Goal: Task Accomplishment & Management: Manage account settings

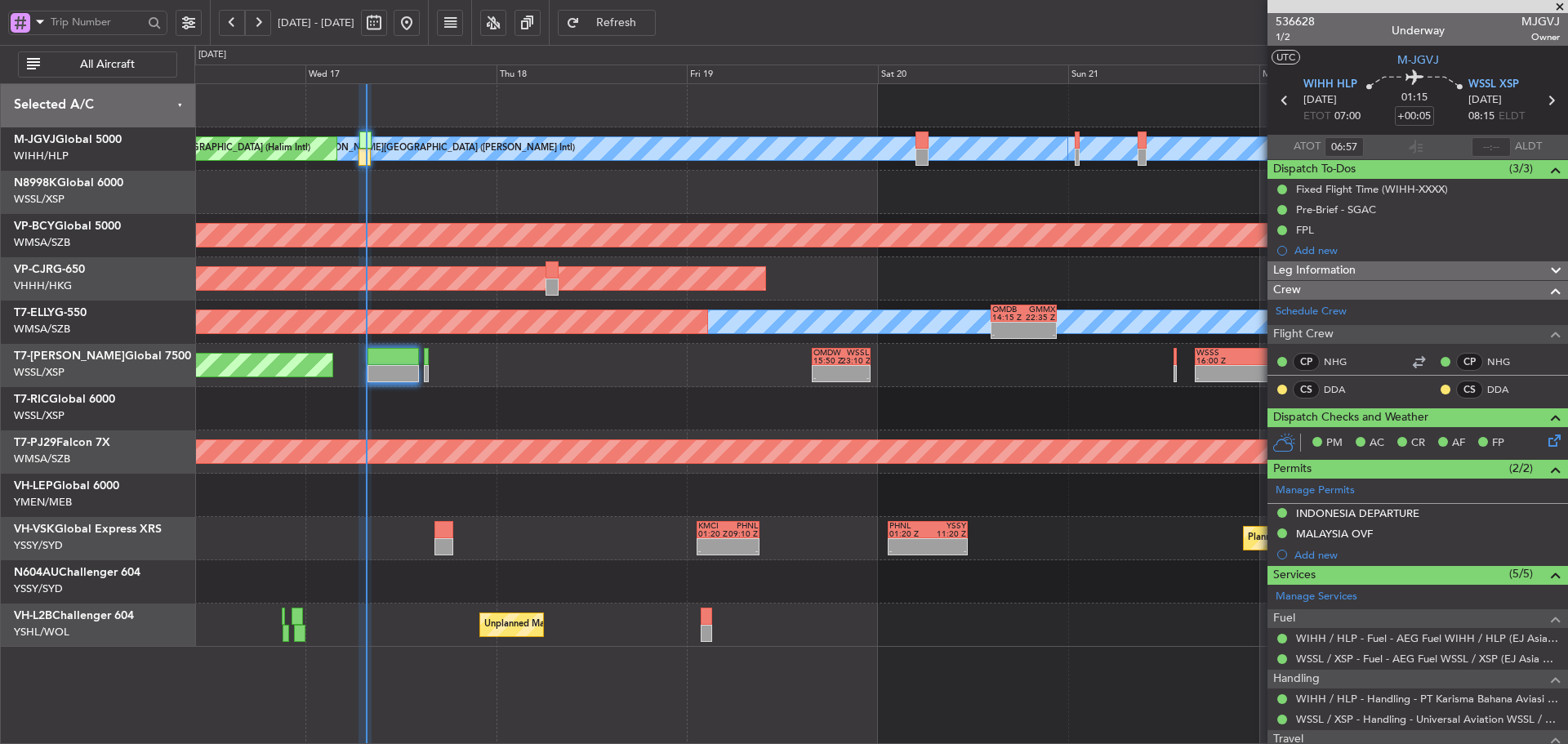
click at [847, 407] on div at bounding box center [881, 408] width 1373 height 44
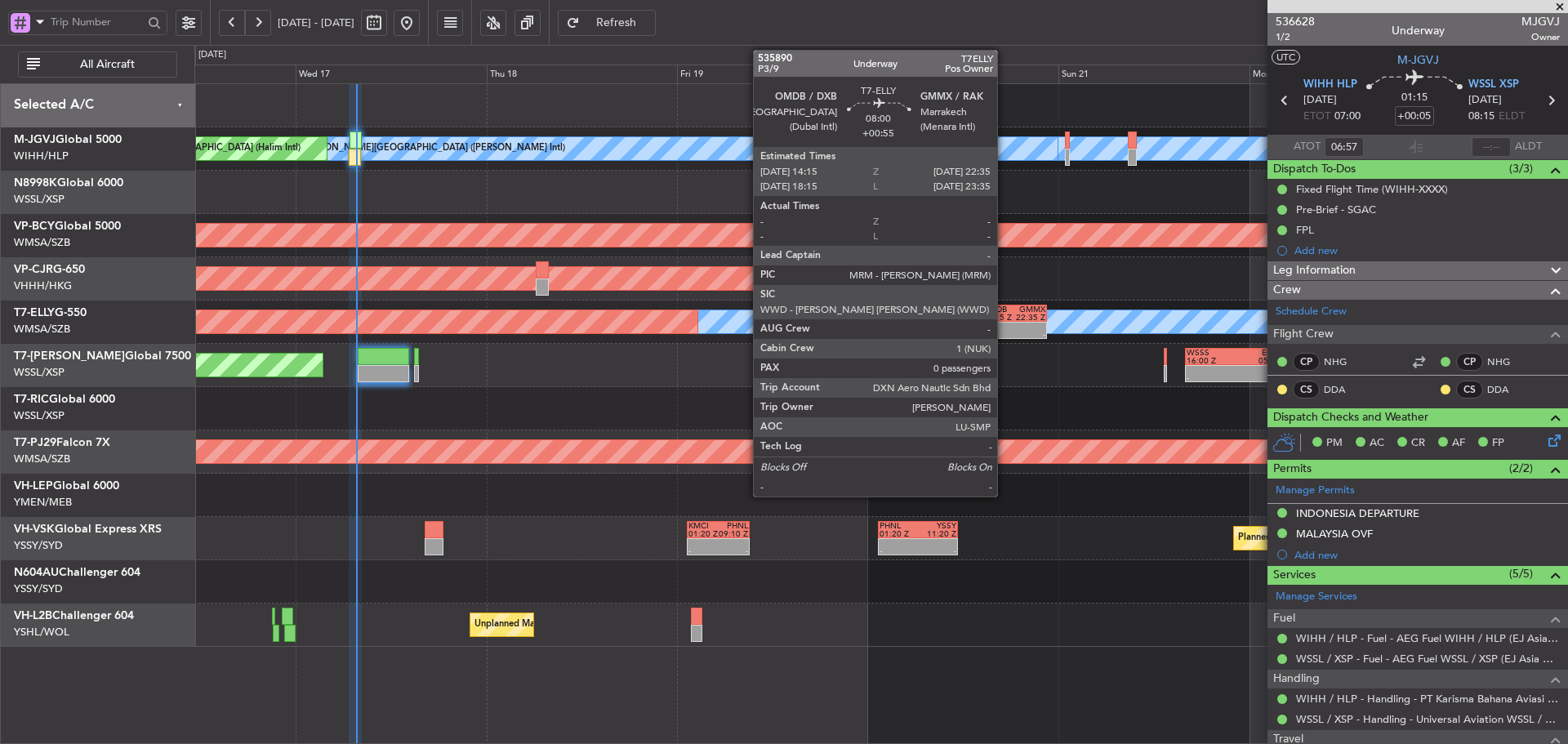
click at [1004, 328] on div at bounding box center [998, 327] width 32 height 9
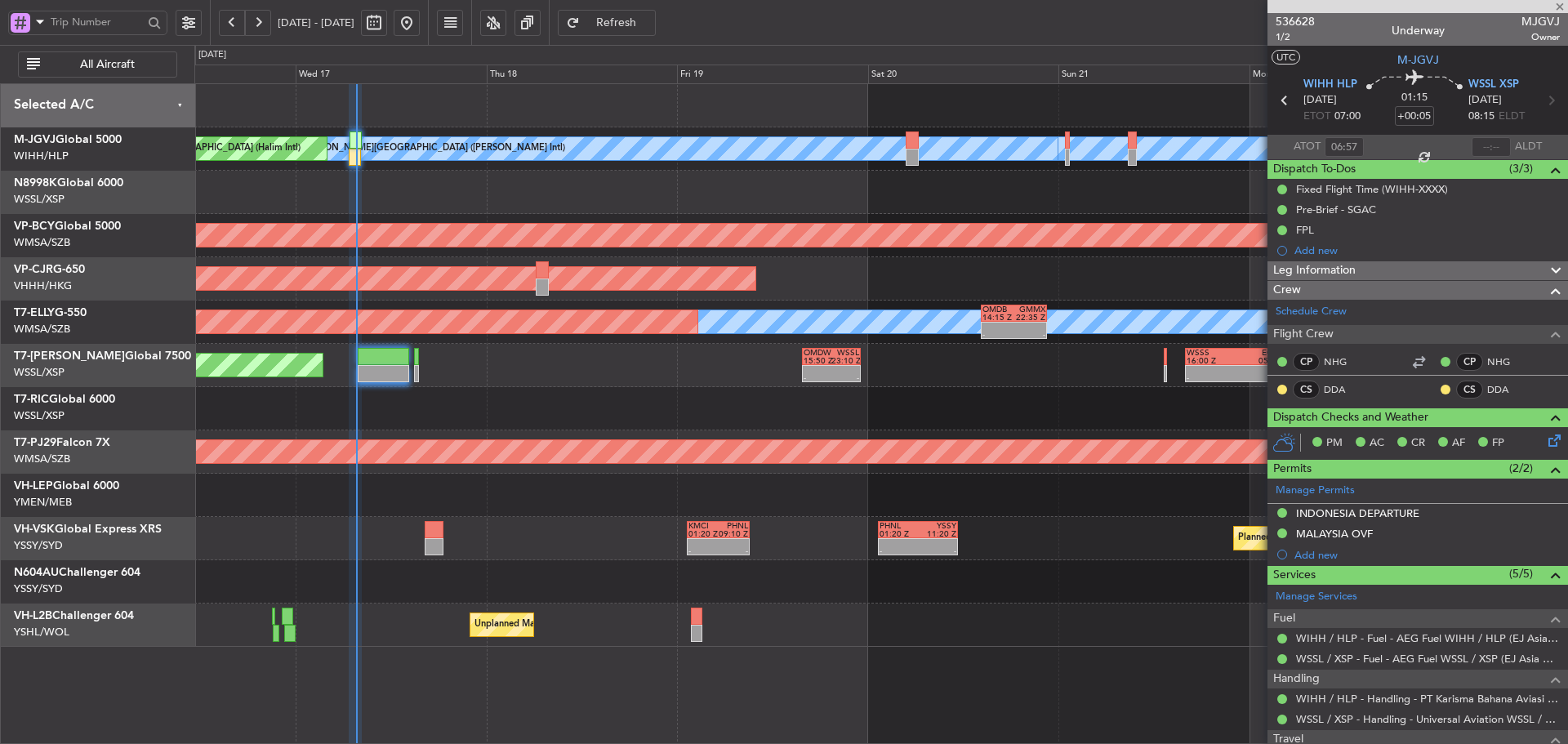
type input "+00:55"
type input "0"
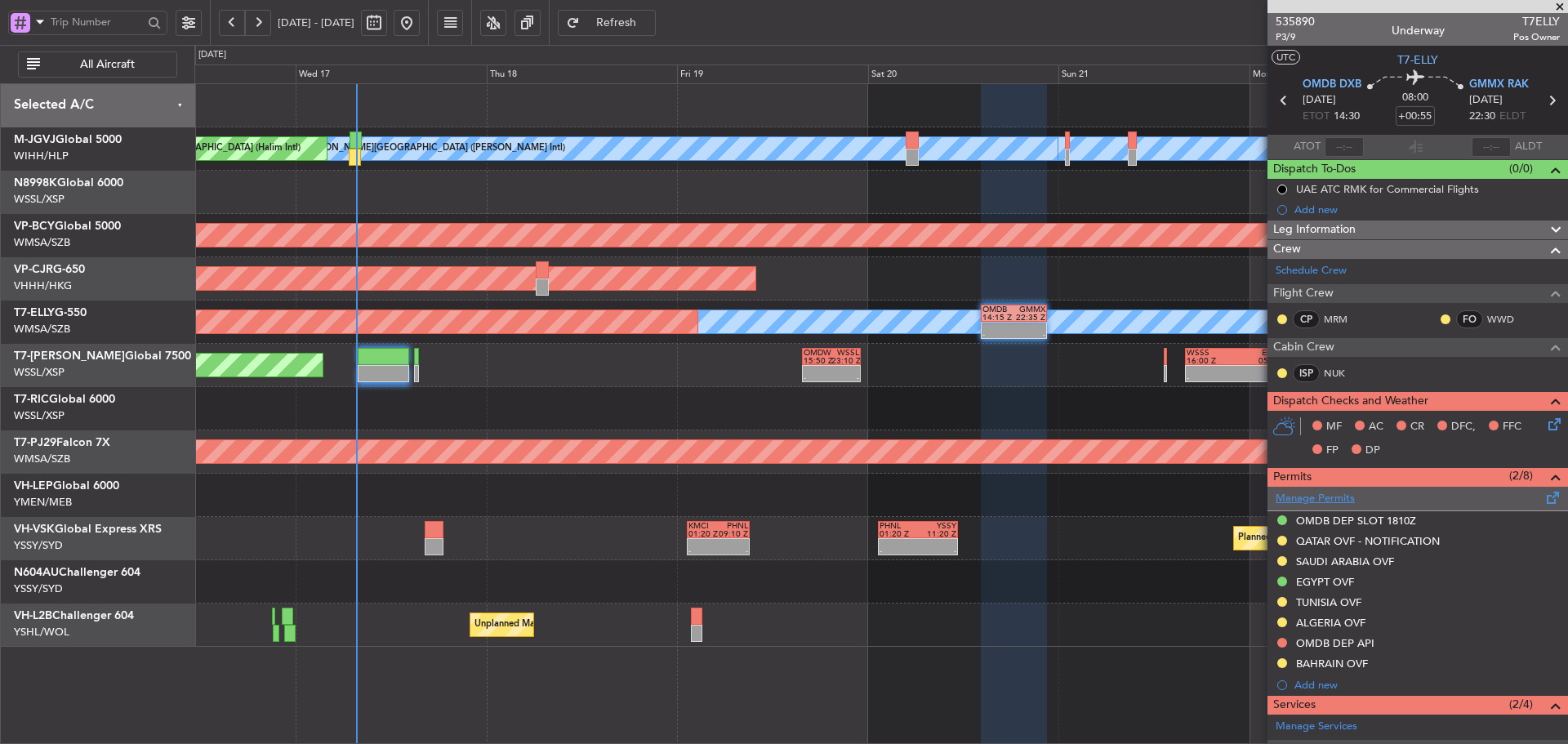
click at [1309, 503] on link "Manage Permits" at bounding box center [1315, 499] width 79 height 16
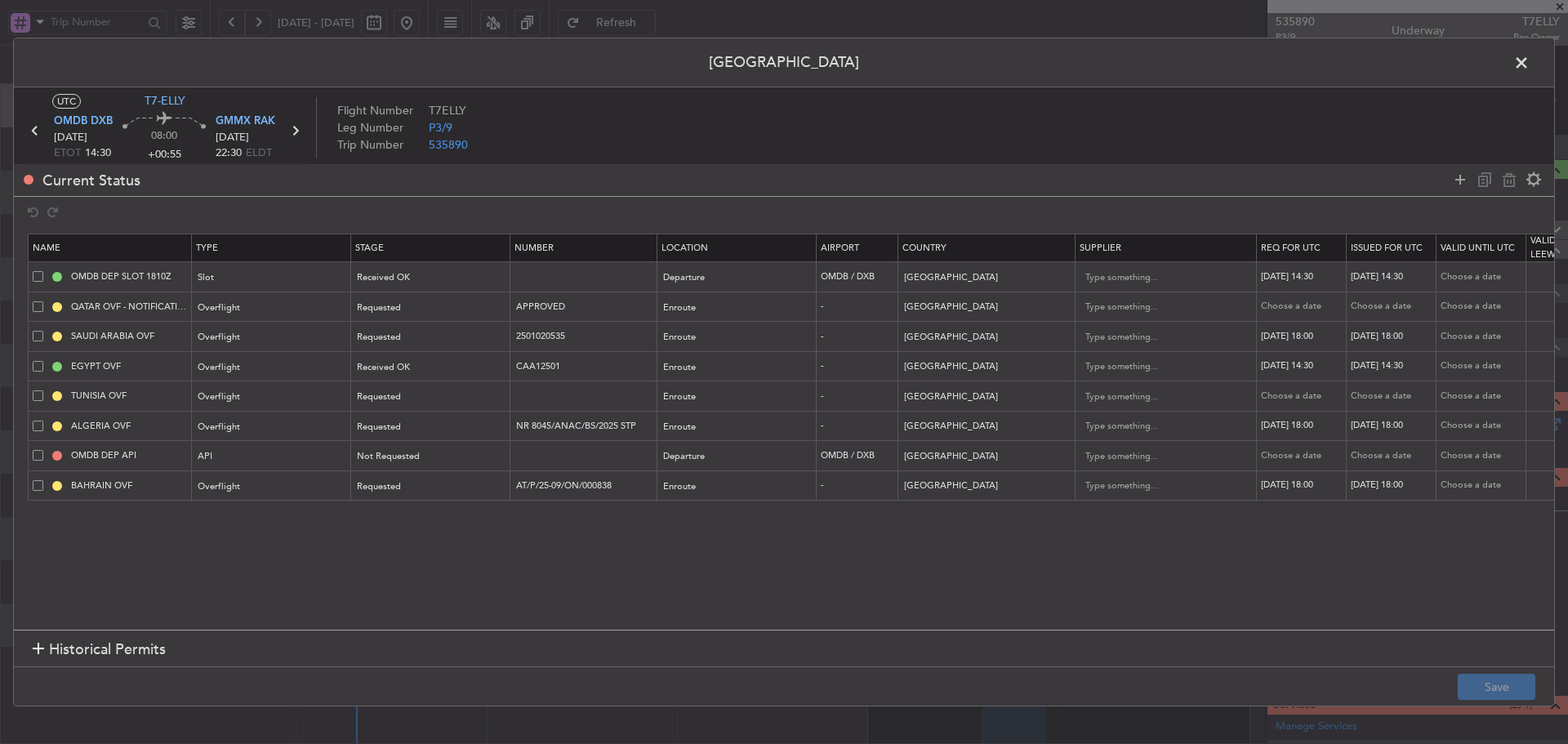
click at [1530, 66] on span at bounding box center [1530, 67] width 0 height 32
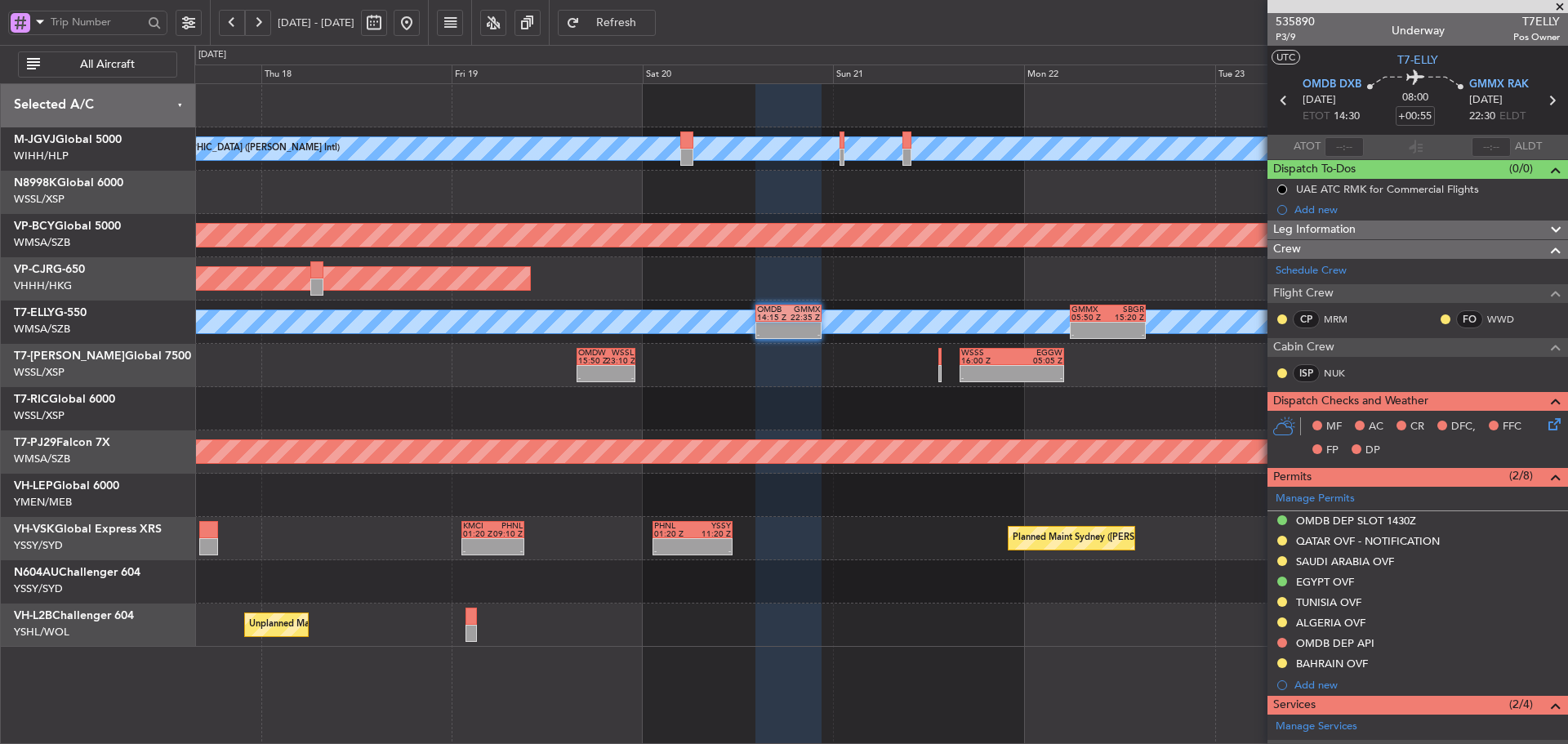
click at [816, 416] on div at bounding box center [881, 408] width 1373 height 44
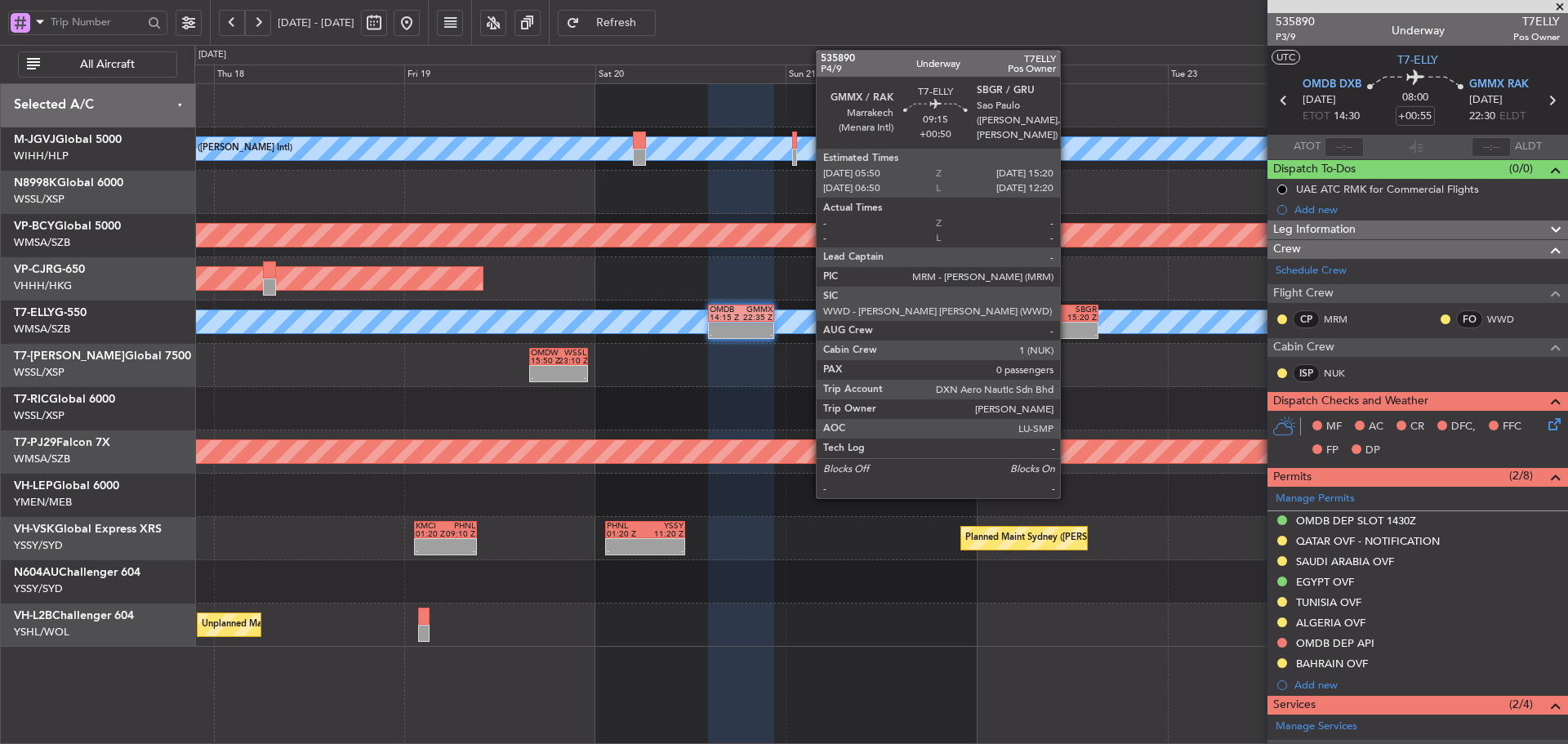
click at [1068, 323] on div at bounding box center [1078, 327] width 36 height 9
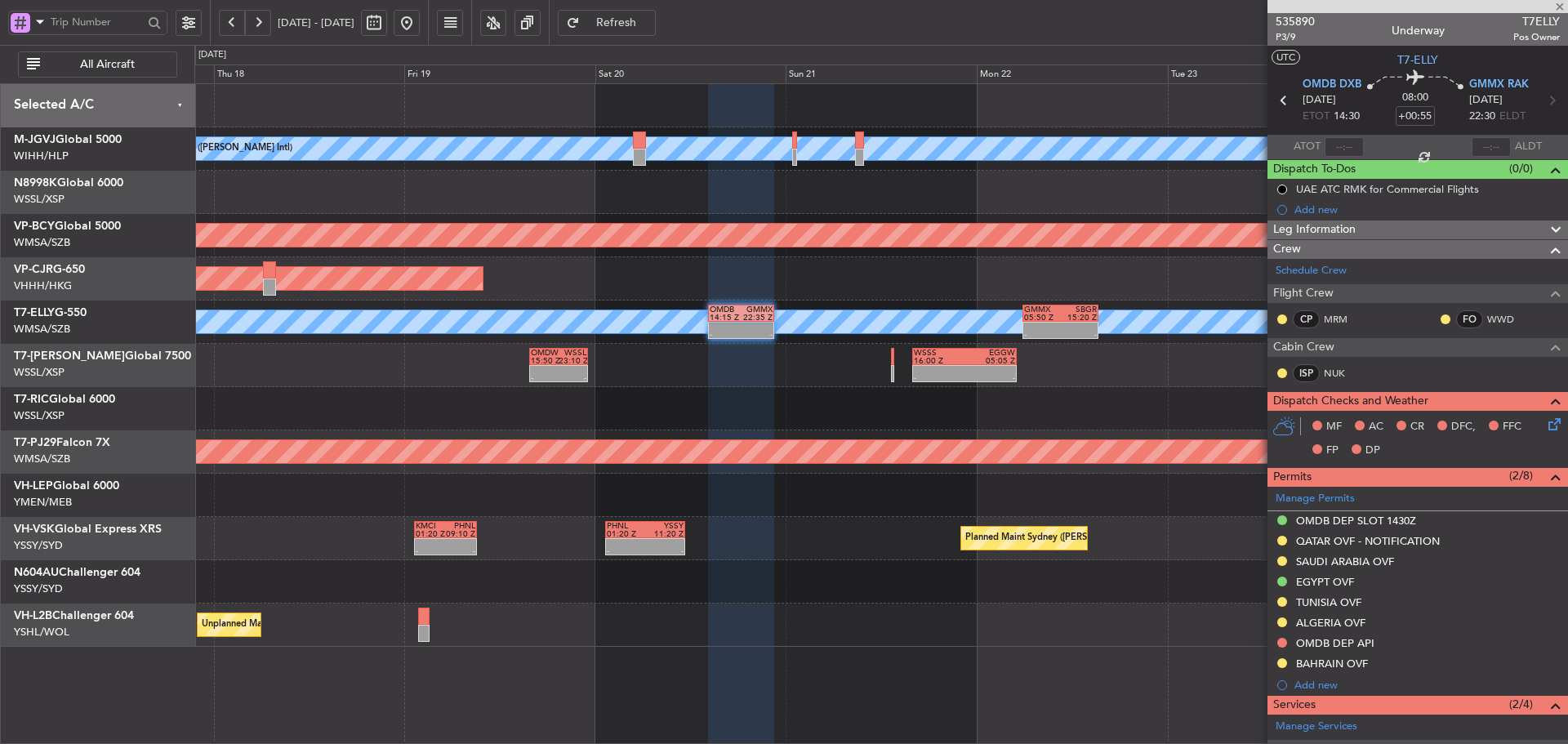
type input "+00:50"
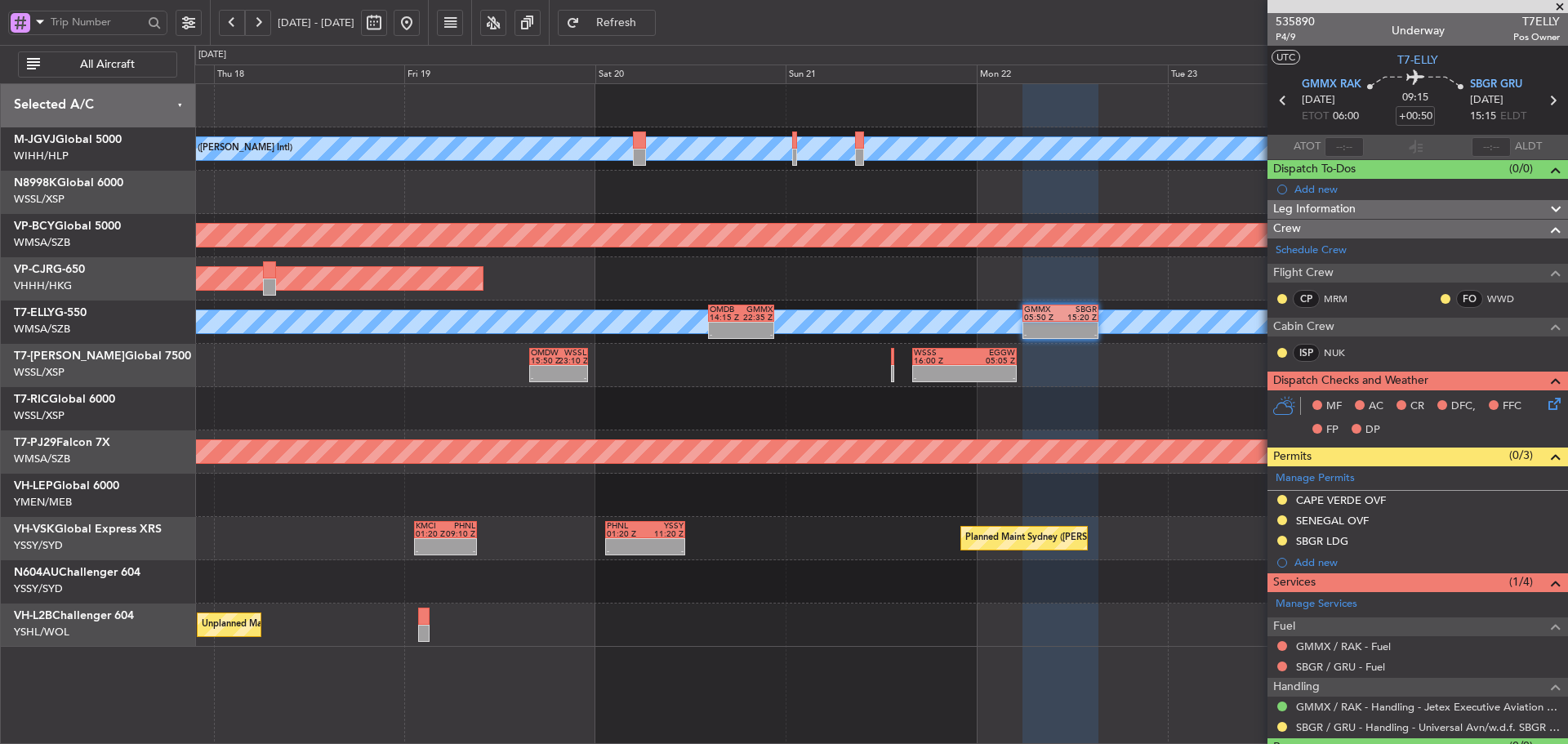
click at [1056, 460] on div "[PERSON_NAME][GEOGRAPHIC_DATA] ([PERSON_NAME] Intl) [PERSON_NAME] Jakarta (Hali…" at bounding box center [881, 366] width 1373 height 563
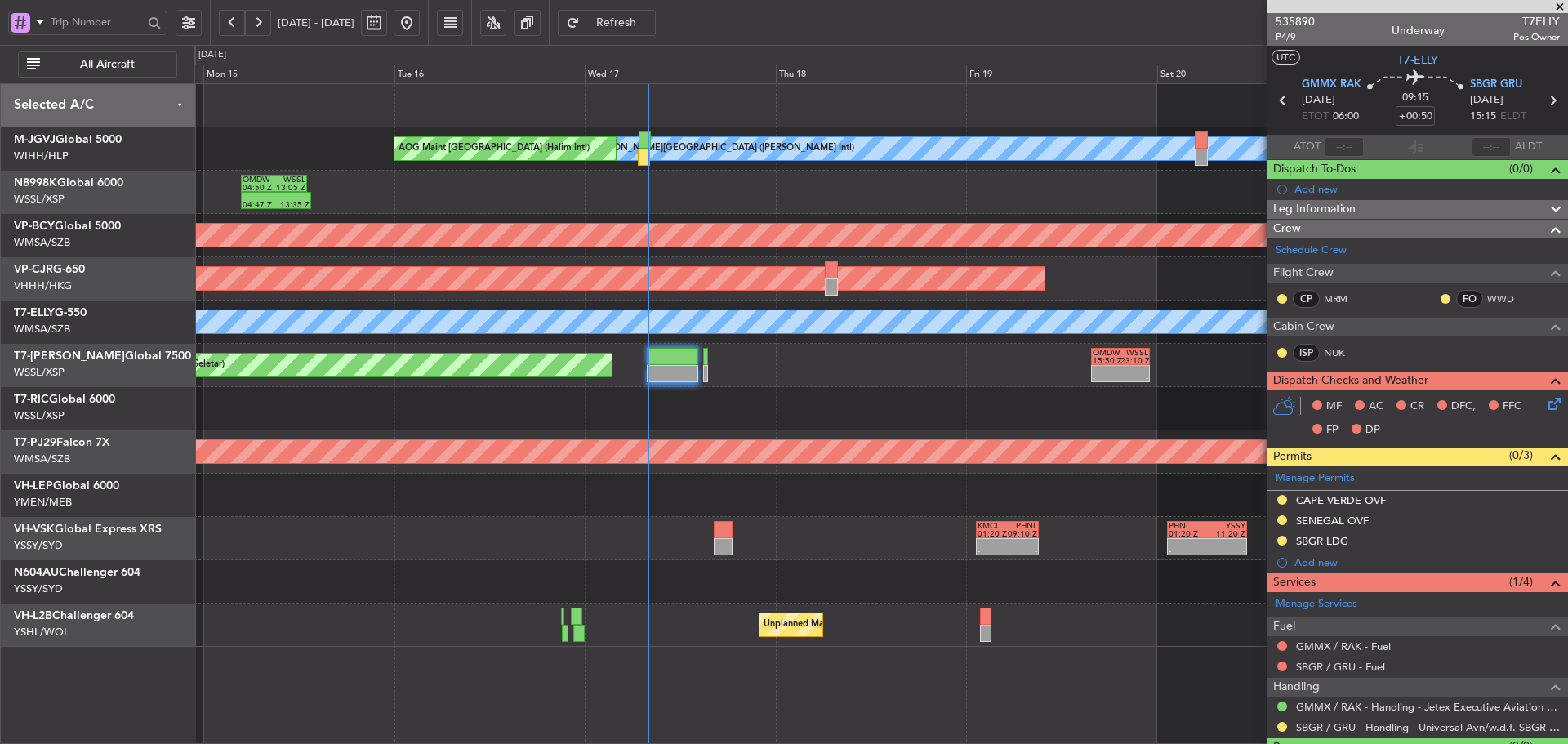
click at [1562, 10] on span at bounding box center [1559, 7] width 16 height 15
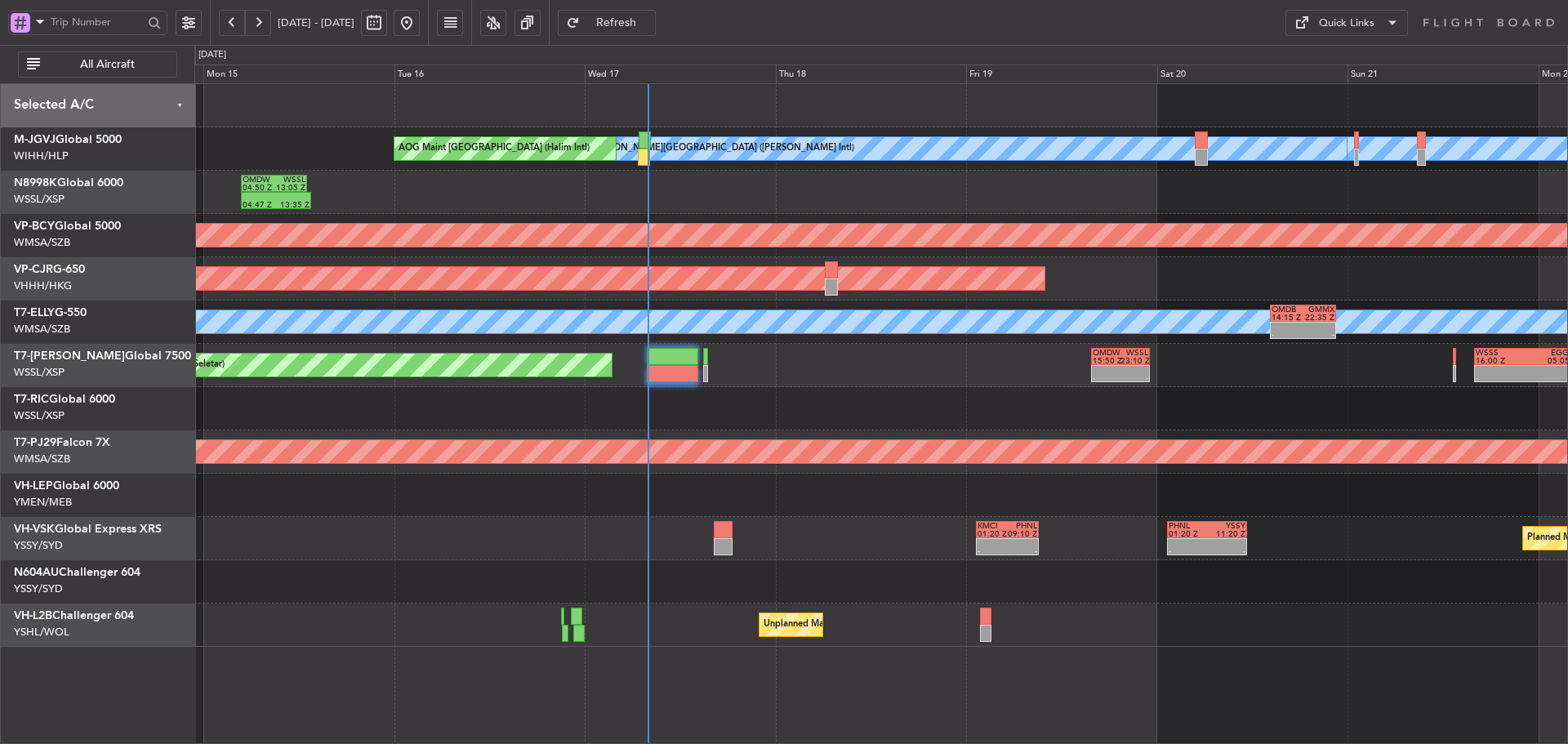
click at [1355, 31] on div "Quick Links" at bounding box center [1347, 23] width 56 height 16
click at [1337, 58] on button "Trip Builder" at bounding box center [1346, 62] width 122 height 39
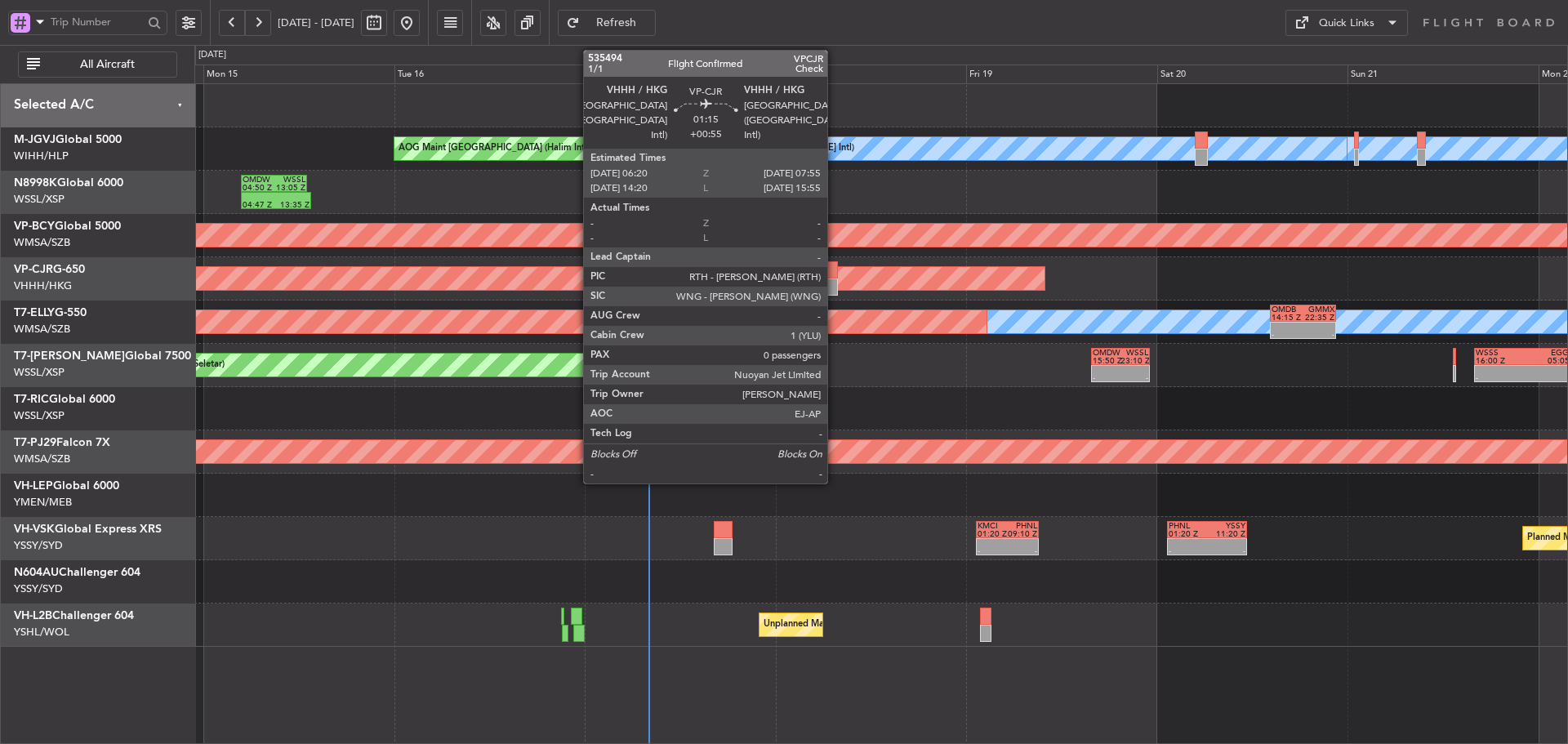
click at [834, 280] on div at bounding box center [831, 287] width 13 height 17
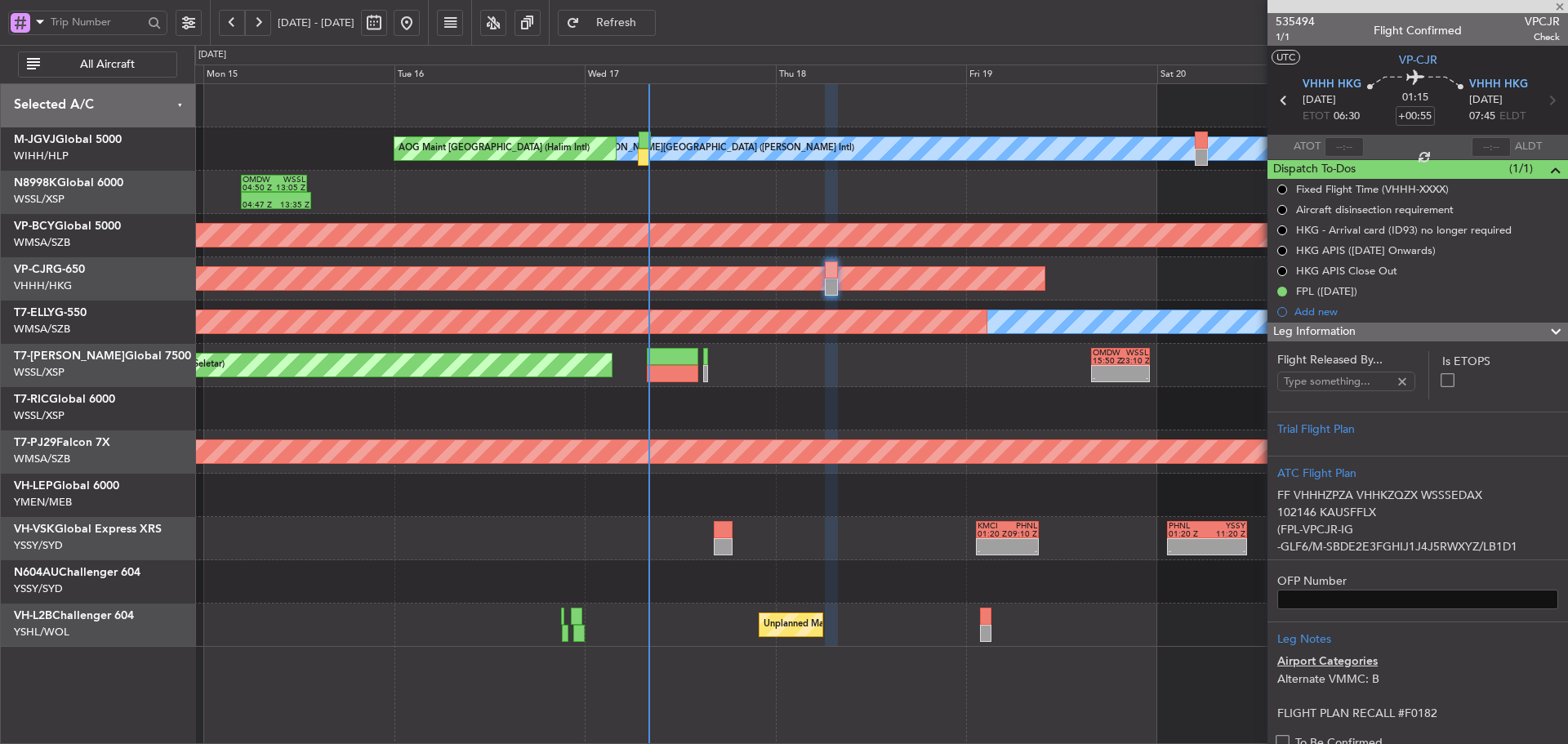
type input "[PERSON_NAME] (KYA)"
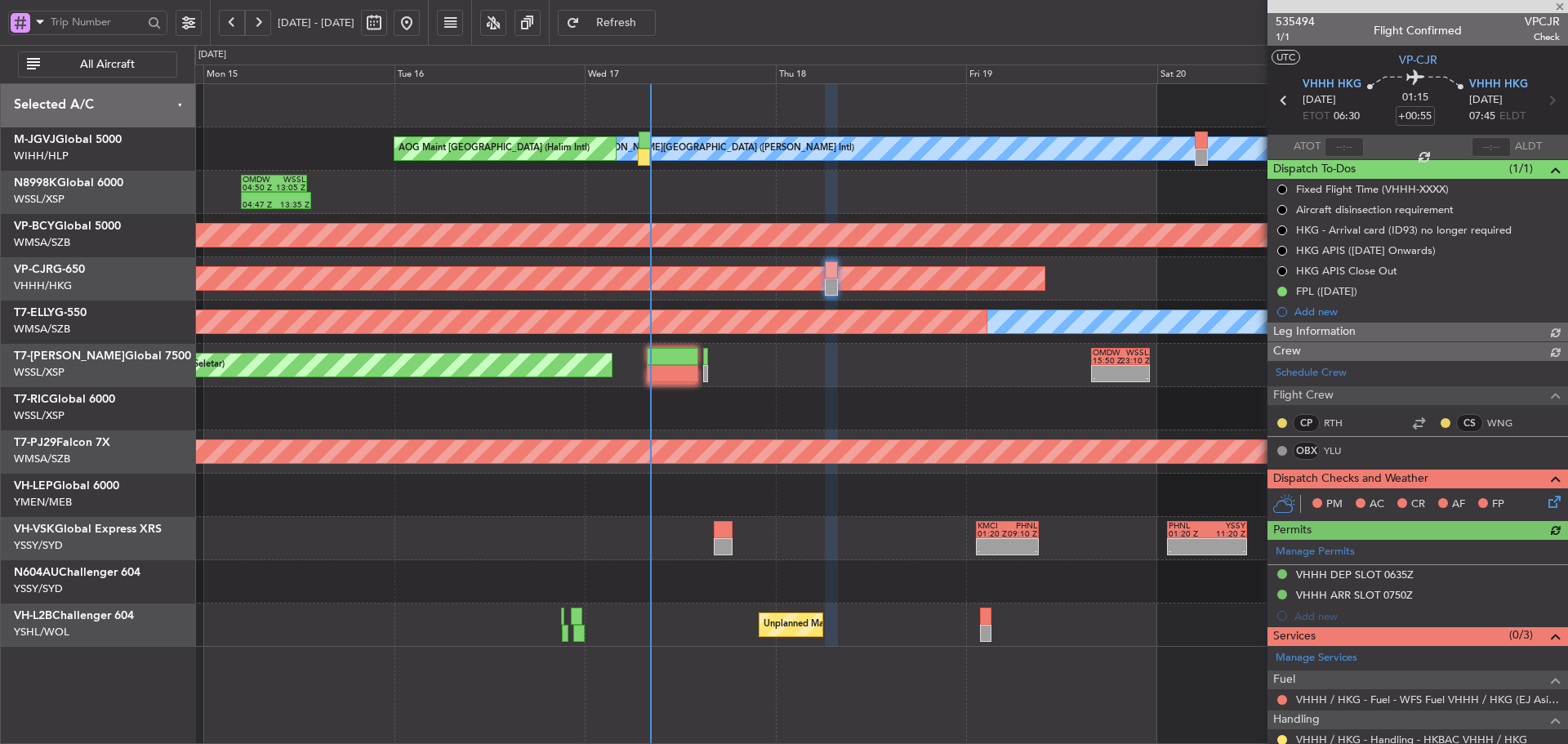
type input "[PERSON_NAME] (KYA)"
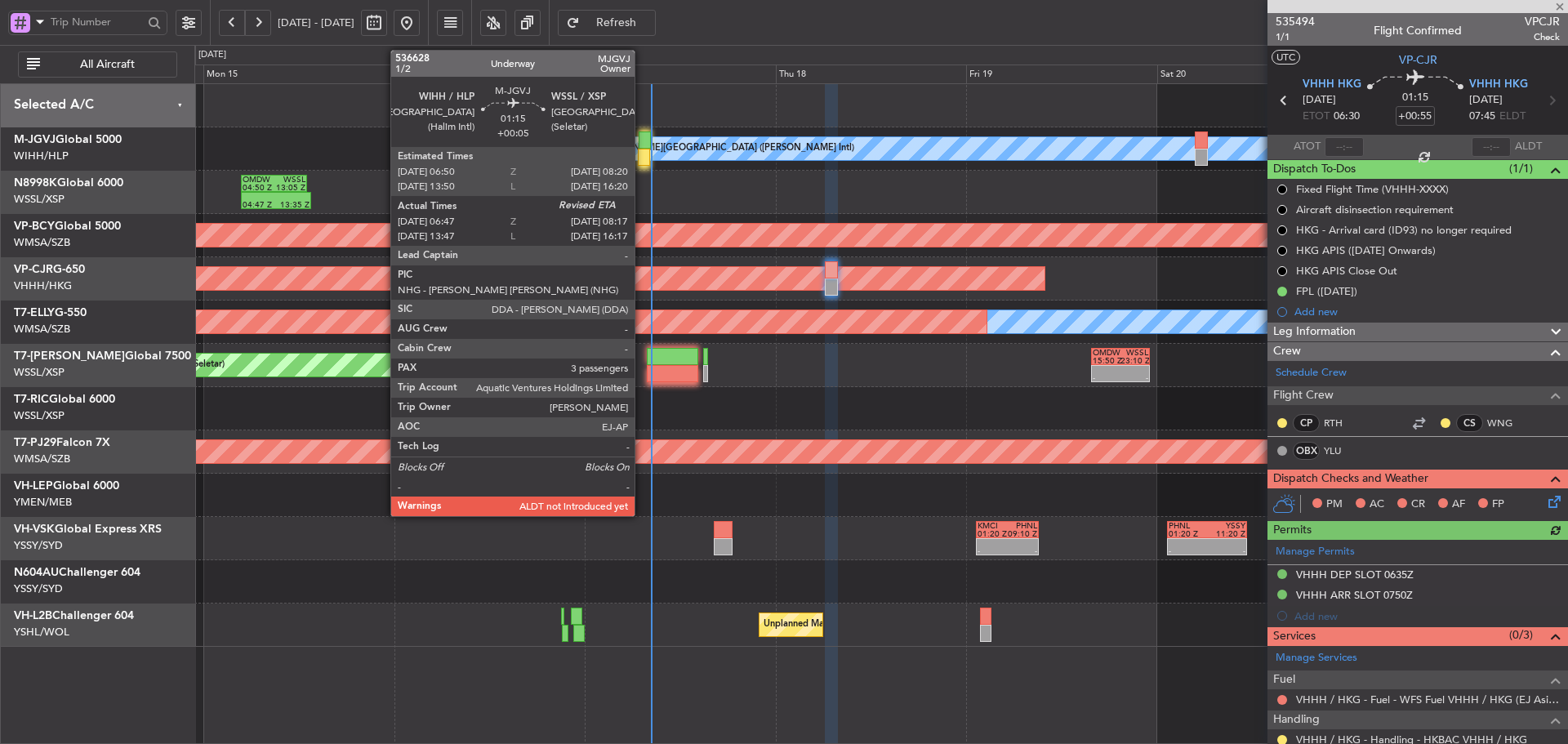
click at [641, 159] on div at bounding box center [644, 157] width 12 height 17
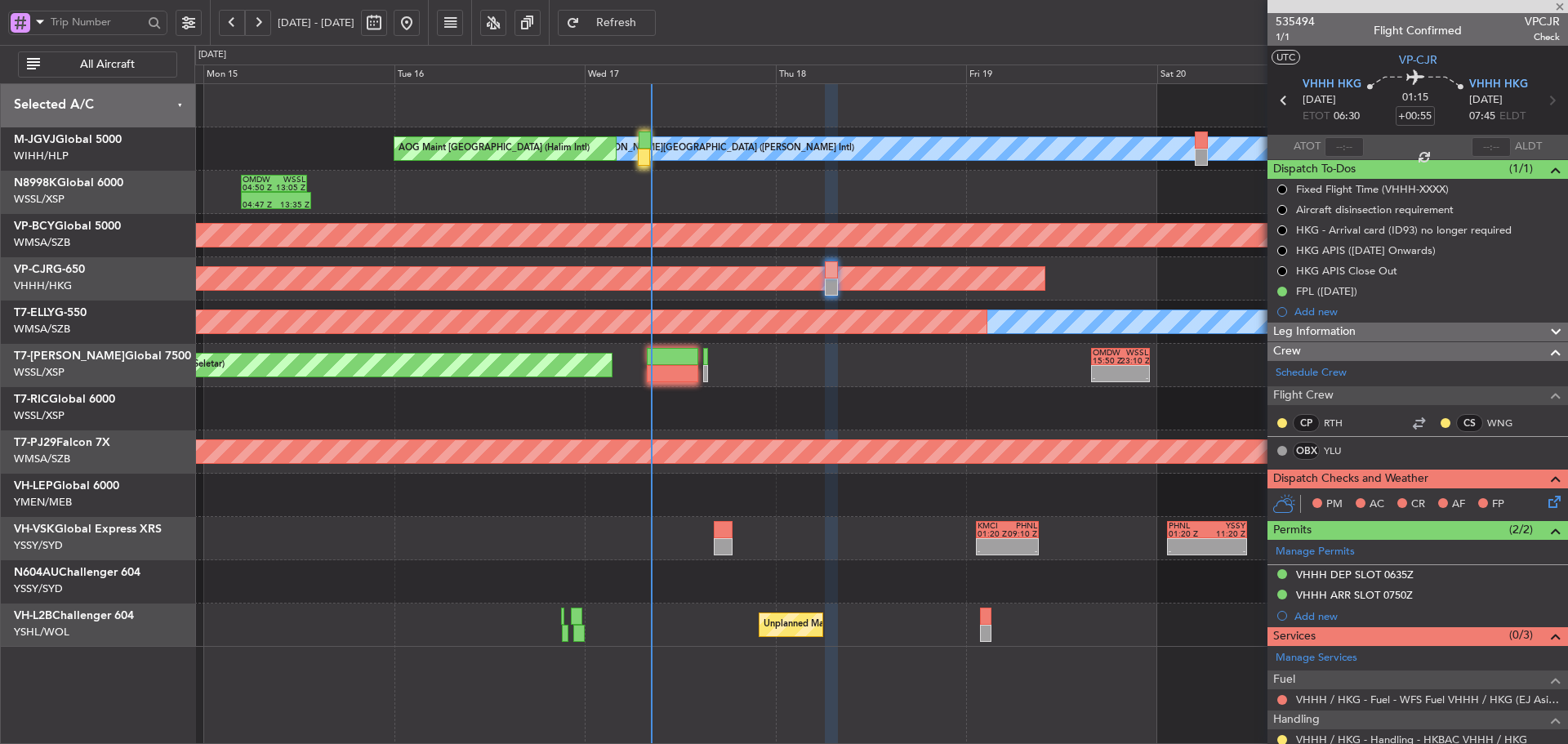
type input "+00:05"
type input "06:57"
type input "3"
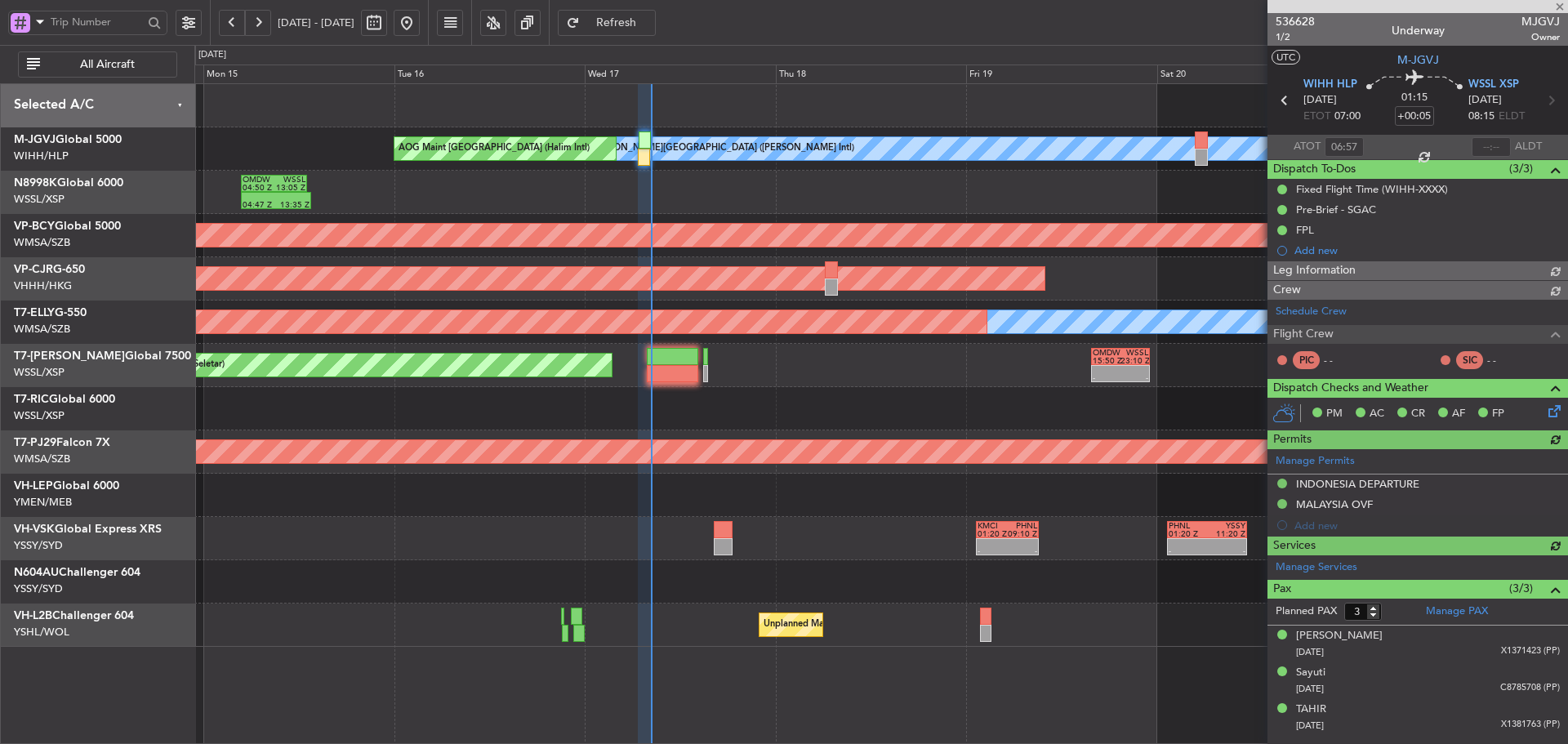
type input "[PERSON_NAME] (LEU)"
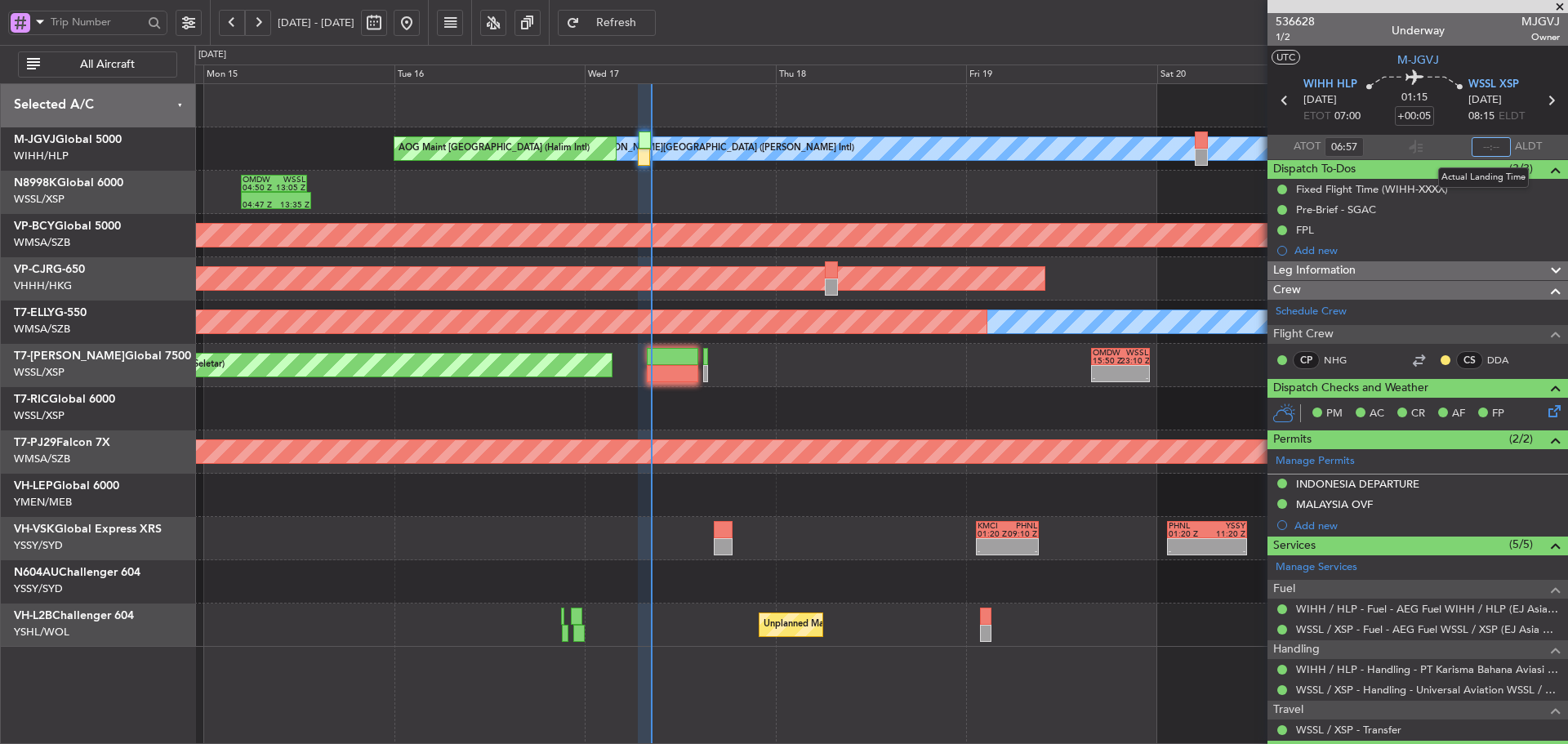
click at [1484, 145] on input "text" at bounding box center [1491, 147] width 39 height 20
click at [1444, 140] on section "ATOT 06:57 0821 ALDT" at bounding box center [1418, 147] width 301 height 25
type input "08:21"
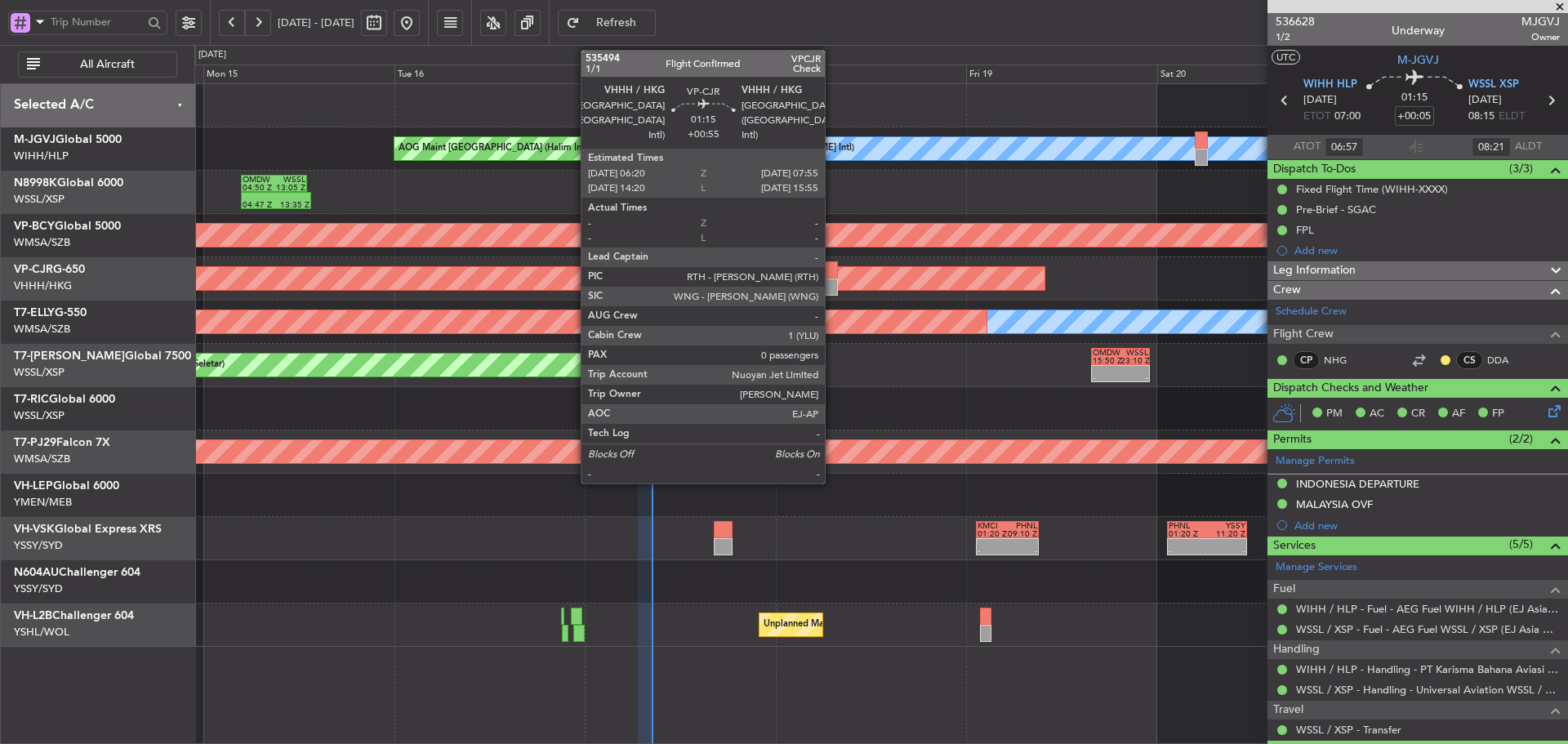
click at [832, 280] on div at bounding box center [831, 287] width 13 height 17
click at [830, 284] on div at bounding box center [831, 287] width 13 height 17
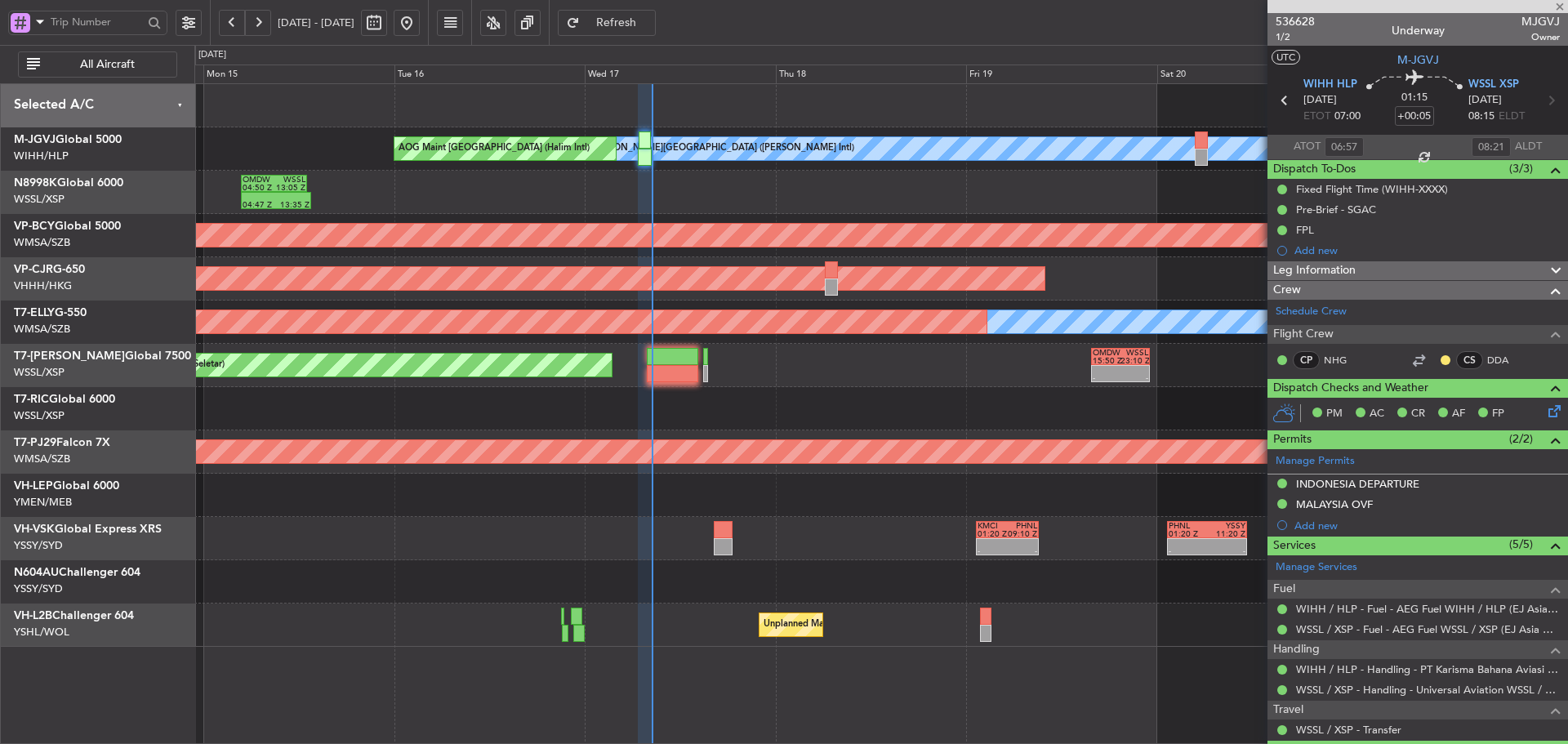
type input "+00:55"
type input "0"
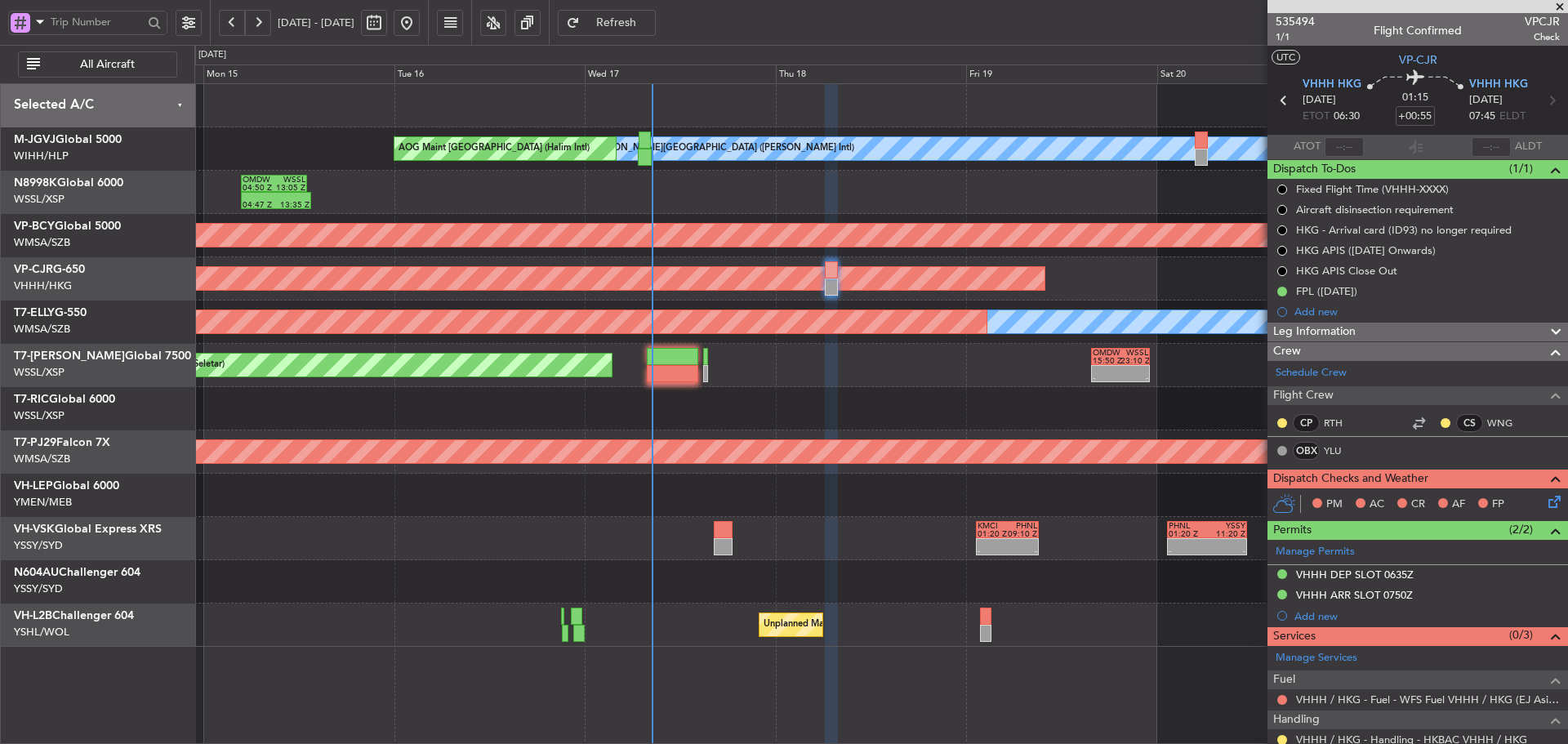
scroll to position [72, 0]
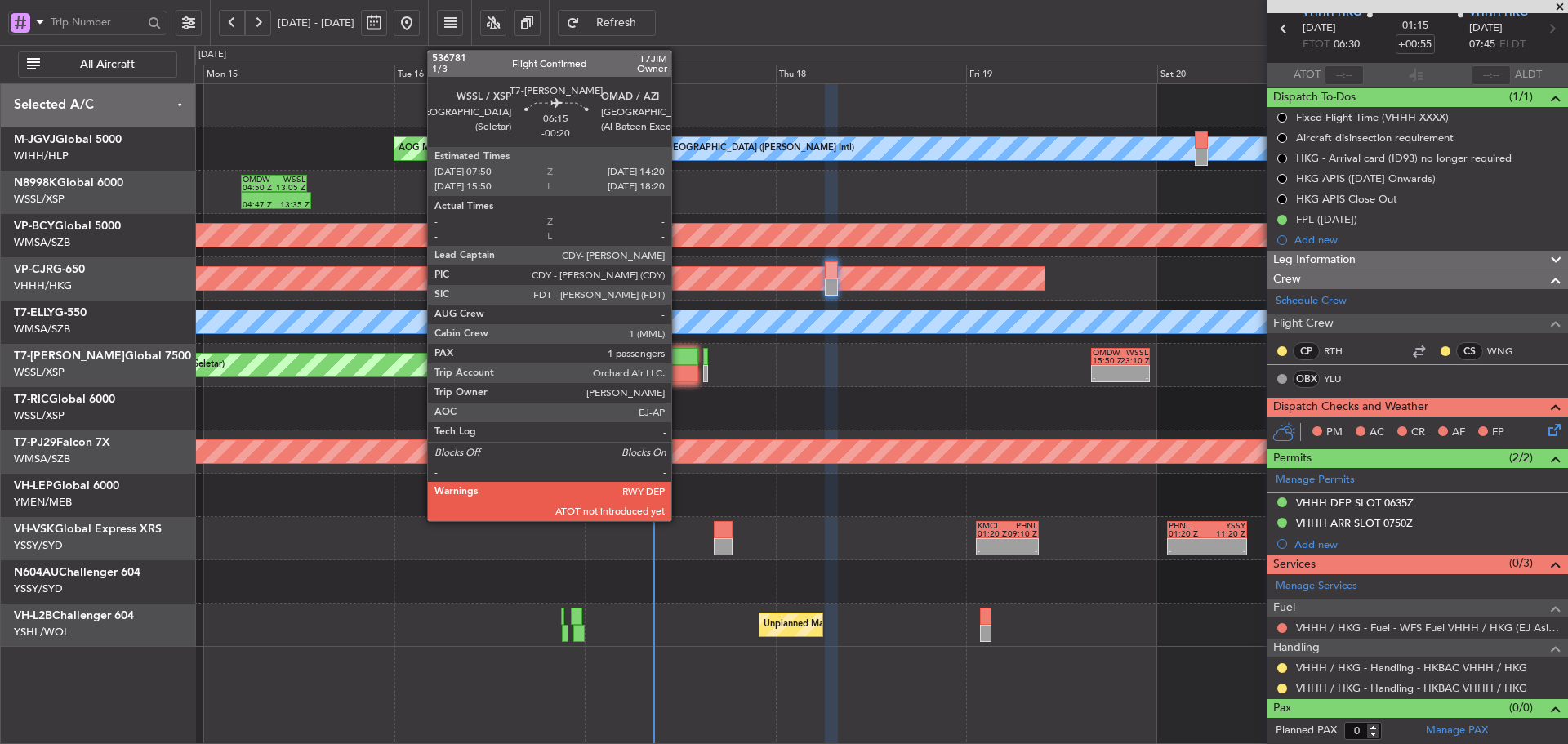
click at [679, 370] on div at bounding box center [672, 374] width 52 height 17
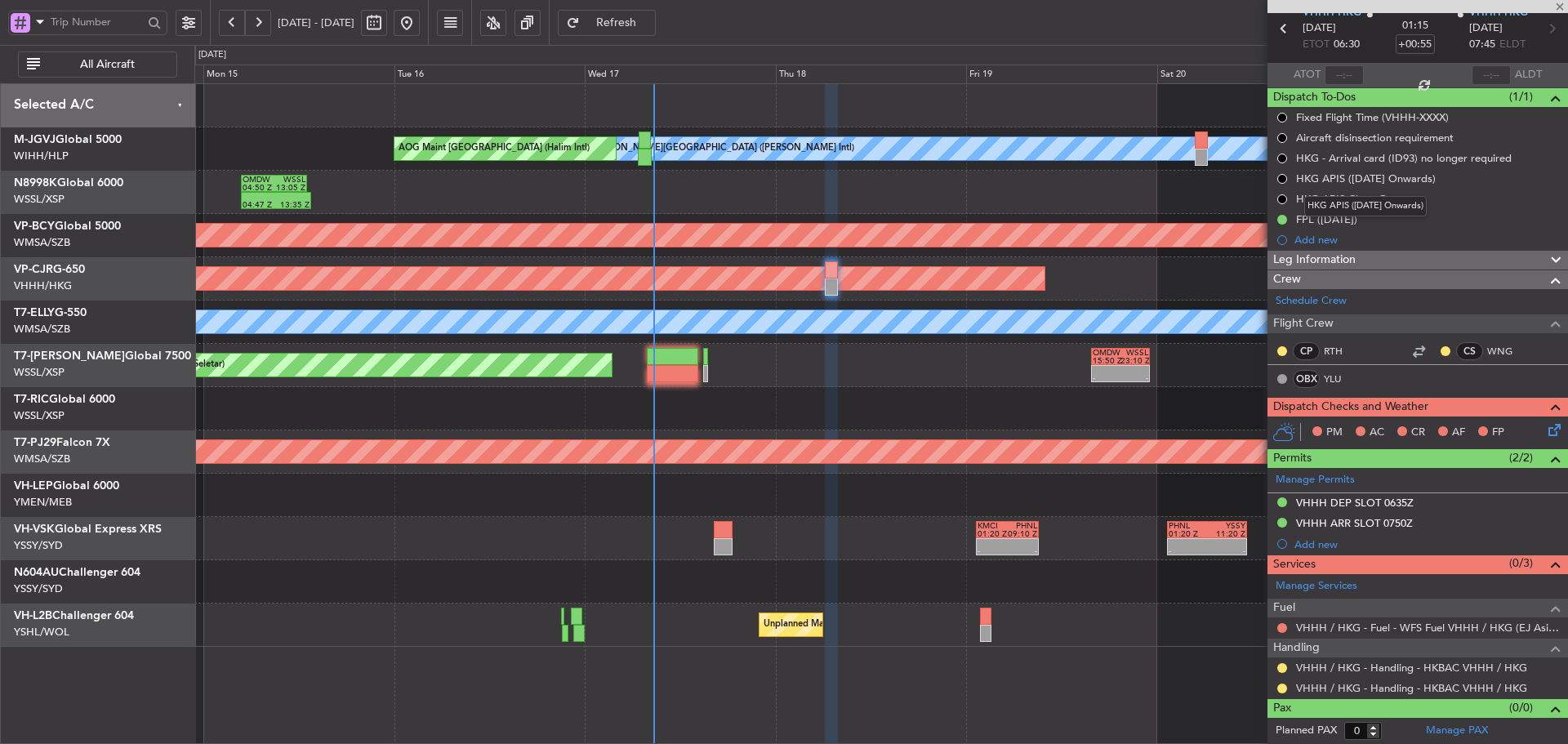
type input "-00:20"
type input "1"
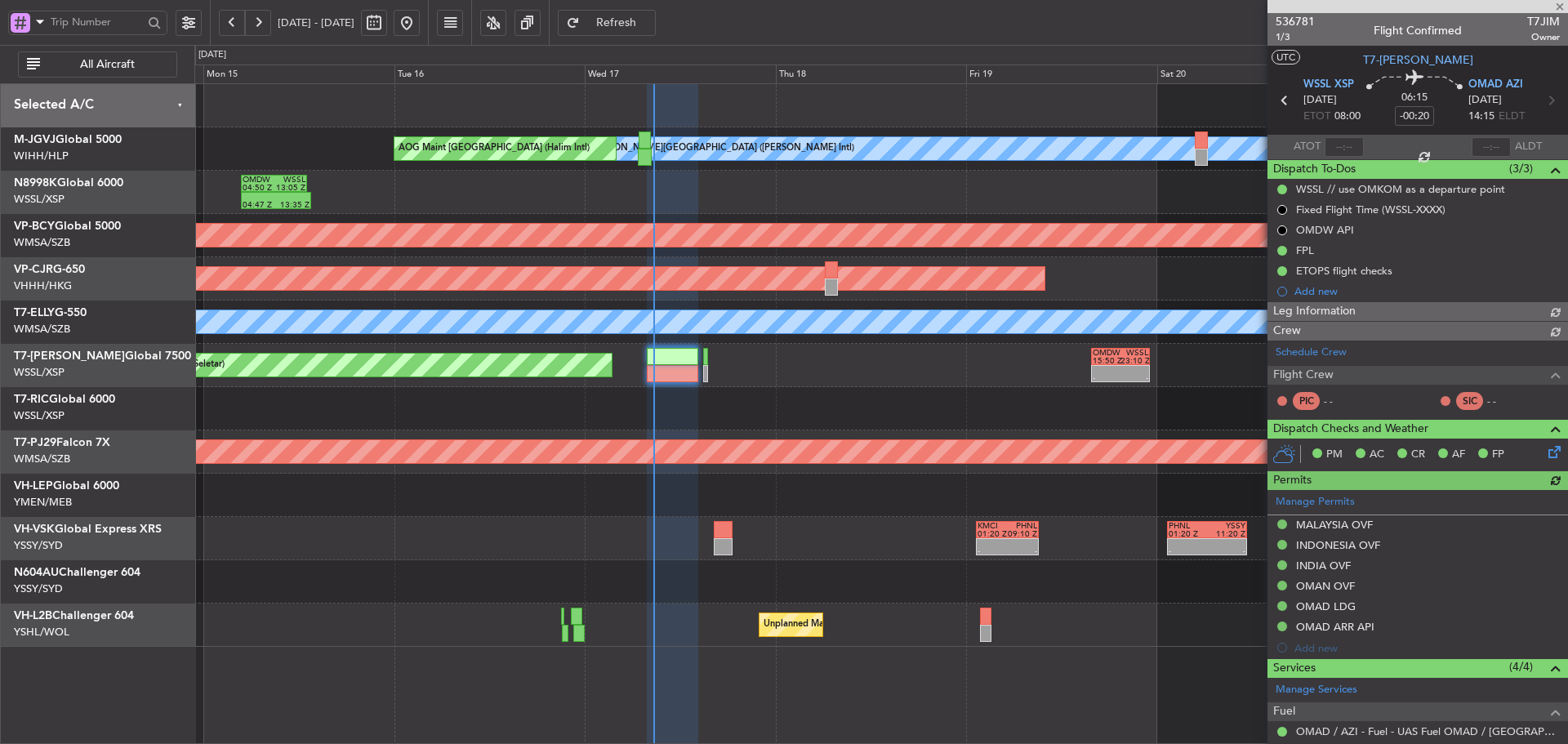
type input "[PERSON_NAME] (LEU)"
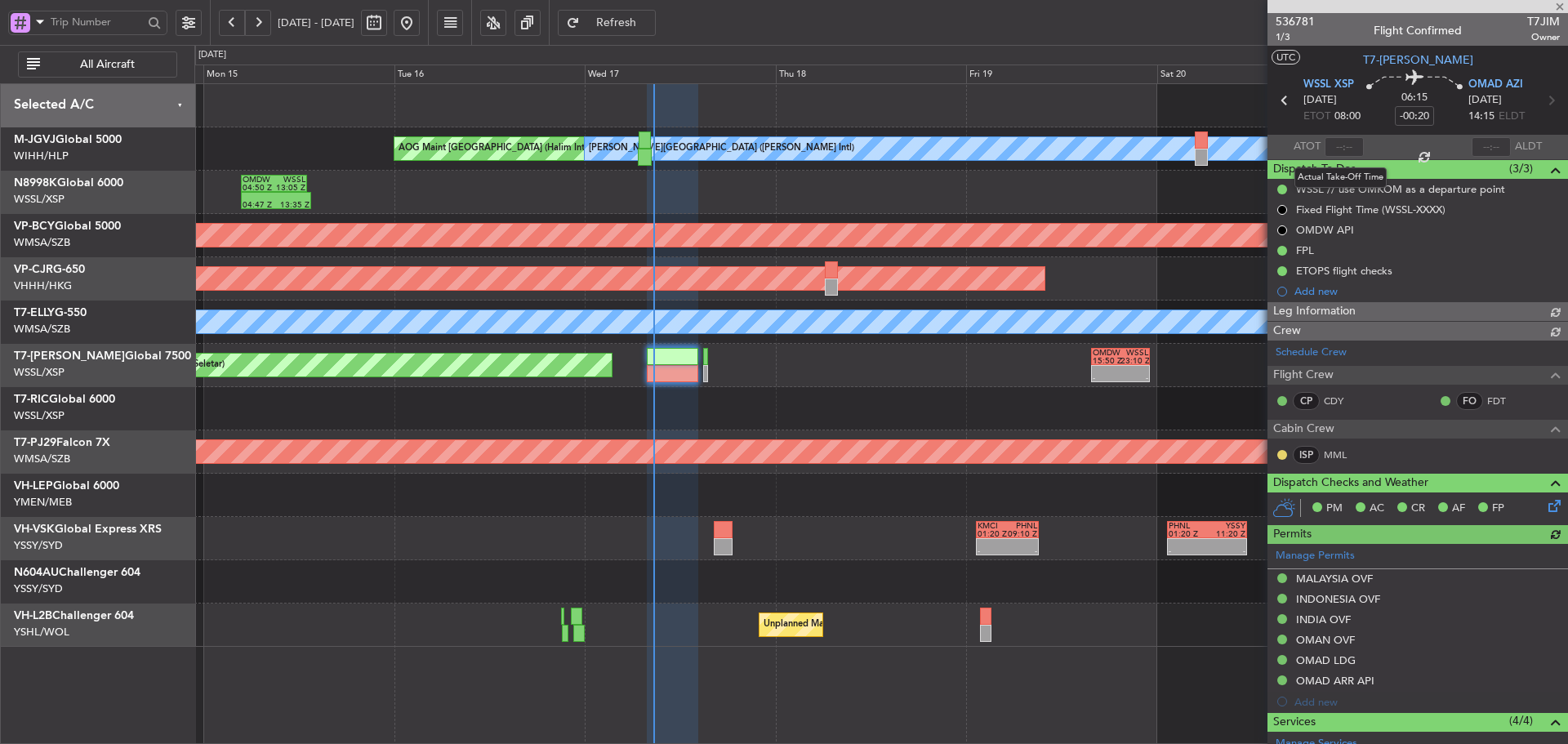
type input "[PERSON_NAME] (LEU)"
click at [1336, 144] on input "text" at bounding box center [1344, 147] width 39 height 20
click at [1372, 151] on section "ATOT 0836 ALDT" at bounding box center [1418, 147] width 301 height 25
type input "08:36"
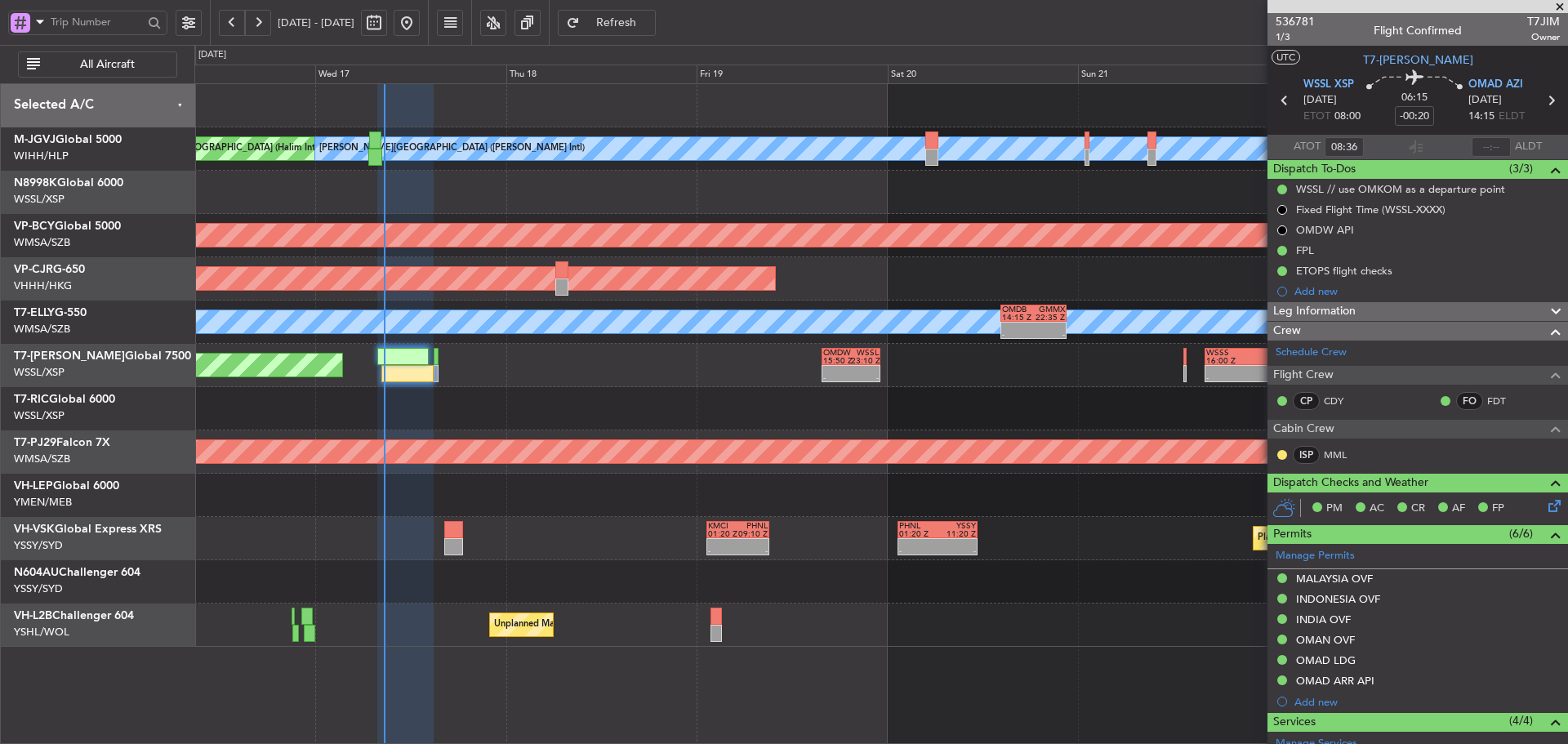
click at [677, 358] on div "Planned Maint [GEOGRAPHIC_DATA] (Seletar) - - OMDW 15:50 Z WSSL 23:10 Z - - WSS…" at bounding box center [881, 366] width 1373 height 44
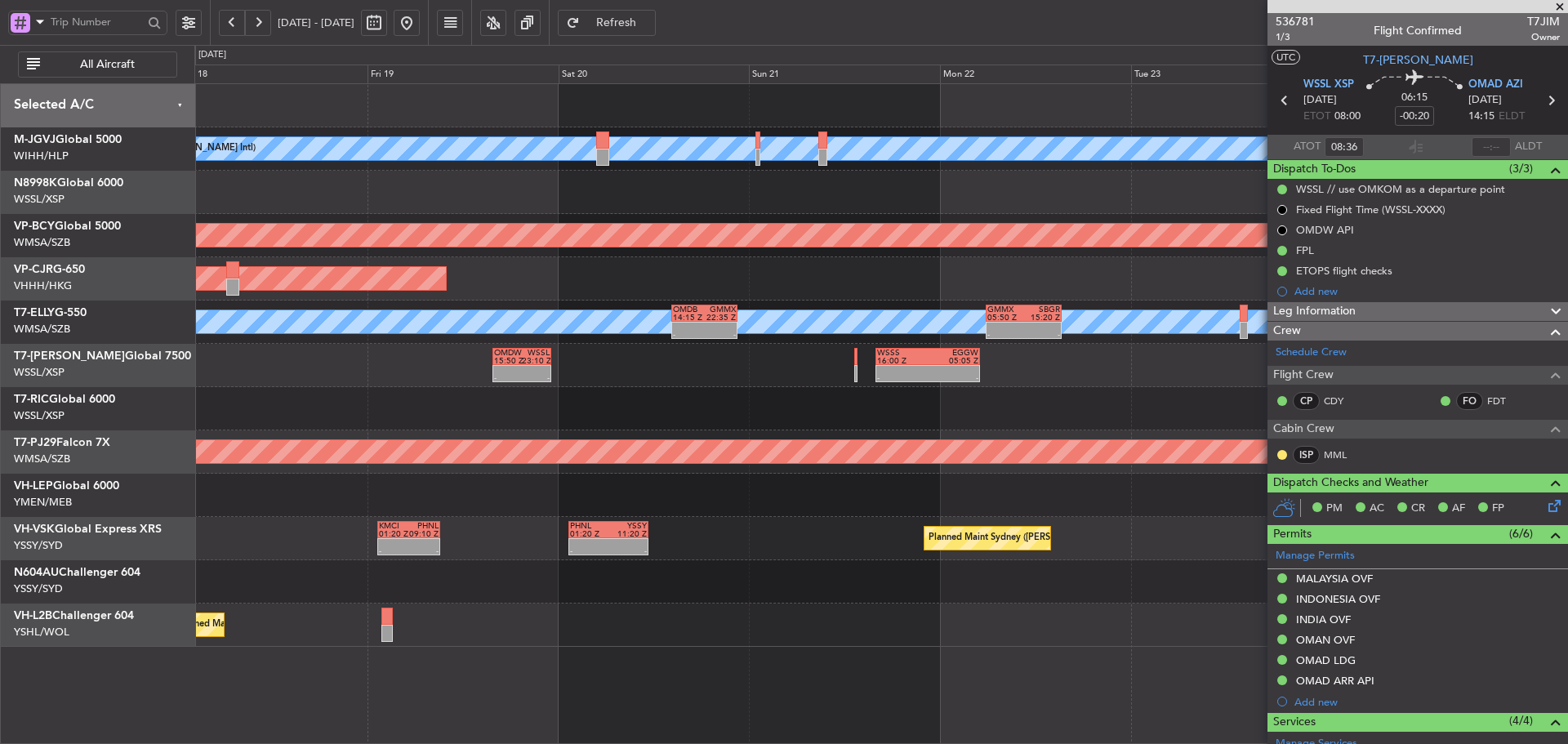
click at [791, 385] on div "[PERSON_NAME][GEOGRAPHIC_DATA] ([PERSON_NAME] Intl) [PERSON_NAME] Jakarta (Hali…" at bounding box center [881, 366] width 1373 height 563
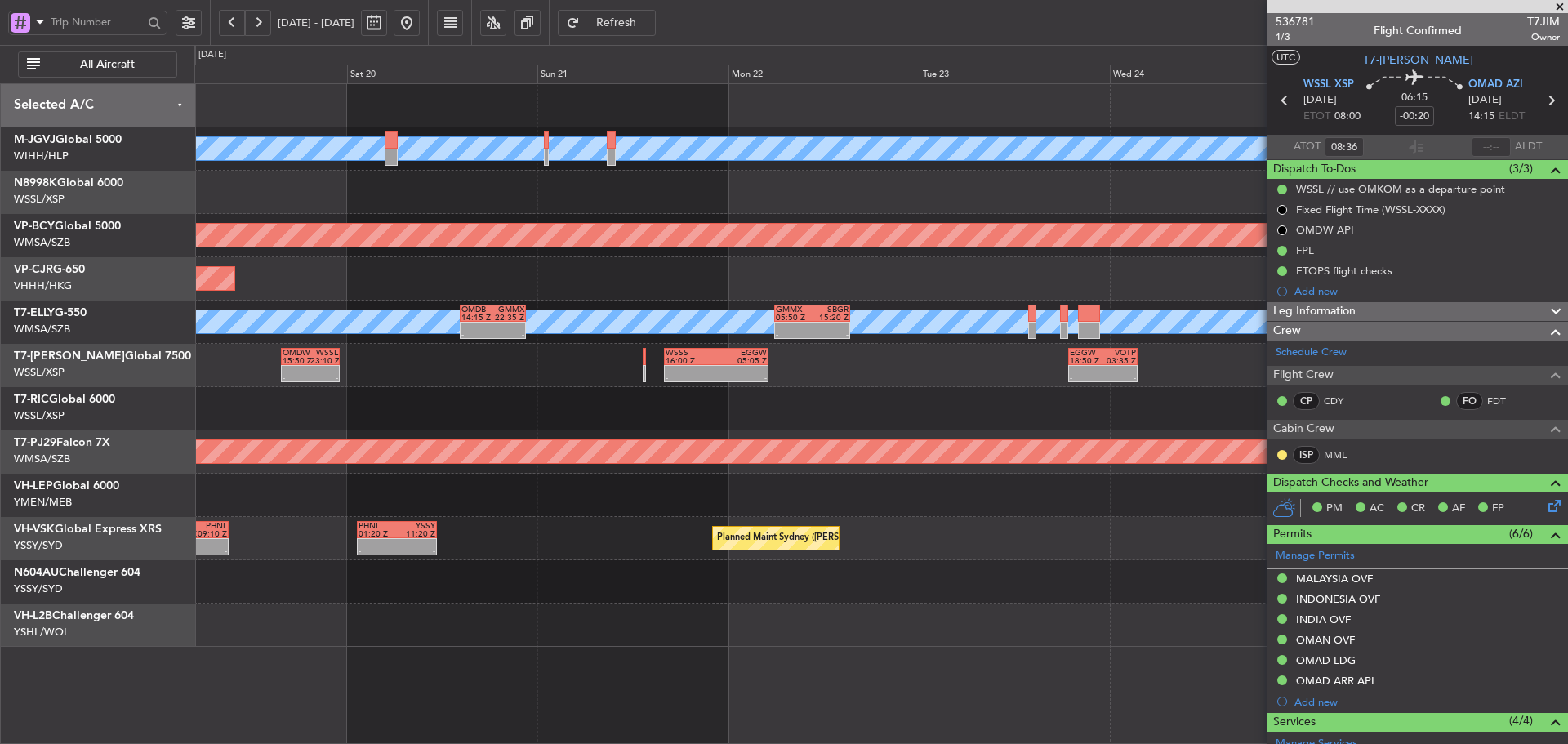
click at [875, 370] on div "- - OMDW 15:50 Z WSSL 23:10 Z - - WSSS 16:00 Z EGGW 05:05 Z - - EGGW 18:50 Z VO…" at bounding box center [881, 366] width 1373 height 44
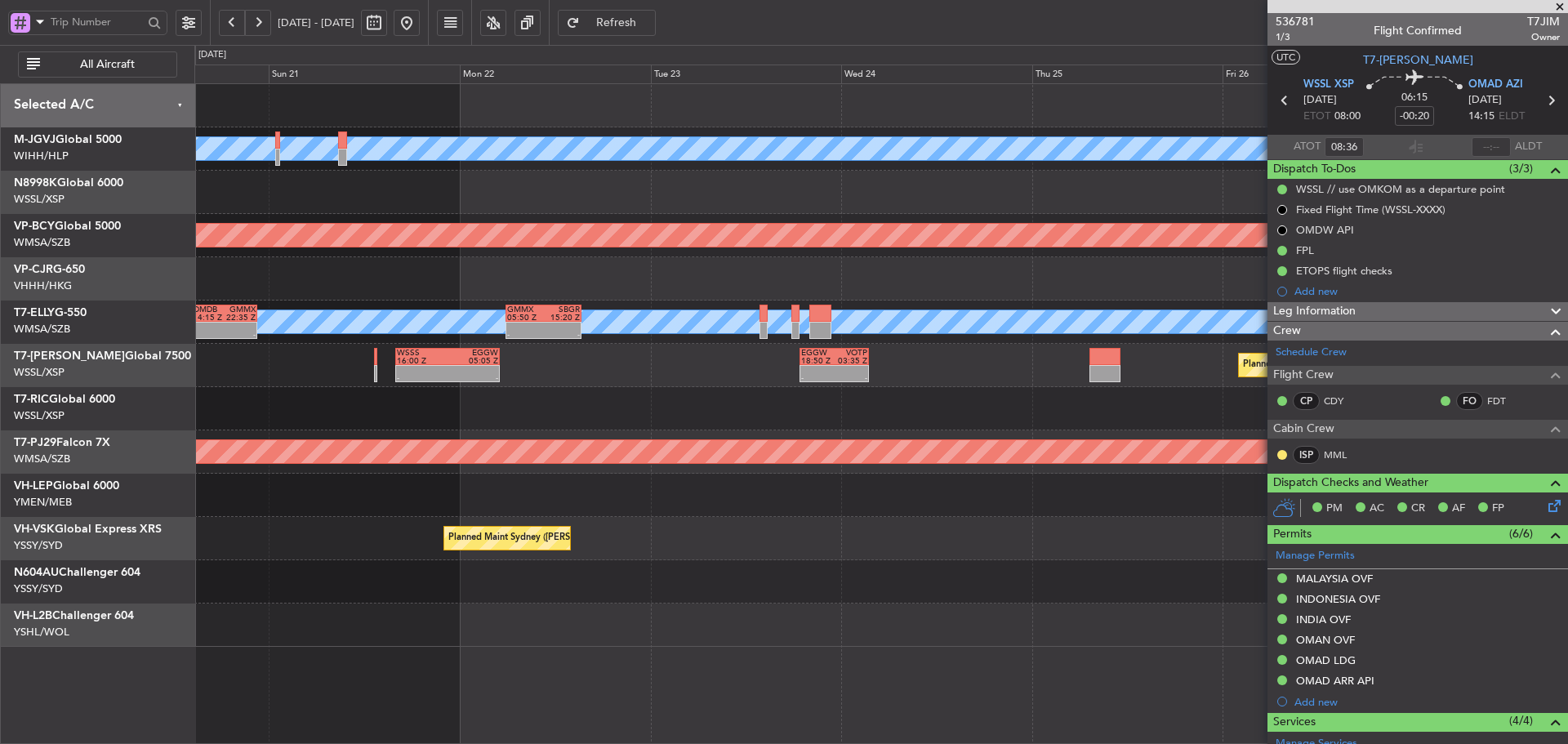
click at [627, 369] on div "- - WSSS 16:00 Z EGGW 05:05 Z - - EGGW 18:50 Z VOTP 03:35 Z Planned Maint [GEOG…" at bounding box center [881, 366] width 1373 height 44
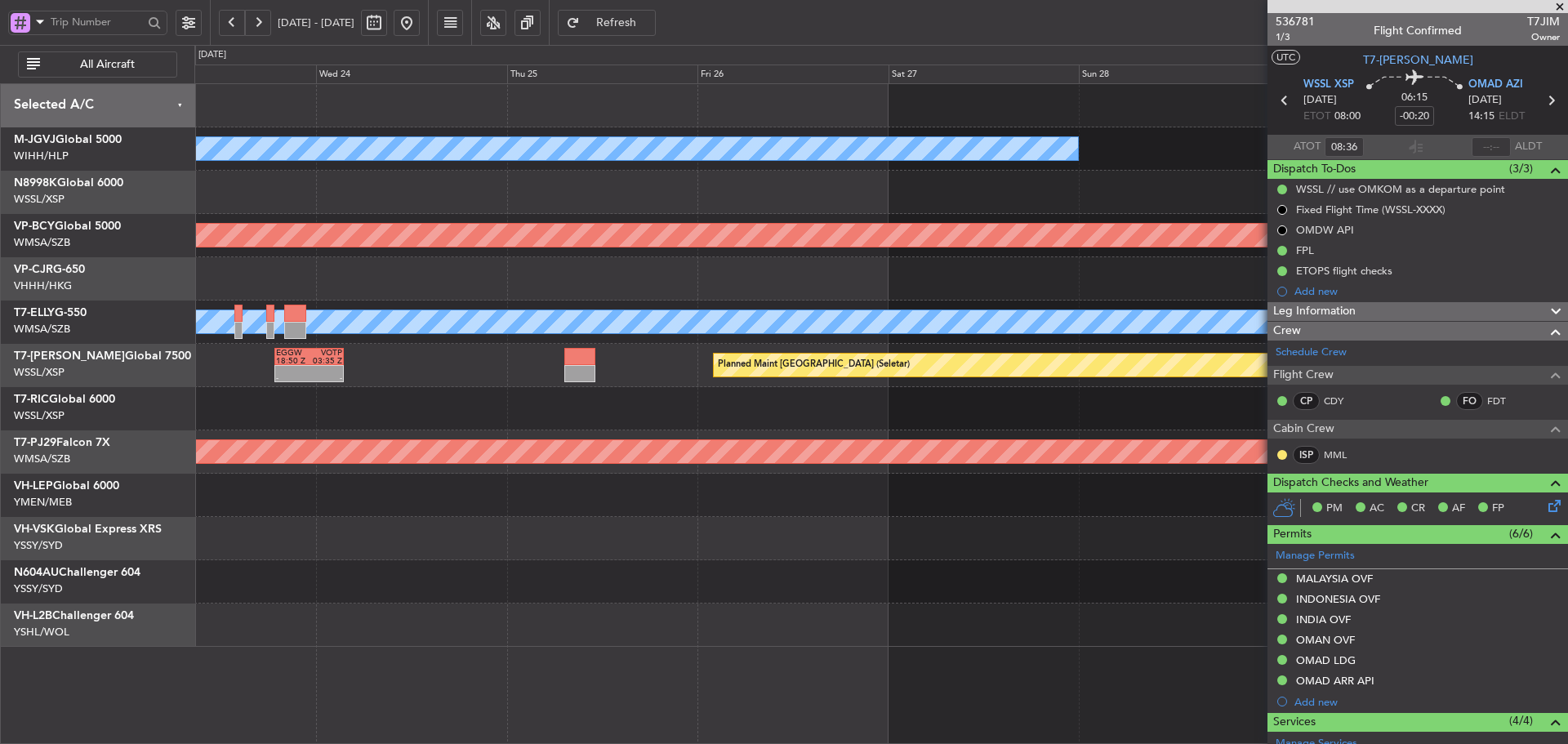
click at [469, 371] on div "- - EGGW 18:50 Z VOTP 03:35 Z Planned Maint [GEOGRAPHIC_DATA] (Seletar) WSSS 16…" at bounding box center [881, 366] width 1373 height 44
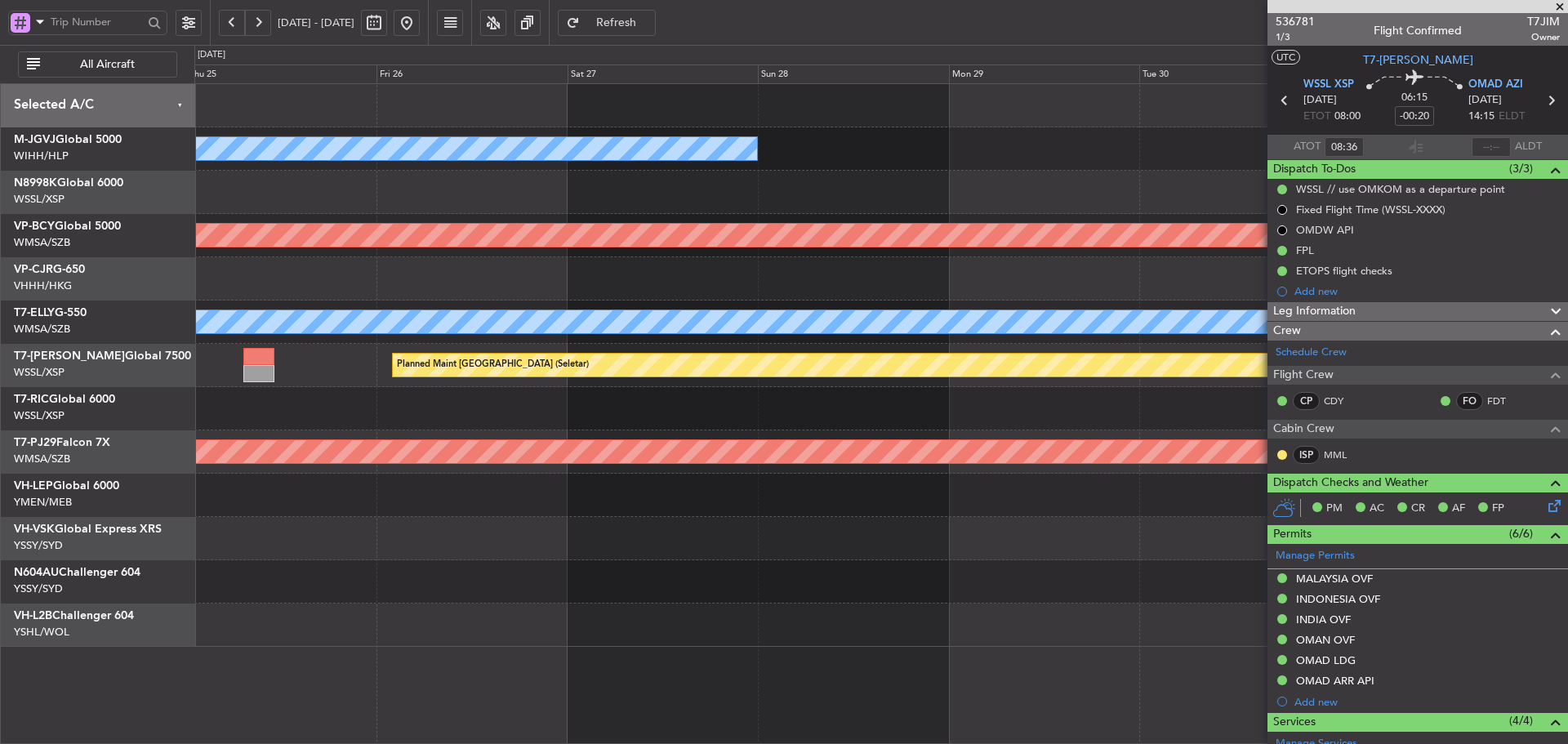
click at [87, 390] on div "[PERSON_NAME][GEOGRAPHIC_DATA] ([PERSON_NAME] Intl) [PERSON_NAME] Jakarta (Hali…" at bounding box center [784, 395] width 1568 height 700
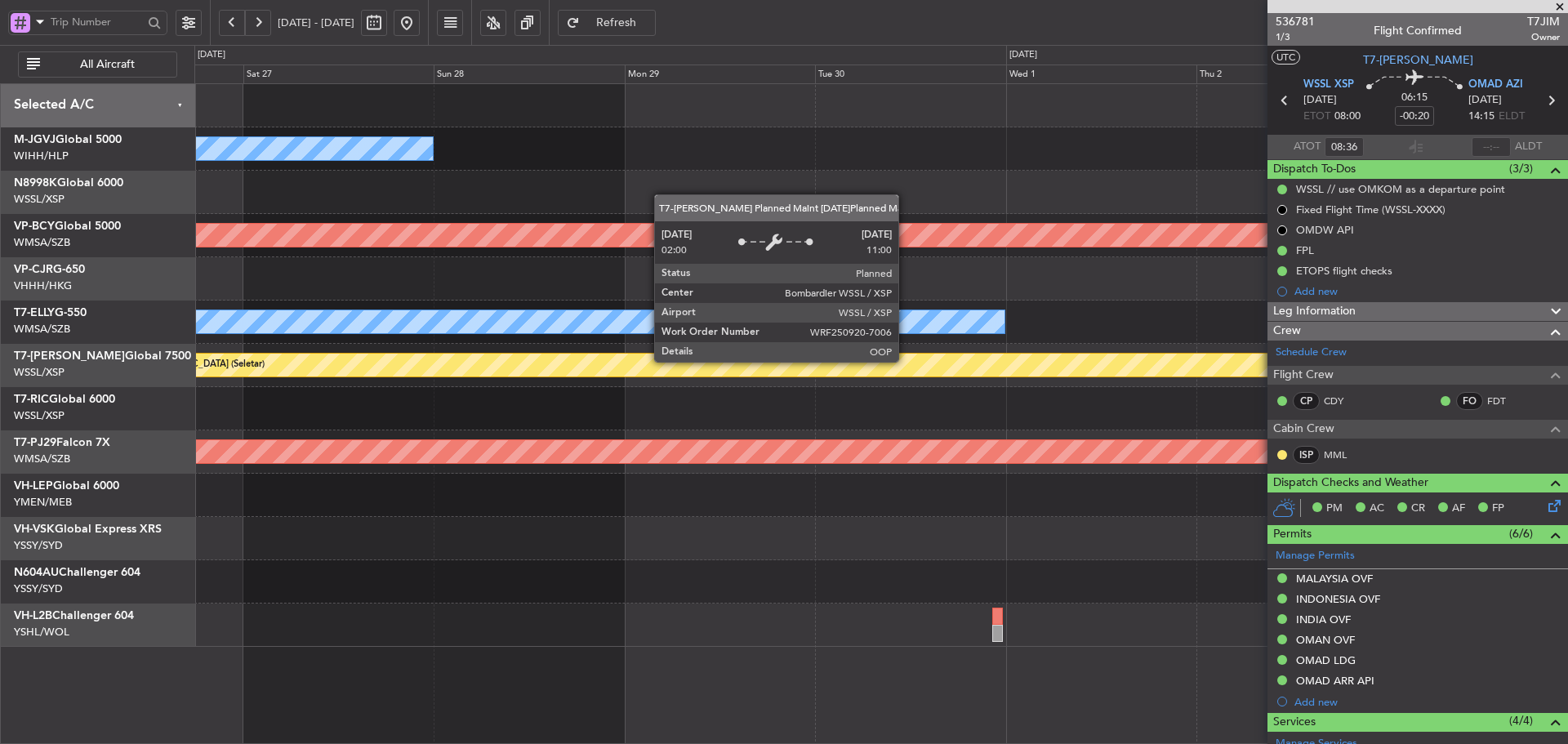
click at [311, 376] on div "Planned Maint [GEOGRAPHIC_DATA] (Seletar)" at bounding box center [962, 365] width 1787 height 23
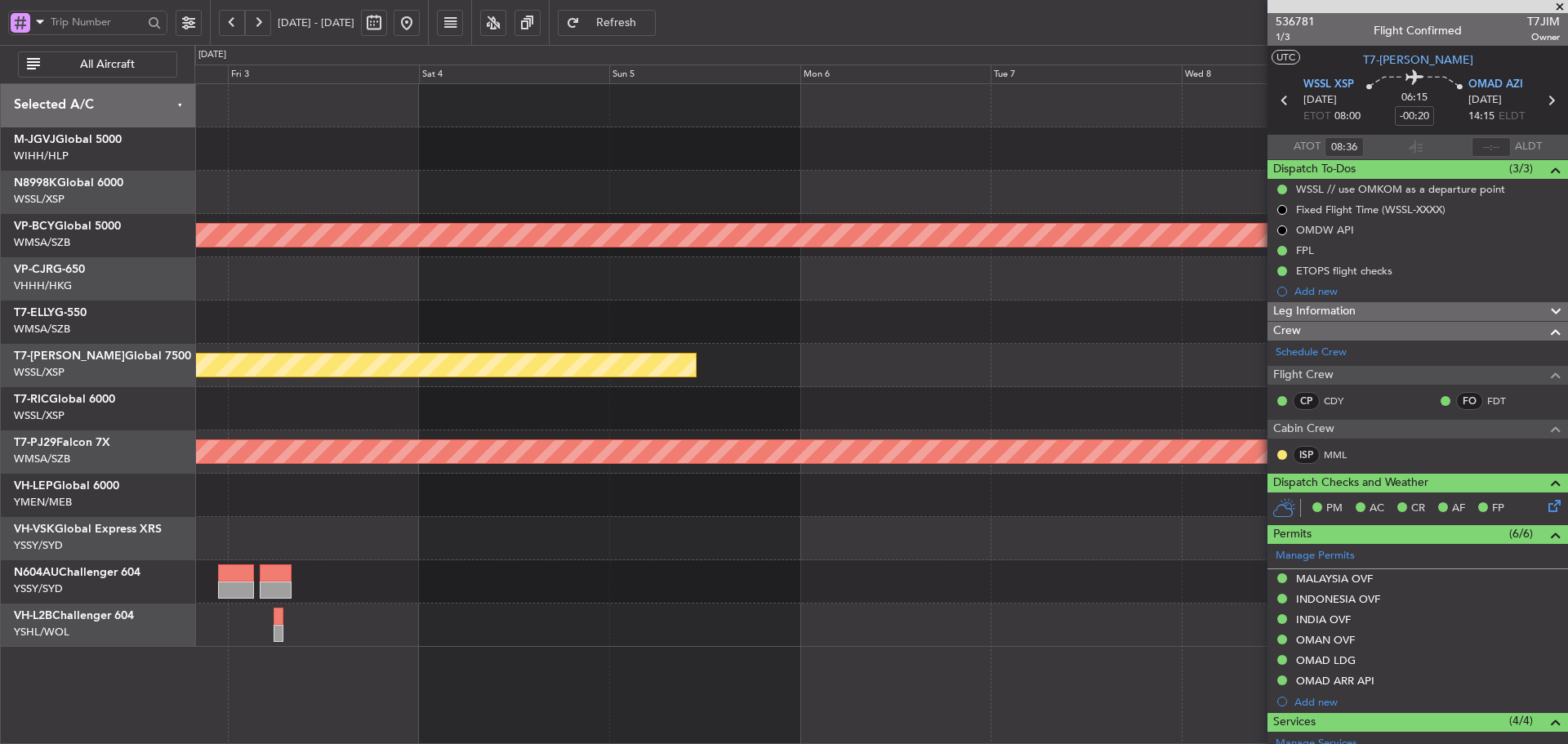
click at [156, 360] on div "Unplanned Maint [GEOGRAPHIC_DATA] (Sultan [PERSON_NAME] [PERSON_NAME] - Subang)…" at bounding box center [784, 395] width 1568 height 700
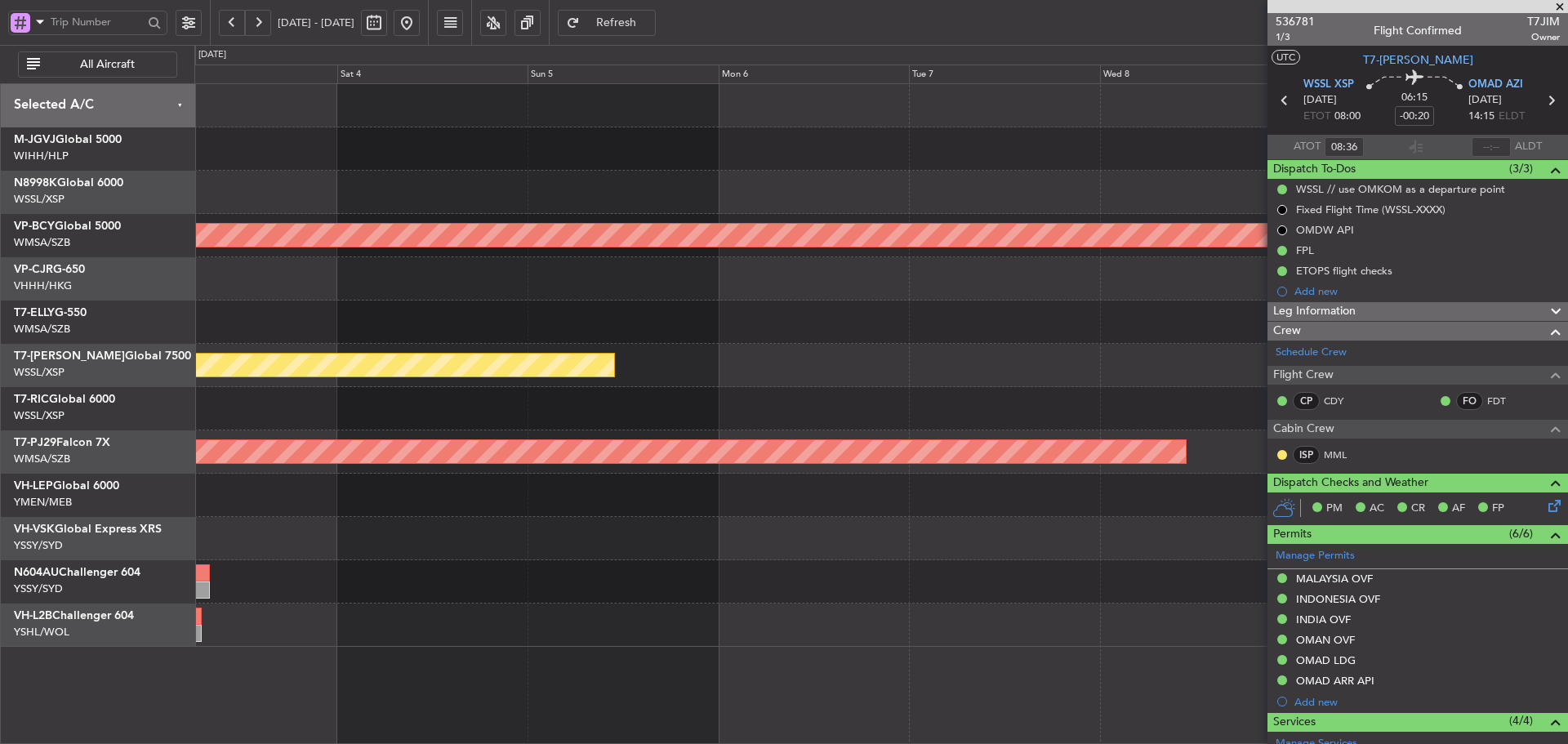
click at [371, 323] on div at bounding box center [881, 322] width 1373 height 44
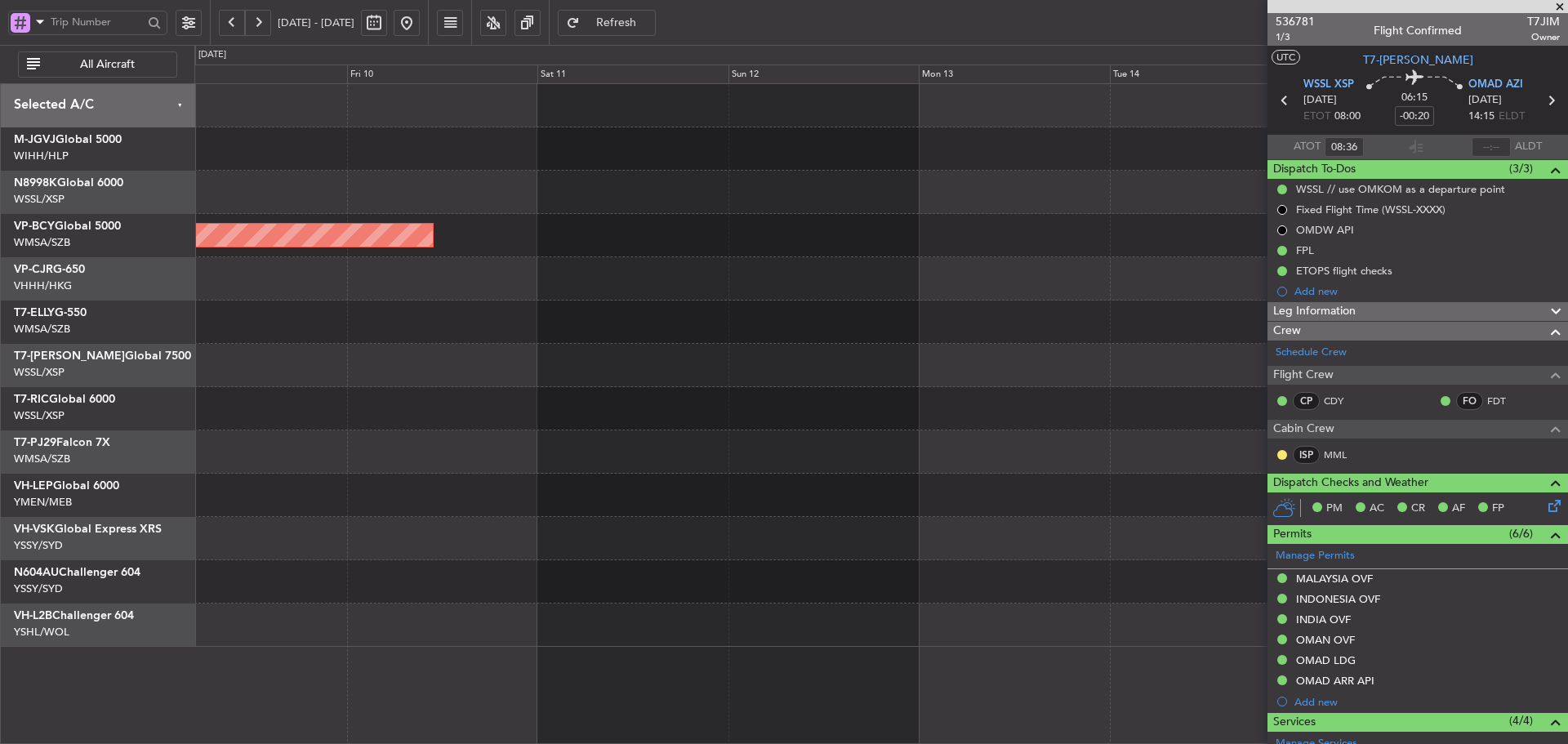
click at [407, 330] on div at bounding box center [881, 322] width 1373 height 44
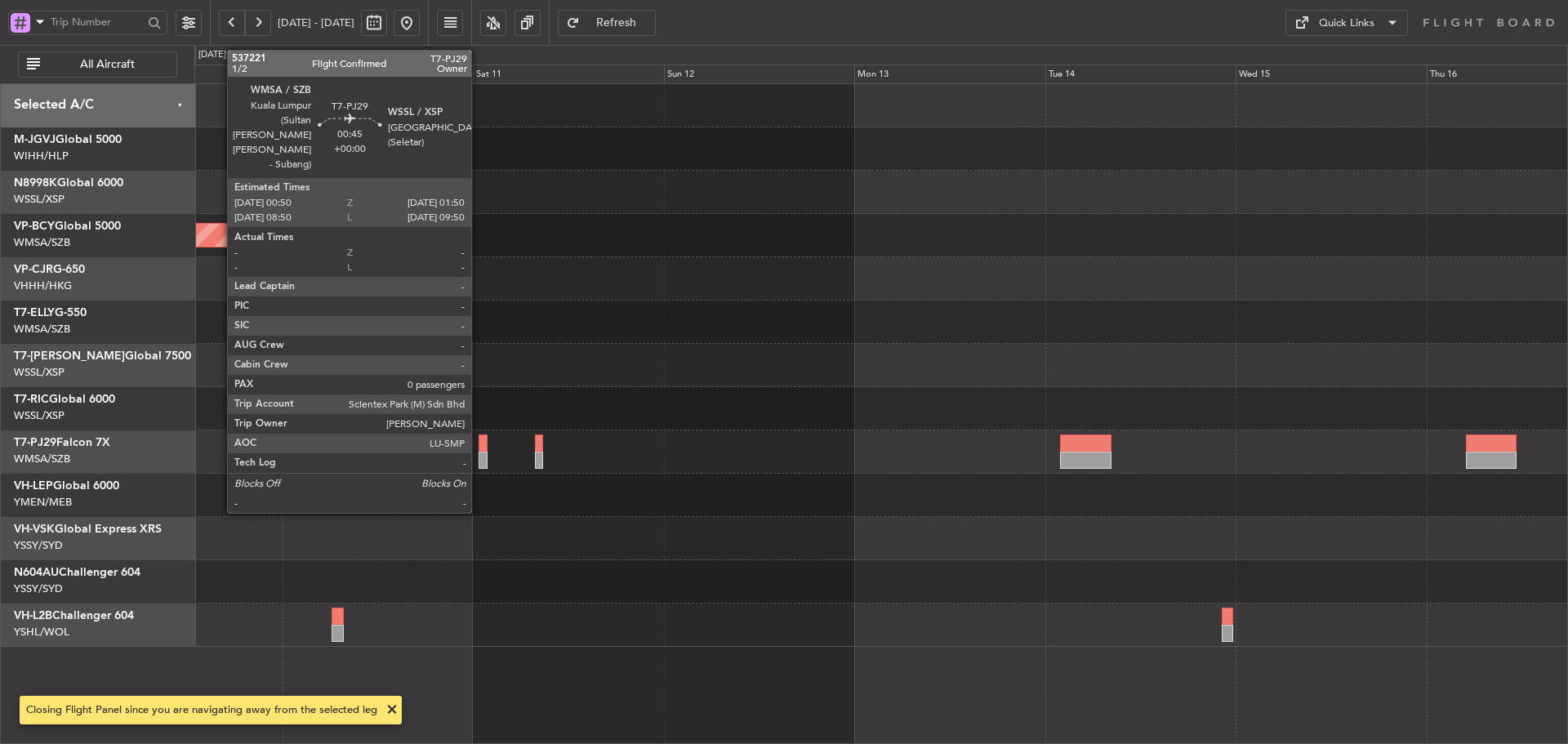
click at [478, 457] on div at bounding box center [483, 460] width 9 height 17
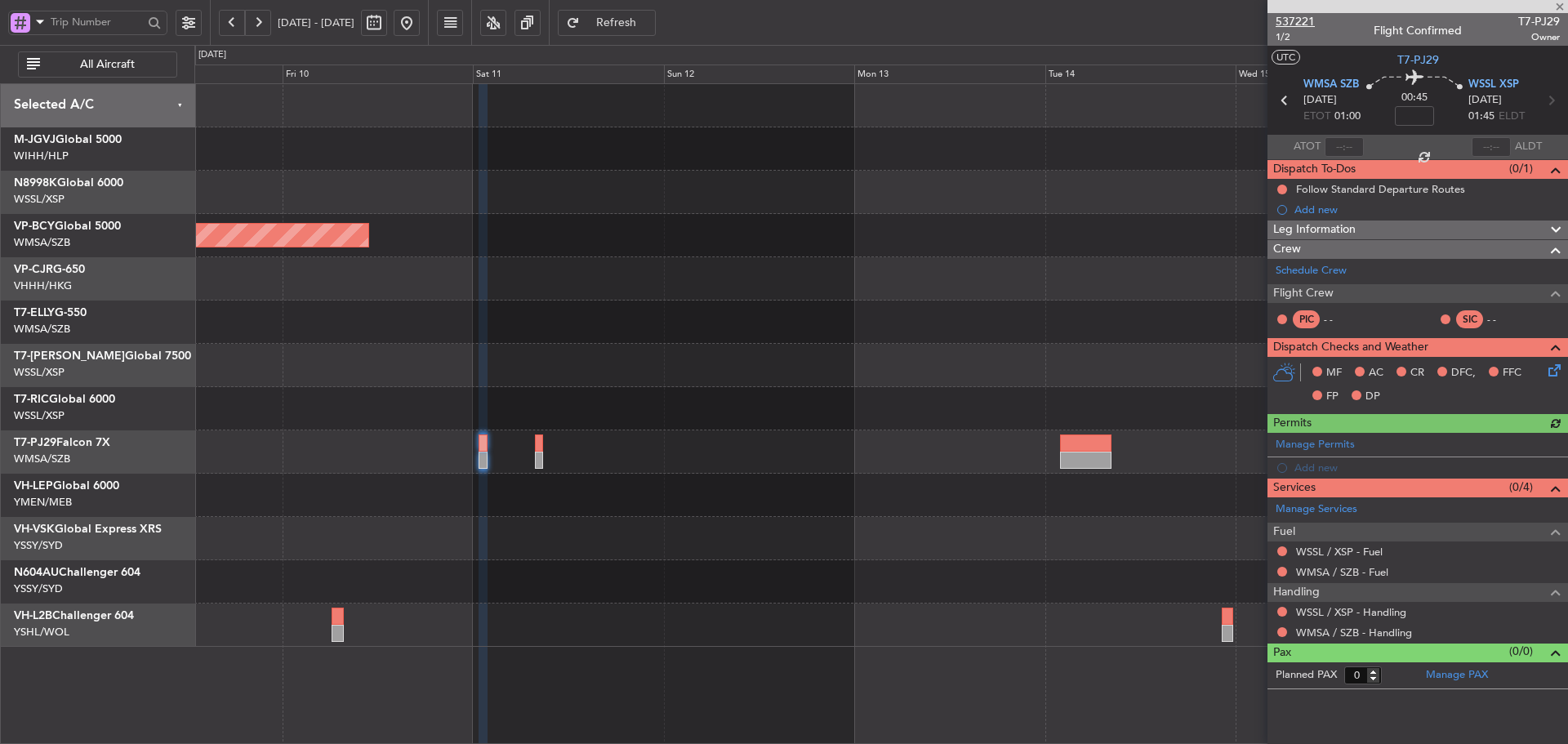
click at [1303, 23] on span "537221" at bounding box center [1296, 21] width 39 height 17
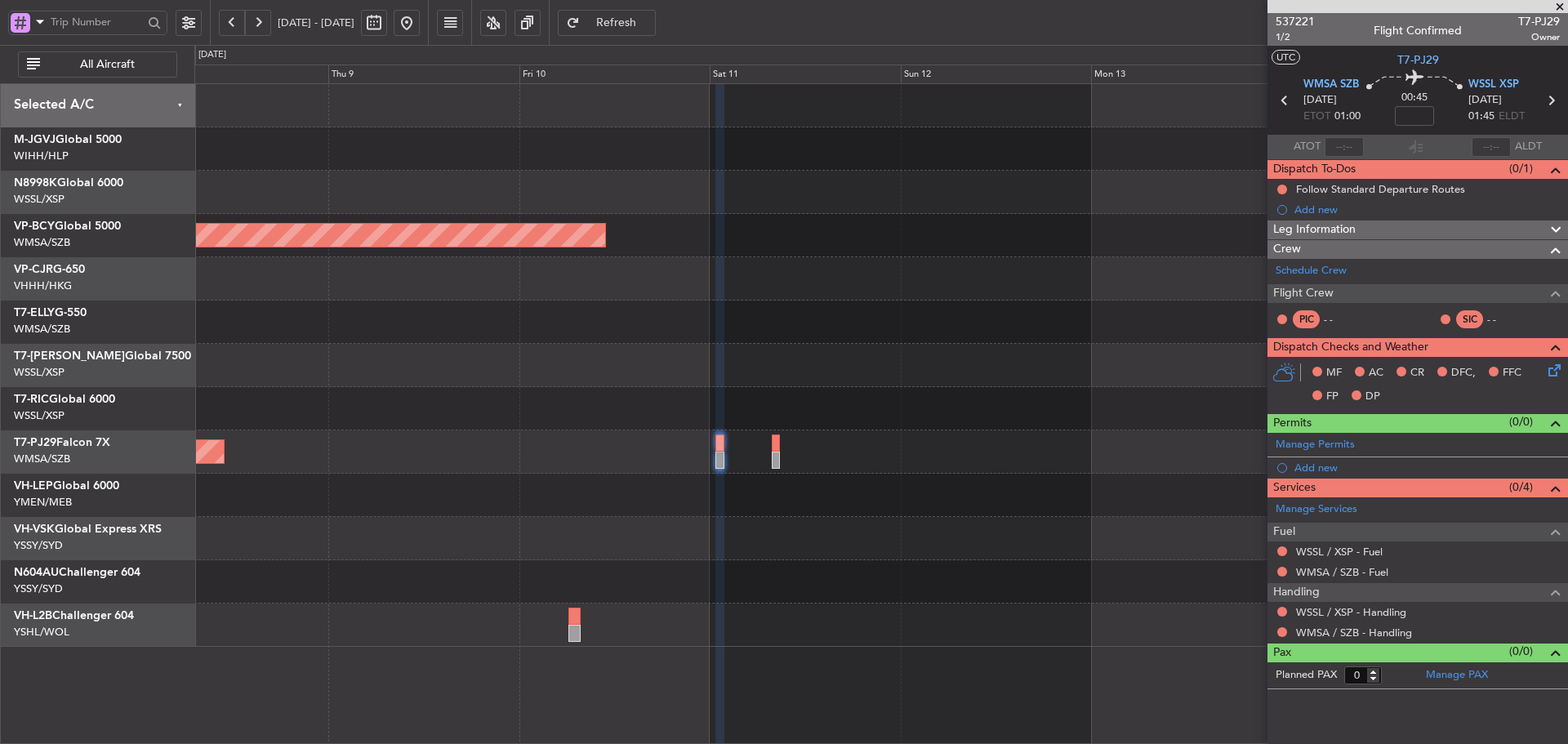
click at [743, 461] on div "Planned Maint [GEOGRAPHIC_DATA] (Sultan [PERSON_NAME] [PERSON_NAME] - Subang)" at bounding box center [881, 452] width 1373 height 44
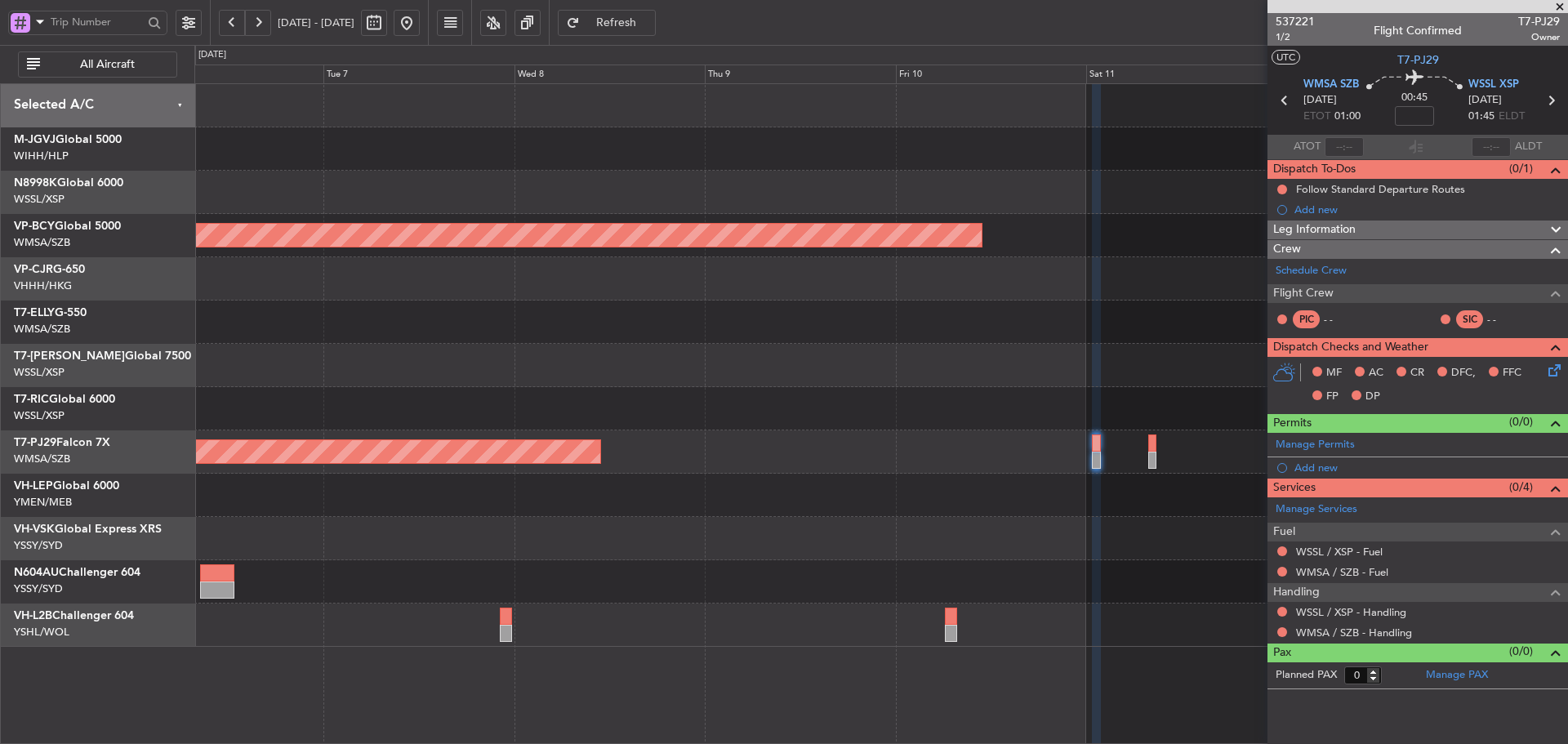
click at [875, 461] on div "Unplanned Maint [GEOGRAPHIC_DATA] (Sultan [PERSON_NAME] [PERSON_NAME] - Subang)…" at bounding box center [881, 366] width 1373 height 563
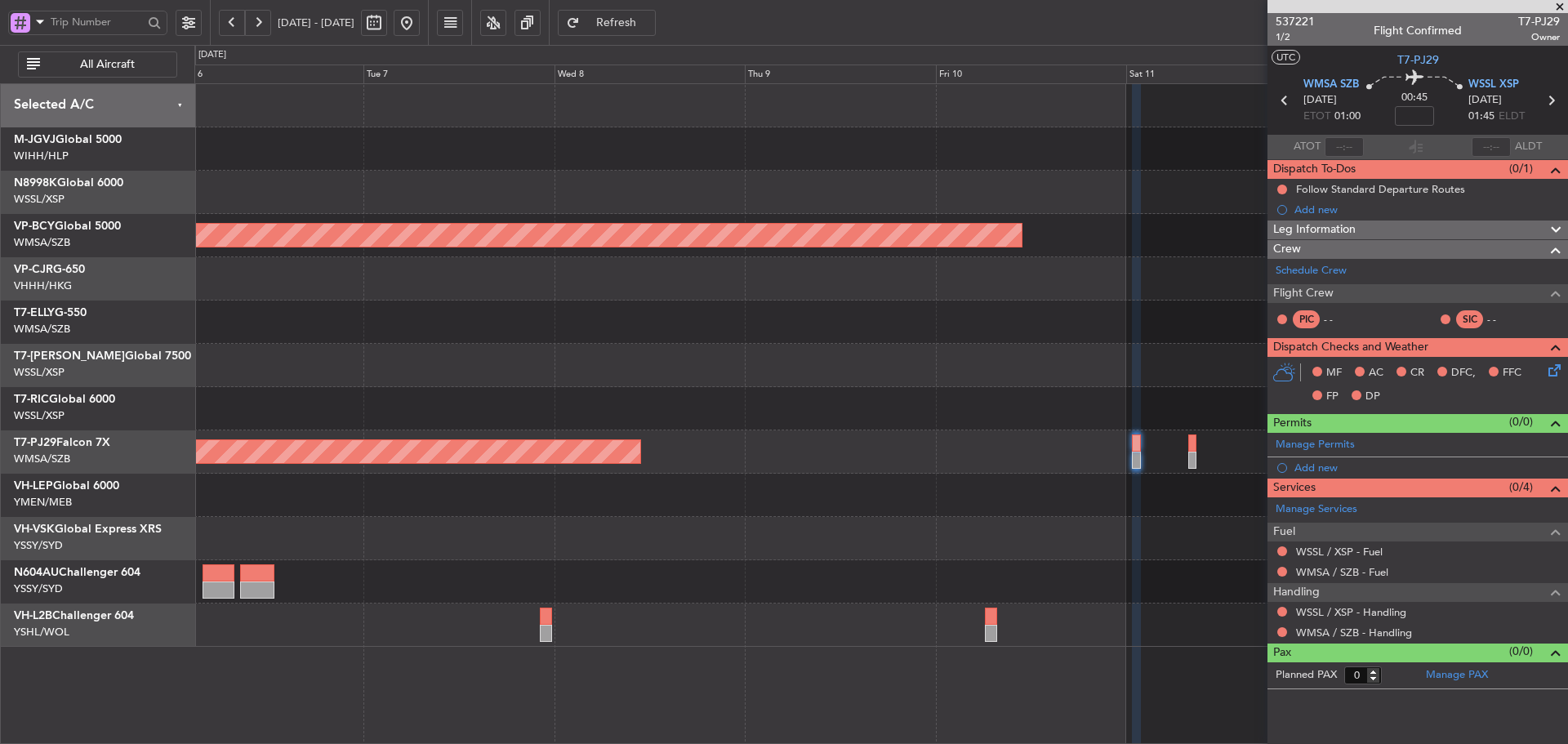
click at [1032, 414] on div at bounding box center [881, 408] width 1373 height 44
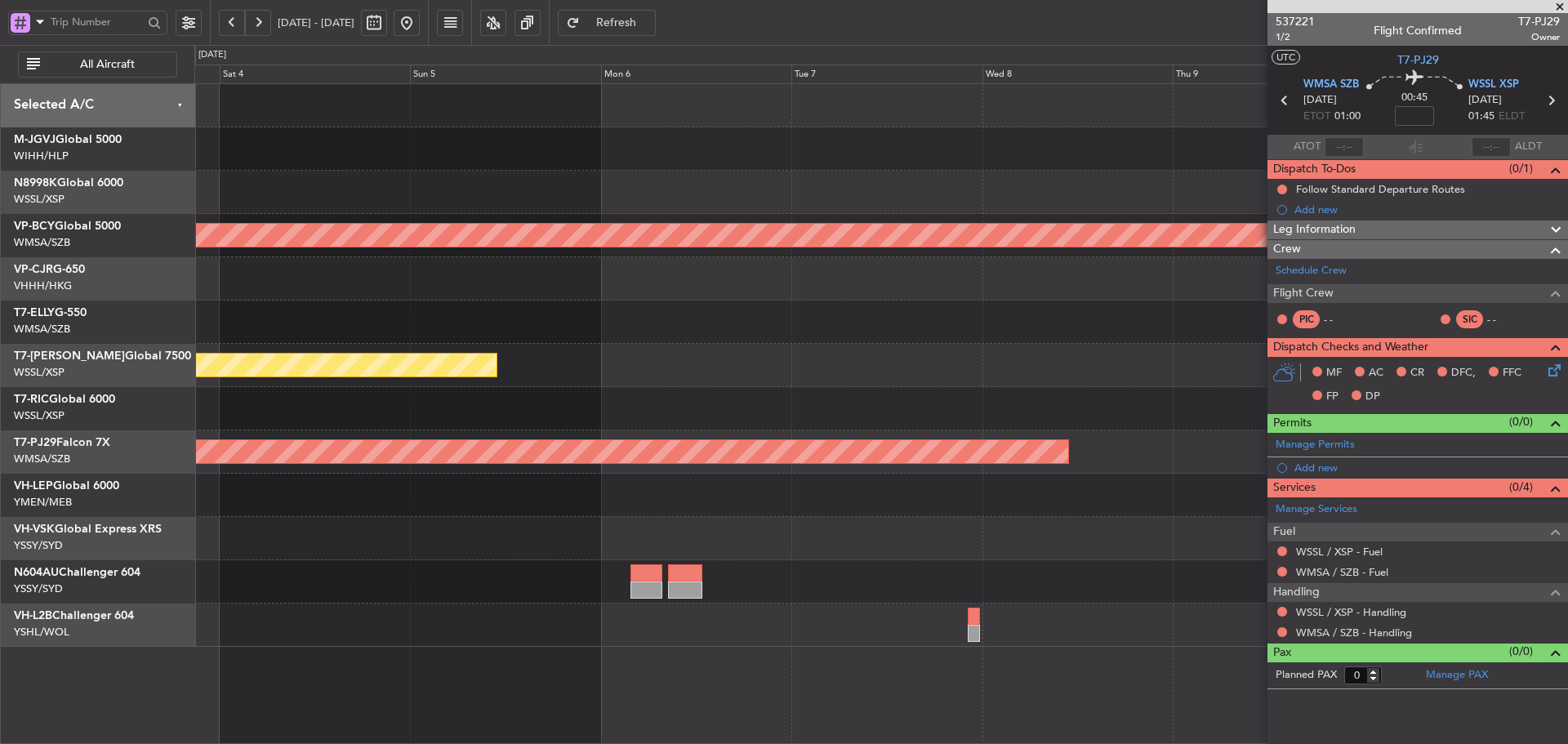
click at [1562, 8] on span at bounding box center [1559, 7] width 16 height 15
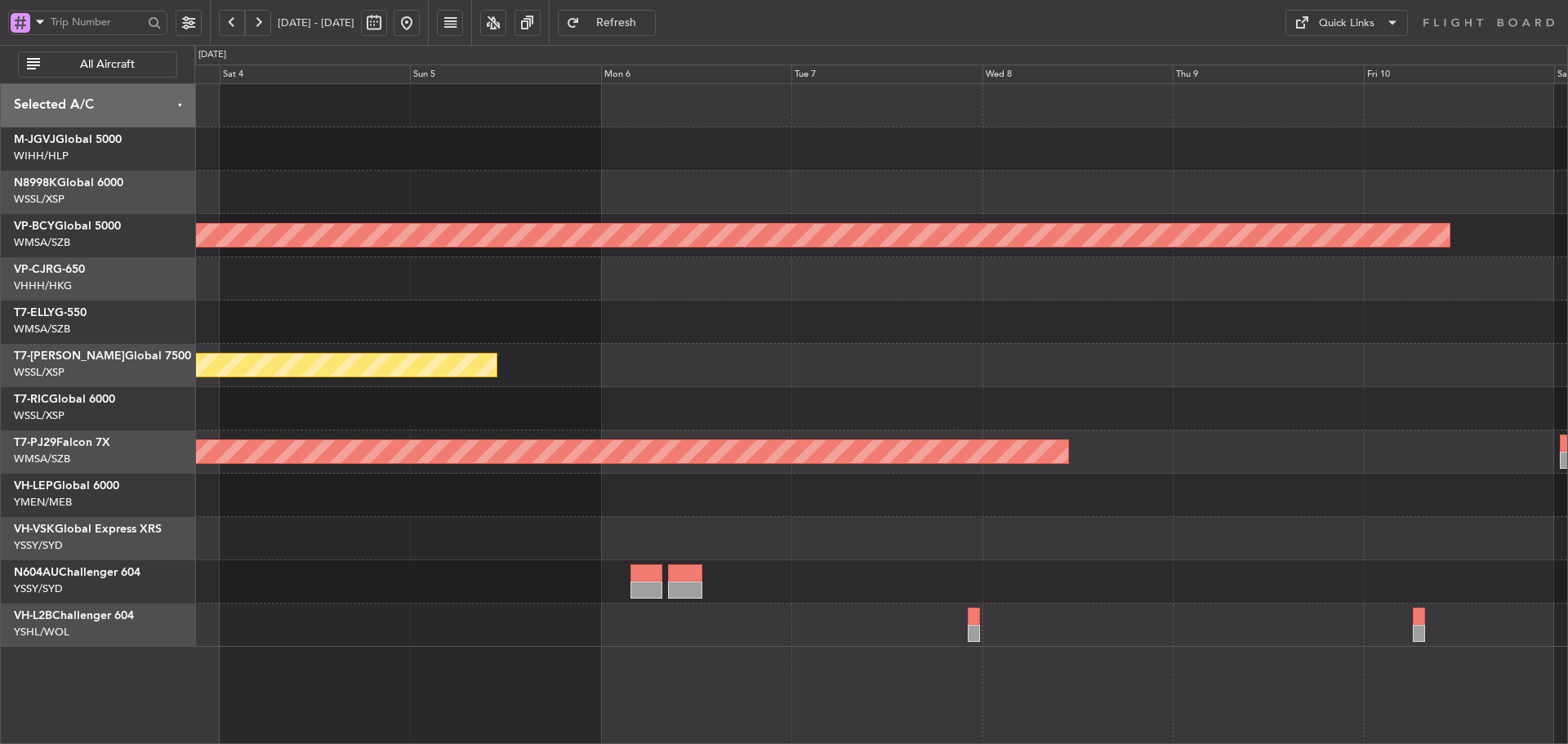
click at [1364, 20] on div "Quick Links" at bounding box center [1347, 23] width 56 height 16
click at [1330, 66] on button "Trip Builder" at bounding box center [1346, 62] width 122 height 39
click at [420, 21] on button at bounding box center [407, 22] width 26 height 26
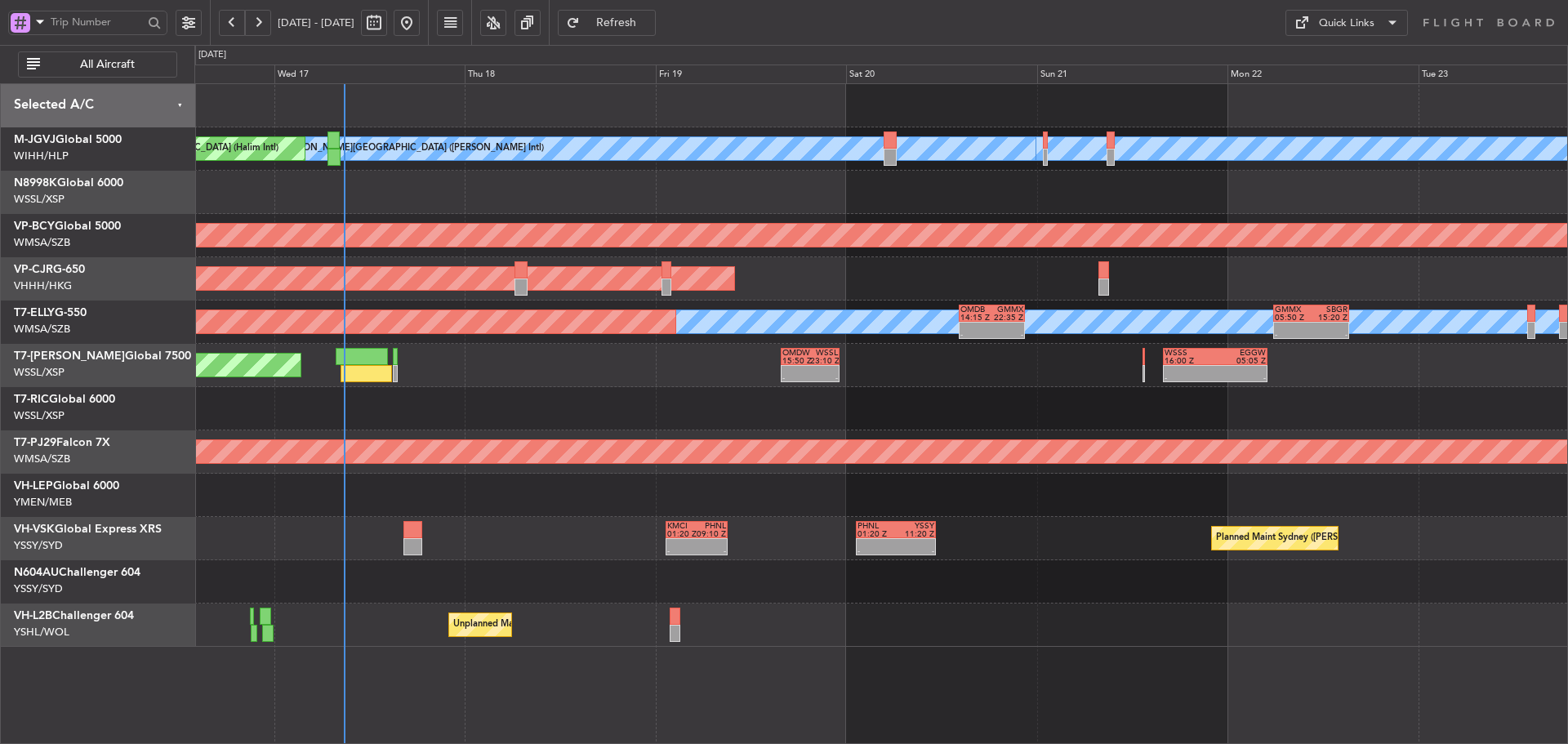
click at [657, 387] on div at bounding box center [881, 408] width 1373 height 44
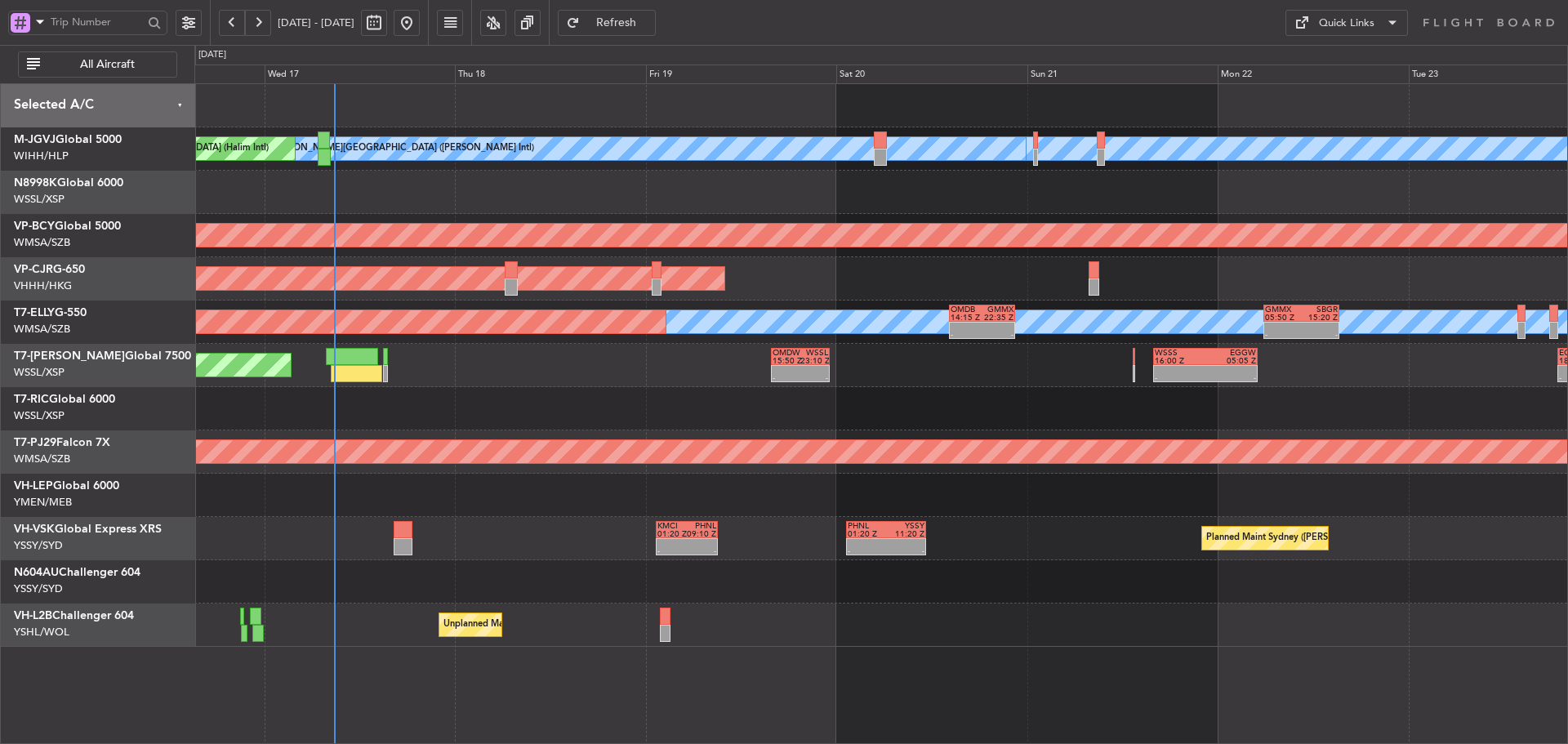
click at [1032, 386] on div "Planned Maint [GEOGRAPHIC_DATA] (Seletar) - - OMDW 15:50 Z WSSL 23:10 Z - - WSS…" at bounding box center [881, 366] width 1373 height 44
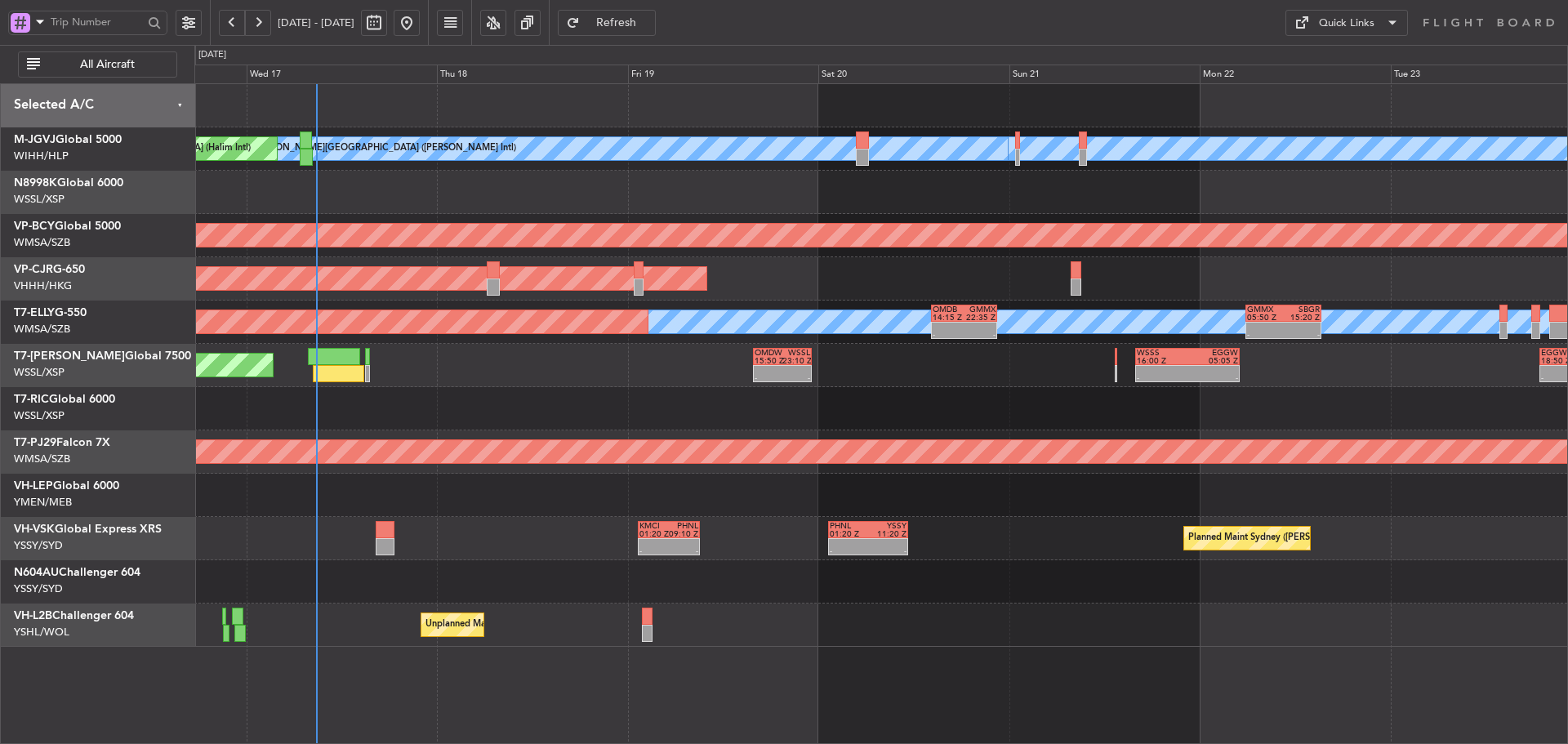
click at [916, 394] on div "[PERSON_NAME][GEOGRAPHIC_DATA] ([PERSON_NAME] Intl) [PERSON_NAME] Jakarta (Hali…" at bounding box center [881, 366] width 1373 height 563
click at [520, 390] on div "[PERSON_NAME][GEOGRAPHIC_DATA] ([PERSON_NAME] Intl) [PERSON_NAME] Jakarta (Hali…" at bounding box center [881, 366] width 1373 height 563
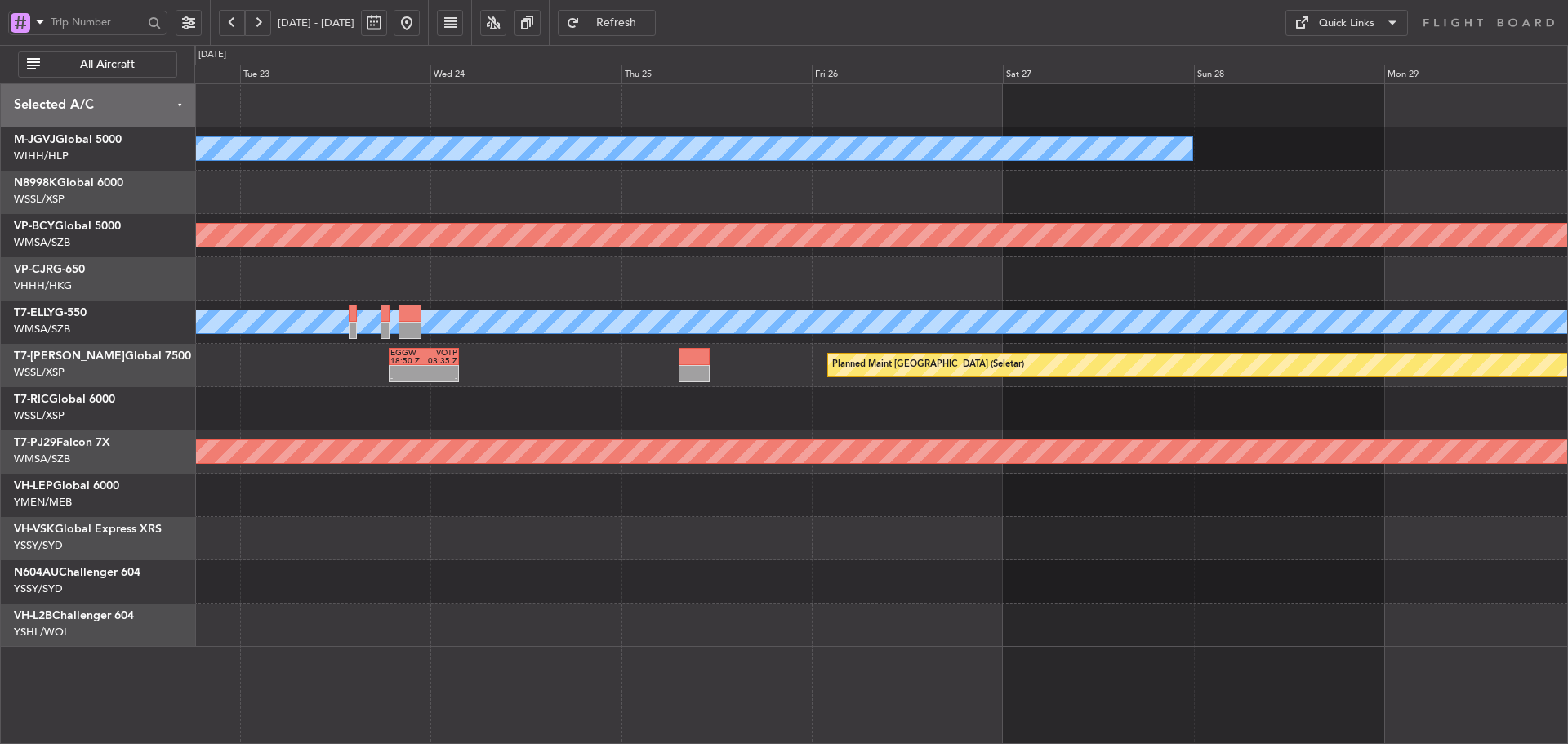
click at [364, 395] on div at bounding box center [881, 408] width 1373 height 44
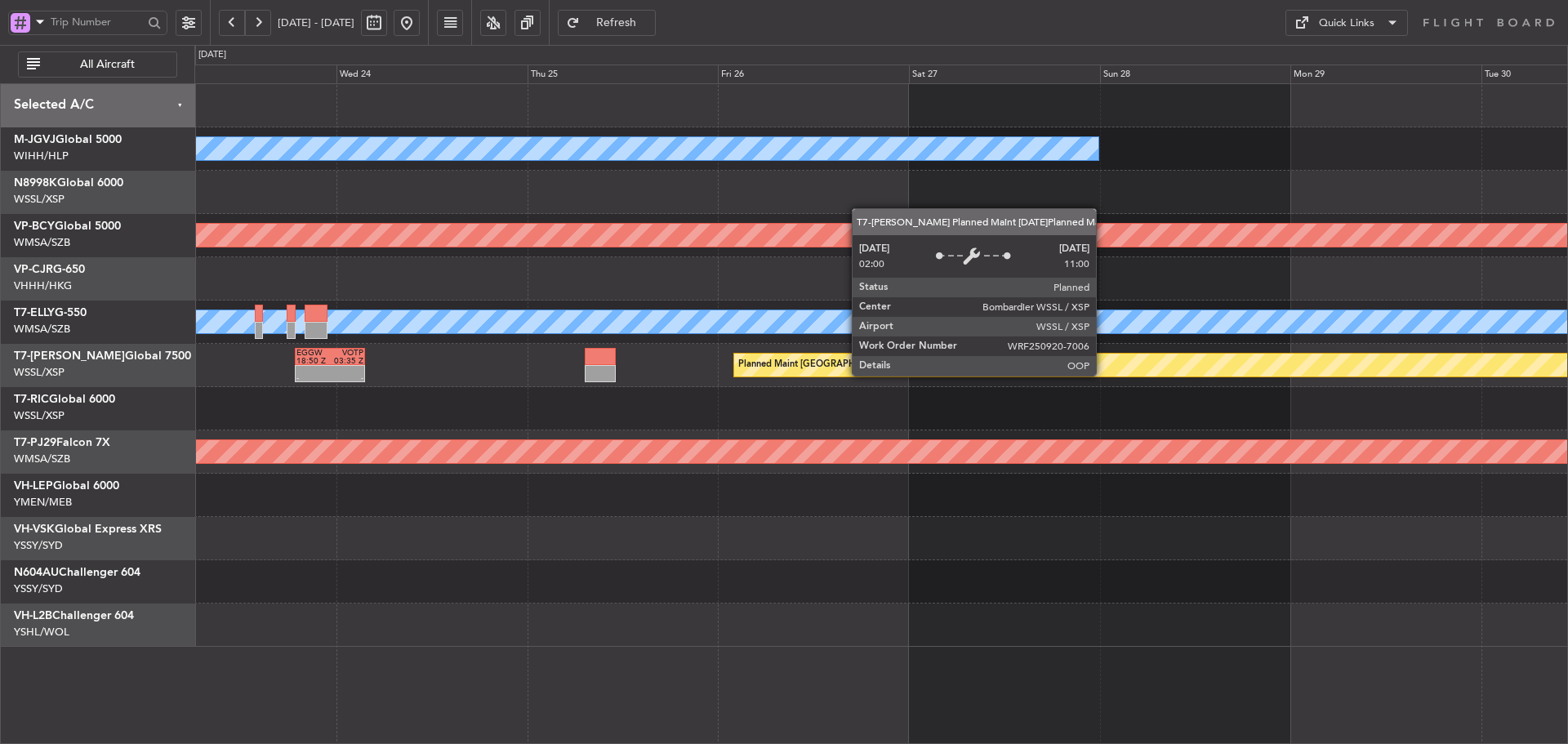
click at [224, 412] on div "[PERSON_NAME][GEOGRAPHIC_DATA] ([PERSON_NAME] Intl) [PERSON_NAME] Jakarta (Hali…" at bounding box center [881, 366] width 1373 height 563
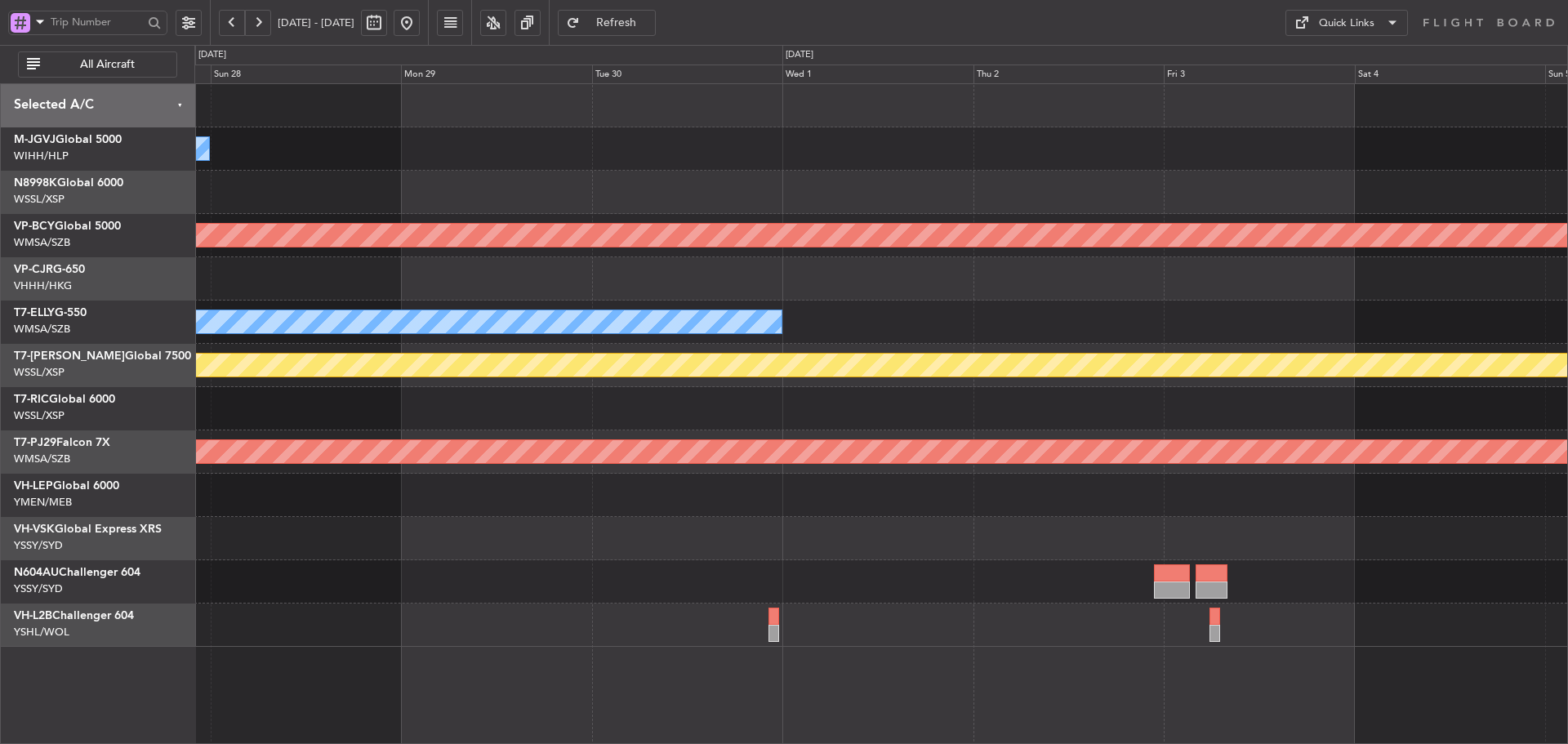
click at [651, 434] on div "Planned Maint [GEOGRAPHIC_DATA] (Sultan [PERSON_NAME] [PERSON_NAME] - Subang)" at bounding box center [881, 452] width 1373 height 44
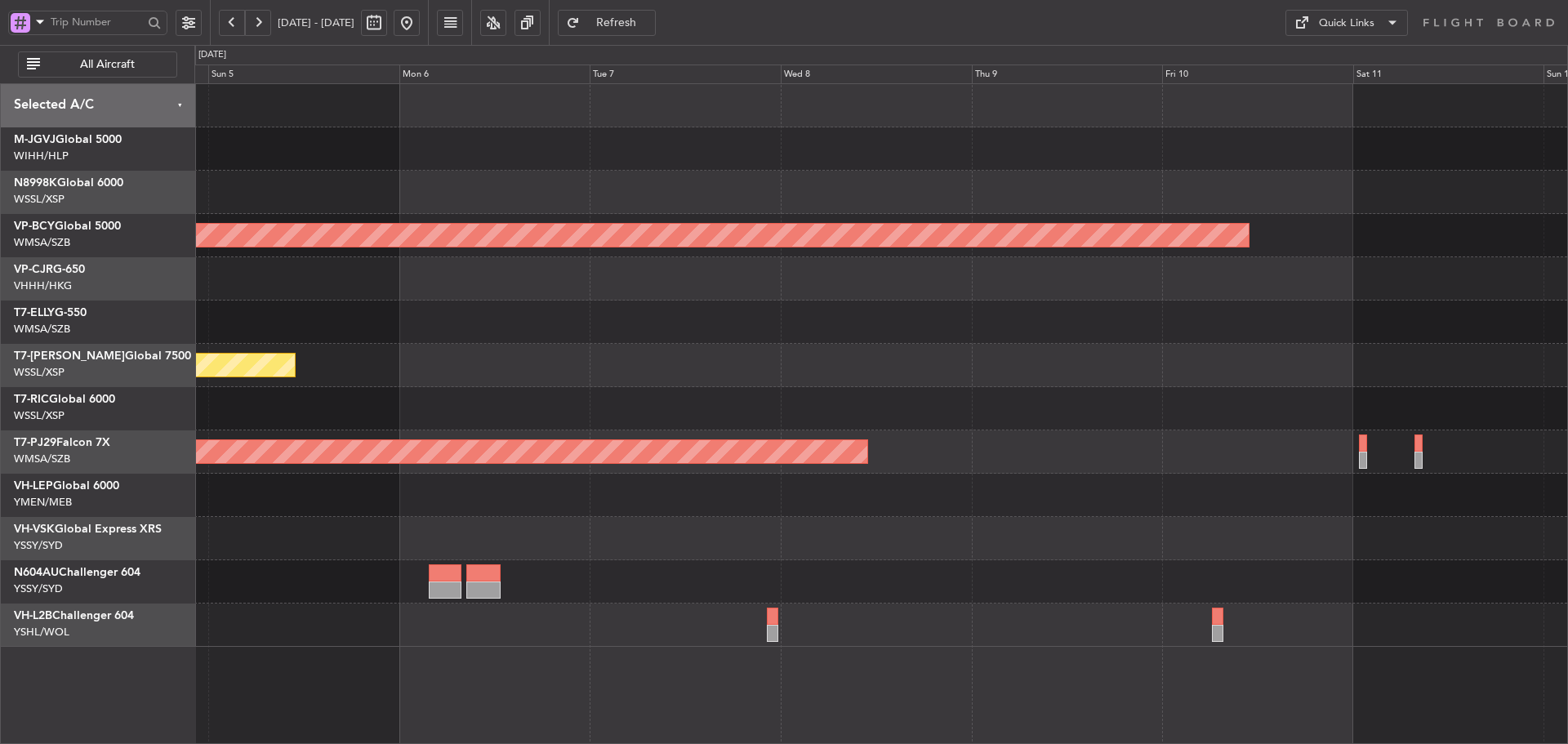
click at [731, 377] on div "Planned Maint [GEOGRAPHIC_DATA] (Seletar)" at bounding box center [881, 366] width 1373 height 44
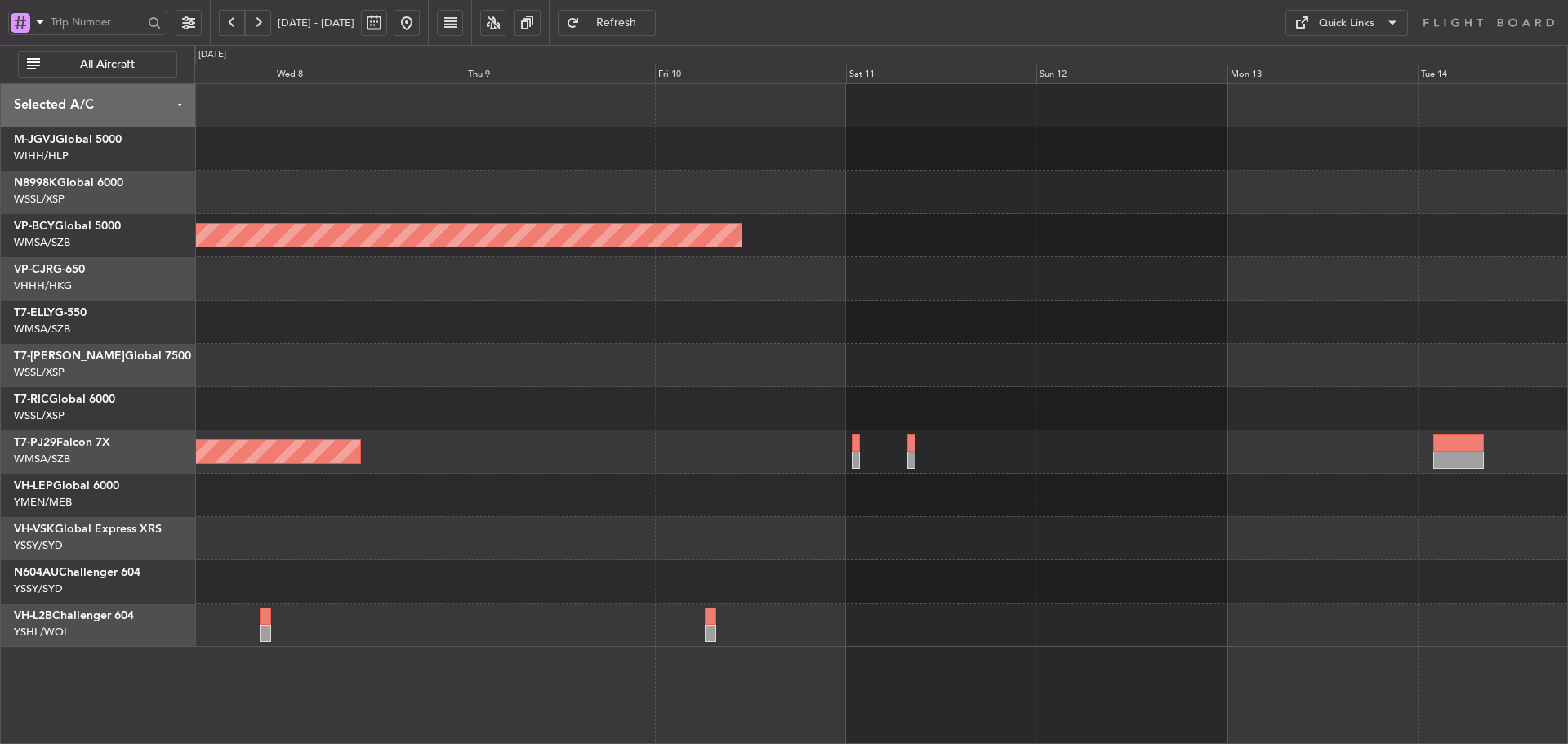
click at [622, 369] on div at bounding box center [881, 366] width 1373 height 44
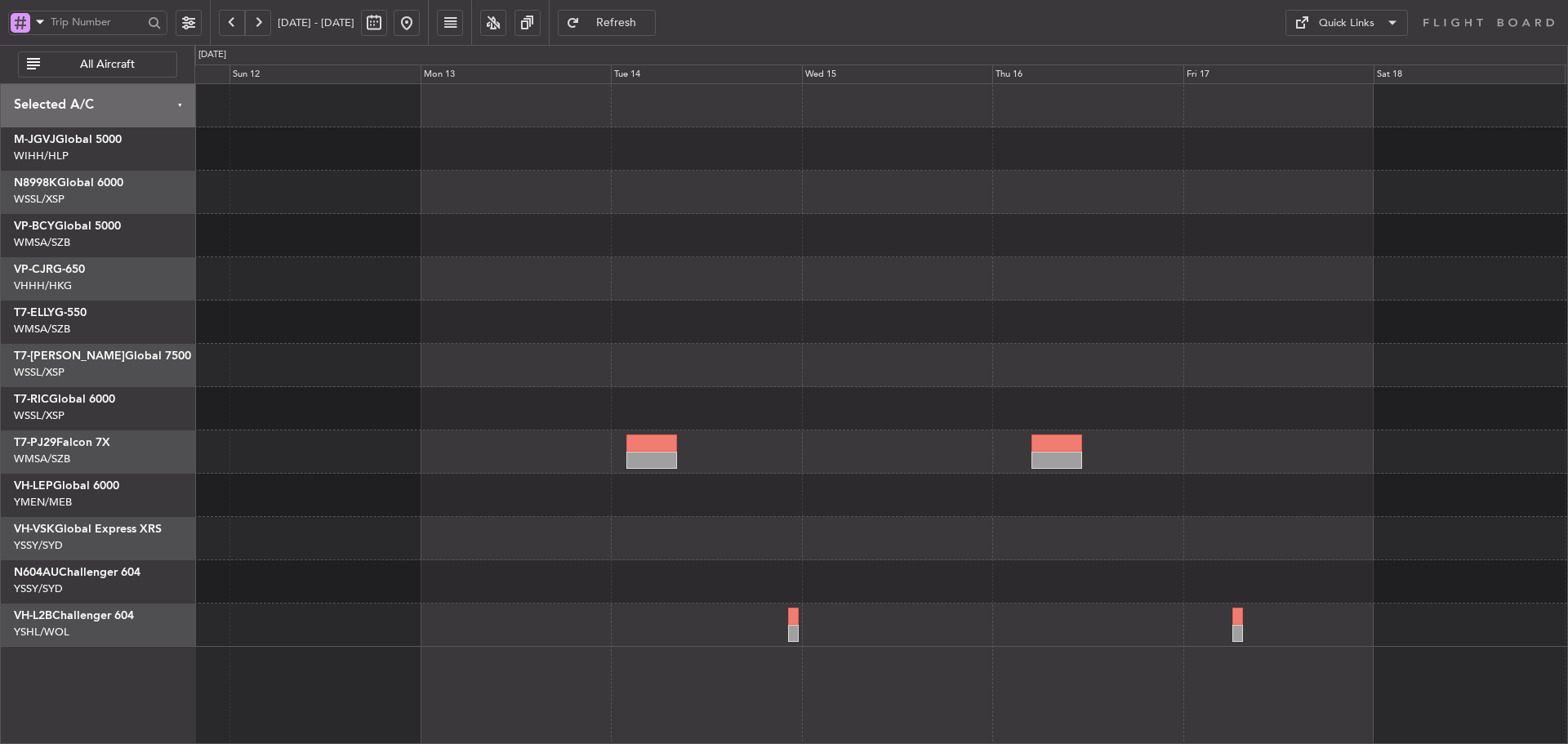
click at [775, 349] on div at bounding box center [881, 366] width 1373 height 44
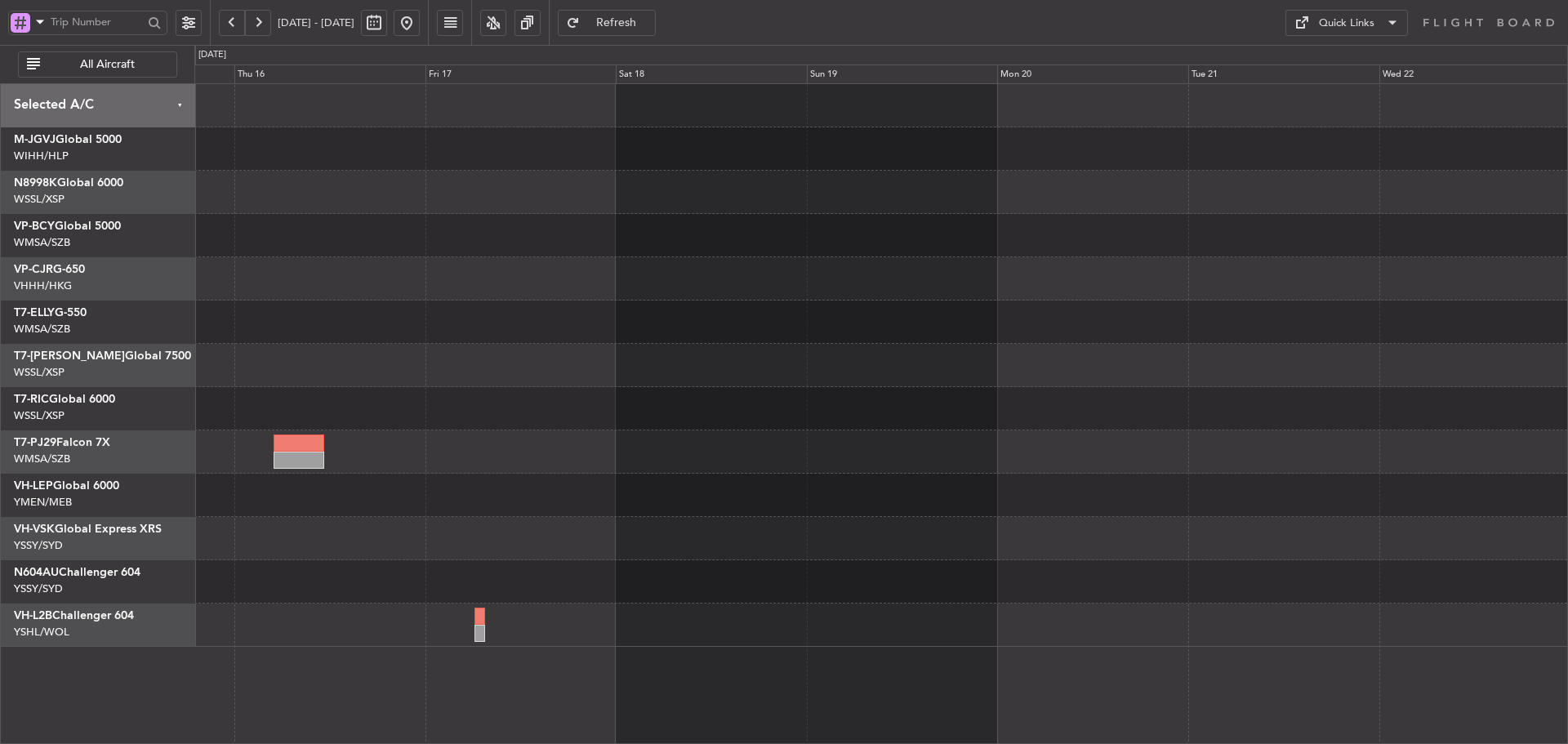
click at [340, 357] on div at bounding box center [881, 366] width 1373 height 44
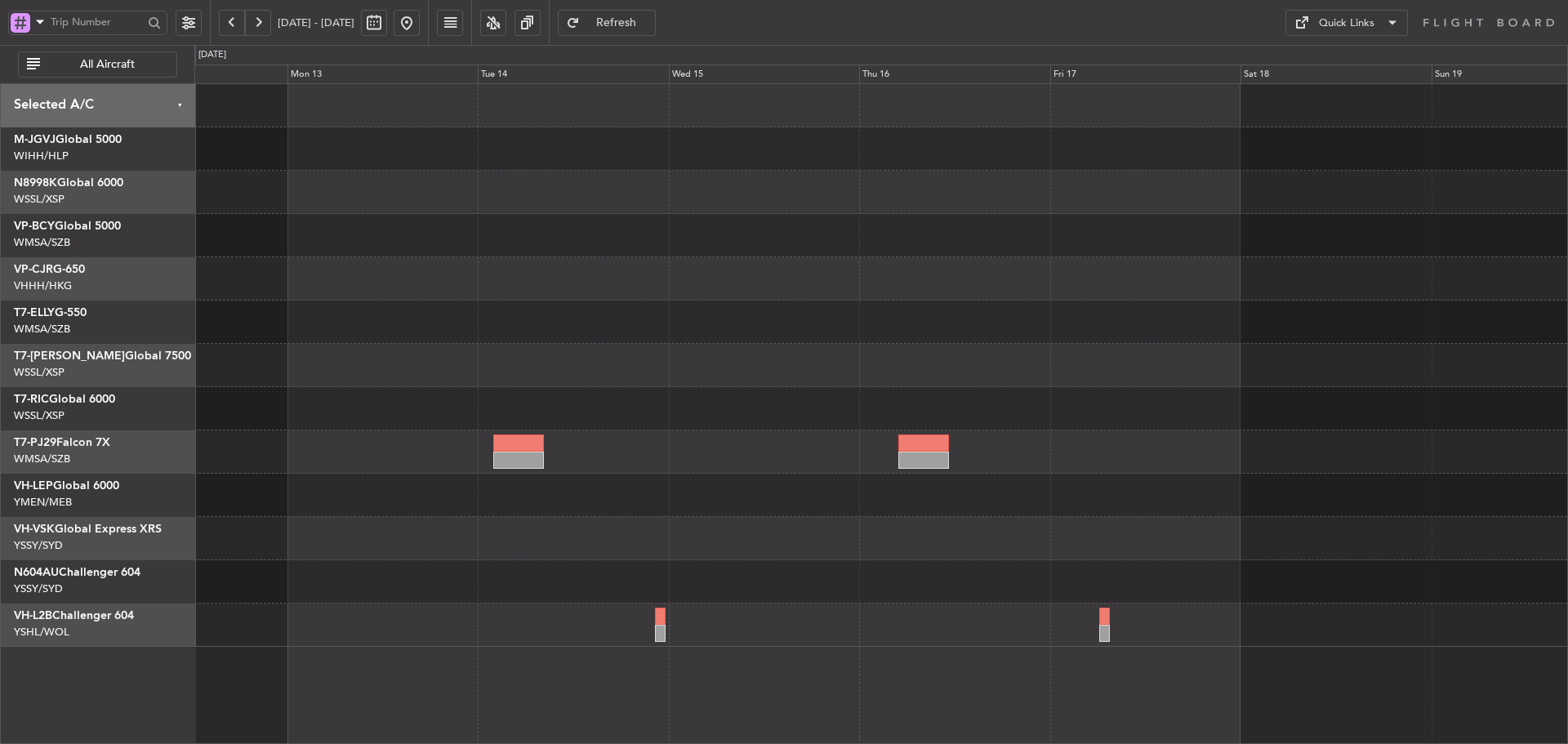
click at [1303, 314] on div at bounding box center [881, 322] width 1373 height 44
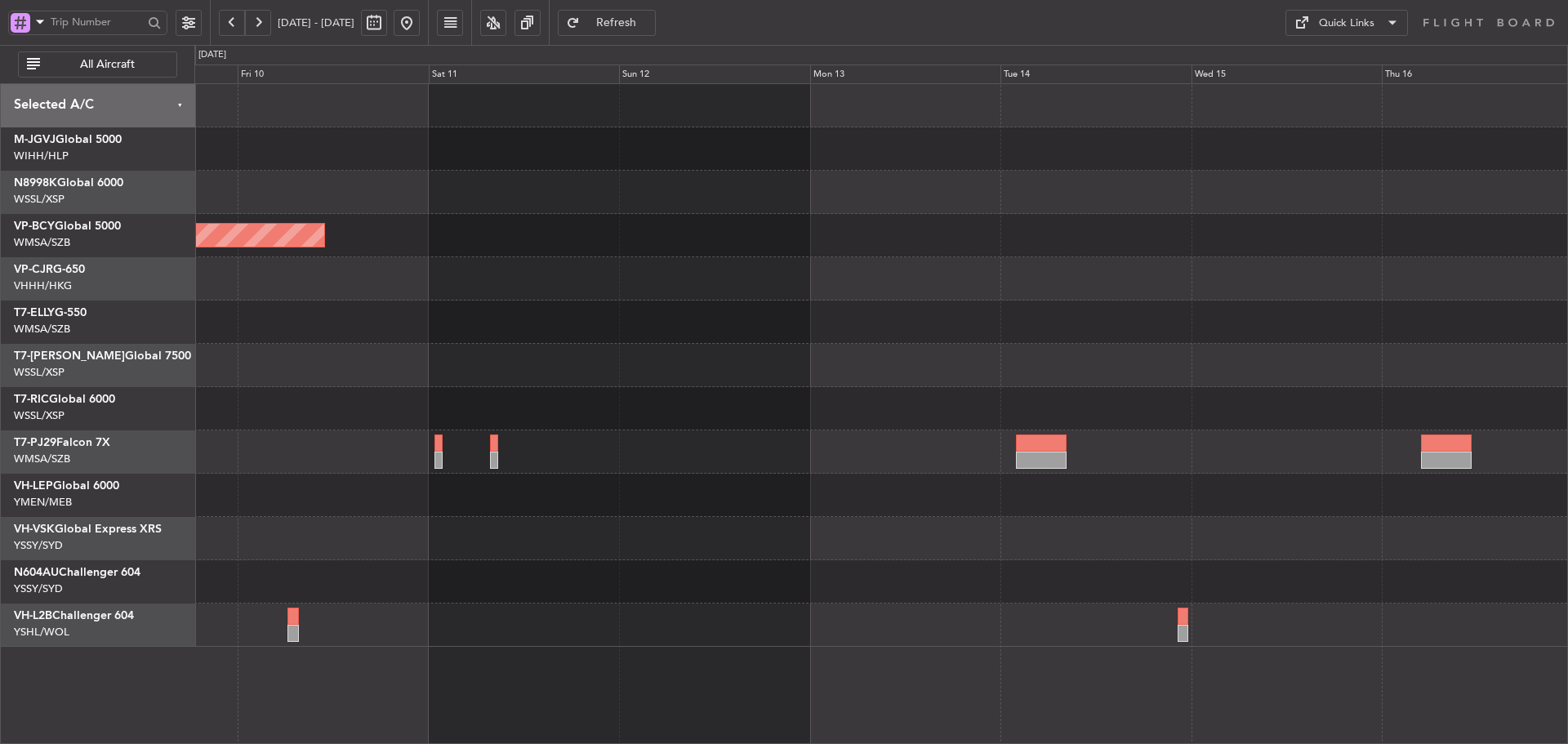
click at [910, 448] on div "Planned Maint [GEOGRAPHIC_DATA] (Sultan [PERSON_NAME] [PERSON_NAME] - Subang)" at bounding box center [881, 452] width 1373 height 44
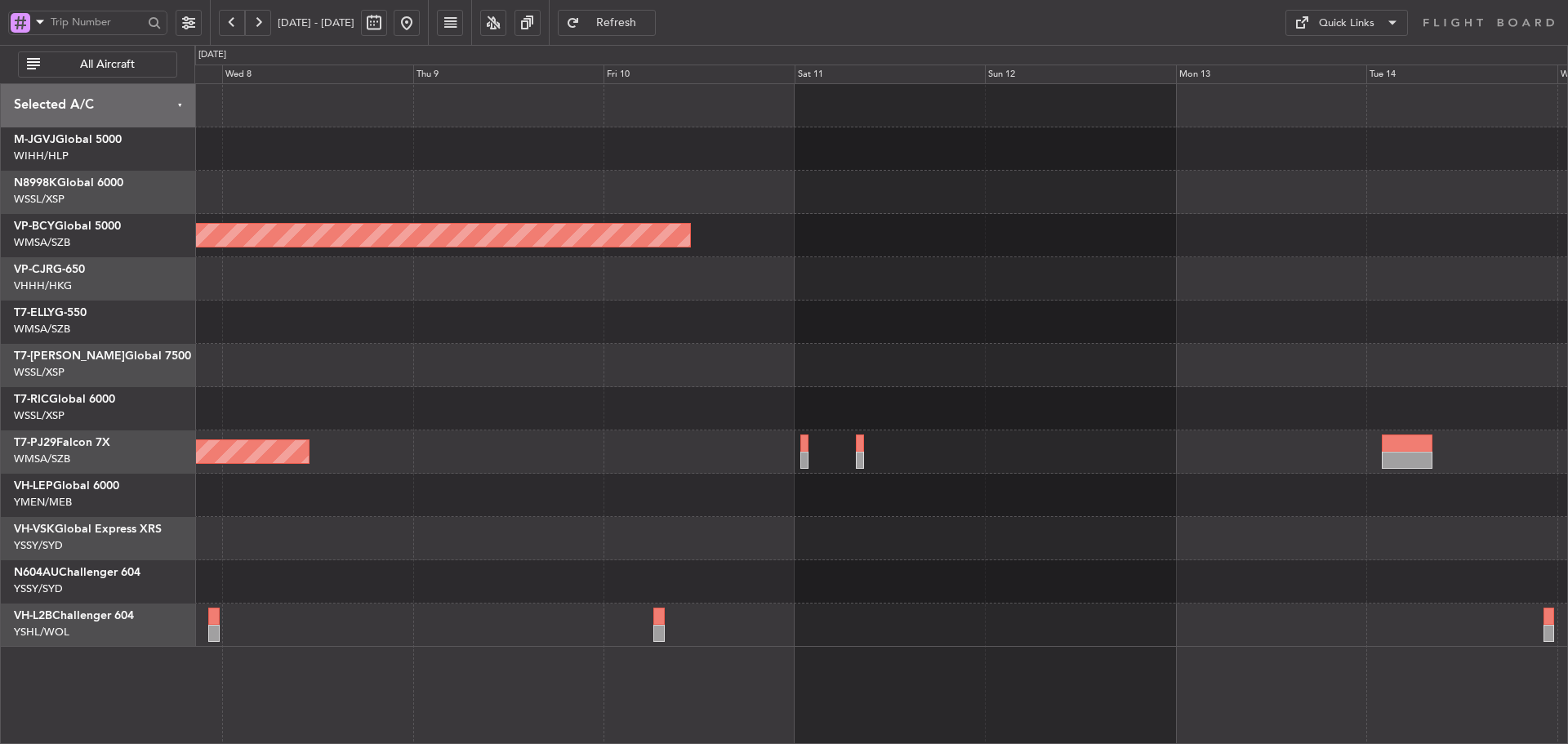
click at [704, 455] on div "Planned Maint [GEOGRAPHIC_DATA] (Sultan [PERSON_NAME] [PERSON_NAME] - Subang)" at bounding box center [881, 452] width 1373 height 44
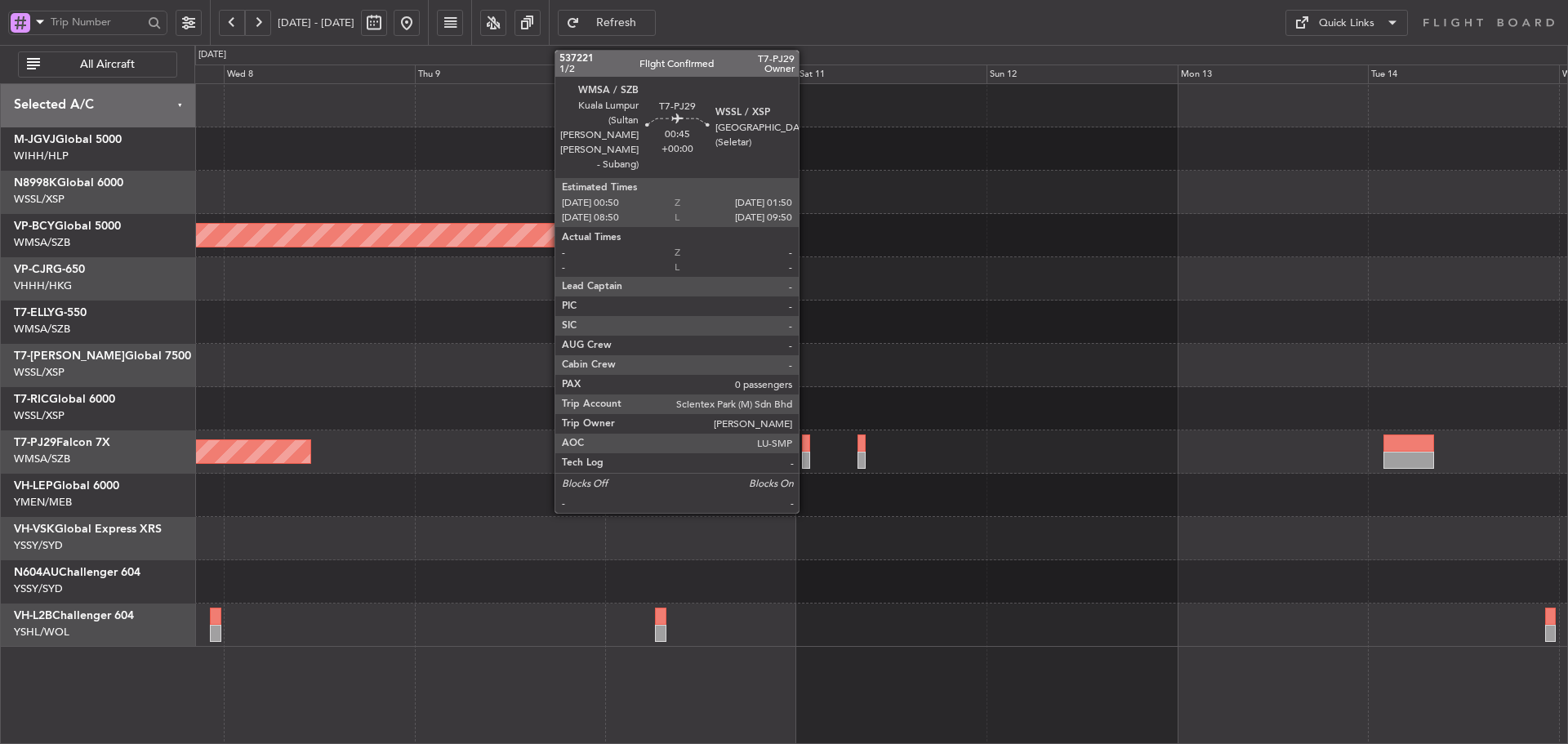
click at [806, 453] on div at bounding box center [806, 460] width 9 height 17
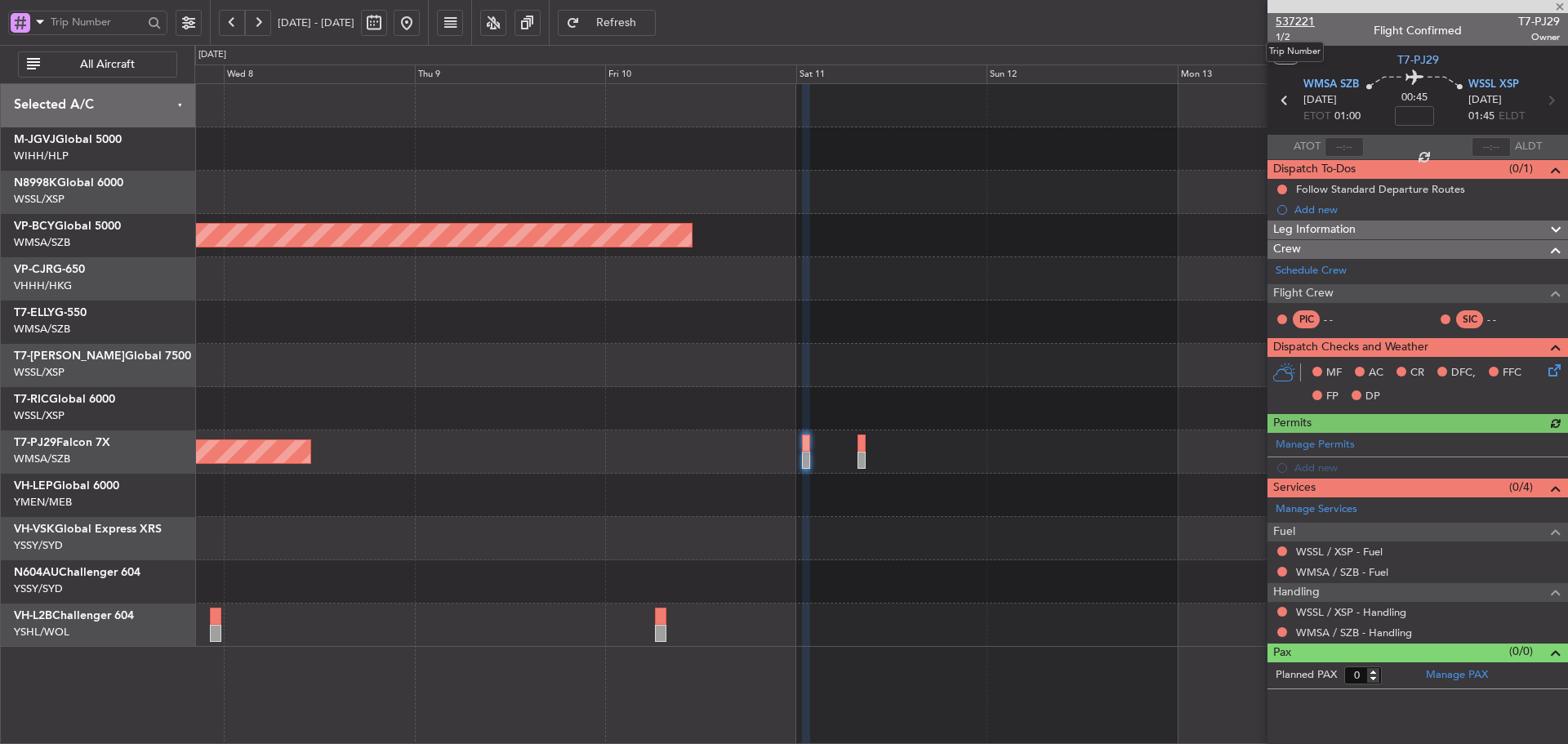
click at [1300, 24] on span "537221" at bounding box center [1296, 21] width 39 height 17
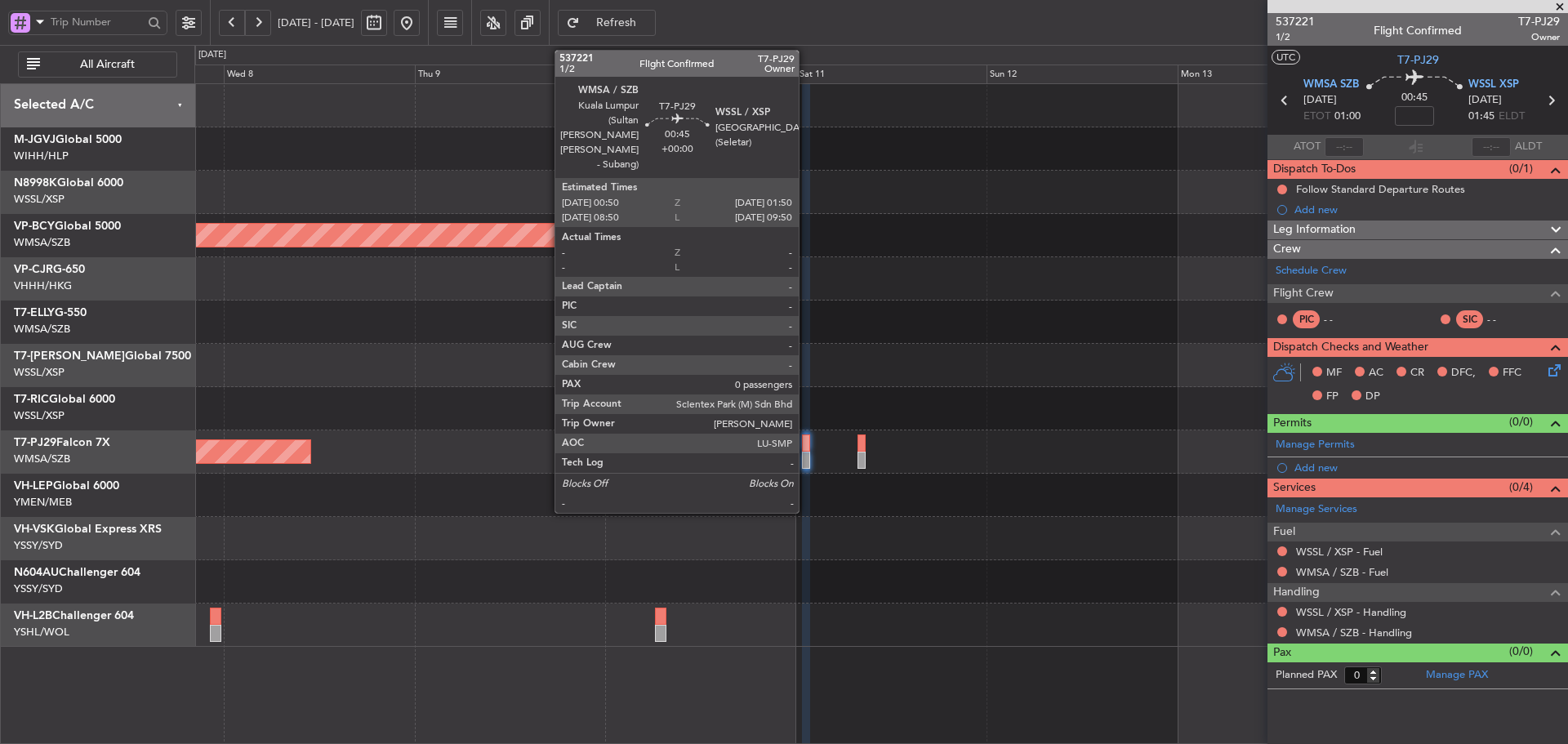
click at [806, 454] on div at bounding box center [806, 460] width 9 height 17
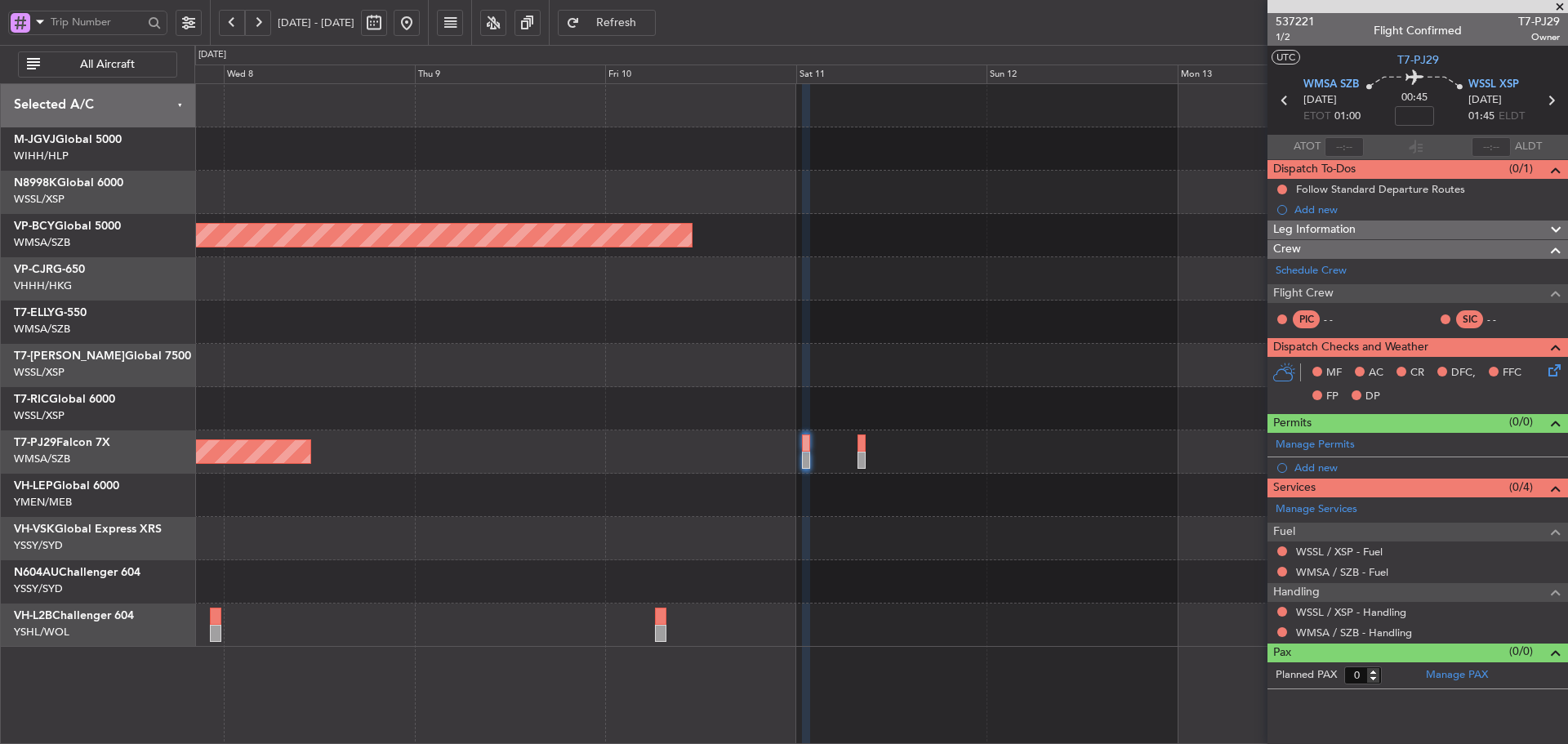
click at [650, 18] on span "Refresh" at bounding box center [617, 22] width 67 height 11
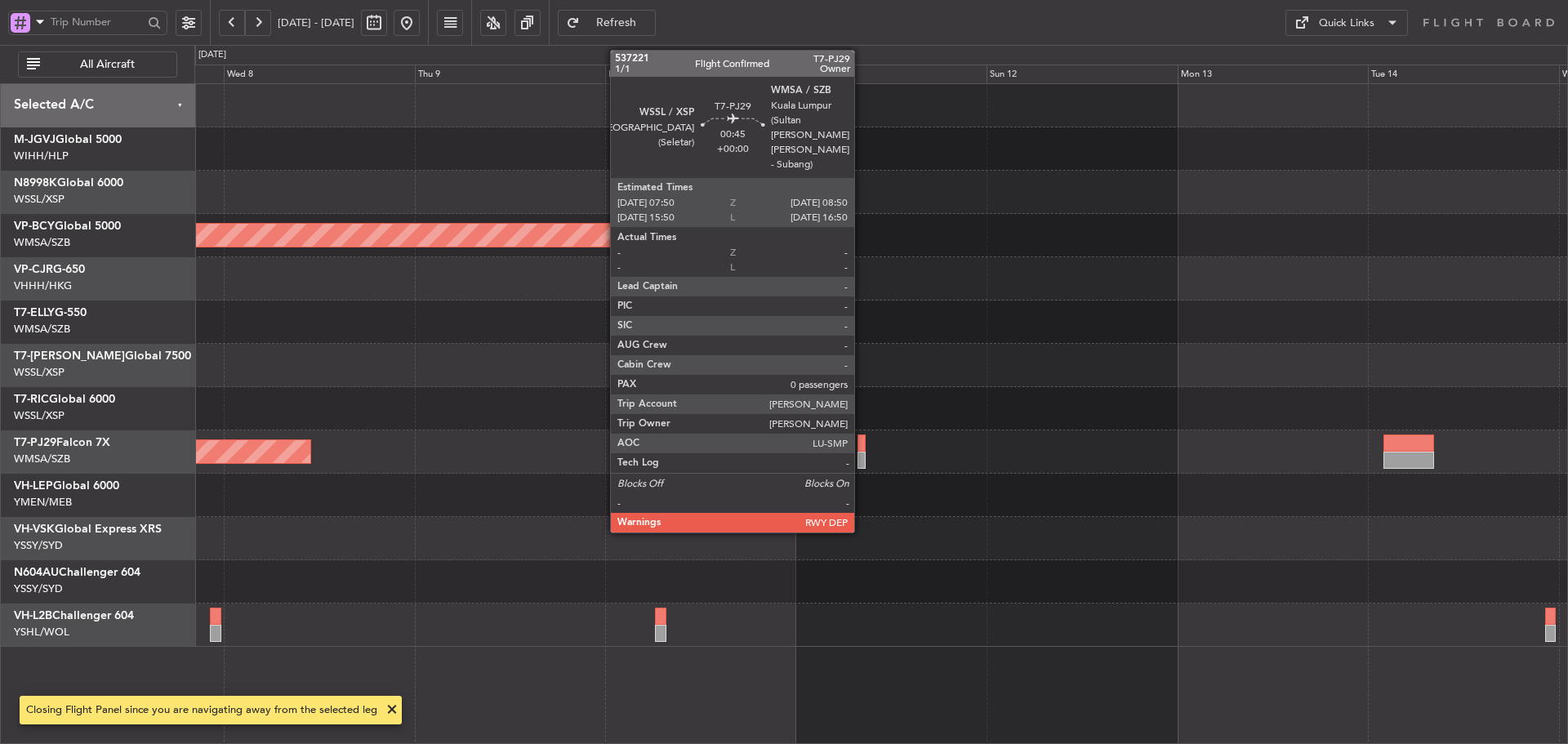
click at [862, 452] on div at bounding box center [862, 460] width 9 height 17
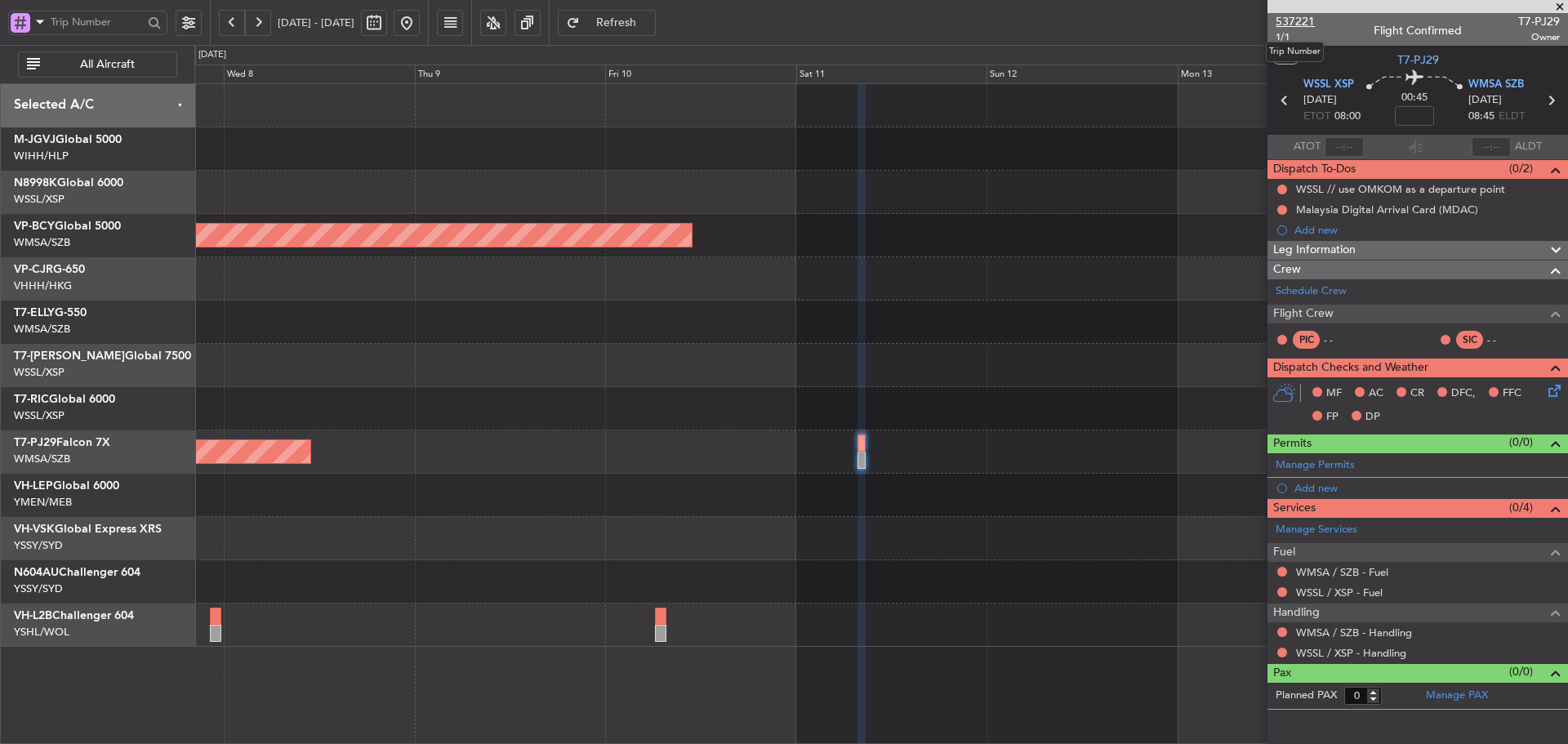
click at [1304, 27] on span "537221" at bounding box center [1296, 21] width 39 height 17
click at [656, 30] on button "Refresh" at bounding box center [606, 22] width 98 height 26
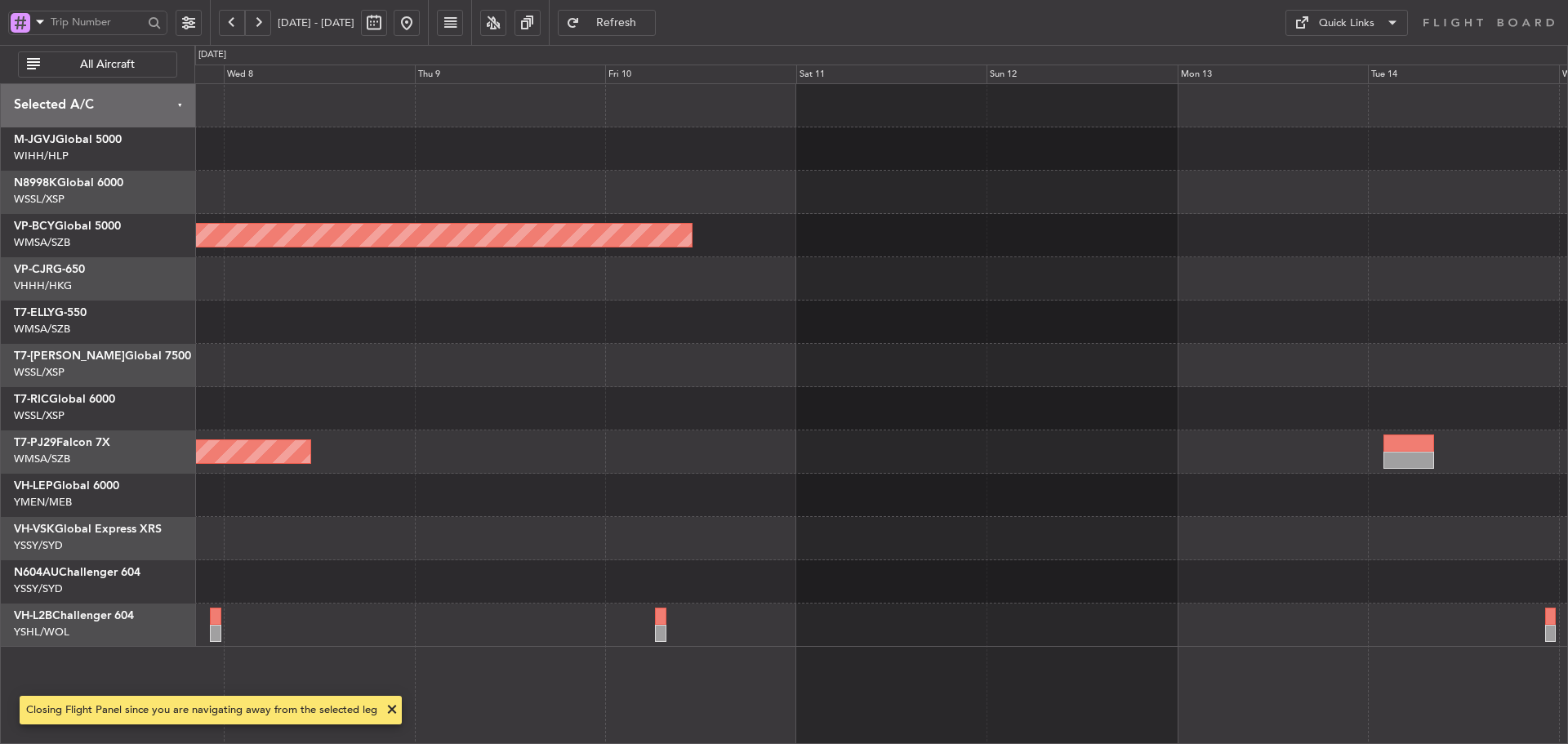
click at [818, 425] on div at bounding box center [881, 408] width 1373 height 44
click at [1378, 16] on button "Quick Links" at bounding box center [1346, 22] width 122 height 26
click at [1358, 53] on button "Trip Builder" at bounding box center [1346, 62] width 122 height 39
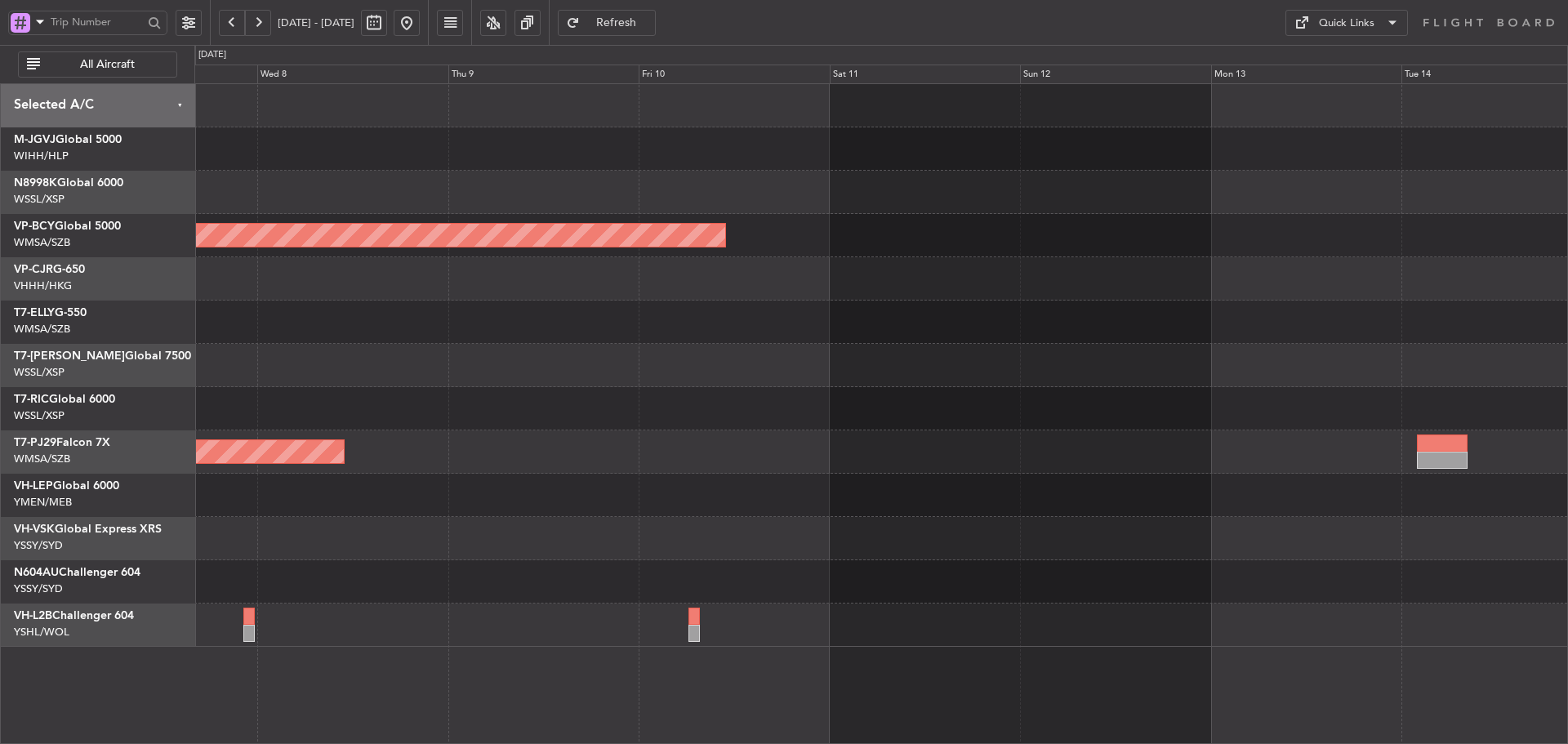
click at [480, 438] on div "Unplanned Maint [GEOGRAPHIC_DATA] (Sultan [PERSON_NAME] [PERSON_NAME] - Subang)…" at bounding box center [881, 366] width 1373 height 563
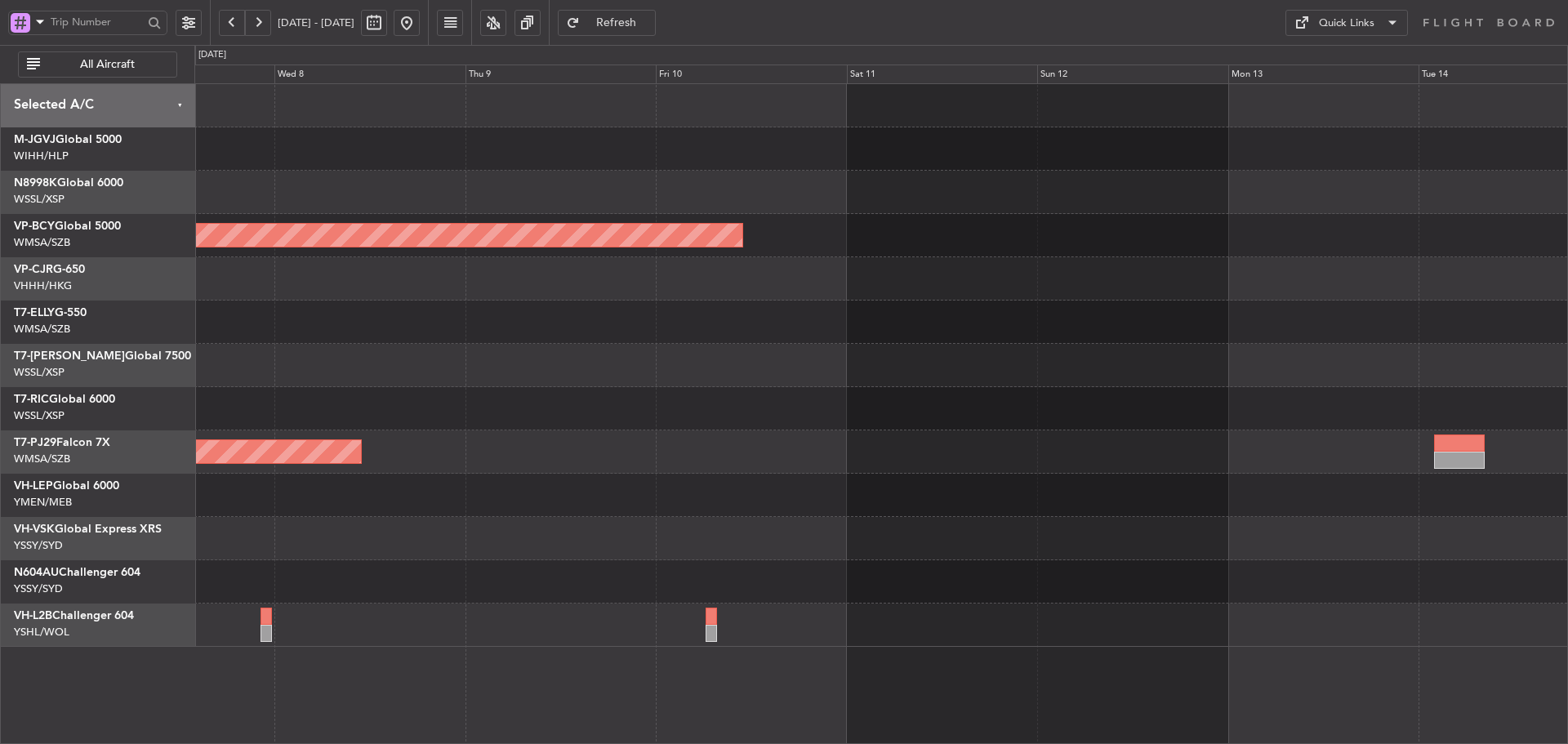
click at [1052, 439] on div "Planned Maint [GEOGRAPHIC_DATA] (Sultan [PERSON_NAME] [PERSON_NAME] - Subang)" at bounding box center [881, 452] width 1373 height 44
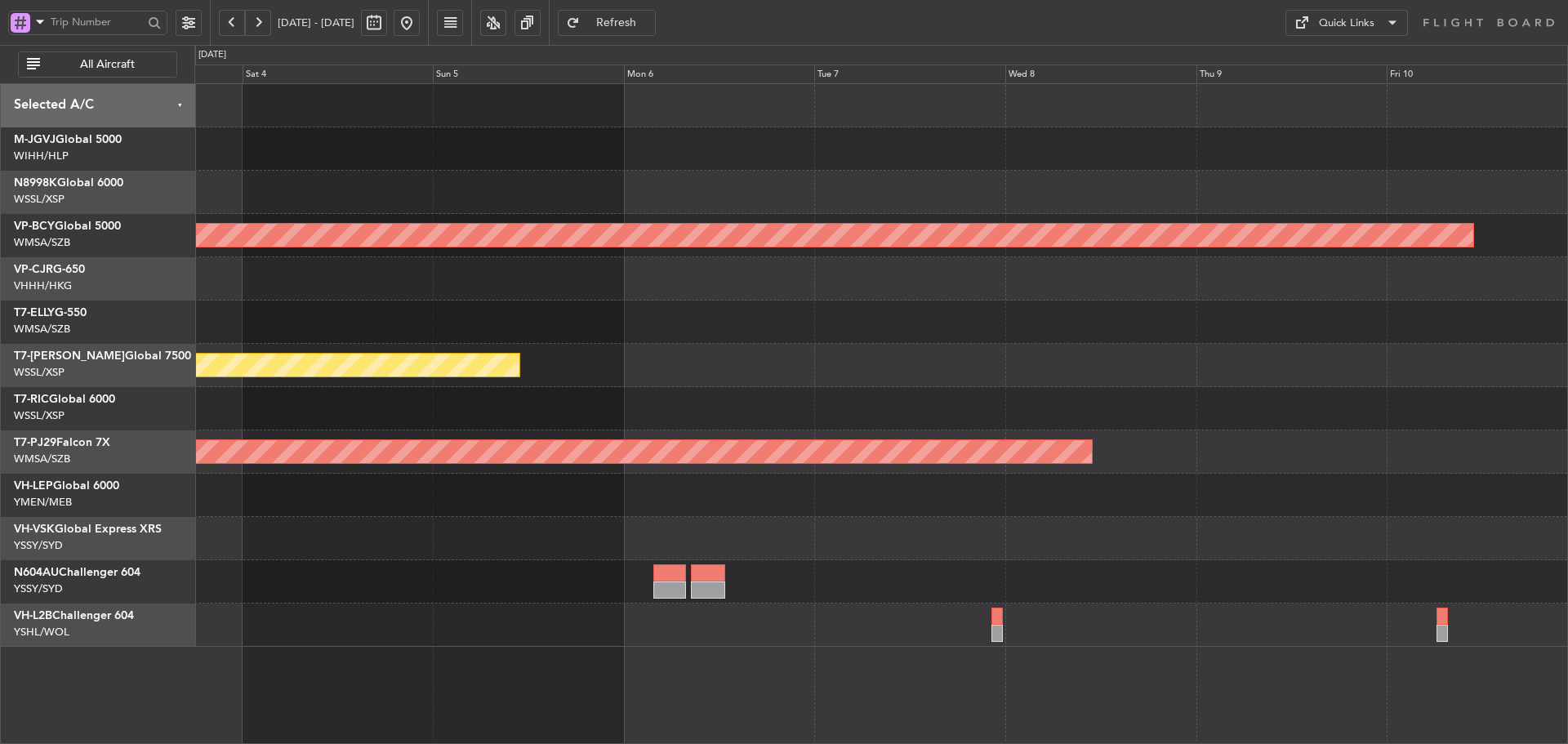
click at [1262, 338] on div "Unplanned Maint [GEOGRAPHIC_DATA] (Sultan [PERSON_NAME] [PERSON_NAME] - Subang)…" at bounding box center [881, 366] width 1373 height 563
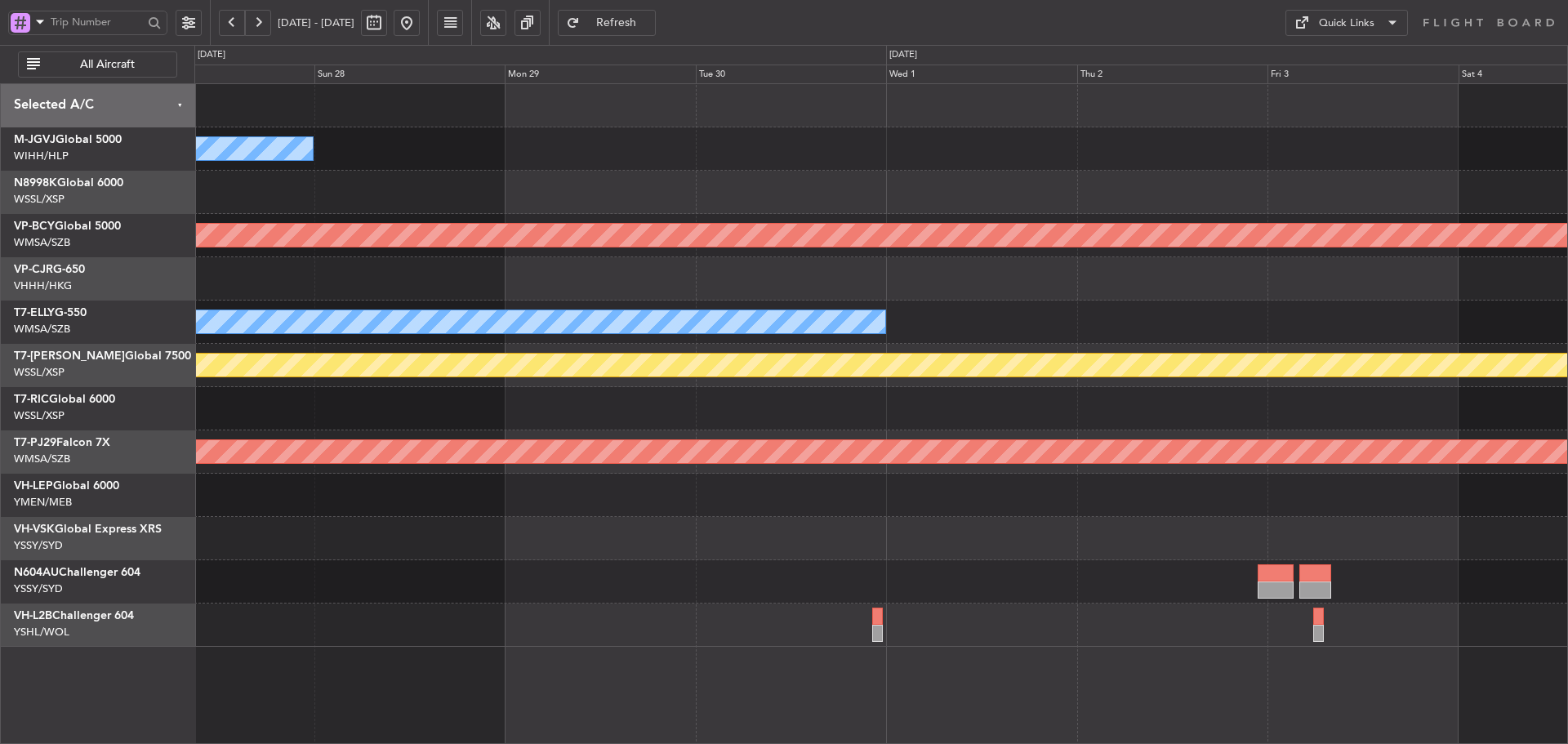
click at [1212, 313] on div "MEL" at bounding box center [881, 322] width 1373 height 44
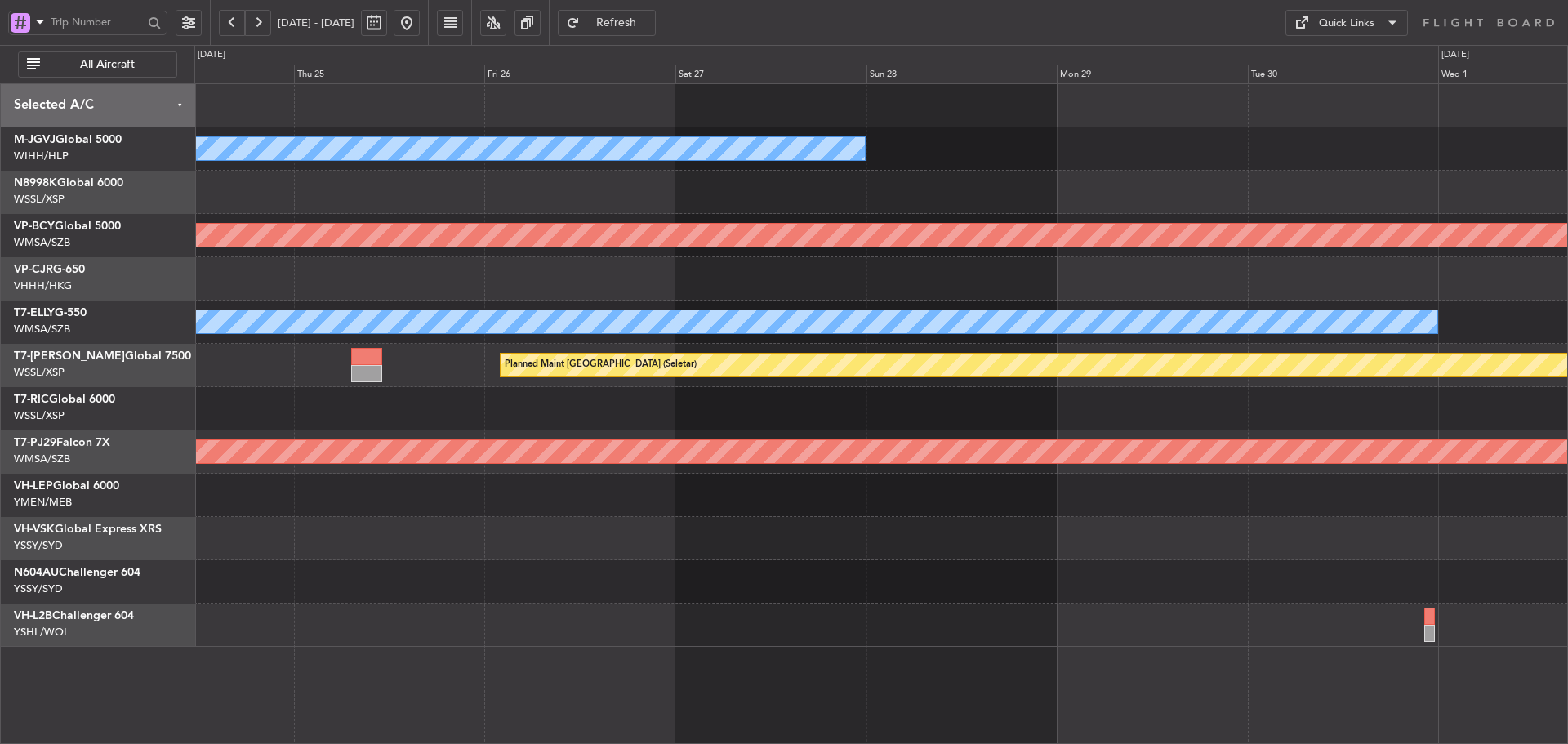
click at [1290, 301] on div "[PERSON_NAME][GEOGRAPHIC_DATA] ([PERSON_NAME] Intl) [PERSON_NAME] Jakarta (Hali…" at bounding box center [881, 366] width 1373 height 563
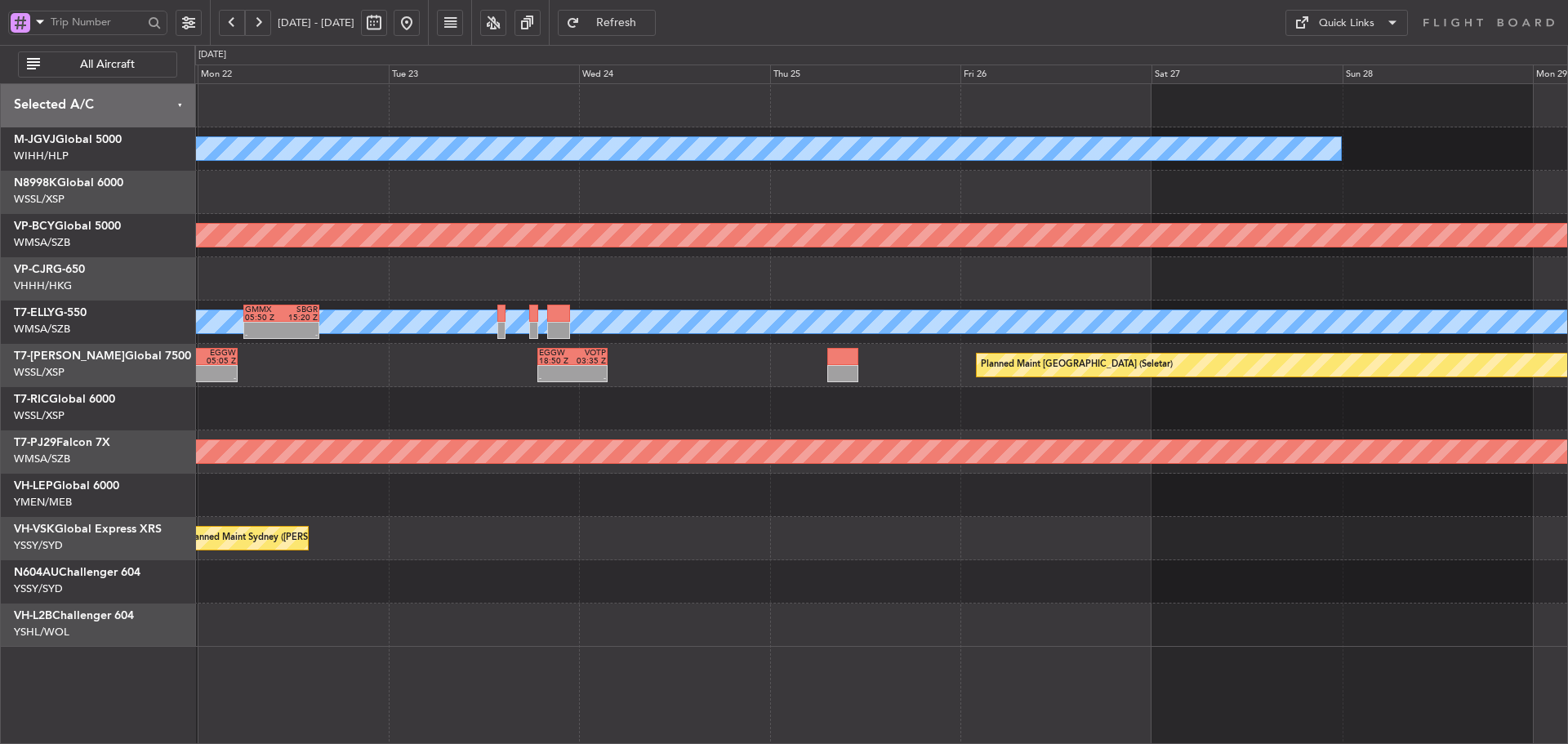
click at [1288, 296] on div at bounding box center [881, 278] width 1373 height 44
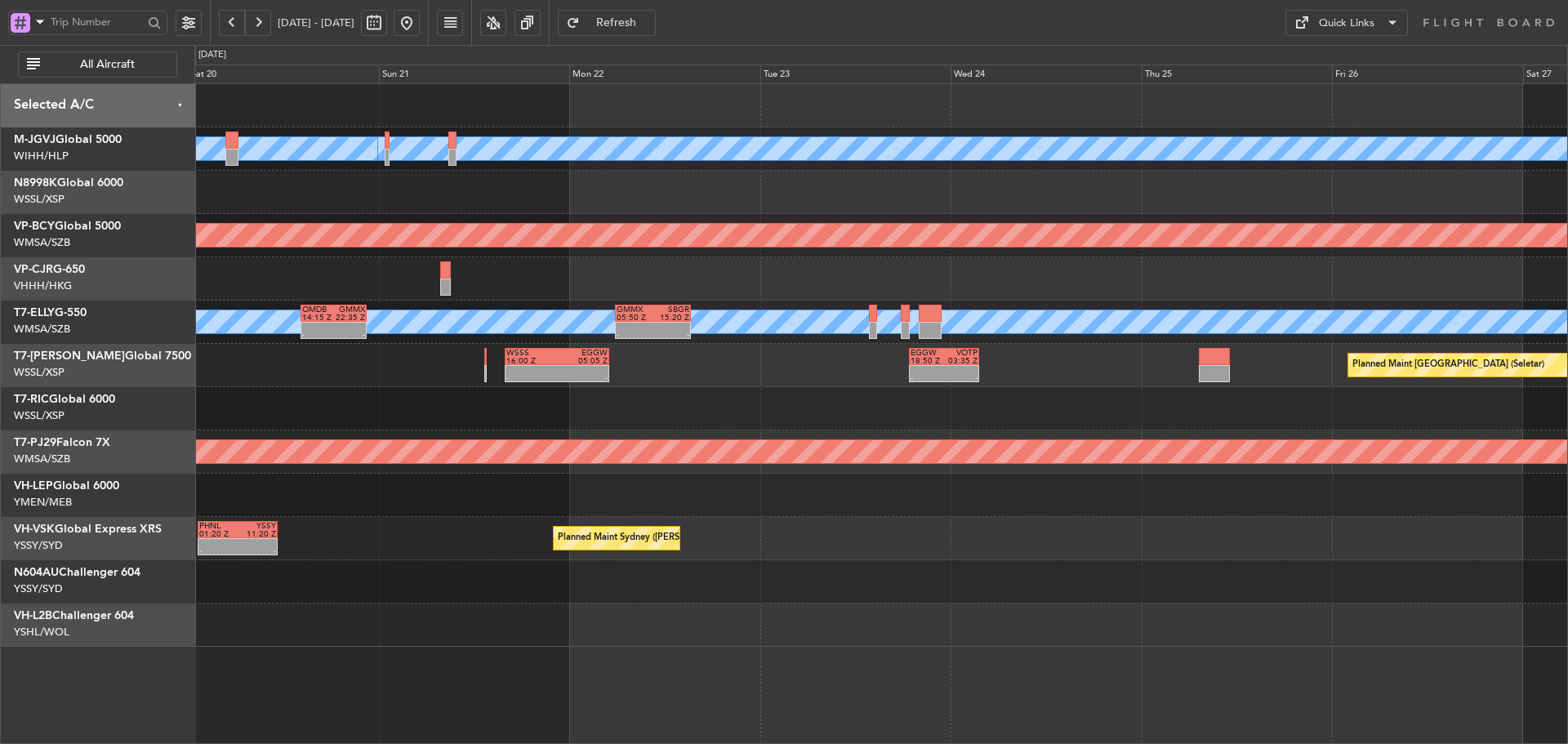
click at [1061, 548] on div "Planned Maint Sydney ([PERSON_NAME] Intl) - - PHNL 01:20 Z YSSY 11:20 Z - - KMC…" at bounding box center [881, 538] width 1373 height 44
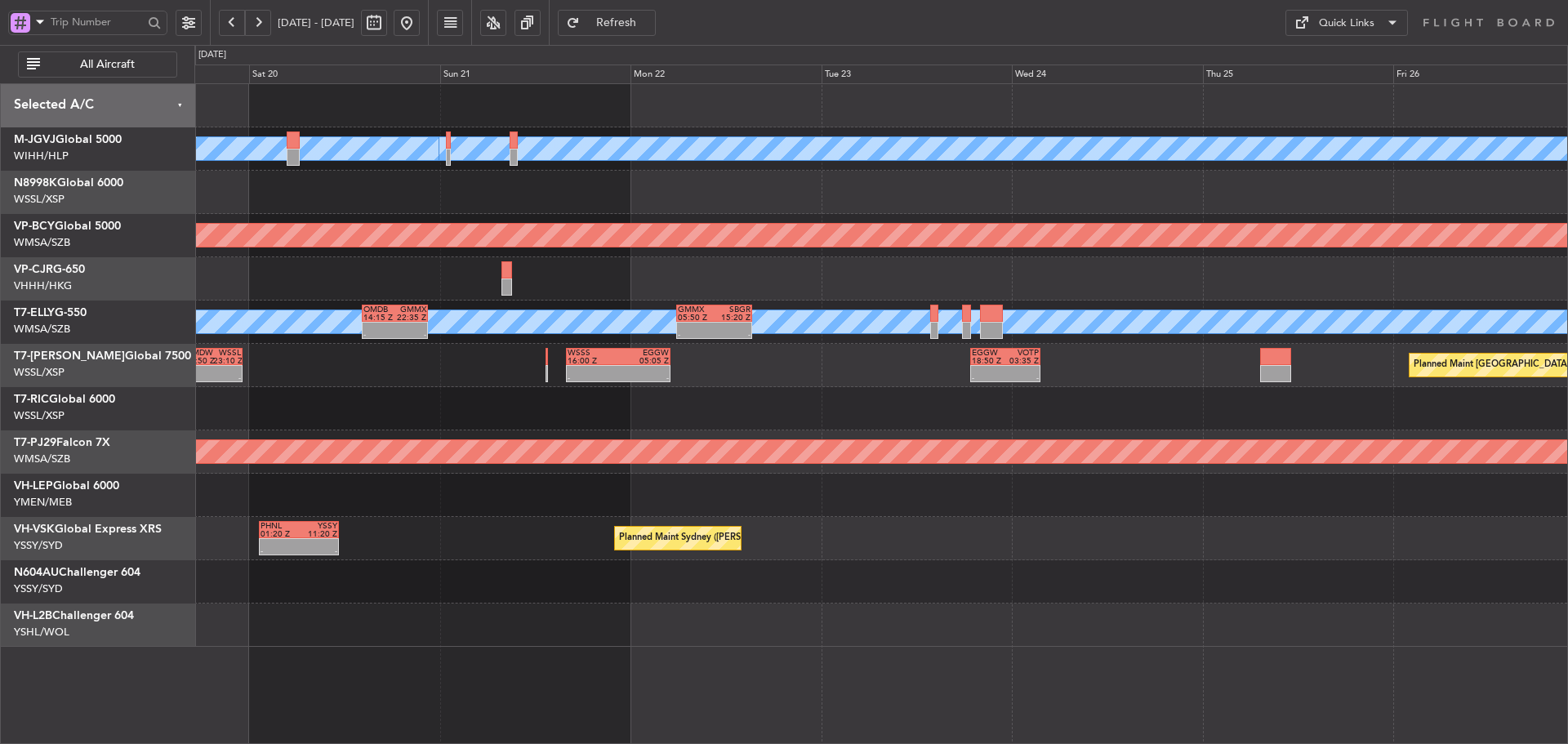
click at [1148, 505] on div at bounding box center [881, 495] width 1373 height 44
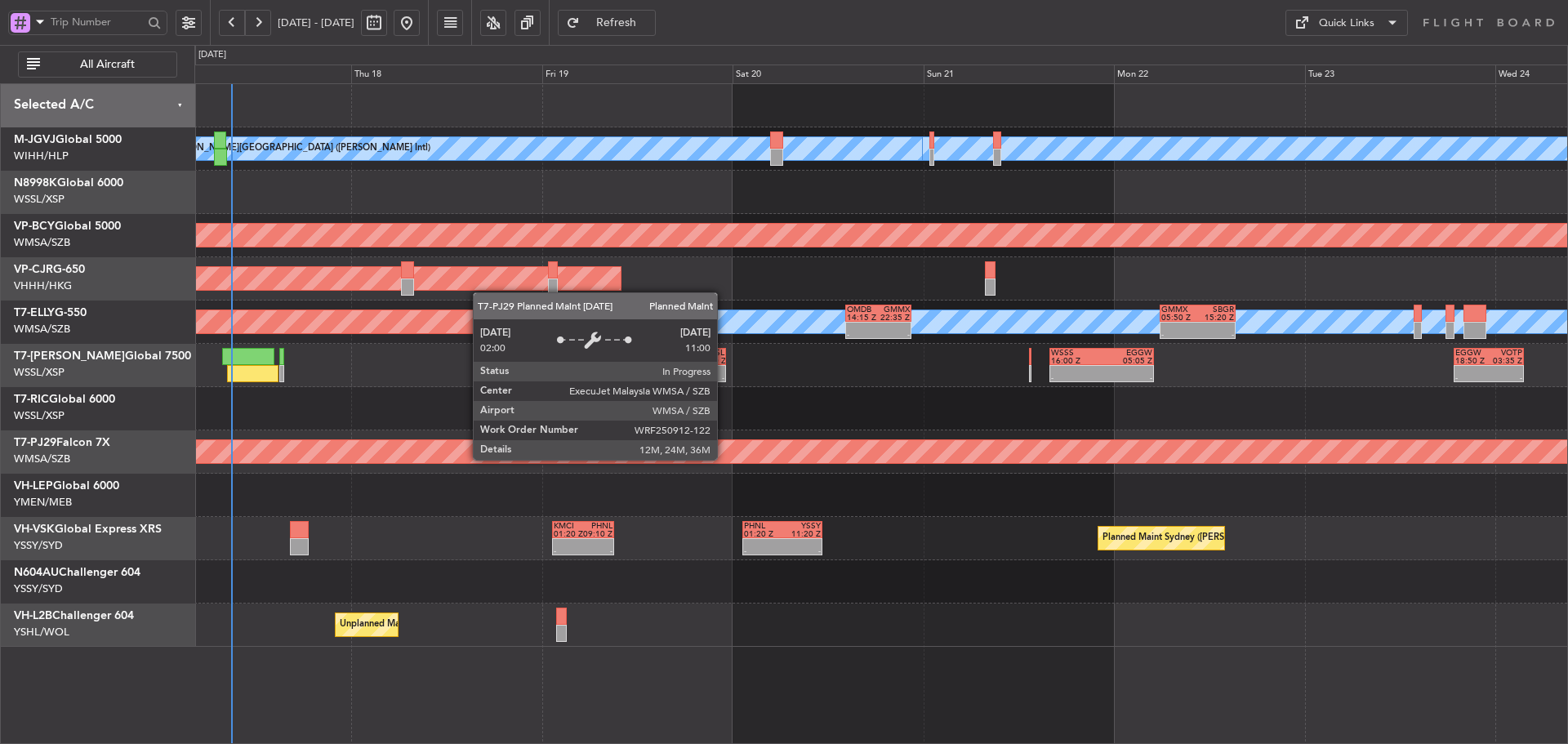
click at [1010, 457] on div "Planned Maint [GEOGRAPHIC_DATA] (Sultan [PERSON_NAME] [PERSON_NAME] - Subang)" at bounding box center [1081, 451] width 3717 height 23
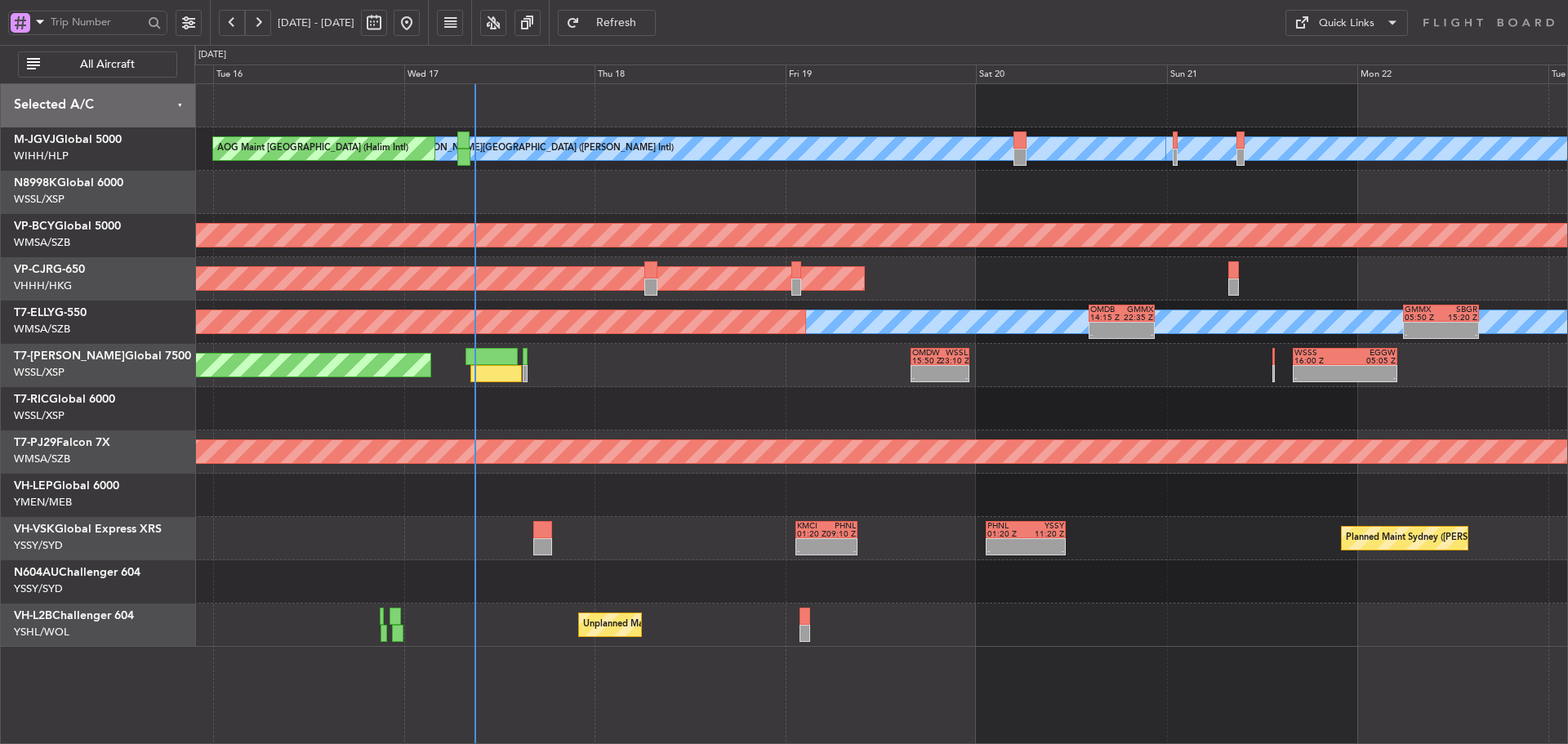
click at [719, 403] on div at bounding box center [881, 408] width 1373 height 44
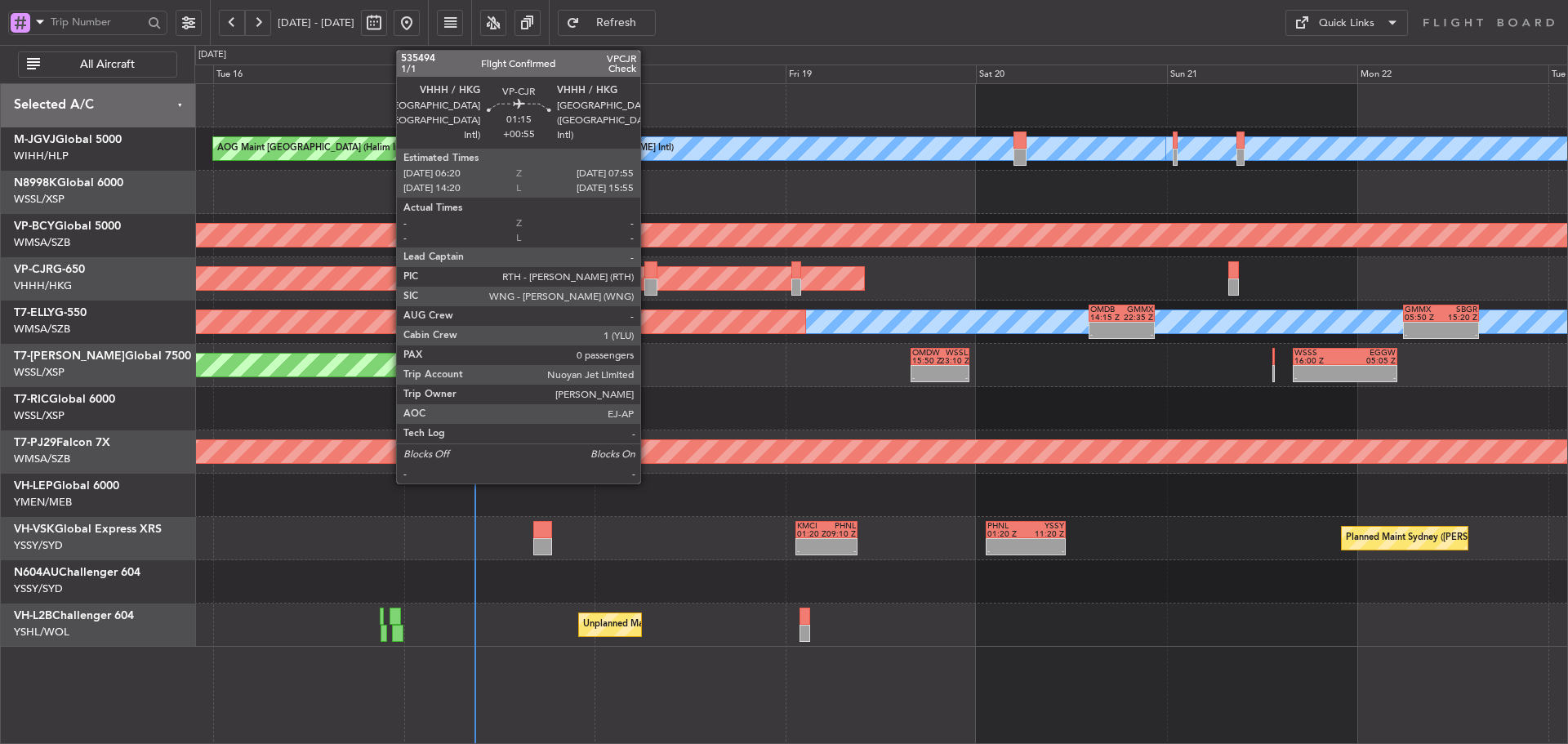
click at [647, 280] on div at bounding box center [651, 287] width 13 height 17
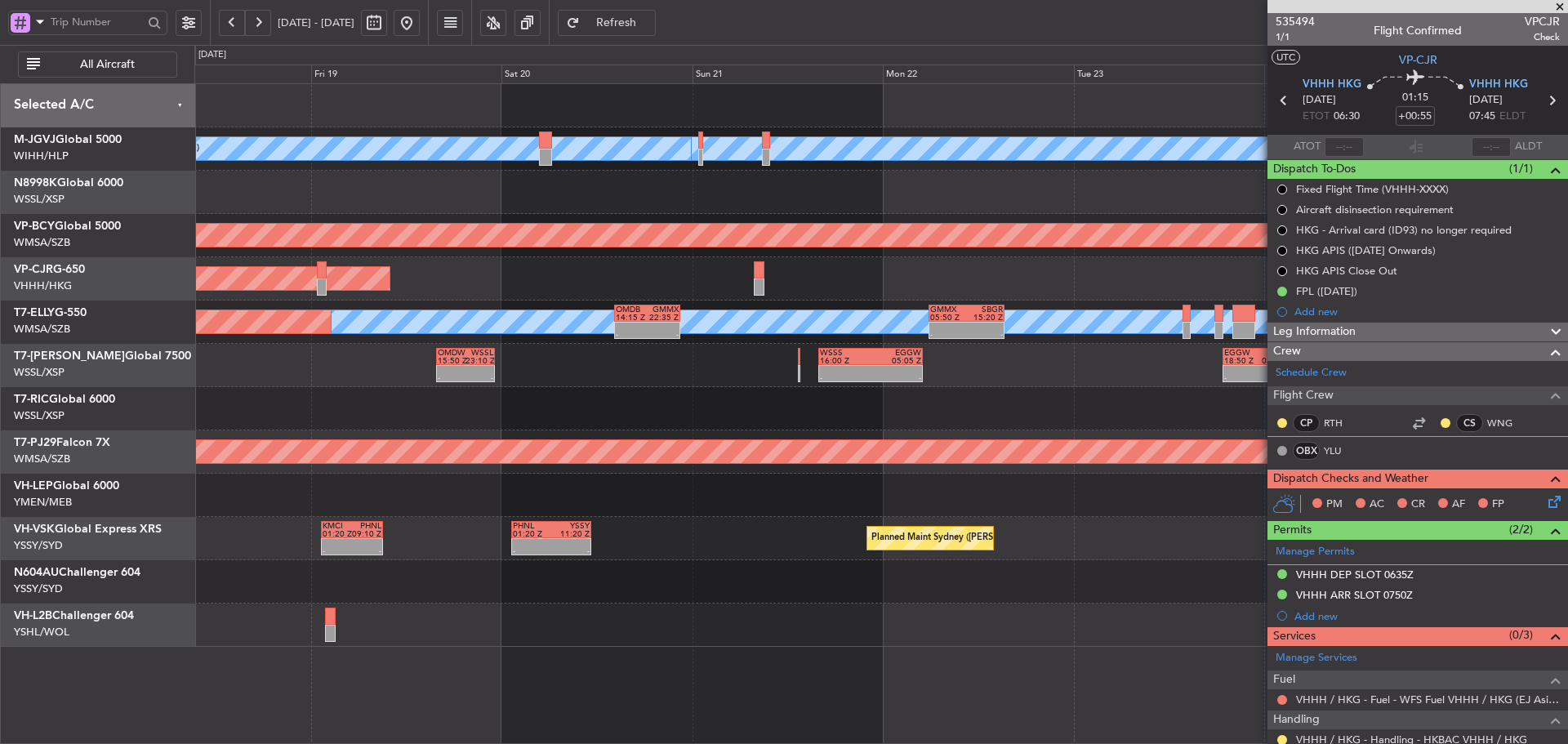
click at [506, 251] on div "[PERSON_NAME][GEOGRAPHIC_DATA] ([PERSON_NAME] Intl) [PERSON_NAME] Jakarta (Hali…" at bounding box center [881, 366] width 1373 height 563
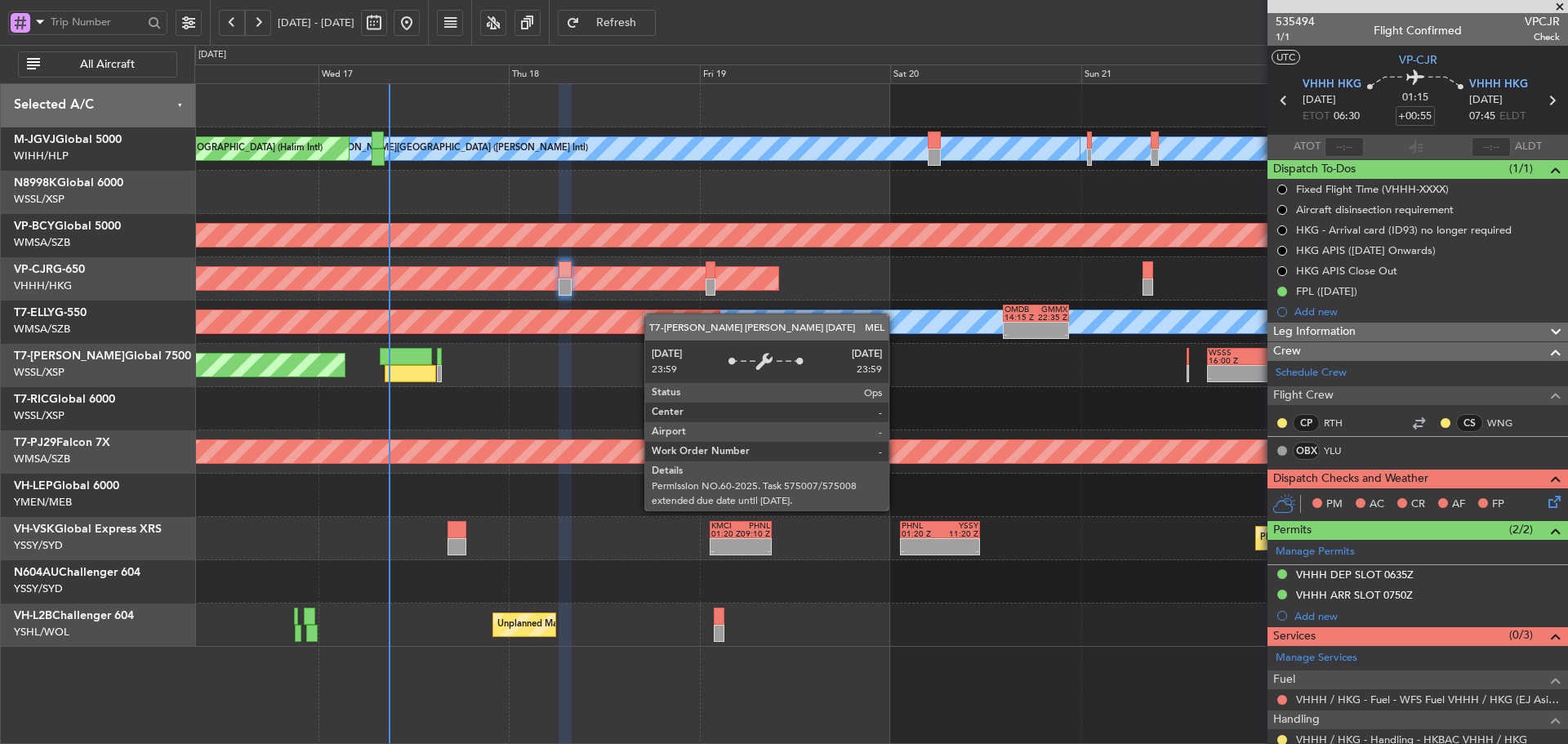
click at [834, 333] on div "[PERSON_NAME][GEOGRAPHIC_DATA] ([PERSON_NAME] Intl) [PERSON_NAME] Jakarta (Hali…" at bounding box center [881, 366] width 1373 height 563
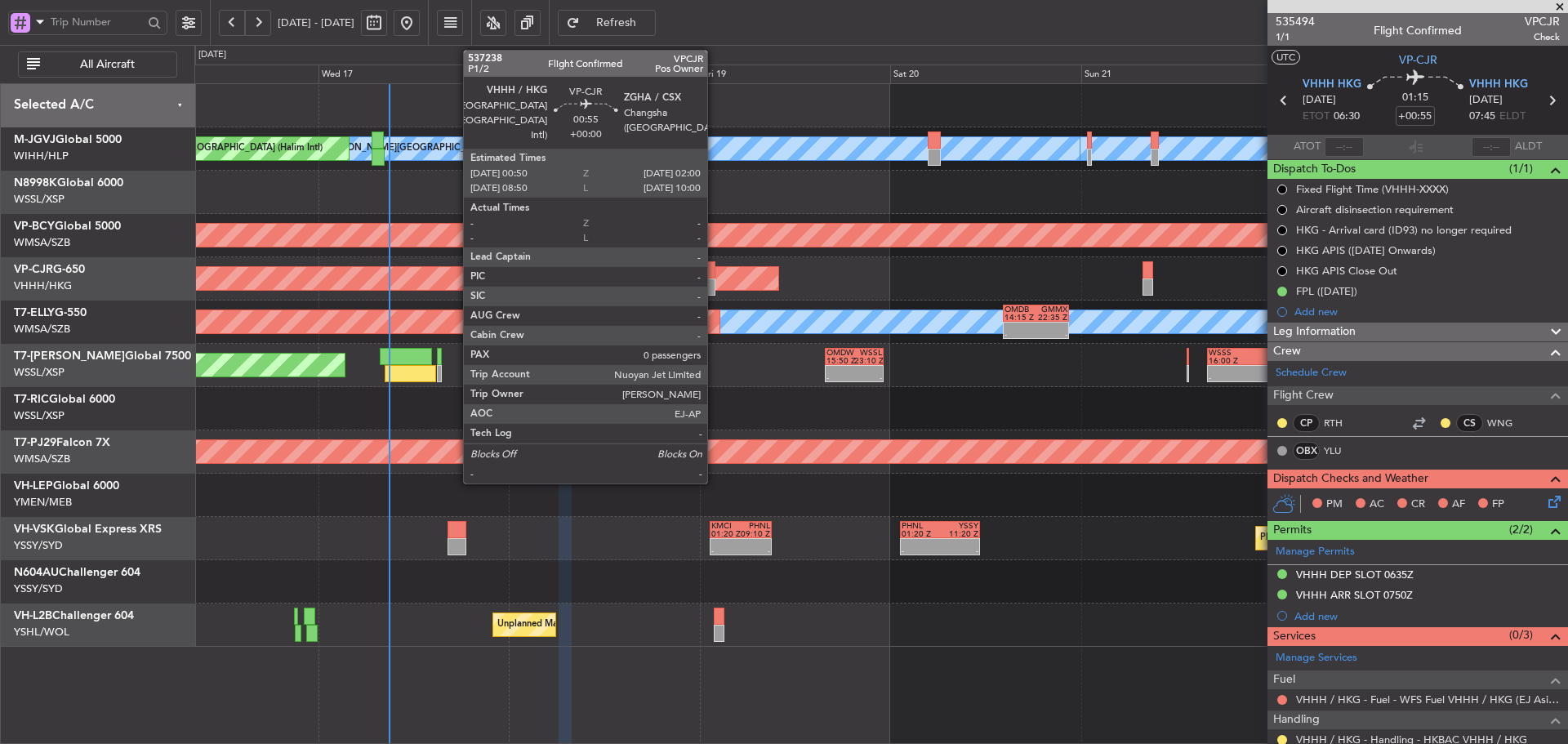
click at [715, 289] on div at bounding box center [710, 287] width 9 height 17
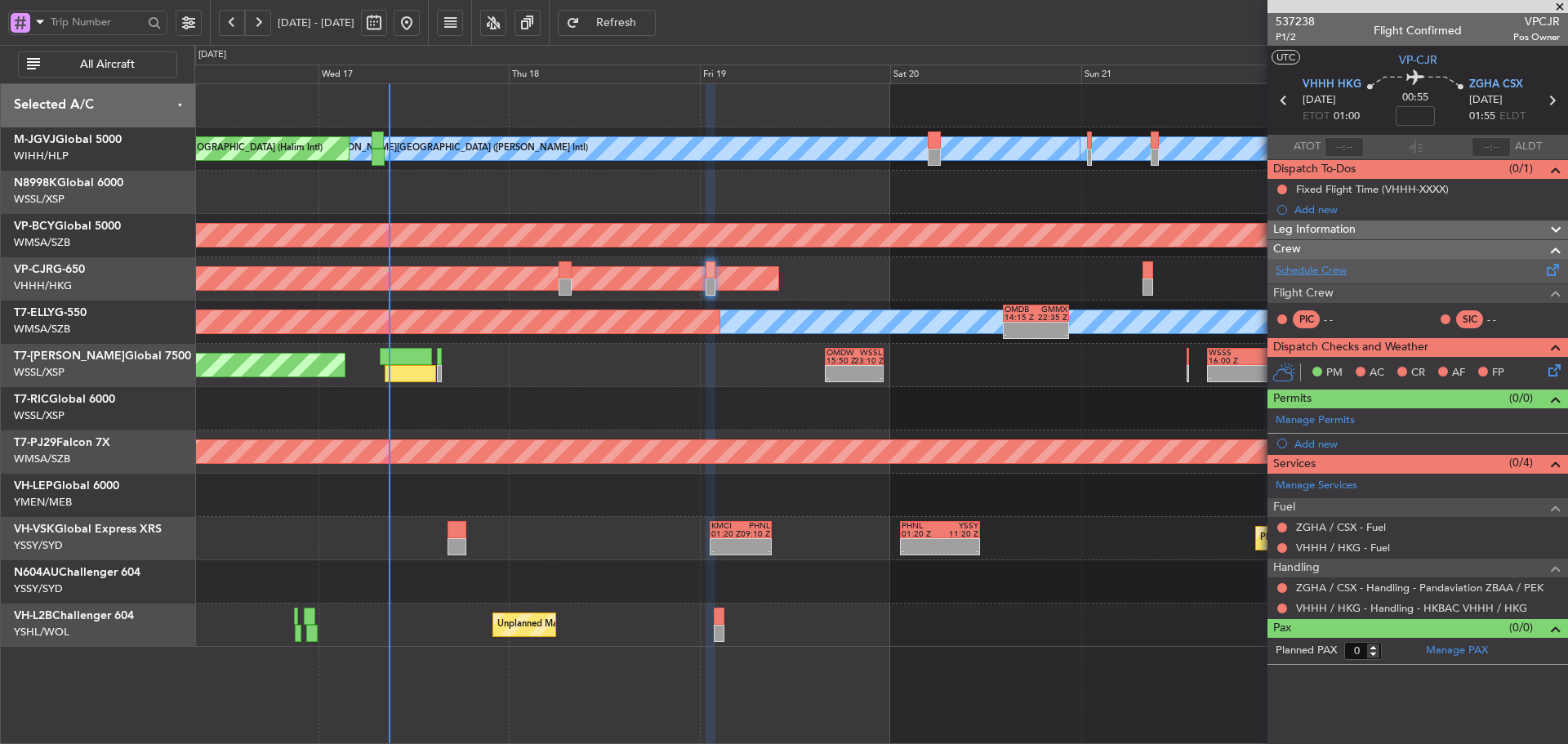
click at [1328, 268] on link "Schedule Crew" at bounding box center [1311, 271] width 71 height 16
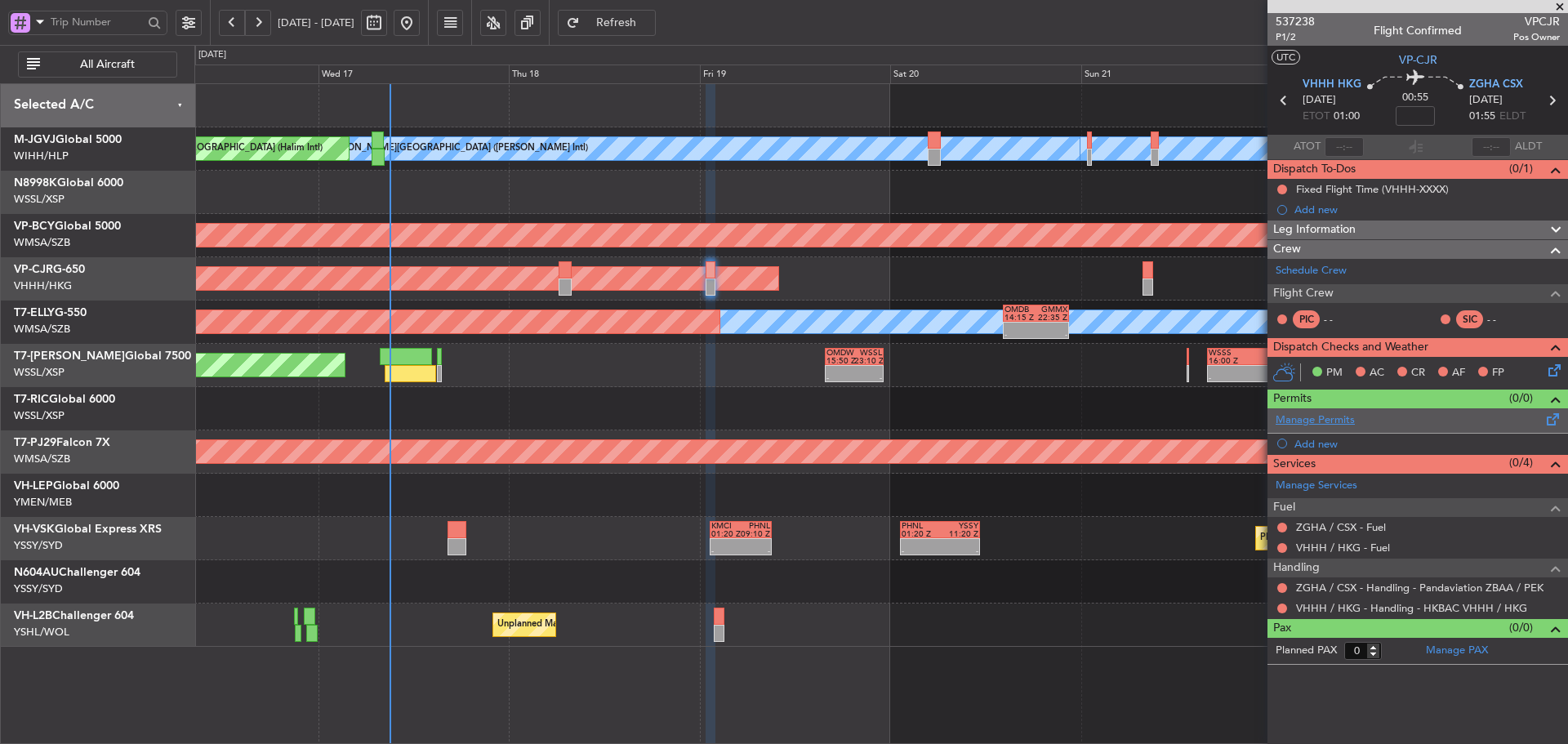
click at [1319, 420] on link "Manage Permits" at bounding box center [1315, 420] width 79 height 16
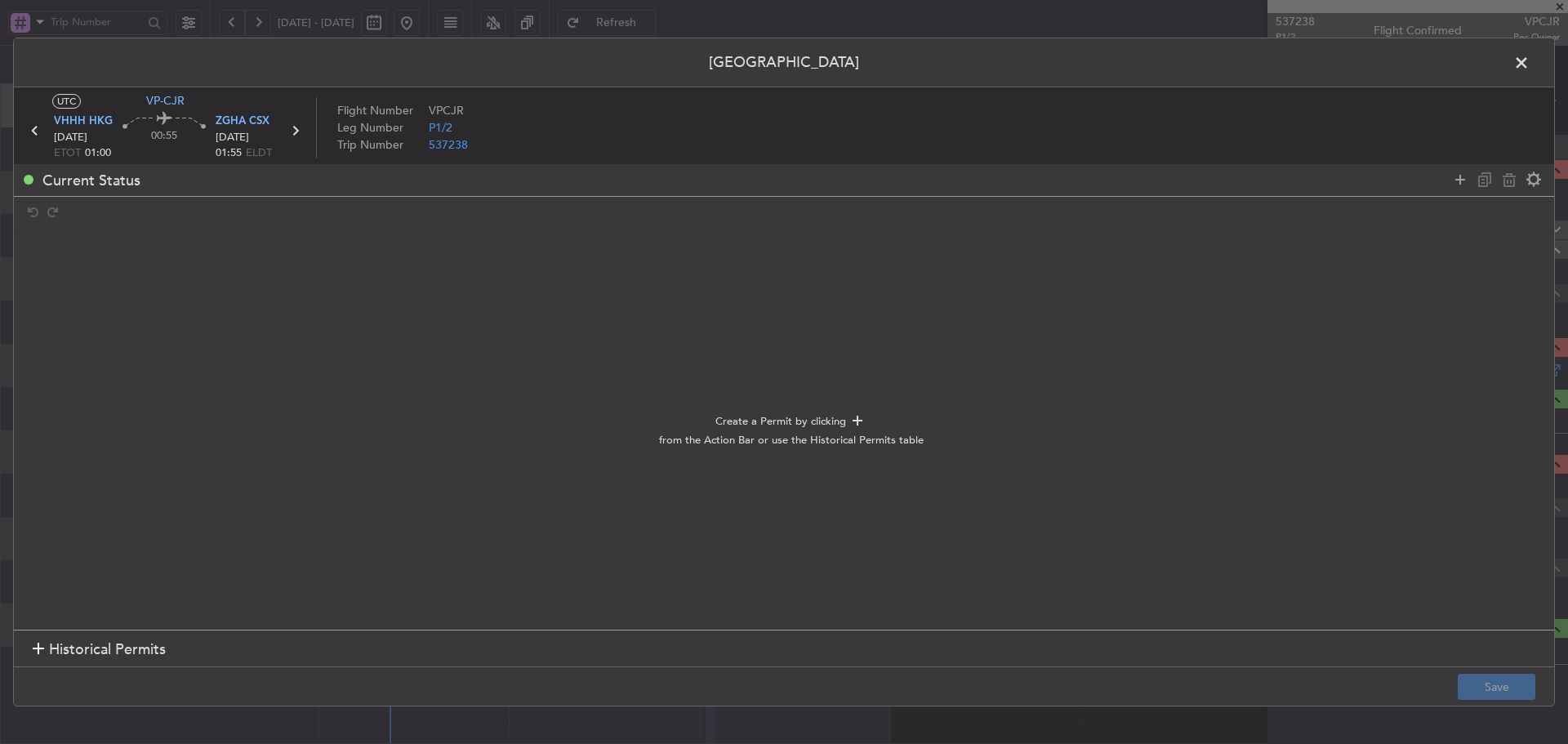
click at [38, 650] on div at bounding box center [38, 650] width 11 height 11
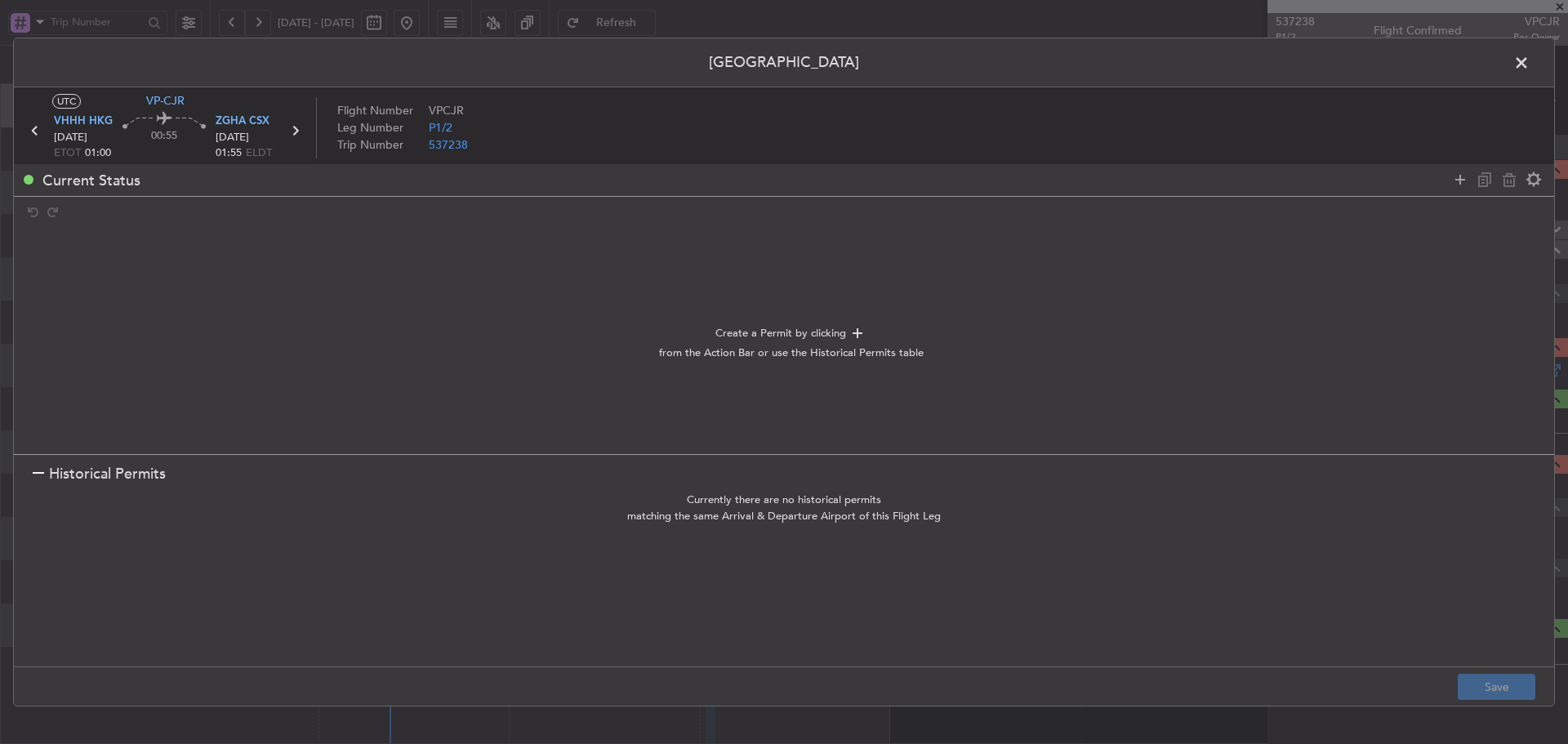
click at [40, 479] on div at bounding box center [38, 474] width 11 height 11
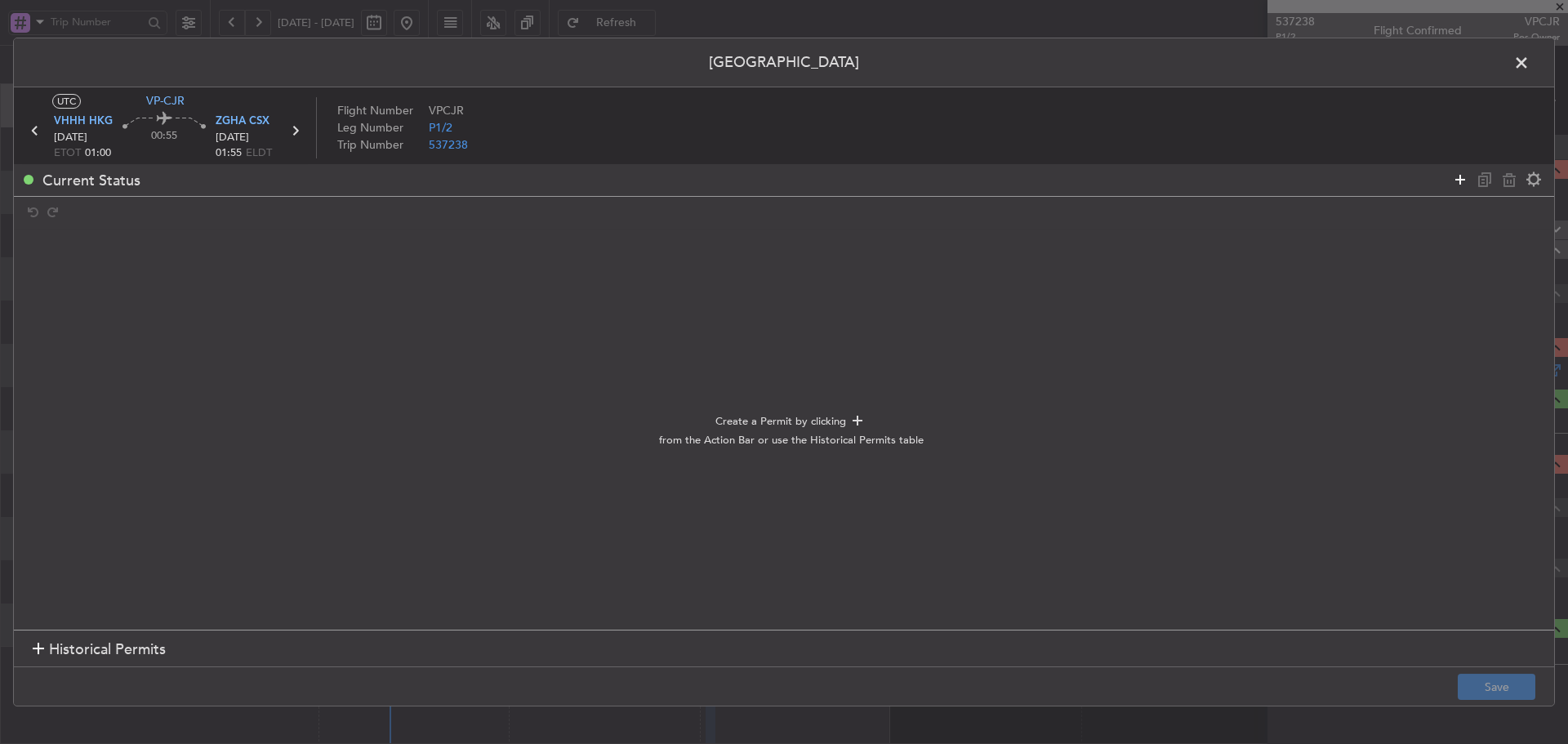
click at [1466, 176] on icon at bounding box center [1460, 179] width 20 height 20
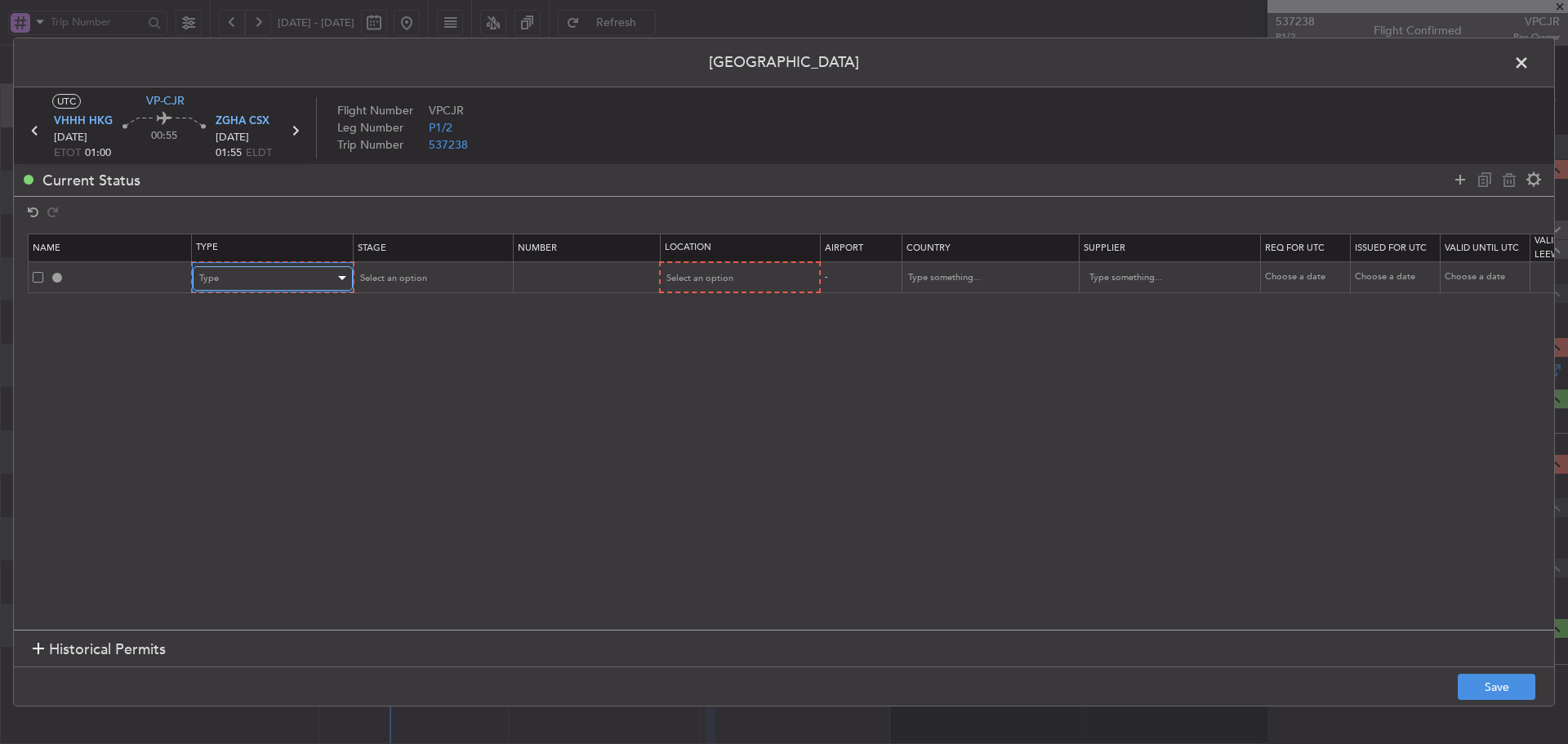
click at [327, 272] on div "Type" at bounding box center [266, 278] width 136 height 25
click at [261, 425] on span "Departure" at bounding box center [272, 427] width 145 height 25
click at [1461, 180] on icon at bounding box center [1460, 179] width 20 height 20
click at [317, 308] on div "Type" at bounding box center [266, 308] width 136 height 25
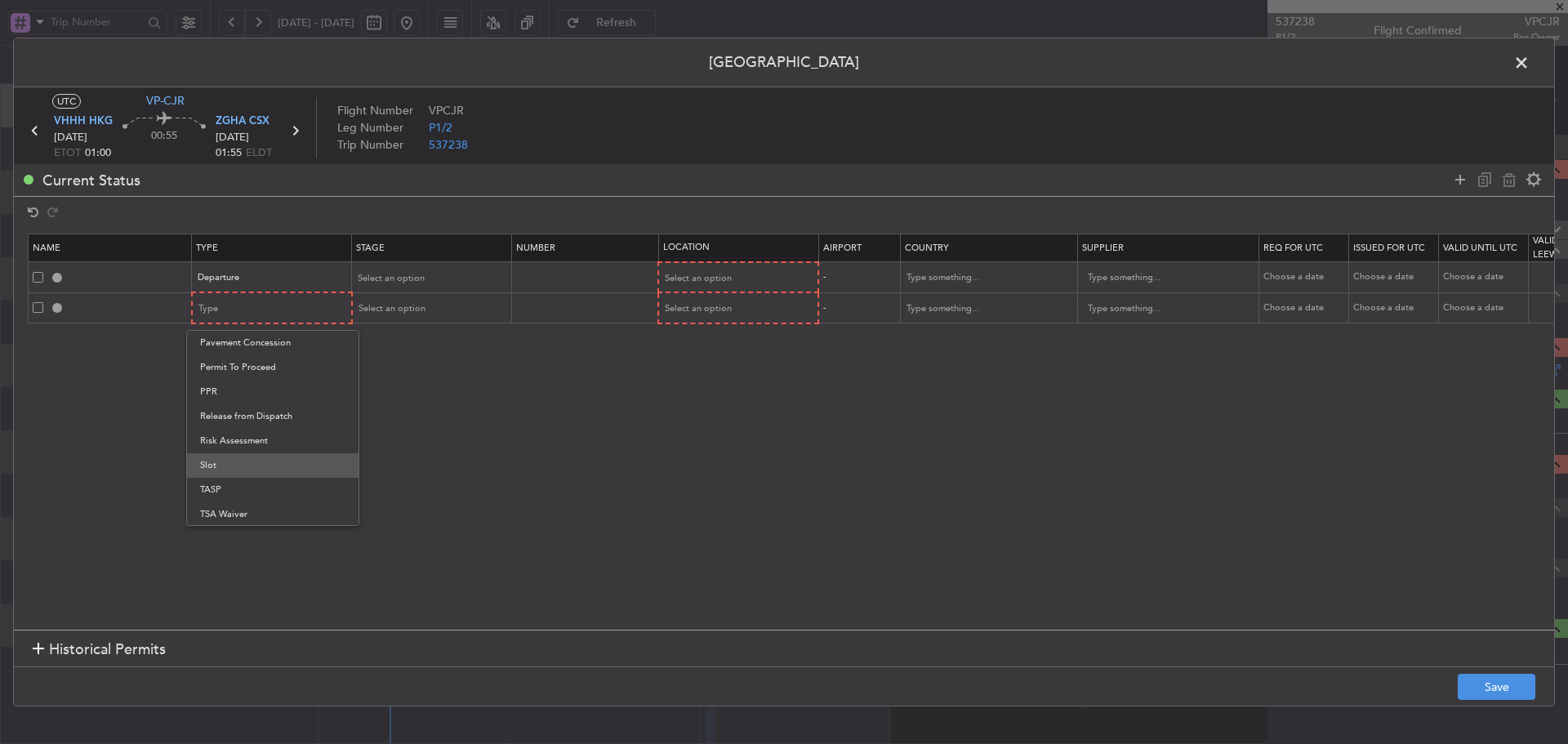
click at [238, 468] on span "Slot" at bounding box center [272, 466] width 145 height 25
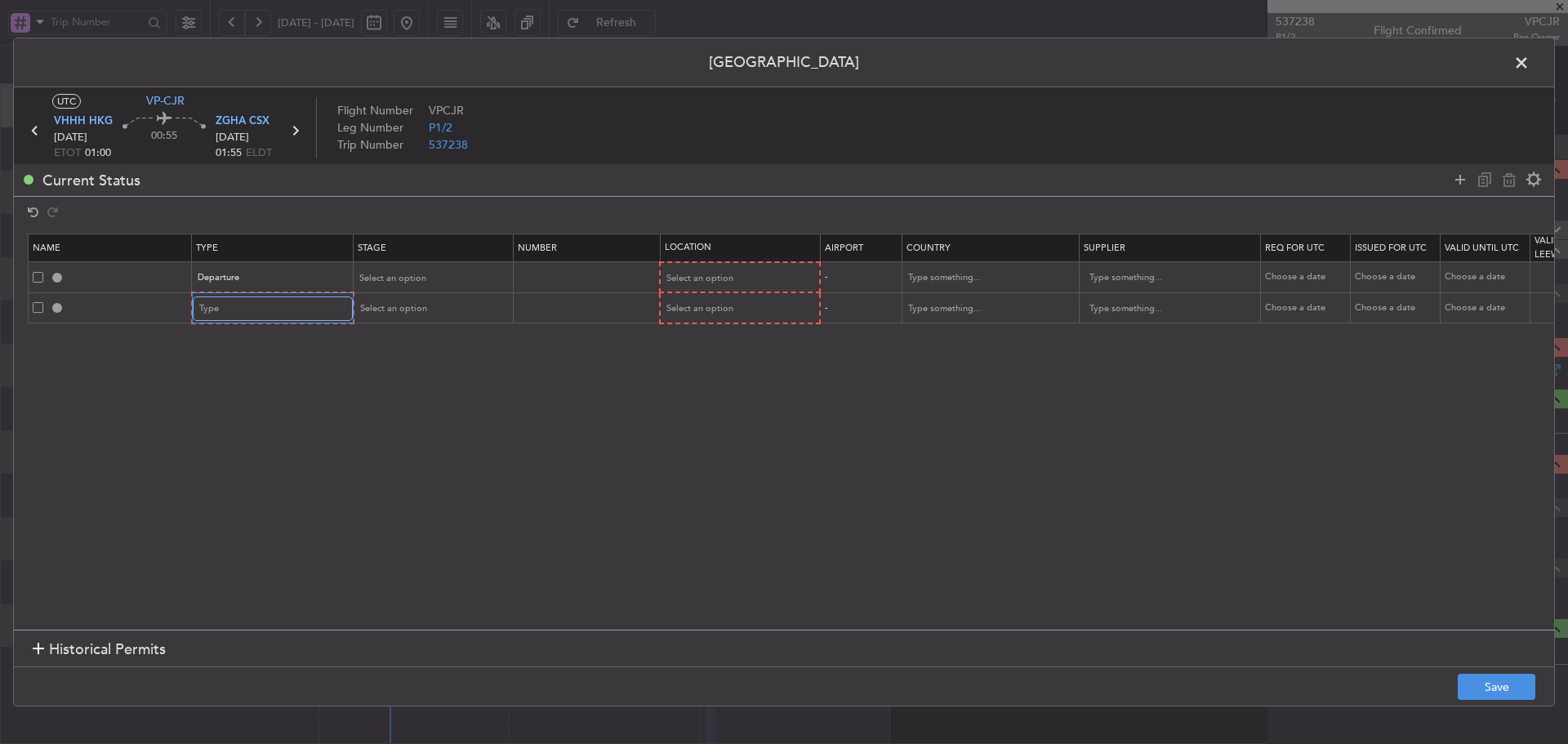
scroll to position [492, 0]
click at [1454, 182] on icon at bounding box center [1460, 179] width 20 height 20
click at [255, 332] on div "Type" at bounding box center [266, 340] width 136 height 25
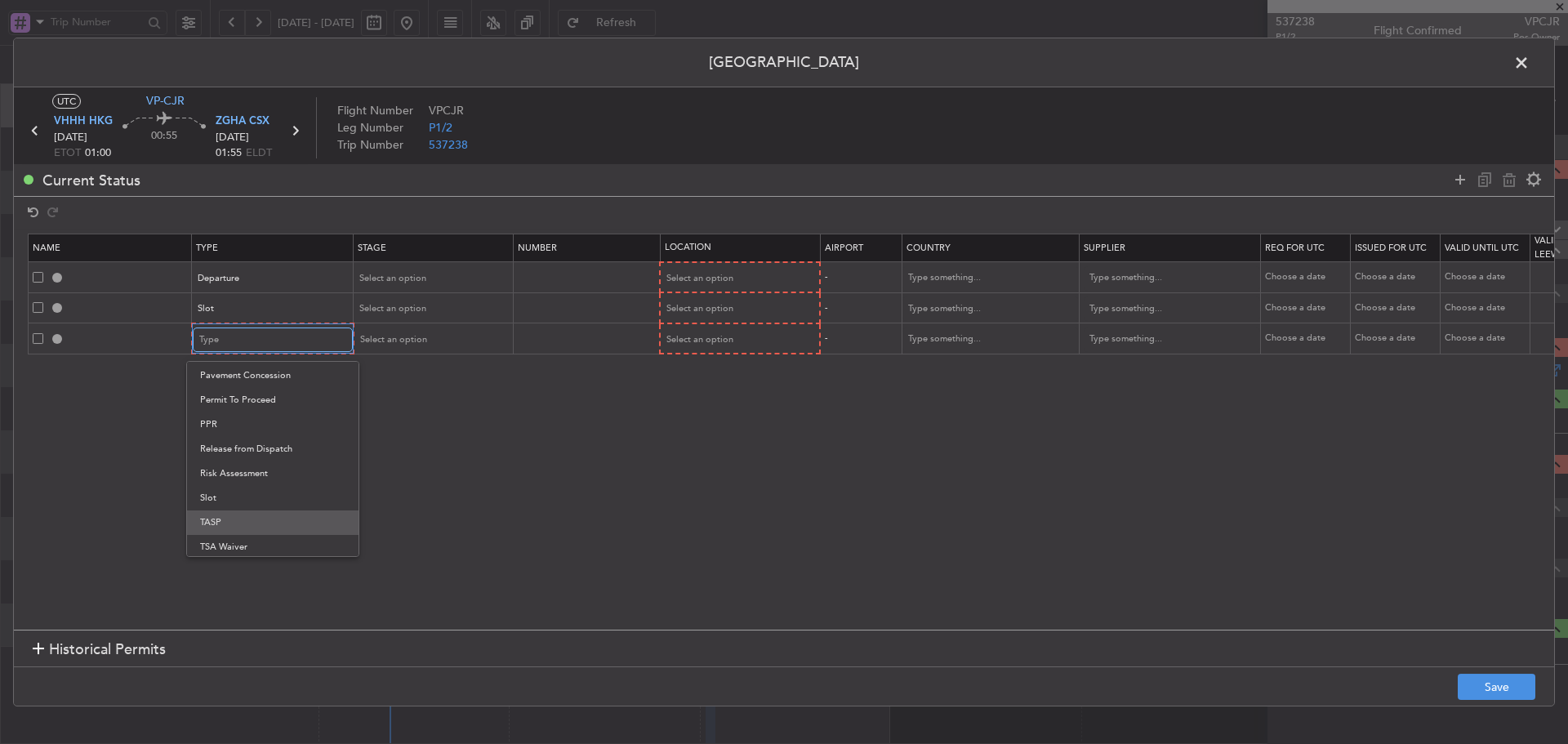
scroll to position [490, 0]
click at [225, 425] on span "PPR" at bounding box center [272, 423] width 145 height 25
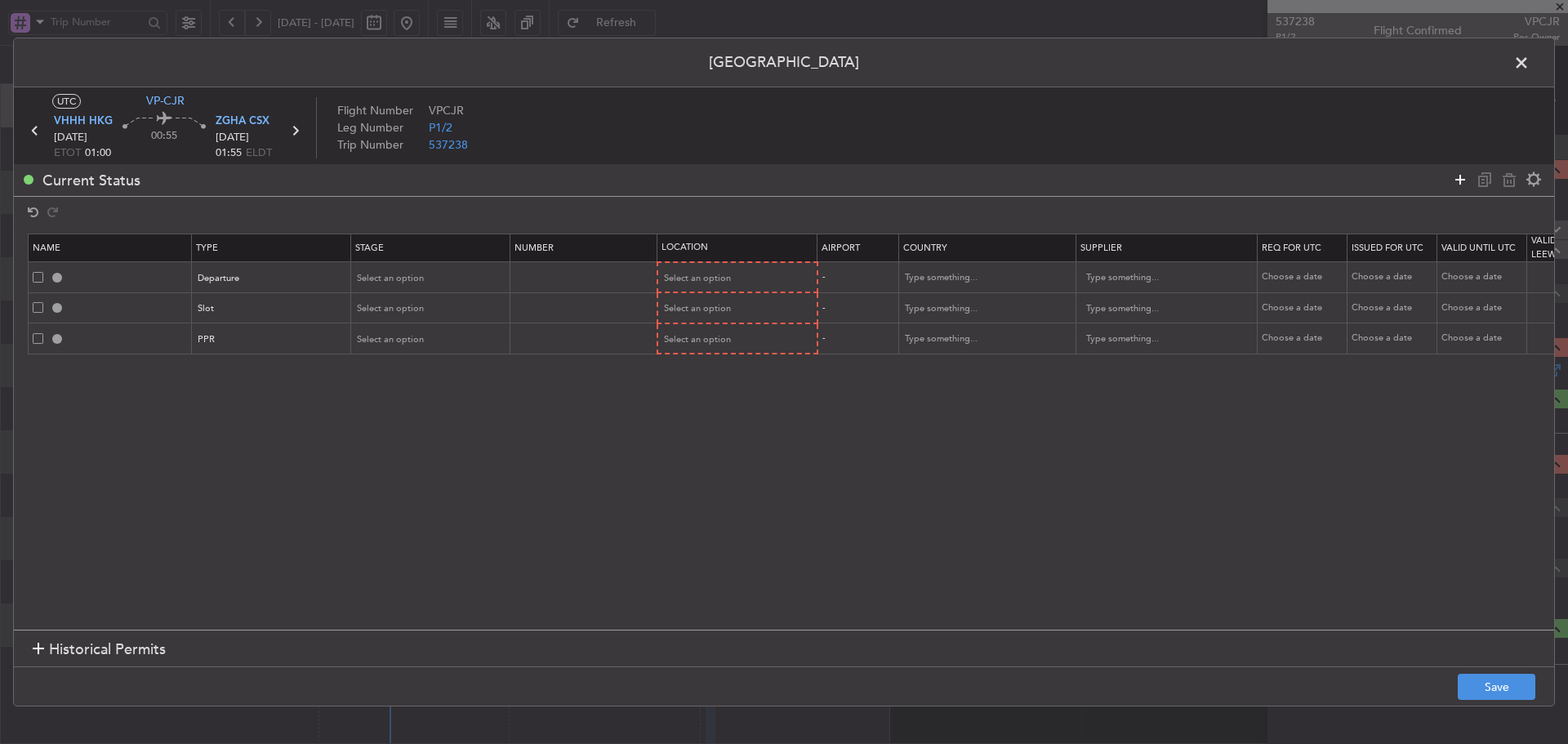
click at [1461, 180] on icon at bounding box center [1460, 179] width 20 height 20
click at [303, 376] on div "Type" at bounding box center [266, 370] width 136 height 25
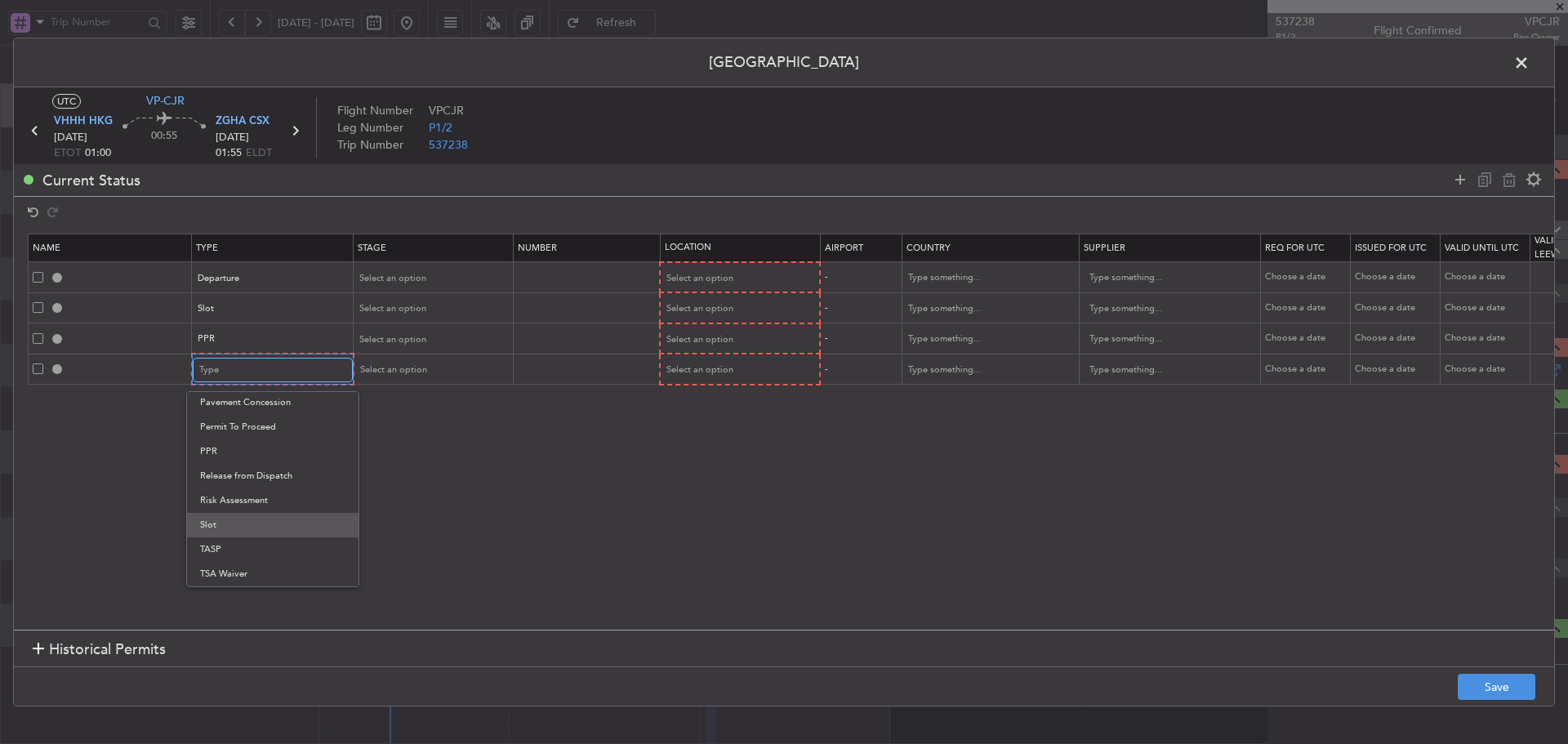
scroll to position [328, 0]
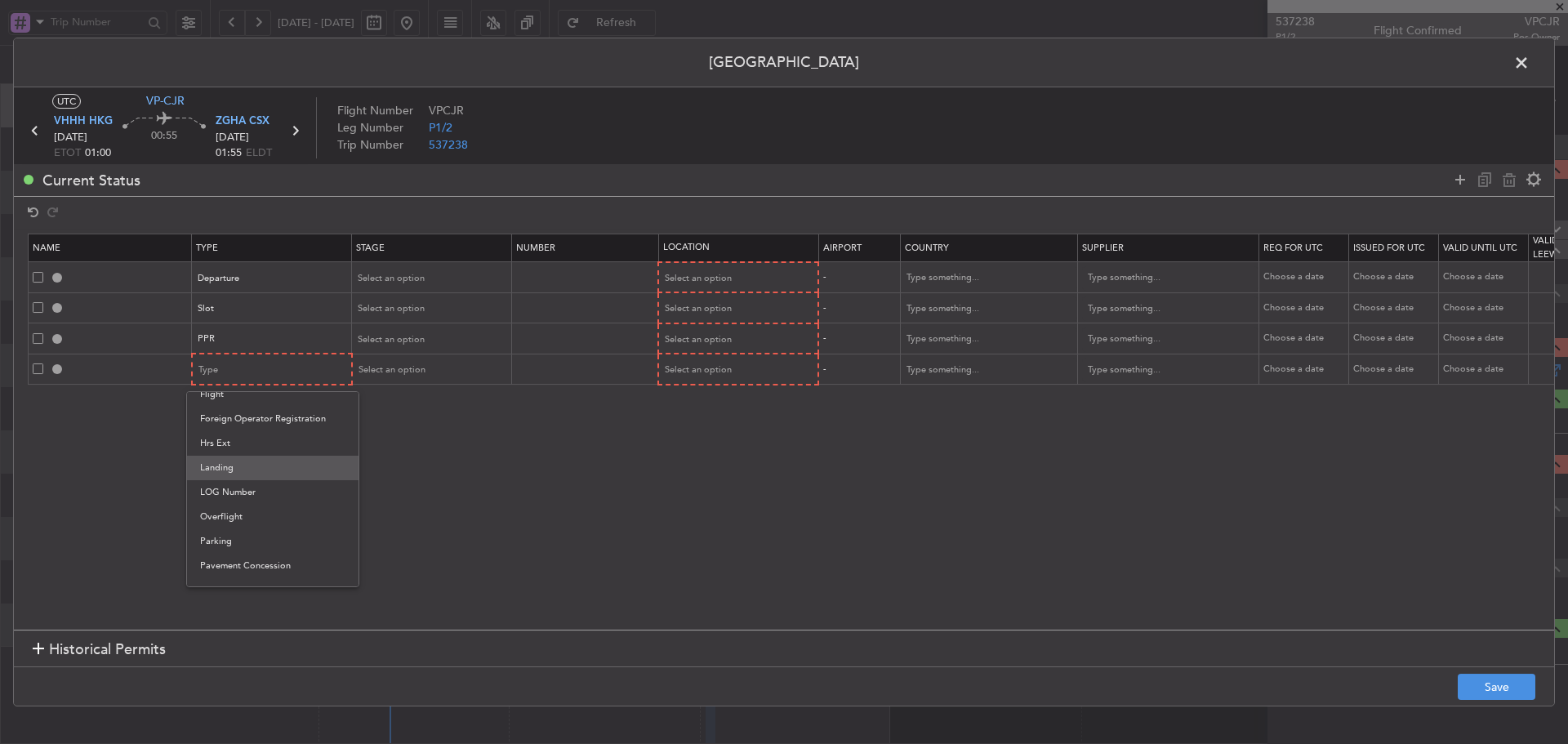
click at [258, 472] on span "Landing" at bounding box center [272, 468] width 145 height 25
click at [1459, 182] on icon at bounding box center [1460, 179] width 20 height 20
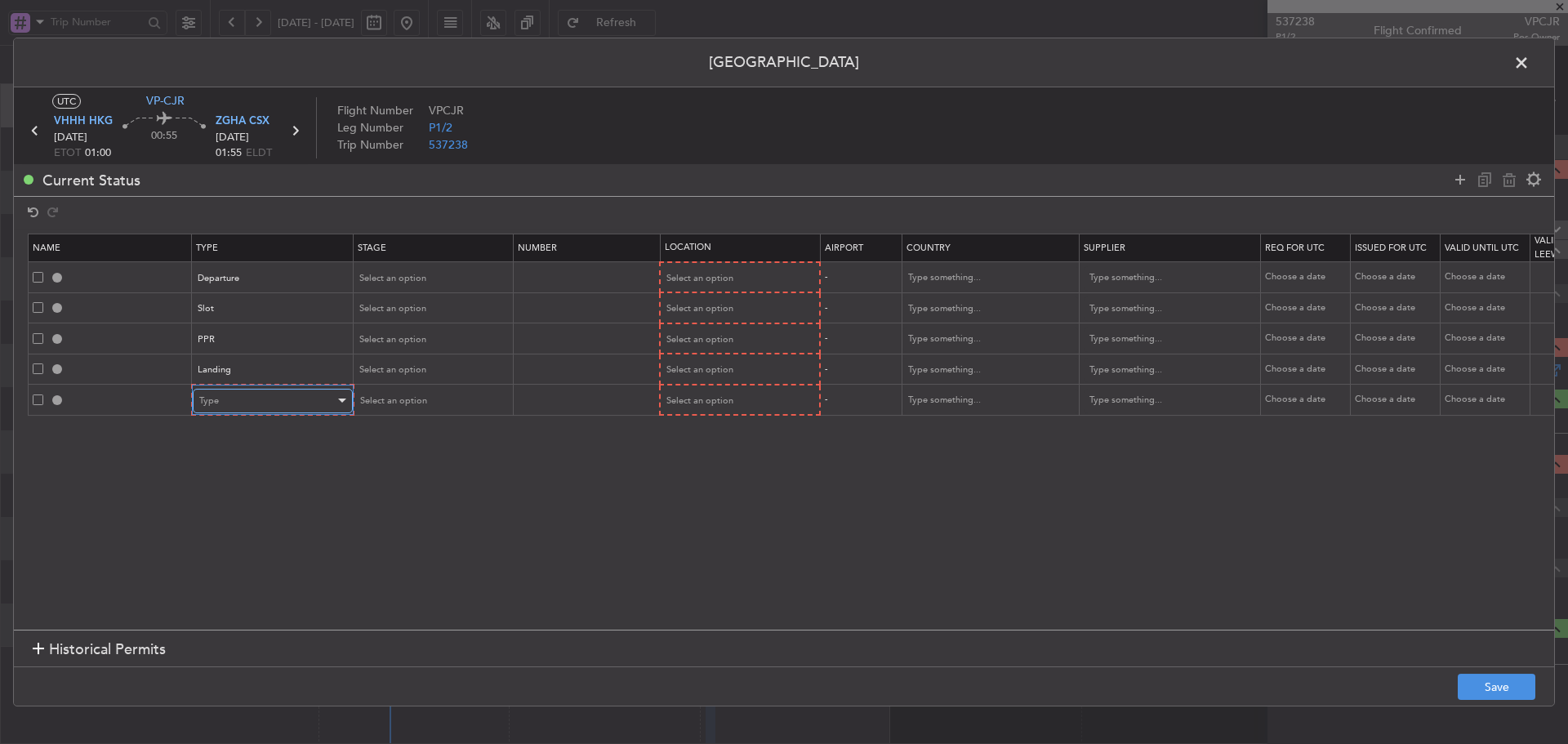
click at [314, 397] on div "Type" at bounding box center [266, 401] width 136 height 25
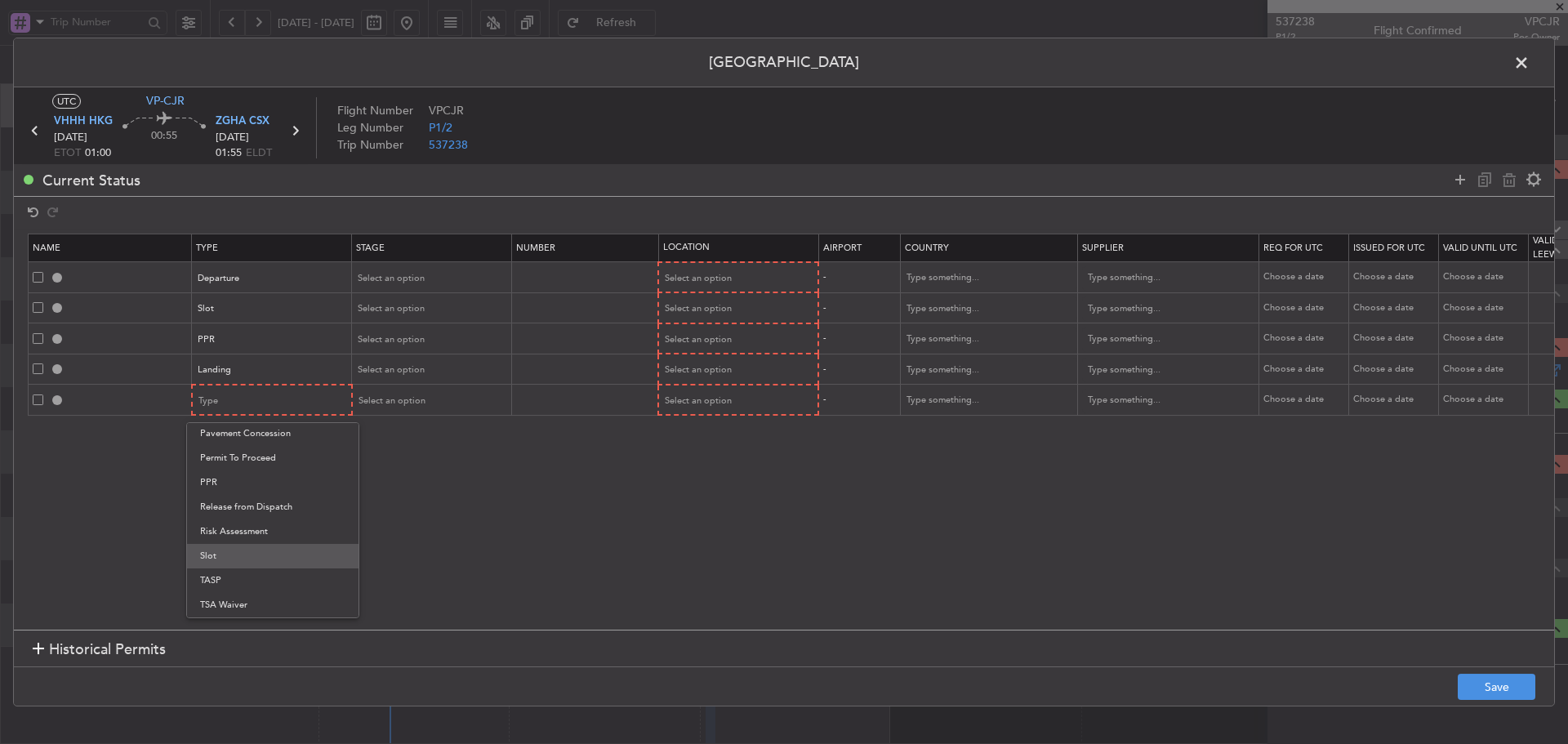
click at [245, 545] on span "Slot" at bounding box center [272, 556] width 145 height 25
click at [473, 506] on section "Name Type Stage Number Location Airport Country Supplier Req For Utc Issued For…" at bounding box center [784, 430] width 1541 height 401
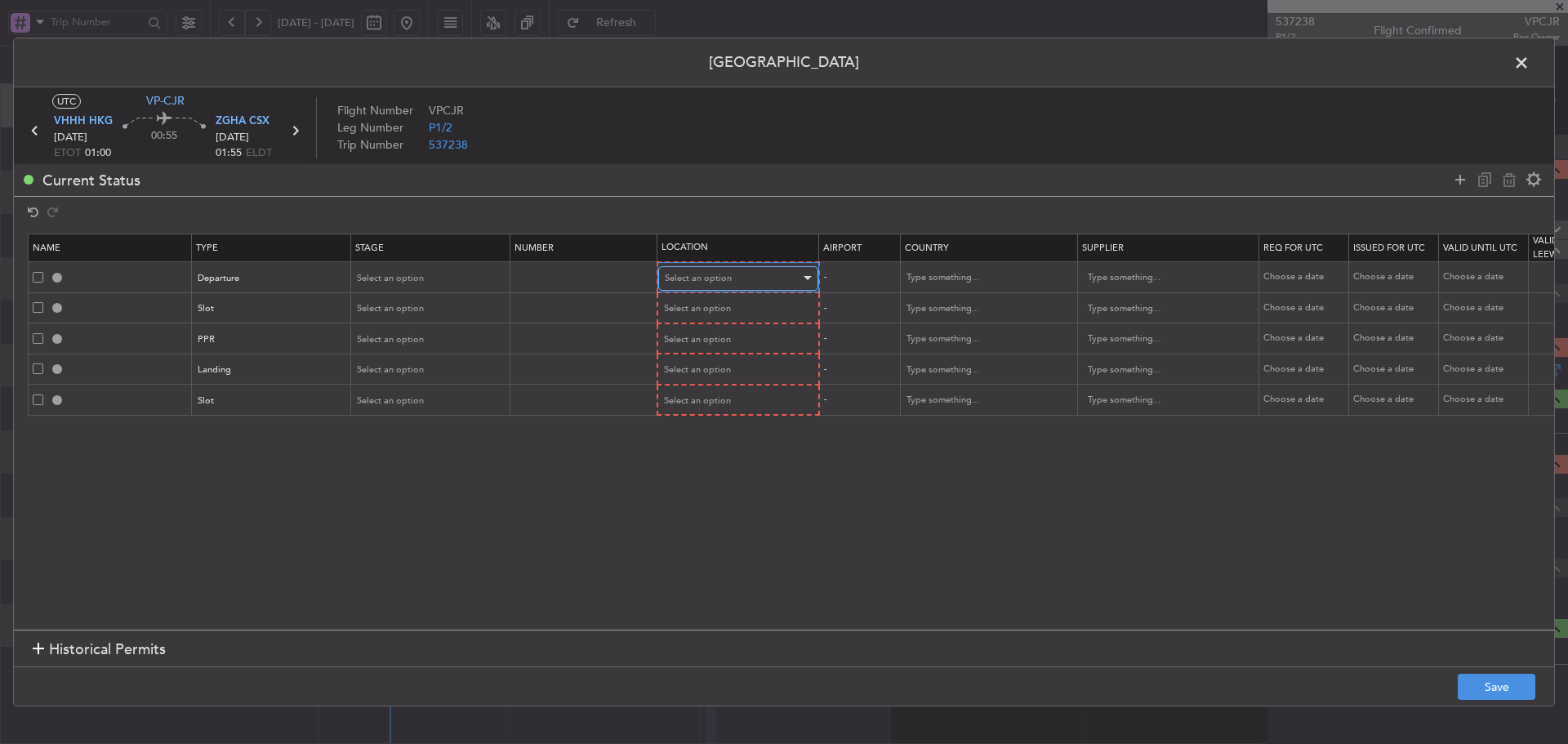
click at [767, 283] on div "Select an option" at bounding box center [732, 278] width 136 height 25
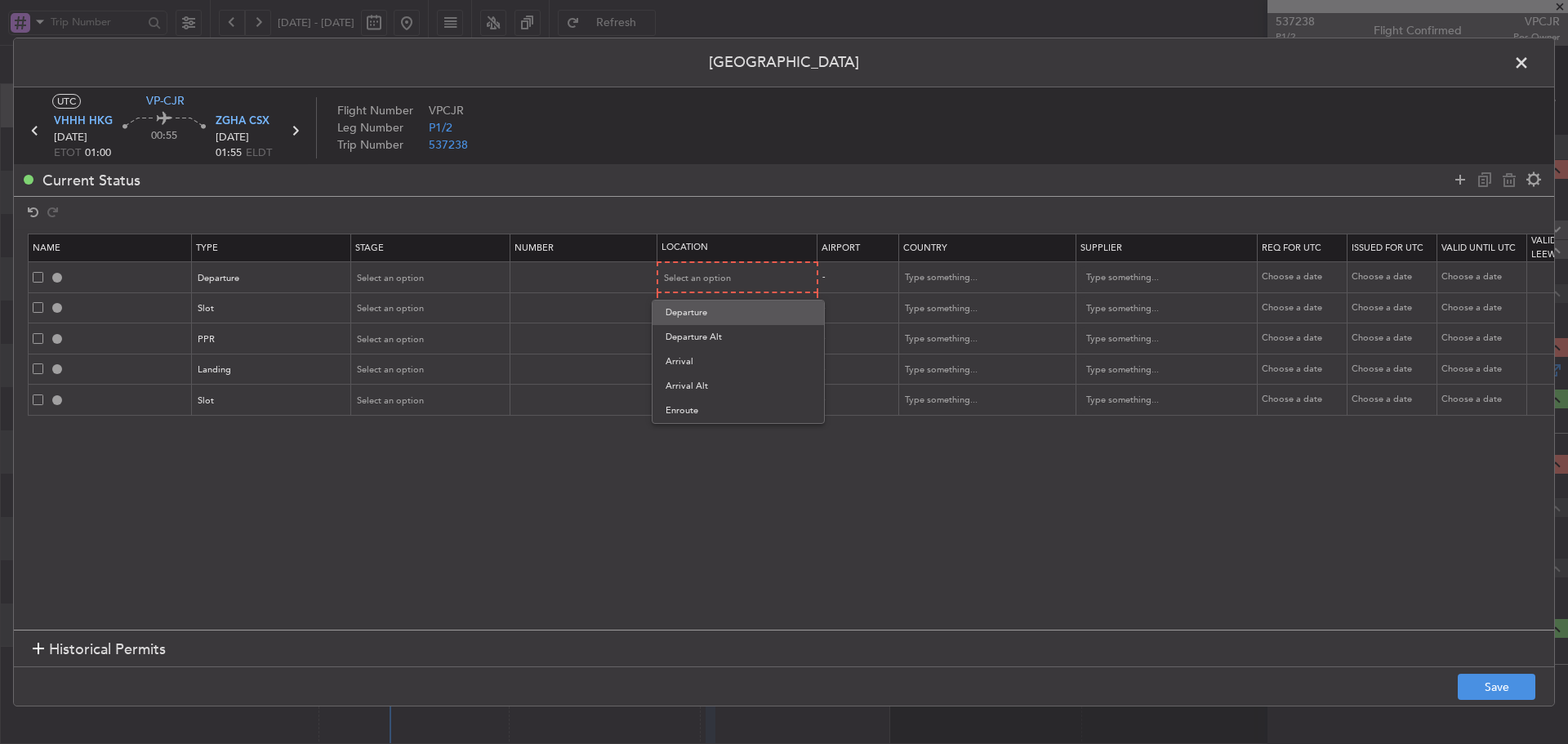
click at [757, 306] on span "Departure" at bounding box center [738, 313] width 145 height 25
click at [755, 305] on div "Select an option" at bounding box center [732, 308] width 136 height 25
click at [745, 334] on div "Departure Departure Alt Arrival Arrival Alt Enroute" at bounding box center [738, 391] width 173 height 124
click at [744, 337] on span "Departure" at bounding box center [738, 343] width 145 height 25
click at [744, 332] on div "Select an option" at bounding box center [732, 338] width 136 height 25
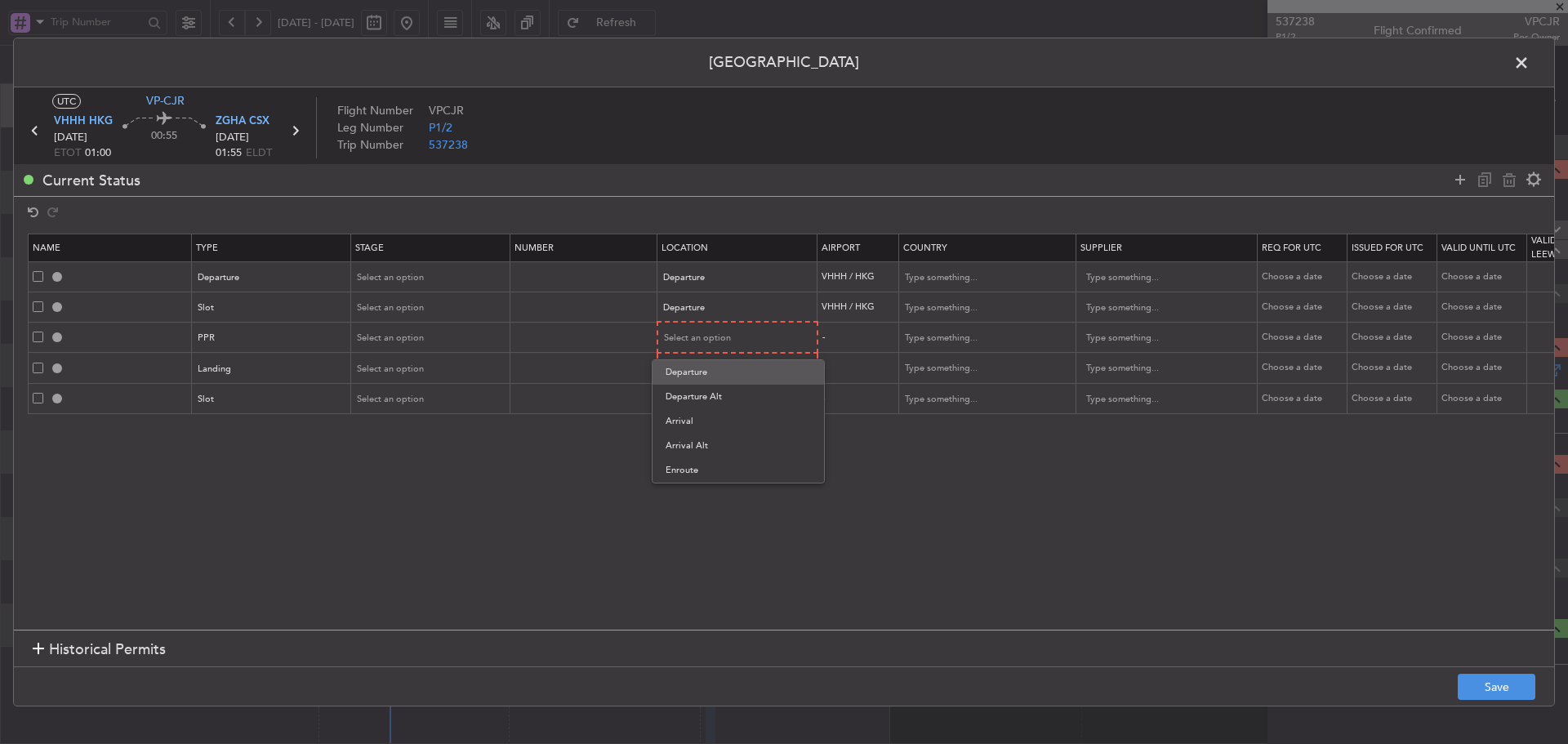
click at [733, 369] on span "Departure" at bounding box center [738, 372] width 145 height 25
click at [729, 369] on span "Select an option" at bounding box center [698, 368] width 67 height 12
click at [706, 448] on span "Arrival" at bounding box center [738, 452] width 145 height 25
click at [712, 397] on span "Select an option" at bounding box center [698, 397] width 67 height 12
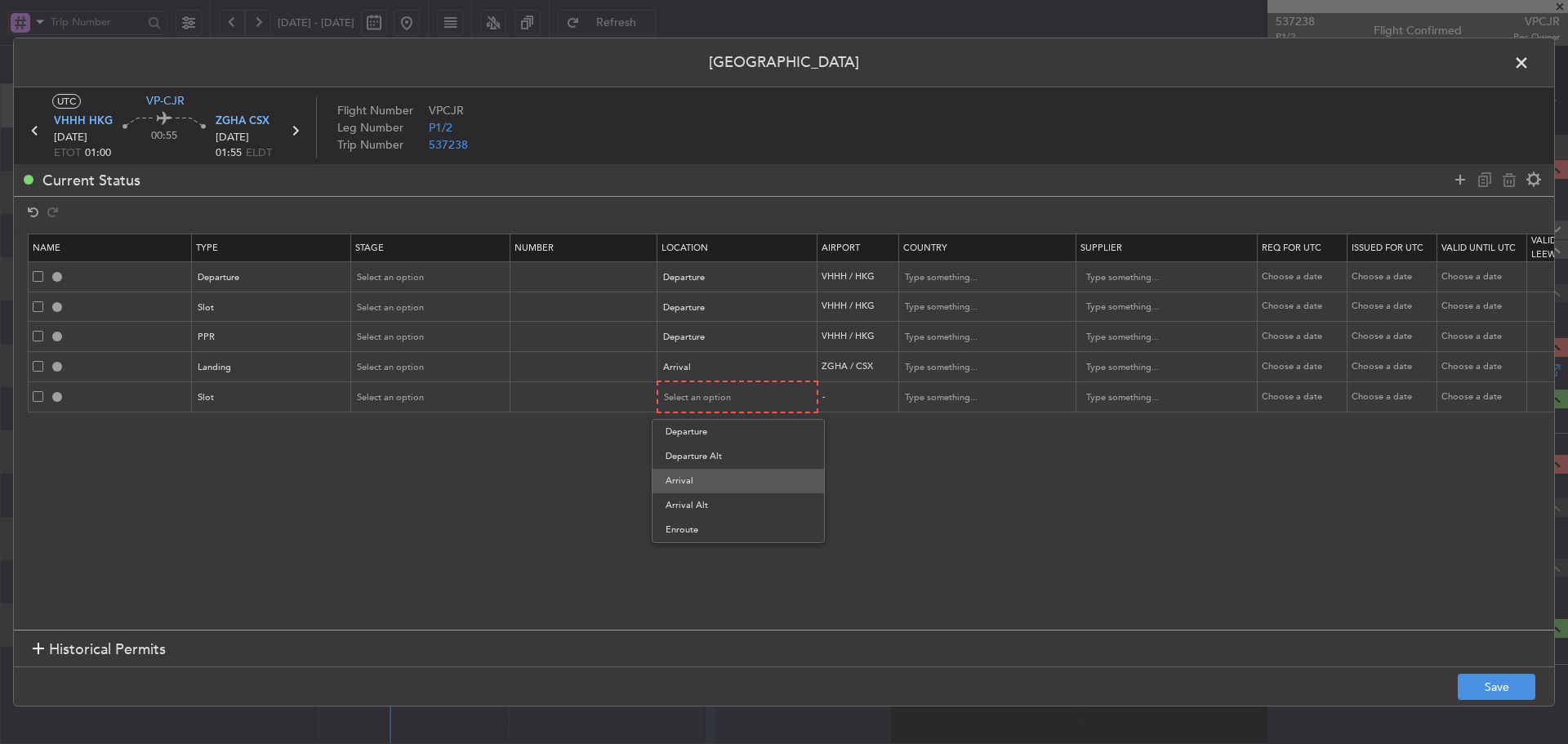
click at [706, 473] on span "Arrival" at bounding box center [738, 481] width 145 height 25
click at [1492, 679] on button "Save" at bounding box center [1496, 687] width 78 height 26
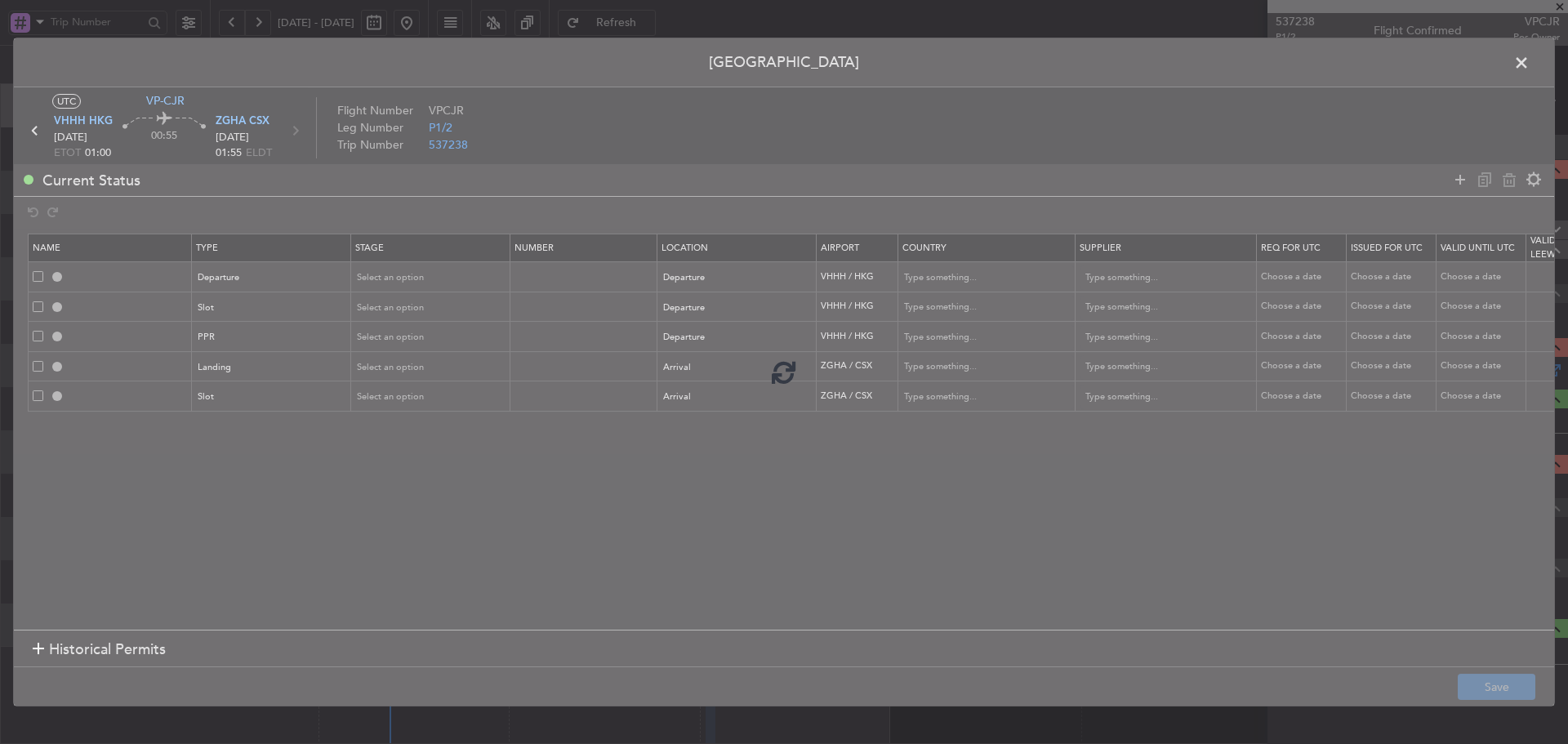
type input "DEPARTURE"
type input "[GEOGRAPHIC_DATA]"
type input "NNN"
type input "VHHH DEP SLOT"
type input "[GEOGRAPHIC_DATA]"
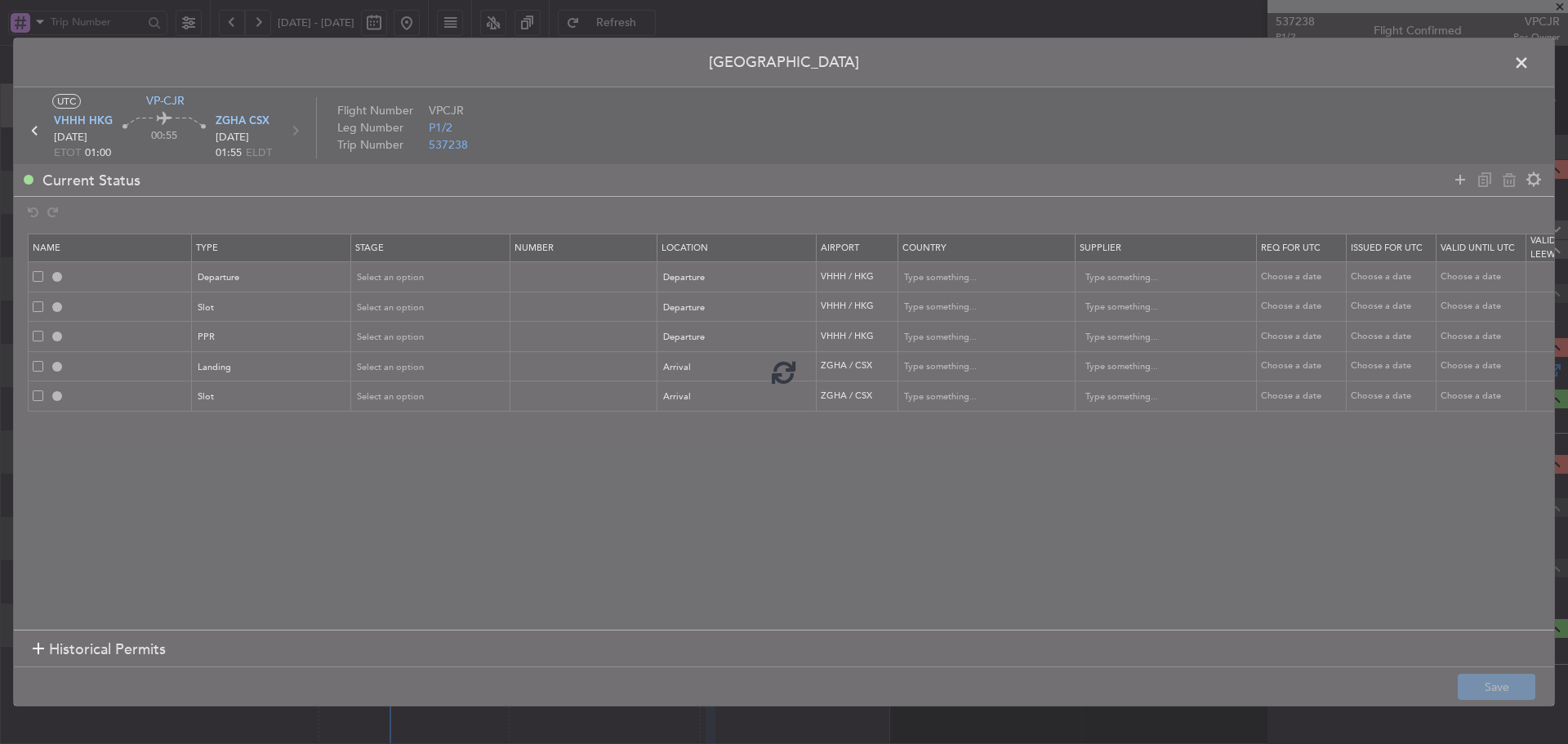
type input "NNN"
type input "VHHH PPR"
type input "[GEOGRAPHIC_DATA]"
type input "NNN"
type input "ZGHA LDG"
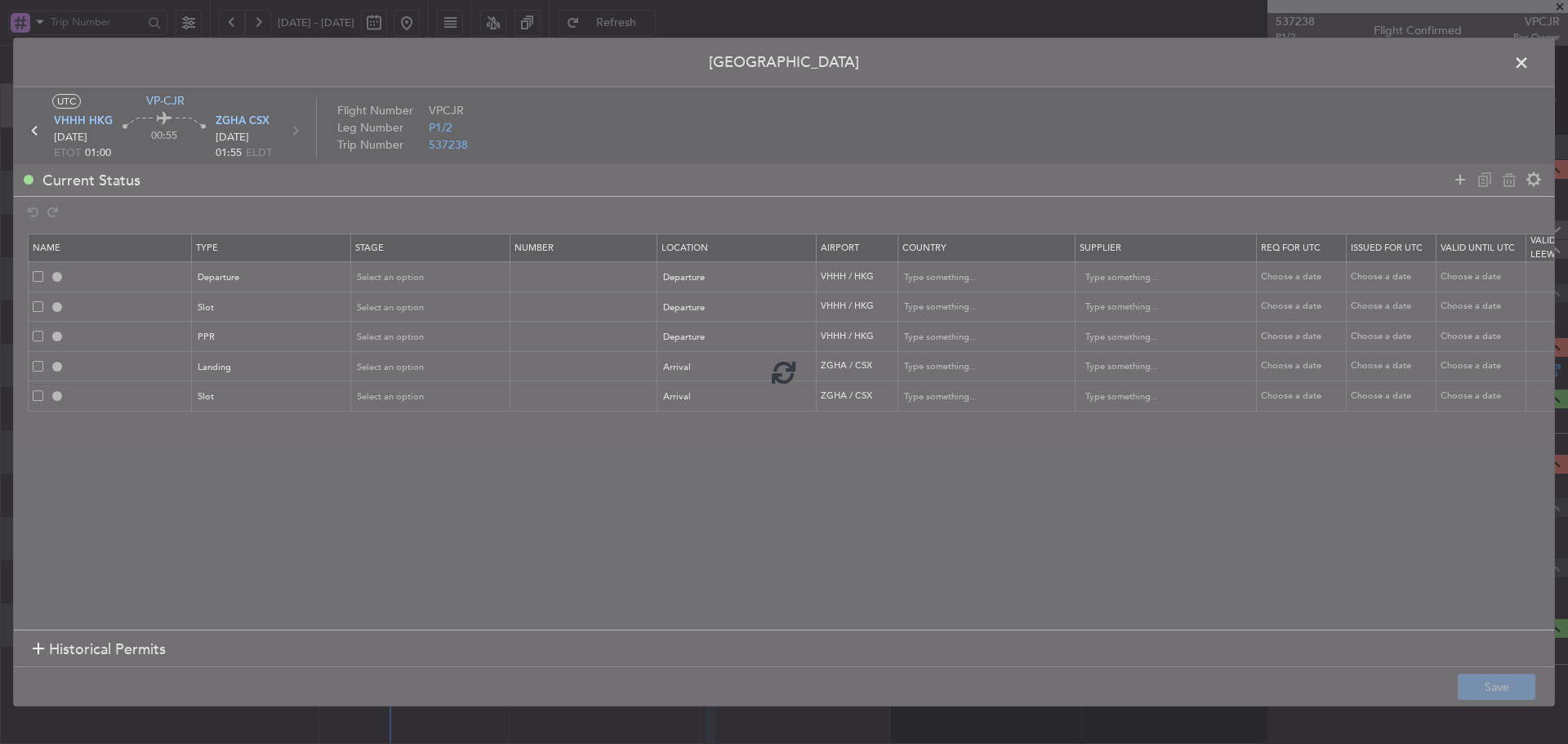
type input "[GEOGRAPHIC_DATA]"
type input "NNN"
type input "3"
type input "ZGHA ARR SLOT"
type input "[GEOGRAPHIC_DATA]"
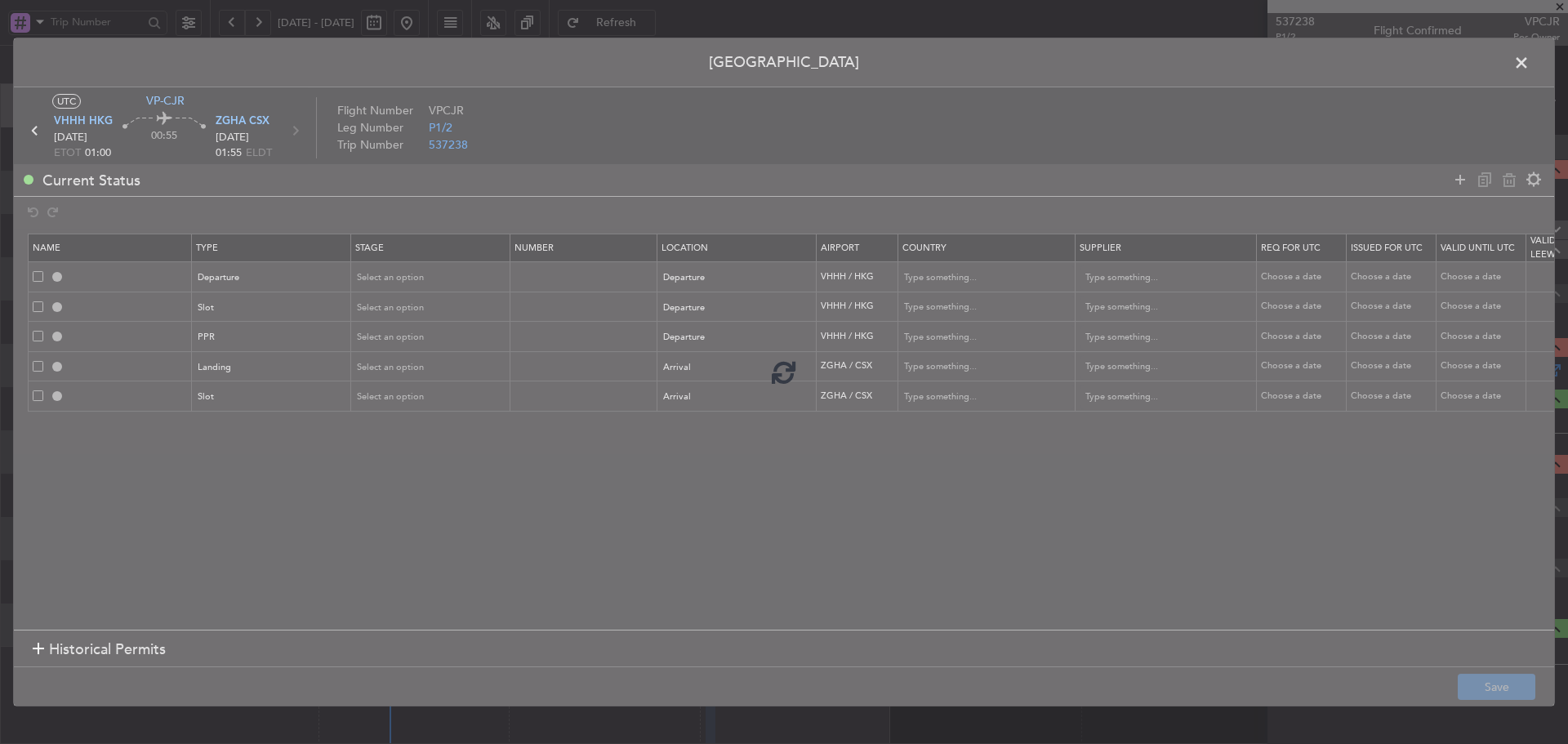
type input "NNN"
type input "3"
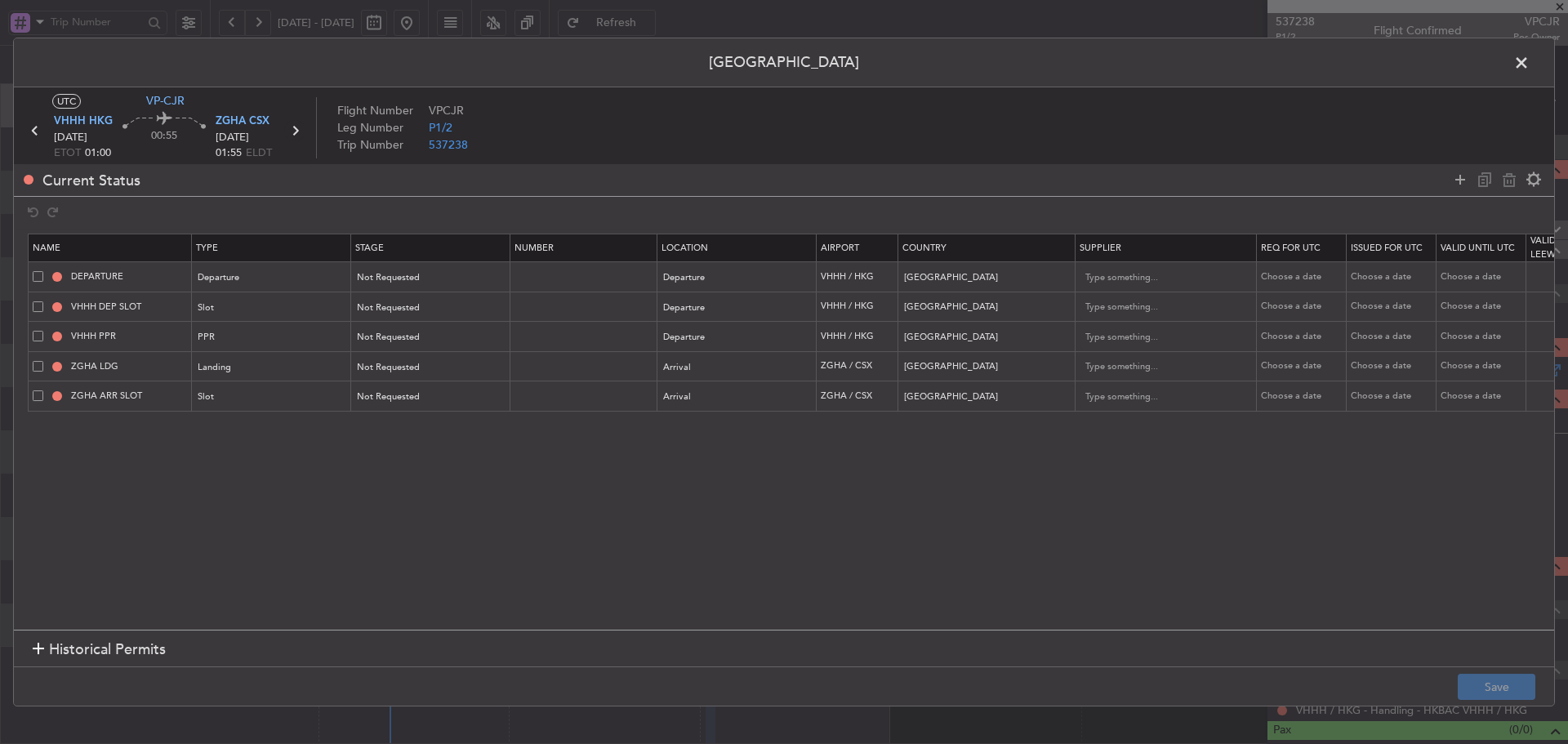
click at [300, 131] on icon at bounding box center [295, 131] width 21 height 21
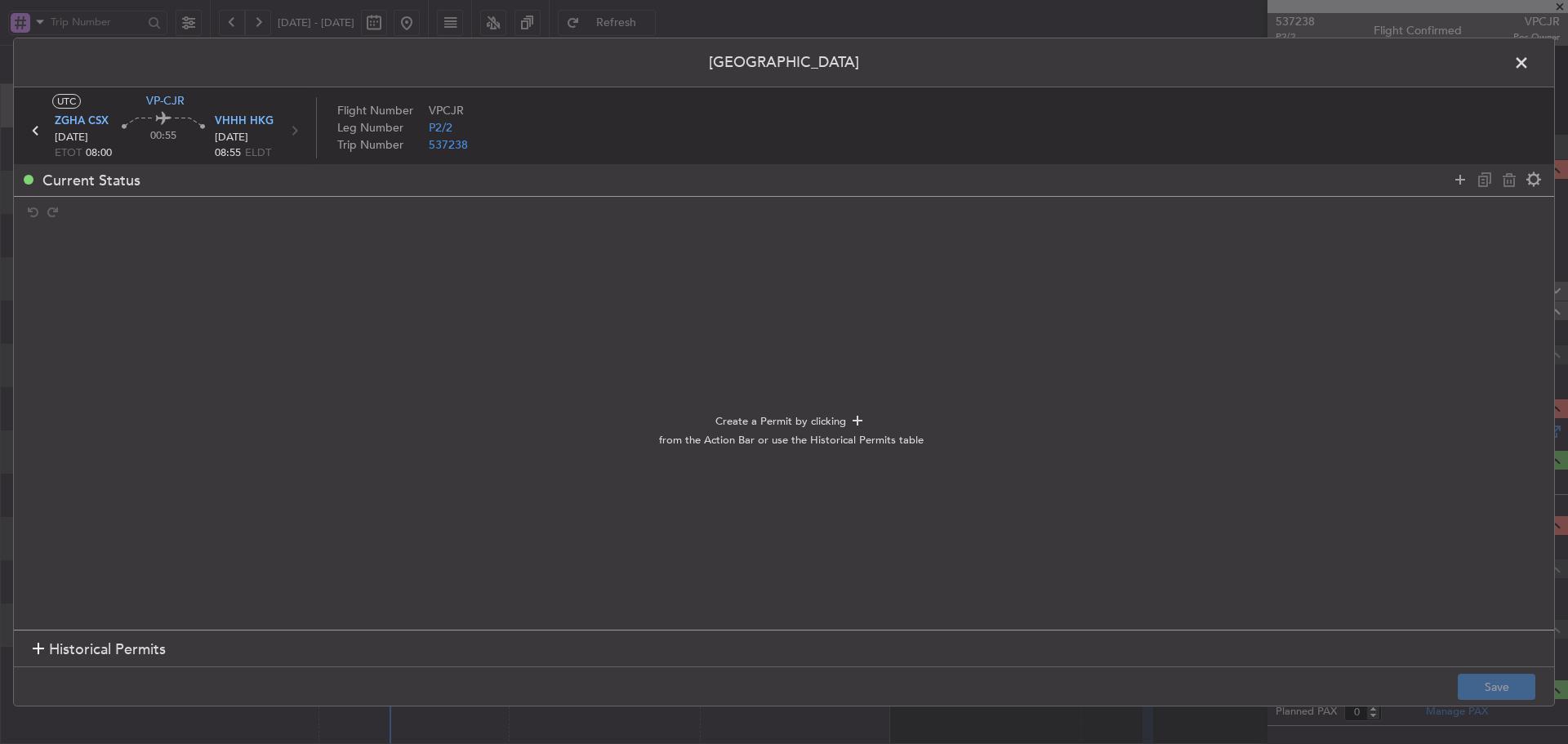
click at [45, 655] on h1 "Historical Permits" at bounding box center [99, 650] width 133 height 22
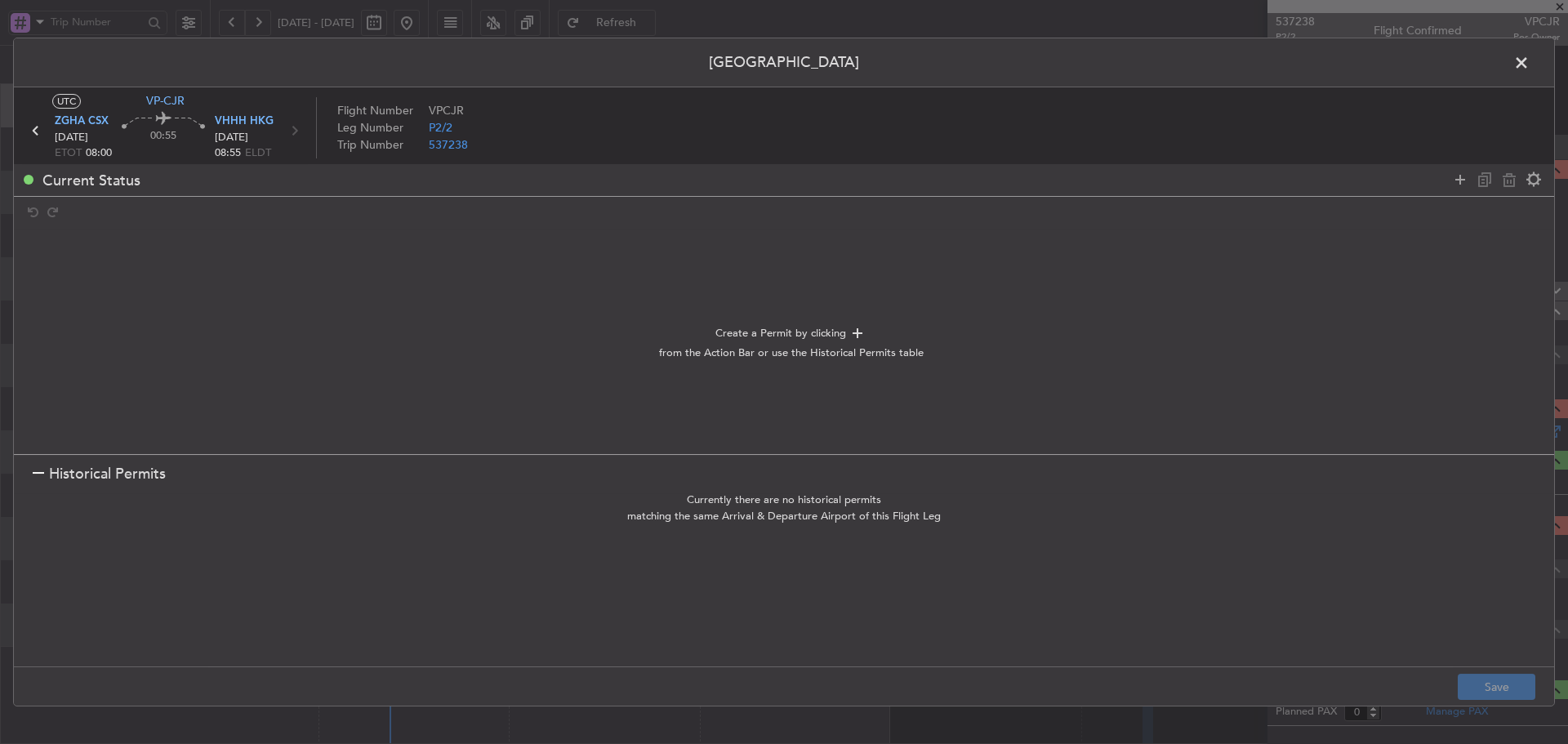
click at [27, 473] on section "Historical Permits" at bounding box center [784, 474] width 1541 height 39
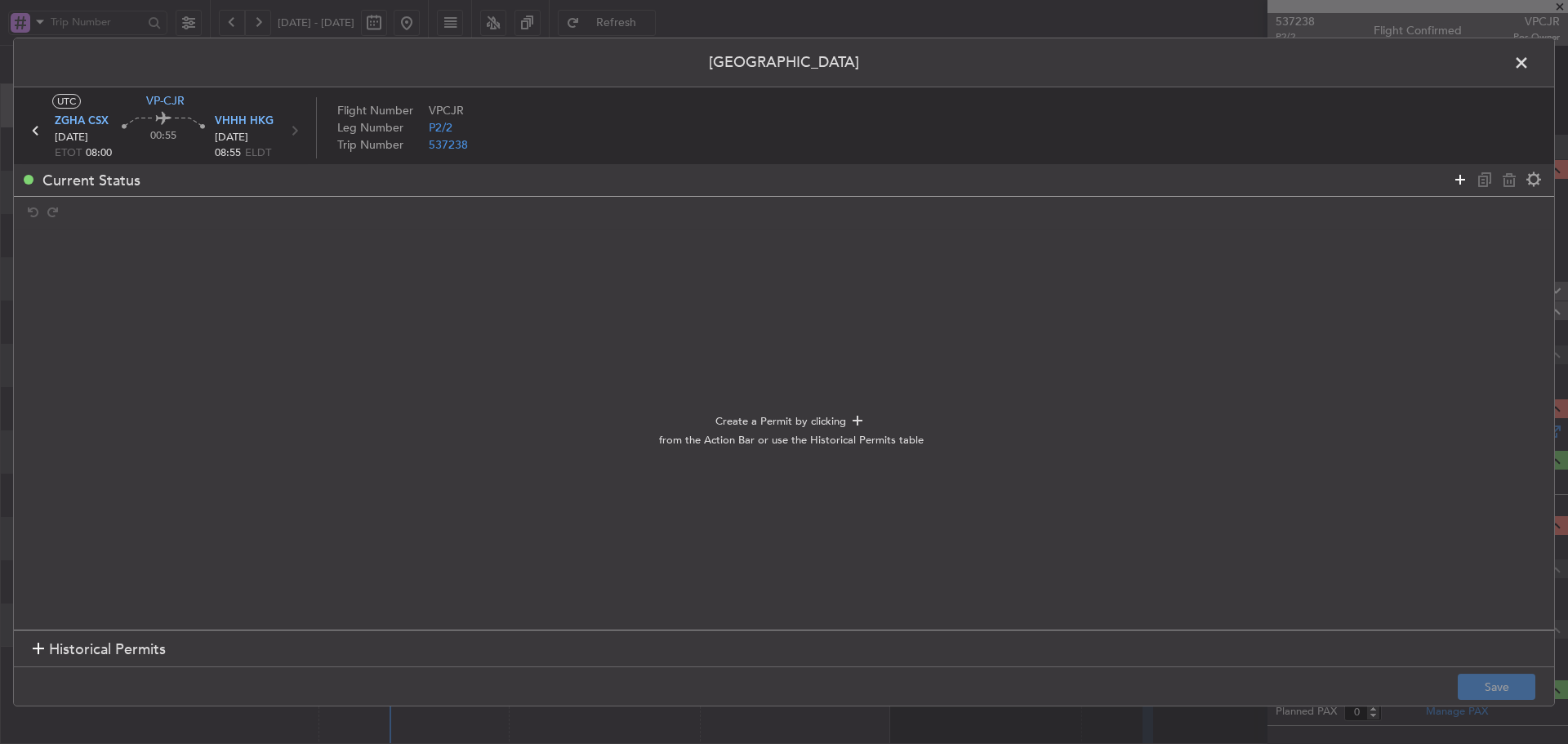
click at [1460, 179] on icon at bounding box center [1460, 179] width 20 height 20
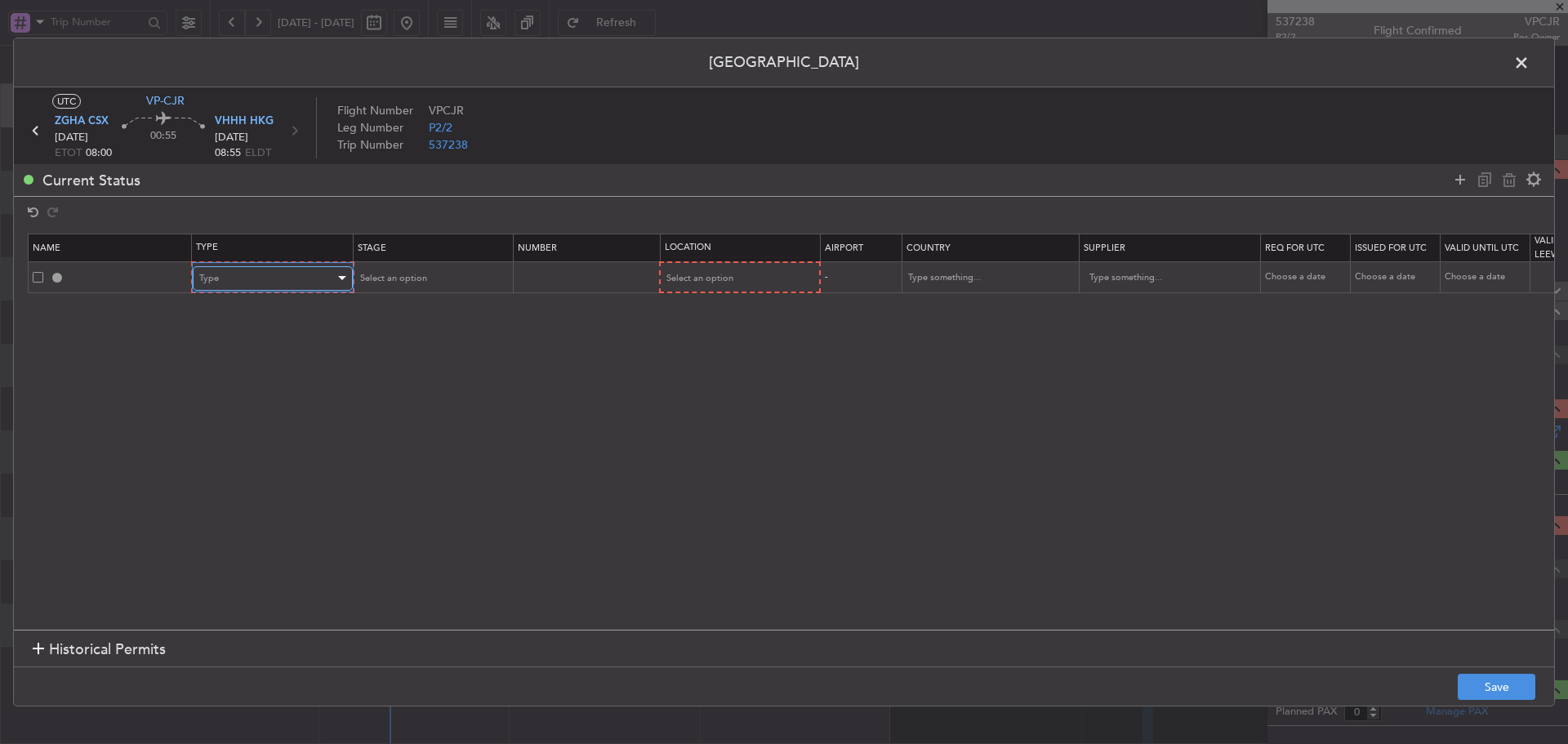
click at [303, 275] on div "Type" at bounding box center [266, 278] width 136 height 25
click at [253, 436] on span "Departure" at bounding box center [272, 427] width 145 height 25
click at [810, 278] on div at bounding box center [808, 278] width 9 height 4
click at [764, 309] on span "Departure" at bounding box center [738, 313] width 145 height 25
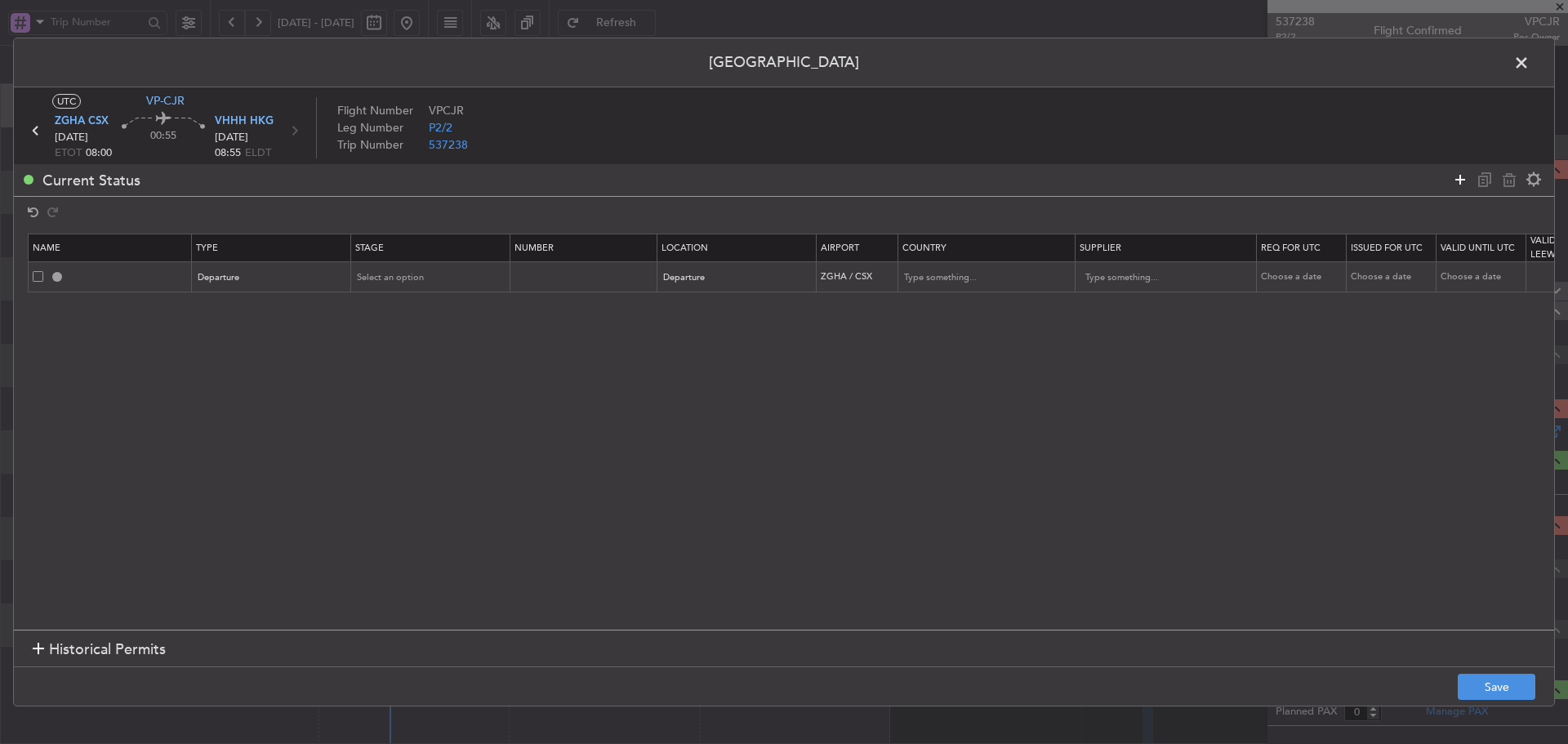
click at [1461, 180] on icon at bounding box center [1460, 179] width 20 height 20
click at [331, 309] on div "Type" at bounding box center [266, 308] width 136 height 25
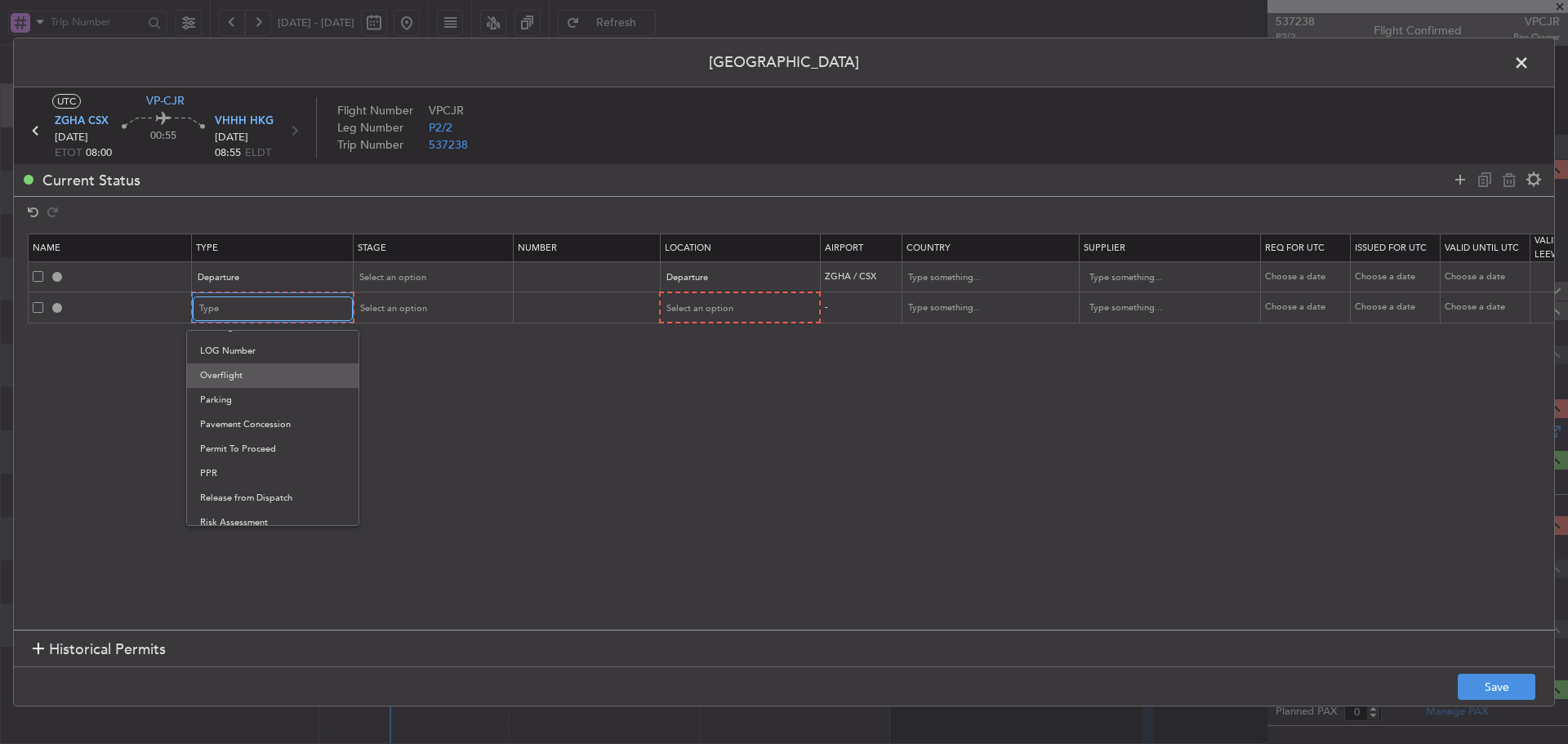
scroll to position [490, 0]
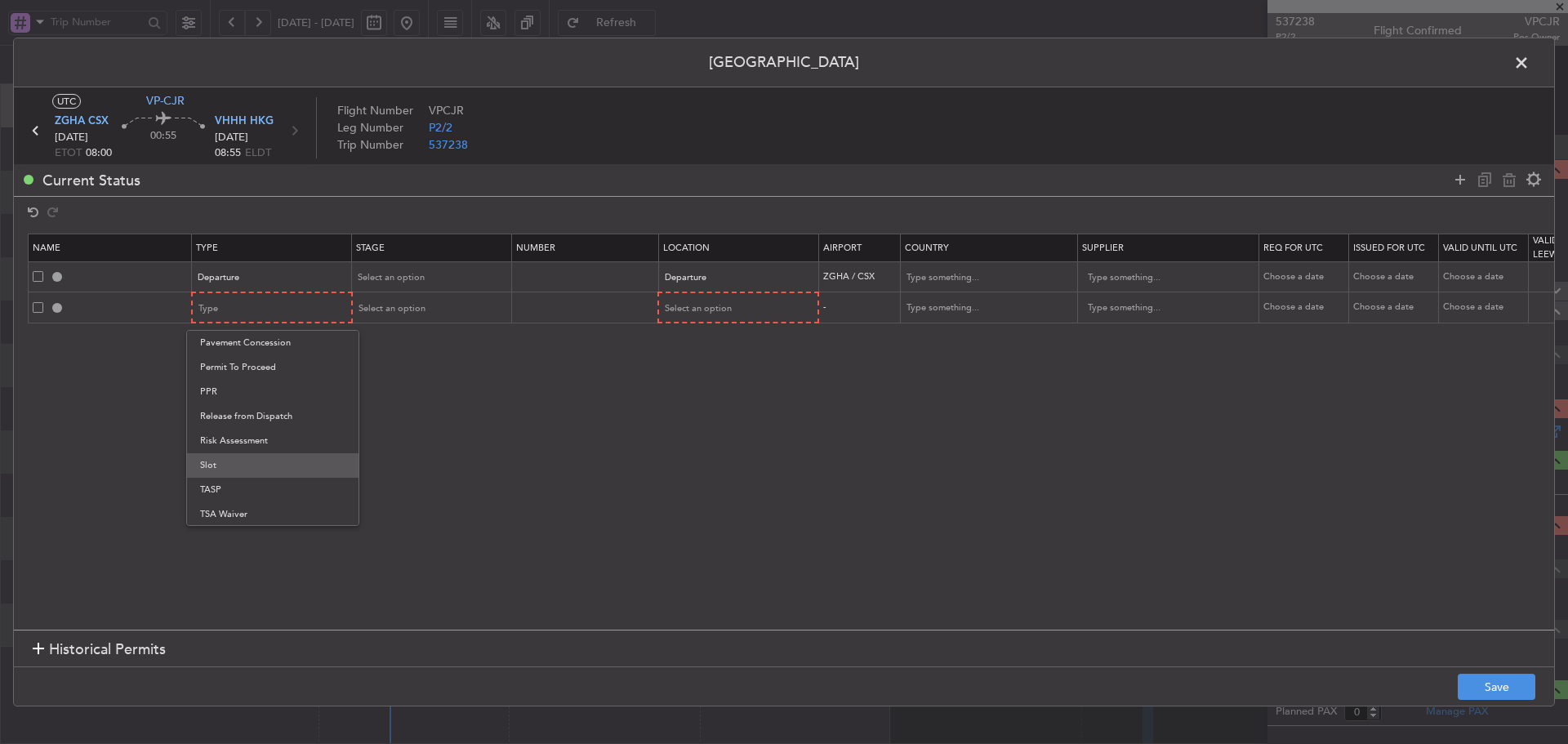
click at [270, 460] on span "Slot" at bounding box center [272, 466] width 145 height 25
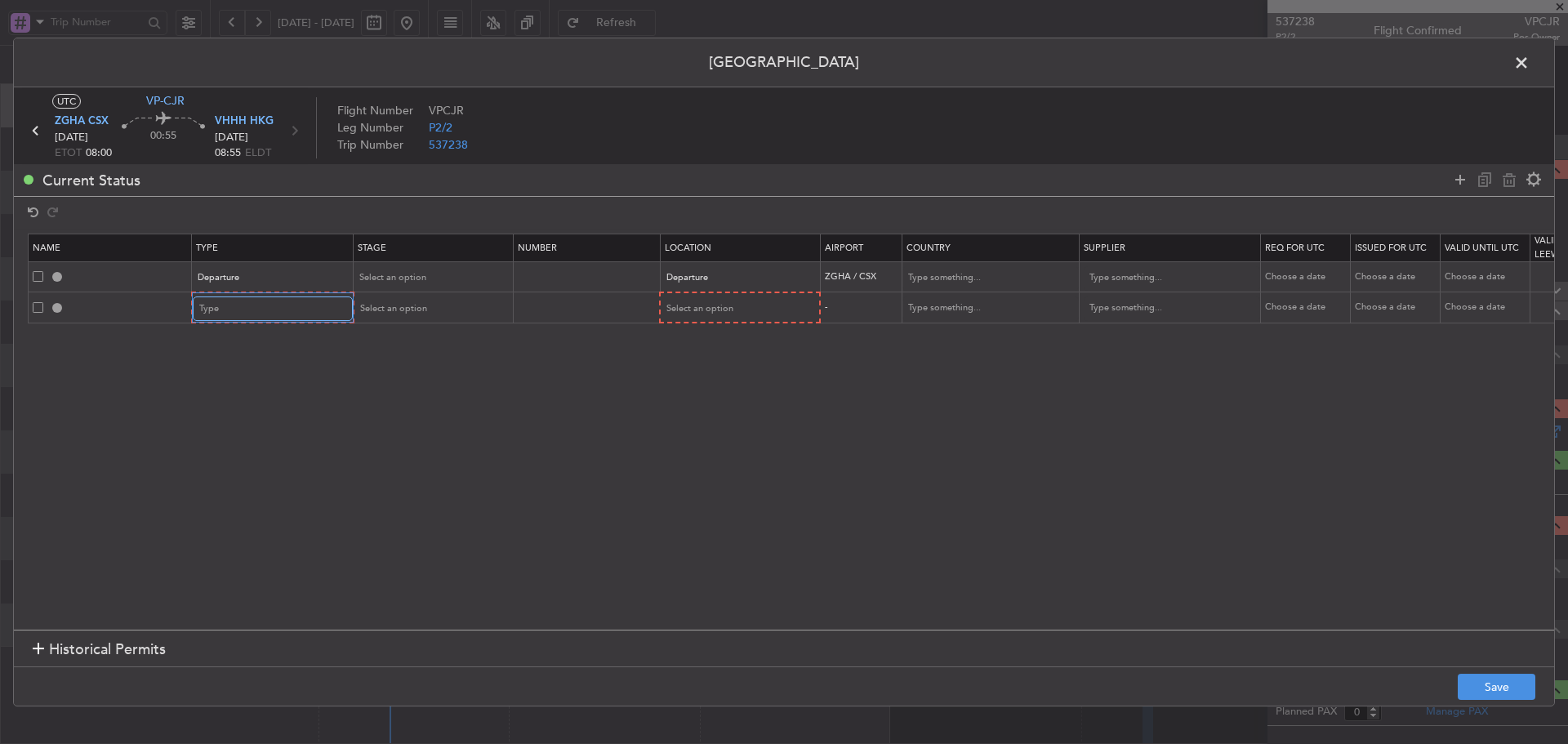
scroll to position [492, 0]
click at [694, 307] on span "Select an option" at bounding box center [698, 308] width 67 height 12
click at [690, 340] on span "Departure" at bounding box center [738, 343] width 145 height 25
click at [1454, 183] on icon at bounding box center [1460, 179] width 20 height 20
click at [260, 333] on div "Type" at bounding box center [266, 338] width 136 height 25
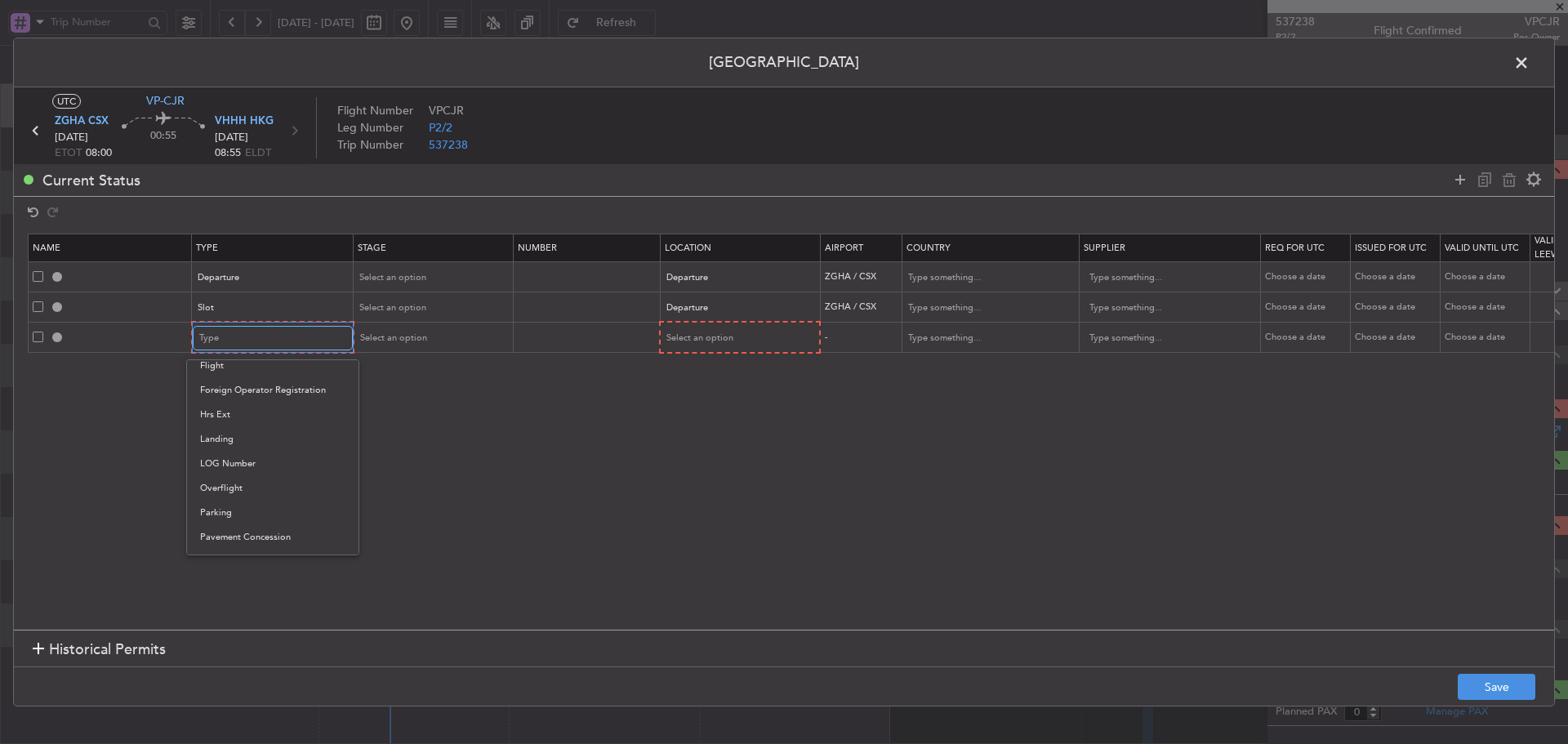
scroll to position [327, 0]
click at [253, 437] on span "Landing" at bounding box center [272, 437] width 145 height 25
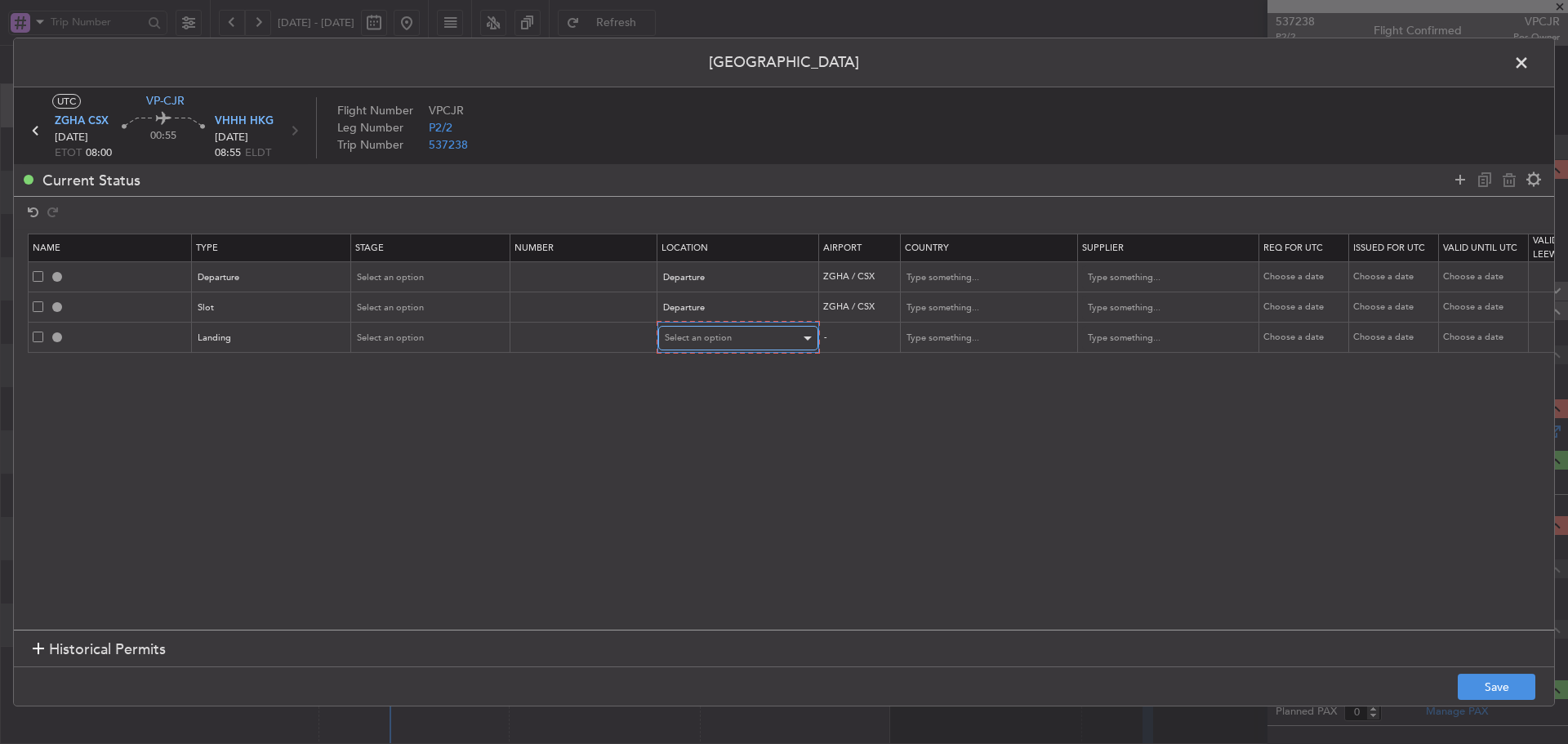
click at [719, 336] on span "Select an option" at bounding box center [698, 337] width 67 height 12
click at [689, 417] on span "Arrival" at bounding box center [738, 421] width 145 height 25
click at [1455, 181] on icon at bounding box center [1460, 179] width 20 height 20
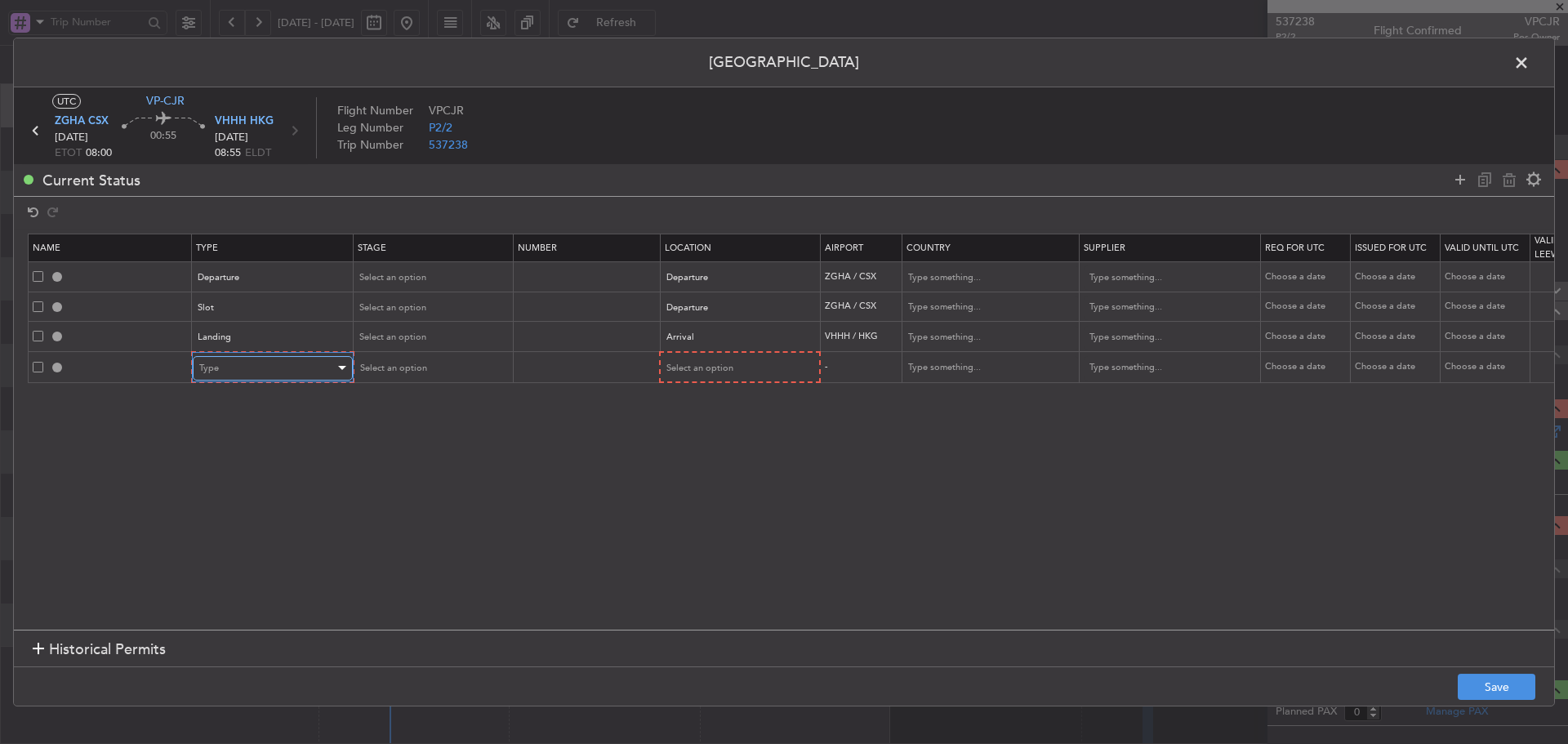
click at [266, 367] on div "Type" at bounding box center [266, 368] width 136 height 25
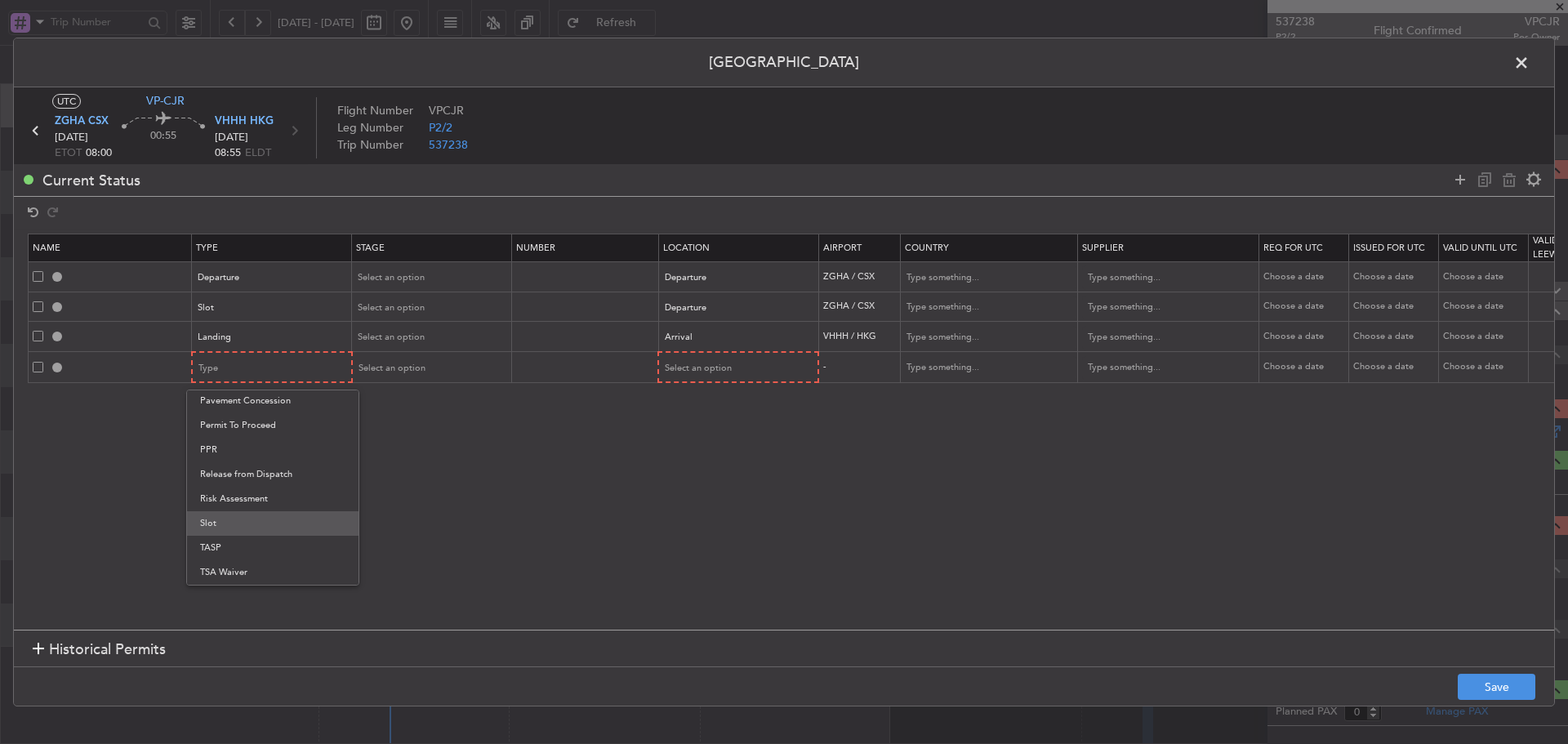
click at [246, 523] on span "Slot" at bounding box center [272, 524] width 145 height 25
click at [1464, 181] on icon at bounding box center [1460, 179] width 20 height 20
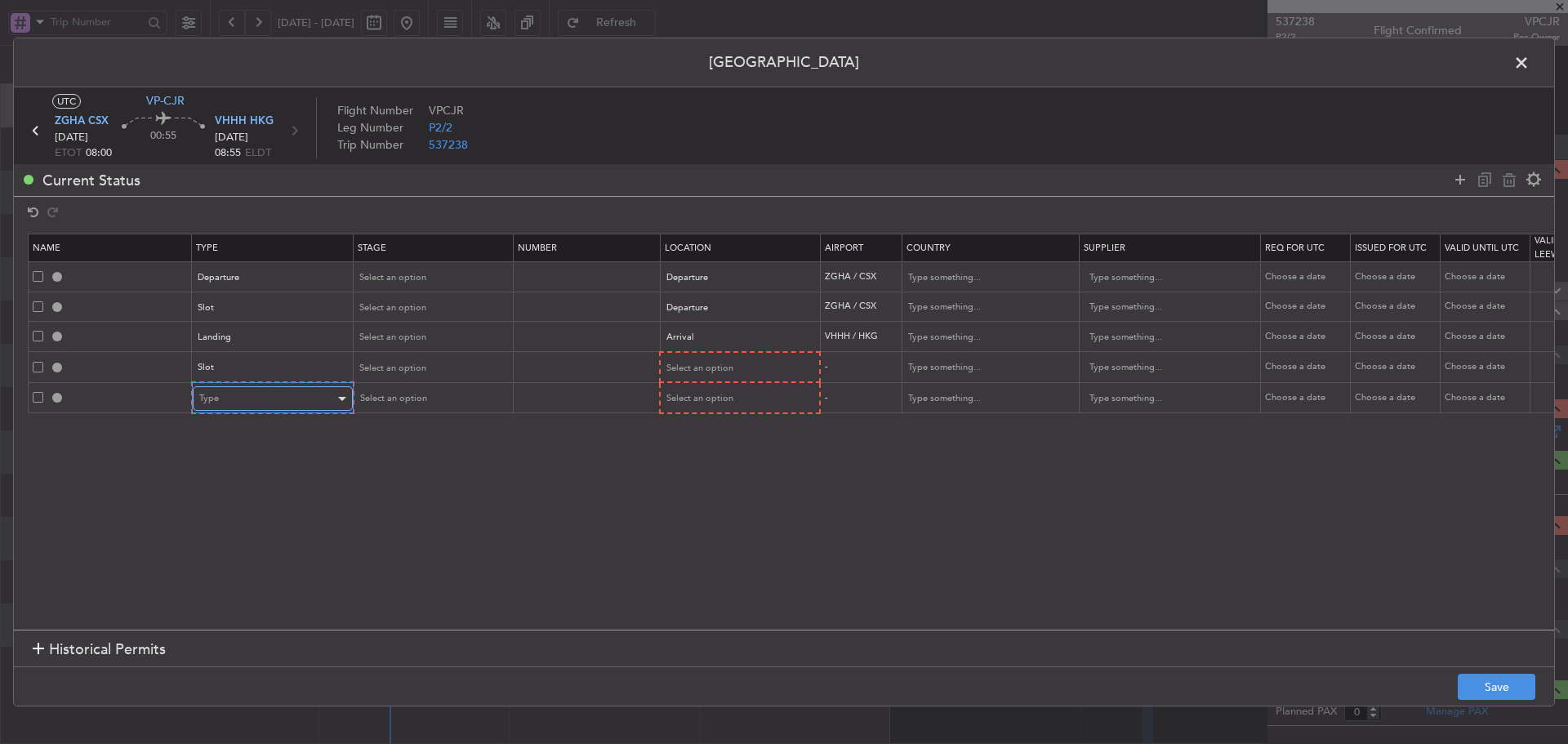
click at [308, 401] on div "Type" at bounding box center [266, 398] width 136 height 25
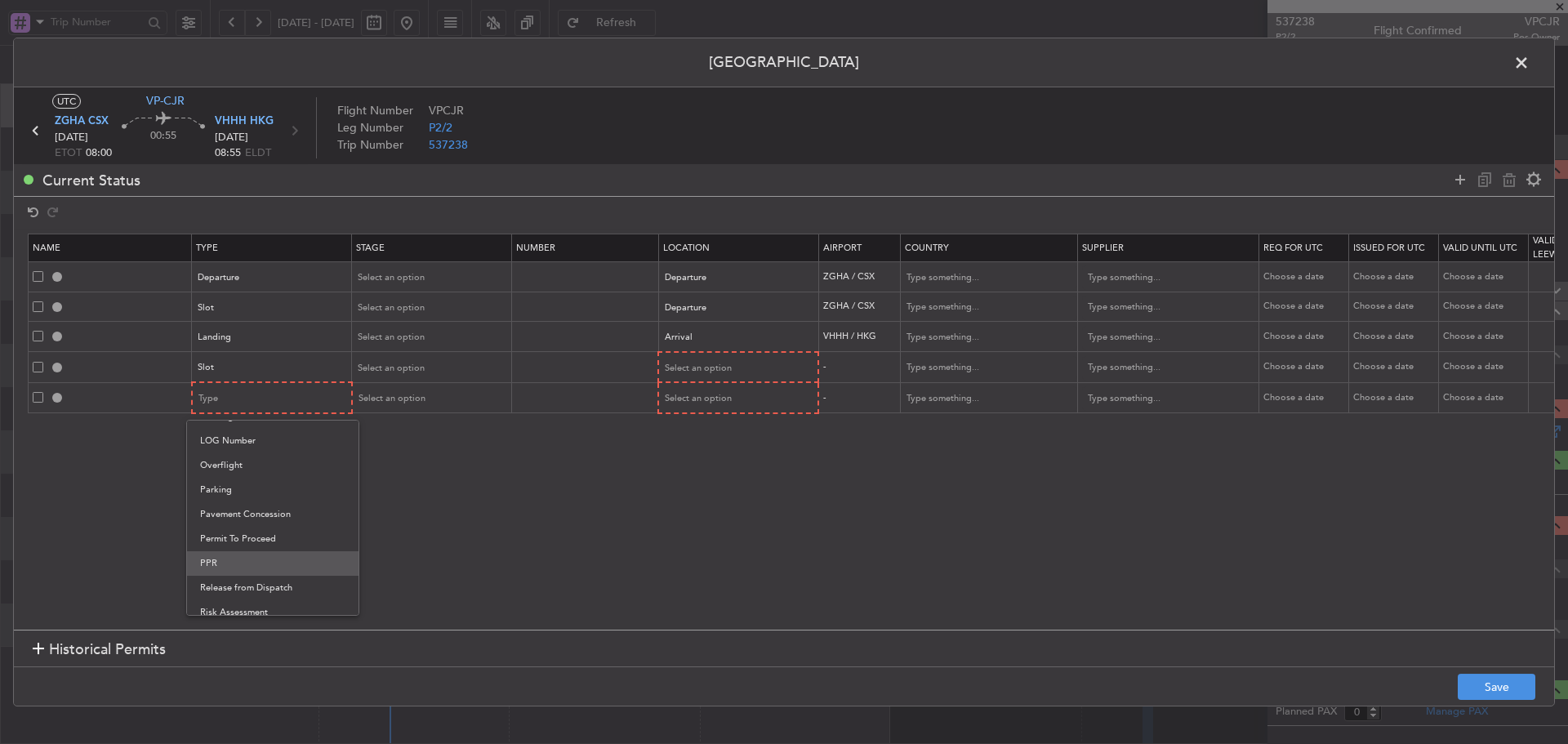
click at [235, 552] on span "PPR" at bounding box center [272, 564] width 145 height 25
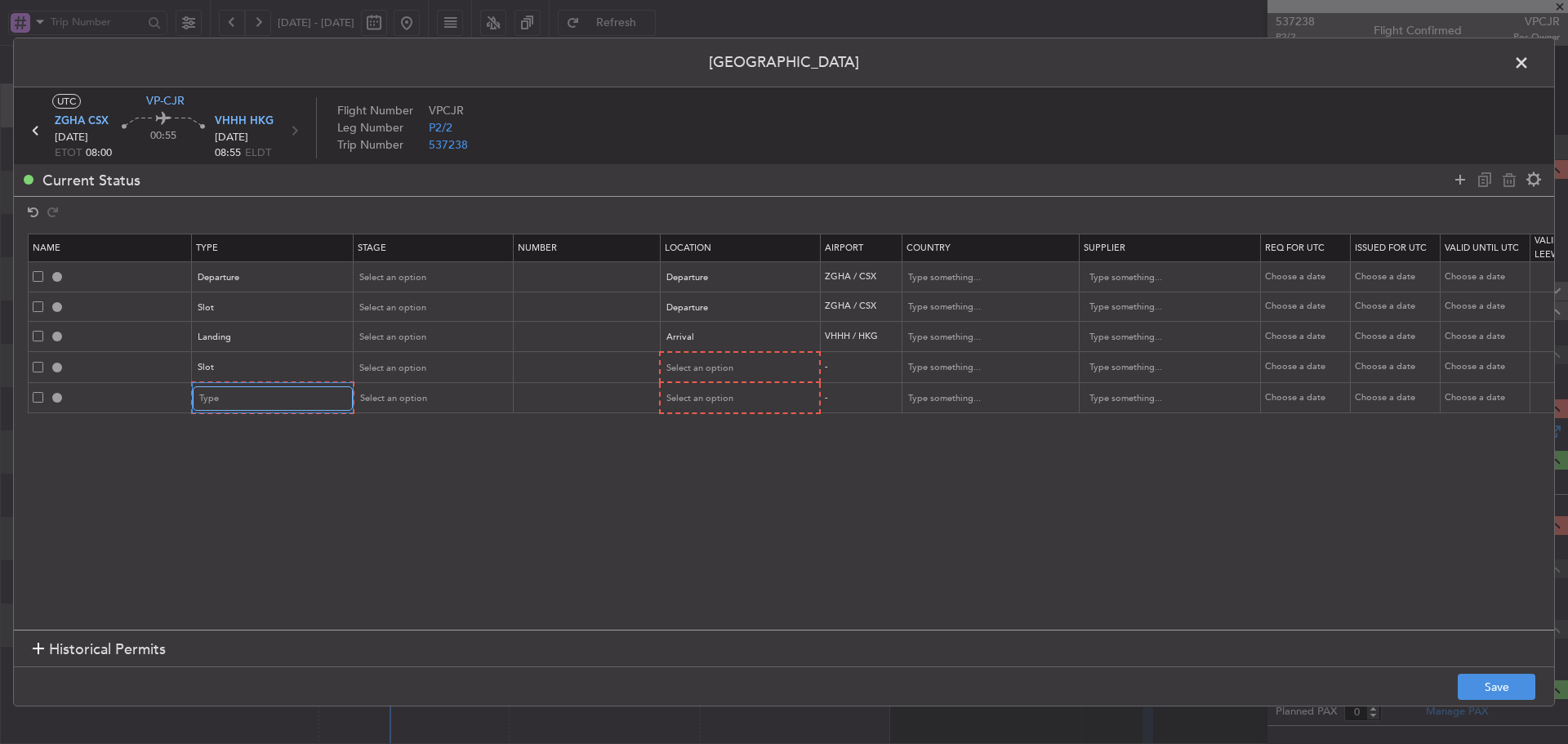
scroll to position [411, 0]
click at [763, 365] on div "Select an option" at bounding box center [732, 368] width 136 height 25
click at [721, 454] on span "Arrival" at bounding box center [738, 452] width 145 height 25
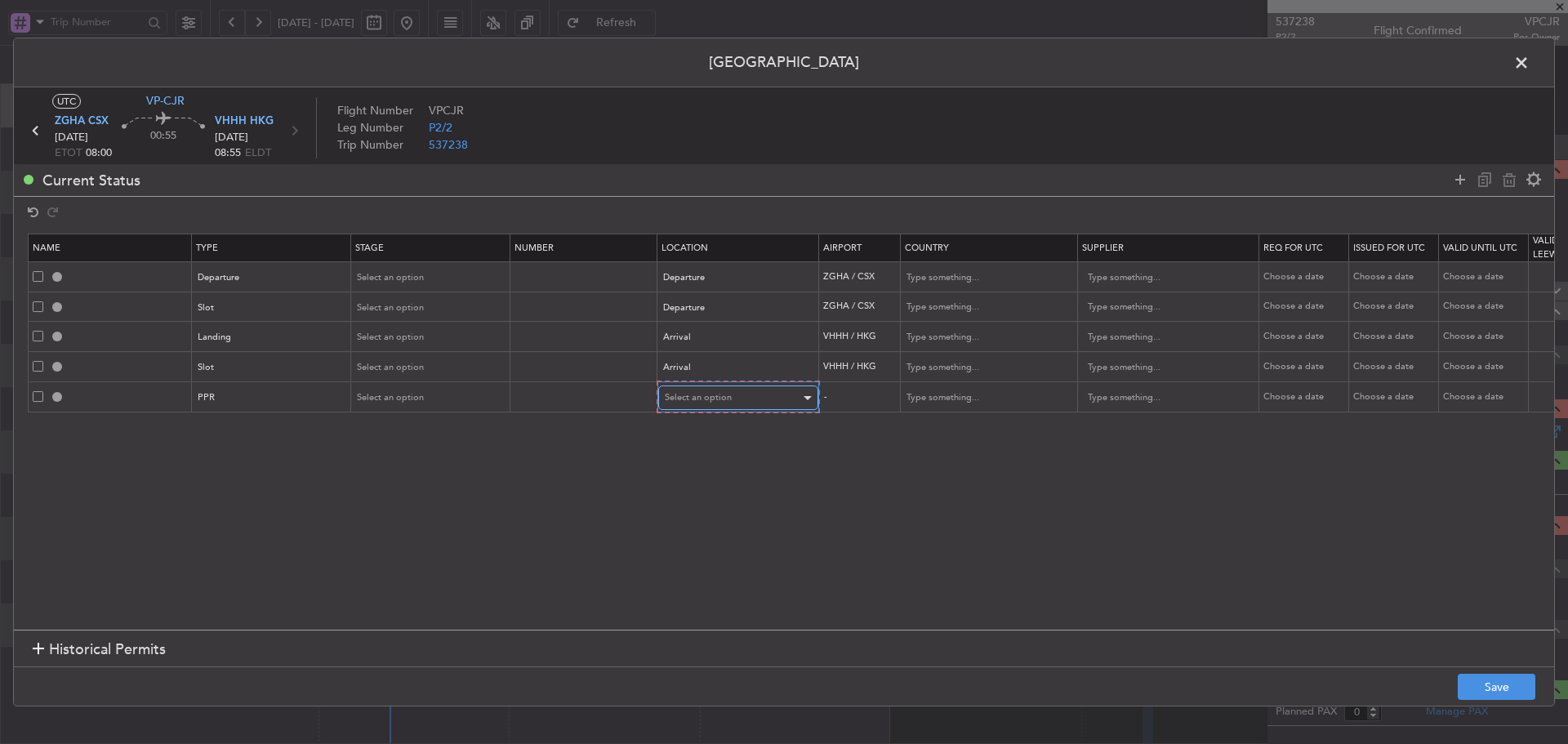
click at [722, 403] on span "Select an option" at bounding box center [698, 397] width 67 height 12
click at [691, 477] on span "Arrival" at bounding box center [738, 481] width 145 height 25
click at [1498, 682] on button "Save" at bounding box center [1496, 687] width 78 height 26
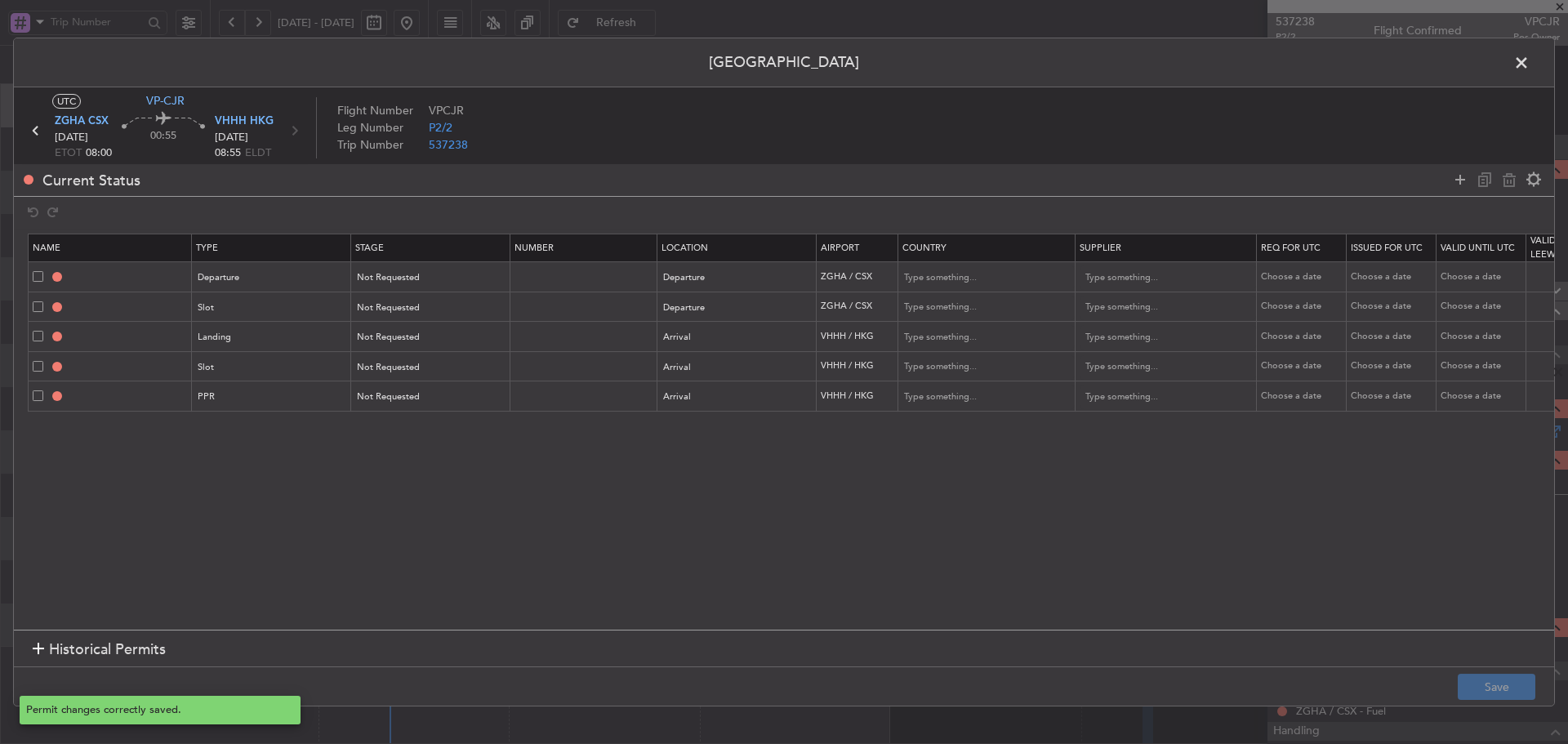
type input "DEPARTURE"
type input "[GEOGRAPHIC_DATA]"
type input "NNN"
type input "3"
type input "ZGHA DEP SLOT"
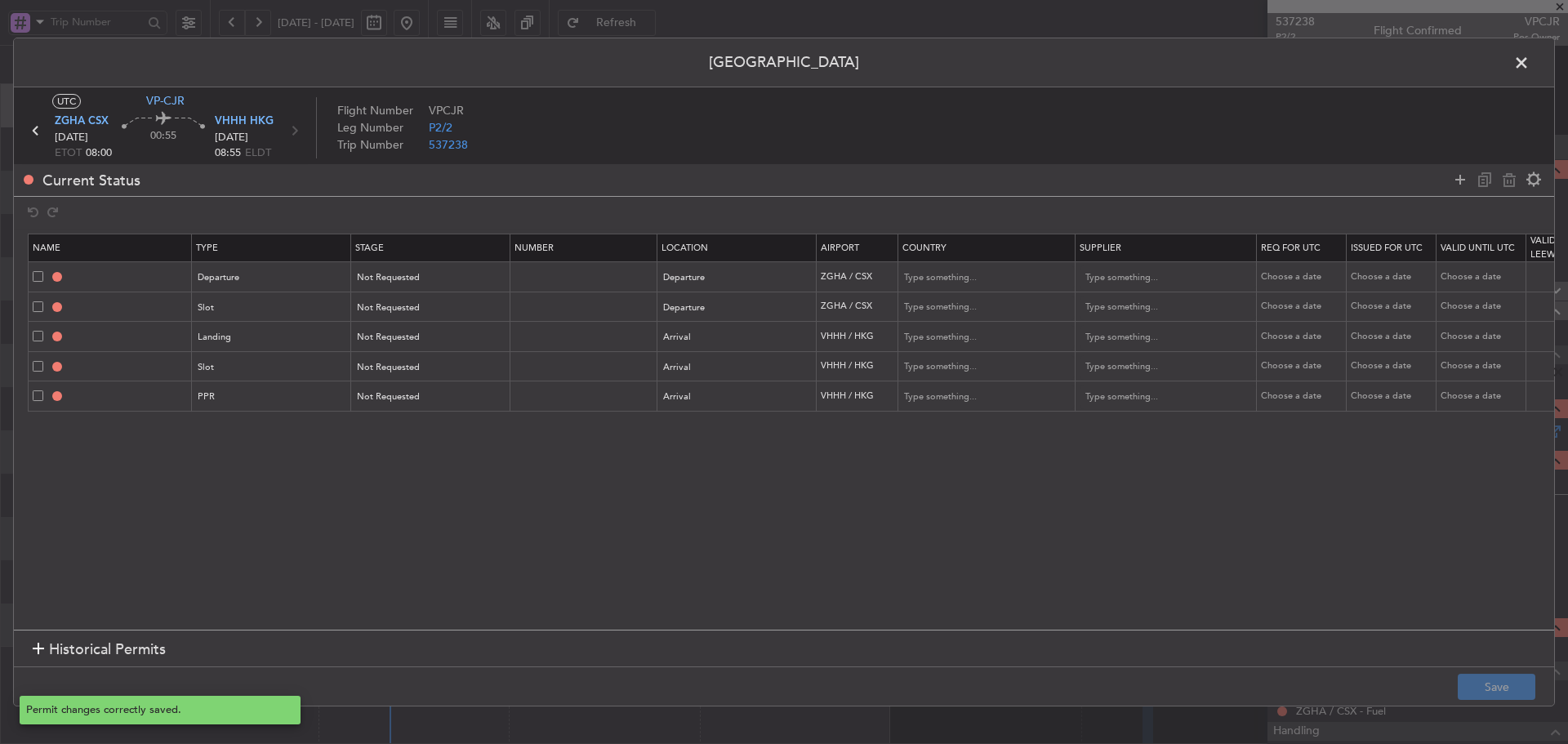
type input "[GEOGRAPHIC_DATA]"
type input "NNN"
type input "3"
type input "VHHH LDG"
type input "[GEOGRAPHIC_DATA]"
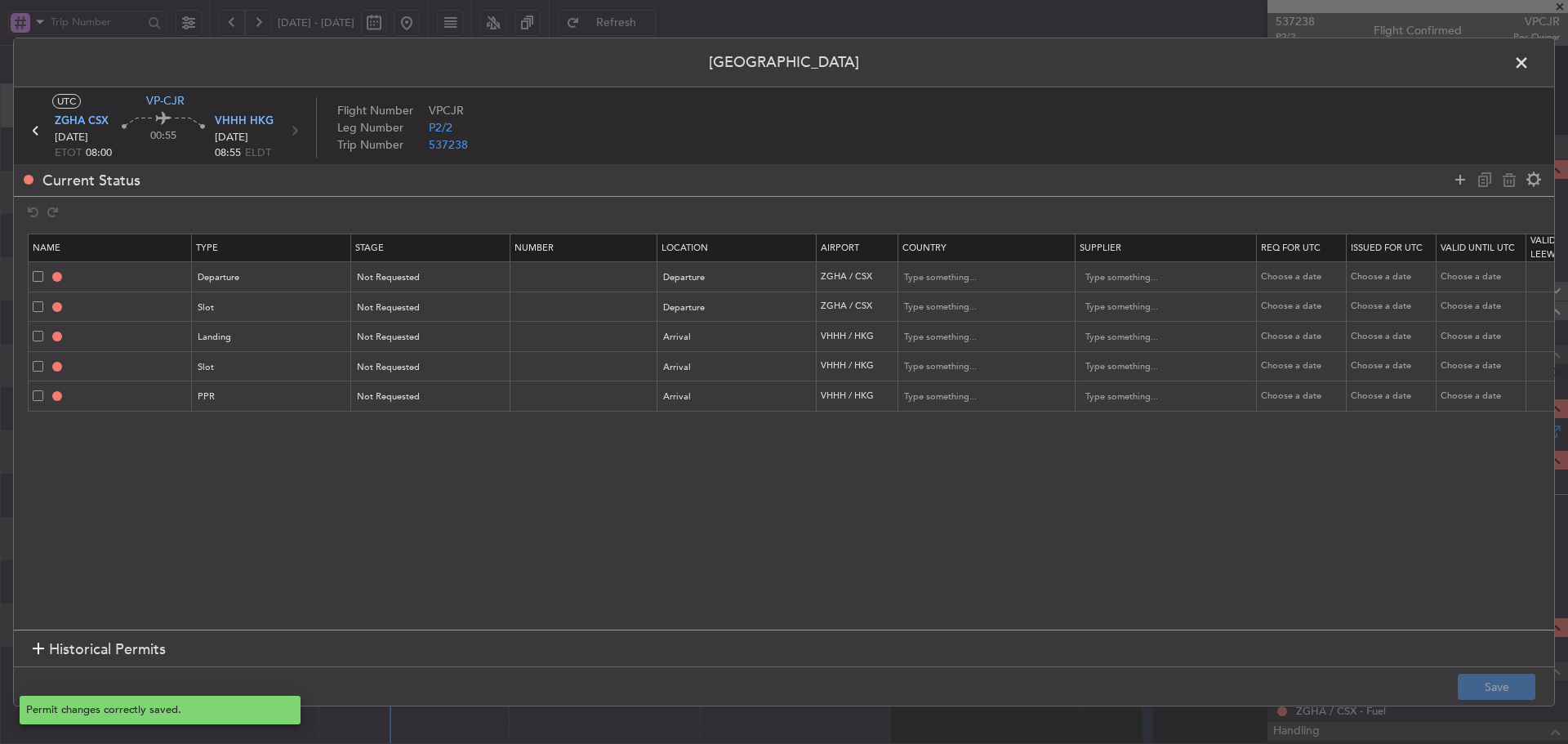
type input "NNN"
type input "VHHH ARR SLOT"
type input "[GEOGRAPHIC_DATA]"
type input "NNN"
type input "VHHH PPR"
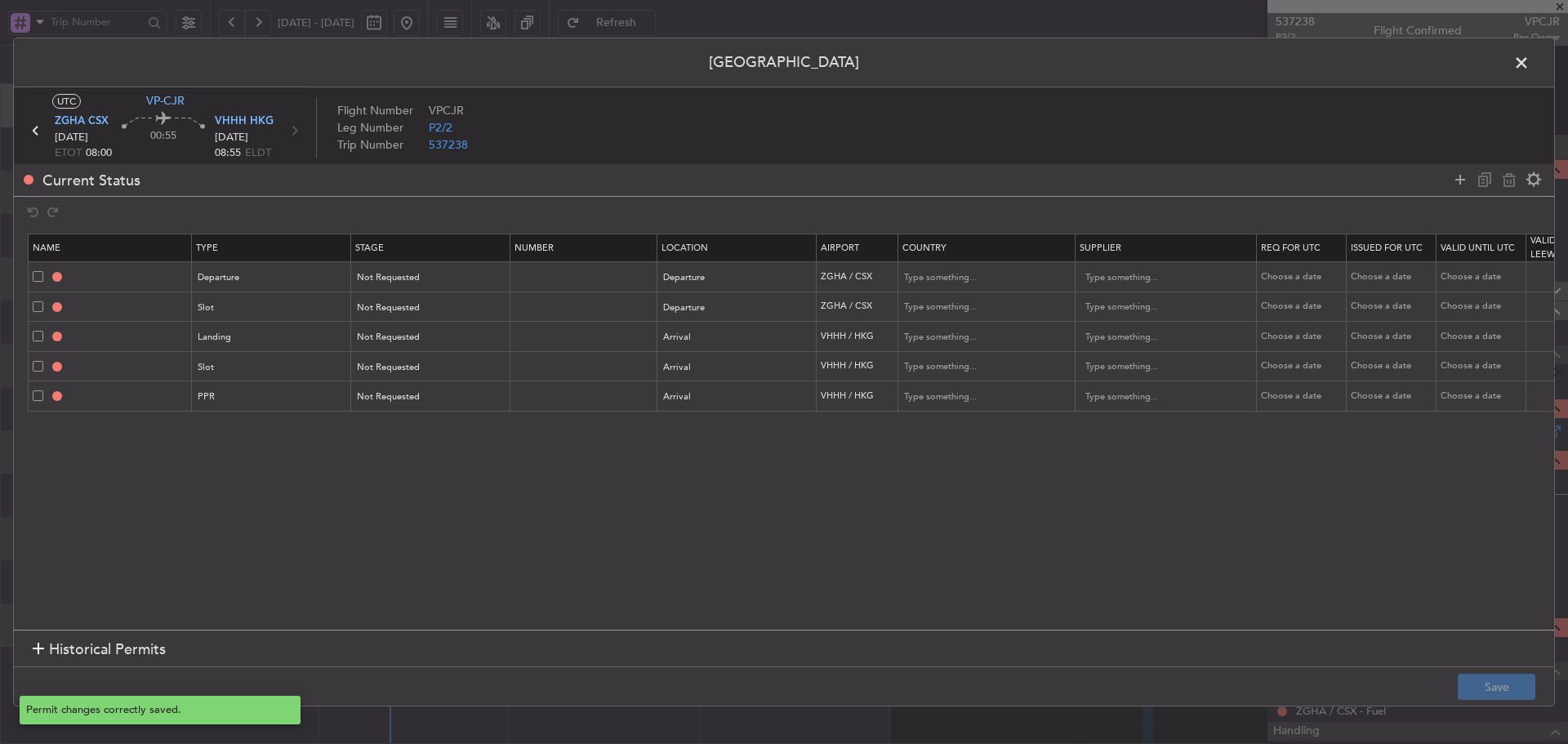
type input "[GEOGRAPHIC_DATA]"
type input "NNN"
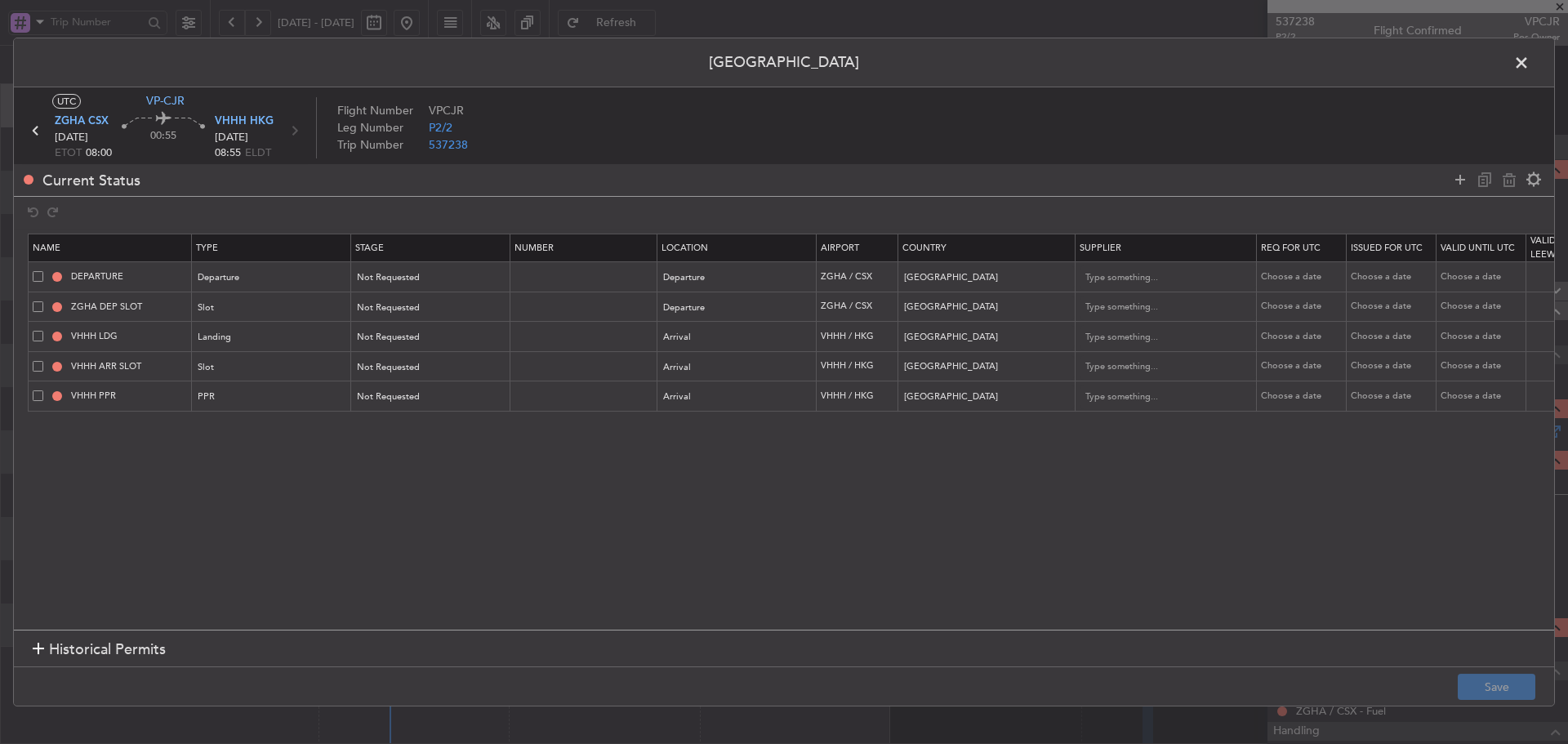
click at [1530, 63] on span at bounding box center [1530, 67] width 0 height 32
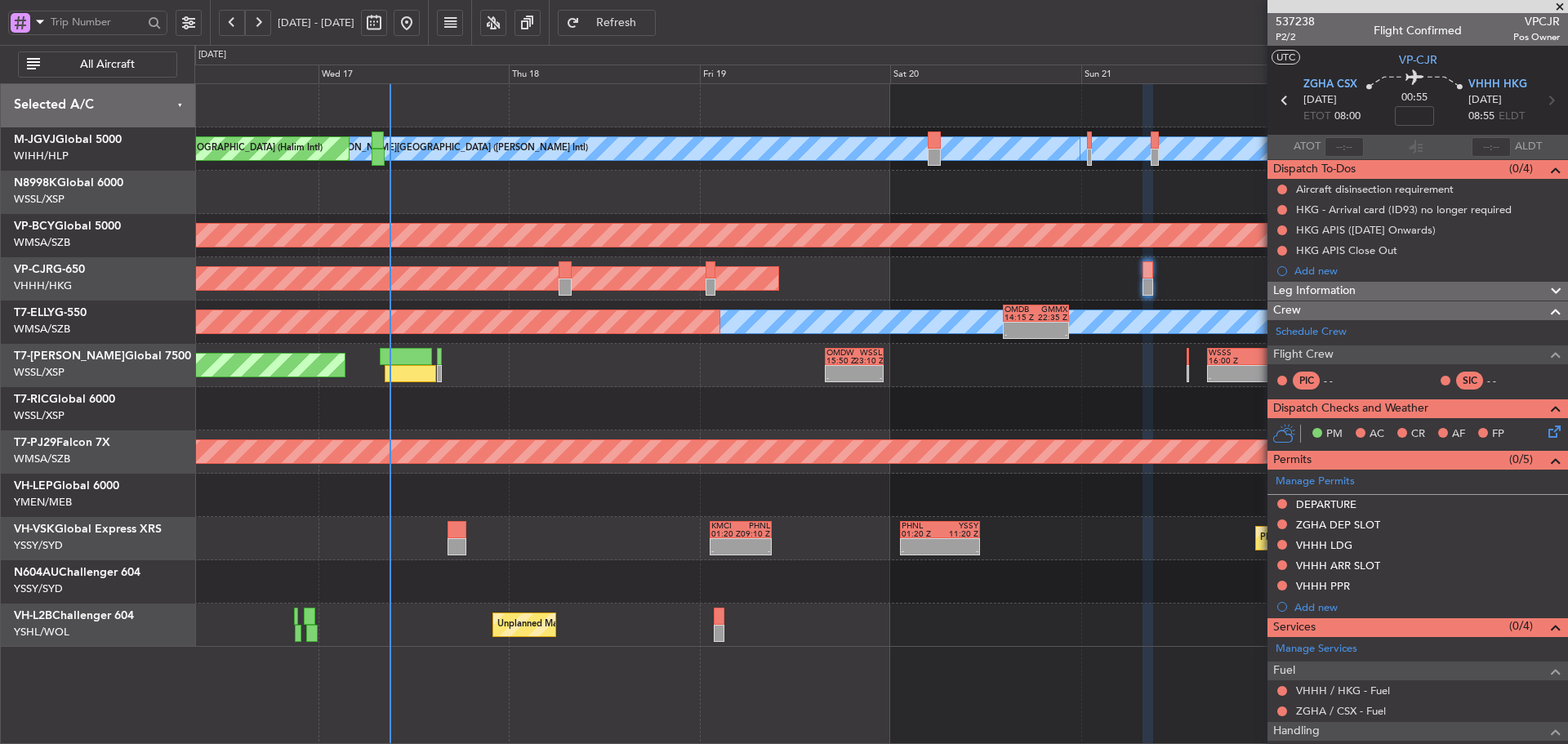
click at [453, 364] on div "Planned Maint [GEOGRAPHIC_DATA] (Seletar) - - OMDW 15:50 Z WSSL 23:10 Z - - WSS…" at bounding box center [881, 366] width 1373 height 44
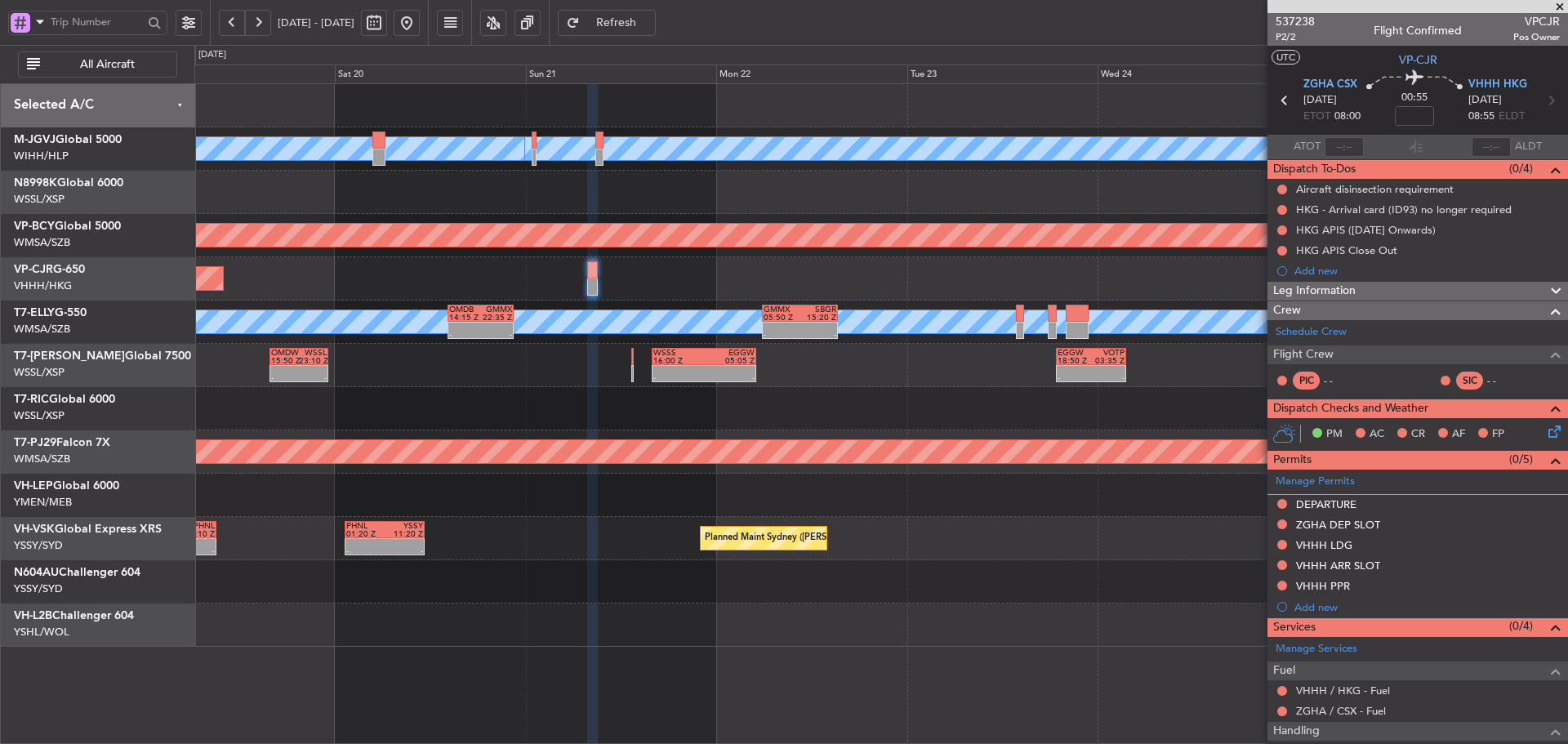
click at [373, 367] on div "- - OMDW 15:50 Z WSSL 23:10 Z - - WSSS 16:00 Z EGGW 05:05 Z - - EGGW 18:50 Z VO…" at bounding box center [881, 366] width 1373 height 44
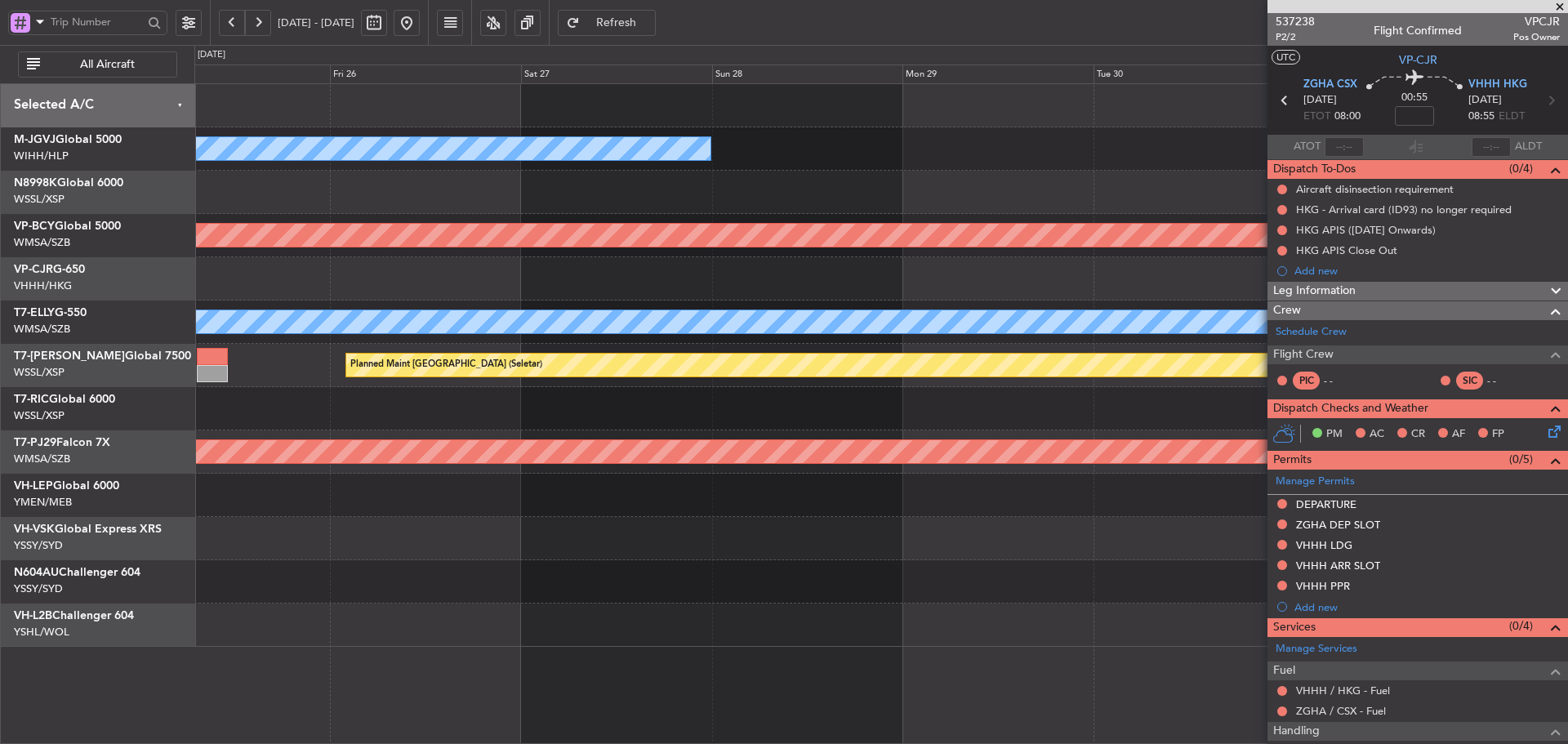
click at [350, 368] on div "Planned Maint [GEOGRAPHIC_DATA] (Seletar)" at bounding box center [446, 365] width 192 height 25
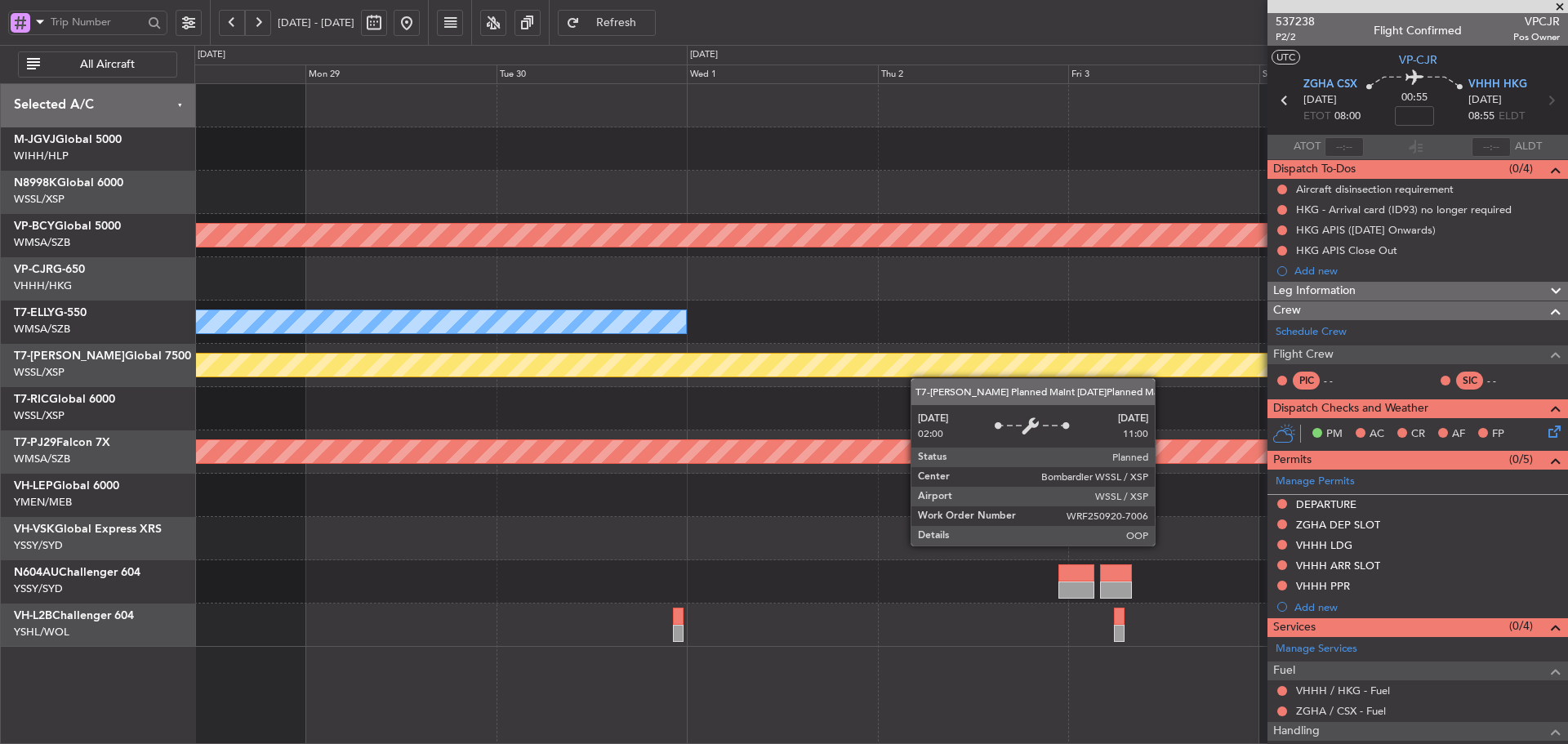
click at [348, 370] on div "Planned Maint [GEOGRAPHIC_DATA] (Seletar)" at bounding box center [881, 366] width 1373 height 44
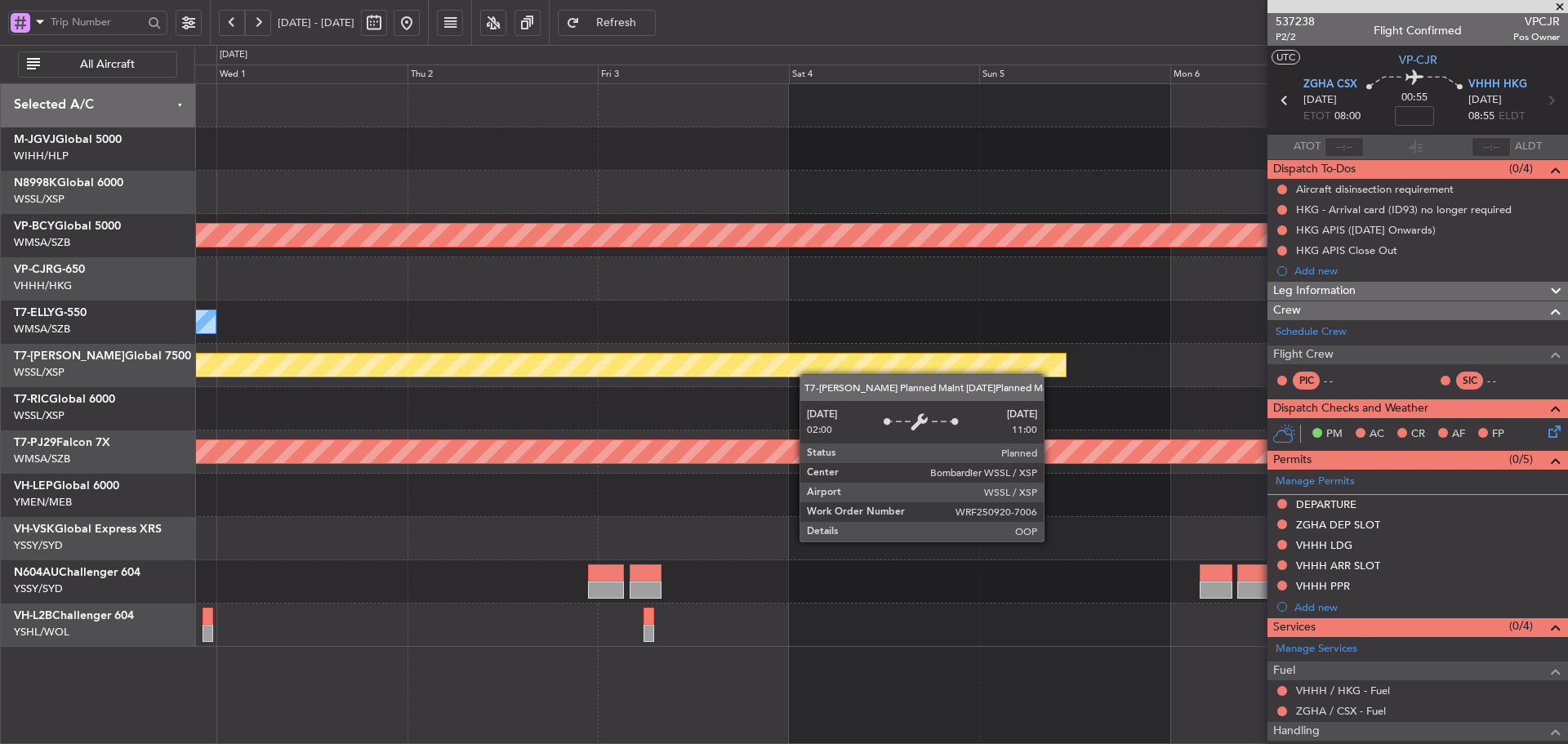
click at [428, 362] on div "Unplanned Maint [GEOGRAPHIC_DATA] (Sultan [PERSON_NAME] [PERSON_NAME] - Subang)…" at bounding box center [881, 366] width 1373 height 563
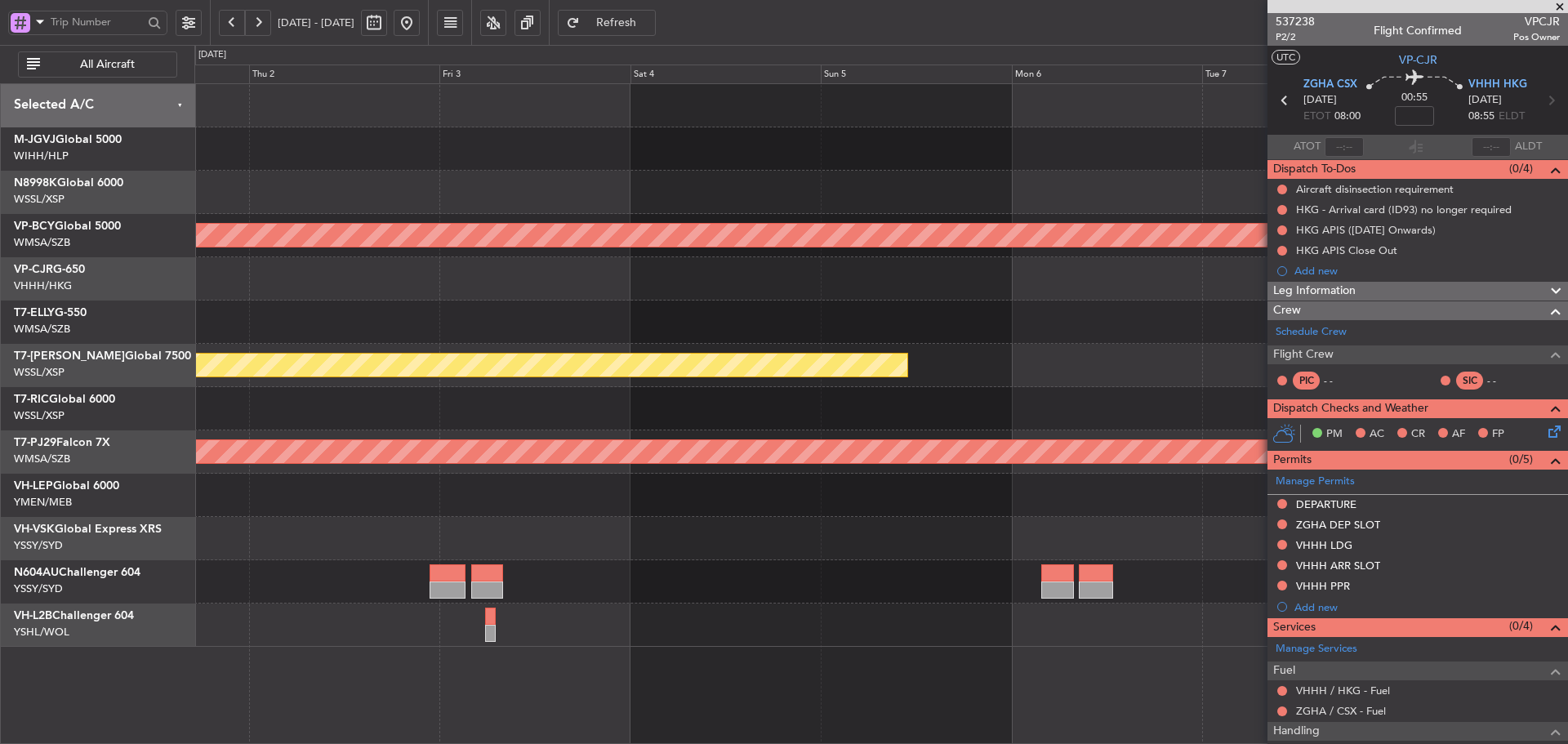
click at [565, 370] on div "Unplanned Maint [GEOGRAPHIC_DATA] (Sultan [PERSON_NAME] [PERSON_NAME] - Subang)…" at bounding box center [881, 366] width 1373 height 563
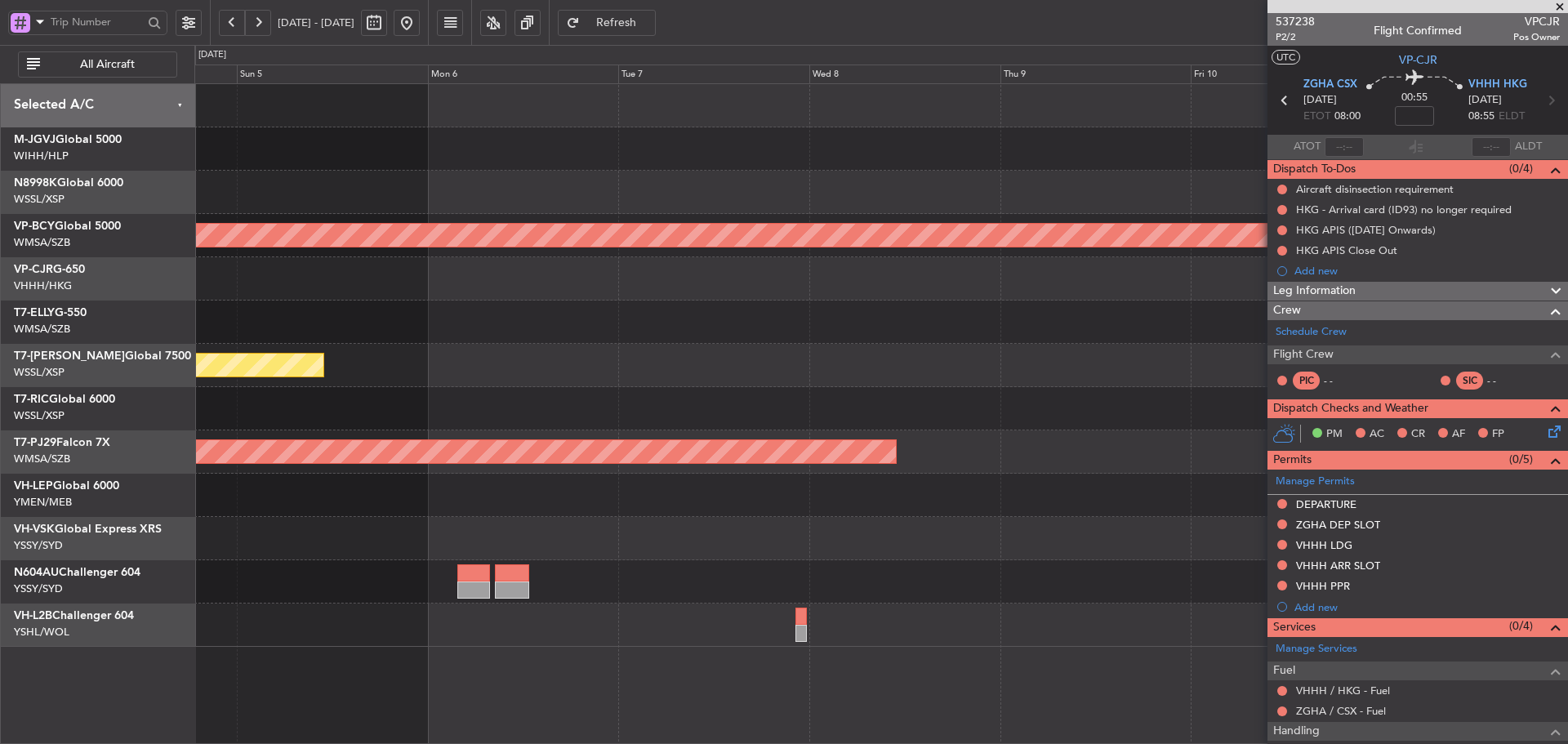
click at [776, 376] on div "Unplanned Maint [GEOGRAPHIC_DATA] (Sultan [PERSON_NAME] [PERSON_NAME] - Subang)…" at bounding box center [881, 366] width 1373 height 563
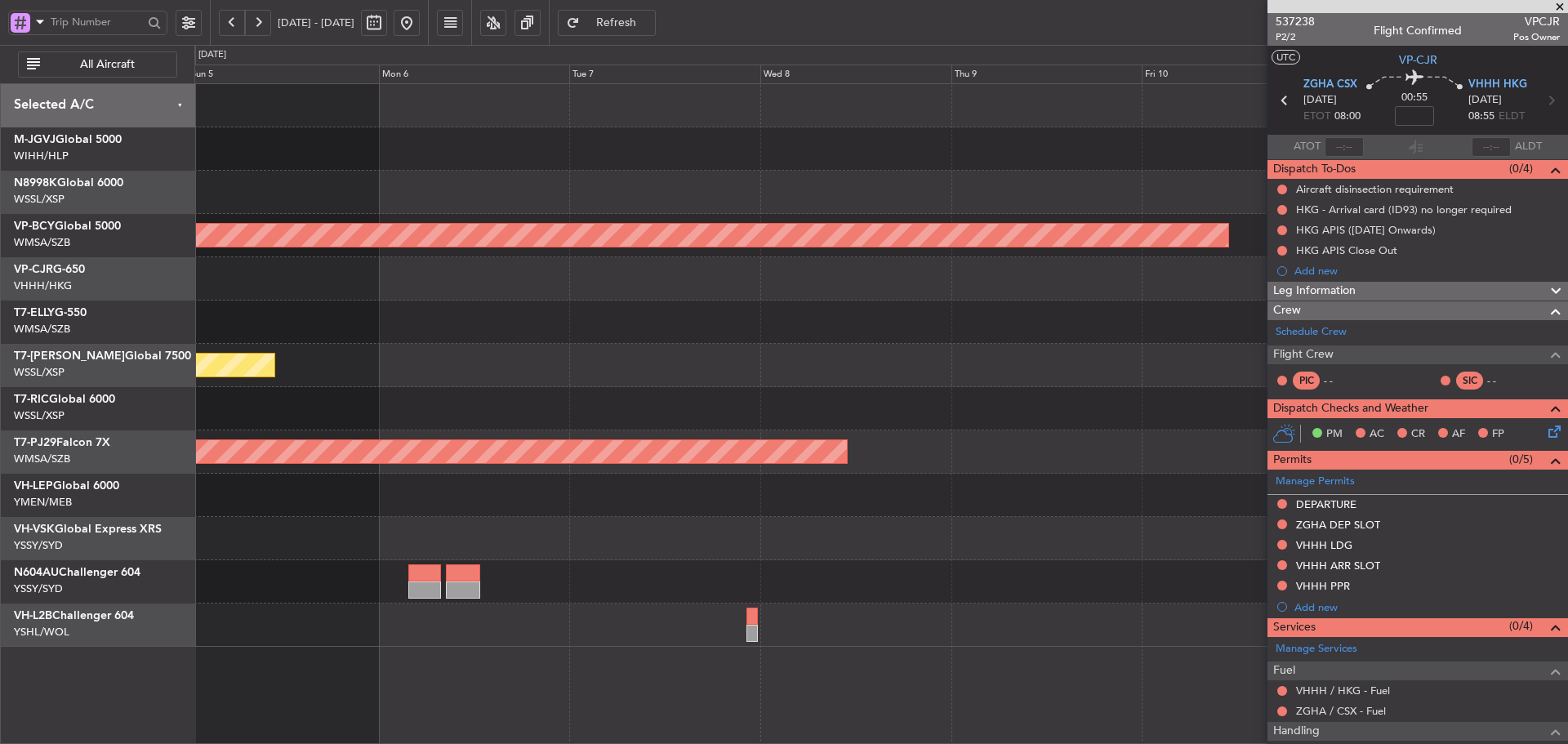
click at [342, 348] on div "Planned Maint [GEOGRAPHIC_DATA] (Seletar)" at bounding box center [881, 366] width 1373 height 44
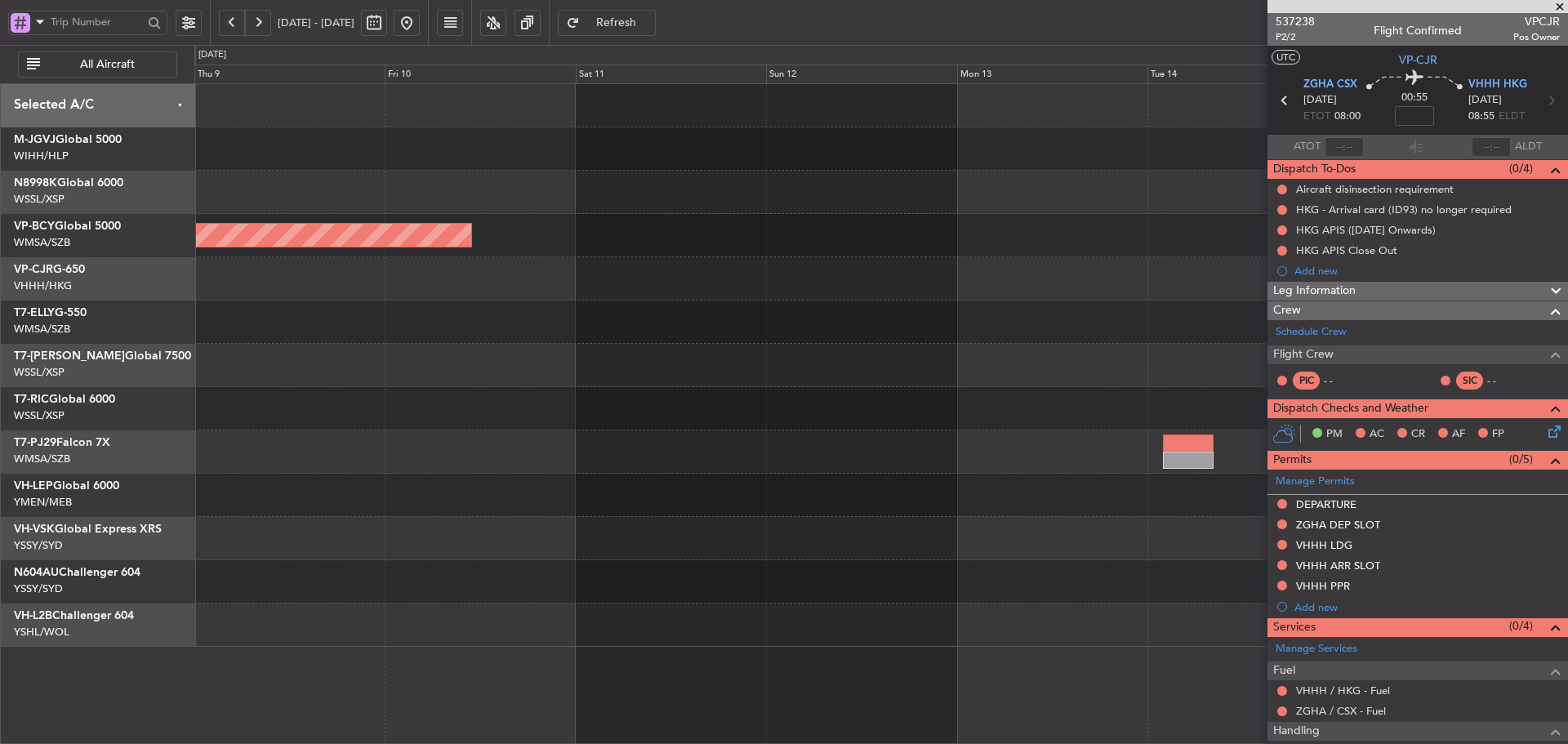
click at [215, 334] on div "Unplanned Maint [GEOGRAPHIC_DATA] (Sultan [PERSON_NAME] [PERSON_NAME] - Subang)…" at bounding box center [881, 366] width 1373 height 563
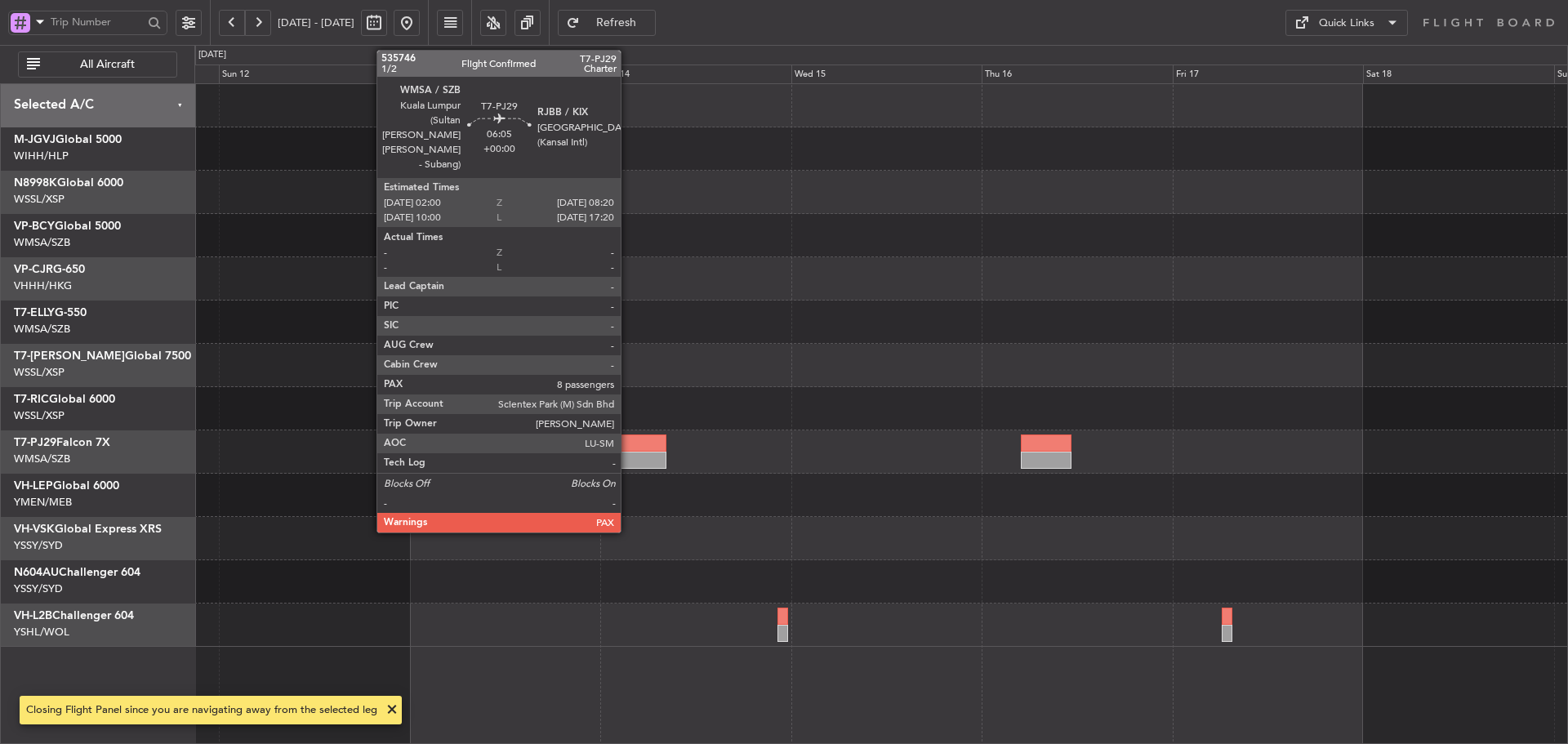
click at [628, 463] on div at bounding box center [641, 460] width 50 height 17
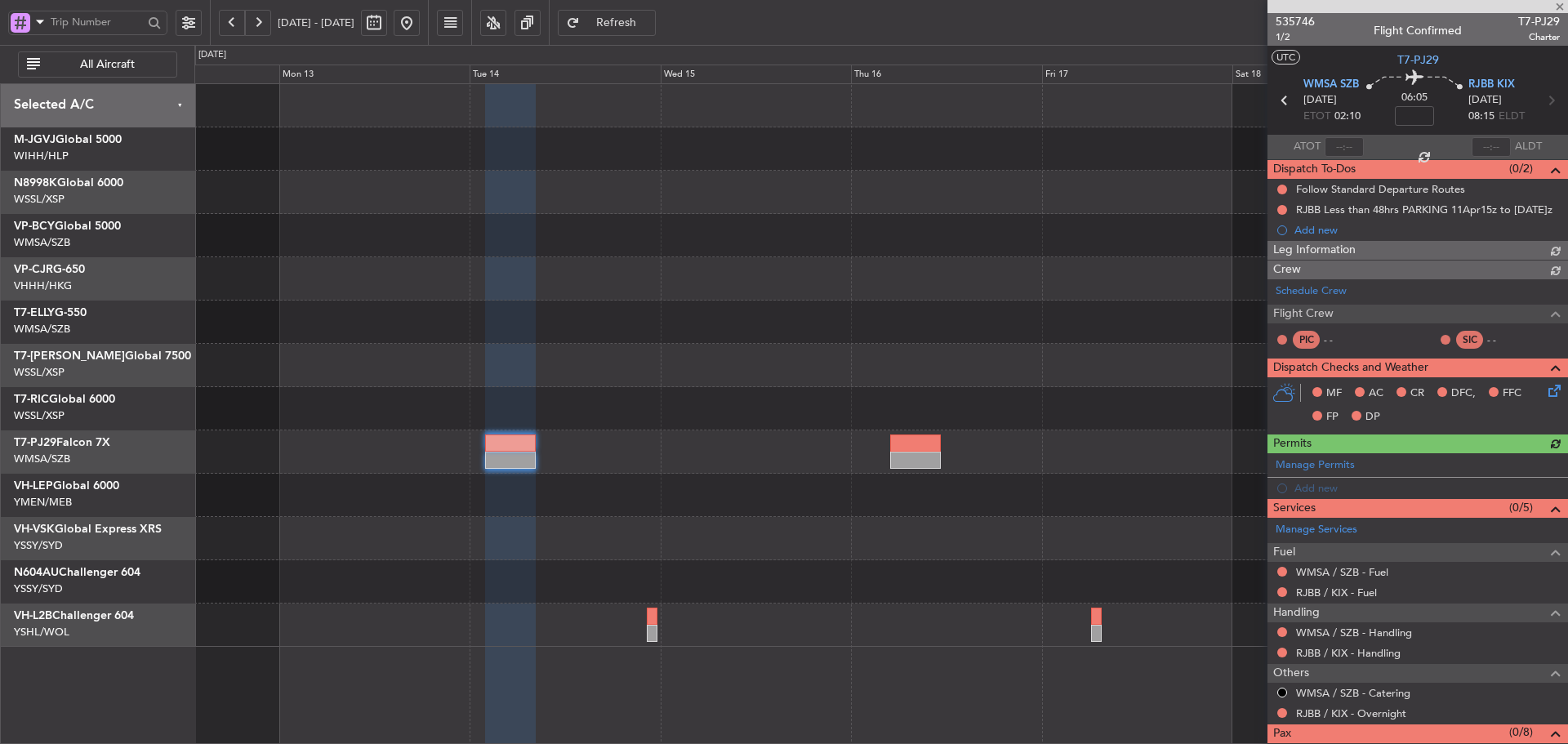
click at [541, 347] on div at bounding box center [881, 366] width 1373 height 44
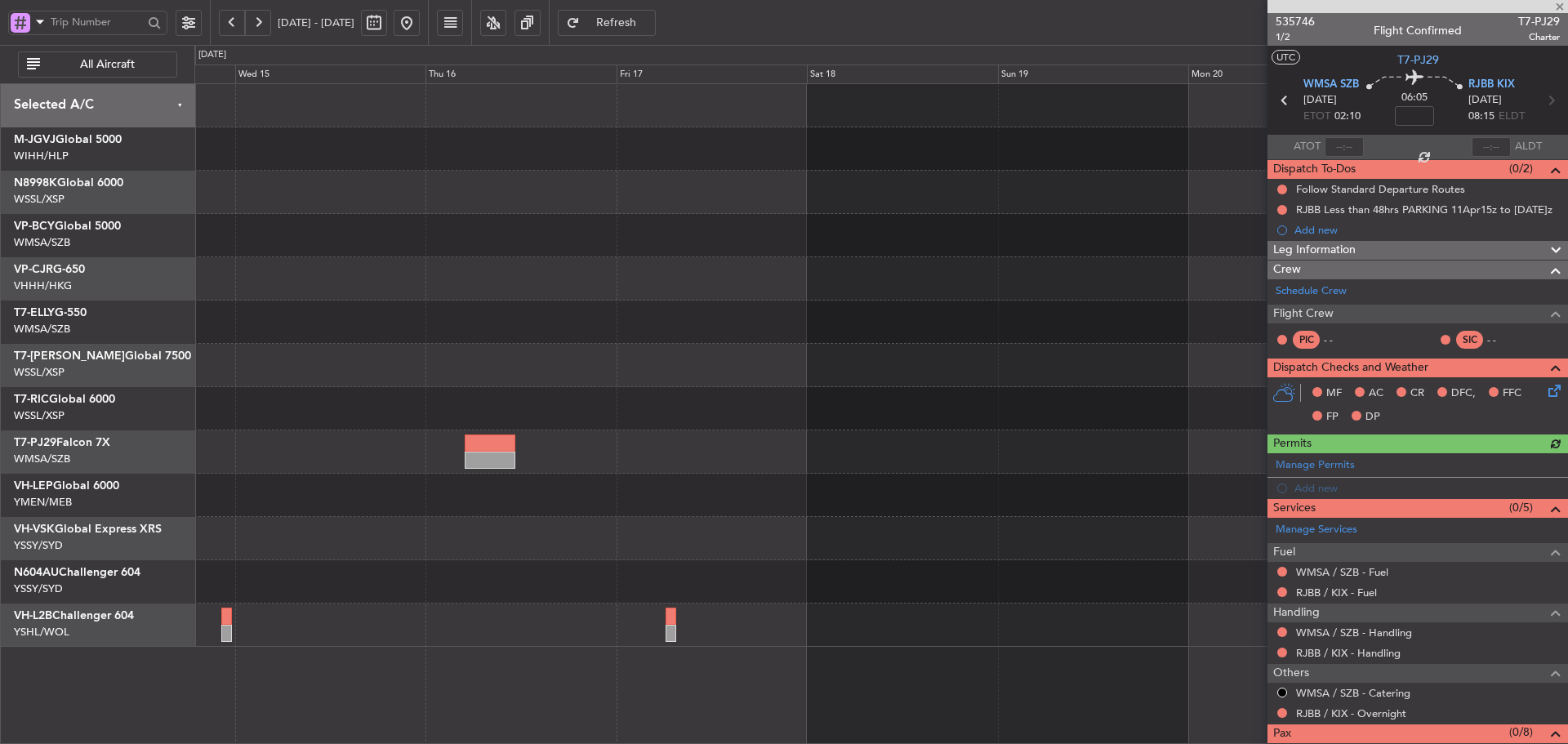
click at [423, 351] on div at bounding box center [881, 366] width 1373 height 44
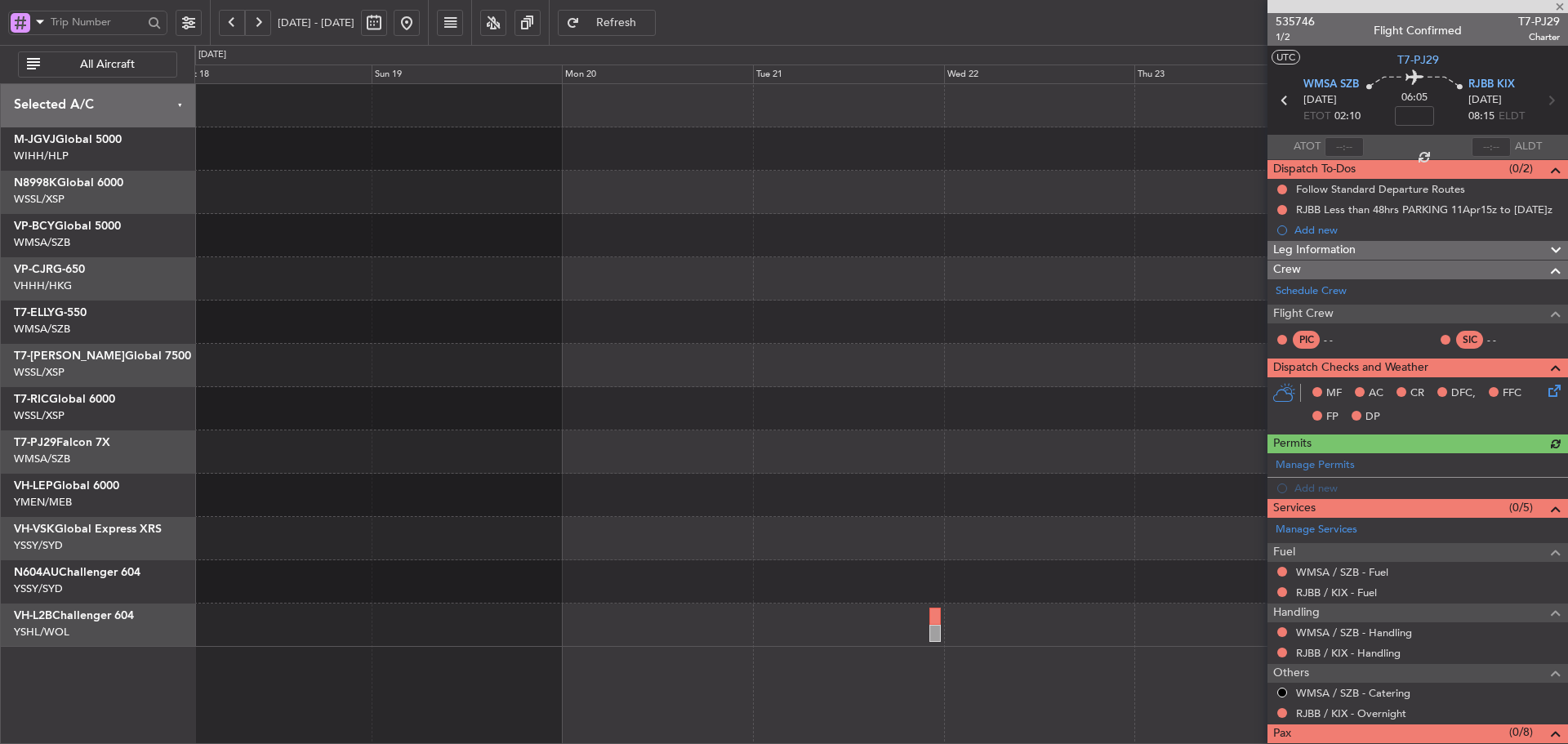
click at [411, 376] on div at bounding box center [881, 366] width 1373 height 563
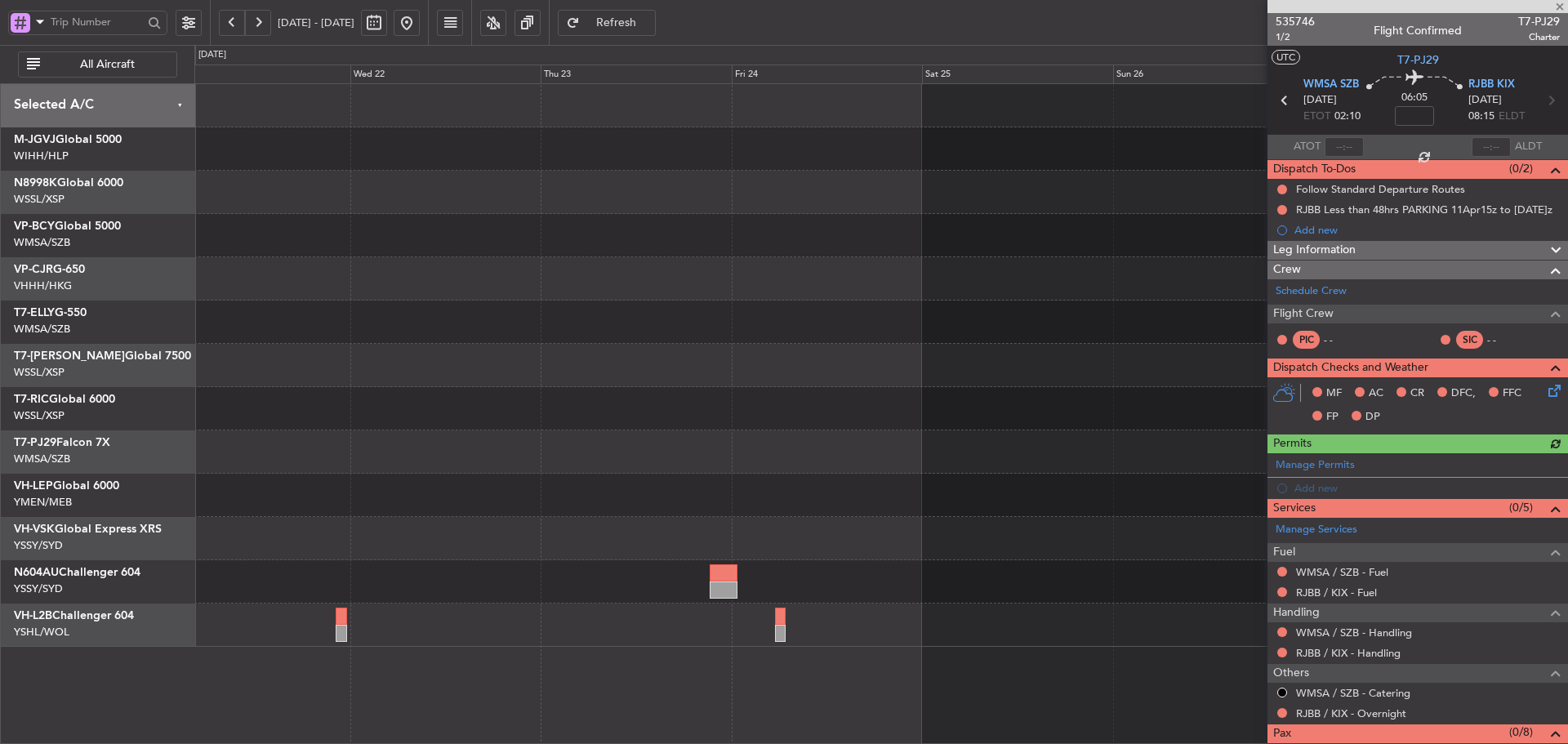
click at [511, 412] on div at bounding box center [881, 408] width 1373 height 44
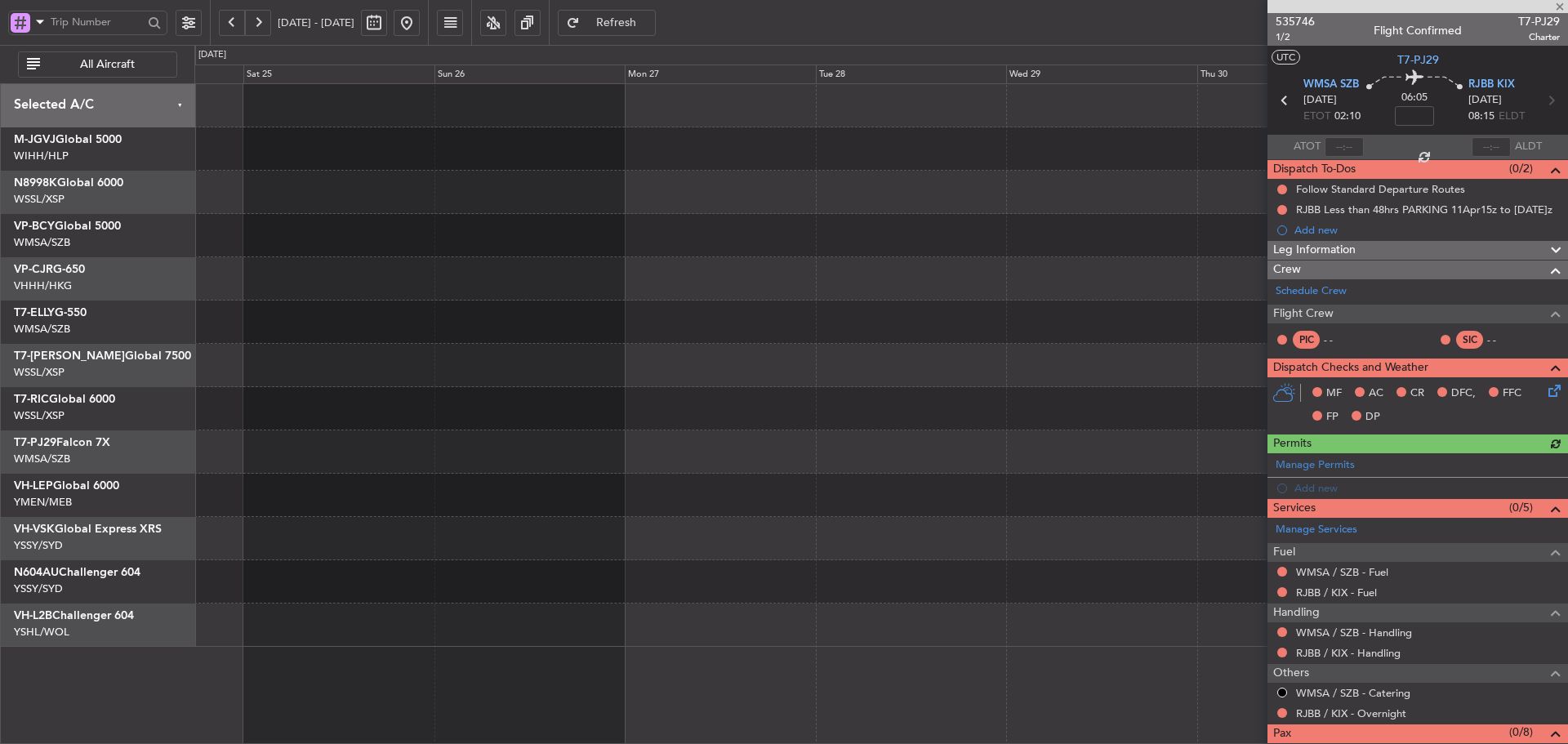
click at [962, 413] on div at bounding box center [881, 408] width 1373 height 44
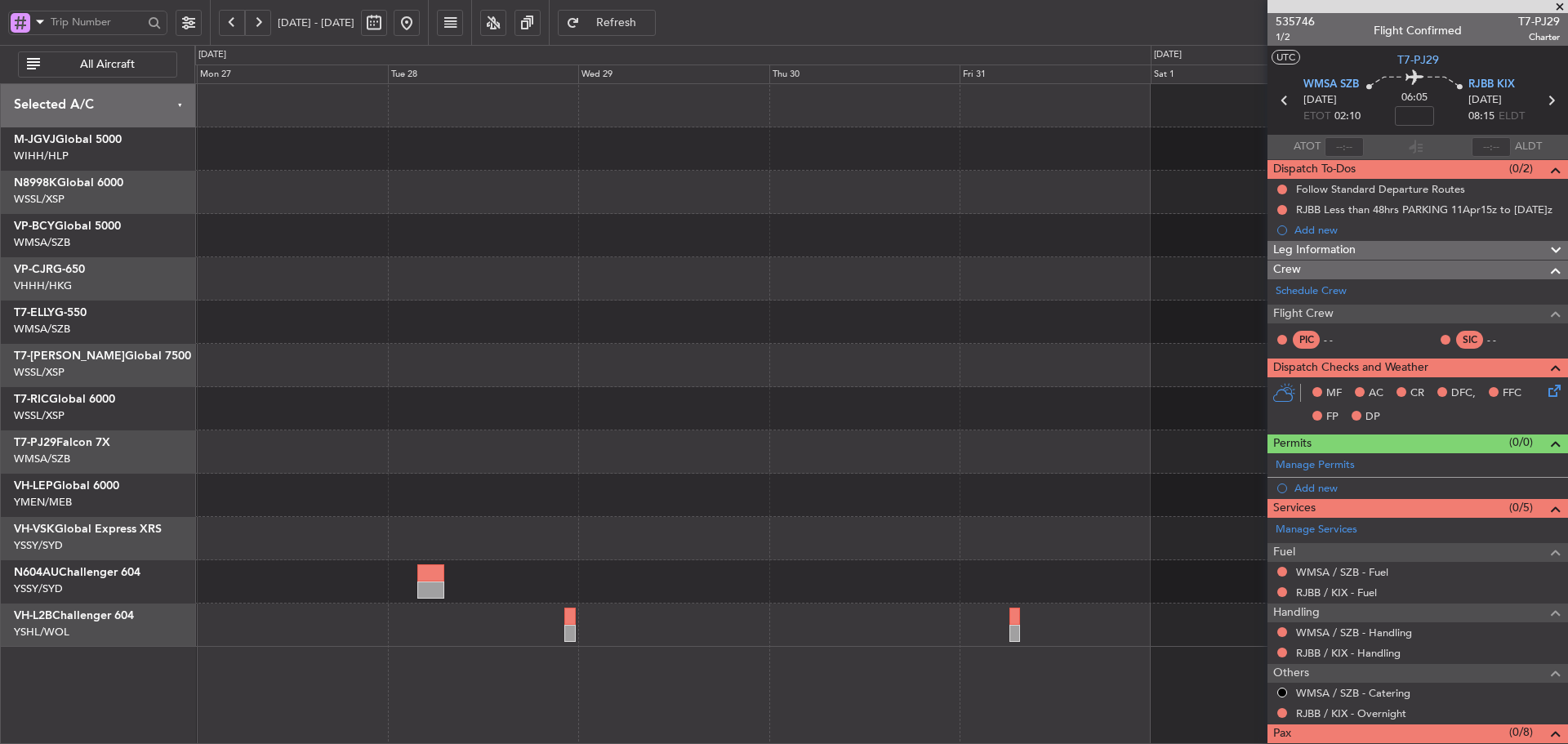
click at [773, 426] on div at bounding box center [881, 408] width 1373 height 44
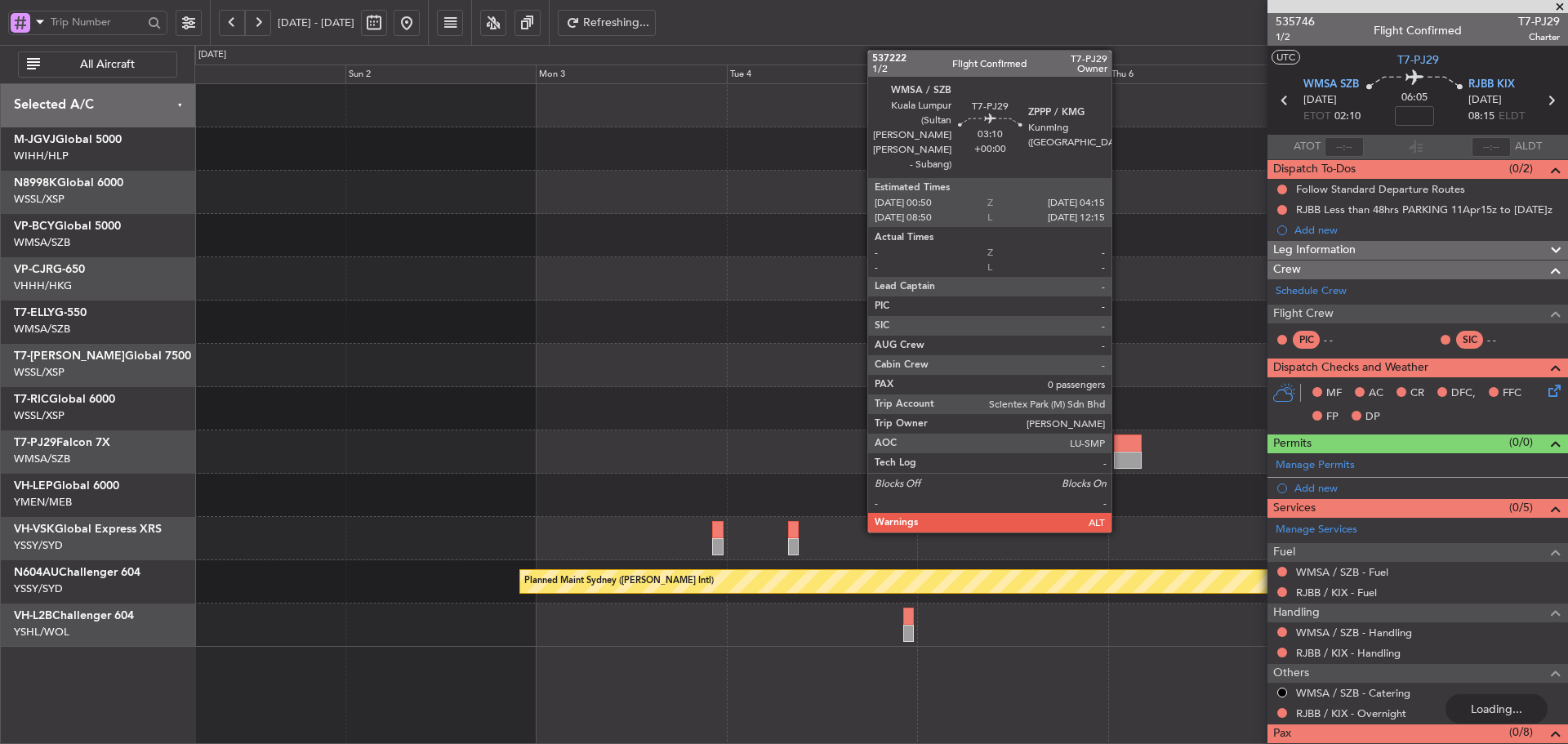
click at [1119, 447] on div at bounding box center [1128, 443] width 28 height 17
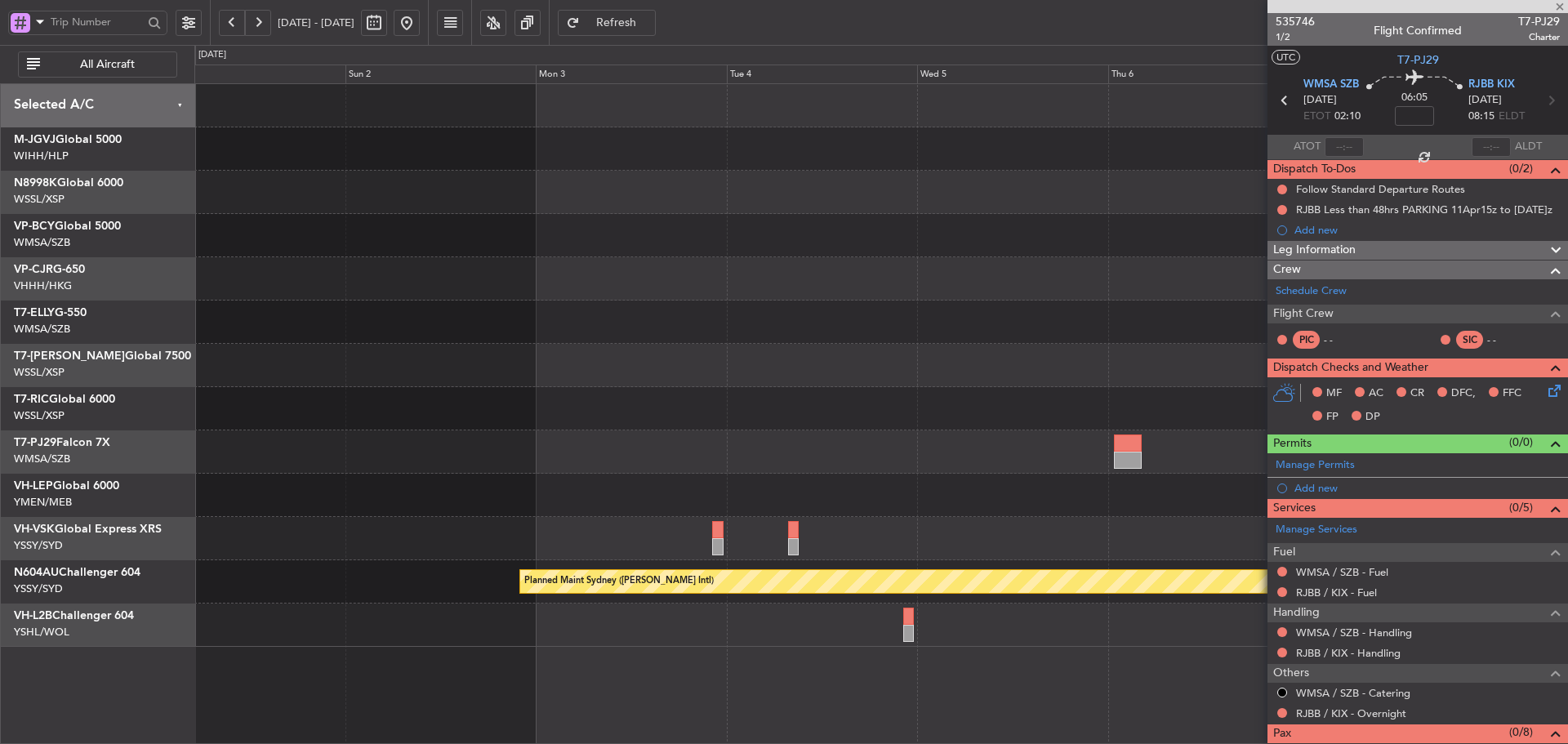
type input "0"
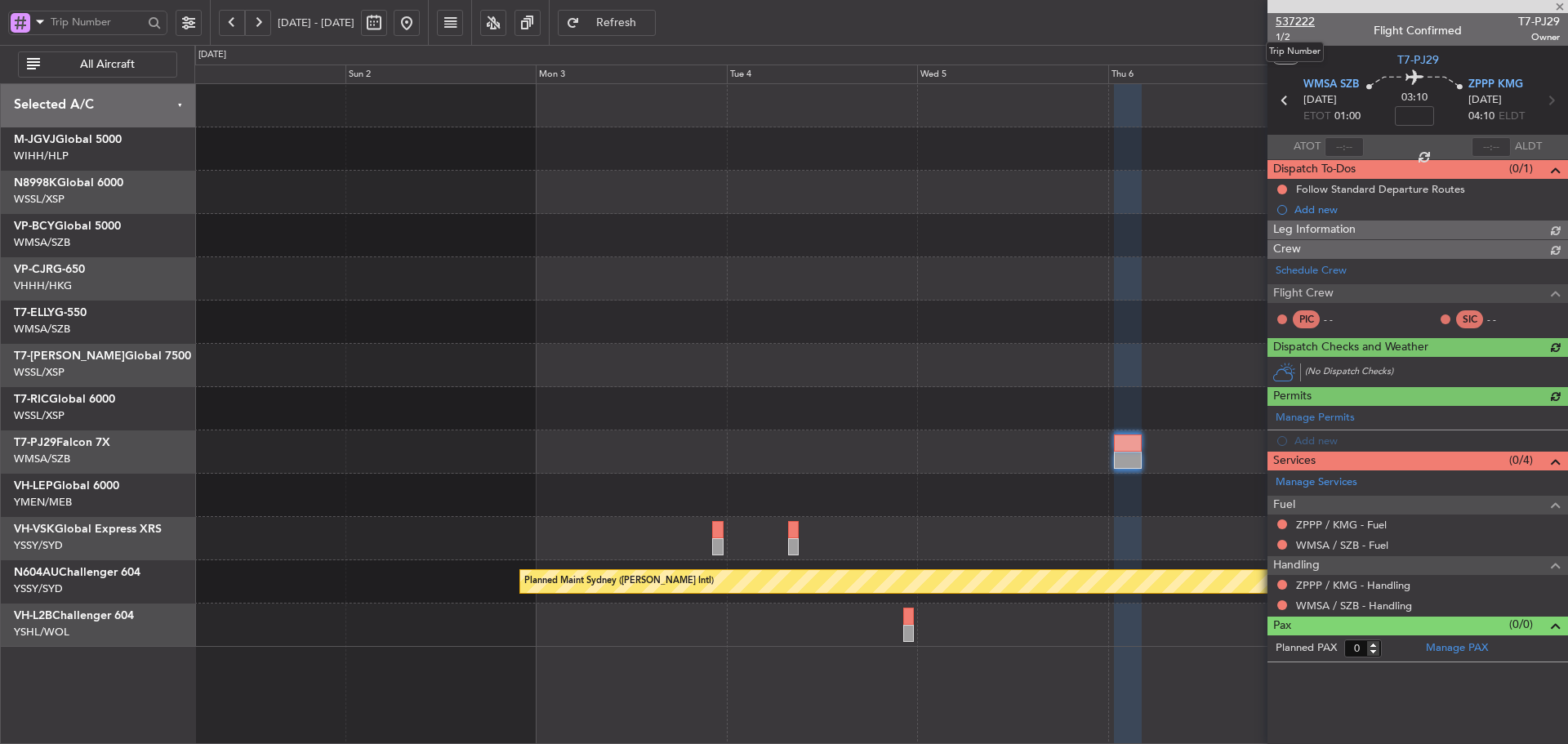
click at [1303, 23] on span "537222" at bounding box center [1296, 21] width 39 height 17
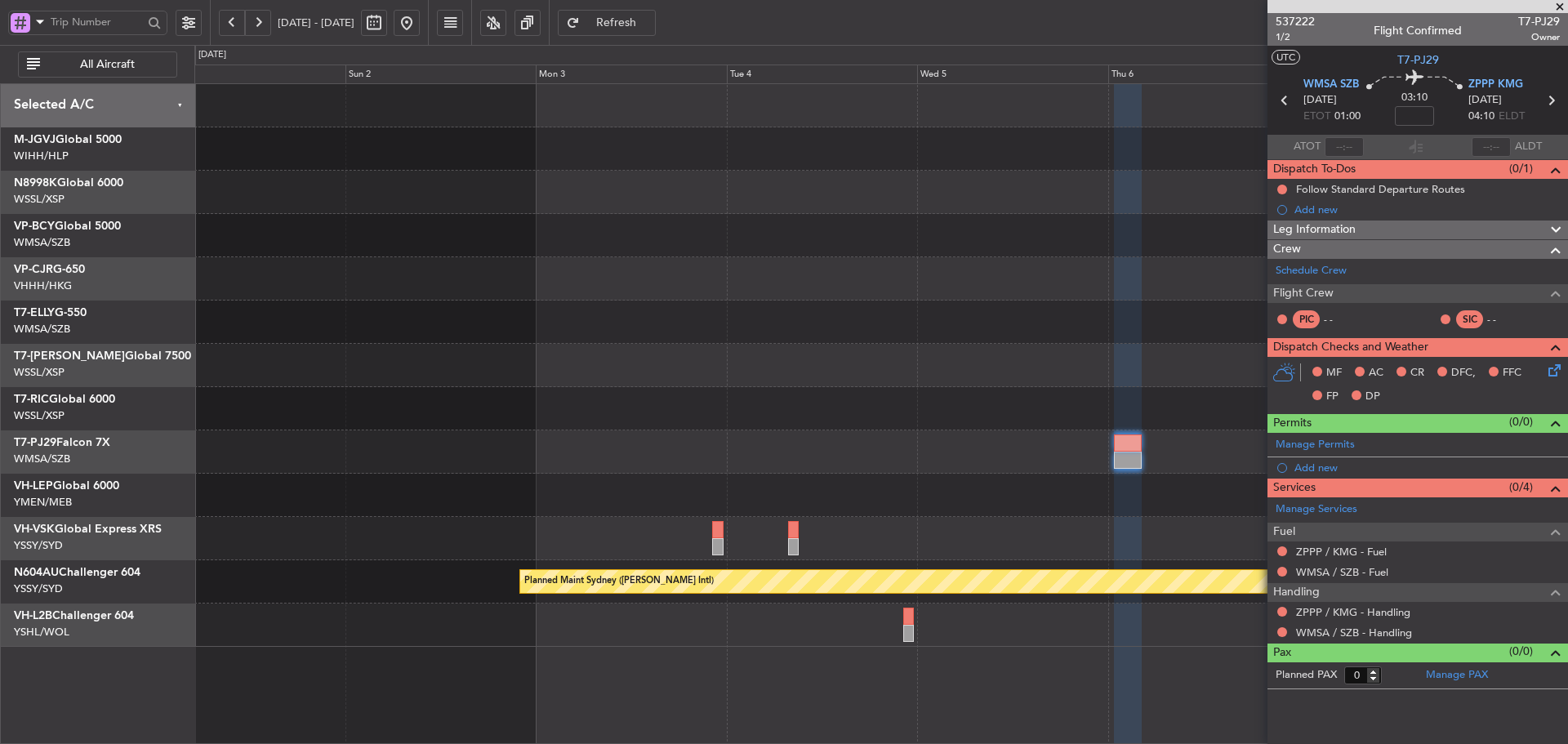
click at [1559, 9] on span at bounding box center [1559, 7] width 16 height 15
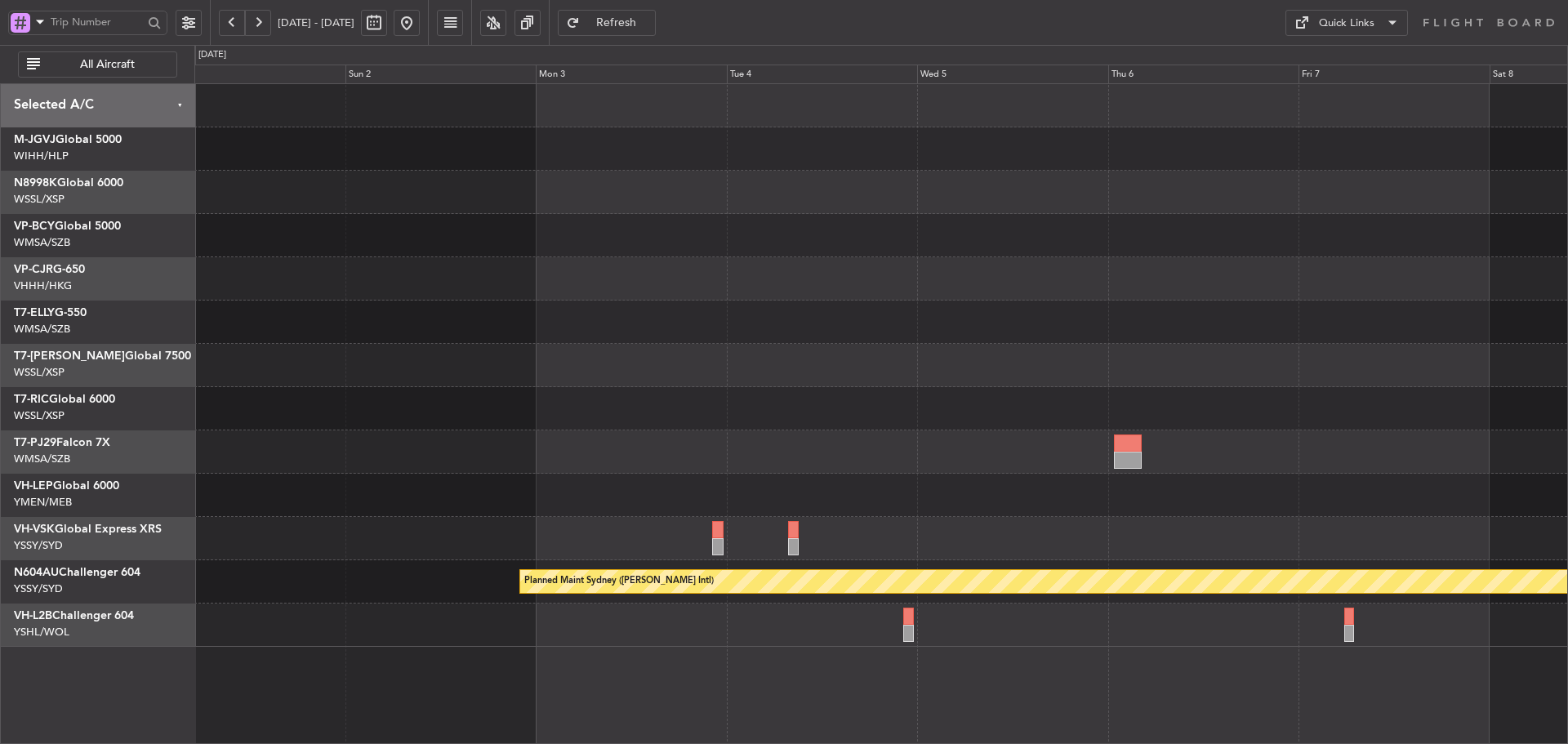
click at [1178, 281] on div "Planned Maint Sydney ([PERSON_NAME] Intl)" at bounding box center [881, 366] width 1373 height 563
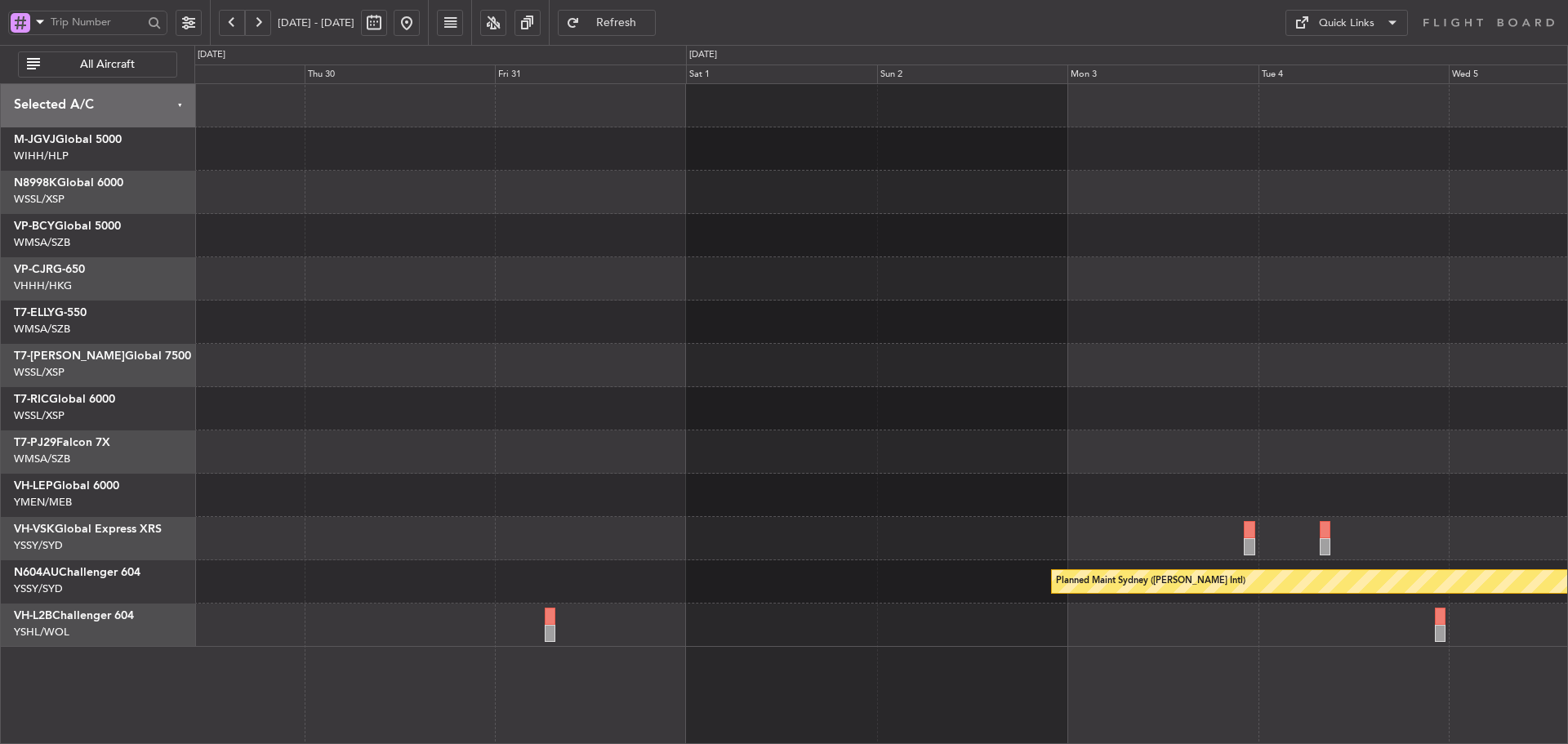
click at [420, 21] on button at bounding box center [407, 22] width 26 height 26
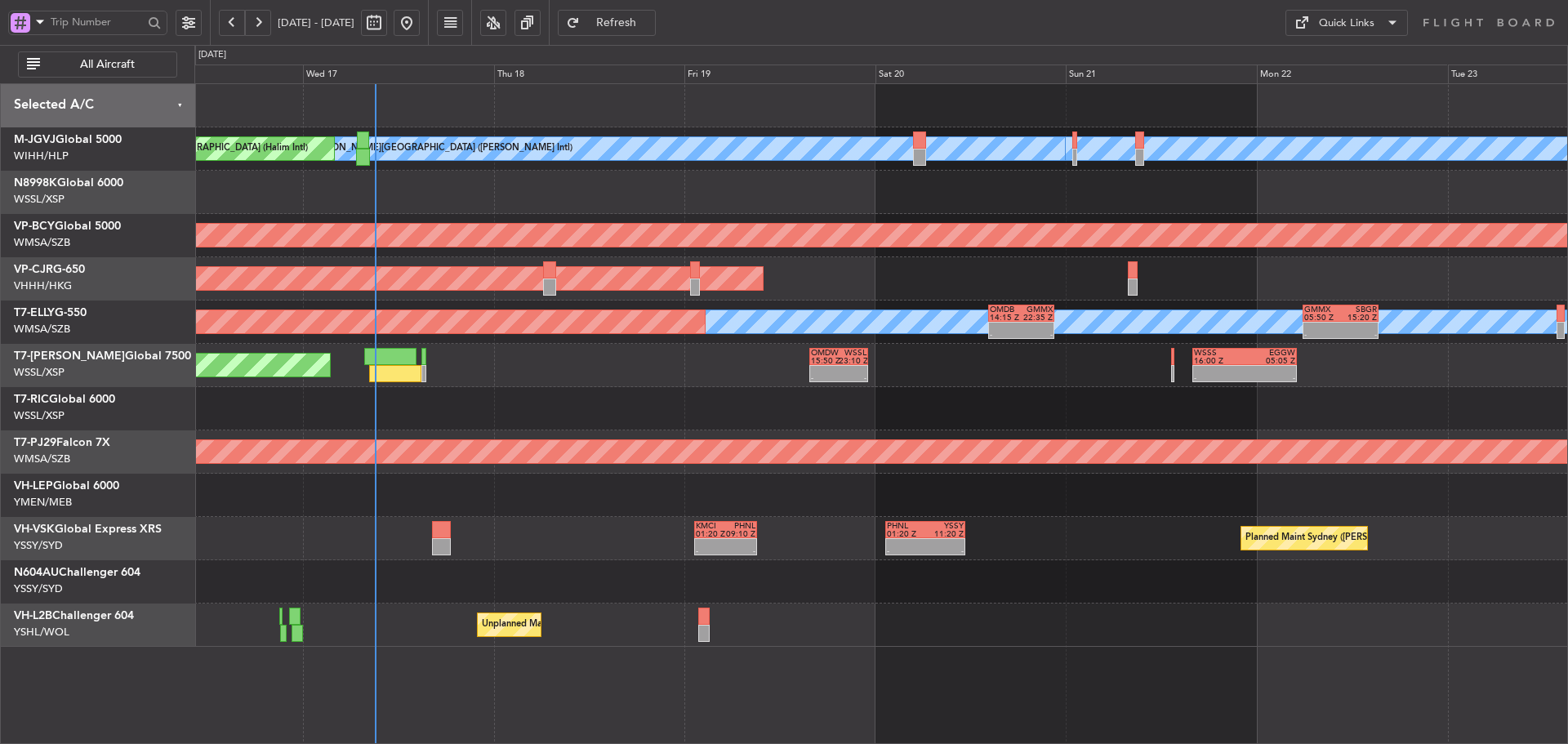
click at [884, 281] on div "Planned Maint [GEOGRAPHIC_DATA] ([GEOGRAPHIC_DATA] Intl)" at bounding box center [881, 278] width 1373 height 44
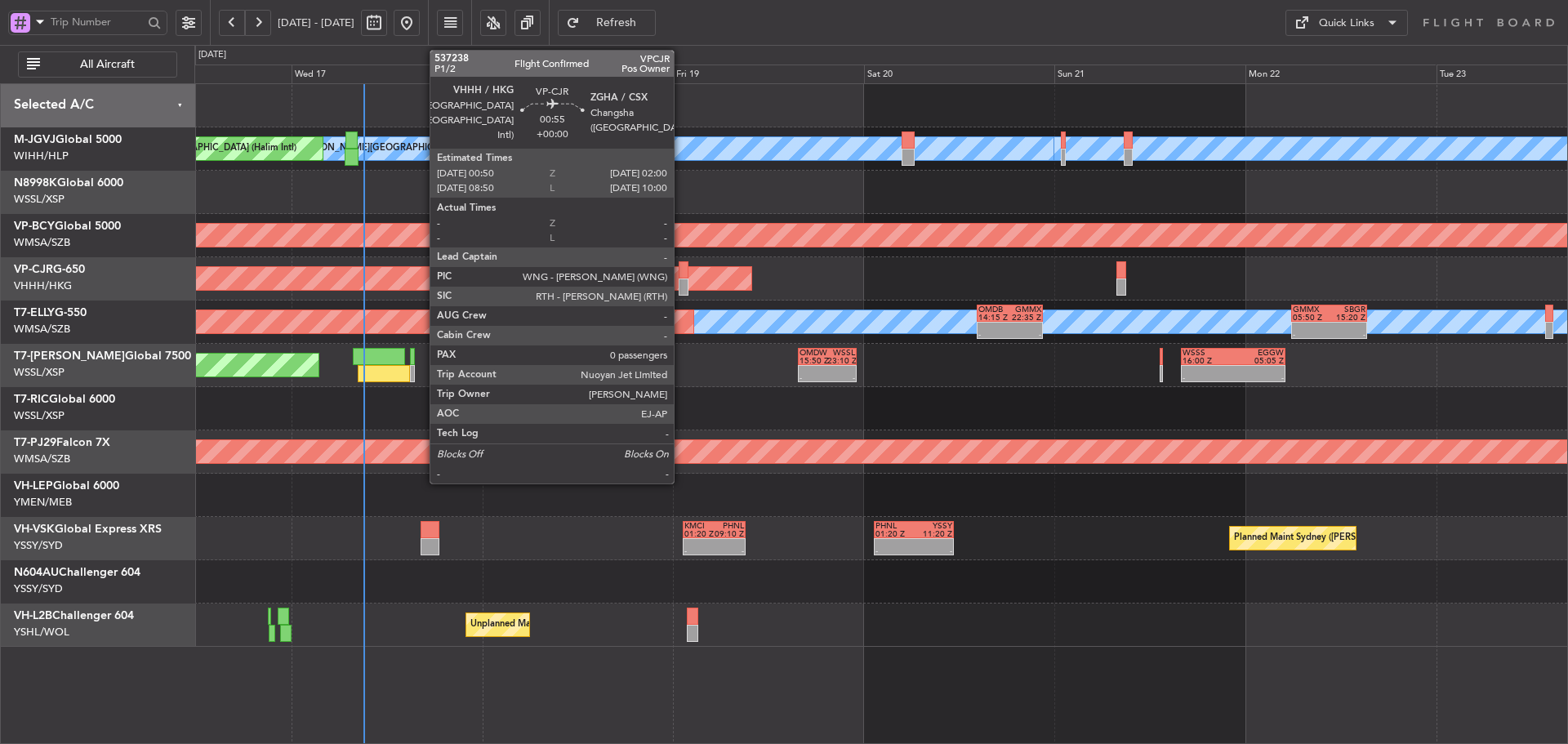
click at [682, 278] on div at bounding box center [683, 270] width 9 height 17
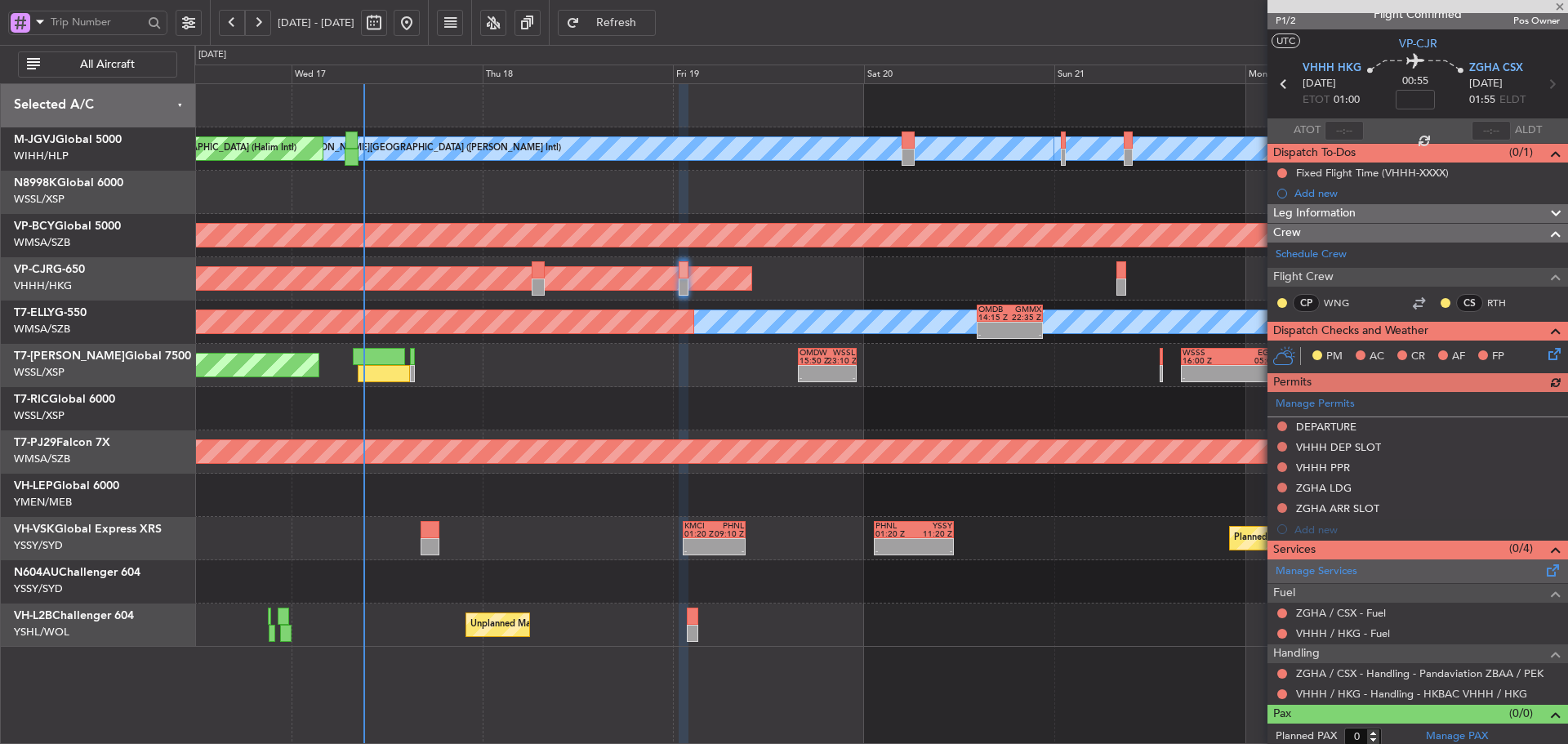
scroll to position [22, 0]
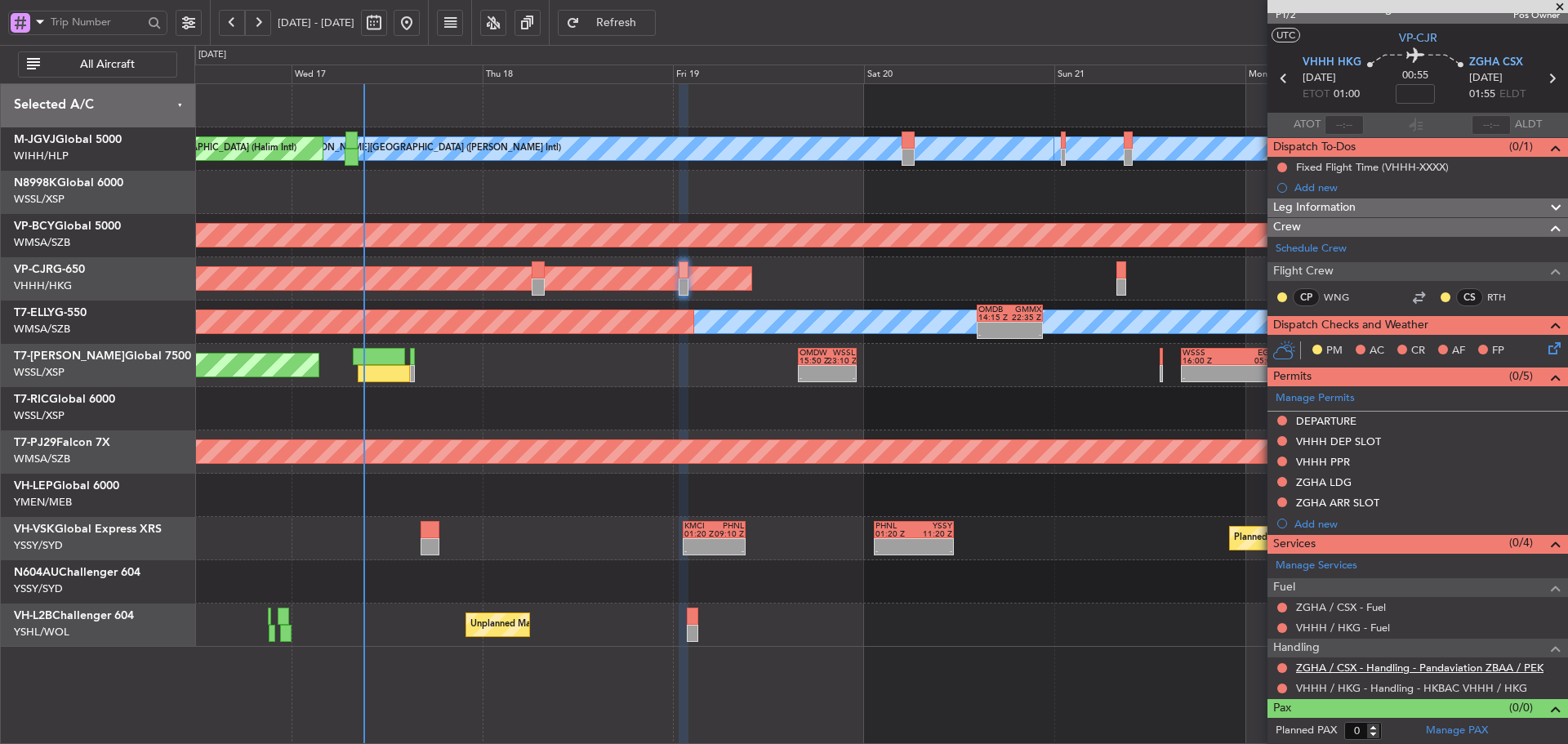
click at [1518, 663] on link "ZGHA / CSX - Handling - Pandaviation ZBAA / PEK" at bounding box center [1420, 668] width 248 height 14
click at [1342, 668] on link "ZGHA / CSX - Handling - Pandaviation ZBAA / PEK" at bounding box center [1420, 668] width 248 height 14
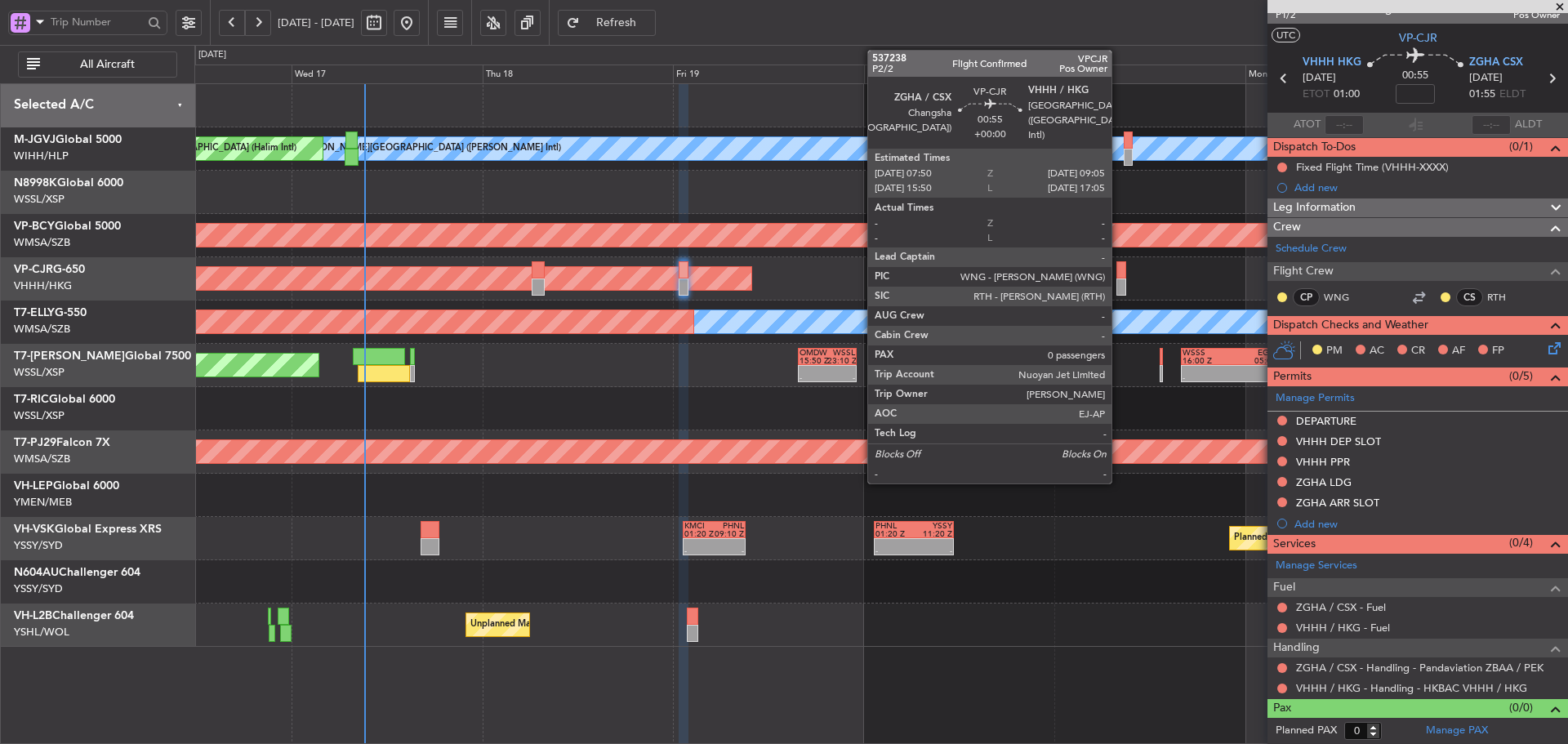
click at [1119, 283] on div at bounding box center [1121, 287] width 10 height 17
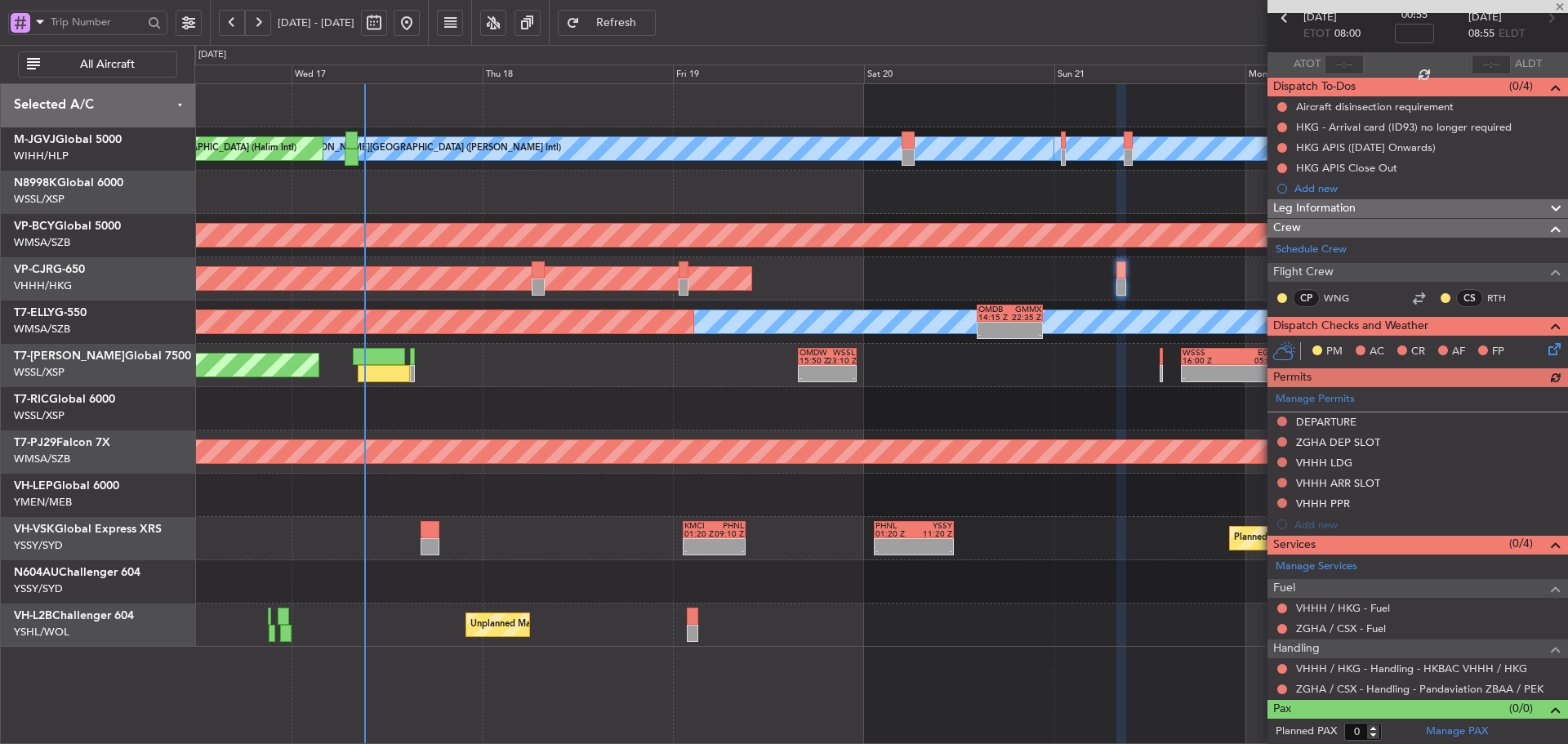
scroll to position [84, 0]
click at [1432, 688] on mat-tooltip-component "Complete" at bounding box center [1412, 677] width 70 height 44
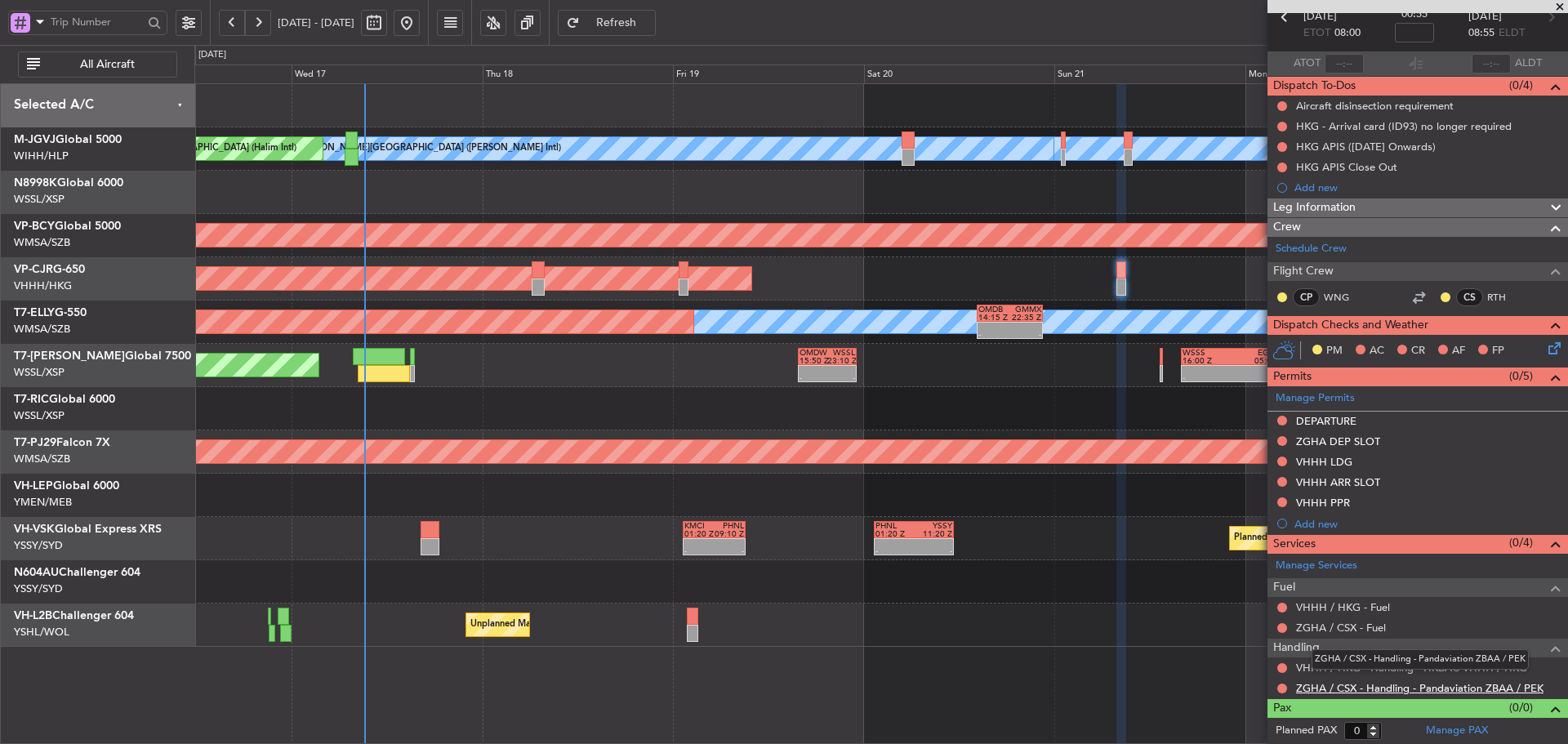
click at [1507, 688] on link "ZGHA / CSX - Handling - Pandaviation ZBAA / PEK" at bounding box center [1420, 688] width 248 height 14
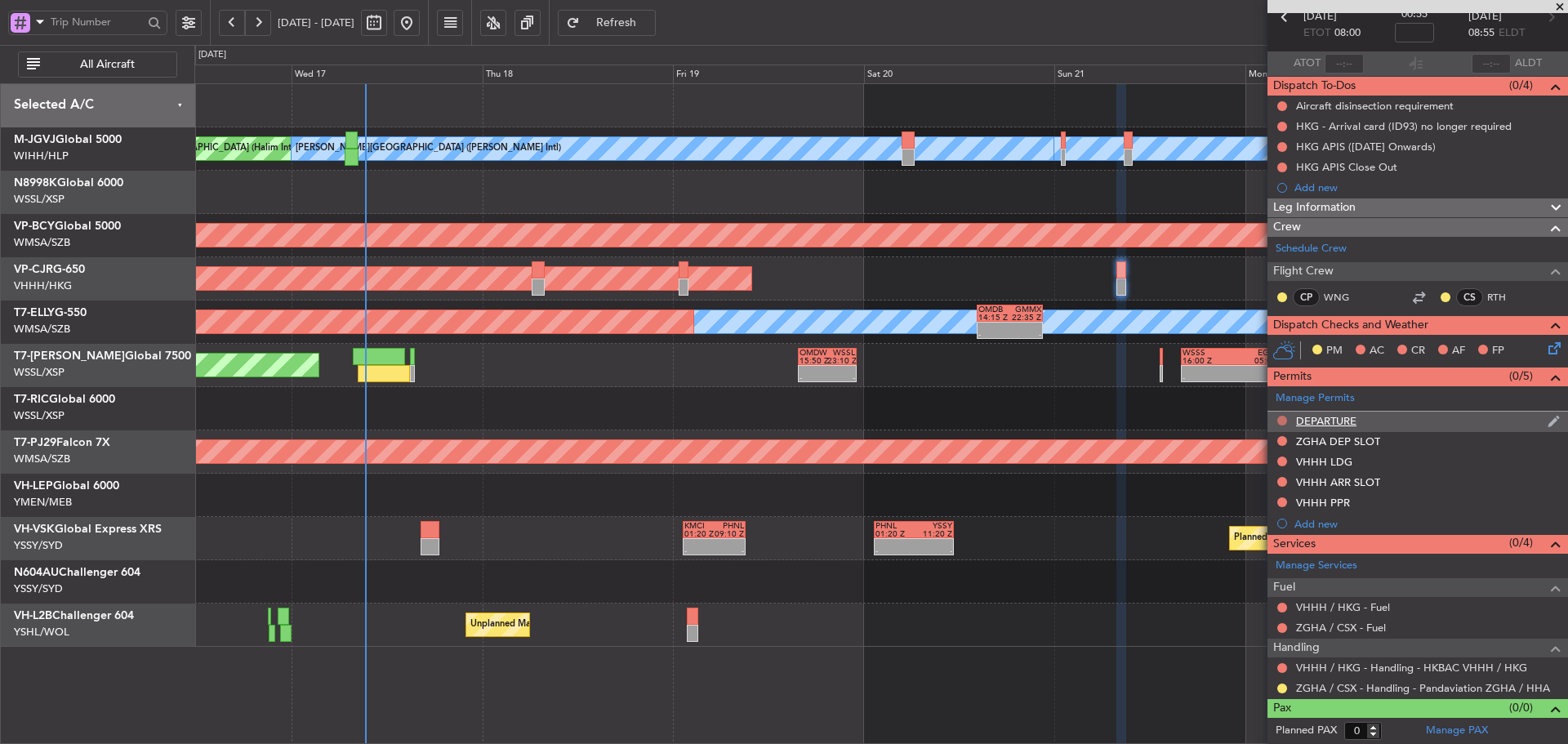
click at [1282, 421] on button at bounding box center [1282, 420] width 9 height 9
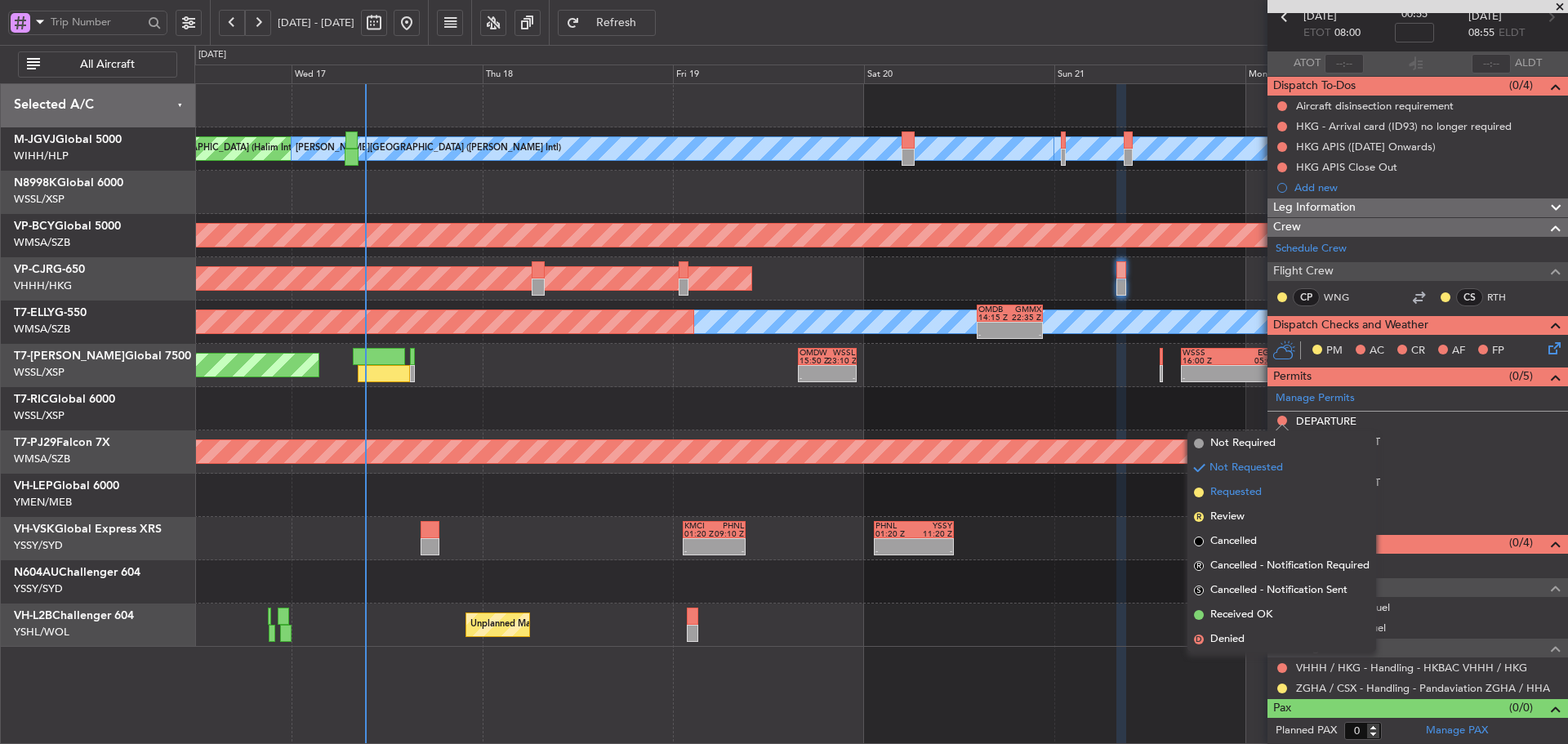
click at [1201, 491] on span at bounding box center [1198, 492] width 9 height 9
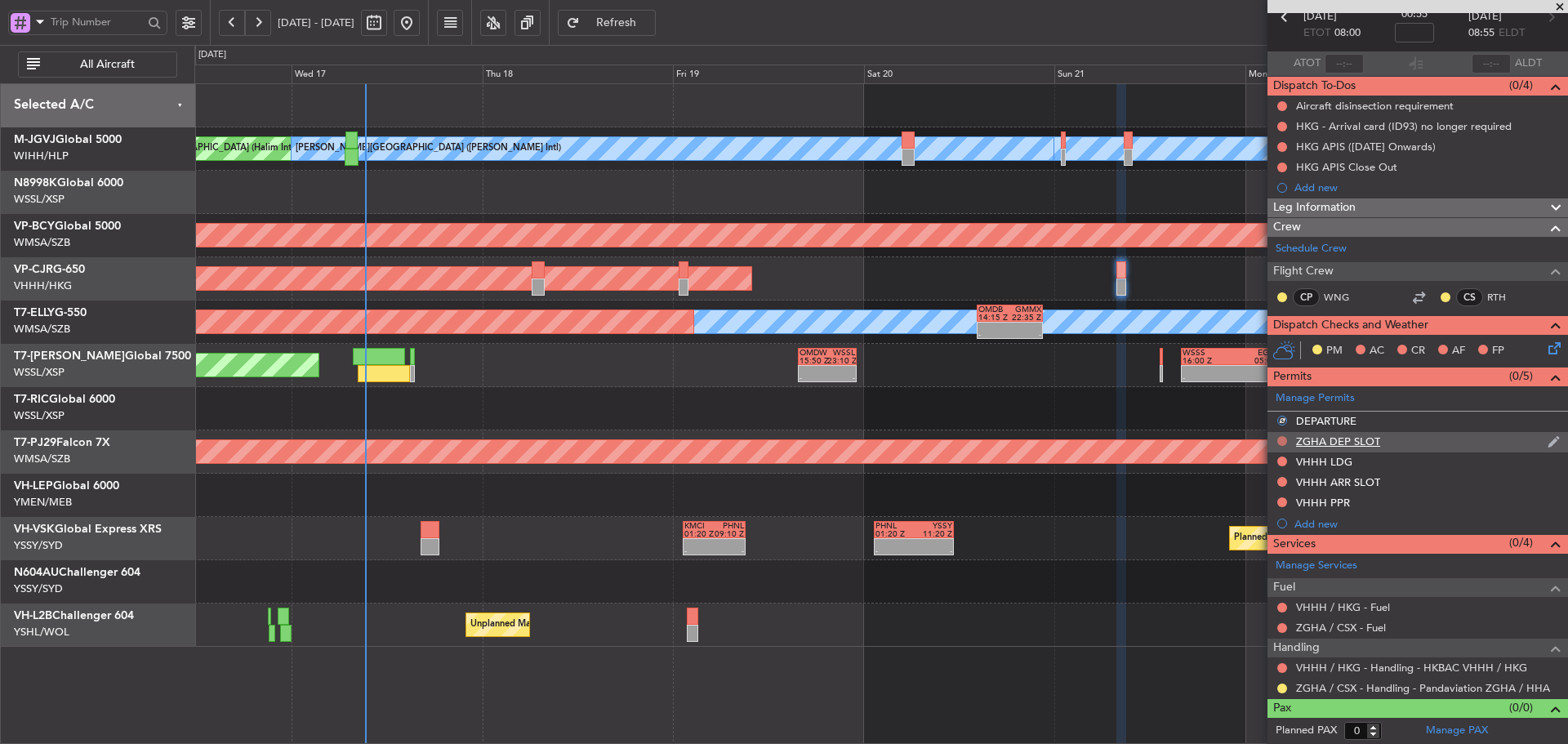
click at [1281, 439] on button at bounding box center [1282, 441] width 9 height 9
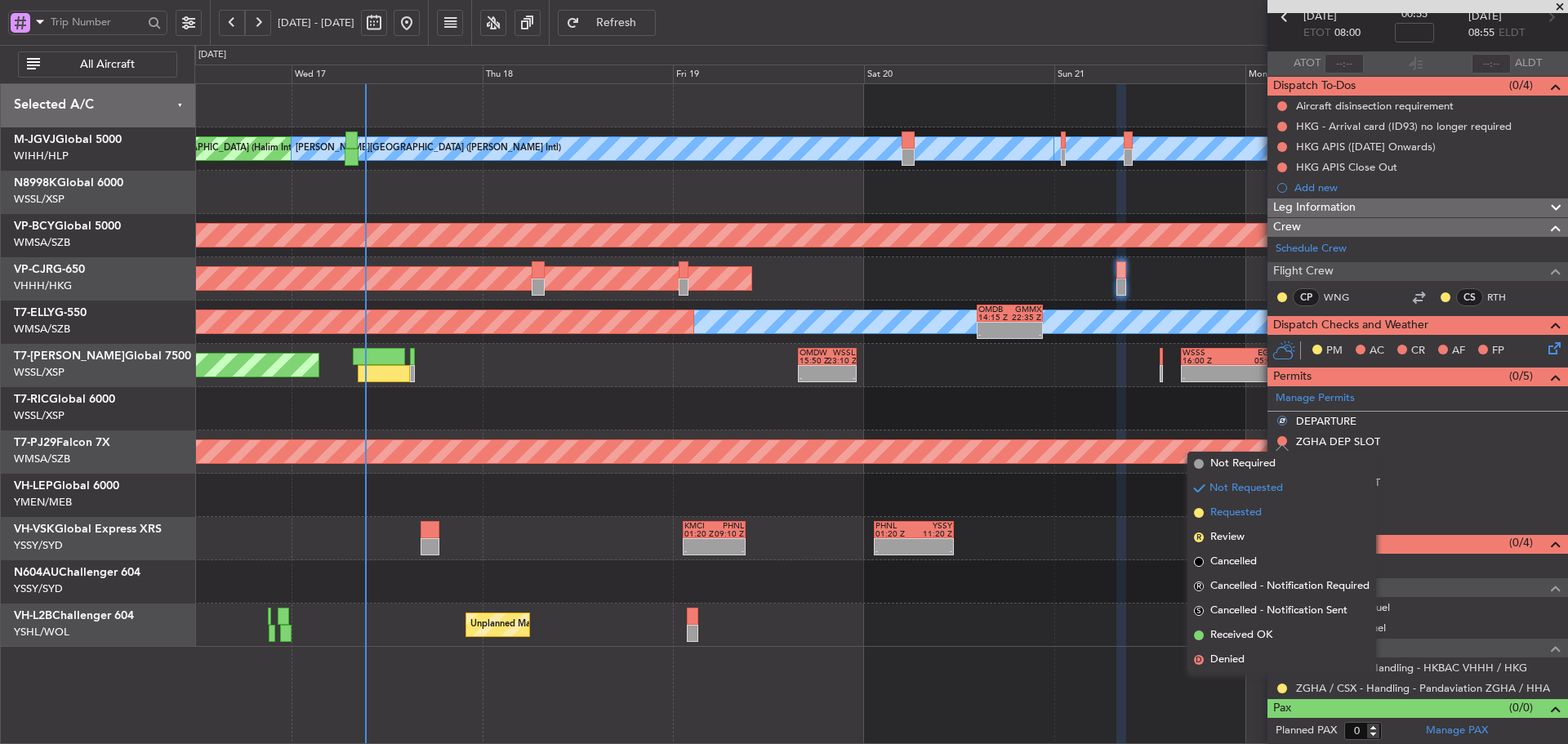
click at [1202, 512] on span at bounding box center [1198, 513] width 9 height 9
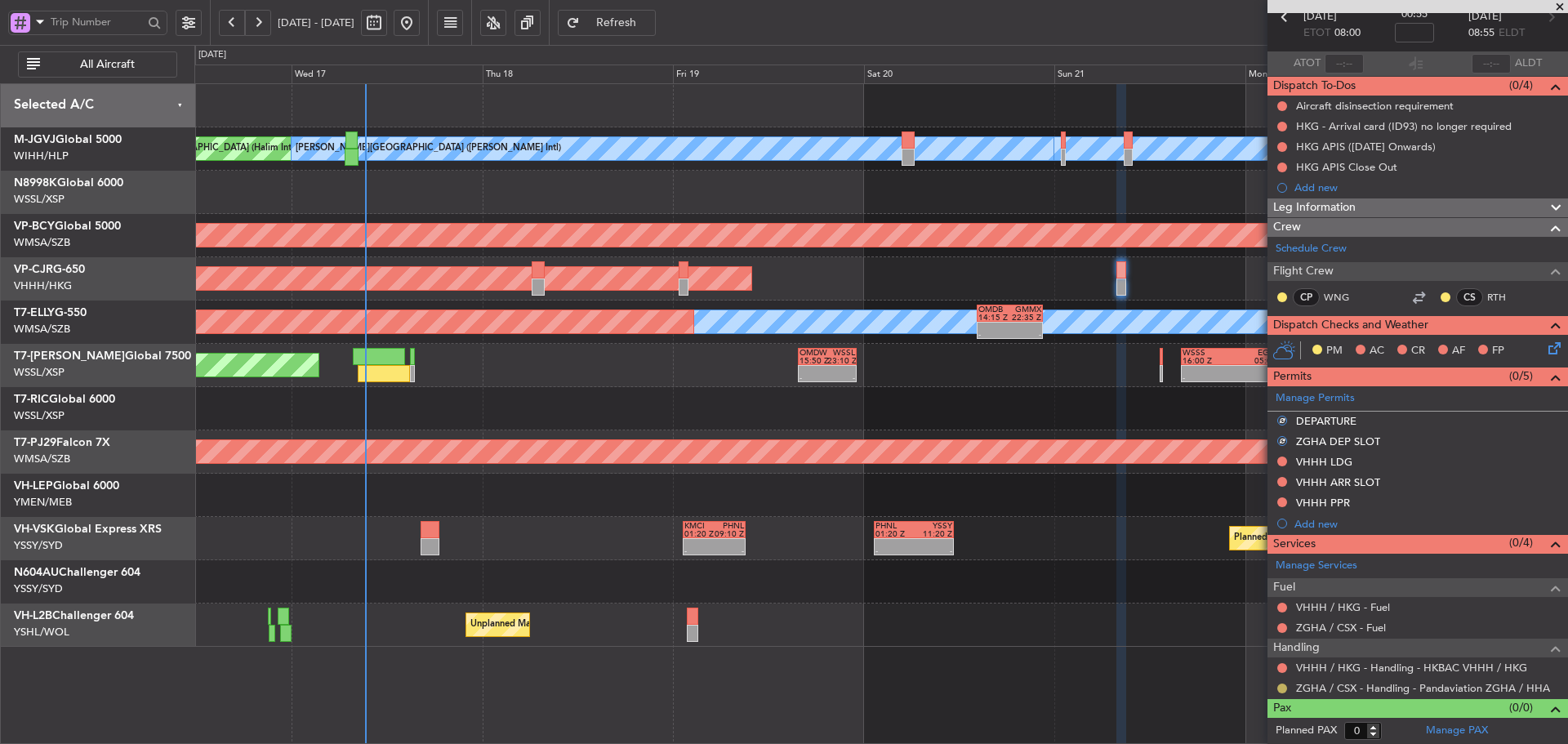
click at [1282, 690] on button at bounding box center [1282, 688] width 9 height 9
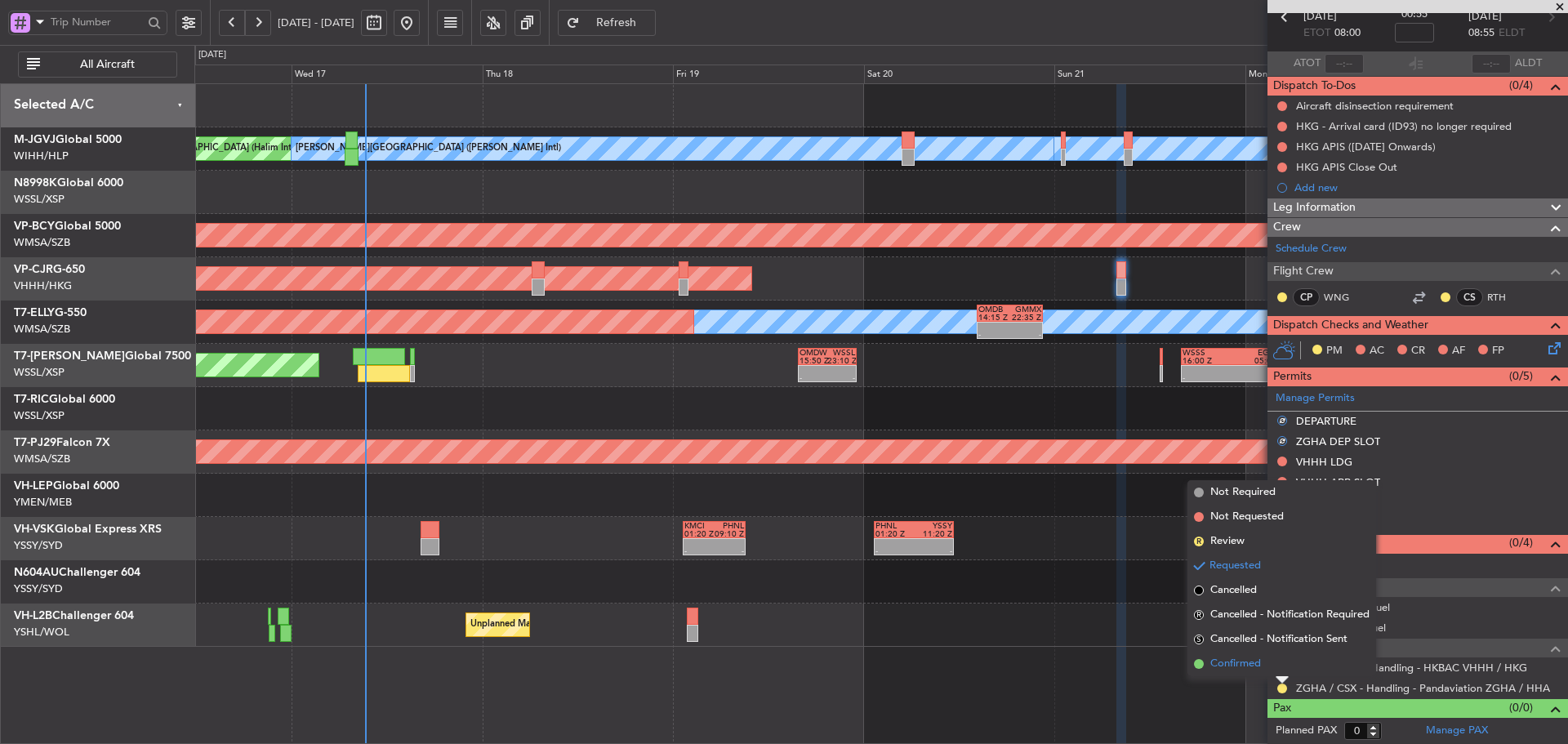
click at [1201, 663] on span at bounding box center [1198, 664] width 9 height 9
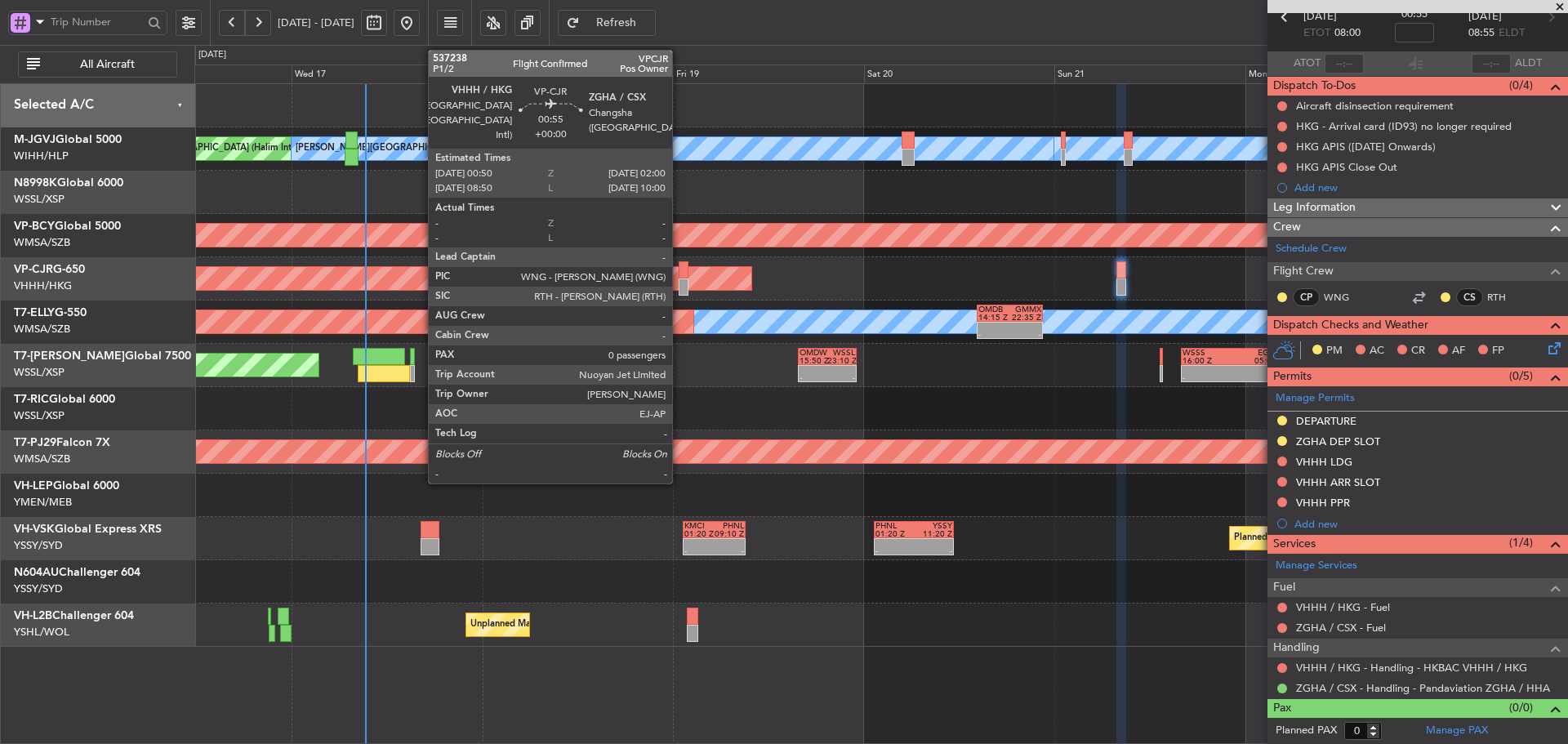
click at [680, 276] on div at bounding box center [683, 270] width 9 height 17
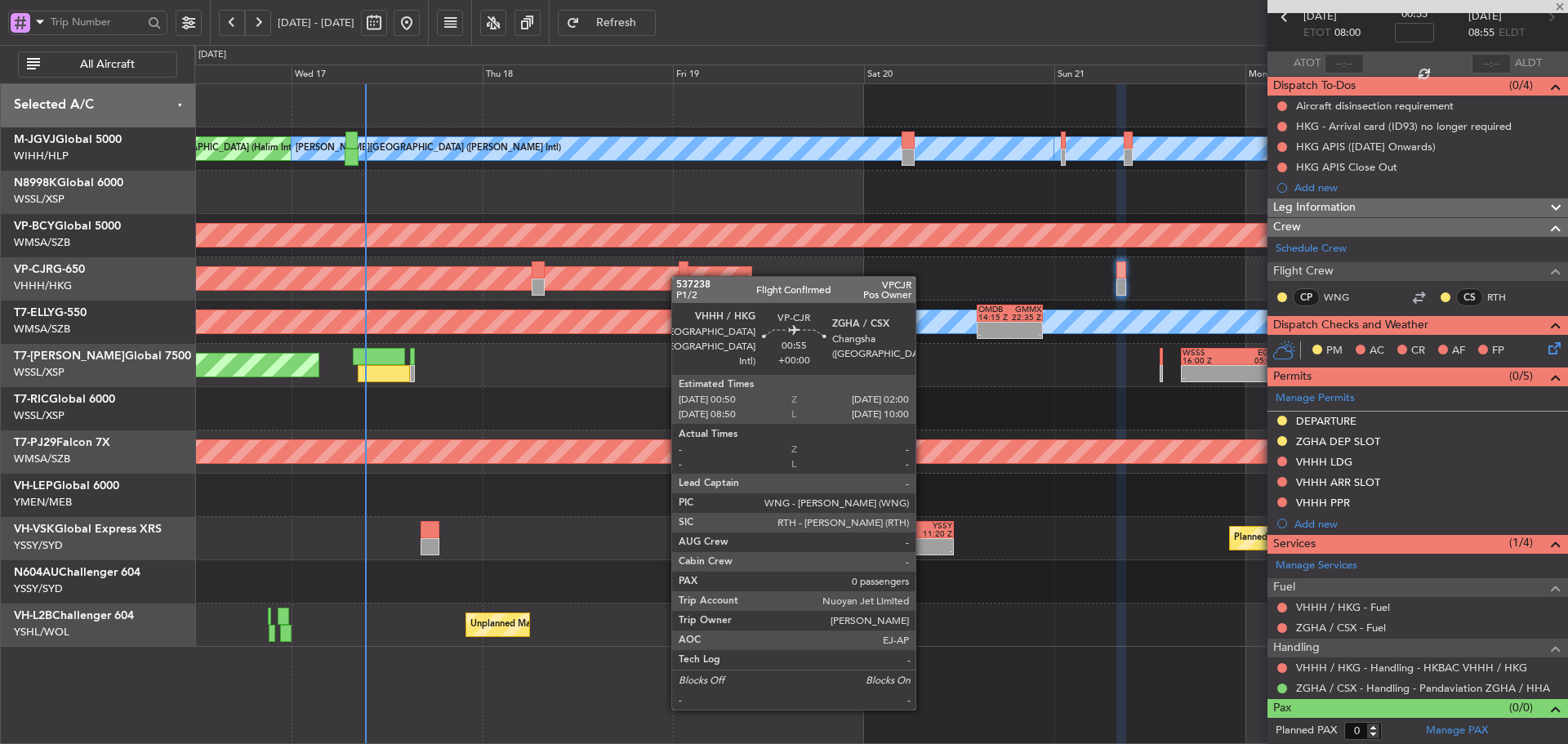
scroll to position [0, 0]
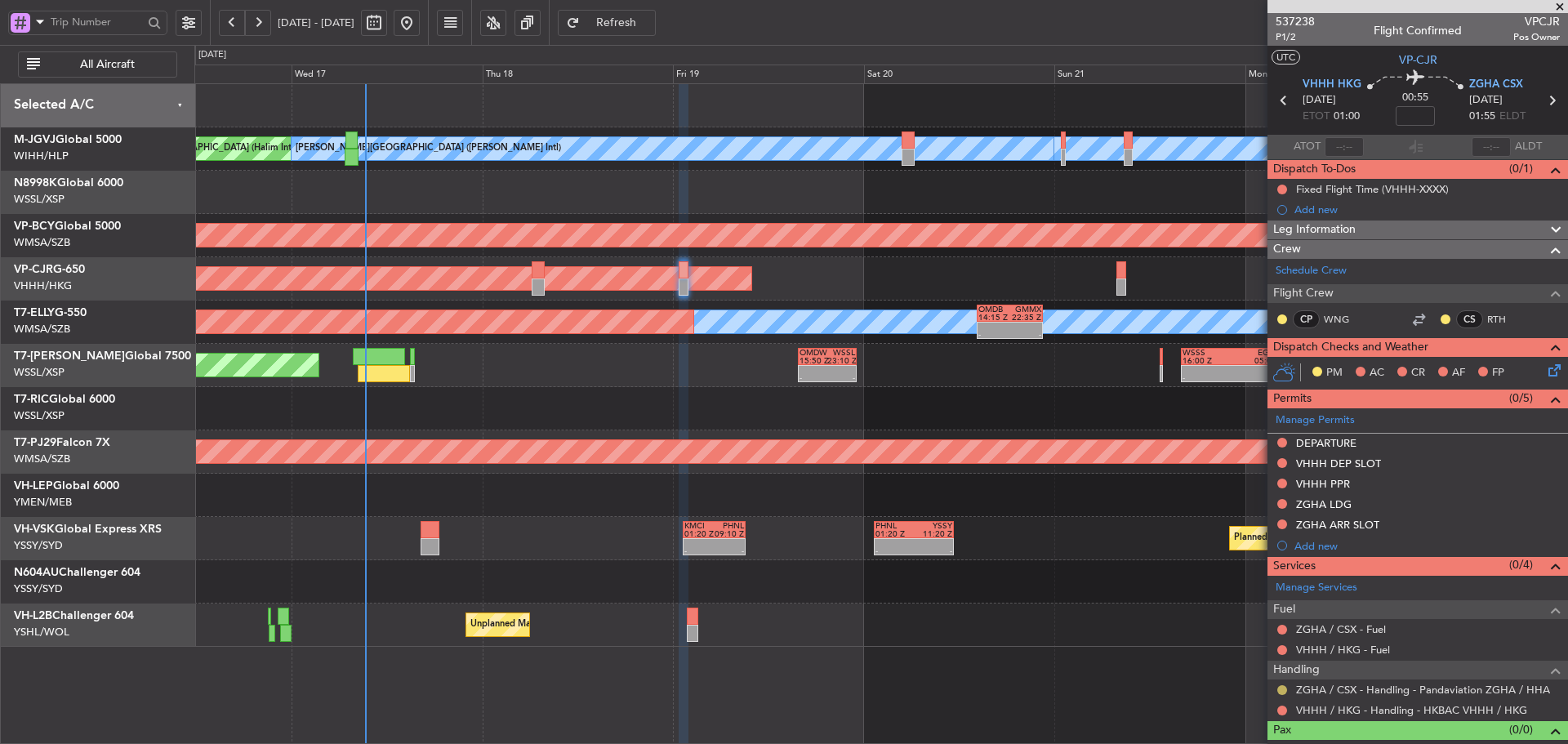
click at [1281, 693] on button at bounding box center [1282, 689] width 9 height 9
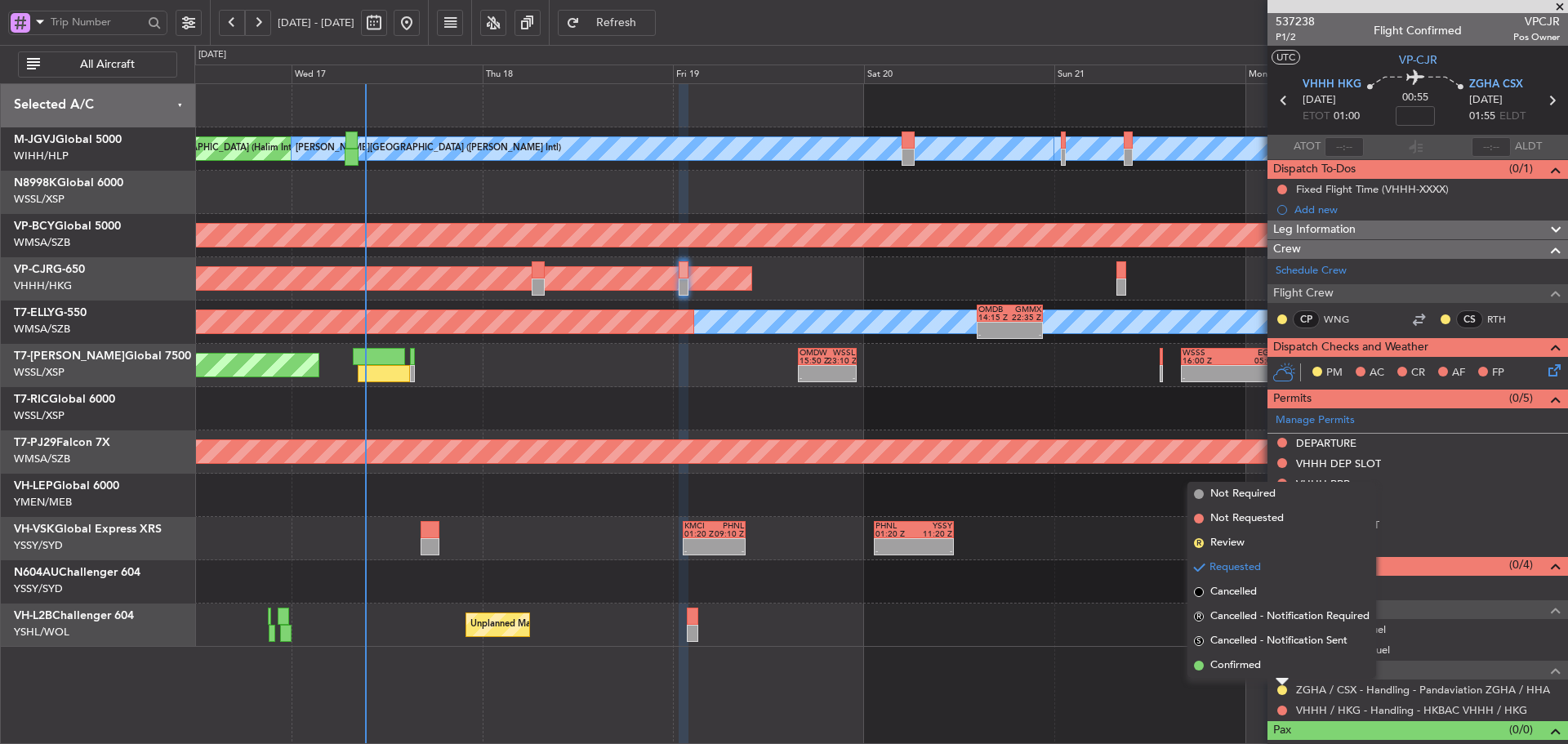
click at [1196, 667] on span at bounding box center [1198, 665] width 9 height 9
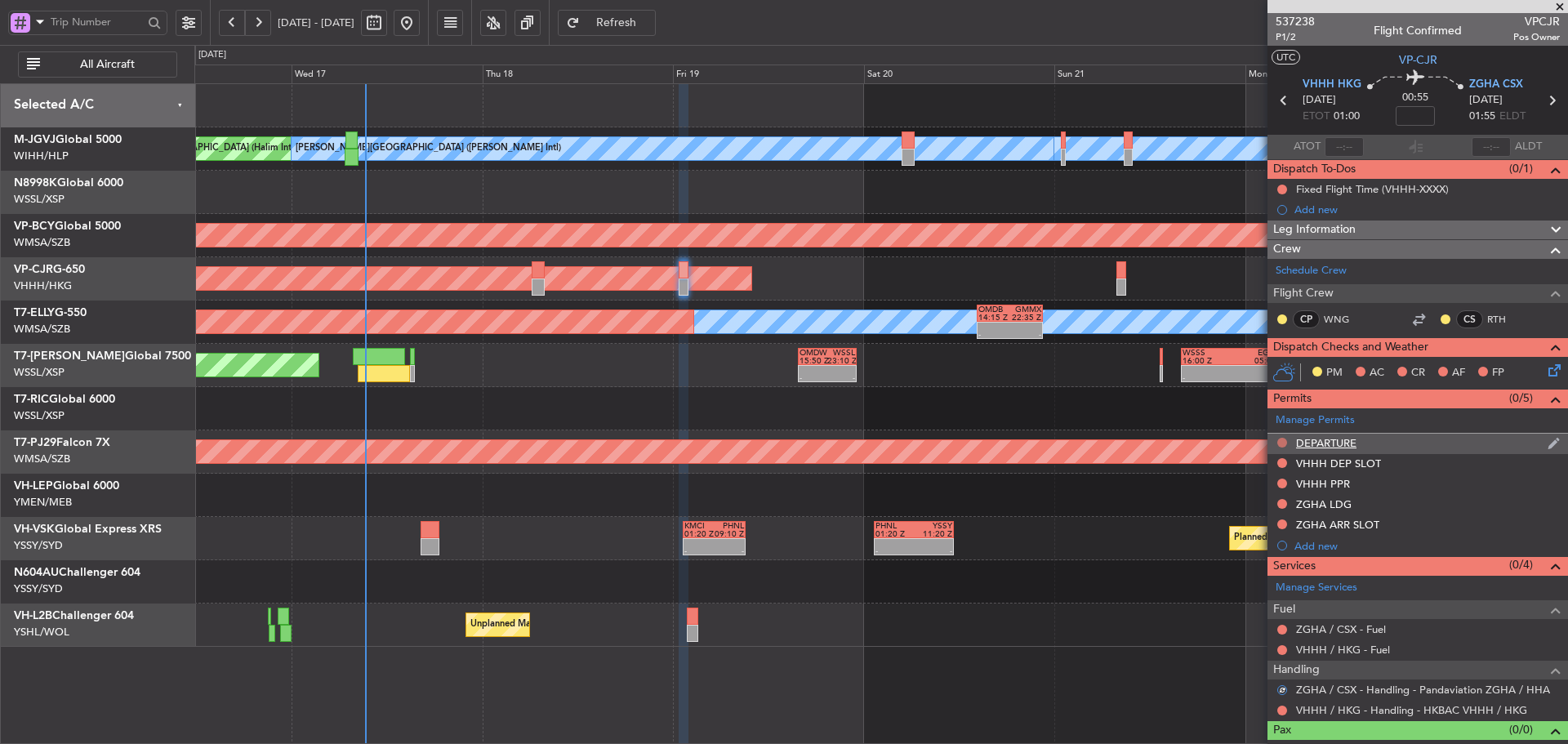
click at [1286, 442] on button at bounding box center [1282, 442] width 9 height 9
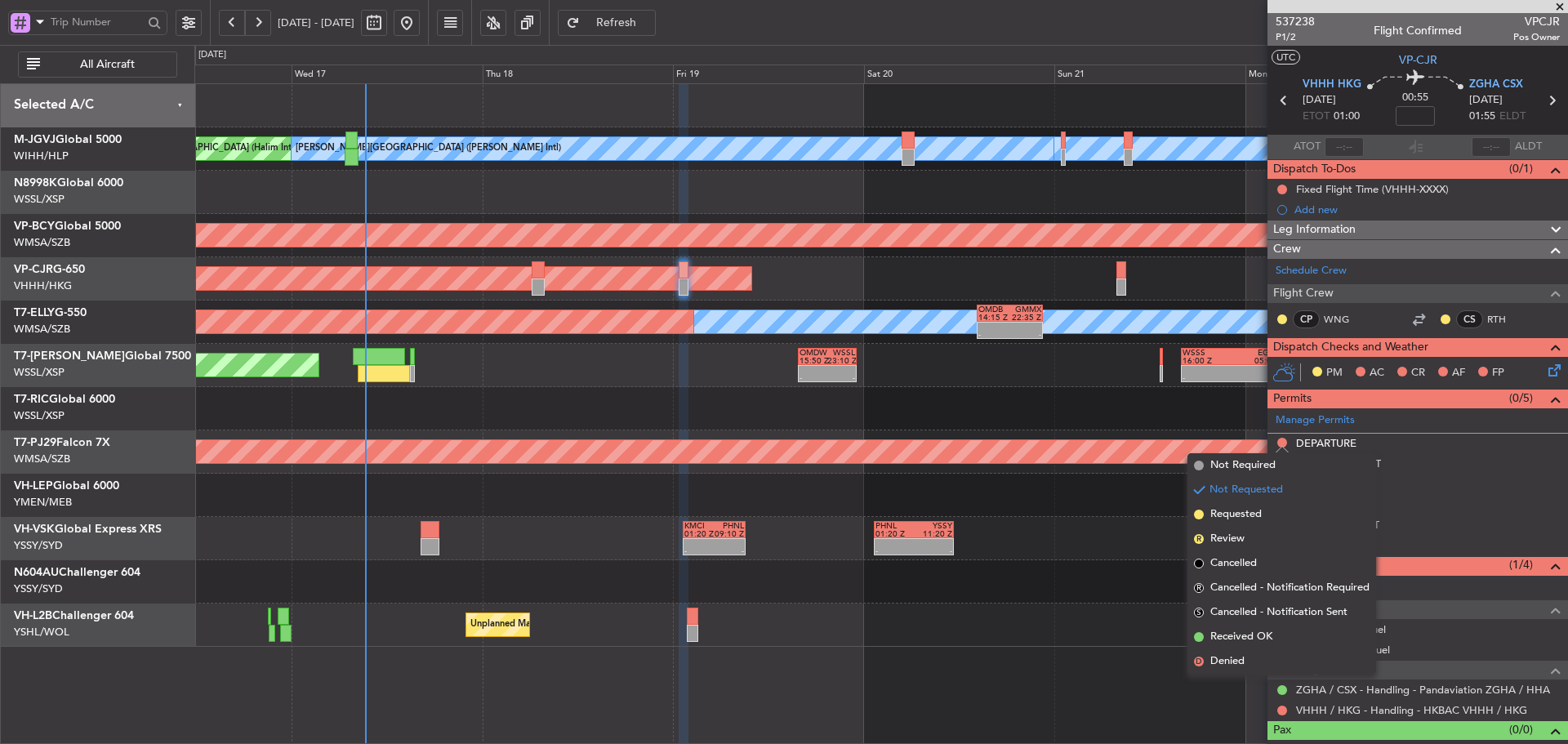
click at [1125, 547] on div "Planned Maint Sydney ([PERSON_NAME] Intl) - - KMCI 01:20 Z PHNL 09:10 Z - - PHN…" at bounding box center [881, 538] width 1373 height 44
click at [1006, 643] on div "Unplanned Maint [GEOGRAPHIC_DATA] ([GEOGRAPHIC_DATA])" at bounding box center [881, 625] width 1373 height 44
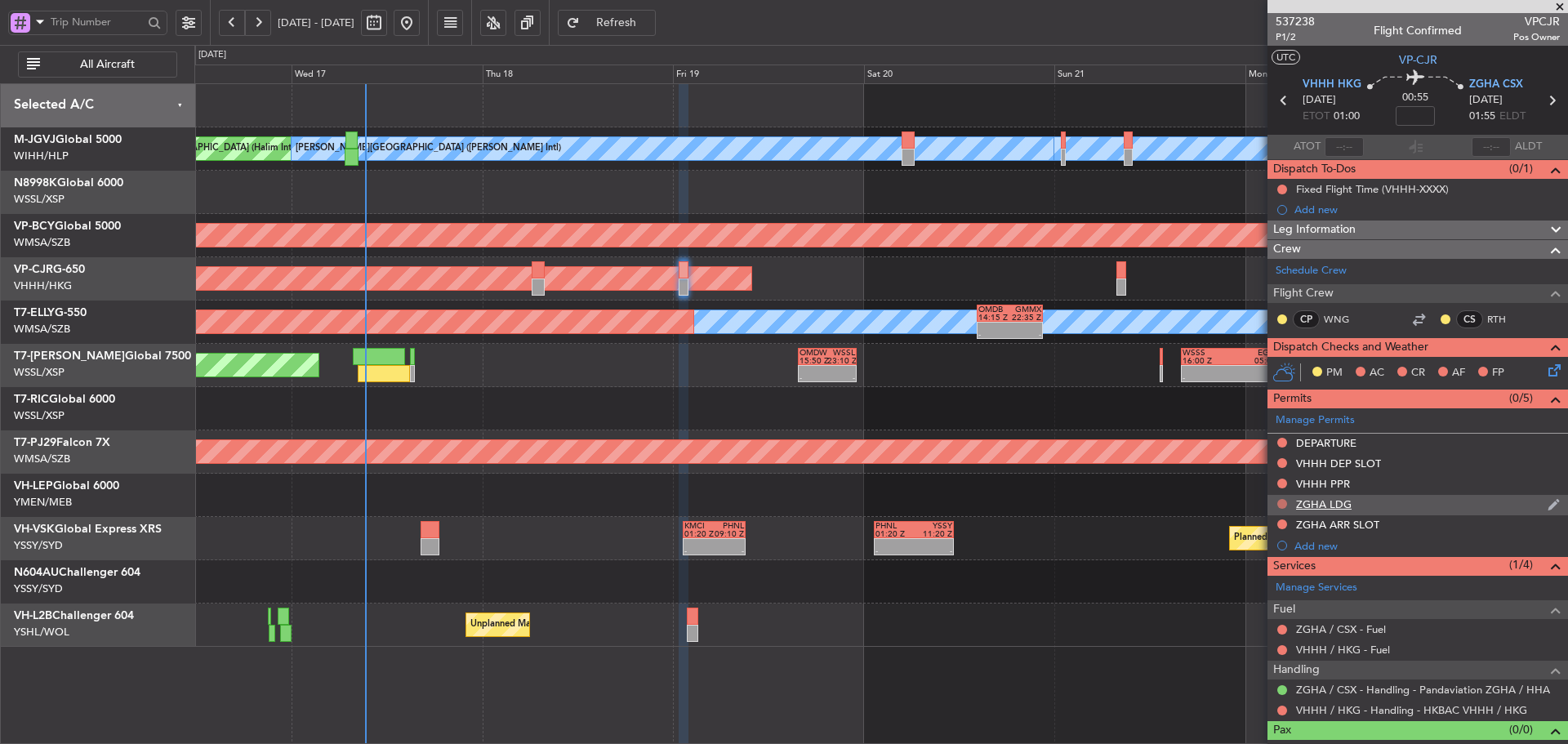
click at [1280, 505] on button at bounding box center [1282, 503] width 9 height 9
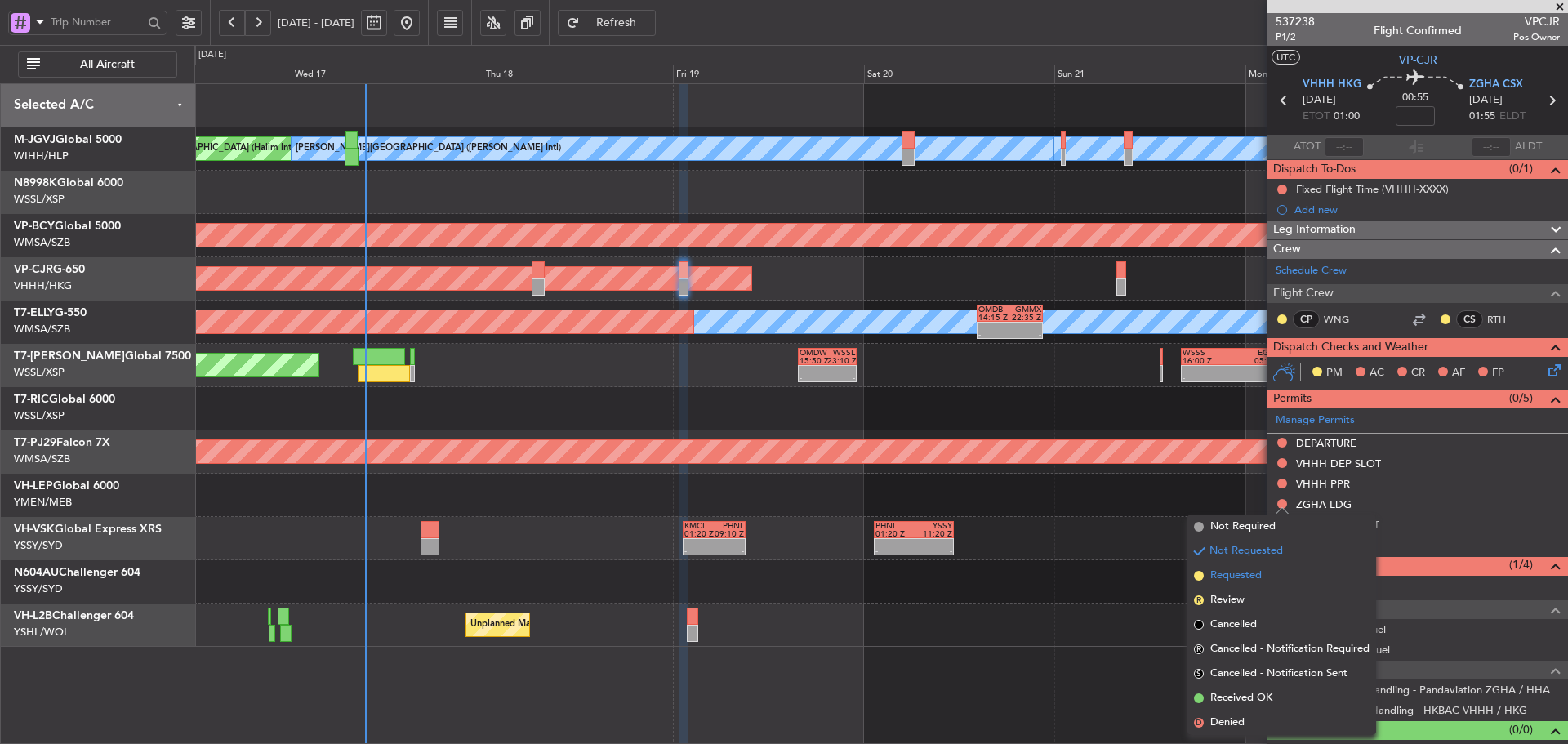
click at [1198, 577] on span at bounding box center [1198, 576] width 9 height 9
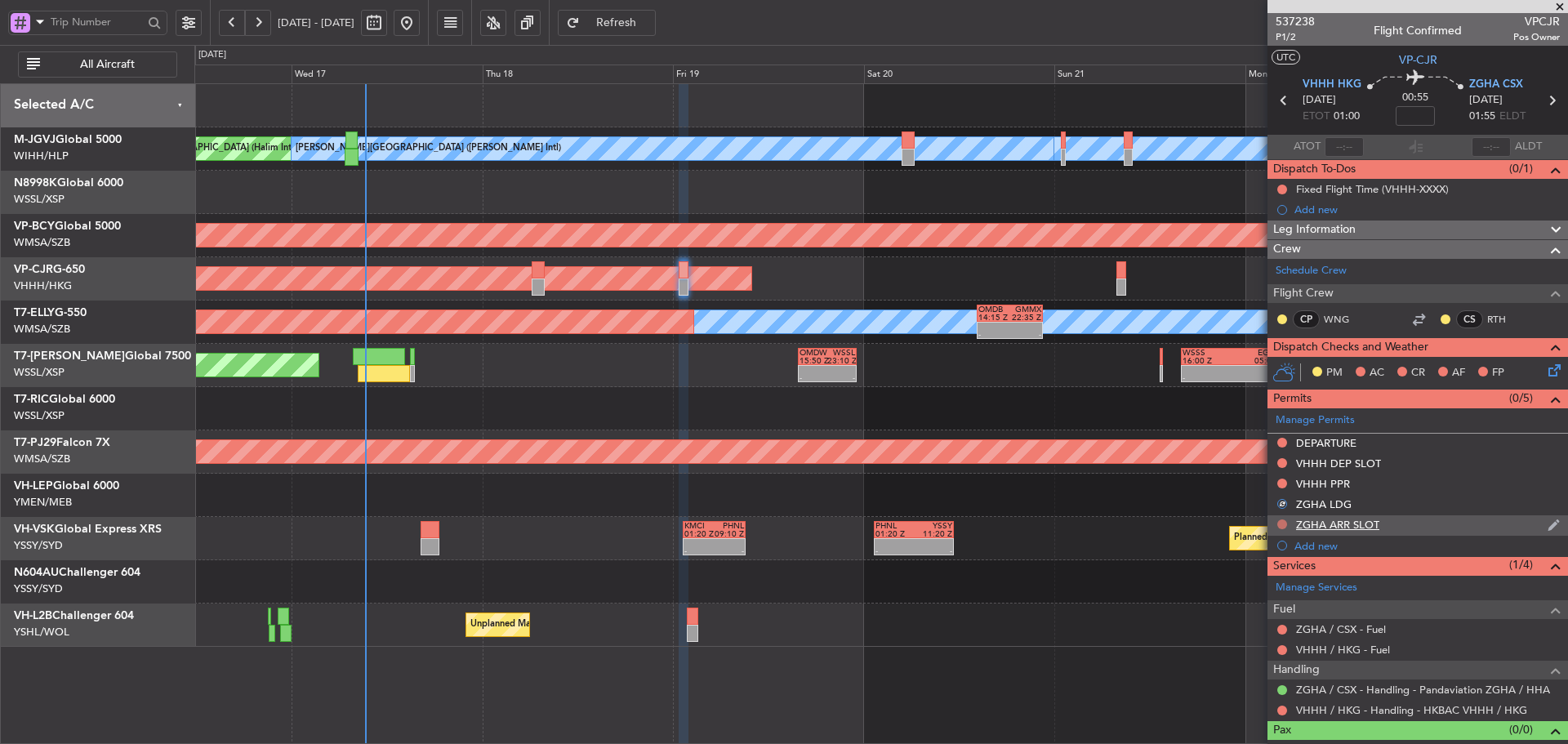
click at [1280, 526] on button at bounding box center [1282, 524] width 9 height 9
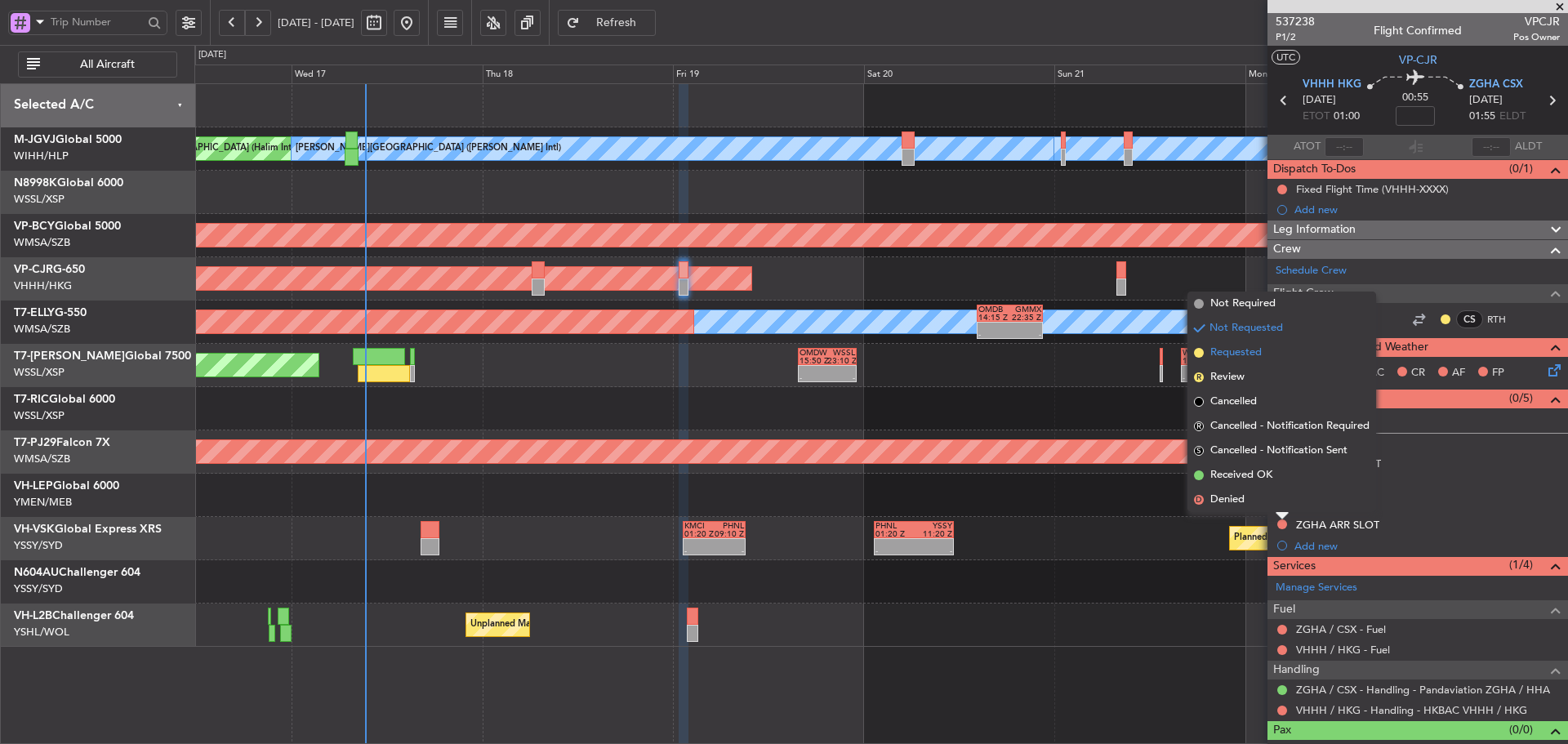
click at [1198, 352] on span at bounding box center [1198, 352] width 9 height 9
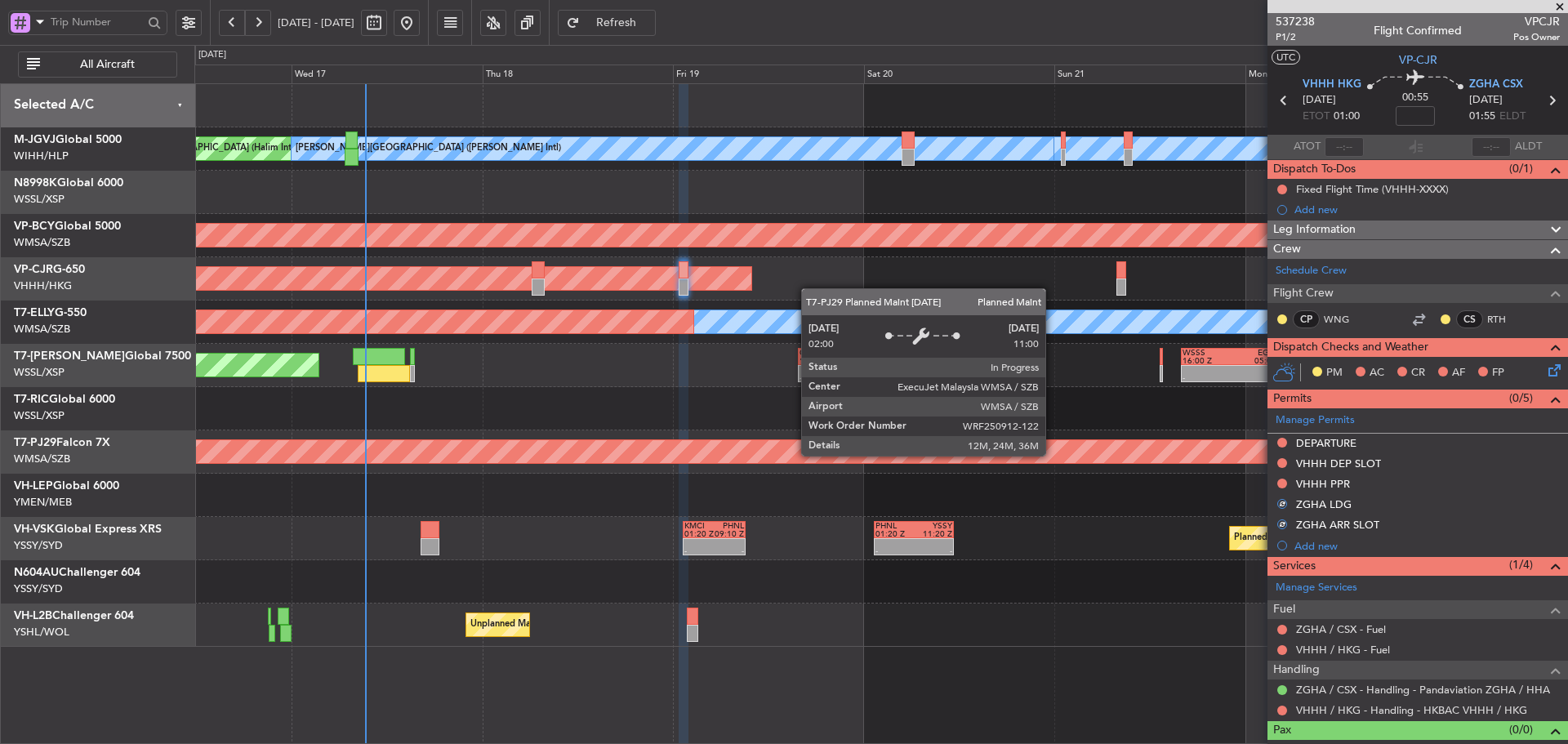
click at [1053, 455] on div "Planned Maint [GEOGRAPHIC_DATA] (Sultan [PERSON_NAME] [PERSON_NAME] - Subang)" at bounding box center [1147, 451] width 3586 height 23
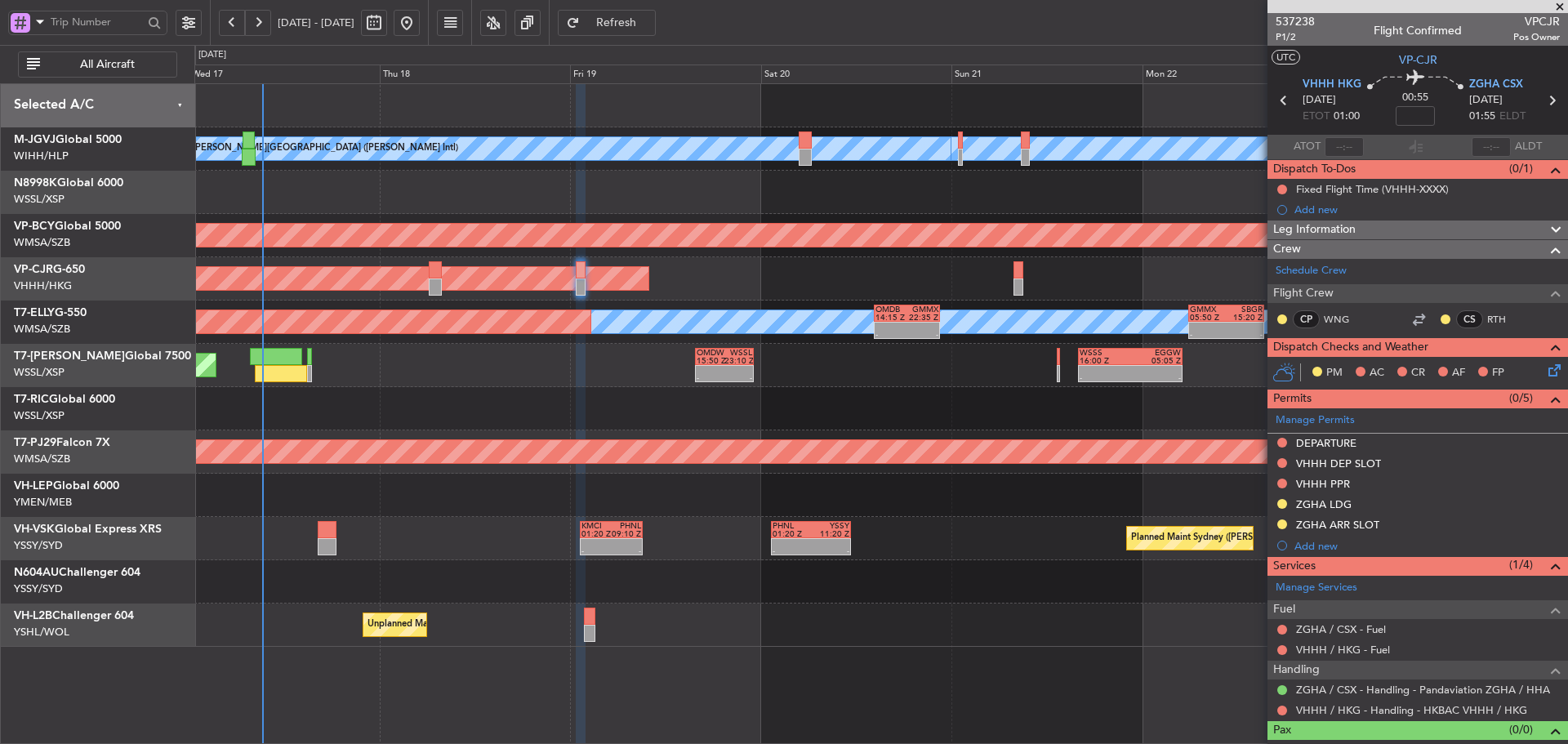
click at [705, 285] on div "Planned Maint [GEOGRAPHIC_DATA] ([GEOGRAPHIC_DATA] Intl)" at bounding box center [881, 278] width 1373 height 44
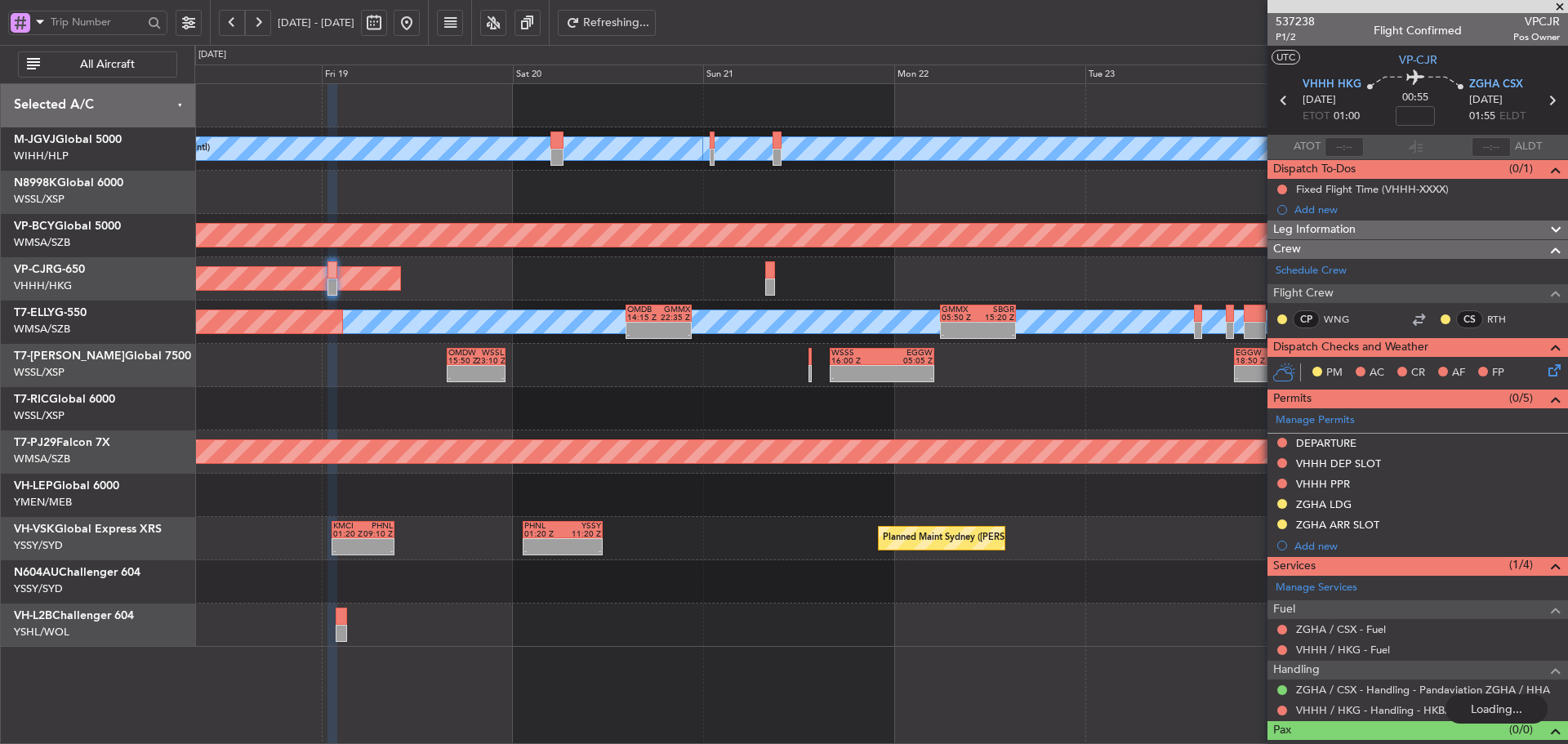
click at [1559, 6] on span at bounding box center [1559, 7] width 16 height 15
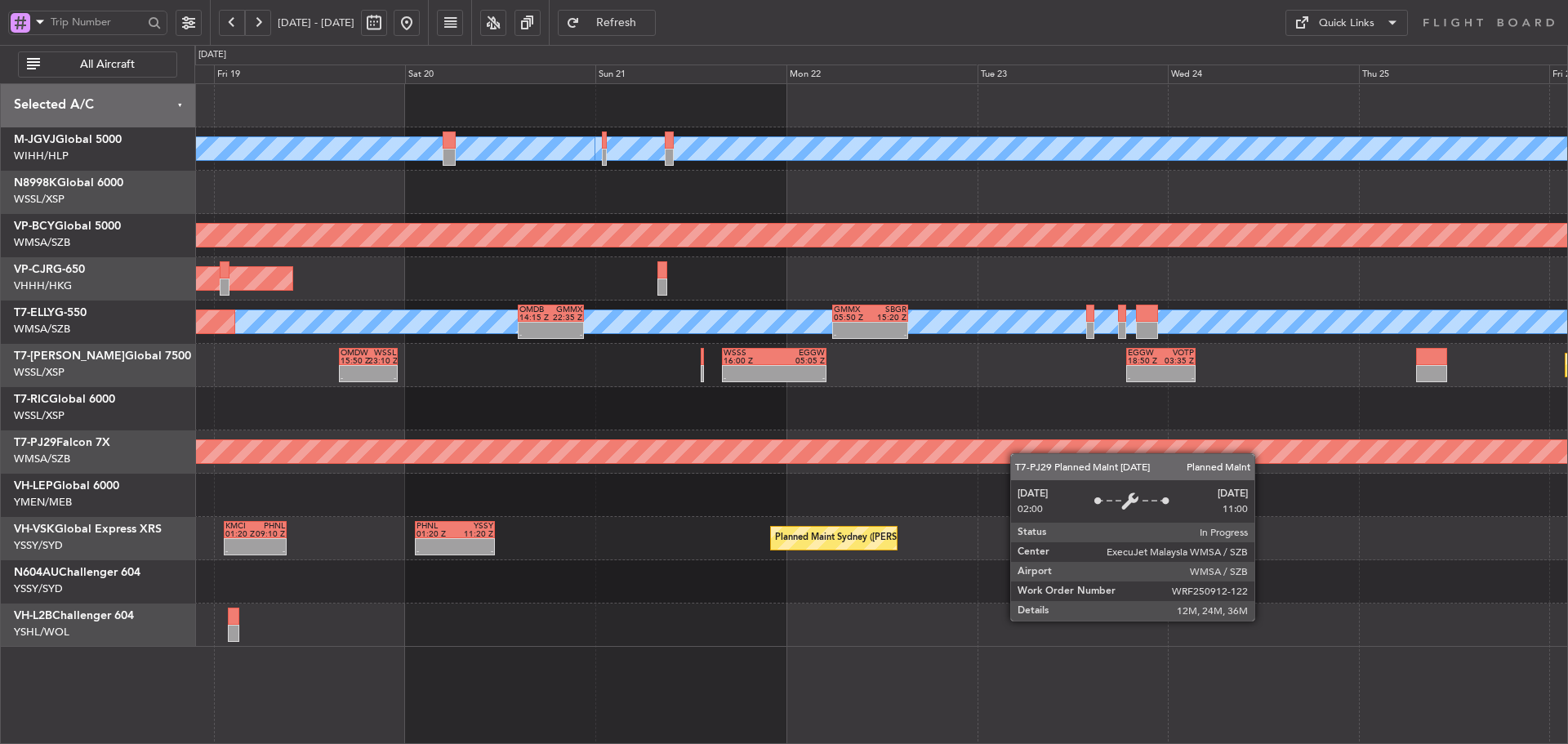
click at [840, 533] on div "[PERSON_NAME][GEOGRAPHIC_DATA] ([PERSON_NAME] Intl) [PERSON_NAME] Jakarta (Hali…" at bounding box center [881, 366] width 1373 height 563
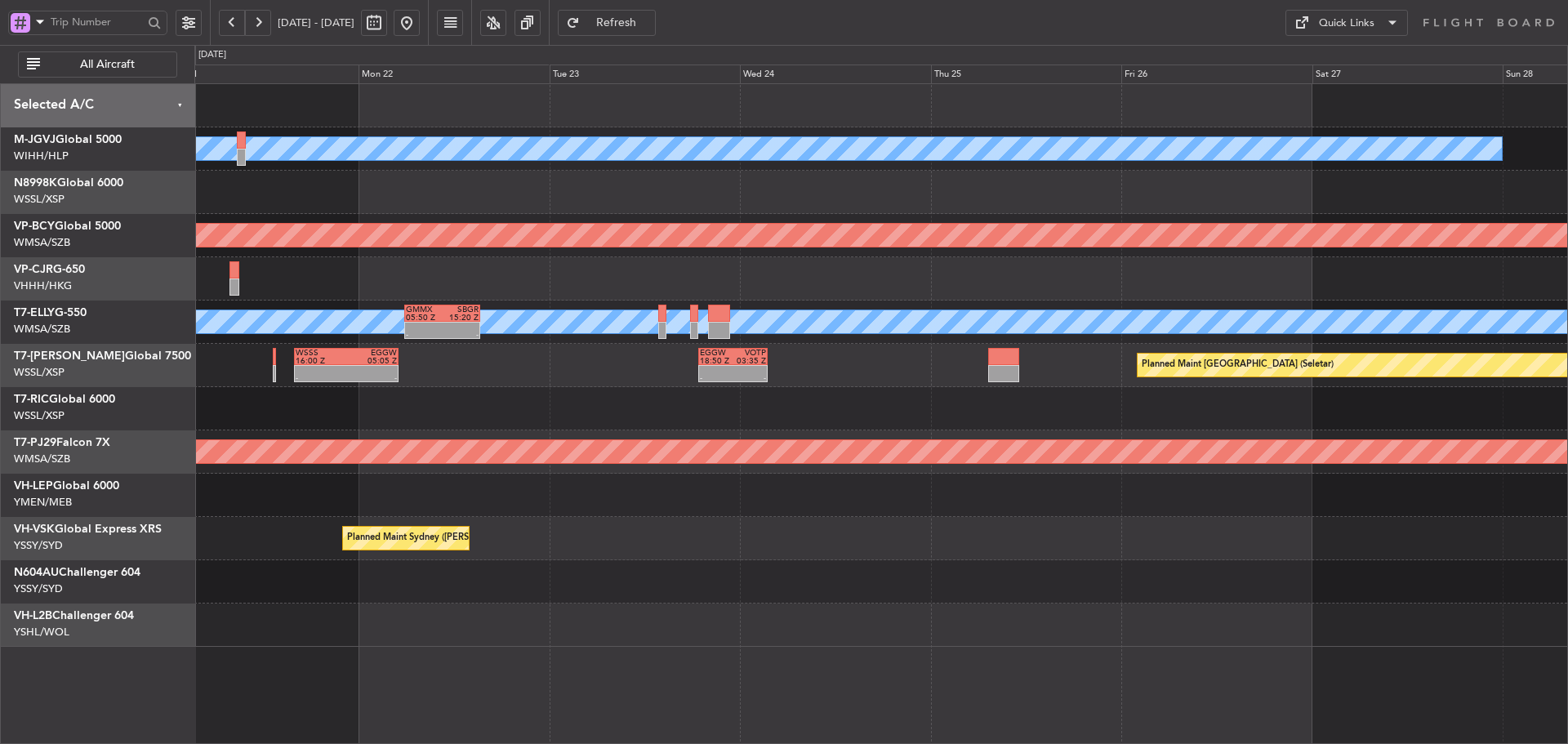
click at [1379, 20] on button "Quick Links" at bounding box center [1346, 22] width 122 height 26
click at [1354, 48] on button "Trip Builder" at bounding box center [1346, 62] width 122 height 39
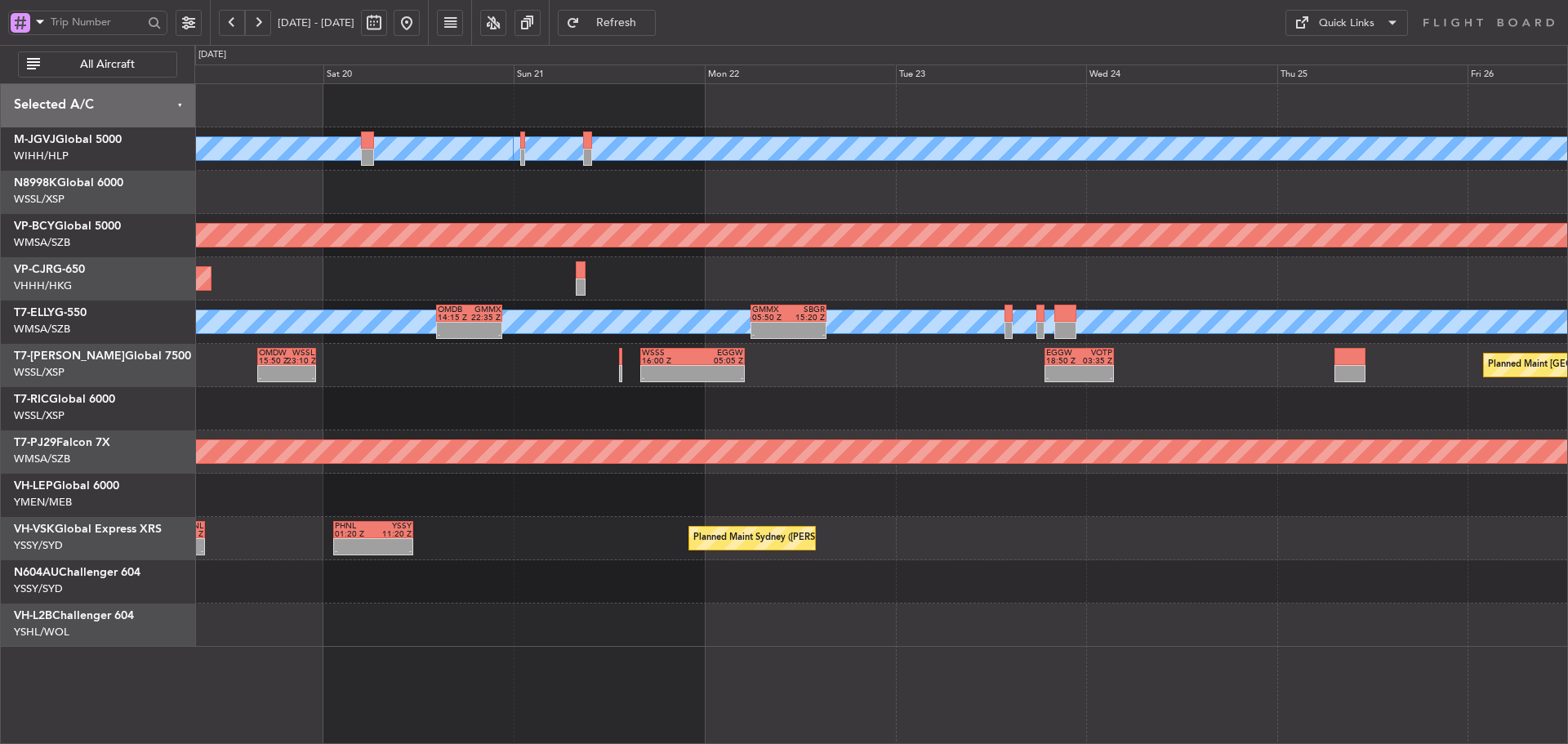
click at [931, 403] on div "[PERSON_NAME][GEOGRAPHIC_DATA] ([PERSON_NAME] Intl) [PERSON_NAME] Jakarta (Hali…" at bounding box center [881, 366] width 1373 height 563
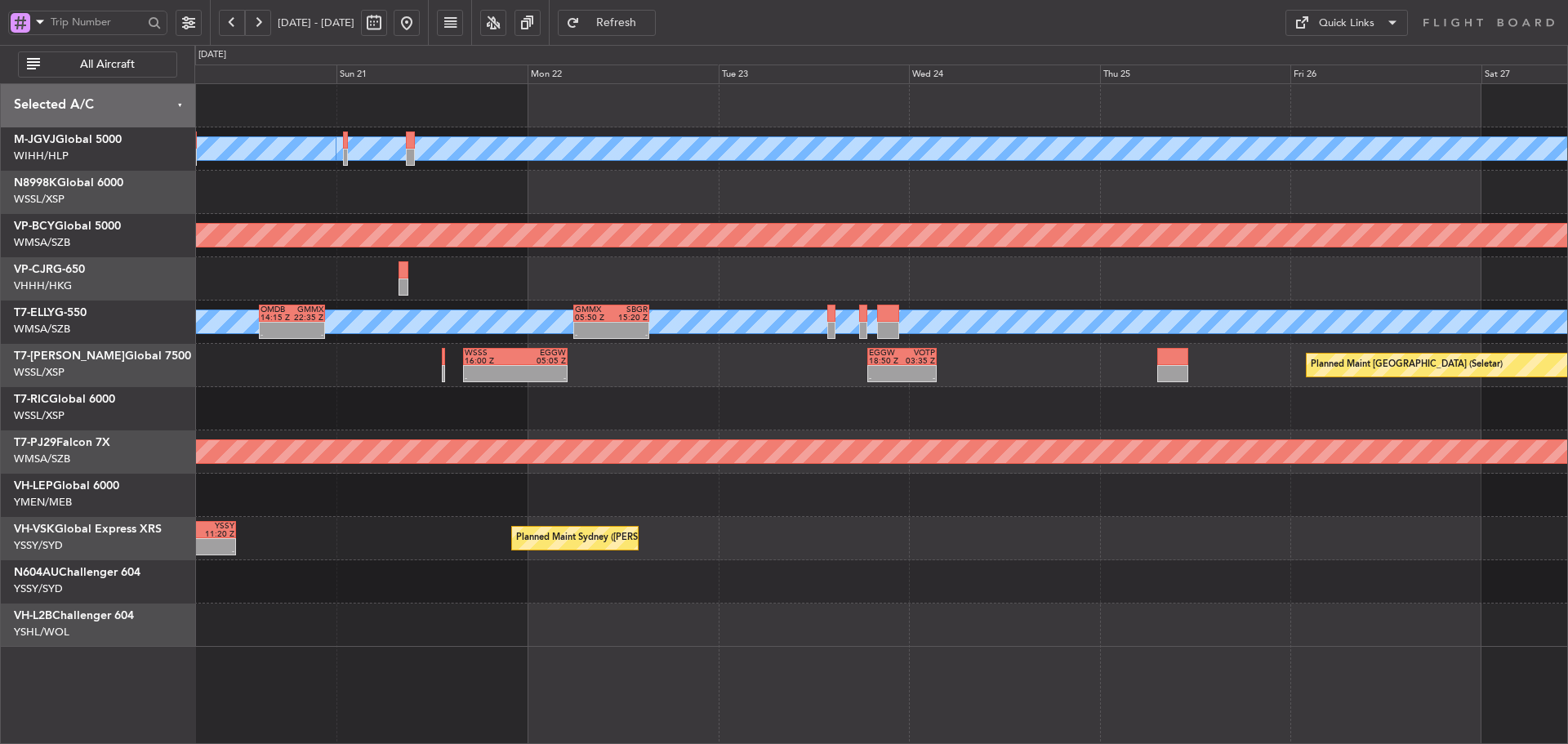
click at [741, 395] on div at bounding box center [881, 408] width 1373 height 44
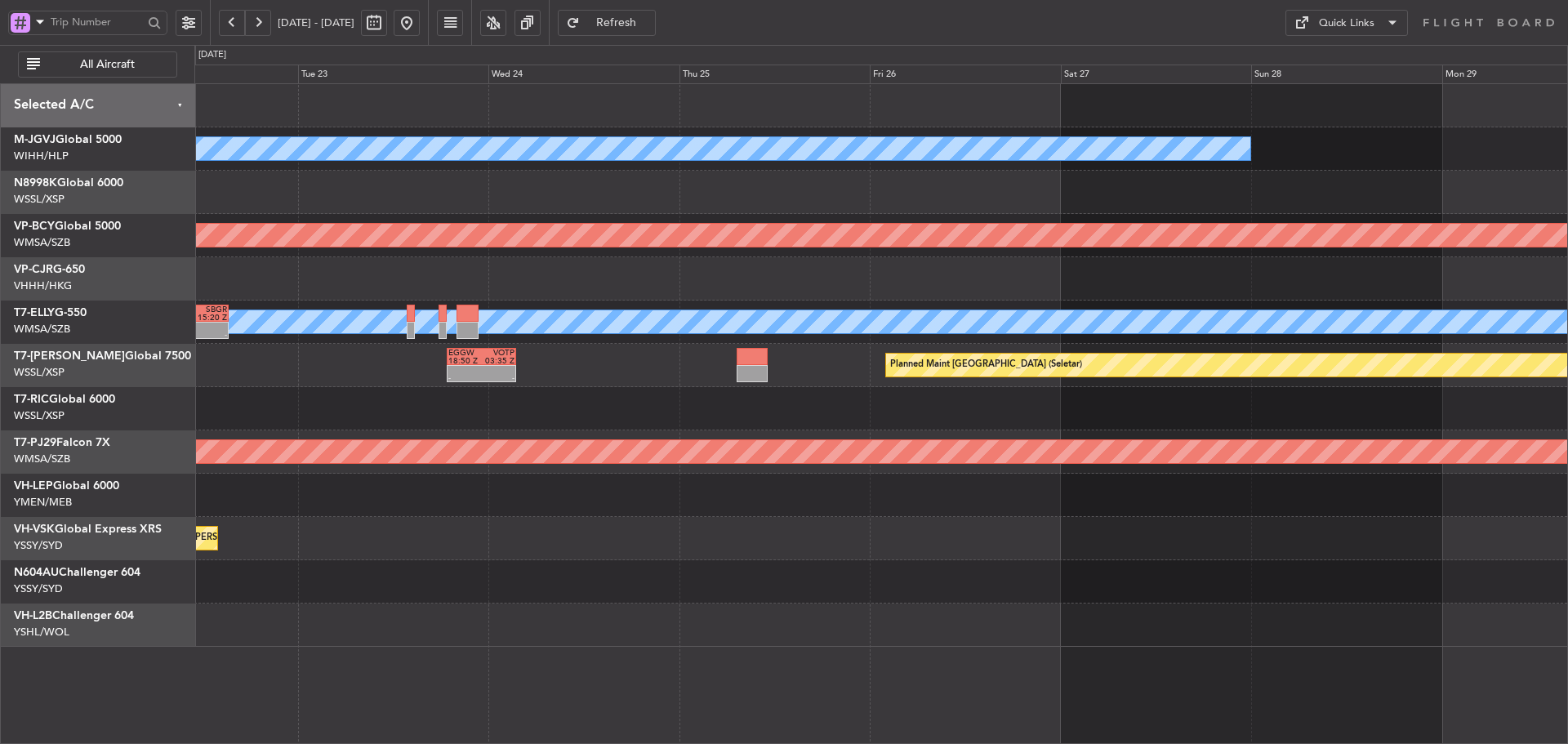
click at [553, 399] on div at bounding box center [881, 408] width 1373 height 44
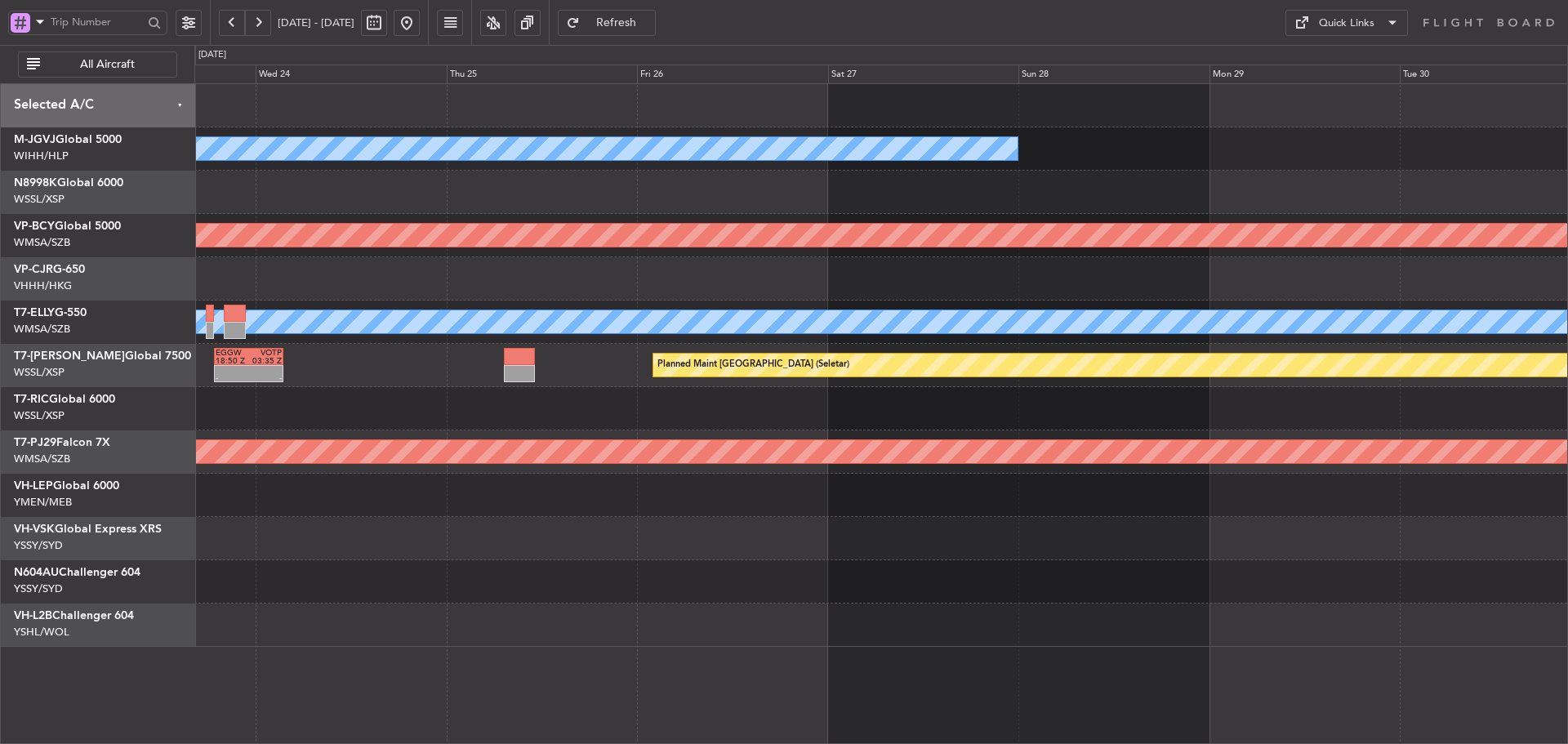
click at [517, 394] on div at bounding box center [881, 408] width 1373 height 44
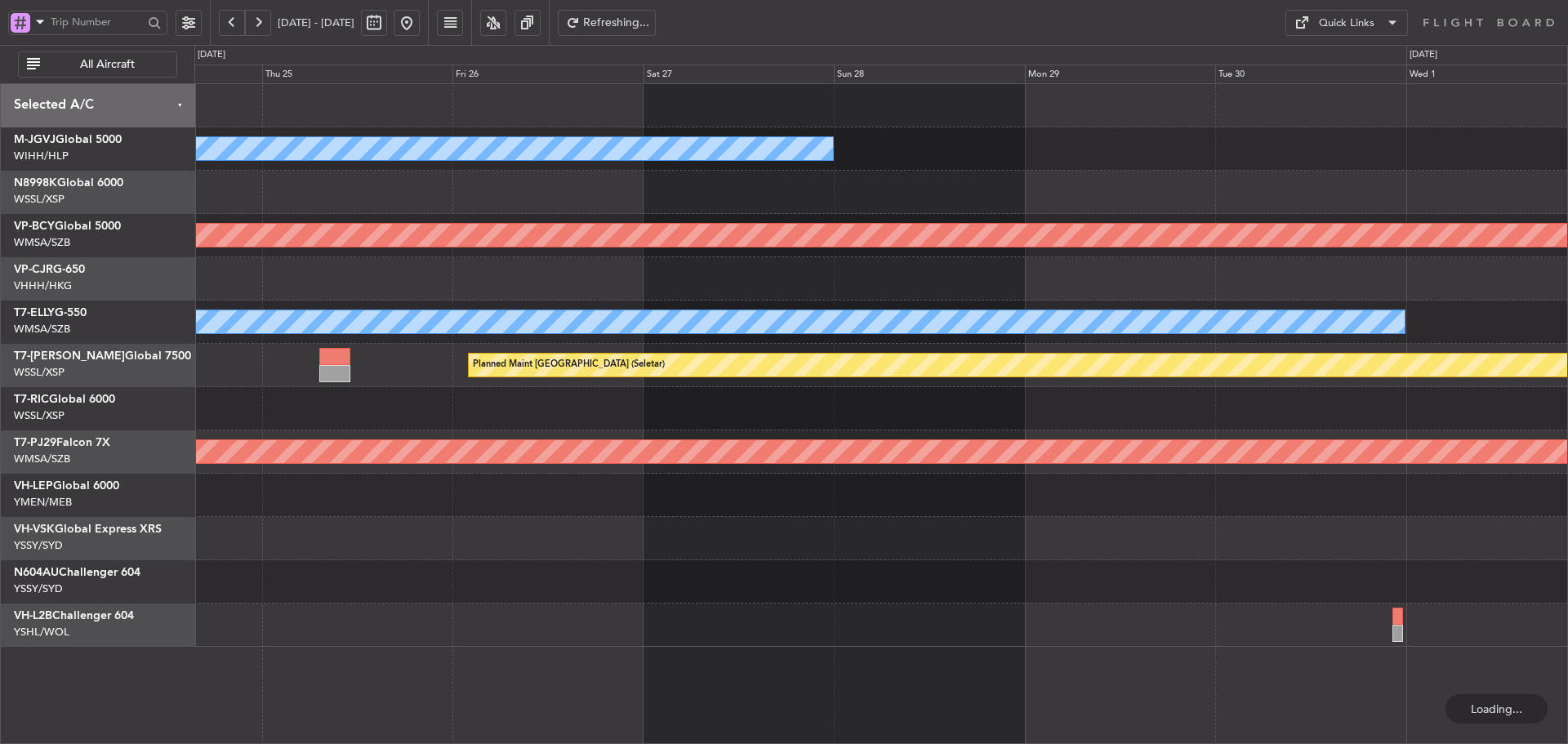
click at [411, 405] on div at bounding box center [881, 408] width 1373 height 44
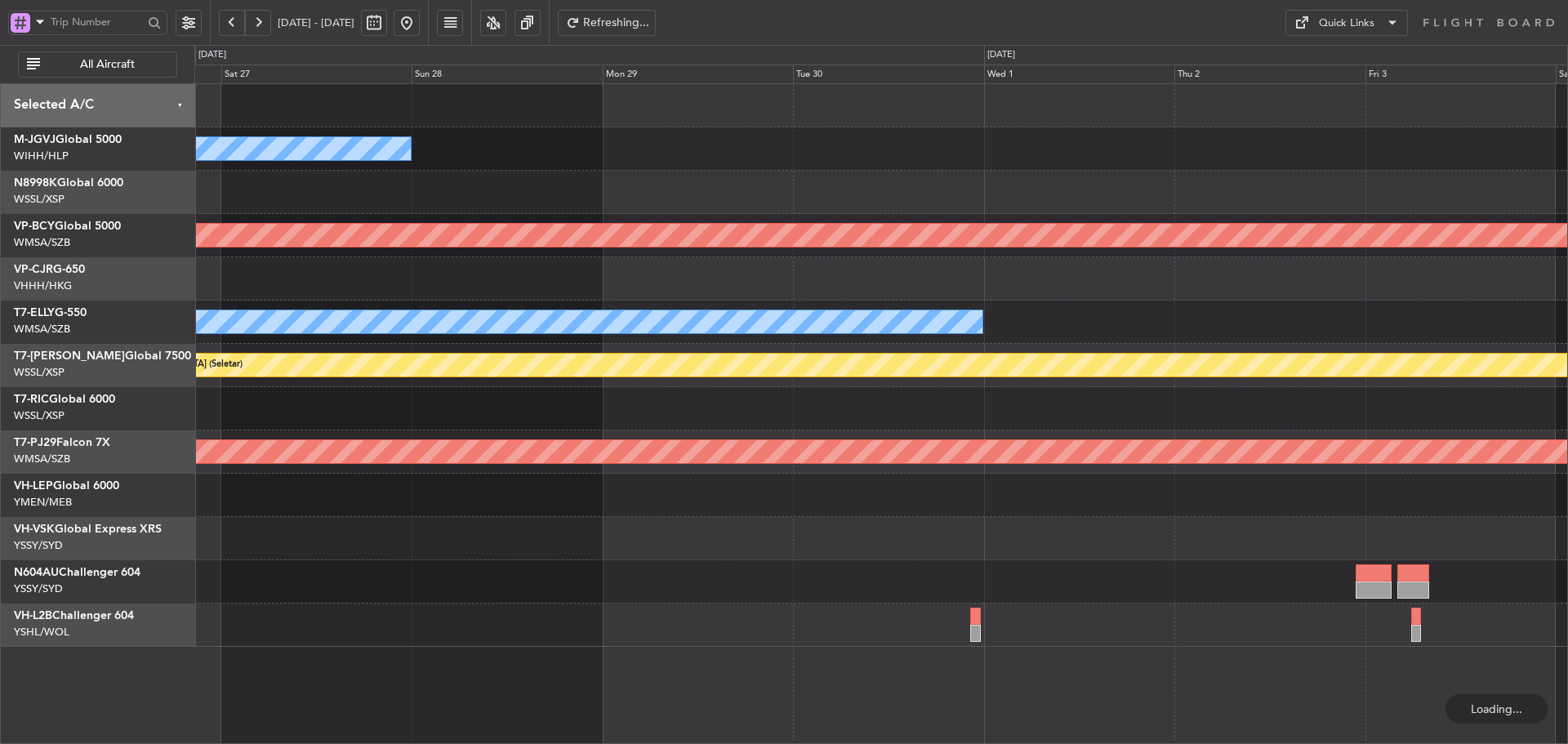
click at [524, 399] on div at bounding box center [881, 408] width 1373 height 44
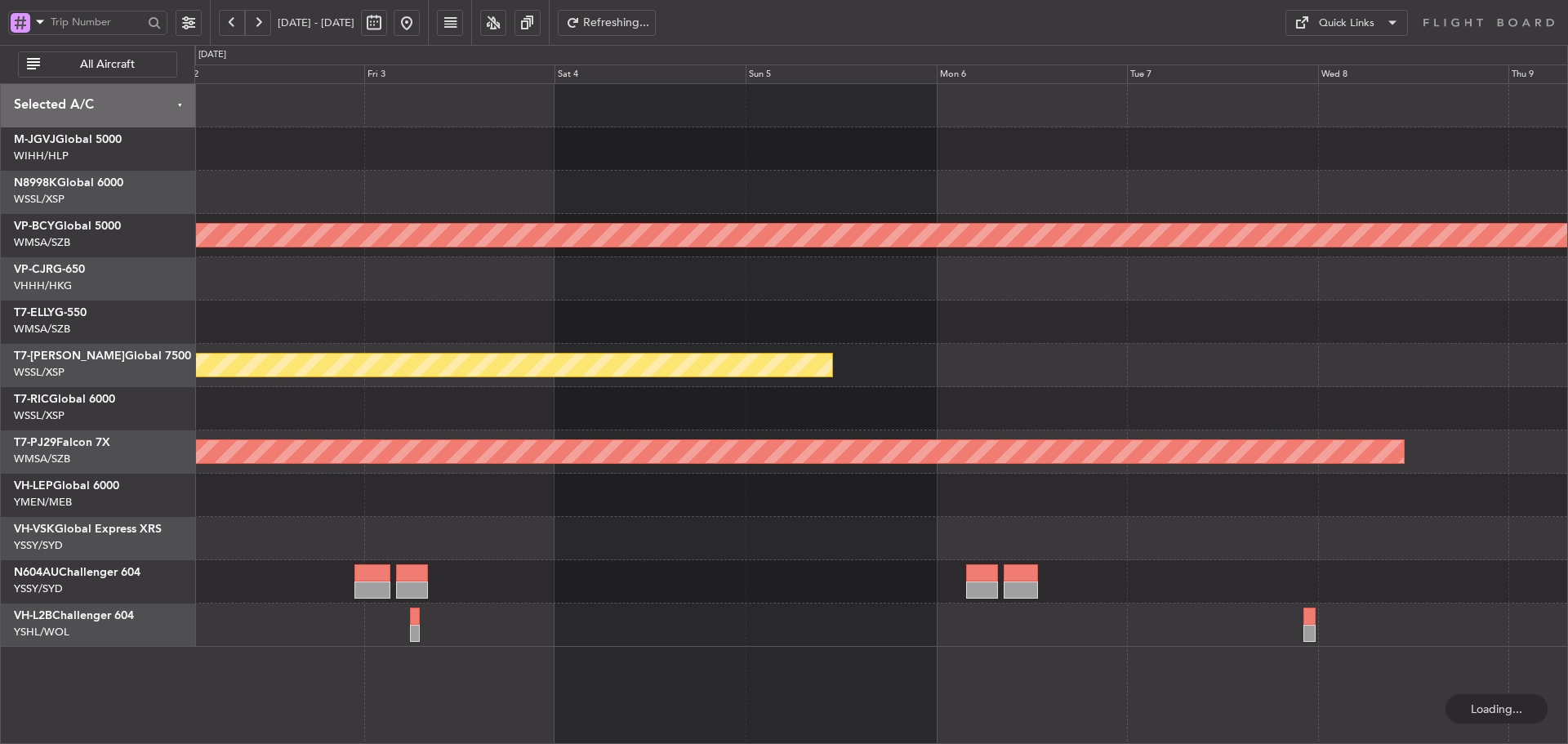
click at [565, 415] on div at bounding box center [881, 408] width 1373 height 44
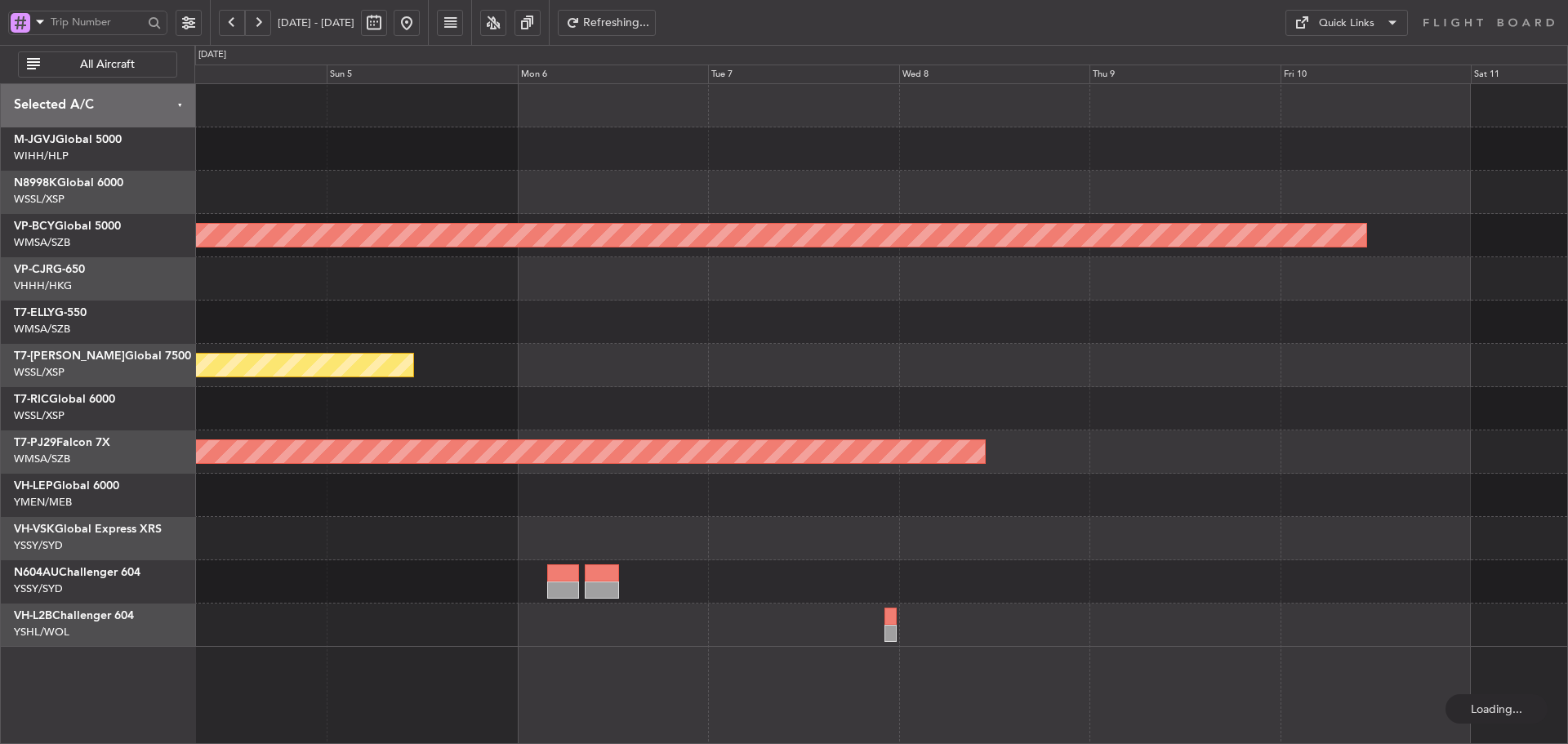
click at [535, 421] on div at bounding box center [881, 408] width 1373 height 44
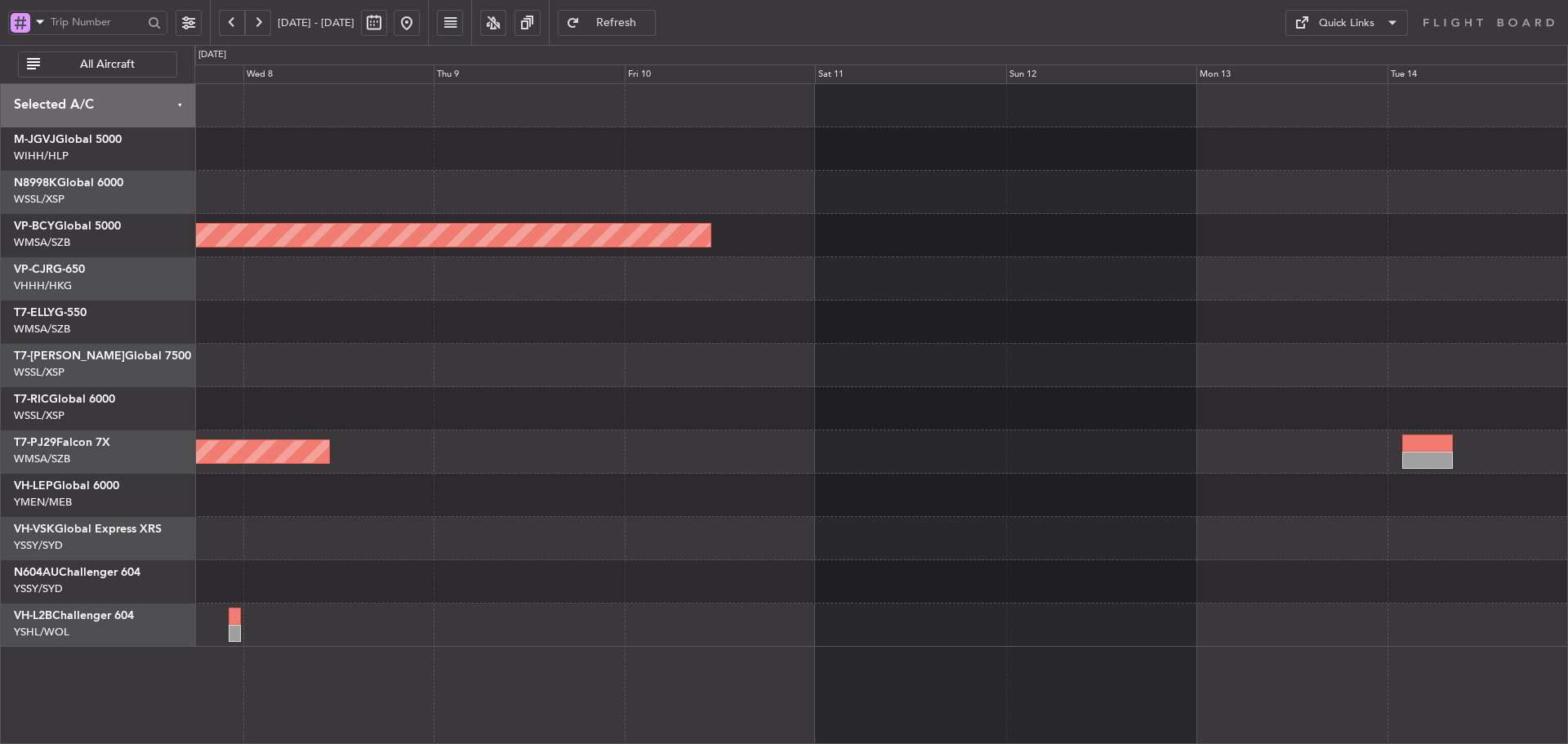
click at [496, 403] on div at bounding box center [881, 408] width 1373 height 44
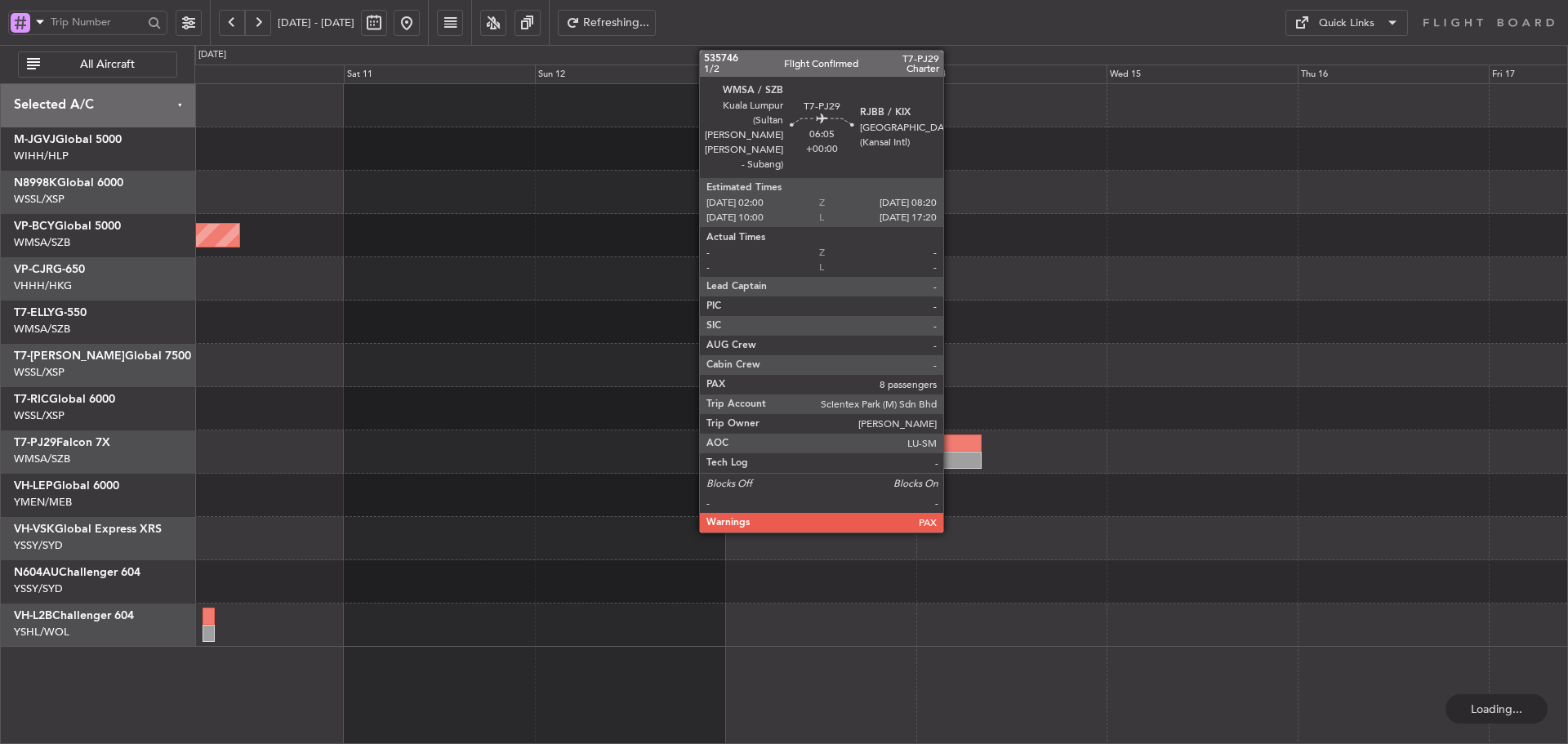
click at [951, 459] on div at bounding box center [956, 460] width 50 height 17
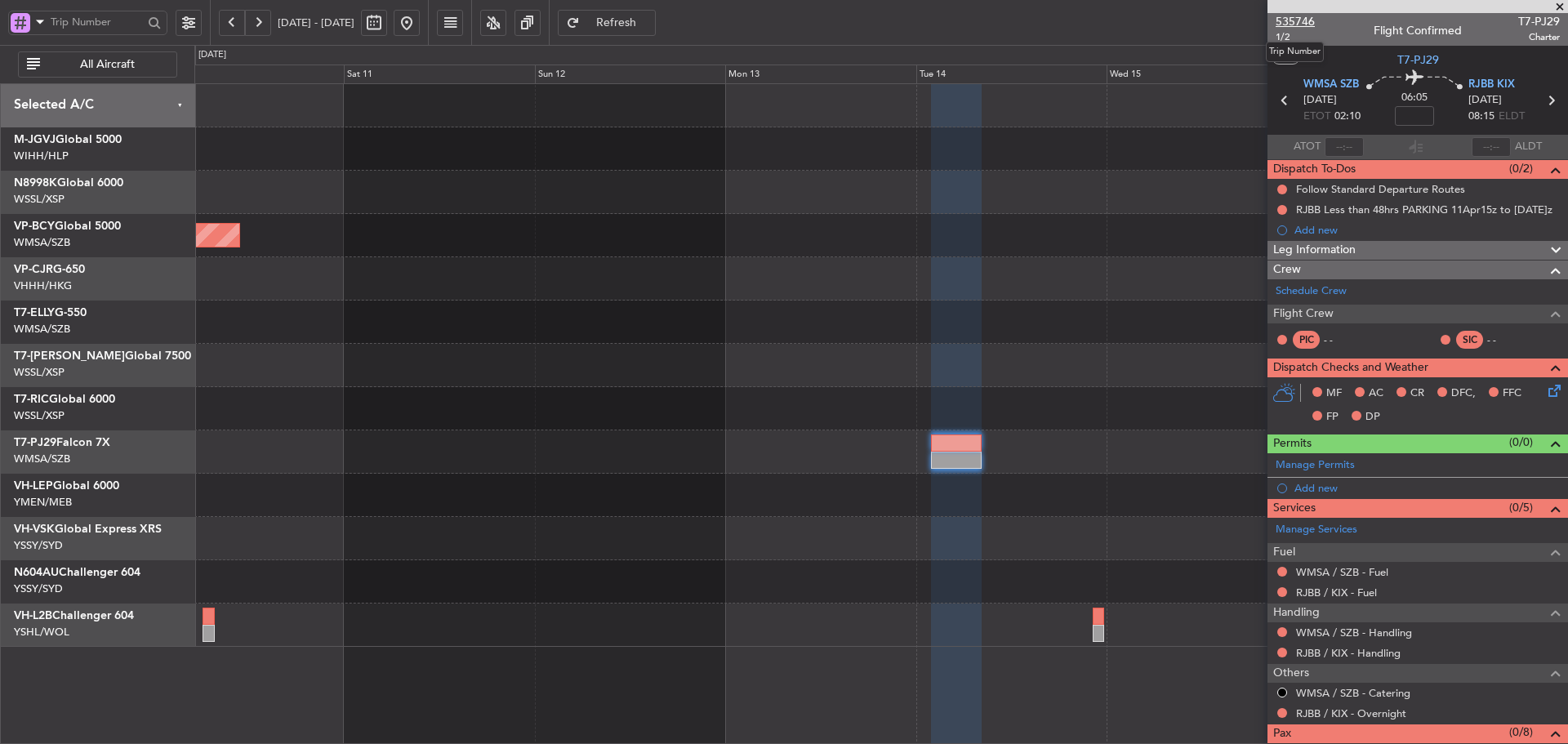
click at [1298, 21] on span "535746" at bounding box center [1296, 21] width 39 height 17
click at [1564, 7] on span at bounding box center [1559, 7] width 16 height 15
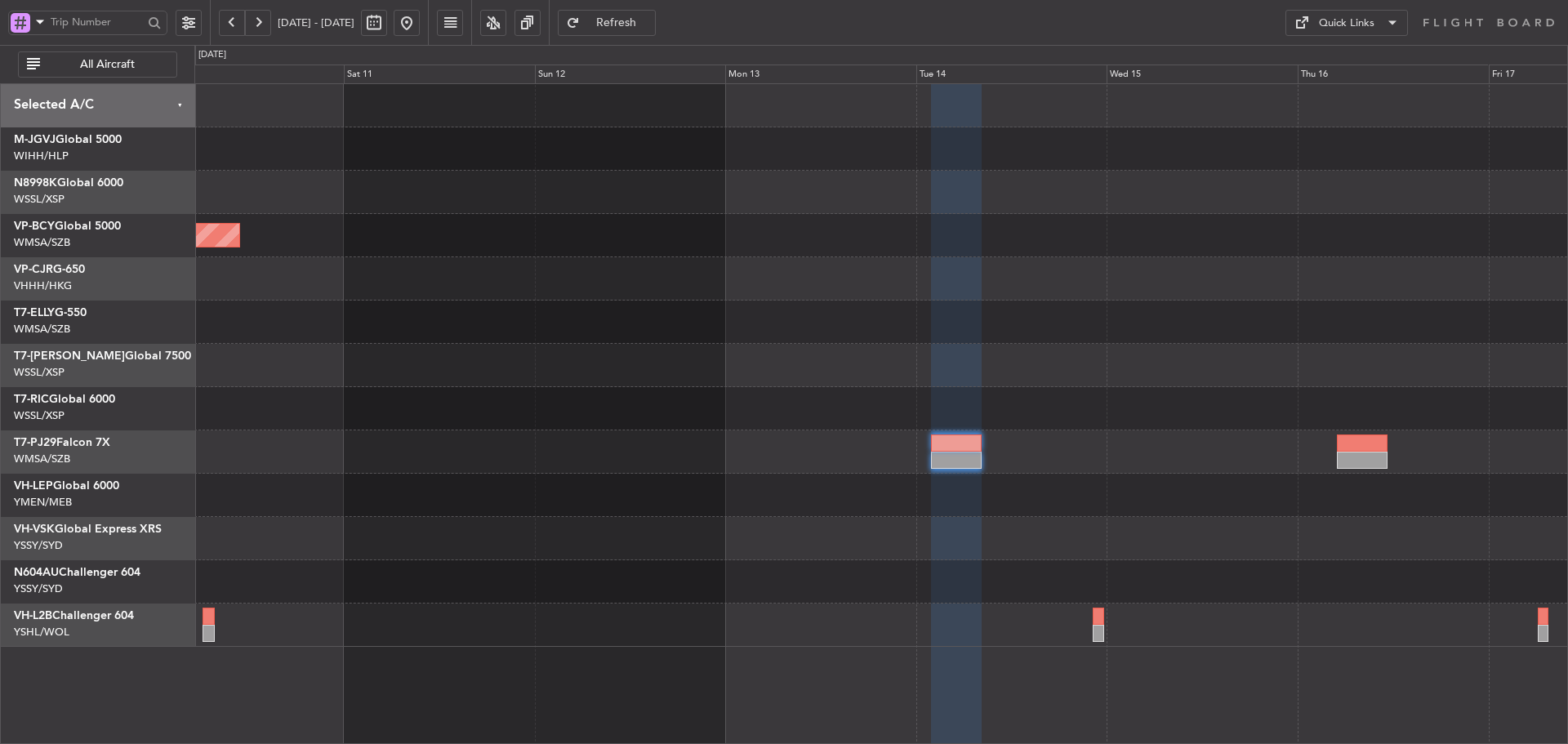
type input "0"
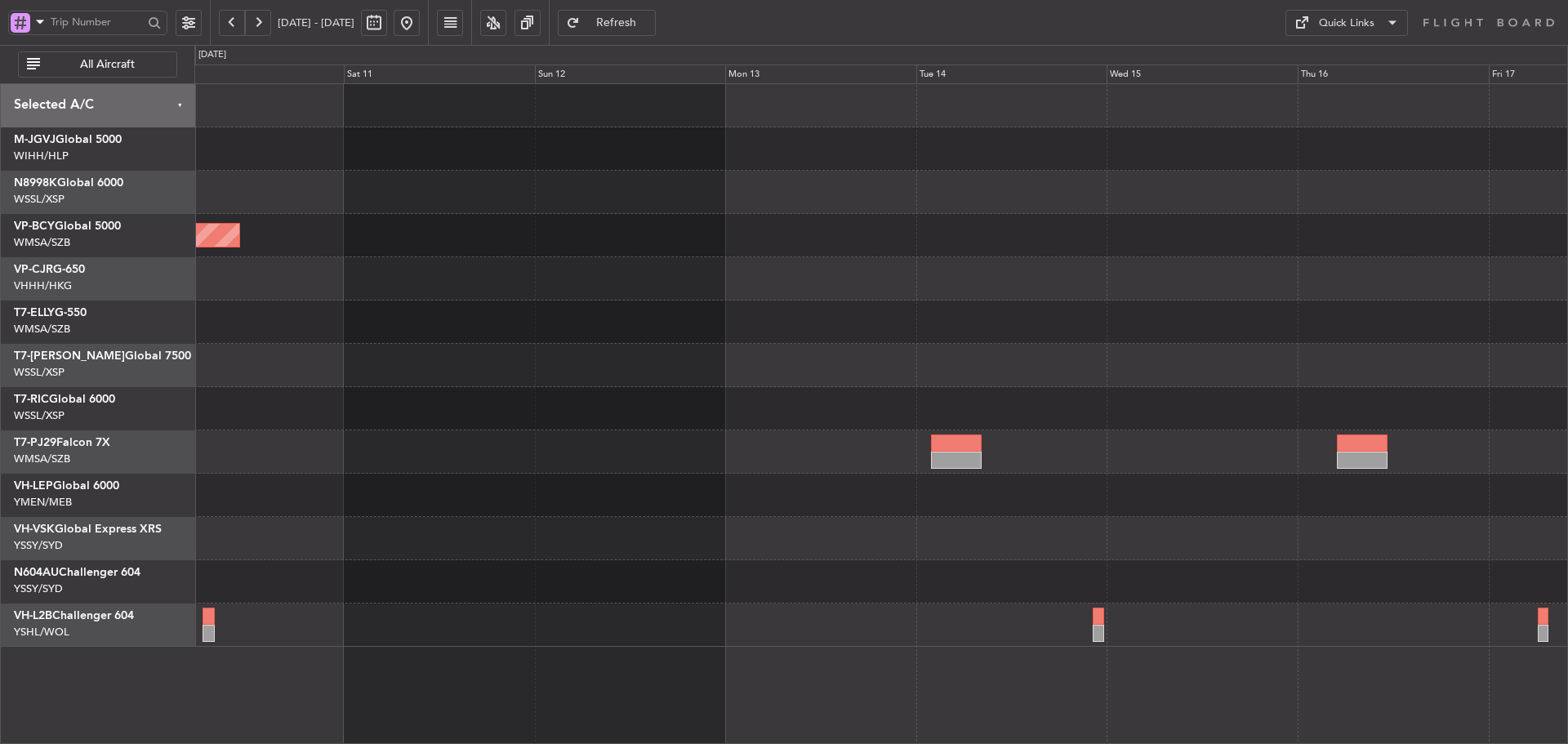
click at [1366, 23] on div "Quick Links" at bounding box center [1347, 23] width 56 height 16
click at [1347, 54] on button "Trip Builder" at bounding box center [1346, 62] width 122 height 39
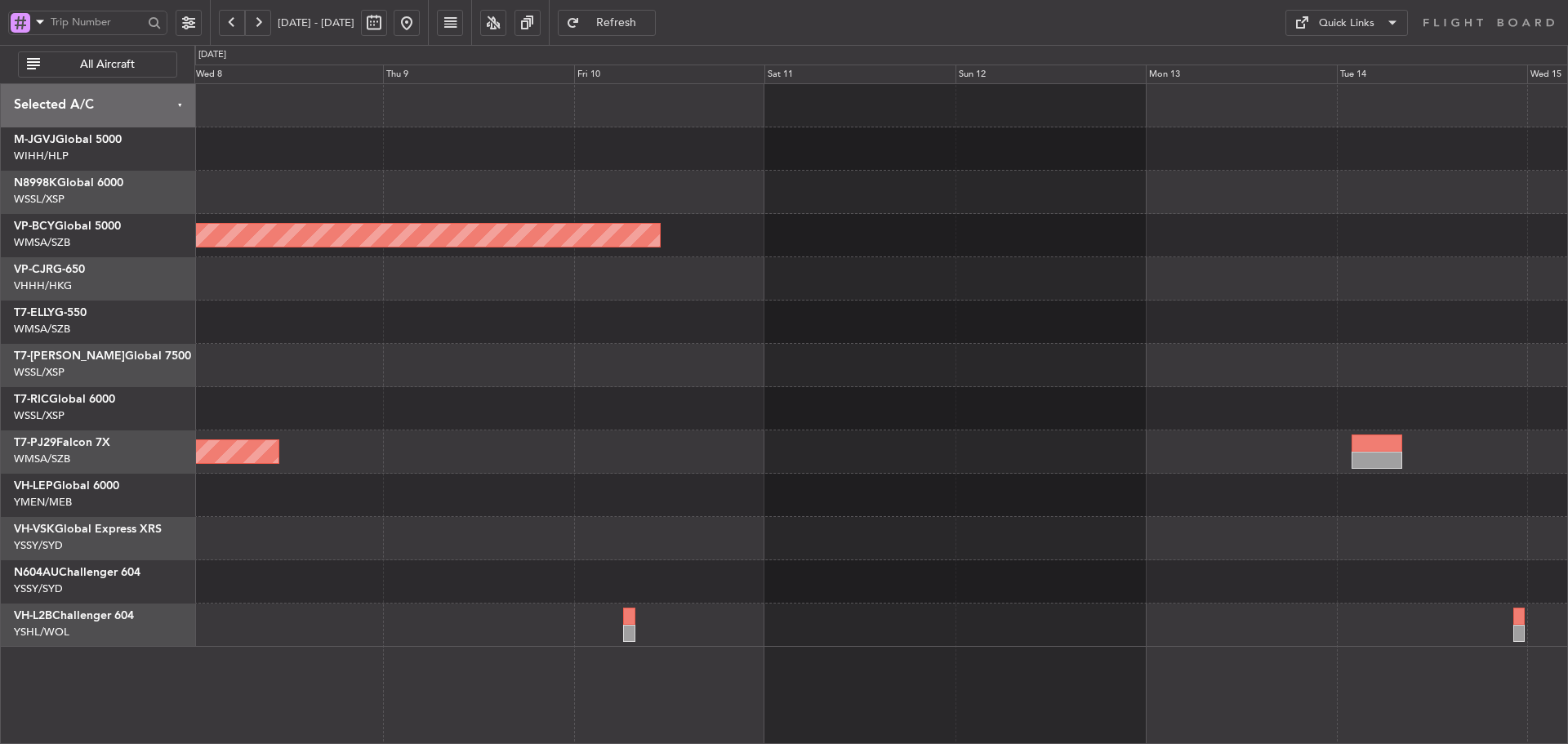
click at [1009, 405] on div at bounding box center [881, 408] width 1373 height 44
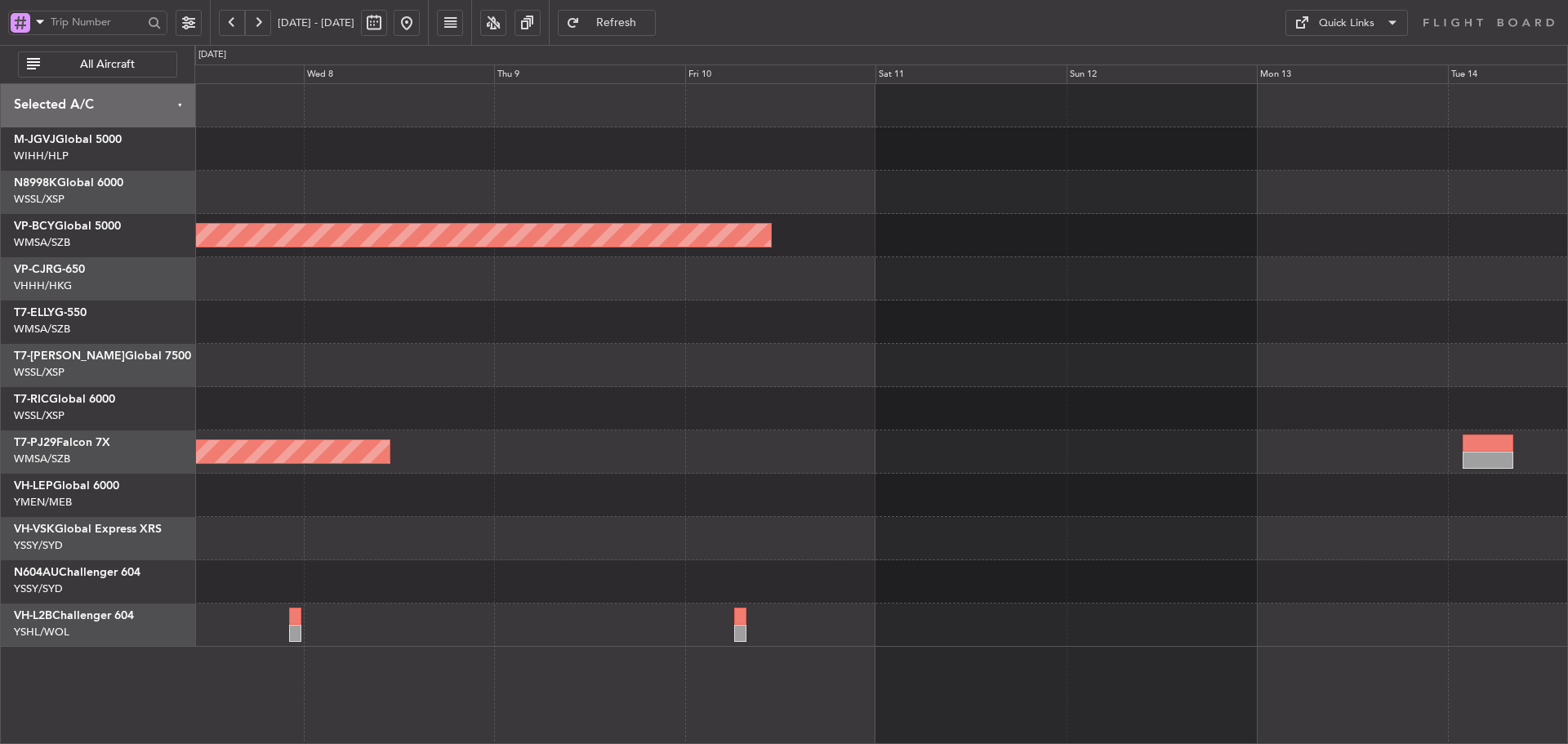
click at [429, 16] on fb-range-datepicker "[DATE] - [DATE]" at bounding box center [319, 22] width 219 height 45
click at [420, 16] on button at bounding box center [407, 22] width 26 height 26
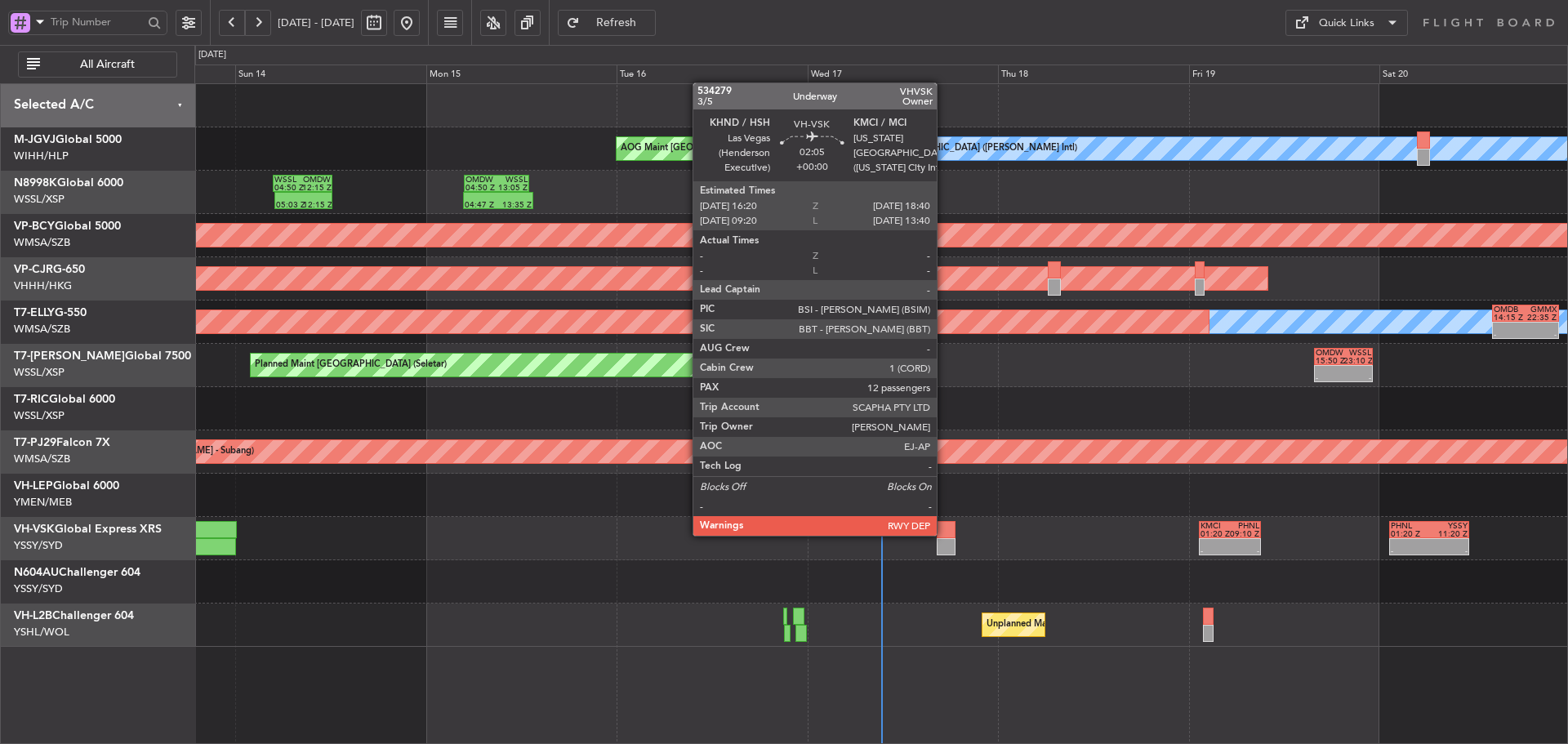
click at [945, 534] on div at bounding box center [946, 530] width 19 height 17
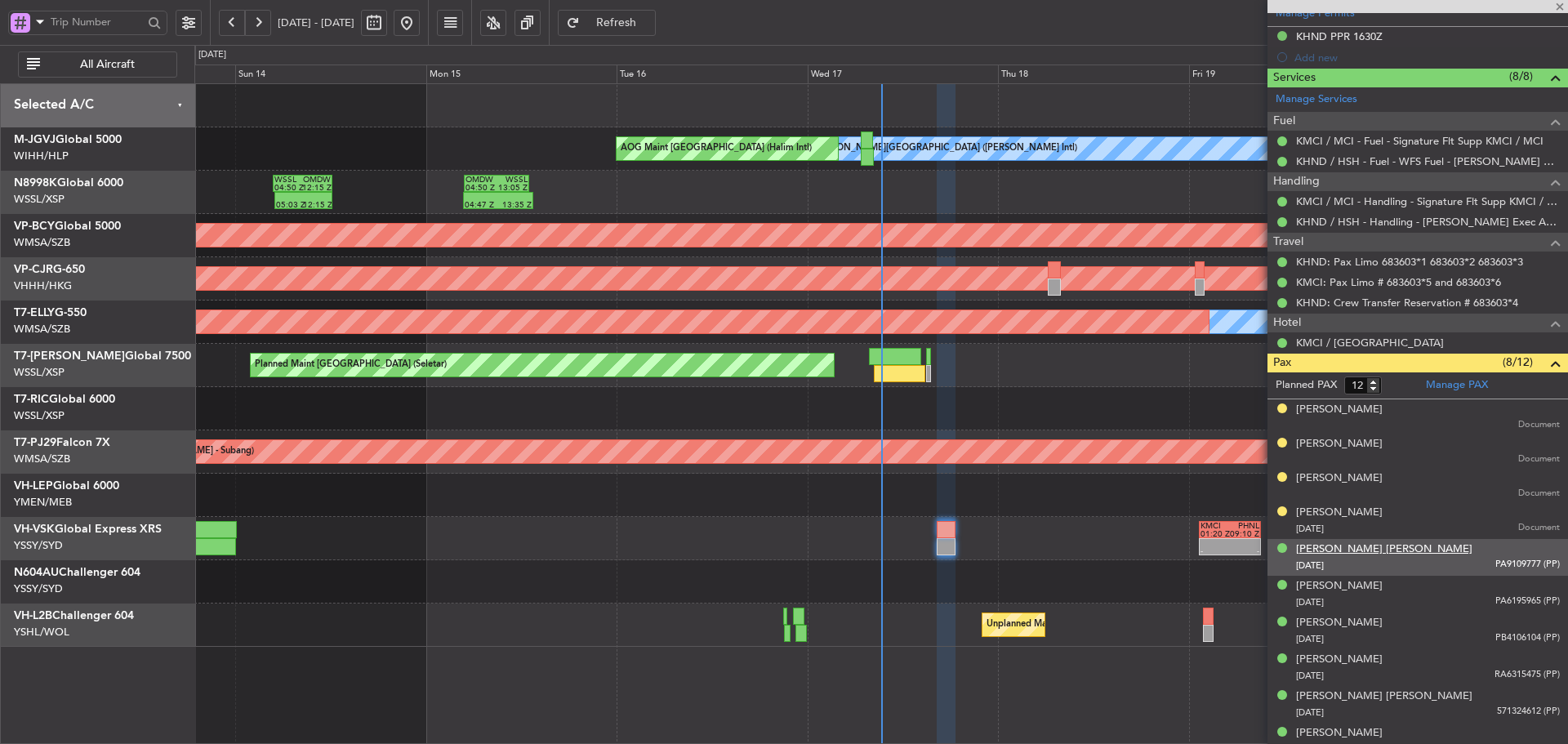
scroll to position [490, 0]
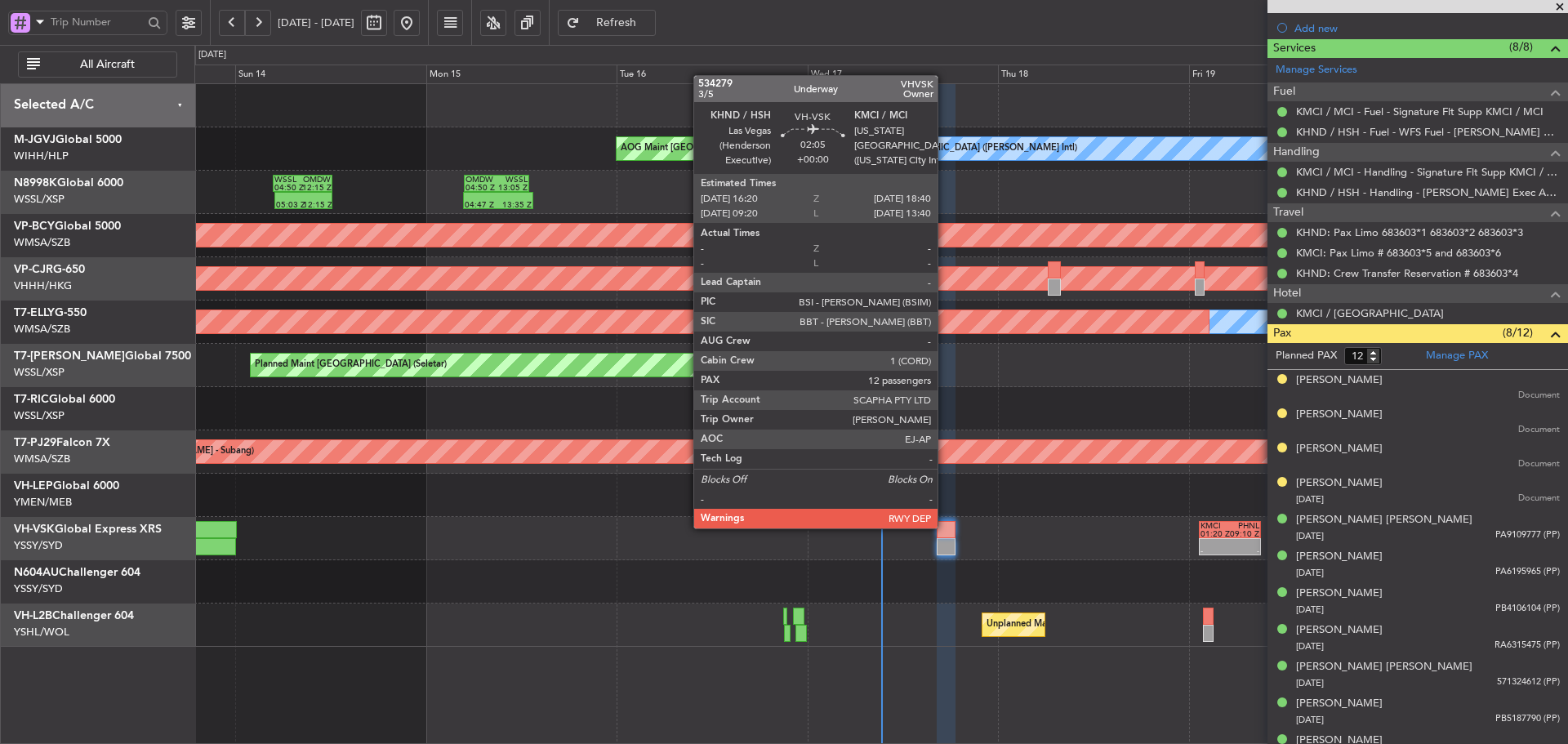
click at [945, 527] on div at bounding box center [946, 530] width 19 height 17
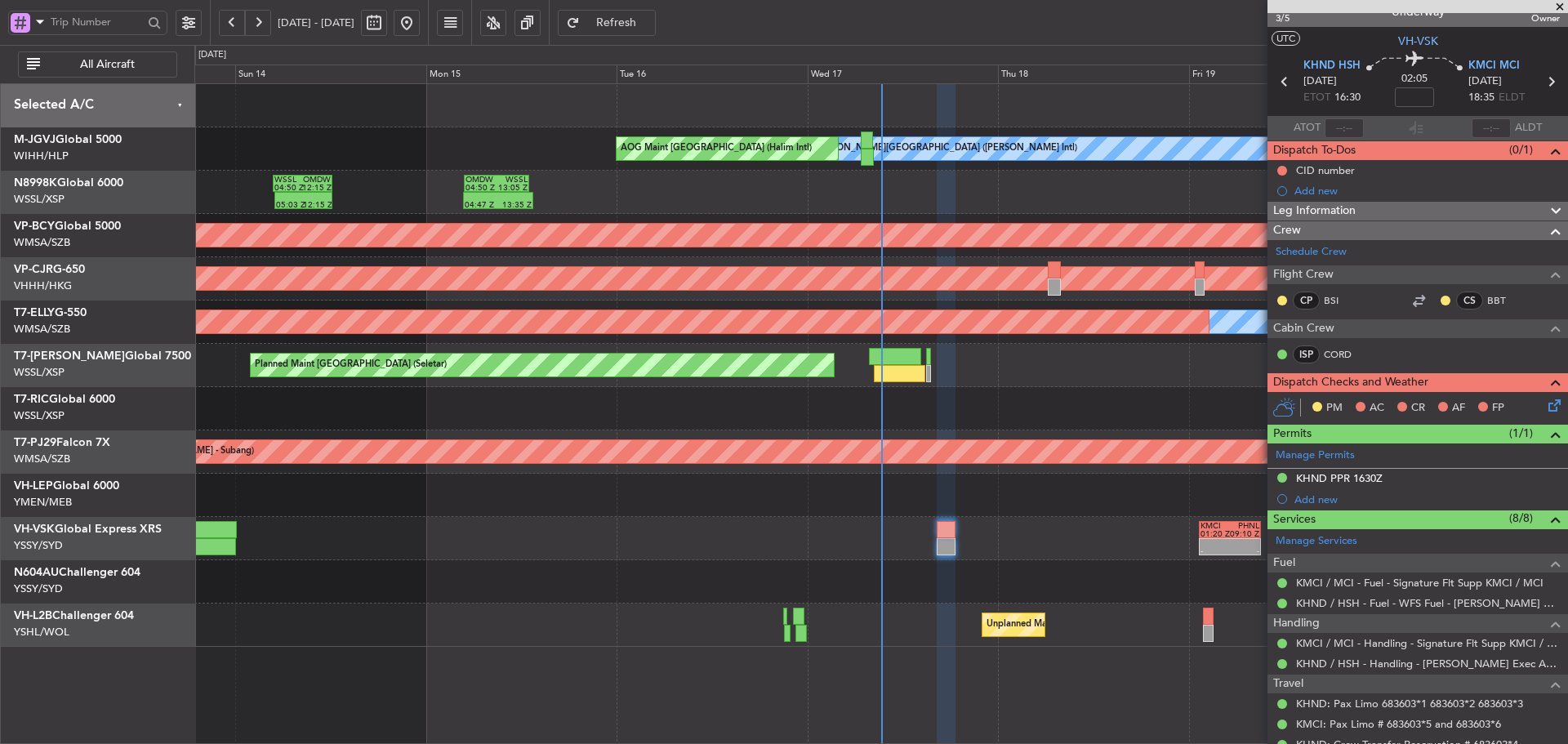
scroll to position [0, 0]
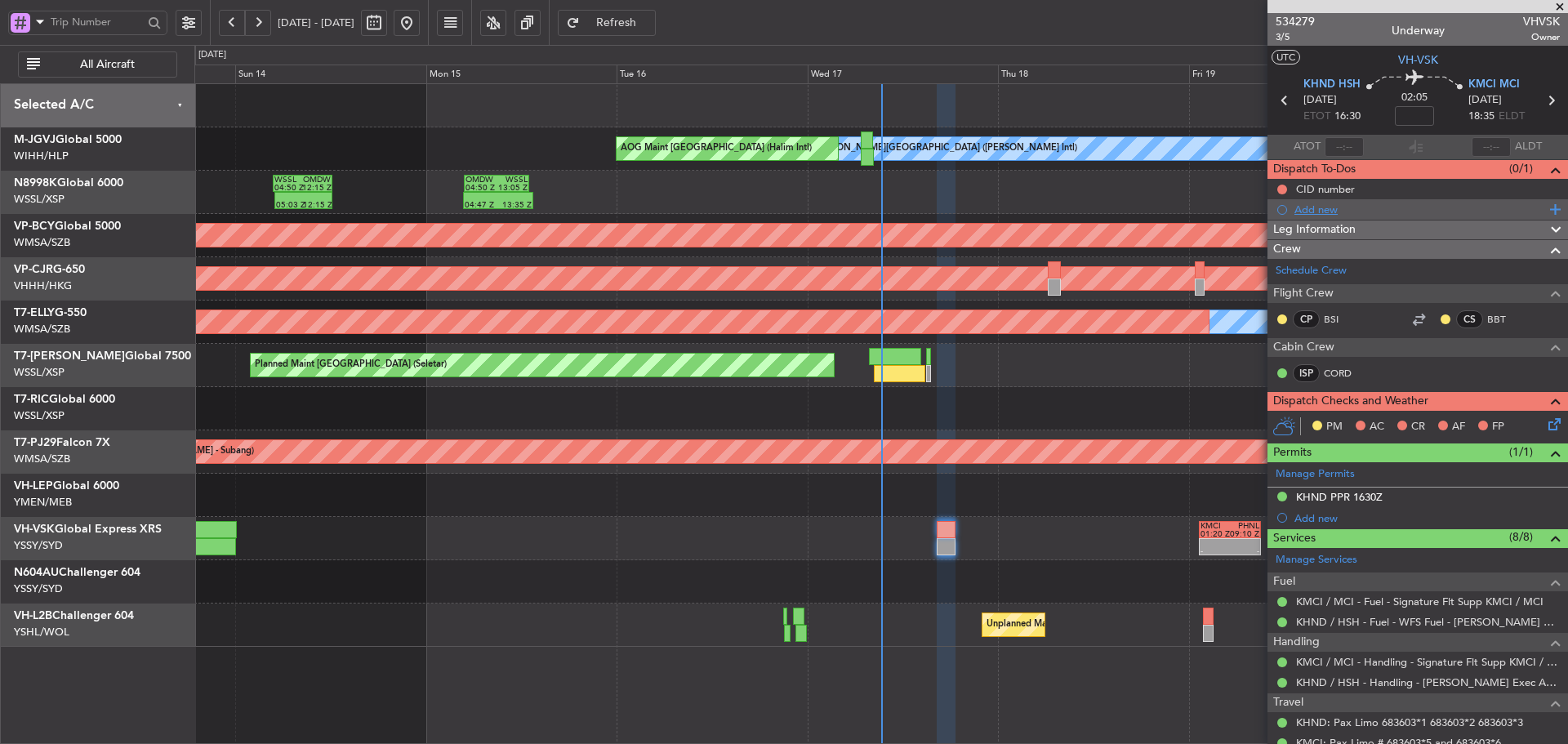
click at [1319, 209] on div "Add new" at bounding box center [1420, 209] width 251 height 14
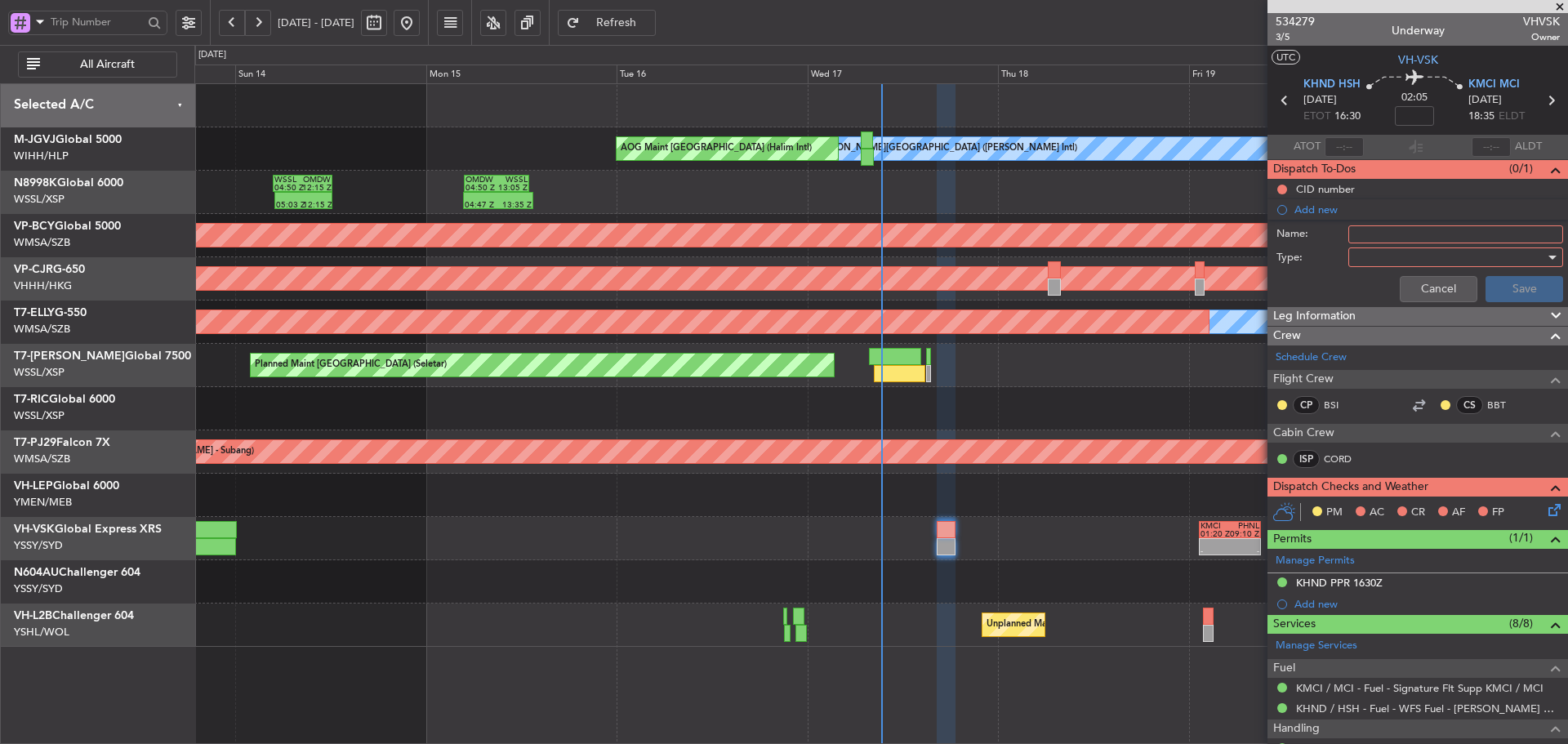
click at [1366, 237] on input "Name:" at bounding box center [1456, 234] width 215 height 18
type input "FPL"
click at [1376, 261] on div at bounding box center [1450, 257] width 190 height 25
click at [1380, 284] on span "Generic" at bounding box center [1448, 290] width 191 height 25
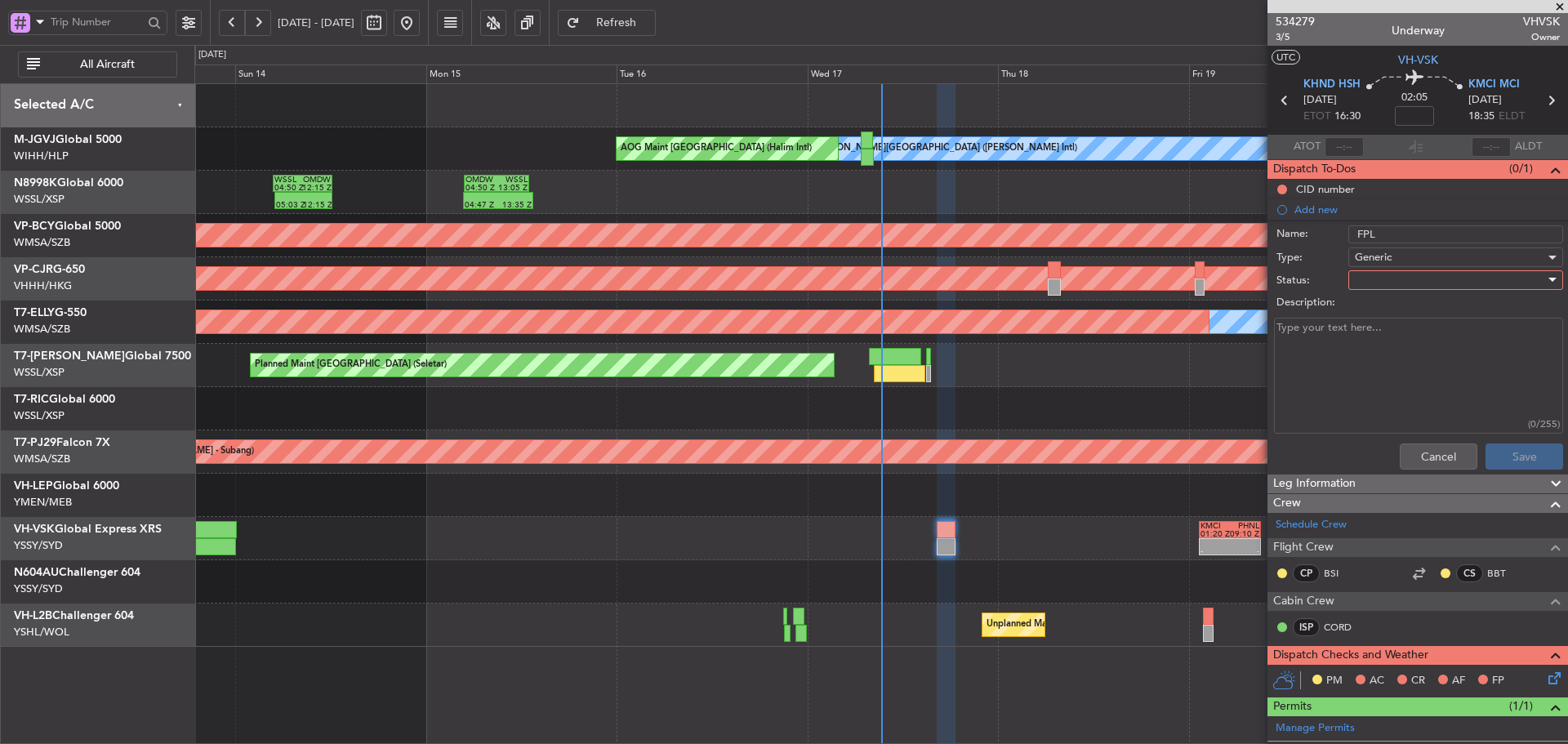
click at [1368, 274] on div at bounding box center [1450, 280] width 190 height 25
click at [1370, 303] on span "Not Started" at bounding box center [1448, 313] width 191 height 25
click at [1371, 354] on textarea "Description:" at bounding box center [1419, 376] width 290 height 117
type textarea "18500 lbs"
click at [1501, 448] on button "Save" at bounding box center [1524, 456] width 78 height 26
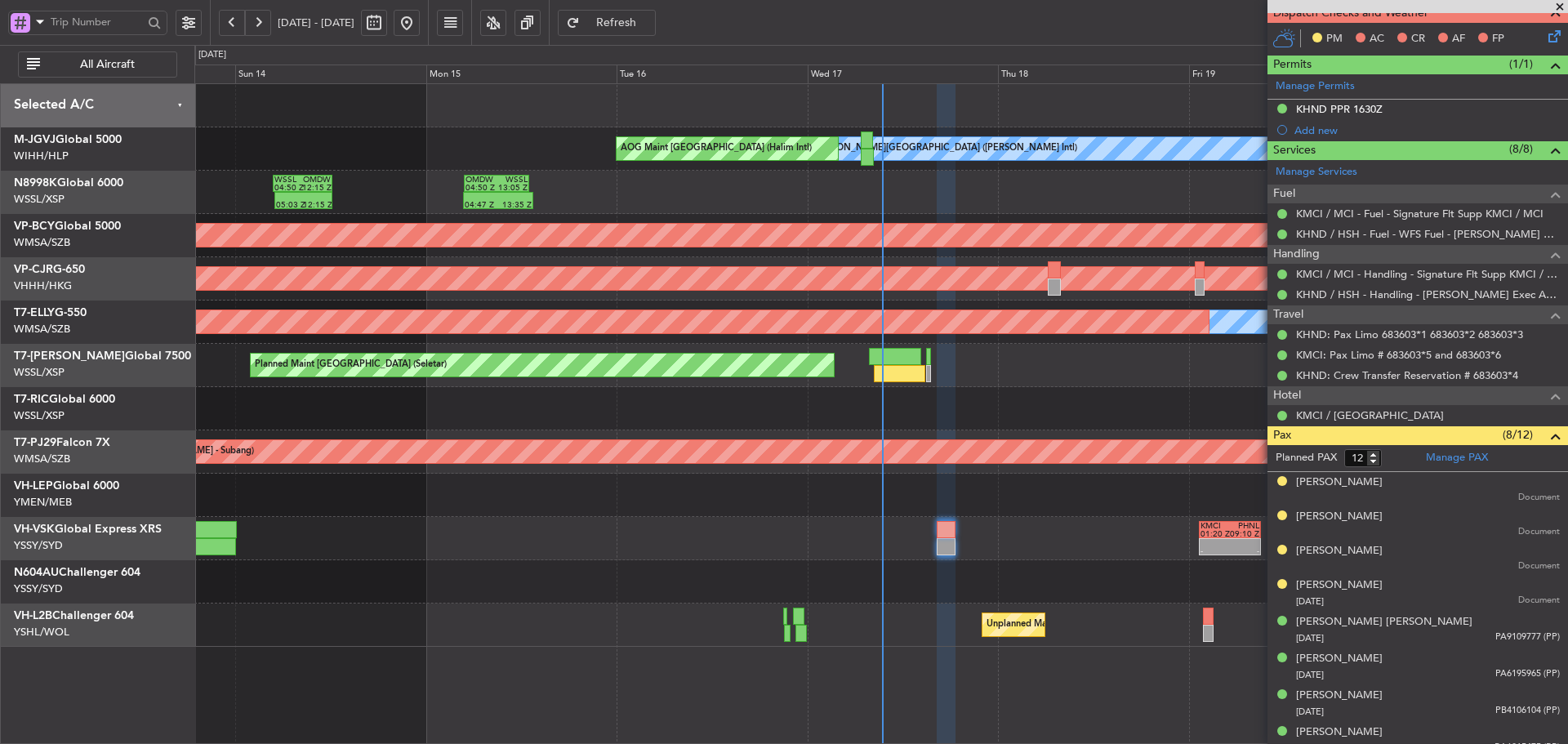
scroll to position [570, 0]
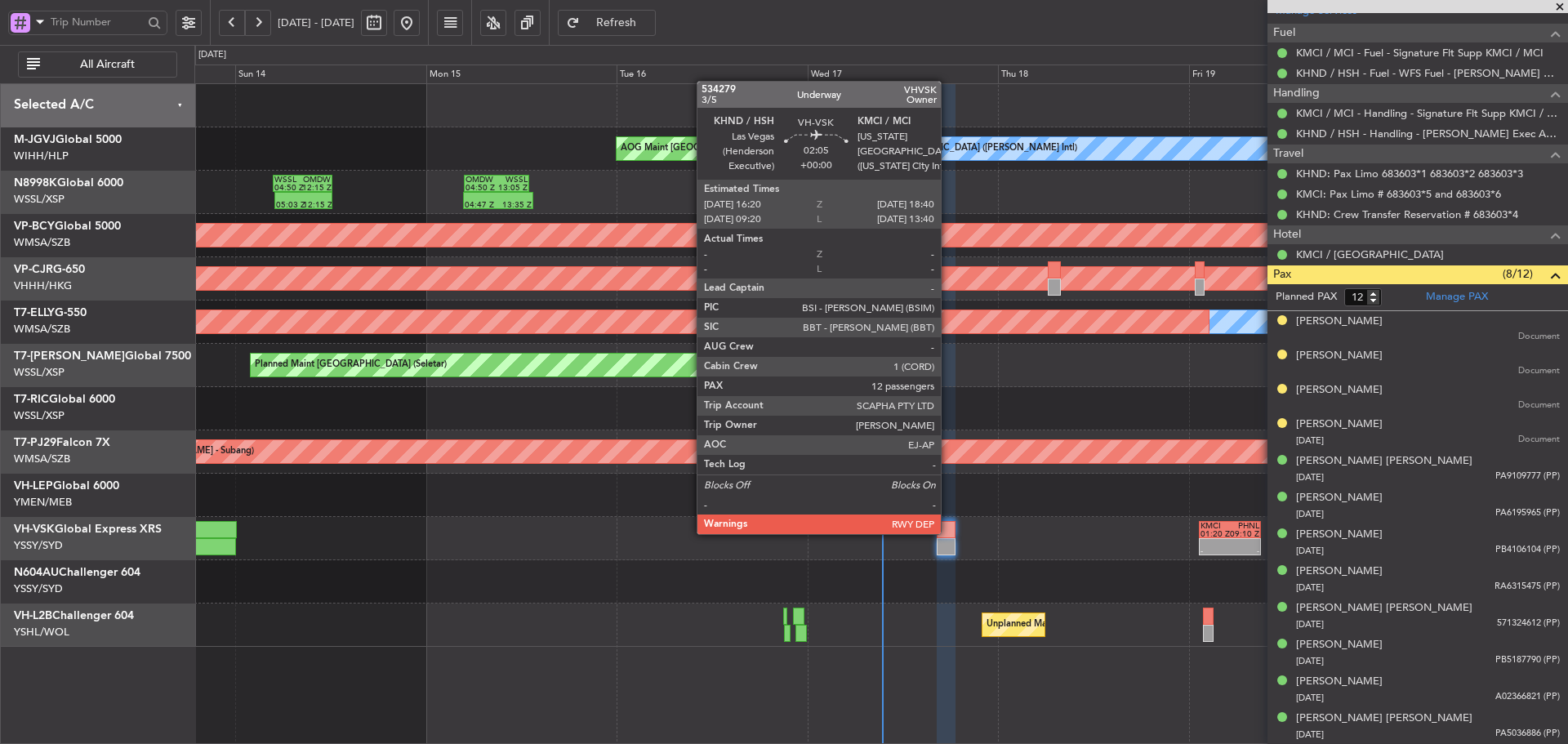
click at [947, 534] on div at bounding box center [946, 530] width 19 height 17
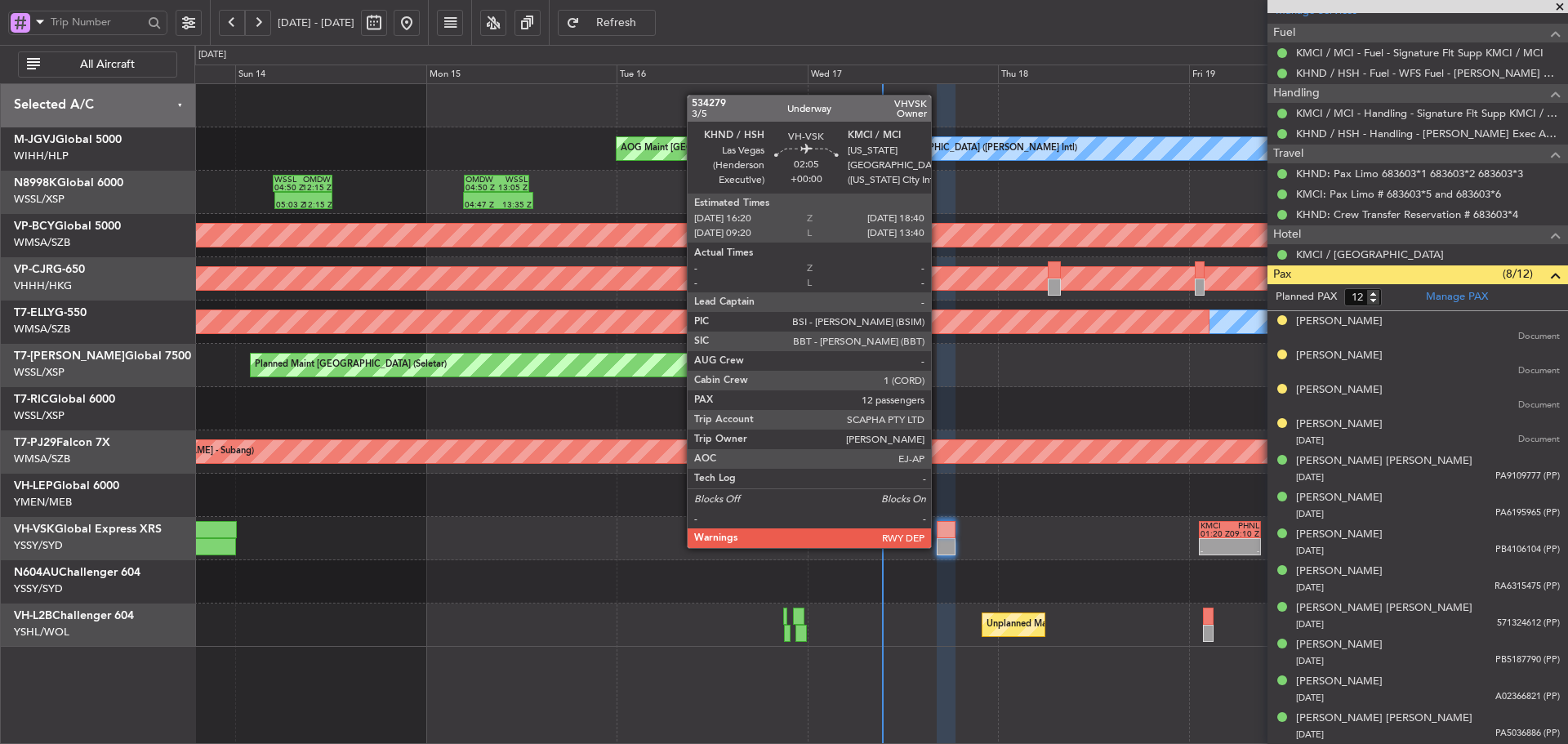
click at [939, 547] on div at bounding box center [946, 547] width 19 height 17
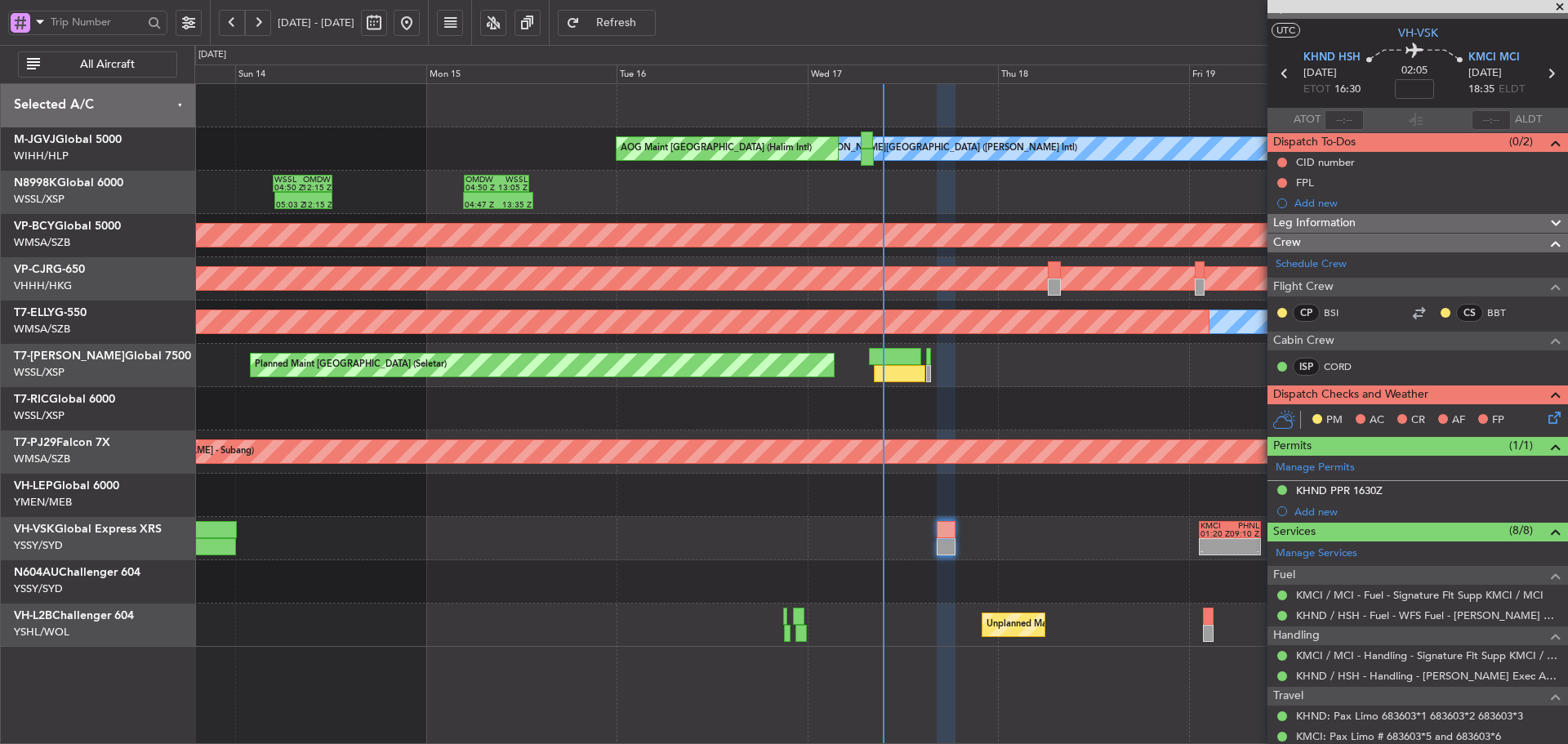
scroll to position [0, 0]
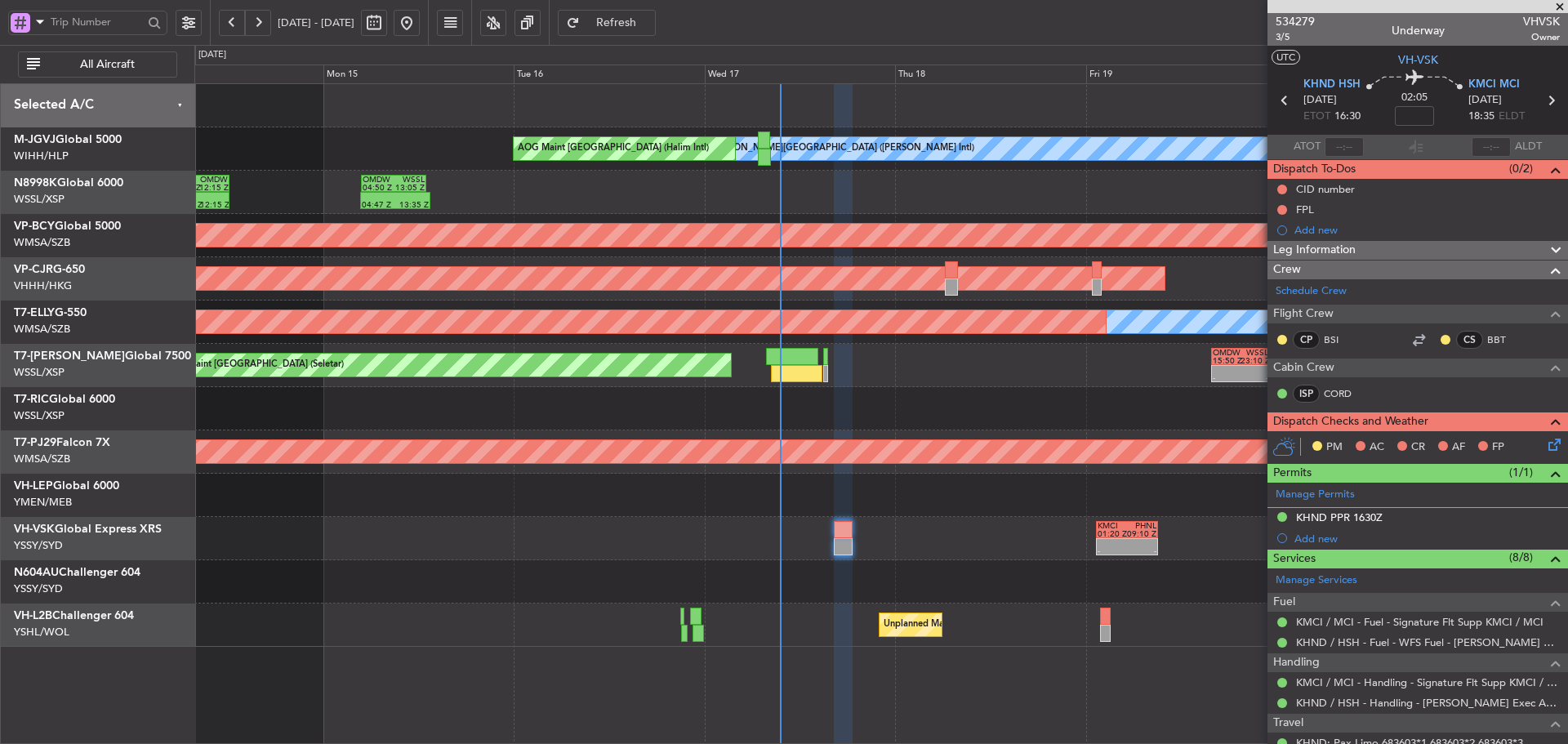
click at [940, 399] on div at bounding box center [881, 408] width 1373 height 44
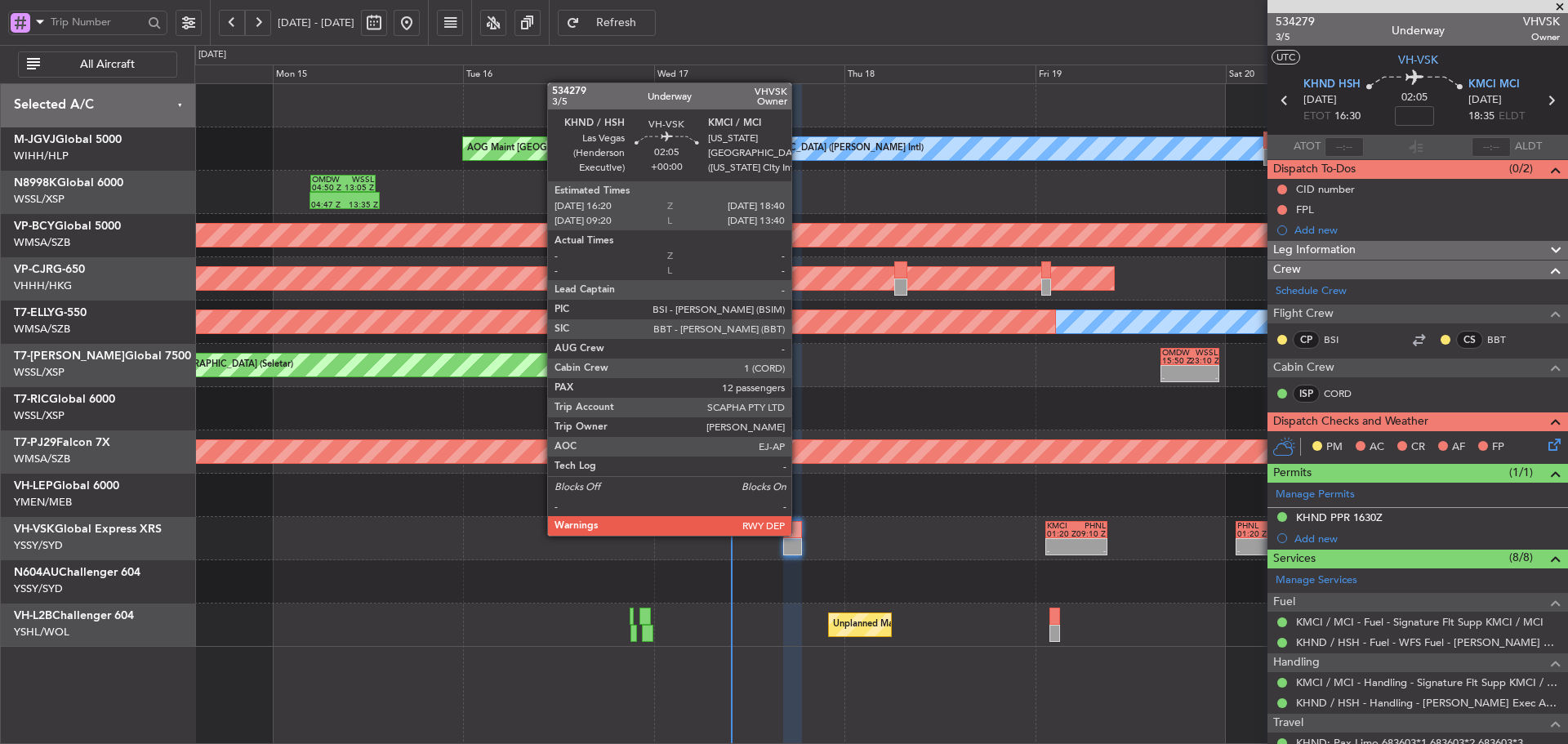
click at [794, 534] on div at bounding box center [793, 530] width 19 height 17
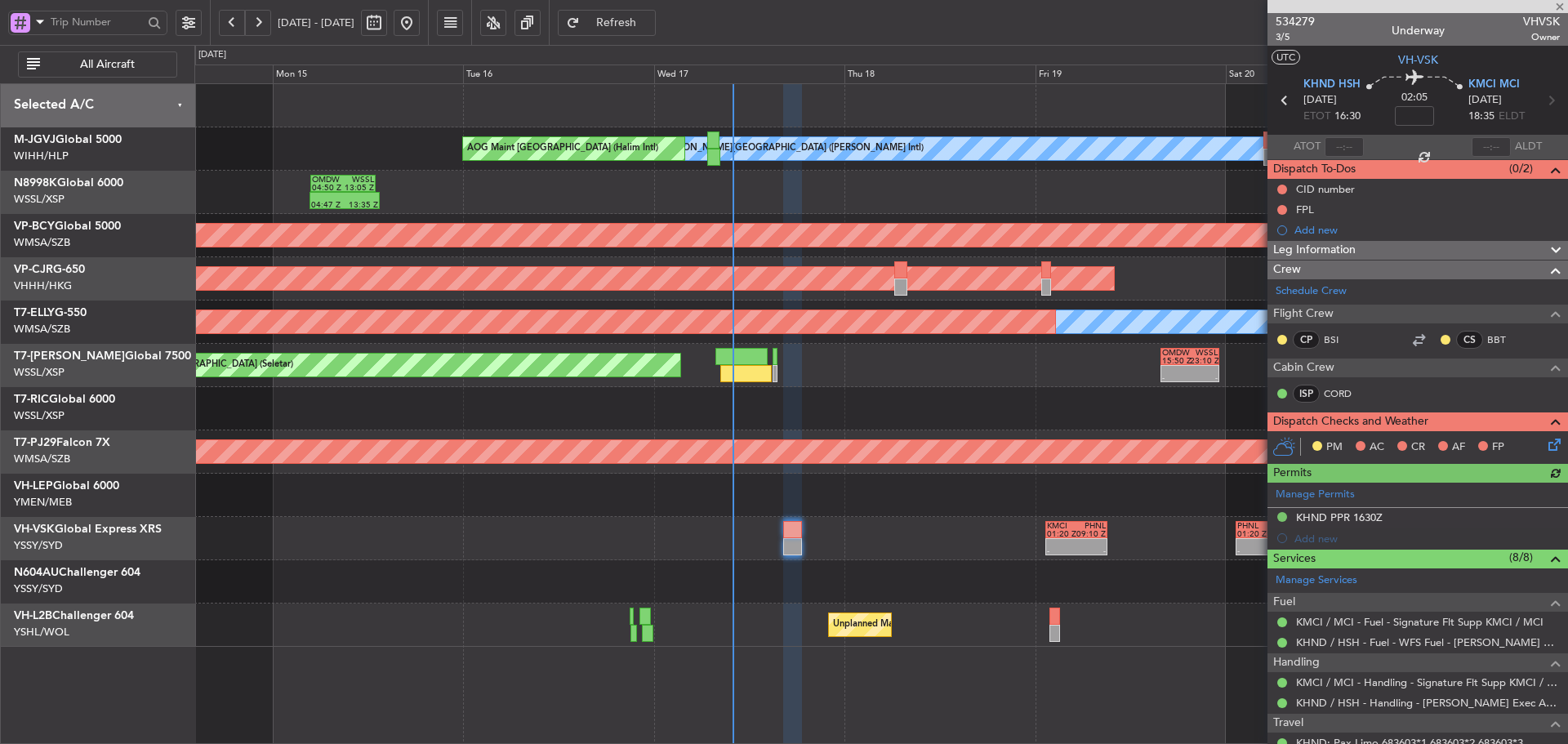
type input "[PERSON_NAME] (LEU)"
click at [1335, 192] on div "CID number" at bounding box center [1325, 189] width 59 height 14
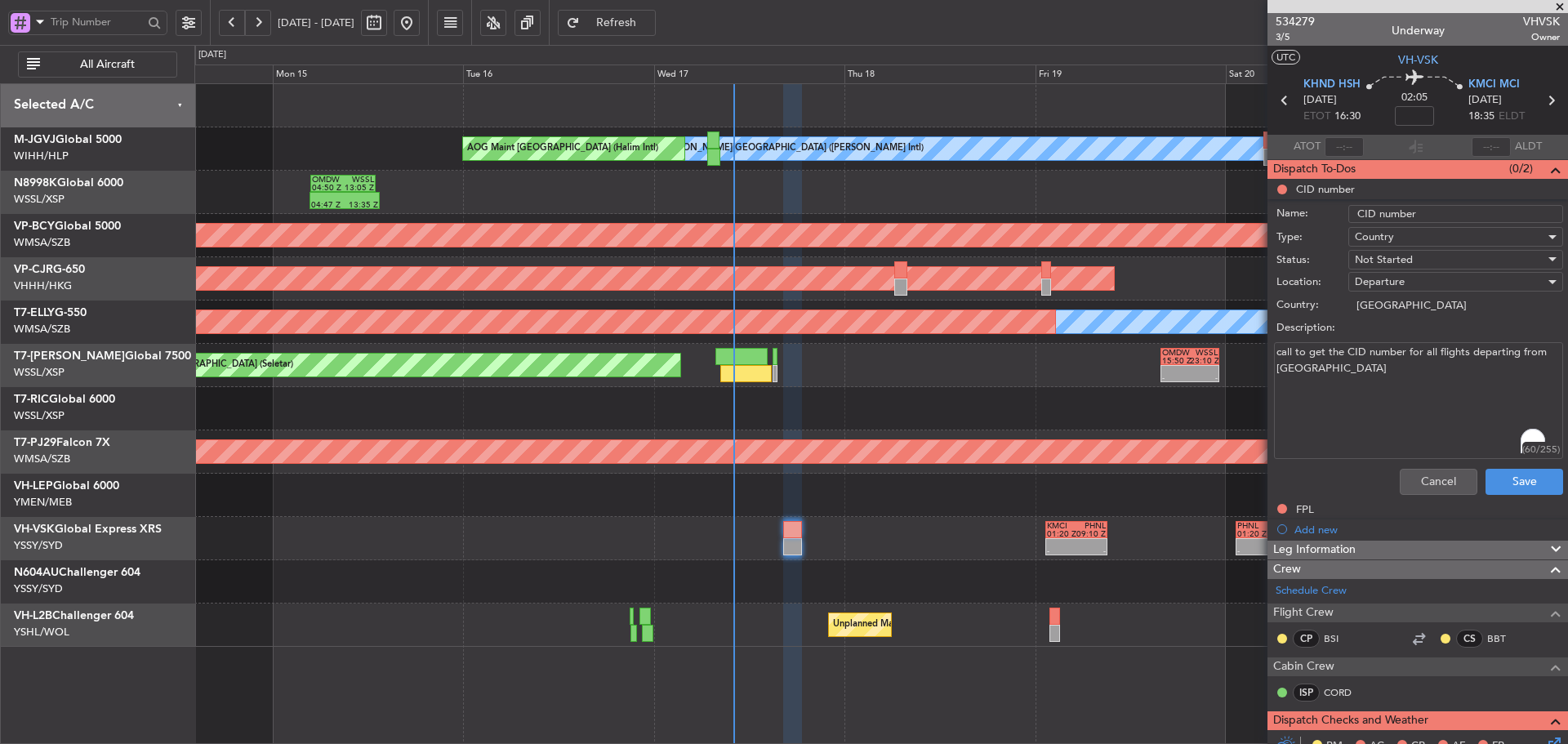
click at [1348, 379] on textarea "call to get the CID number for all flights departing from US" at bounding box center [1419, 401] width 290 height 117
type textarea "call to get the CID number for all flights departing from US #226"
click at [1501, 482] on button "Save" at bounding box center [1524, 482] width 78 height 26
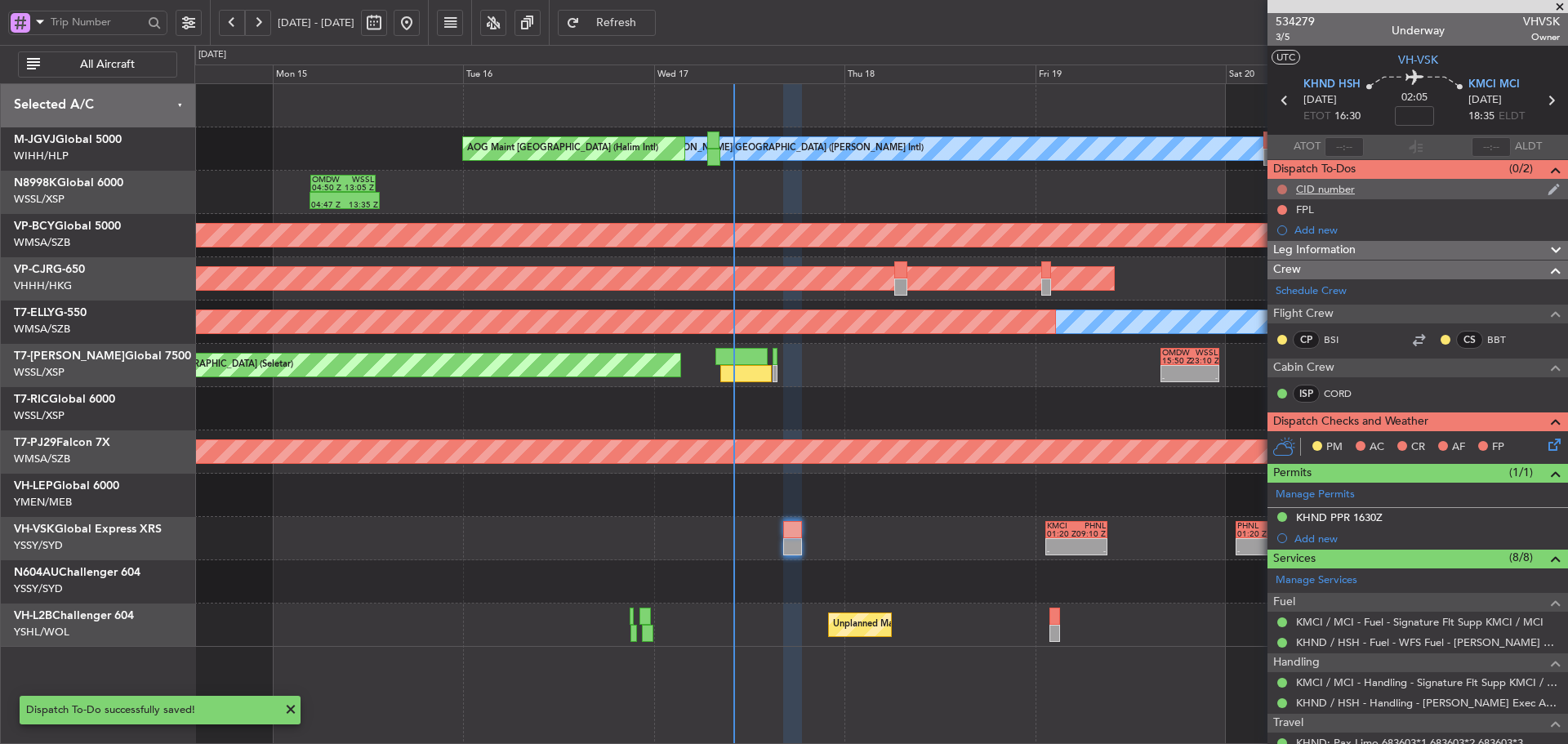
click at [1283, 185] on button at bounding box center [1282, 189] width 9 height 9
click at [1252, 264] on span at bounding box center [1250, 261] width 9 height 9
click at [1283, 209] on button at bounding box center [1282, 209] width 9 height 9
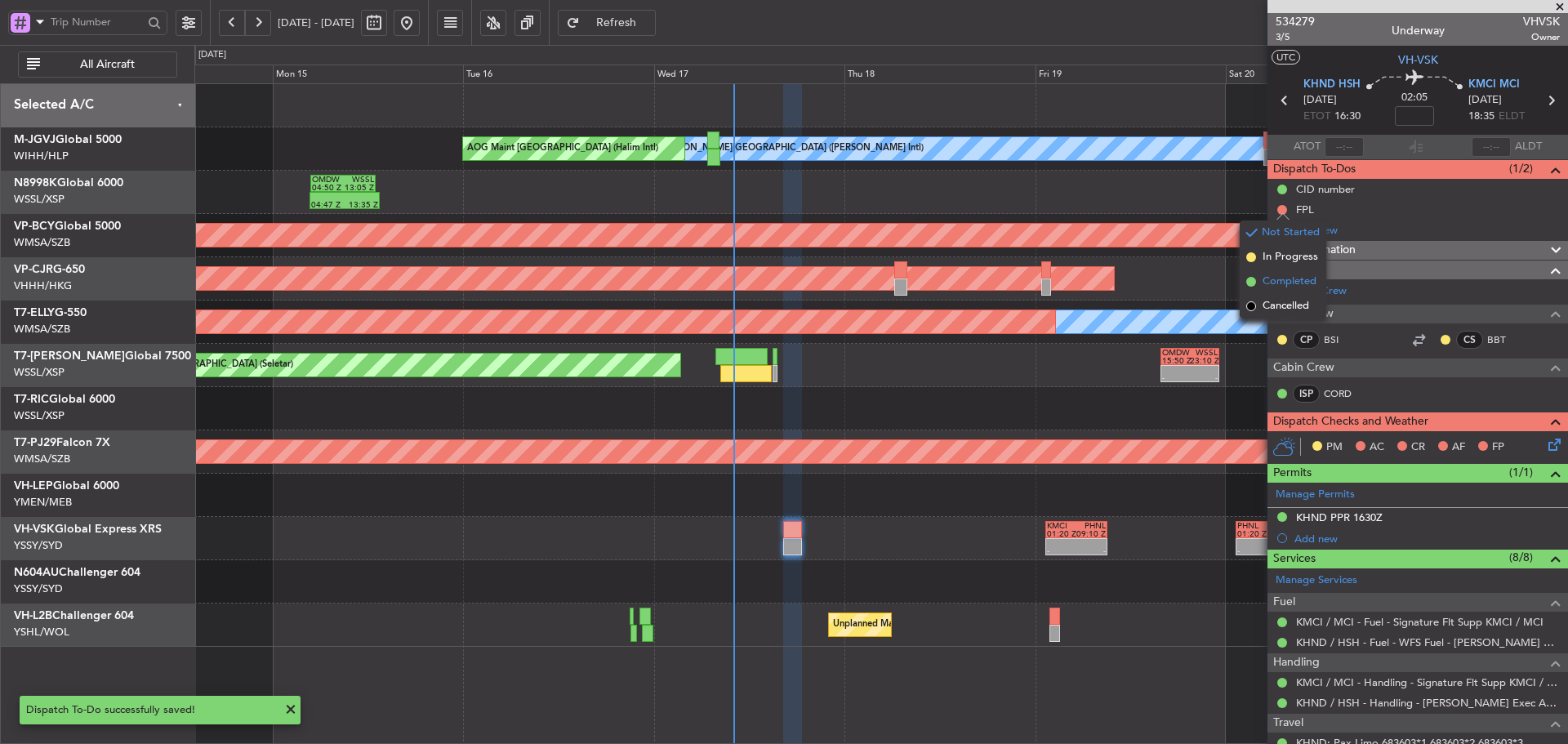
click at [1253, 283] on span at bounding box center [1250, 281] width 9 height 9
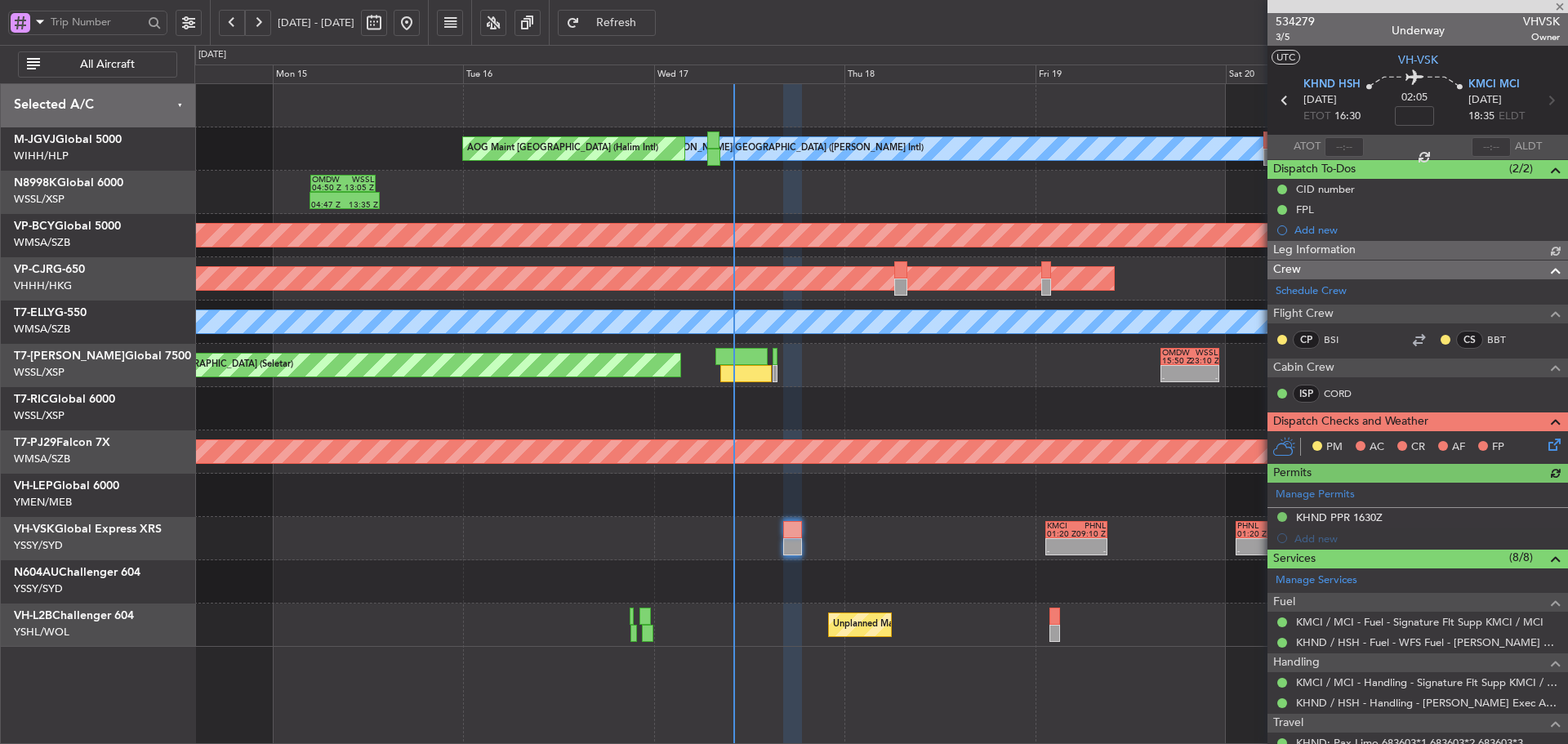
type input "[PERSON_NAME] (LEU)"
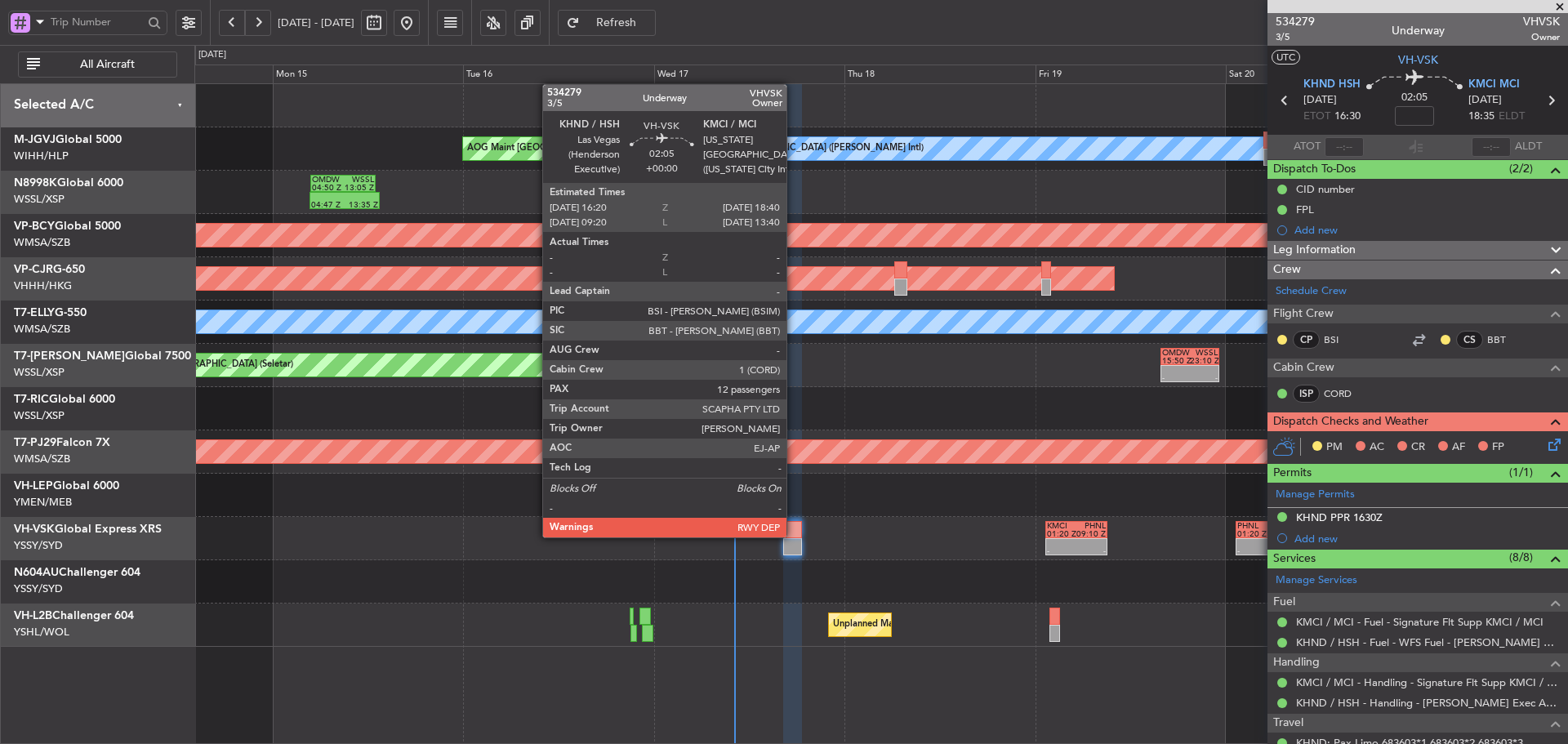
click at [794, 536] on div at bounding box center [793, 530] width 19 height 17
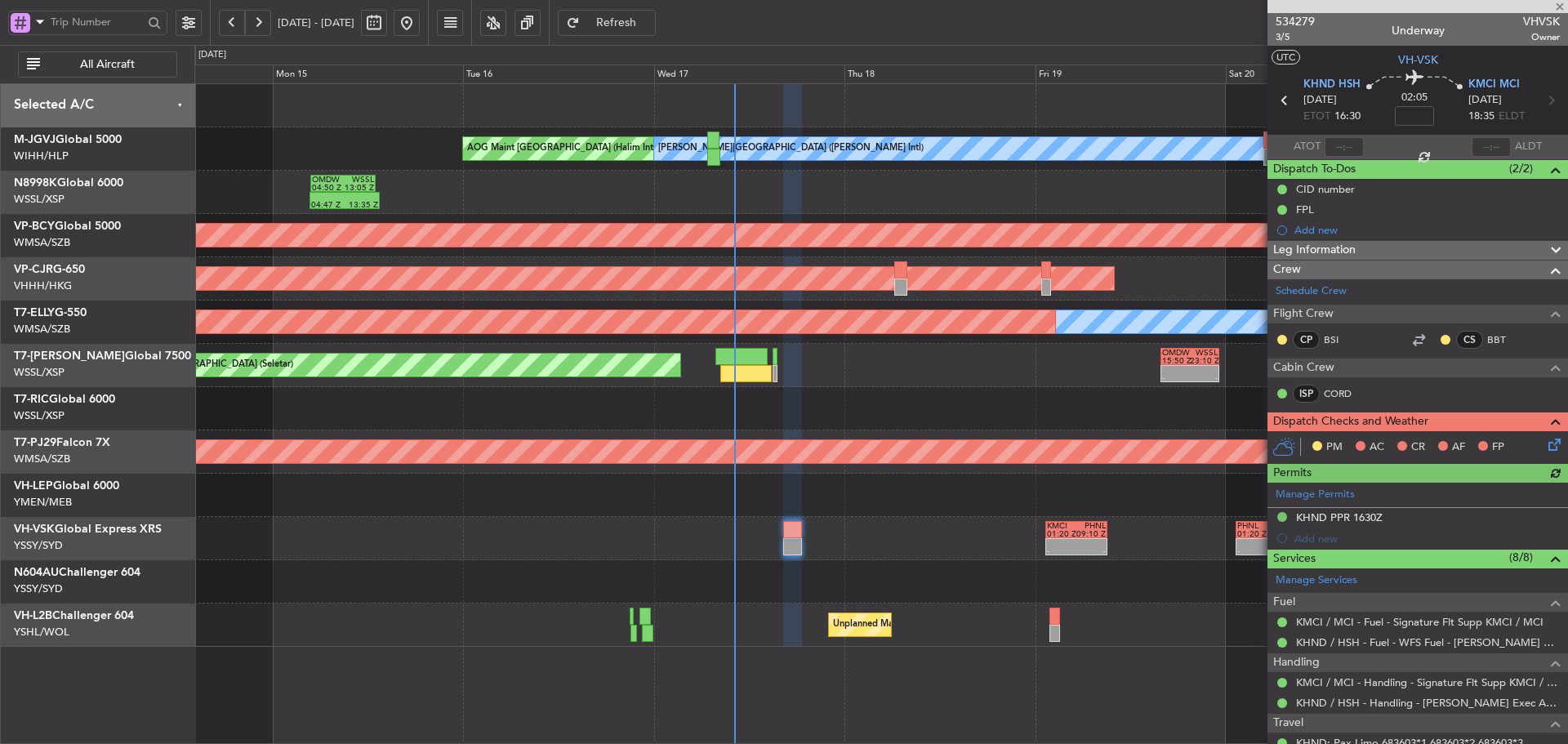
type input "[PERSON_NAME] (LEU)"
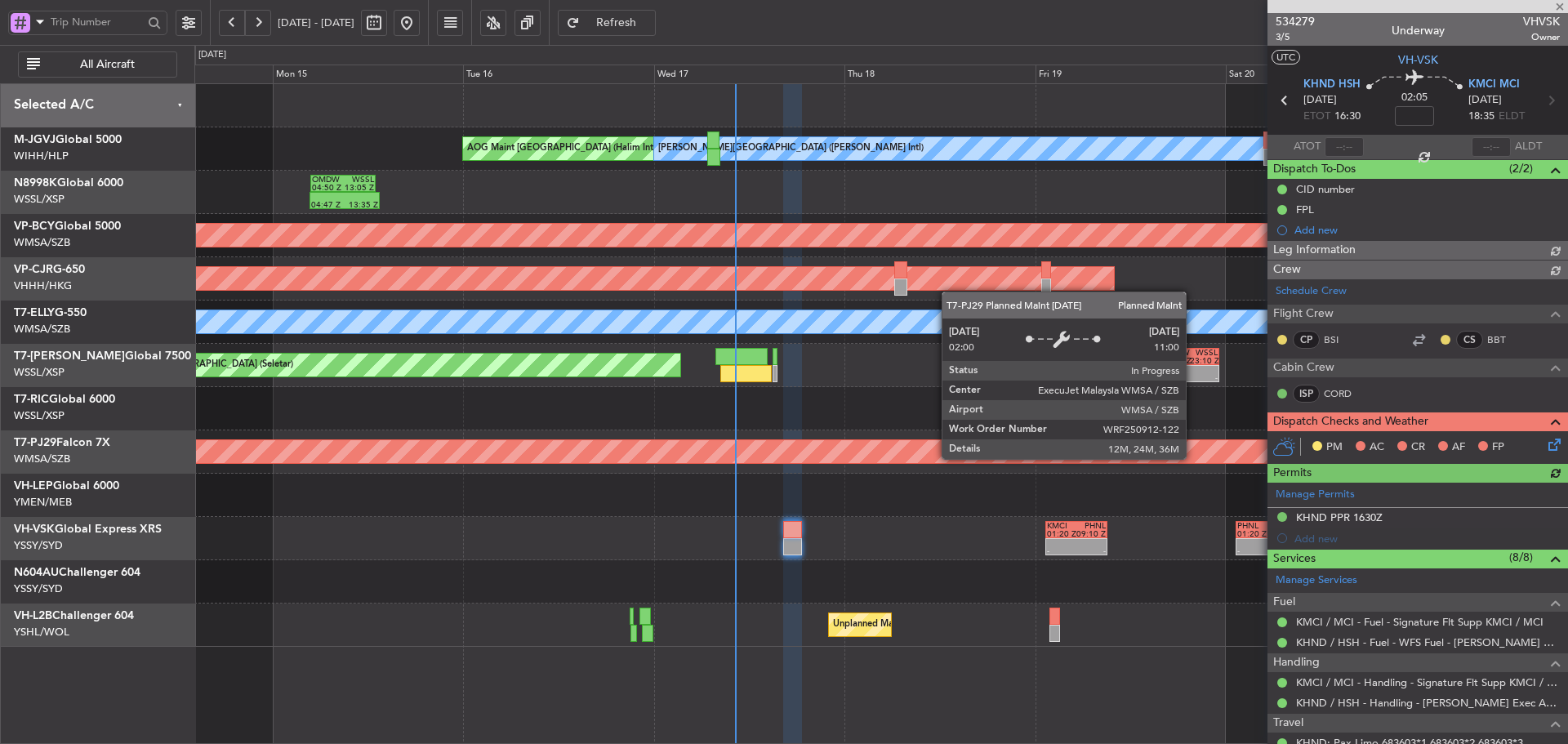
type input "[PERSON_NAME] (LEU)"
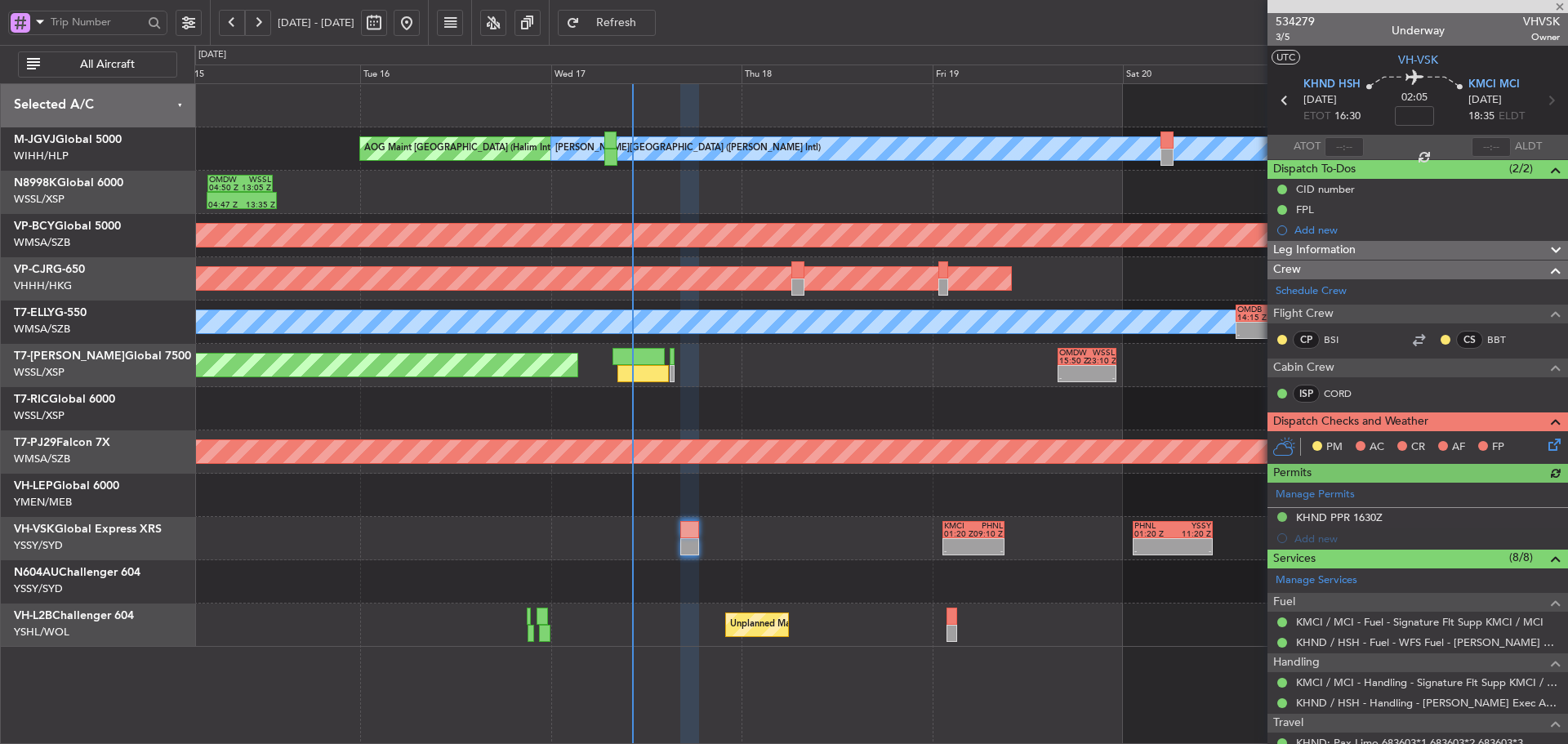
click at [620, 399] on div at bounding box center [881, 408] width 1373 height 44
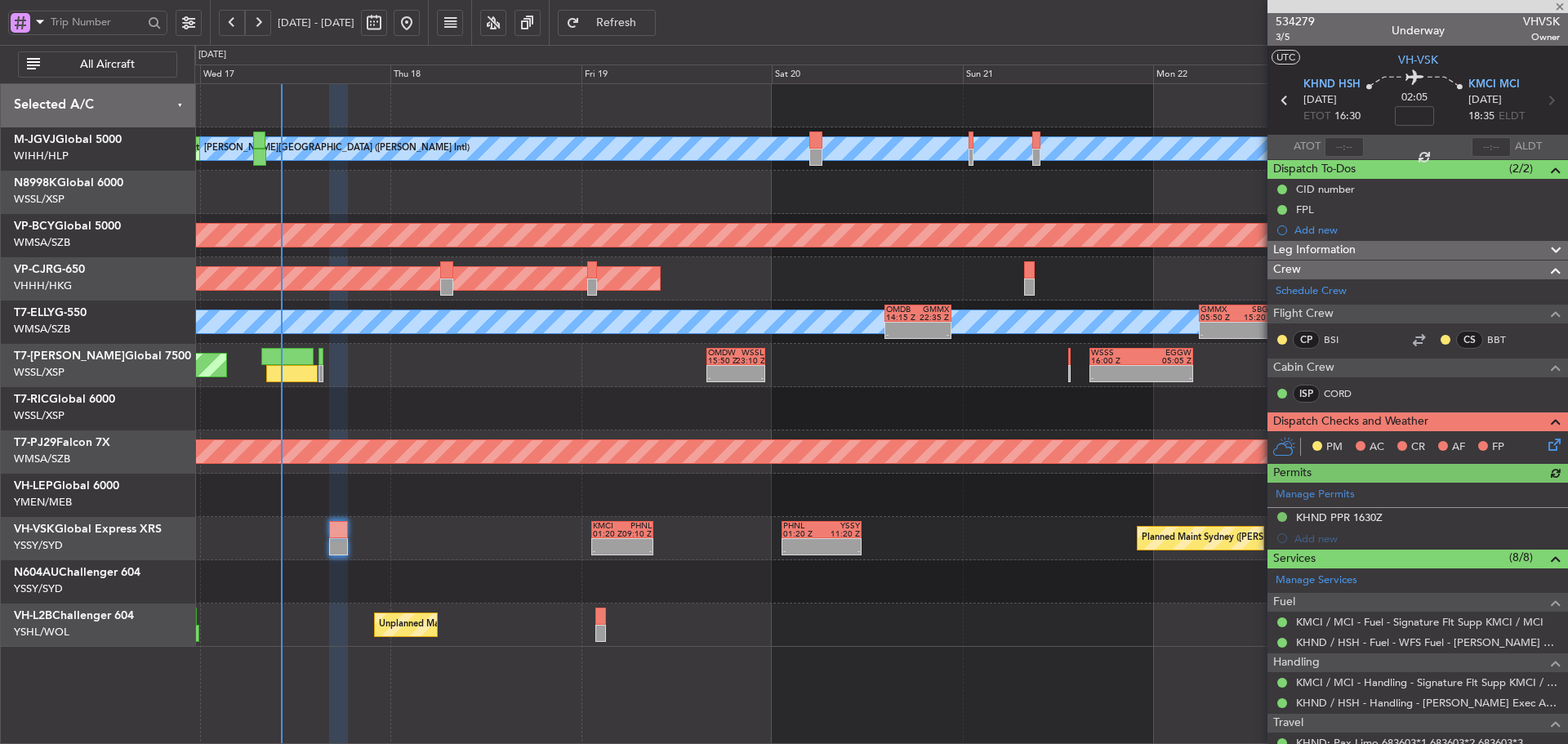
click at [1560, 12] on div at bounding box center [1418, 6] width 301 height 13
click at [1561, 9] on div at bounding box center [1418, 6] width 301 height 13
click at [1559, 7] on span at bounding box center [1559, 7] width 16 height 15
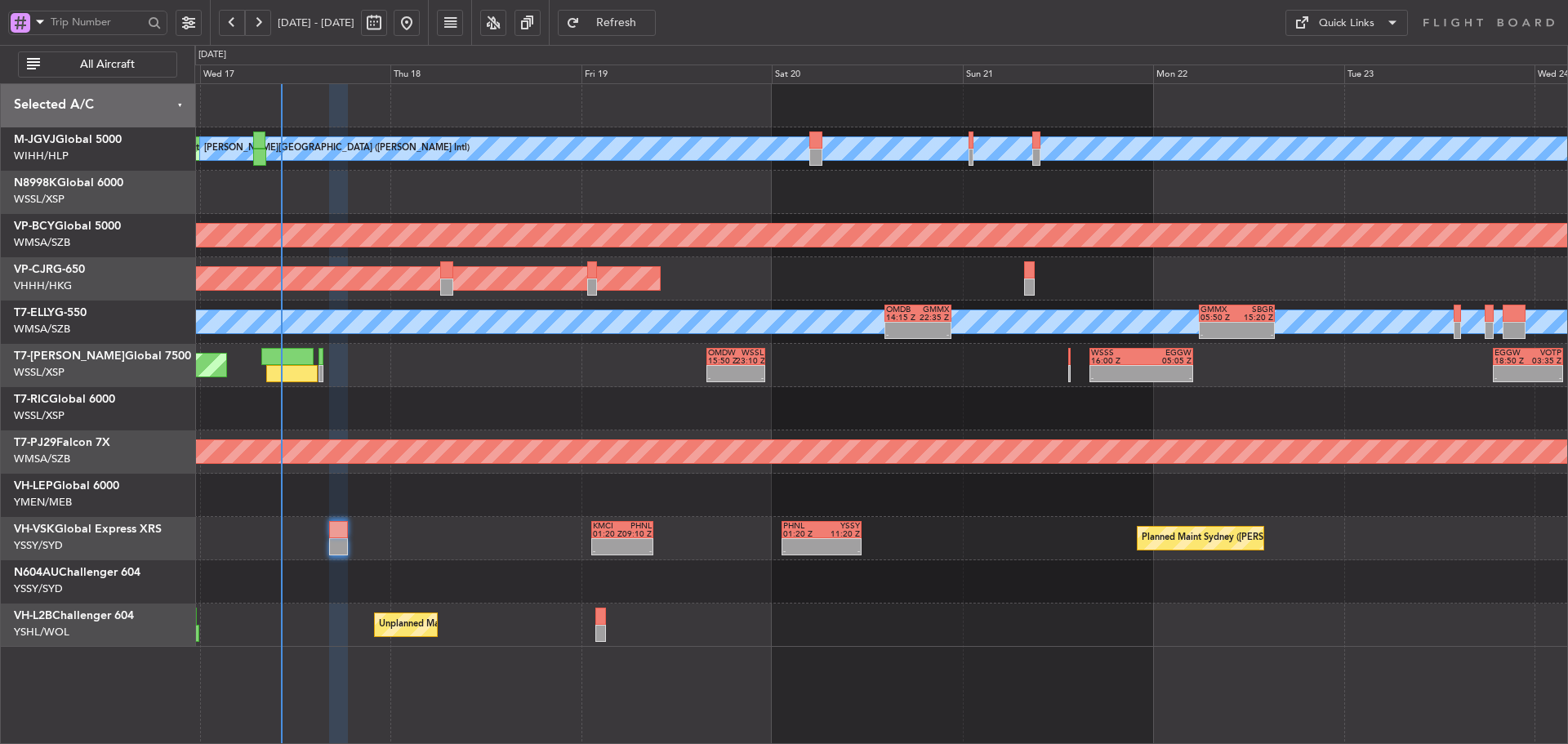
type input "0"
click at [1339, 23] on div "Quick Links" at bounding box center [1347, 23] width 56 height 16
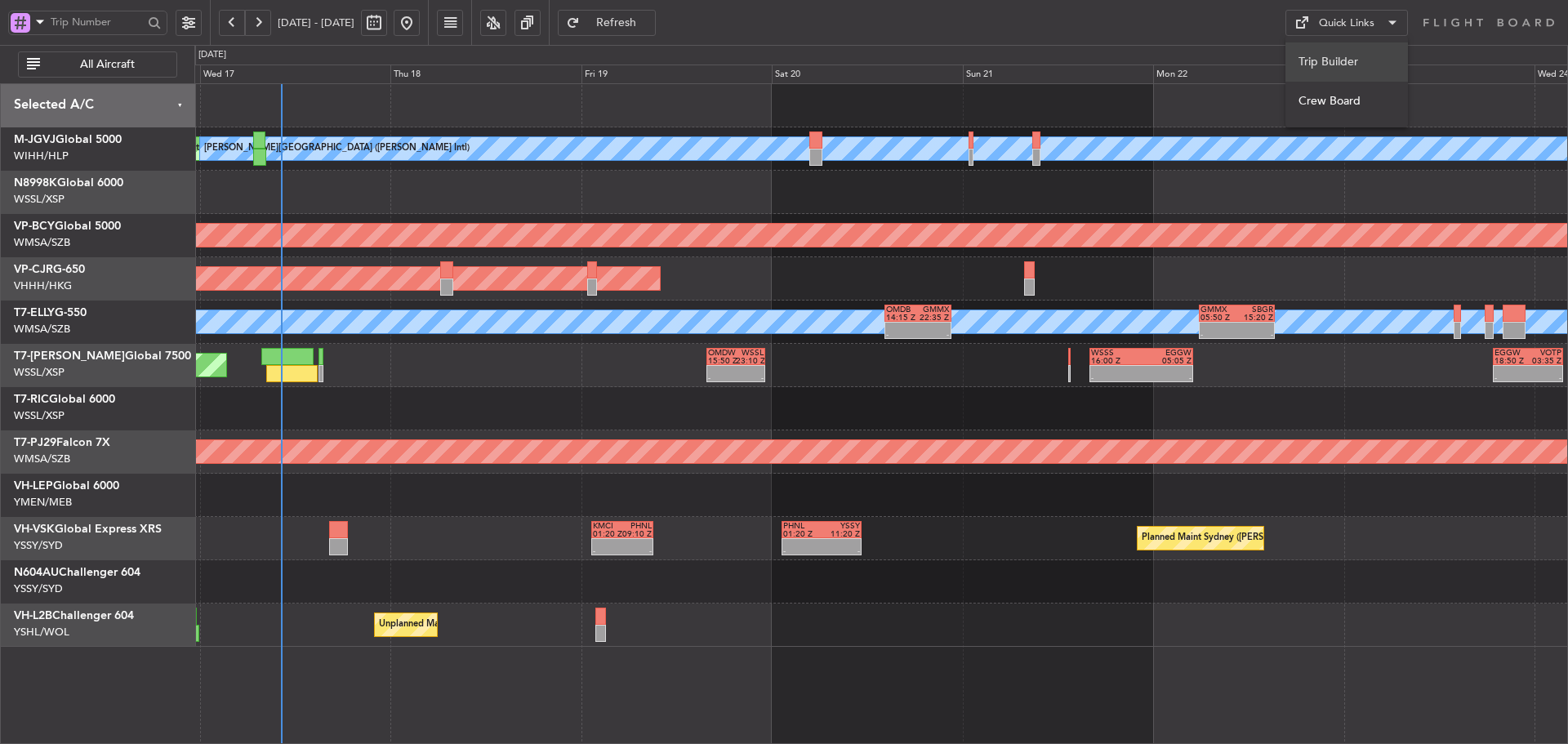
click at [1318, 62] on button "Trip Builder" at bounding box center [1346, 62] width 122 height 39
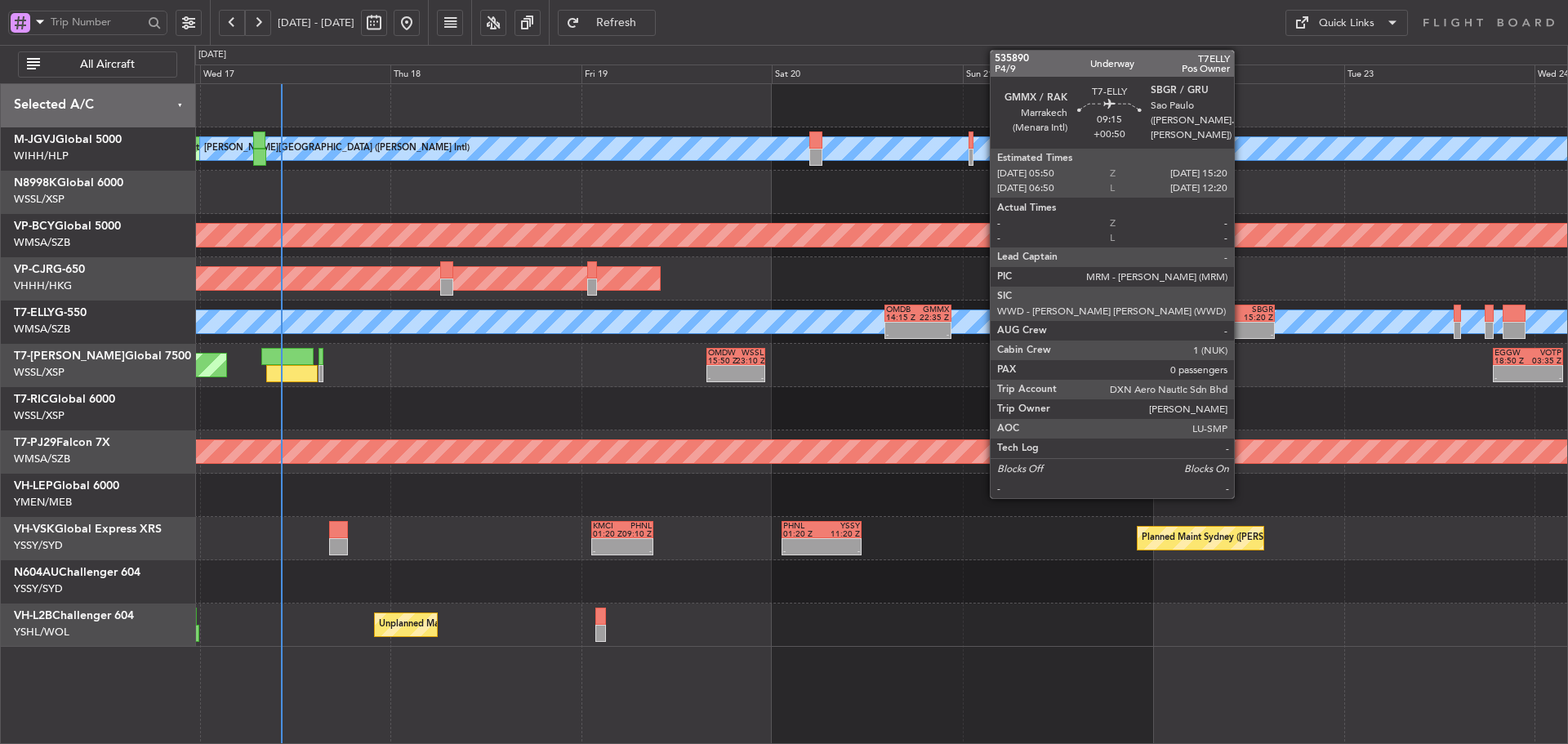
click at [1242, 325] on div at bounding box center [1255, 327] width 36 height 9
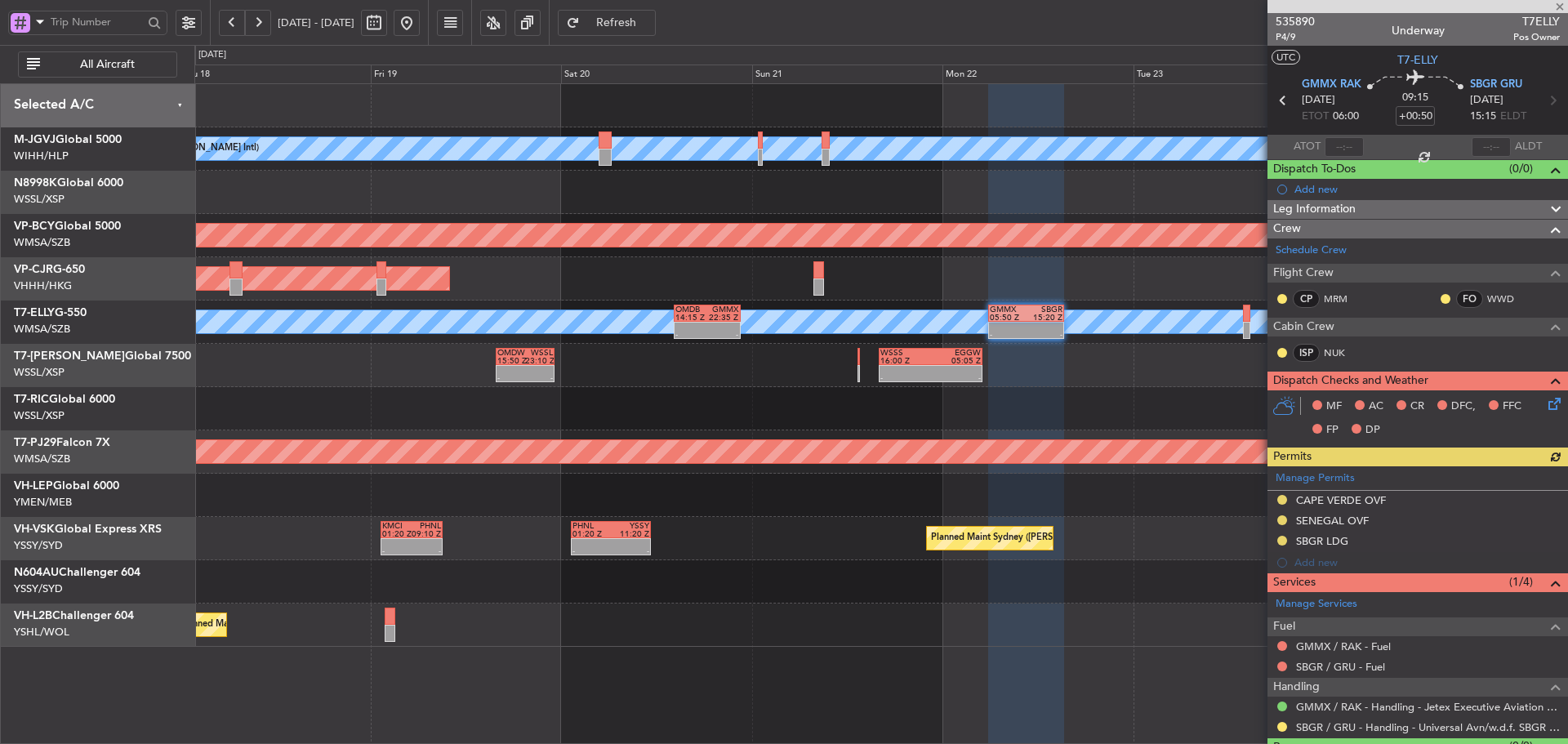
click at [889, 436] on div "Planned Maint [GEOGRAPHIC_DATA] (Sultan [PERSON_NAME] [PERSON_NAME] - Subang)" at bounding box center [881, 452] width 1373 height 44
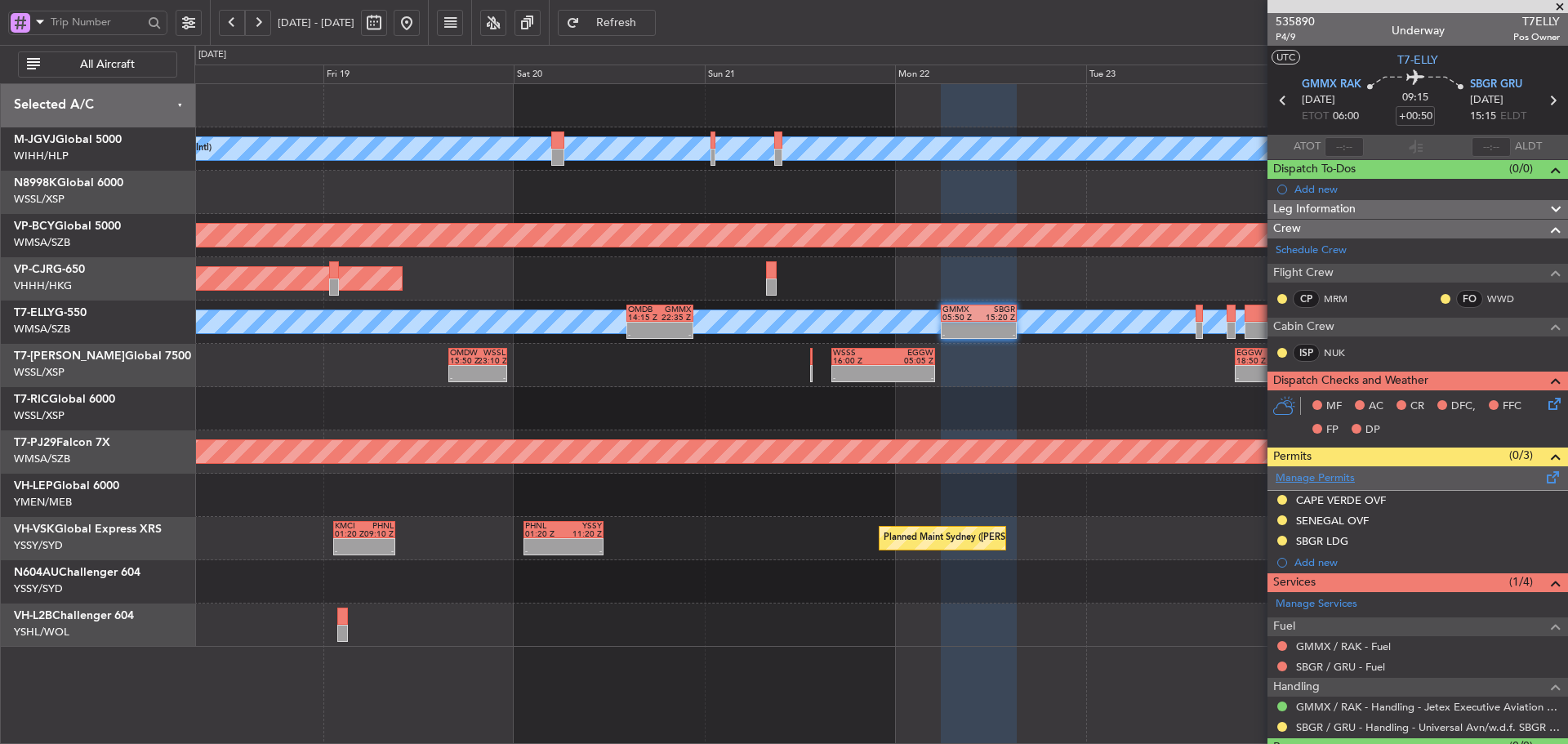
click at [1322, 478] on link "Manage Permits" at bounding box center [1315, 478] width 79 height 16
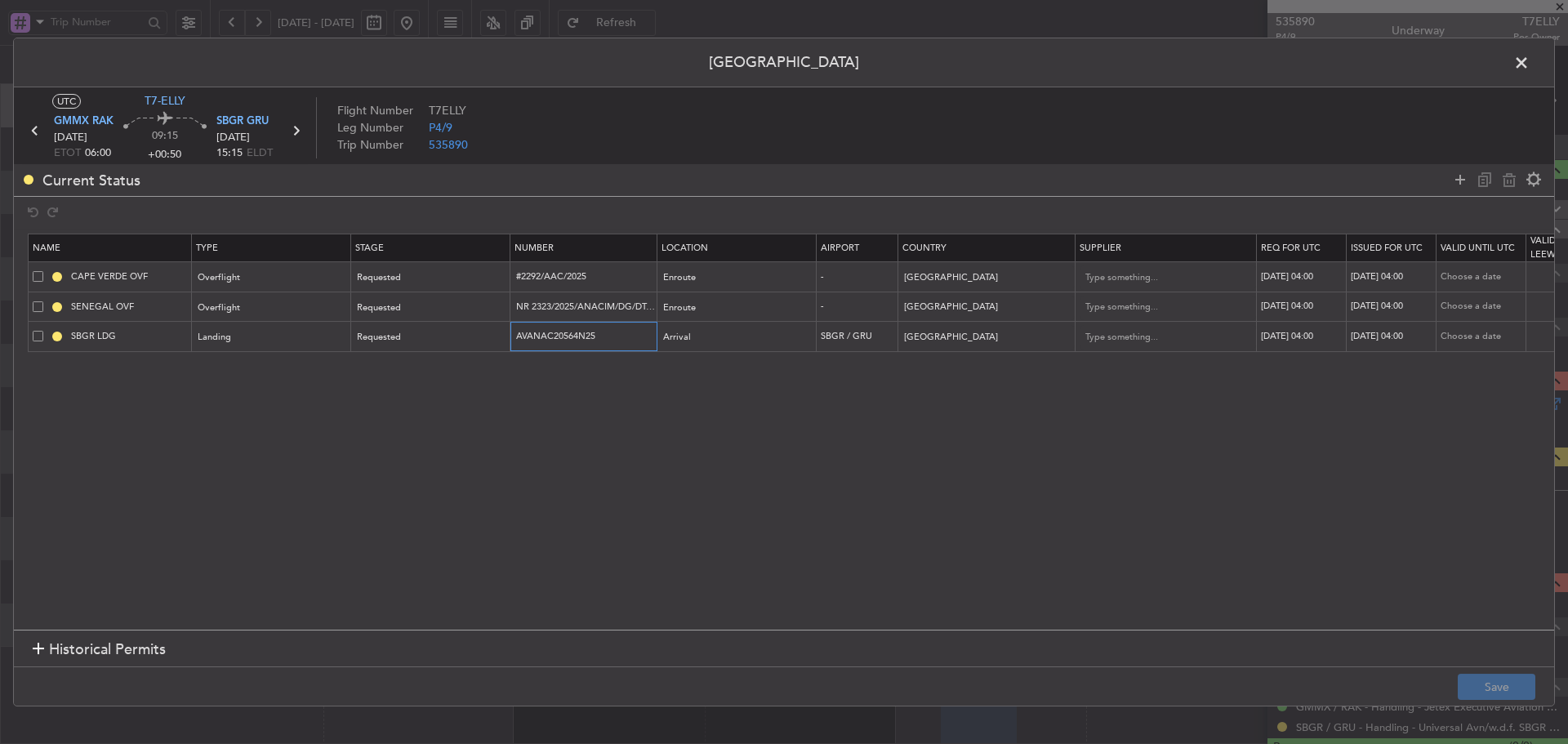
click at [581, 340] on input "AVANAC20564N25" at bounding box center [586, 336] width 142 height 14
click at [421, 343] on div "Requested" at bounding box center [425, 337] width 136 height 25
click at [422, 466] on span "Received OK" at bounding box center [431, 470] width 145 height 25
click at [1307, 338] on div "22/09/2025 04:00" at bounding box center [1303, 337] width 85 height 14
select select "9"
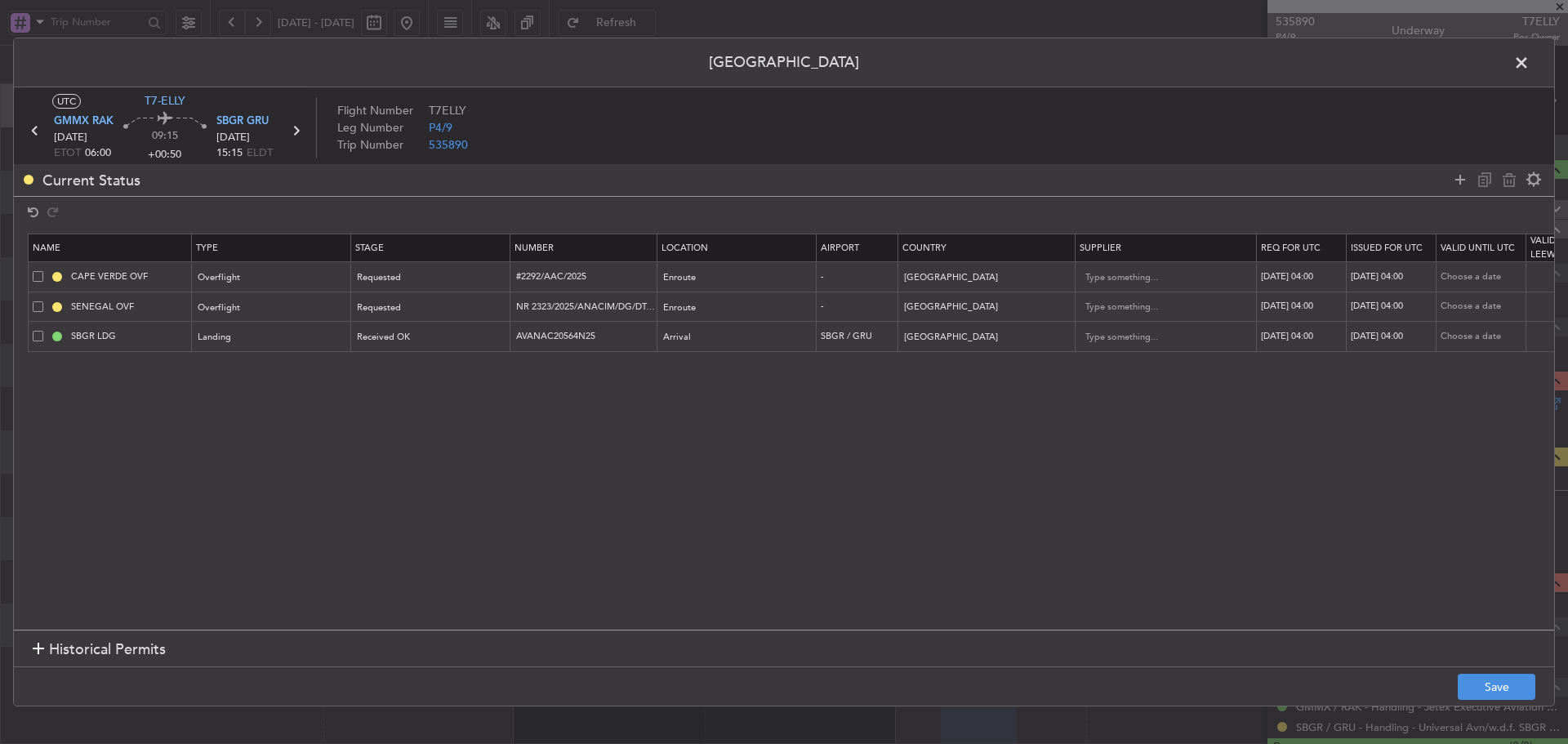
select select "2025"
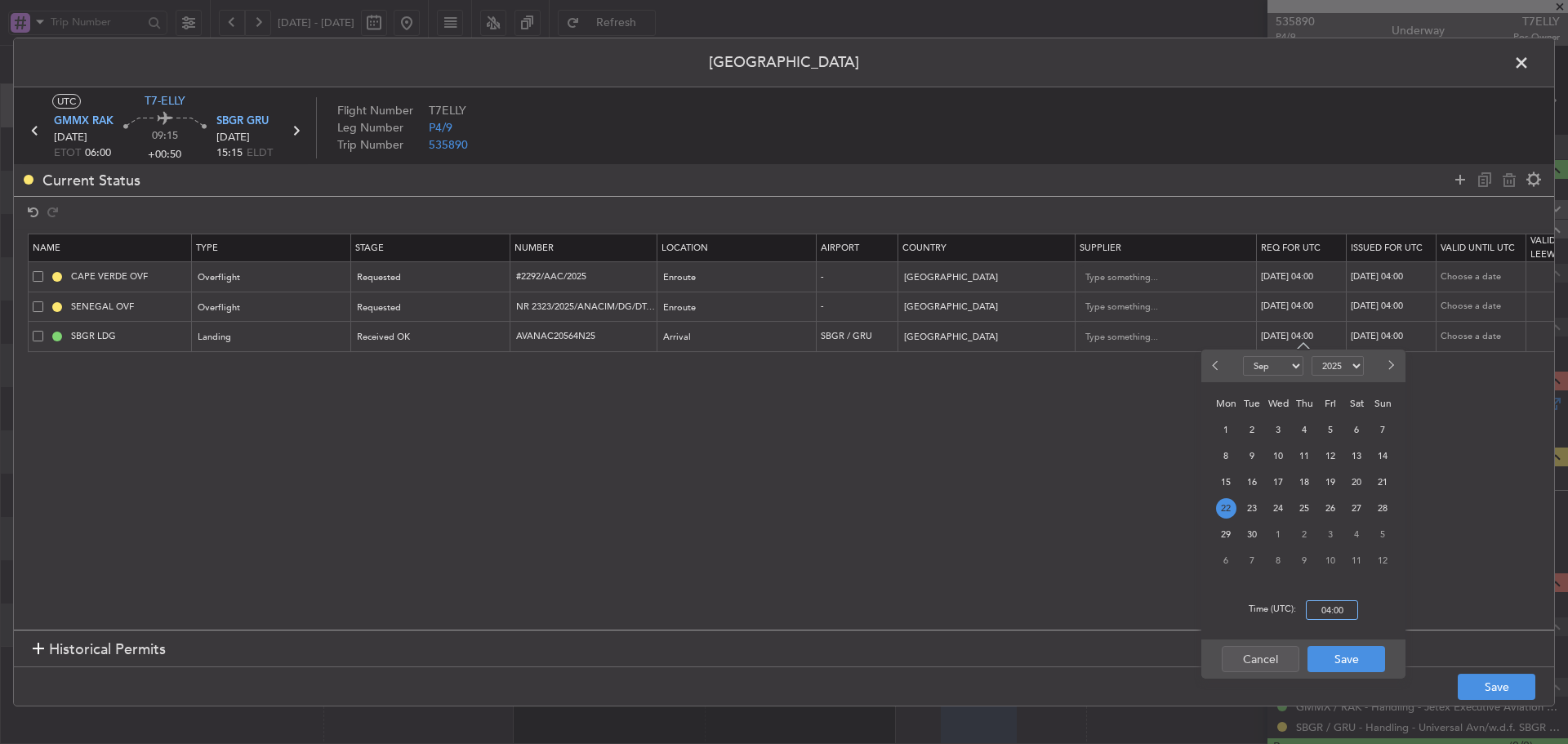
click at [1331, 611] on input "04:00" at bounding box center [1331, 610] width 52 height 20
type input "06:00"
click at [1356, 669] on button "Save" at bounding box center [1346, 659] width 78 height 26
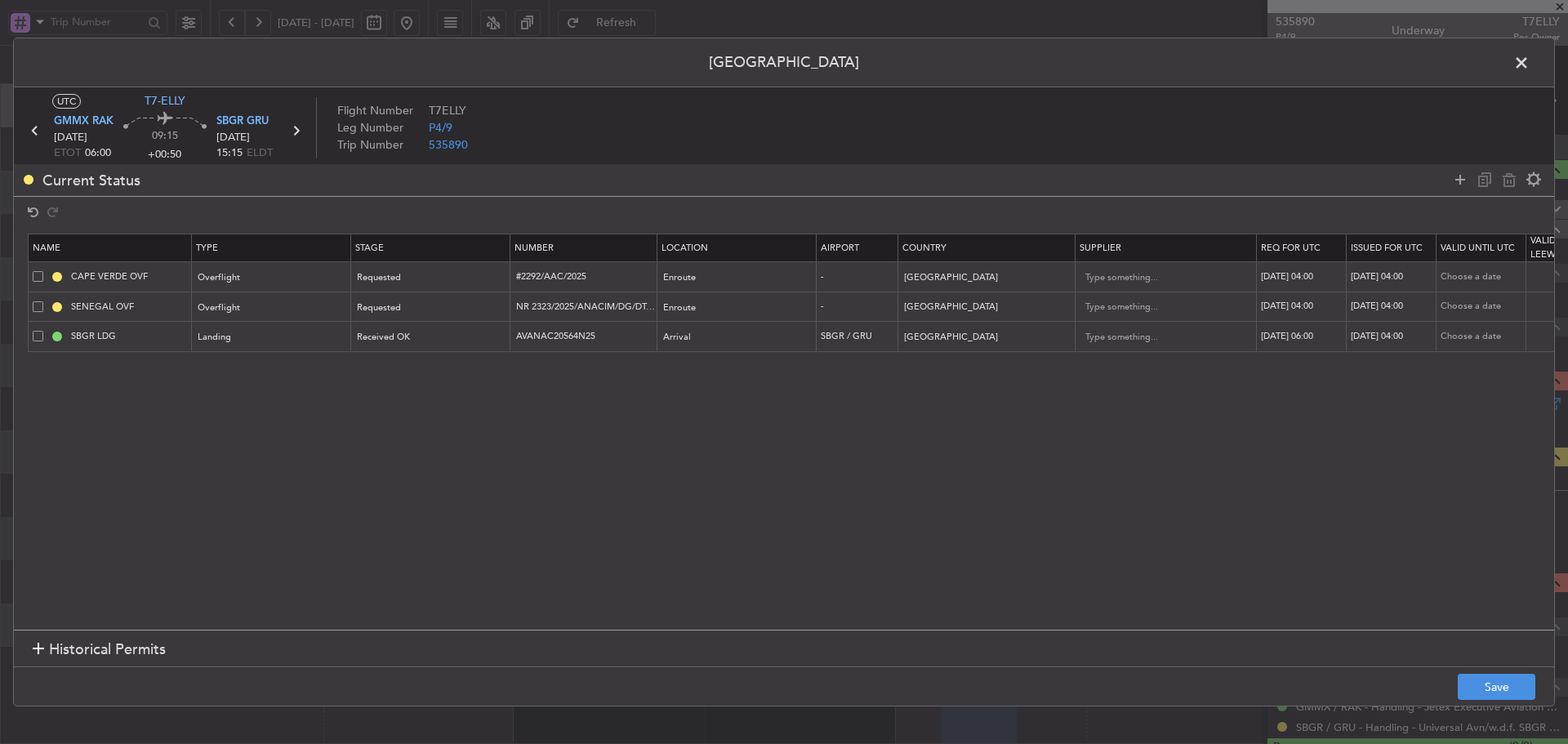
click at [1401, 337] on div "22/09/2025 04:00" at bounding box center [1393, 337] width 85 height 14
select select "9"
select select "2025"
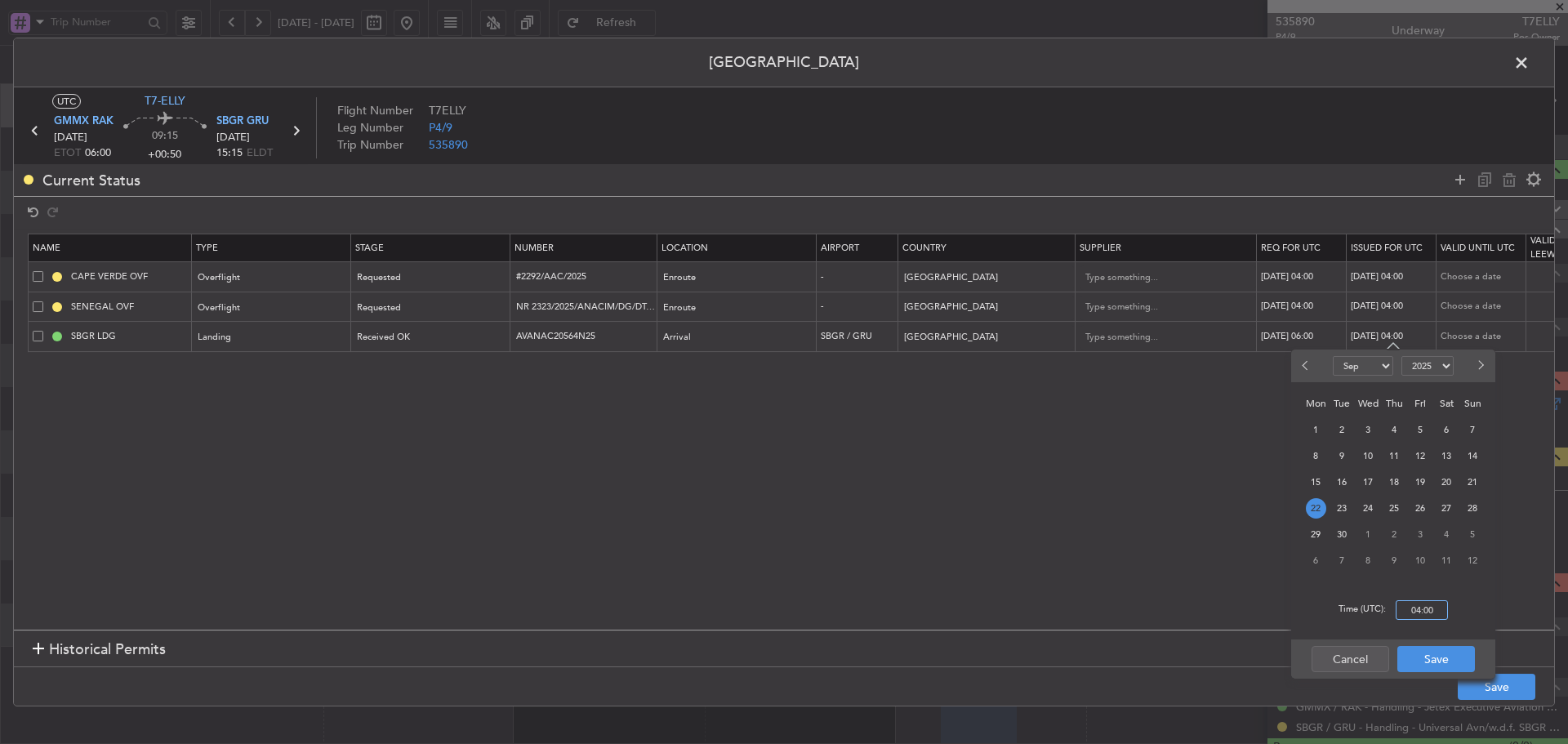
click at [1424, 612] on input "04:00" at bounding box center [1421, 610] width 52 height 20
type input "06:00"
click at [1425, 646] on button "Save" at bounding box center [1436, 659] width 78 height 26
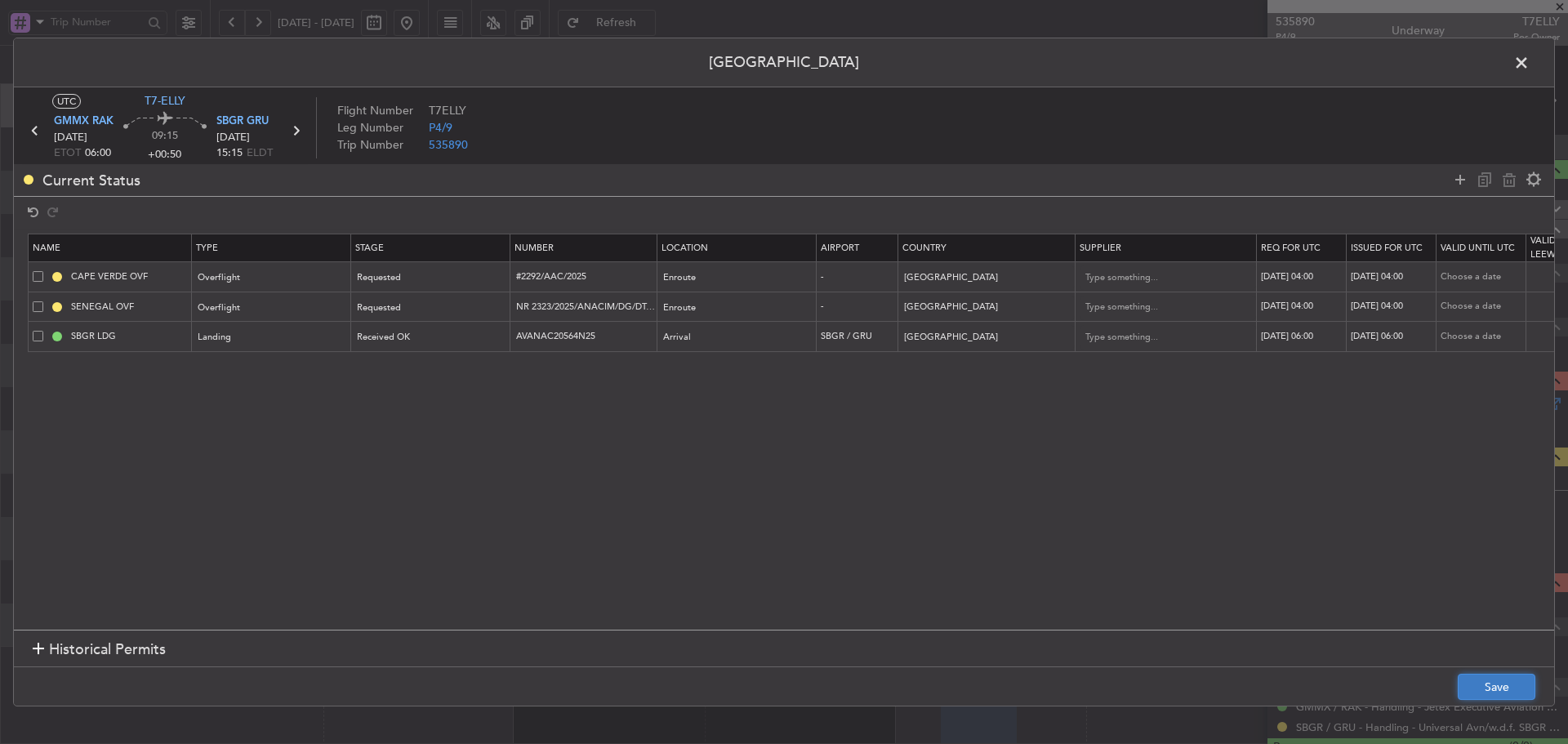
click at [1504, 692] on button "Save" at bounding box center [1496, 687] width 78 height 26
click at [1530, 69] on span at bounding box center [1530, 67] width 0 height 32
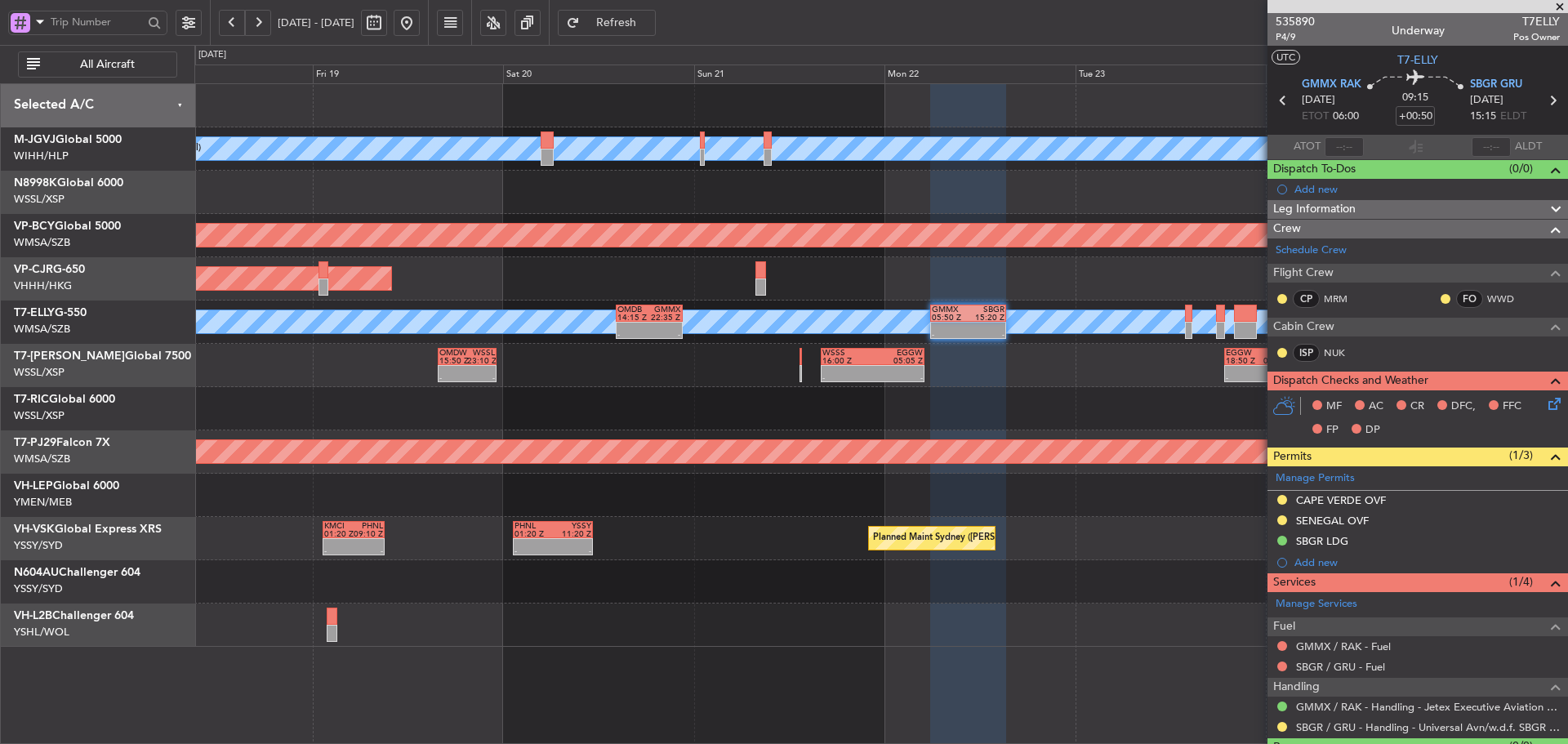
click at [961, 499] on div at bounding box center [881, 495] width 1373 height 44
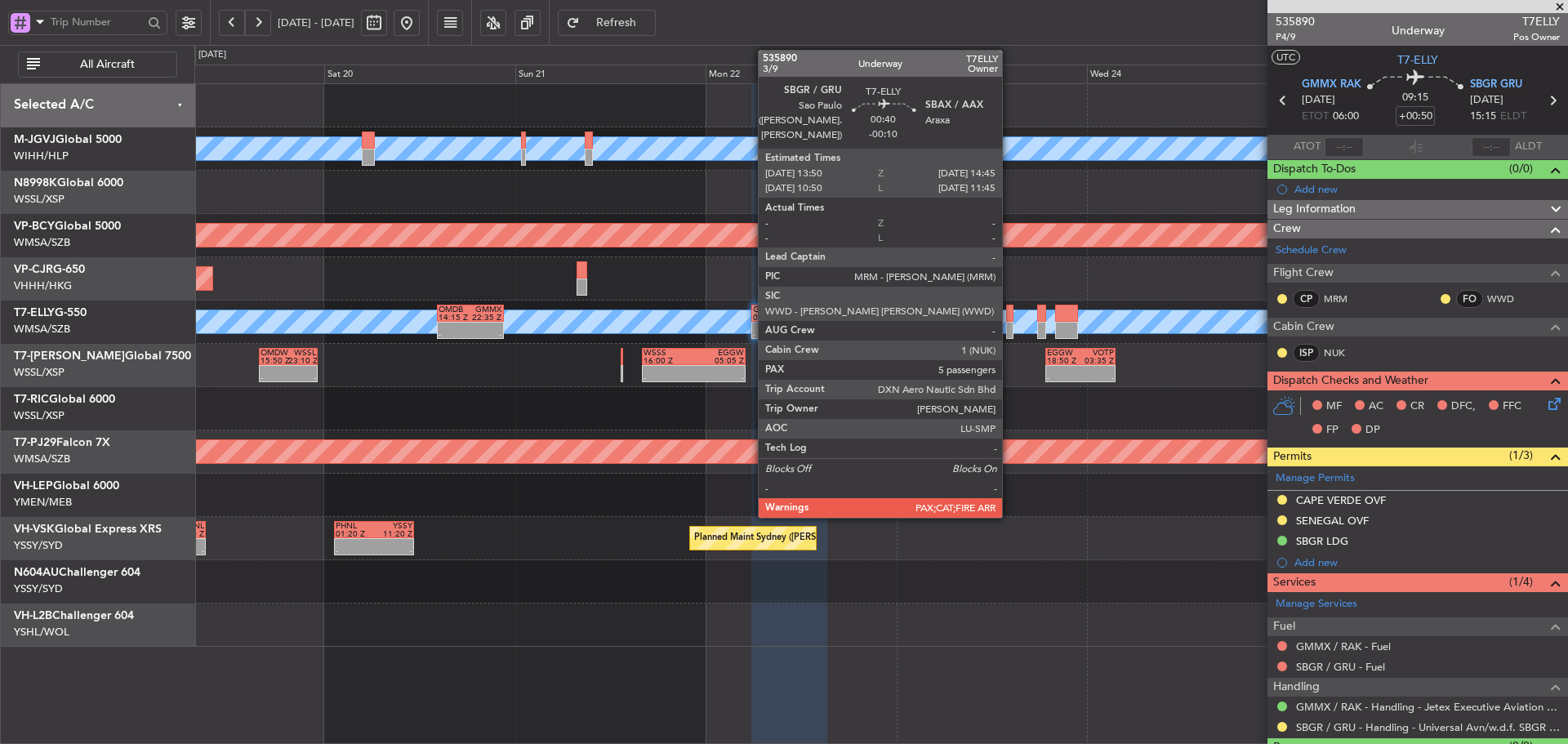
click at [1009, 327] on div at bounding box center [1009, 331] width 8 height 17
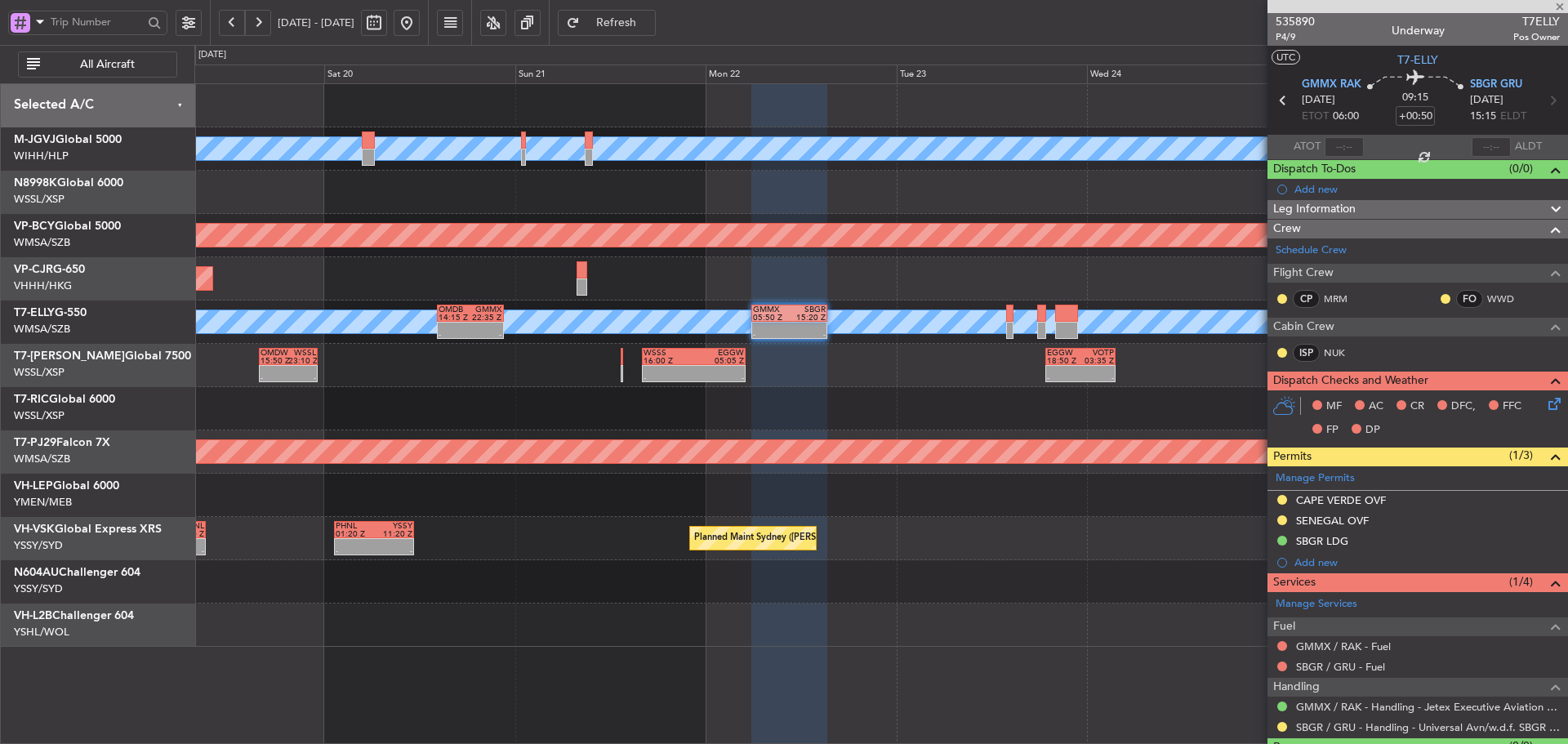
type input "-00:10"
type input "5"
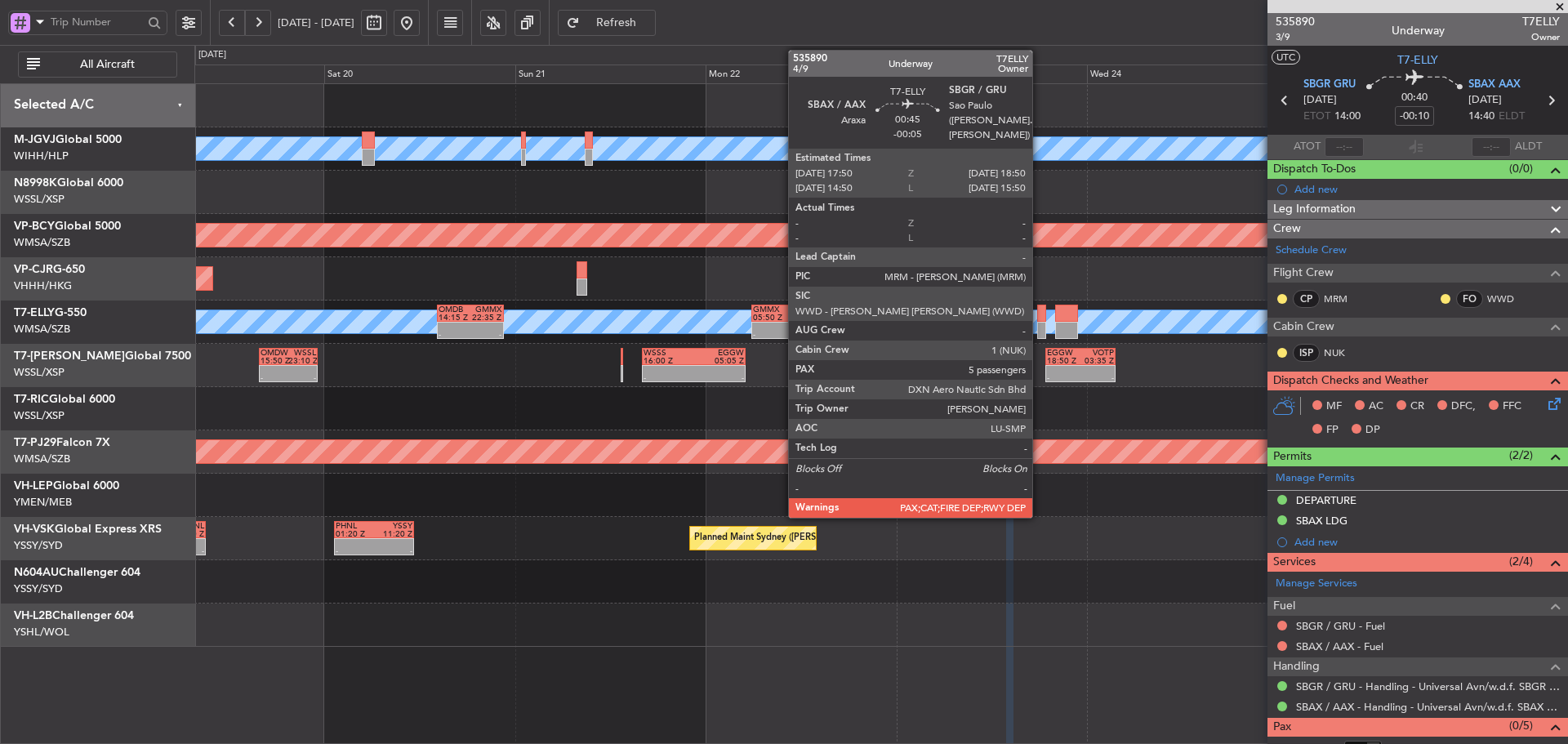
click at [1039, 325] on div at bounding box center [1042, 331] width 9 height 17
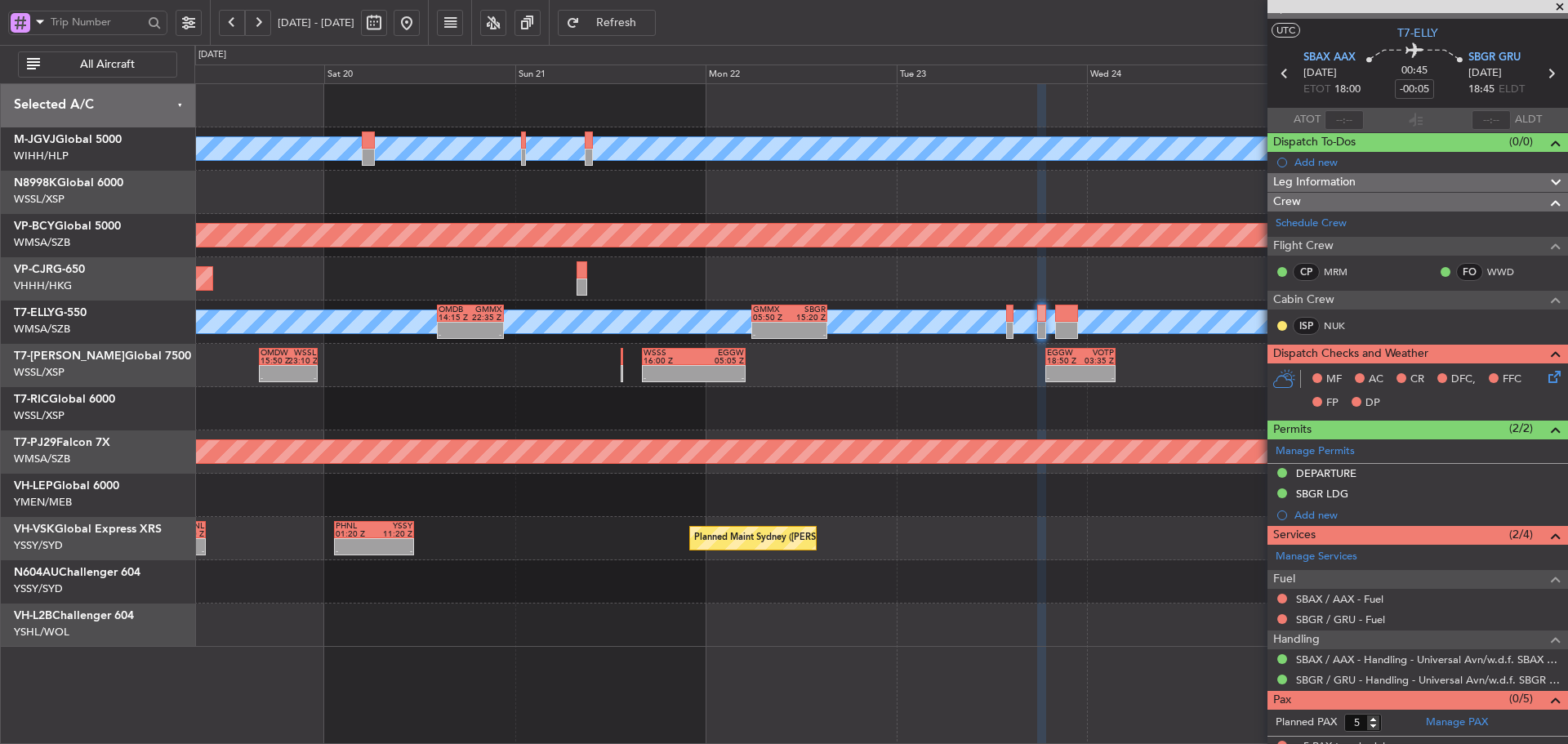
scroll to position [39, 0]
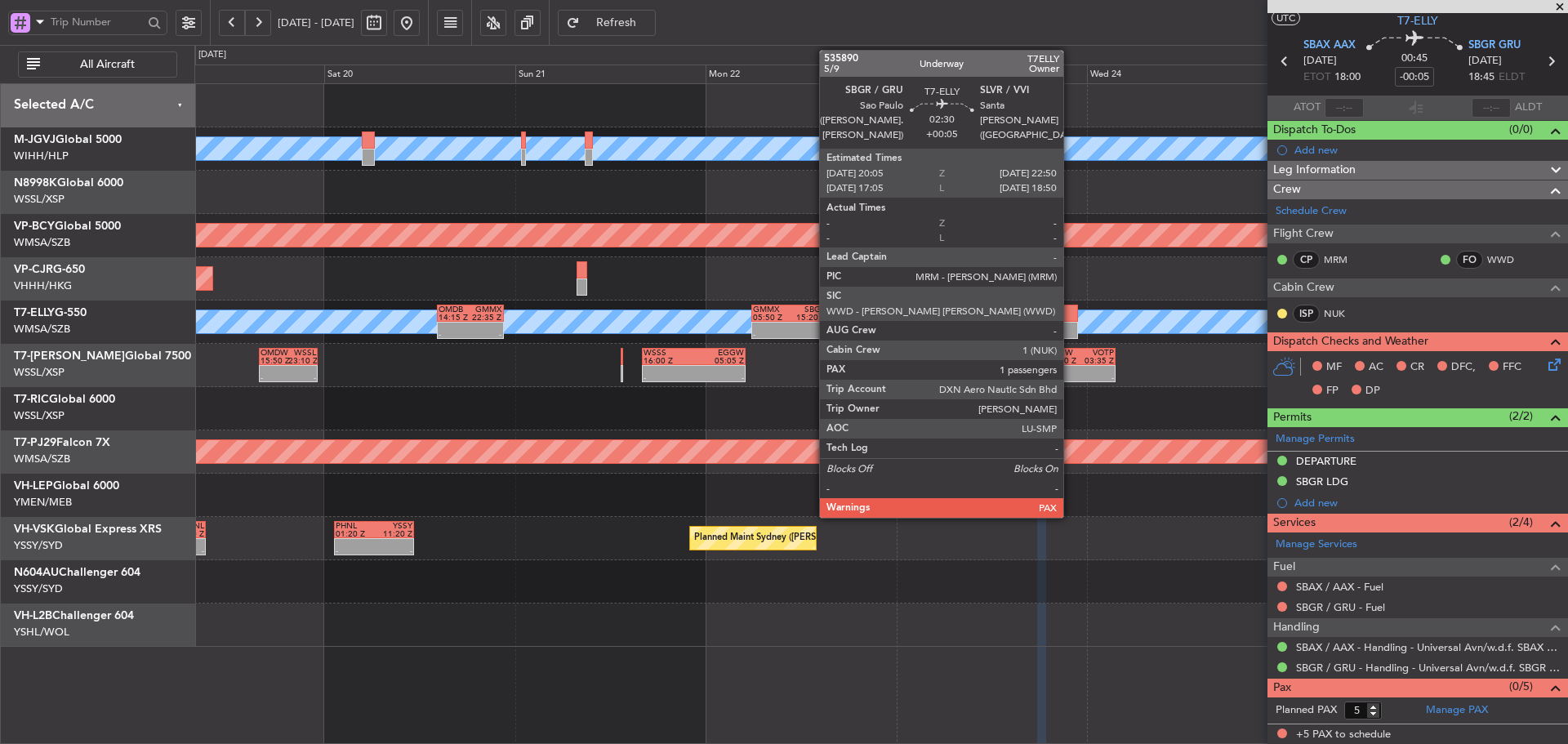
click at [1070, 330] on div at bounding box center [1067, 331] width 22 height 17
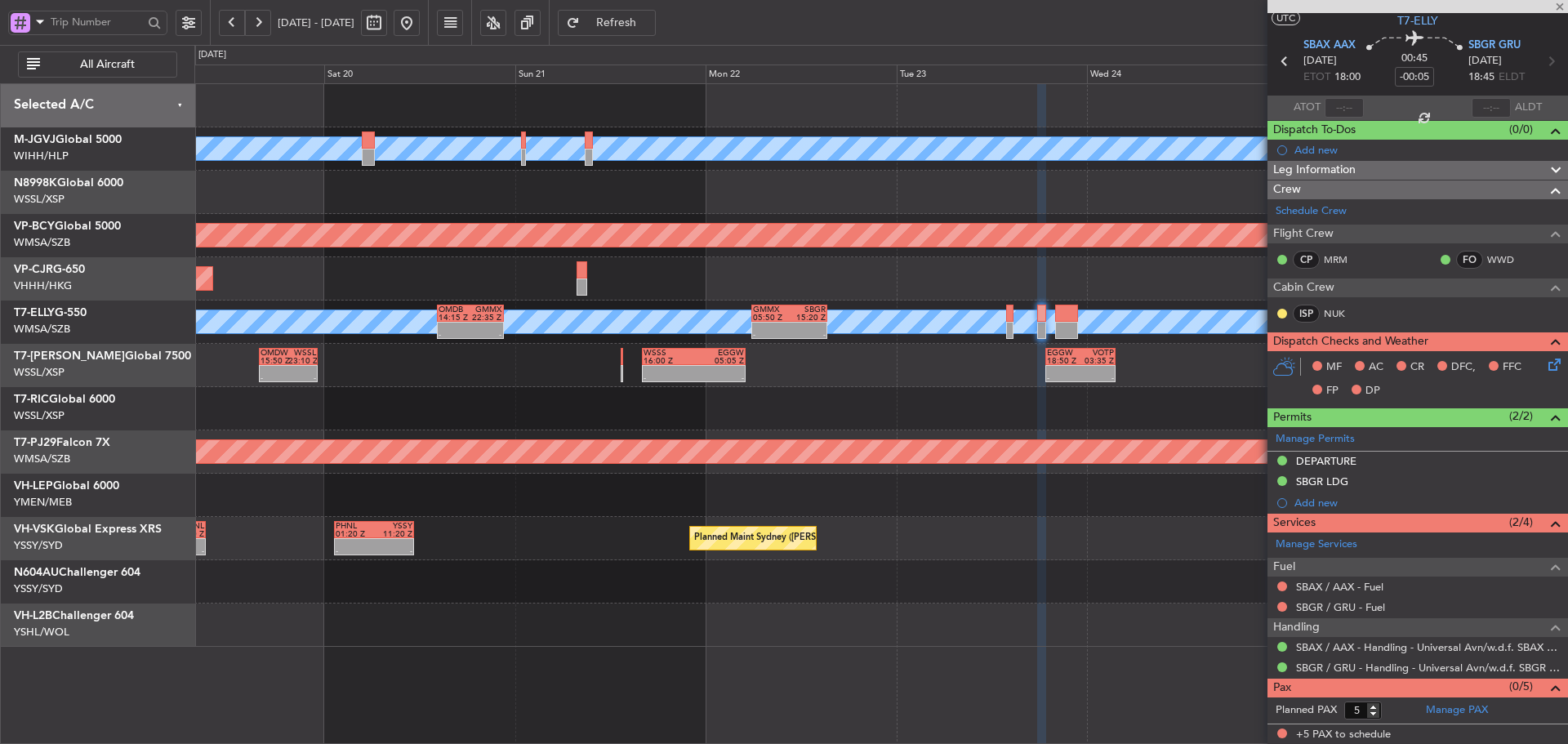
type input "+00:05"
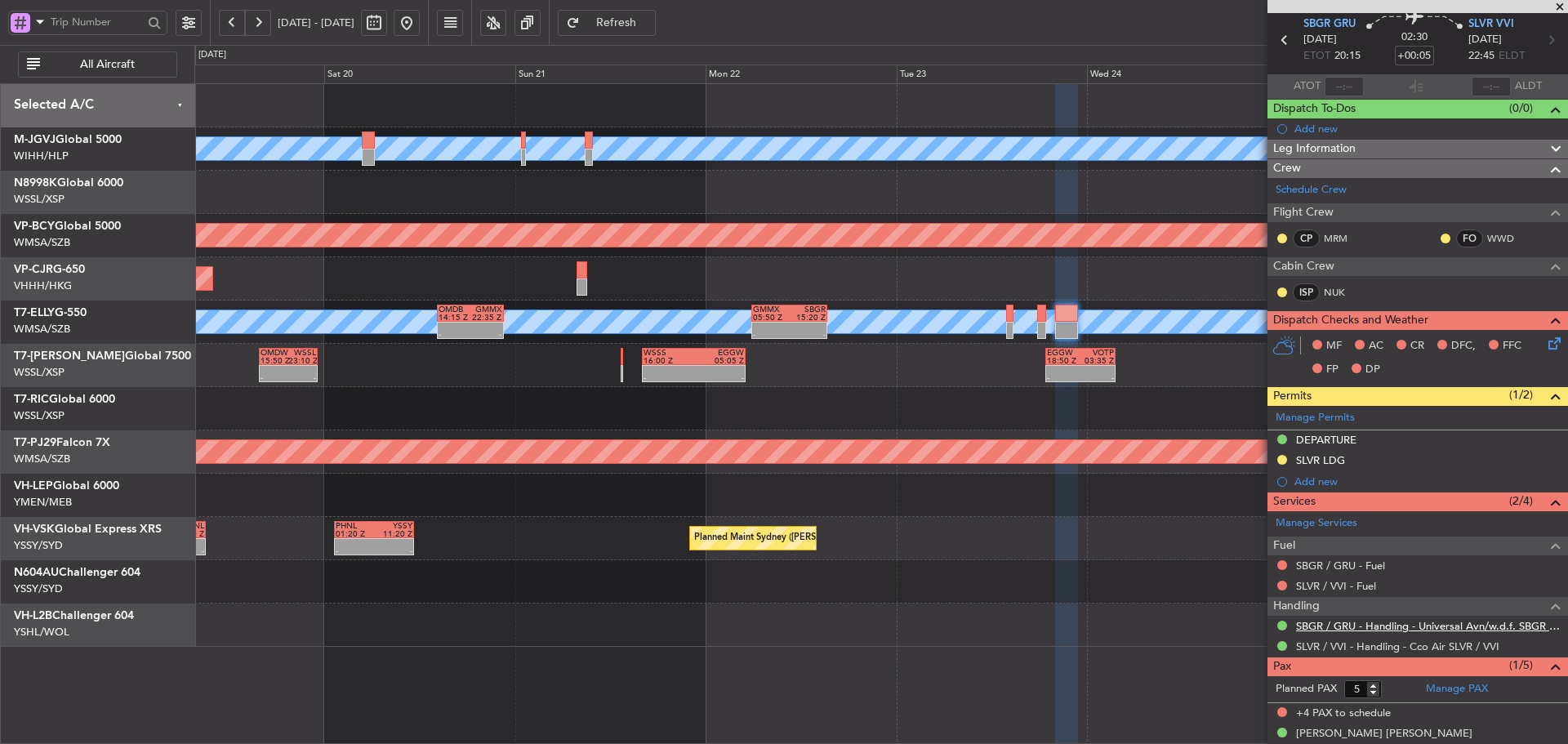
scroll to position [76, 0]
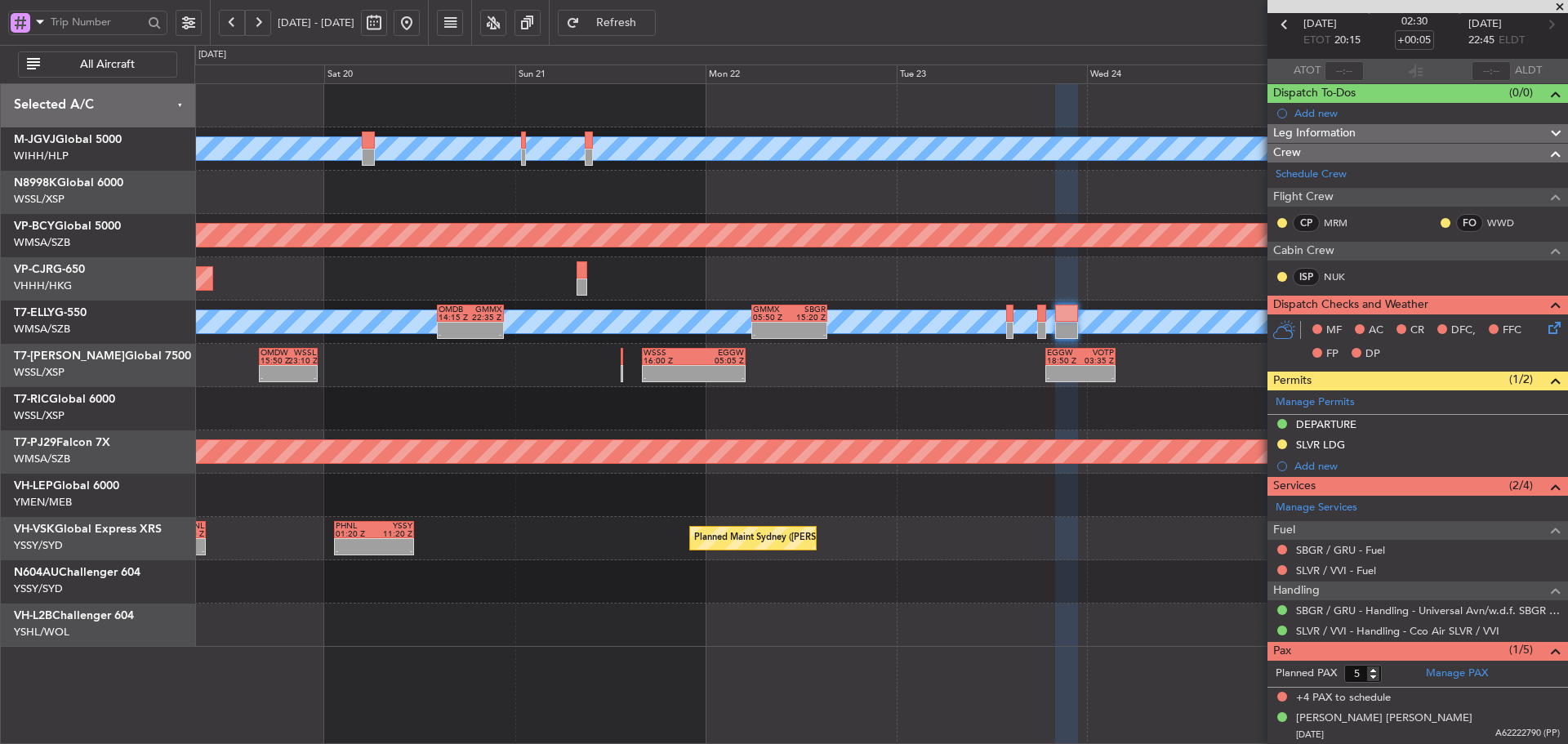
click at [1561, 5] on span at bounding box center [1559, 7] width 16 height 15
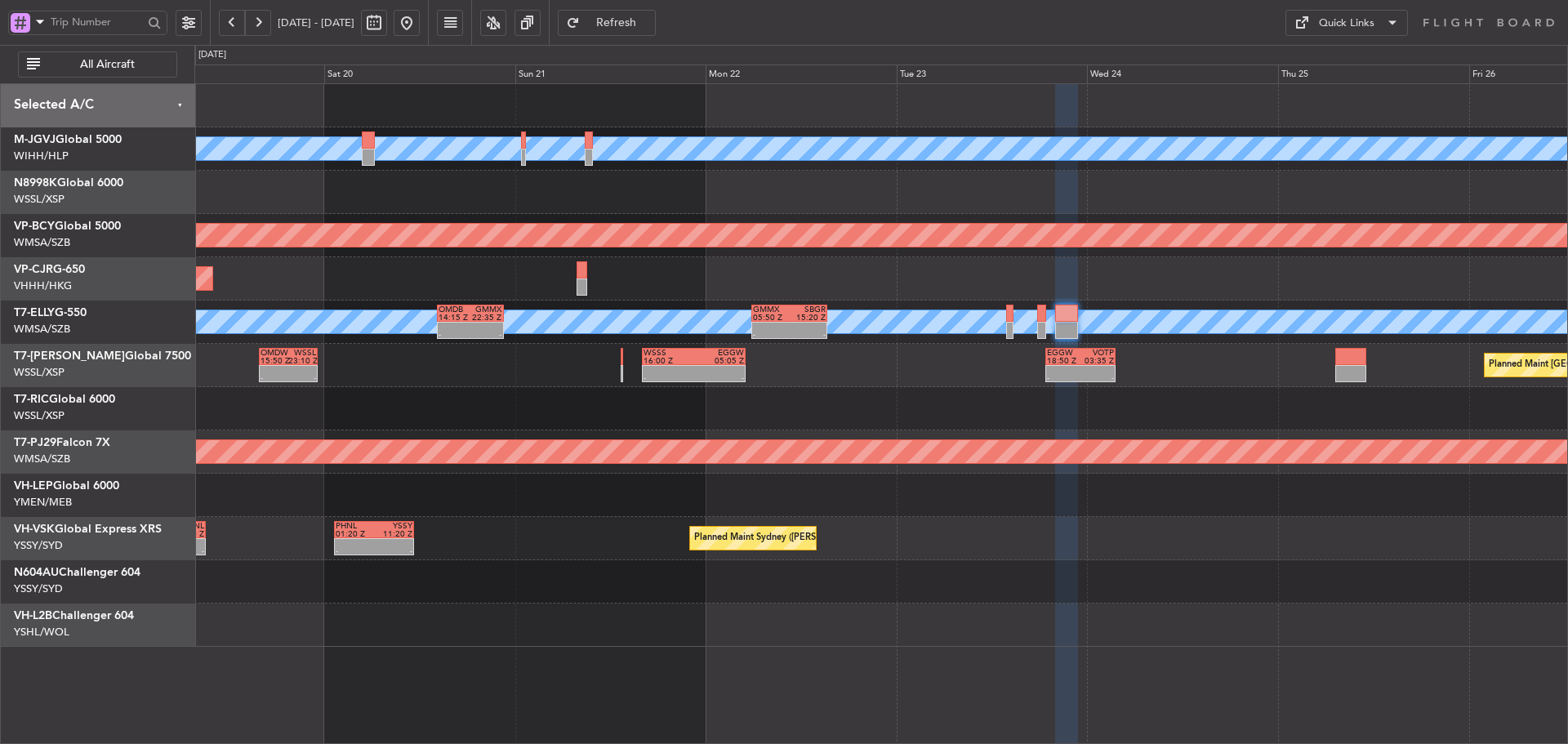
type input "0"
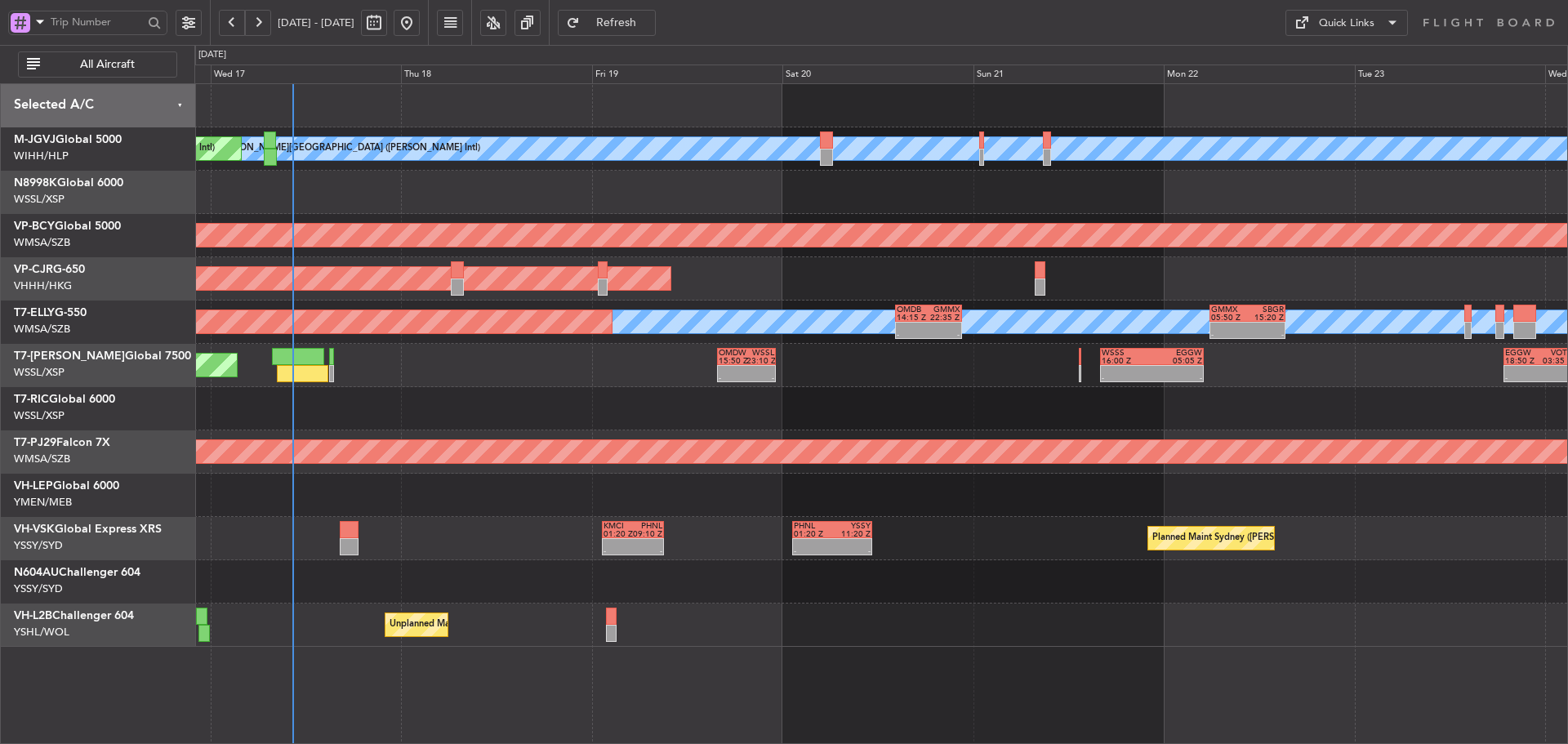
click at [1079, 419] on div at bounding box center [881, 408] width 1373 height 44
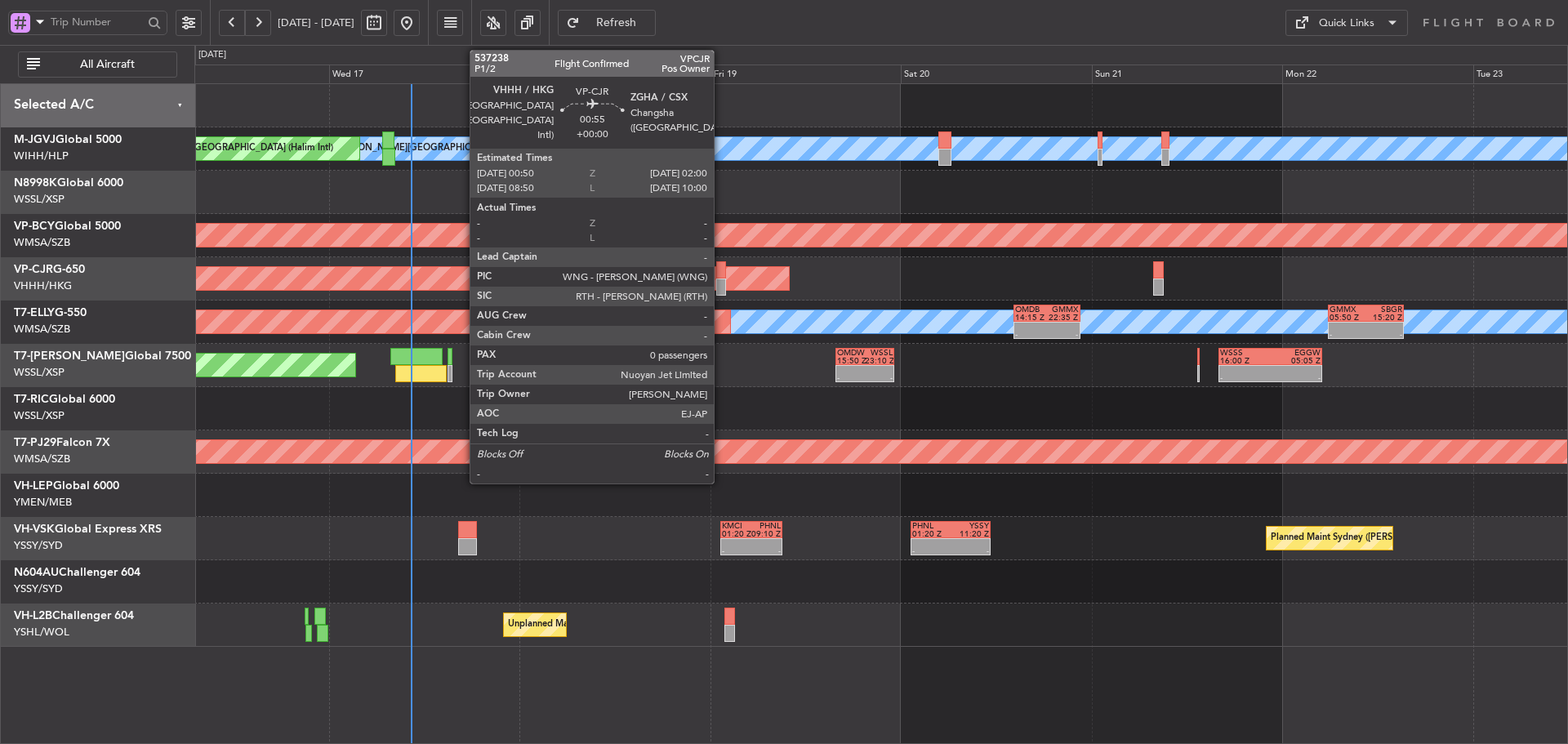
click at [721, 276] on div at bounding box center [721, 270] width 9 height 17
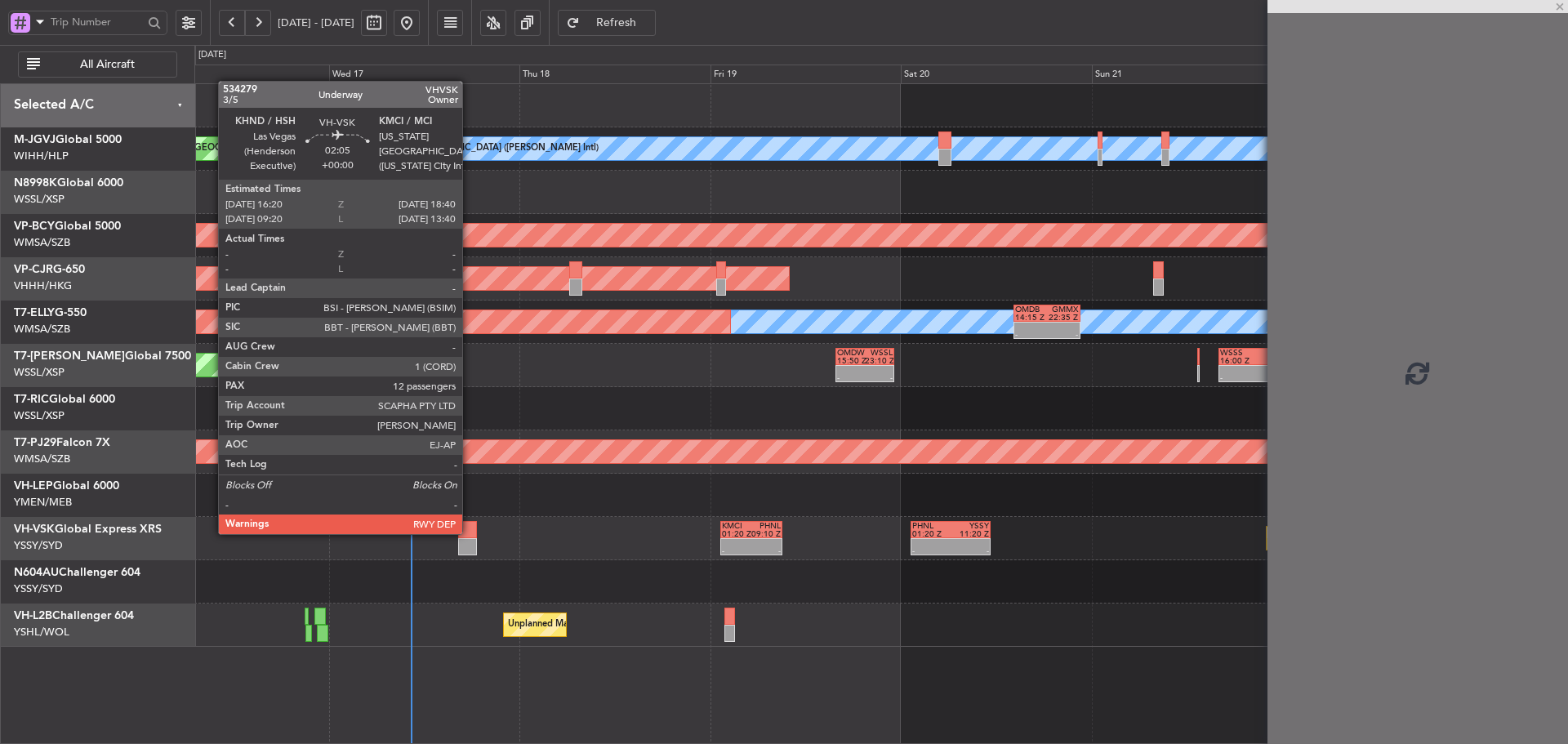
click at [470, 533] on div at bounding box center [468, 530] width 19 height 17
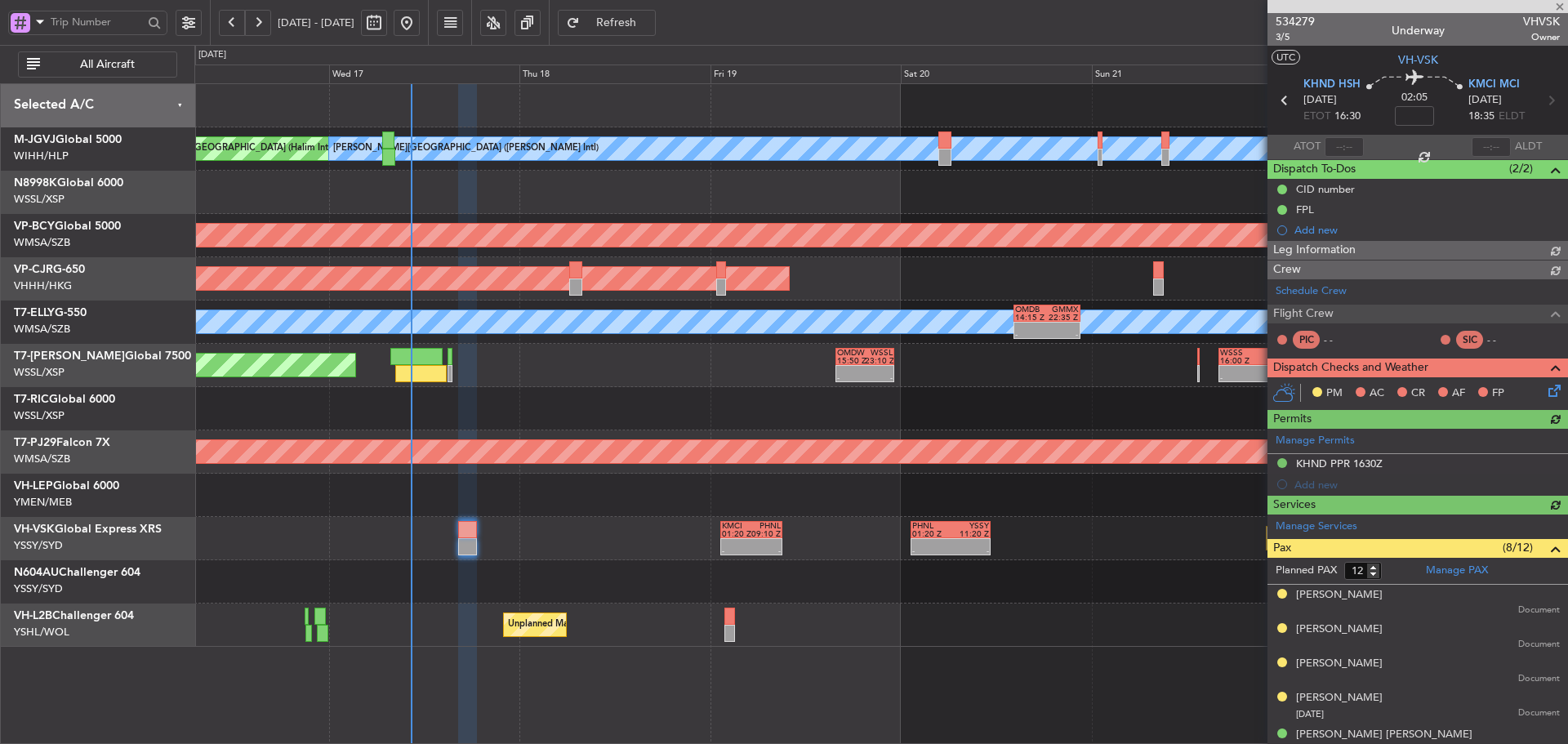
type input "[PERSON_NAME] (LEU)"
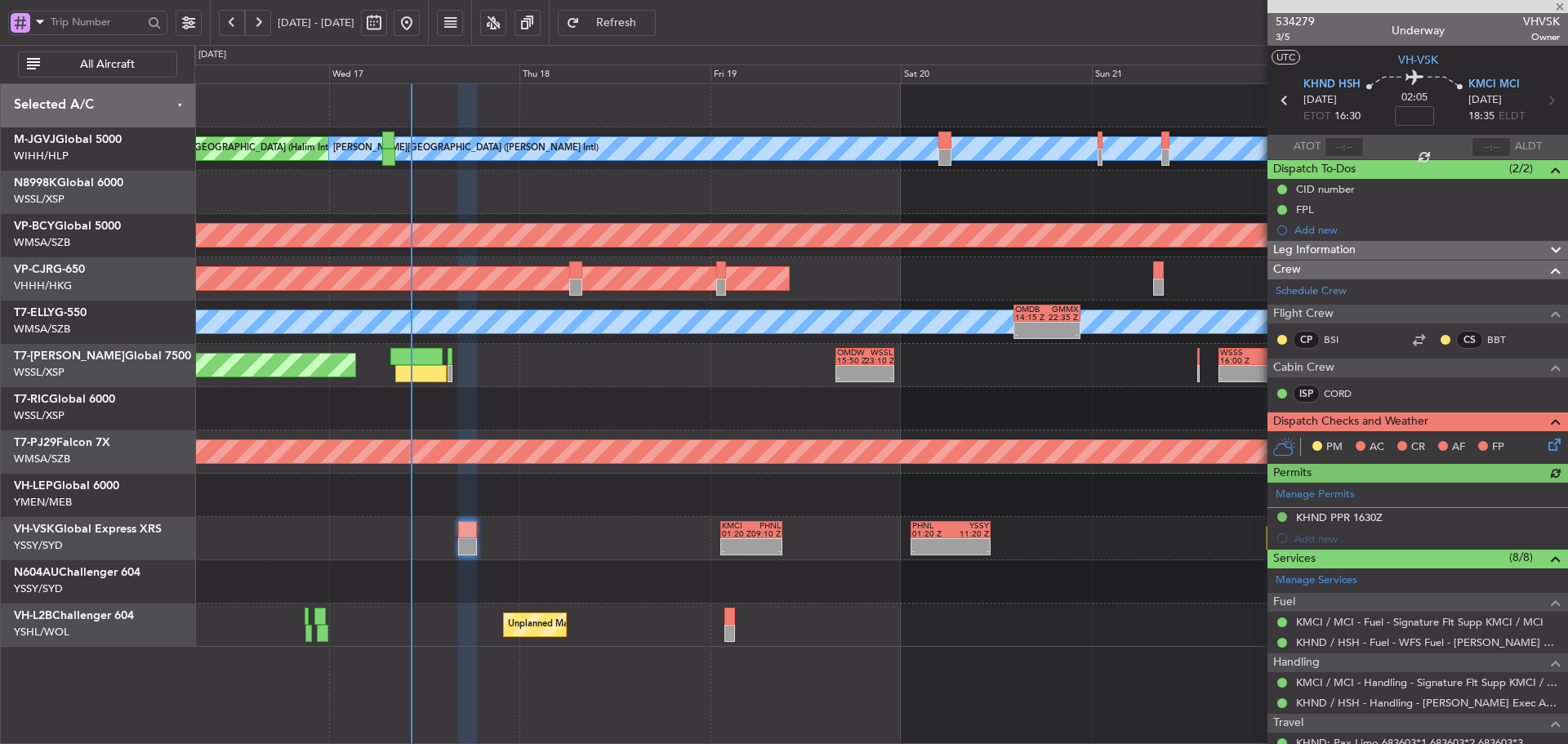
click at [1545, 445] on icon at bounding box center [1551, 442] width 13 height 13
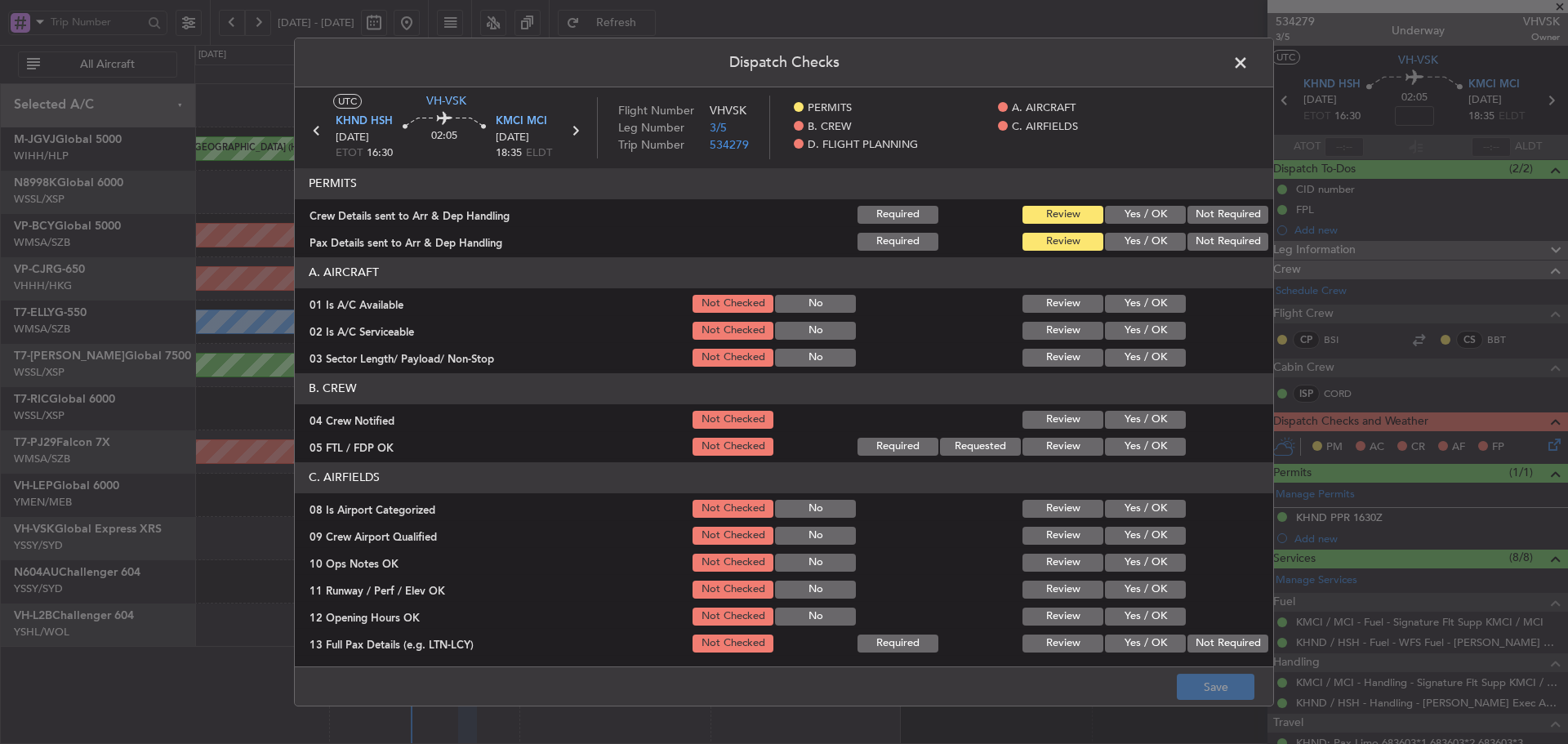
click at [1126, 214] on button "Yes / OK" at bounding box center [1145, 214] width 81 height 18
click at [1123, 237] on button "Yes / OK" at bounding box center [1145, 242] width 81 height 18
click at [1127, 315] on section "A. AIRCRAFT 01 Is A/C Available Not Checked No Review Yes / OK 02 Is A/C Servic…" at bounding box center [784, 313] width 979 height 112
click at [1123, 298] on button "Yes / OK" at bounding box center [1145, 303] width 81 height 18
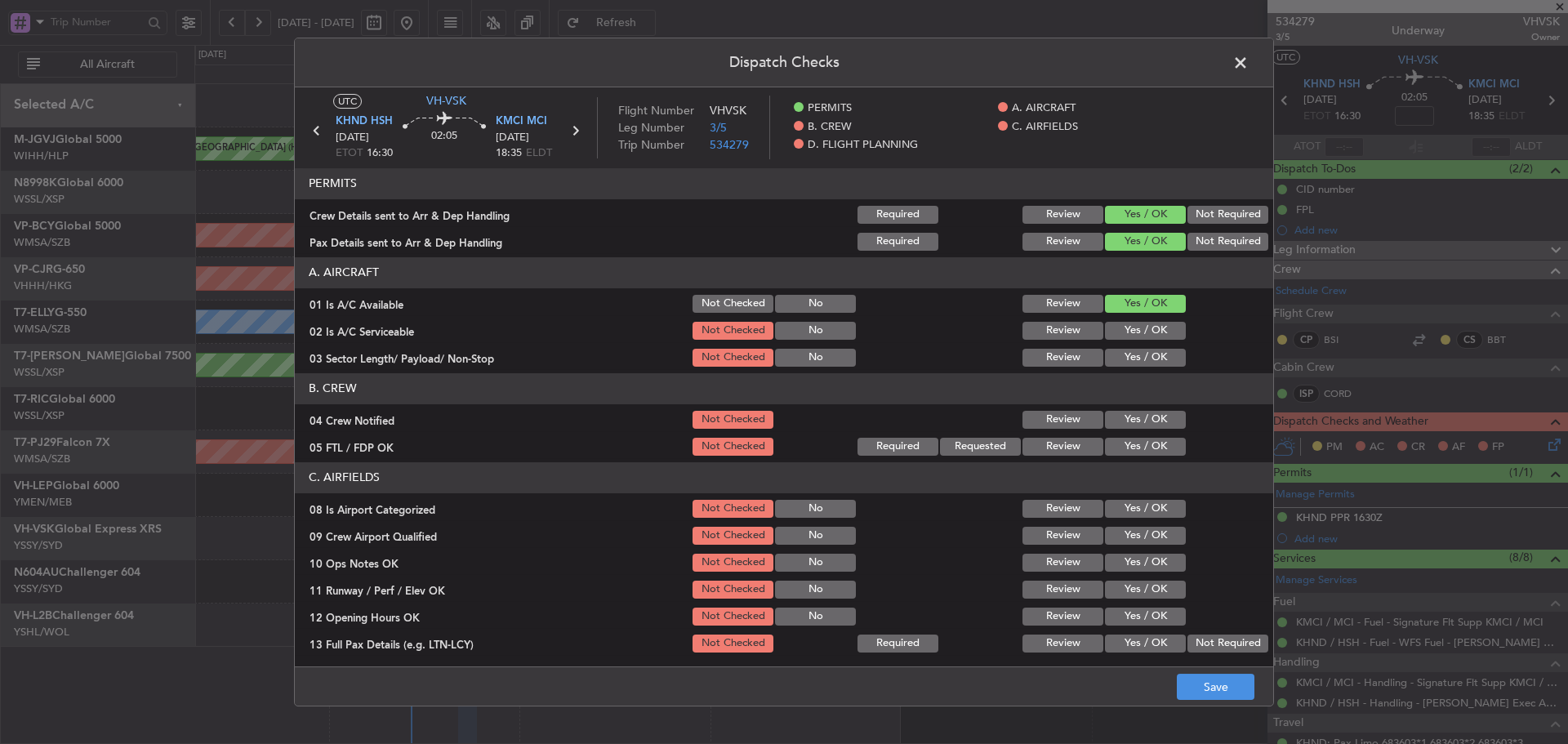
drag, startPoint x: 1123, startPoint y: 313, endPoint x: 1119, endPoint y: 328, distance: 15.5
click at [1123, 314] on div "Yes / OK" at bounding box center [1144, 303] width 83 height 23
click at [1119, 328] on button "Yes / OK" at bounding box center [1145, 331] width 81 height 18
drag, startPoint x: 1117, startPoint y: 337, endPoint x: 1116, endPoint y: 348, distance: 11.0
click at [1116, 343] on section "A. AIRCRAFT 01 Is A/C Available Not Checked No Review Yes / OK 02 Is A/C Servic…" at bounding box center [784, 313] width 979 height 112
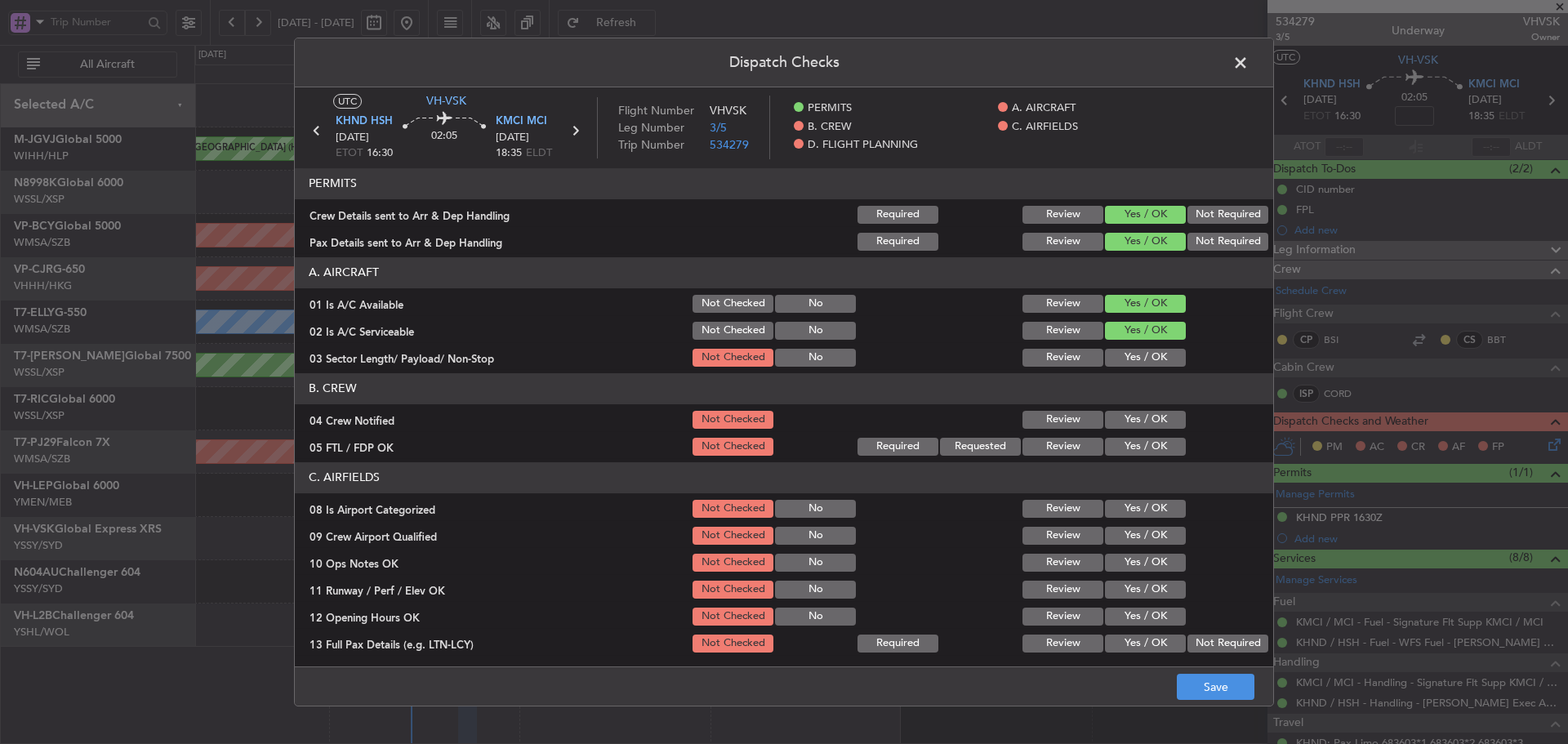
click at [1116, 351] on button "Yes / OK" at bounding box center [1145, 357] width 81 height 18
drag, startPoint x: 1124, startPoint y: 413, endPoint x: 1126, endPoint y: 427, distance: 14.1
click at [1125, 415] on button "Yes / OK" at bounding box center [1145, 419] width 81 height 18
click at [1121, 439] on button "Yes / OK" at bounding box center [1145, 447] width 81 height 18
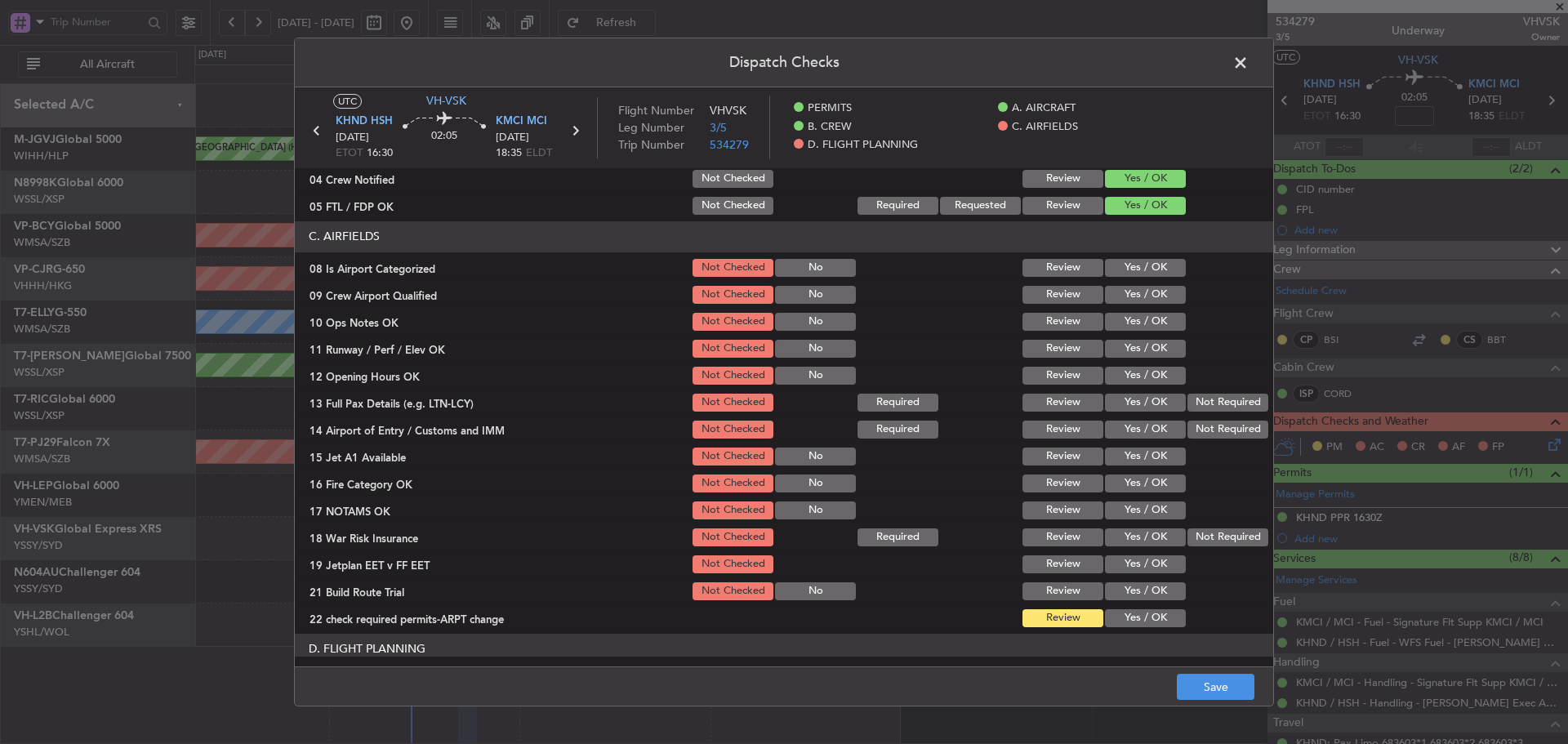
scroll to position [245, 0]
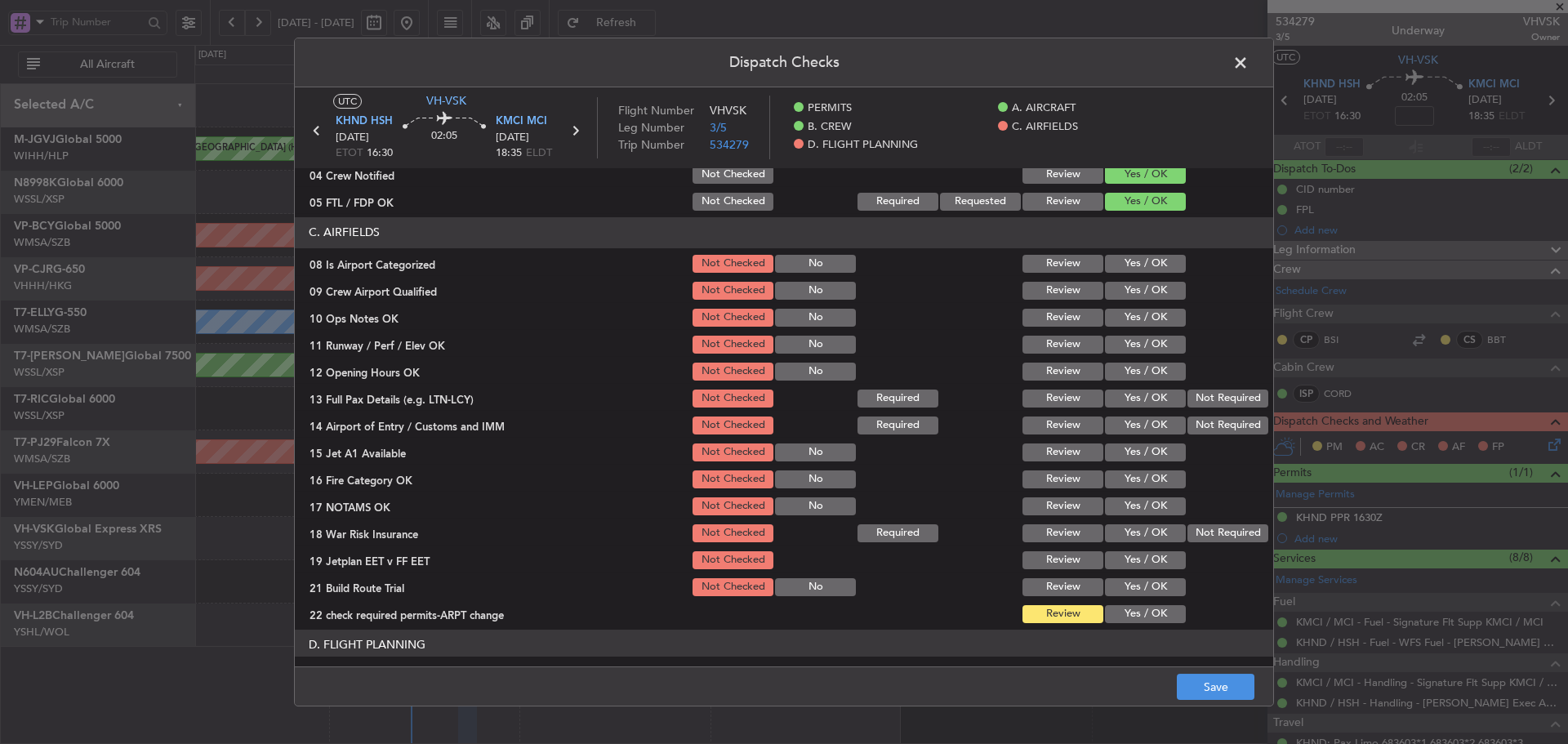
click at [1132, 267] on button "Yes / OK" at bounding box center [1145, 263] width 81 height 18
click at [1122, 291] on button "Yes / OK" at bounding box center [1145, 290] width 81 height 18
drag, startPoint x: 1120, startPoint y: 310, endPoint x: 1120, endPoint y: 328, distance: 18.0
click at [1120, 311] on button "Yes / OK" at bounding box center [1145, 318] width 81 height 18
click at [1120, 333] on section "C. AIRFIELDS 08 Is Airport Categorized Not Checked No Review Yes / OK 09 Crew A…" at bounding box center [784, 421] width 979 height 408
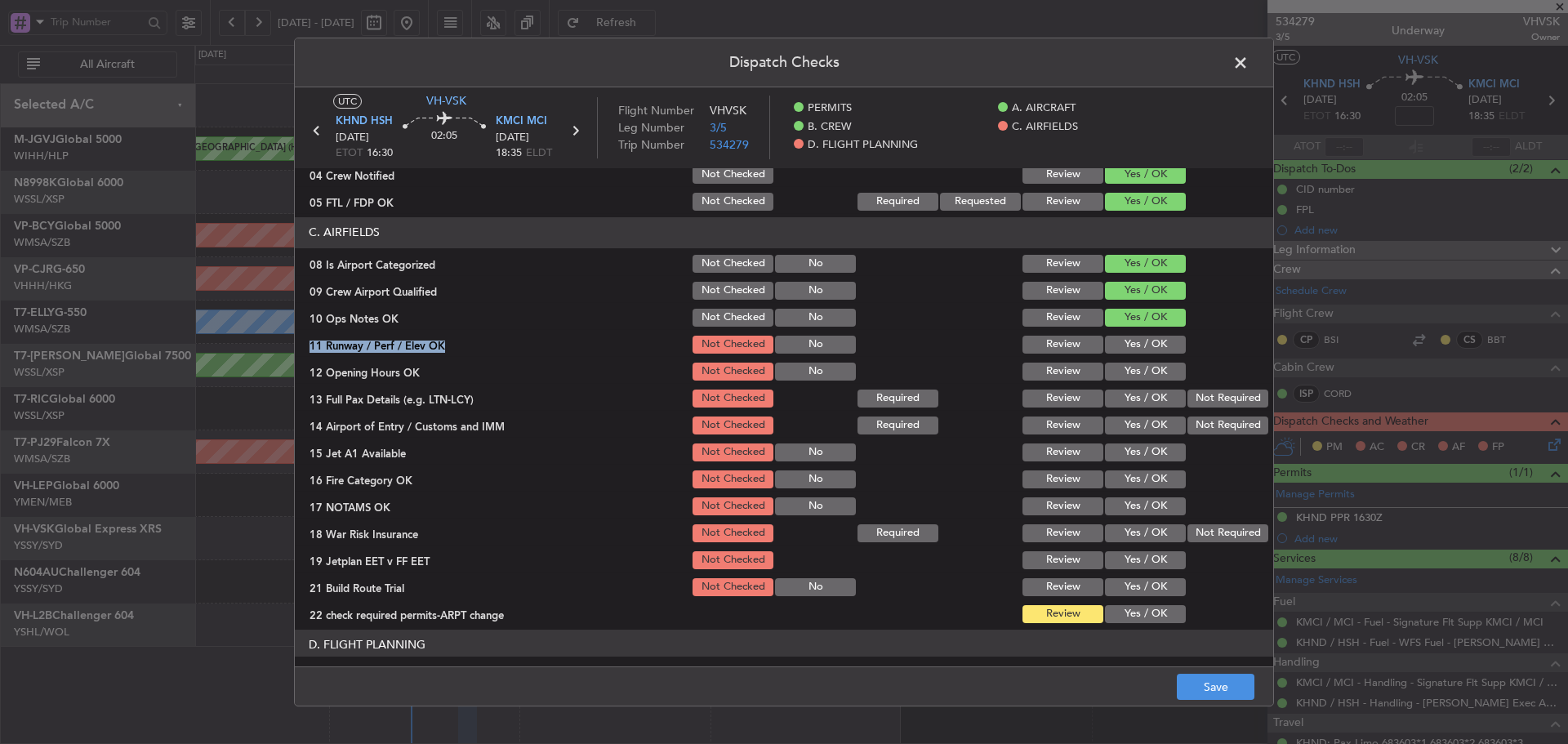
click at [1123, 357] on section "C. AIRFIELDS 08 Is Airport Categorized Not Checked No Review Yes / OK 09 Crew A…" at bounding box center [784, 421] width 979 height 408
click at [1125, 383] on div "Yes / OK" at bounding box center [1144, 372] width 83 height 23
click at [1122, 353] on button "Yes / OK" at bounding box center [1145, 344] width 81 height 18
drag, startPoint x: 1116, startPoint y: 374, endPoint x: 1123, endPoint y: 400, distance: 26.9
click at [1117, 378] on button "Yes / OK" at bounding box center [1145, 372] width 81 height 18
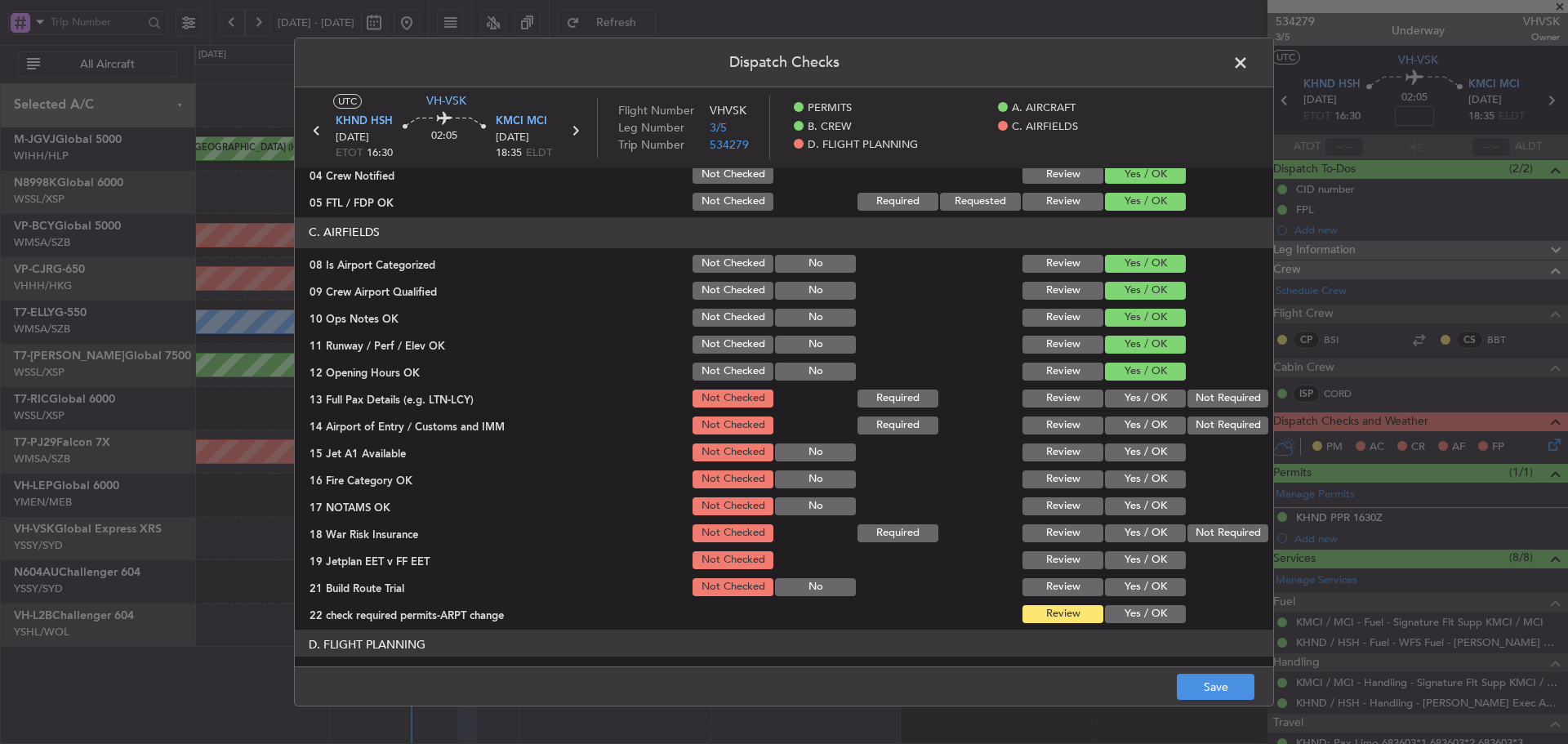
drag, startPoint x: 1124, startPoint y: 406, endPoint x: 1123, endPoint y: 418, distance: 12.0
click at [1124, 409] on div "Yes / OK" at bounding box center [1144, 398] width 83 height 23
drag, startPoint x: 1122, startPoint y: 421, endPoint x: 1120, endPoint y: 433, distance: 12.2
click at [1122, 423] on button "Yes / OK" at bounding box center [1145, 425] width 81 height 18
click at [1118, 402] on button "Yes / OK" at bounding box center [1145, 398] width 81 height 18
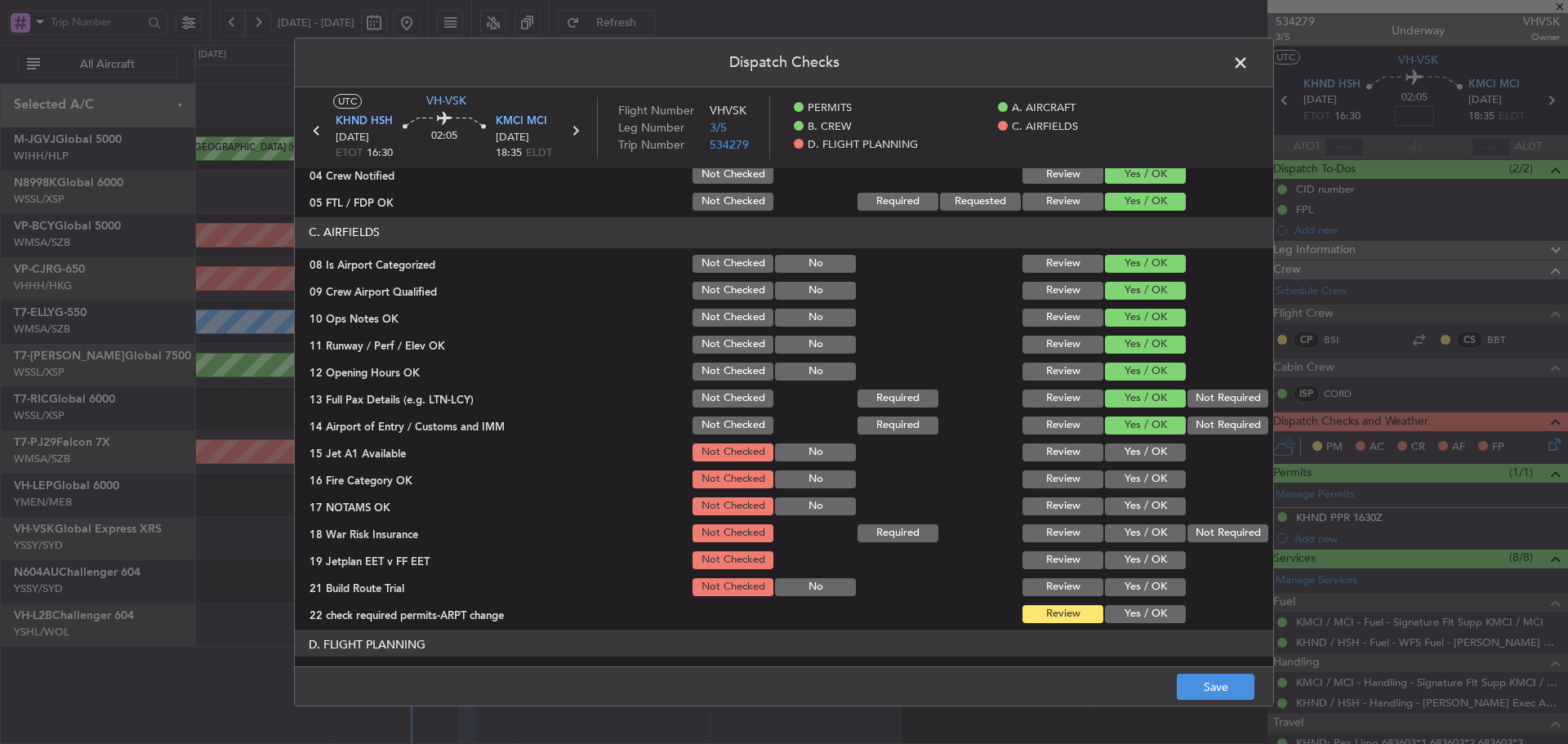
click at [1120, 472] on button "Yes / OK" at bounding box center [1145, 479] width 81 height 18
drag, startPoint x: 1122, startPoint y: 442, endPoint x: 1132, endPoint y: 506, distance: 64.8
click at [1124, 443] on div "Yes / OK" at bounding box center [1144, 452] width 83 height 23
click at [1132, 507] on button "Yes / OK" at bounding box center [1145, 506] width 81 height 18
click at [1126, 457] on button "Yes / OK" at bounding box center [1145, 452] width 81 height 18
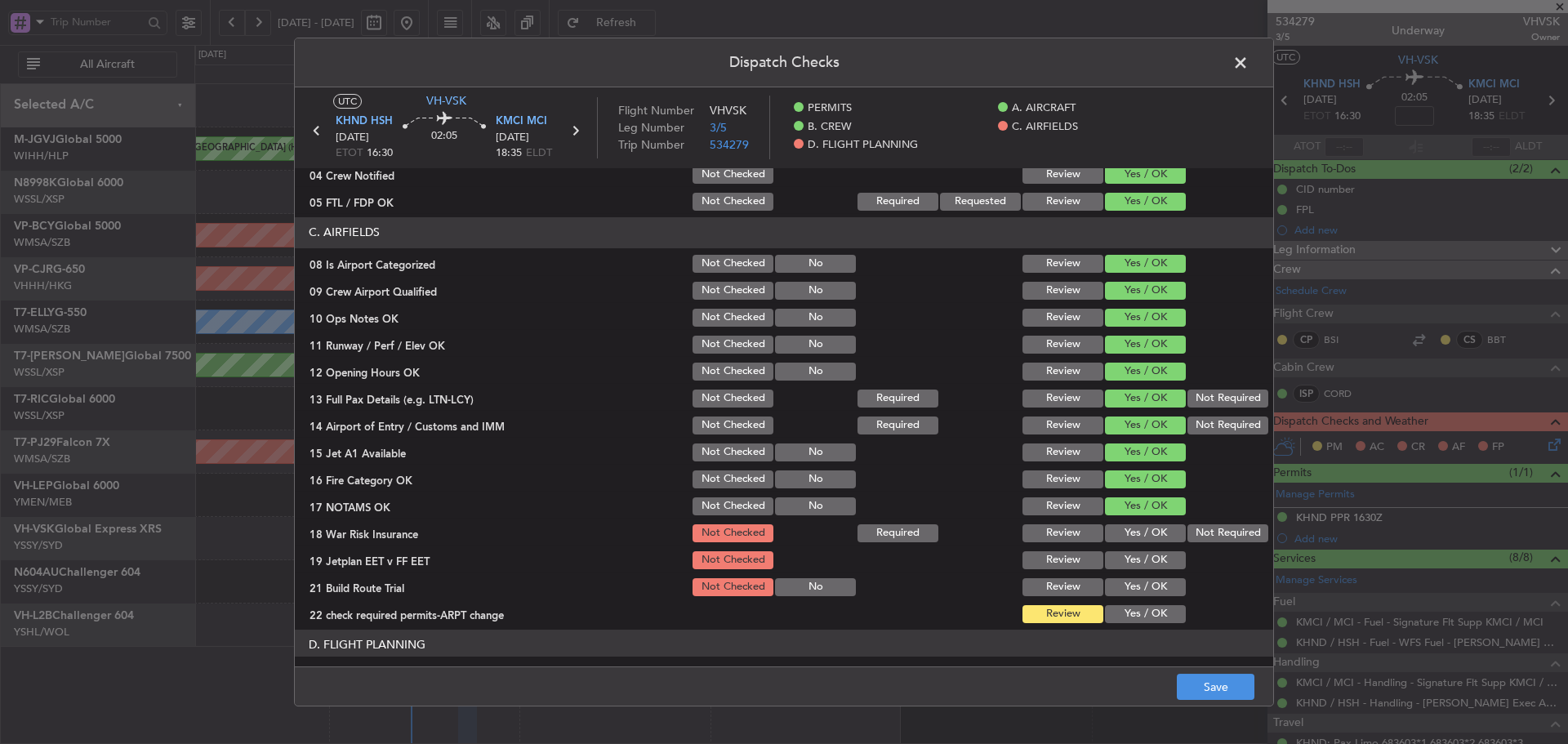
drag, startPoint x: 1214, startPoint y: 529, endPoint x: 1134, endPoint y: 559, distance: 85.4
click at [1213, 529] on button "Not Required" at bounding box center [1228, 533] width 81 height 18
click at [1134, 559] on button "Yes / OK" at bounding box center [1145, 560] width 81 height 18
click at [1123, 589] on button "Yes / OK" at bounding box center [1145, 587] width 81 height 18
drag, startPoint x: 1124, startPoint y: 611, endPoint x: 1122, endPoint y: 575, distance: 36.1
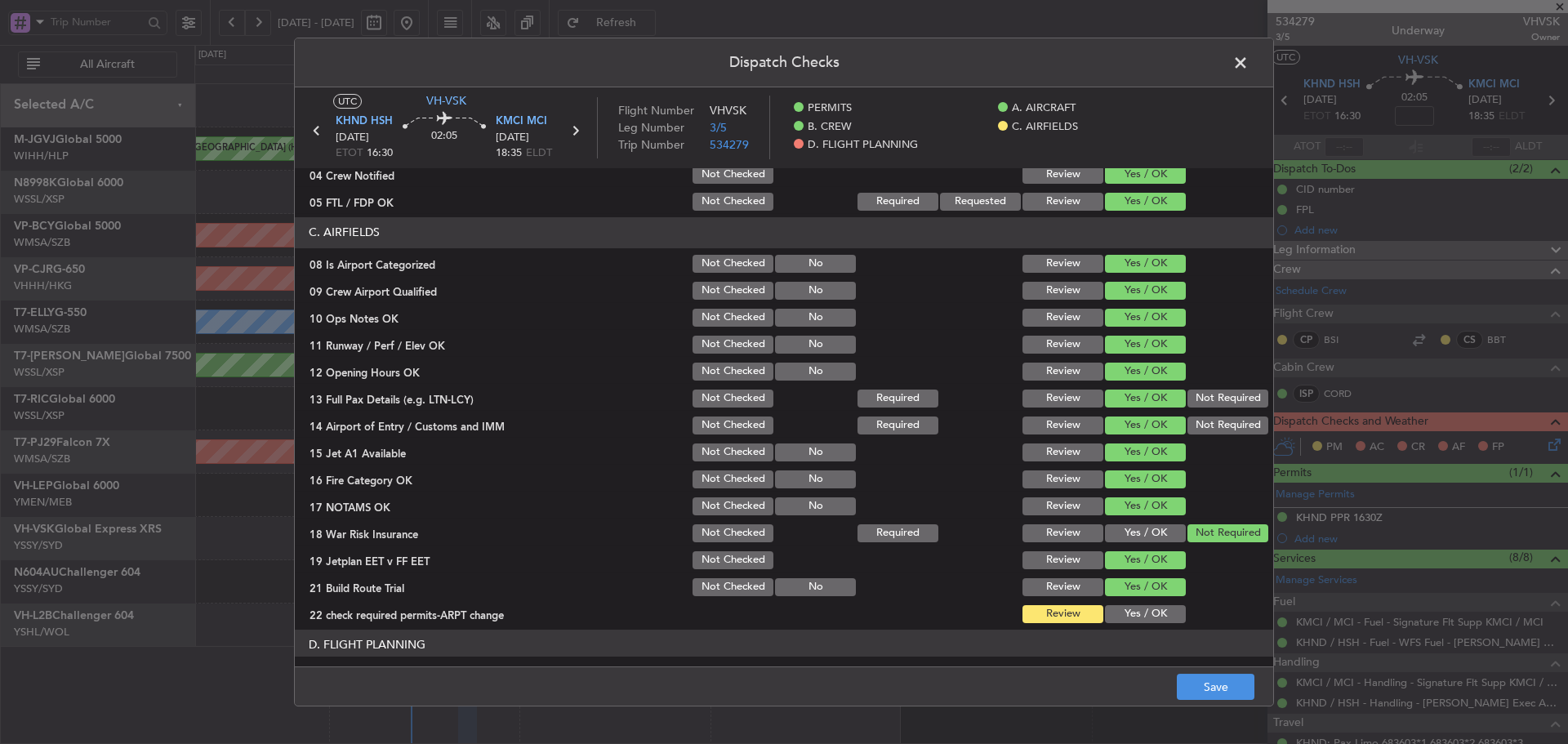
click at [1124, 608] on button "Yes / OK" at bounding box center [1145, 614] width 81 height 18
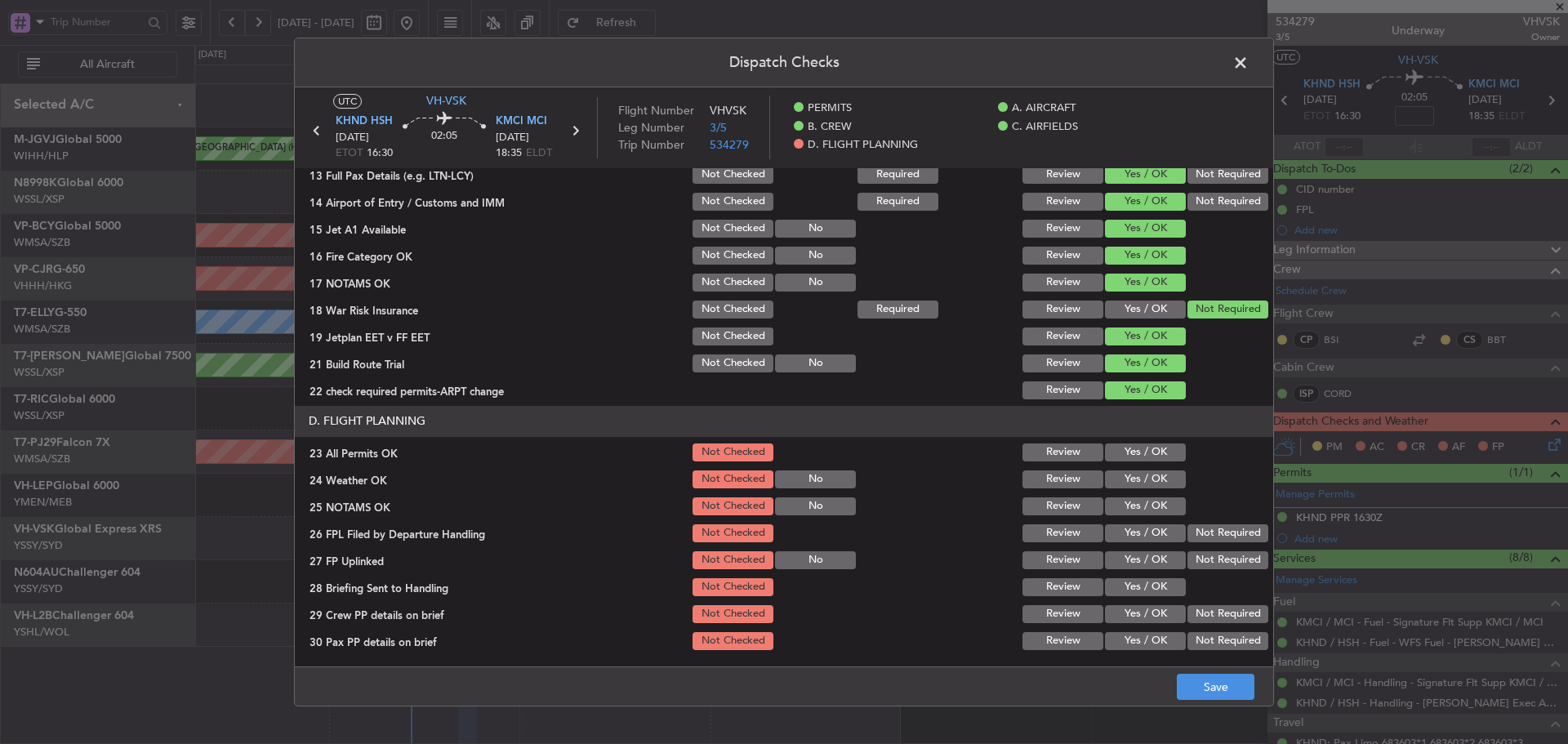
click at [1126, 465] on section "D. FLIGHT PLANNING 23 All Permits OK Not Checked Review Yes / OK 24 Weather OK …" at bounding box center [784, 529] width 979 height 247
drag, startPoint x: 1120, startPoint y: 456, endPoint x: 1122, endPoint y: 490, distance: 34.1
click at [1120, 457] on button "Yes / OK" at bounding box center [1145, 452] width 81 height 18
click at [1123, 495] on section "D. FLIGHT PLANNING 23 All Permits OK Not Checked Review Yes / OK 24 Weather OK …" at bounding box center [784, 529] width 979 height 247
click at [1126, 491] on section "D. FLIGHT PLANNING 23 All Permits OK Not Checked Review Yes / OK 24 Weather OK …" at bounding box center [784, 529] width 979 height 247
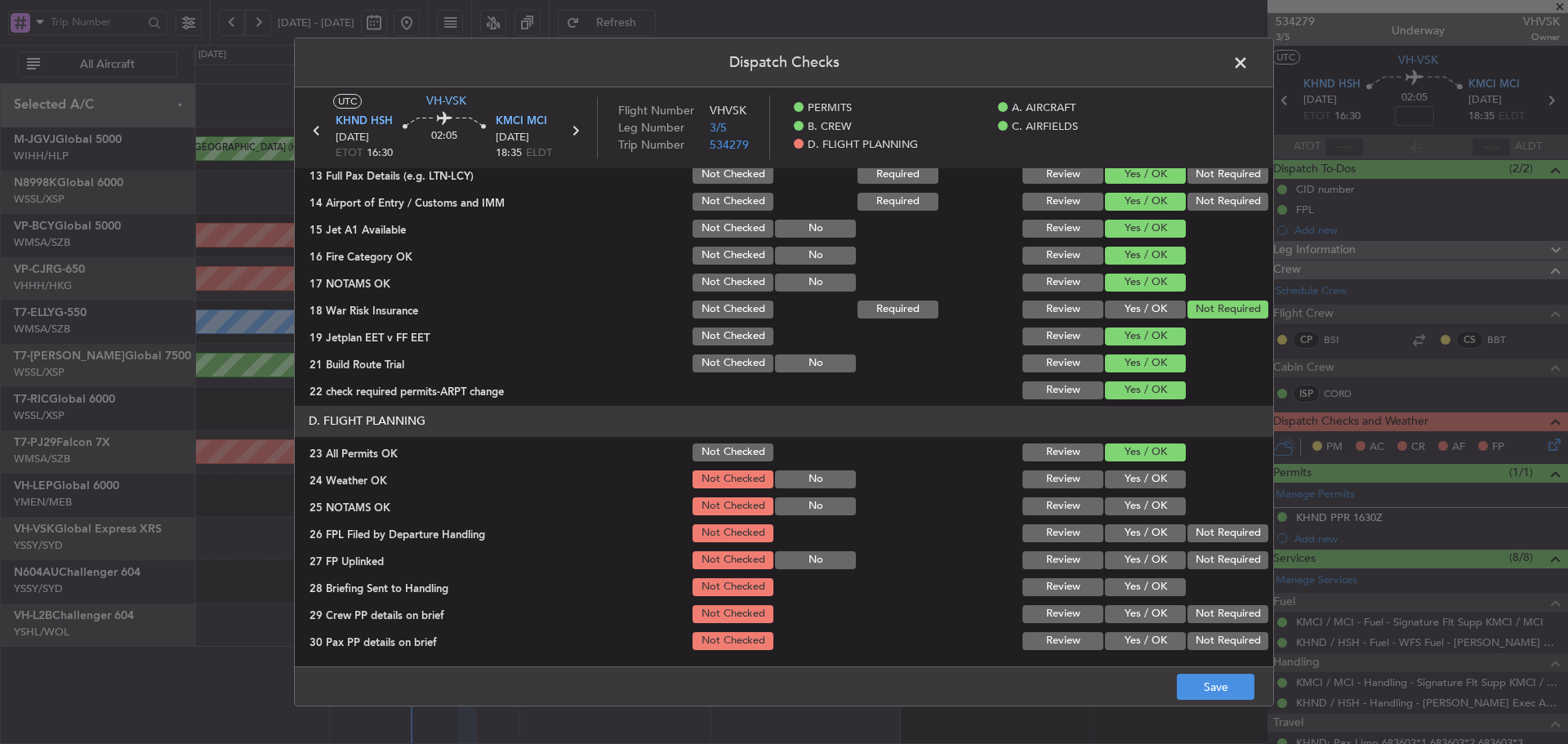
drag, startPoint x: 1122, startPoint y: 485, endPoint x: 1110, endPoint y: 515, distance: 32.3
click at [1117, 496] on section "D. FLIGHT PLANNING 23 All Permits OK Not Checked Review Yes / OK 24 Weather OK …" at bounding box center [784, 529] width 979 height 247
drag, startPoint x: 1110, startPoint y: 515, endPoint x: 1111, endPoint y: 532, distance: 17.0
click at [1111, 521] on section "D. FLIGHT PLANNING 23 All Permits OK Not Checked Review Yes / OK 24 Weather OK …" at bounding box center [784, 529] width 979 height 247
click at [1111, 532] on button "Yes / OK" at bounding box center [1145, 533] width 81 height 18
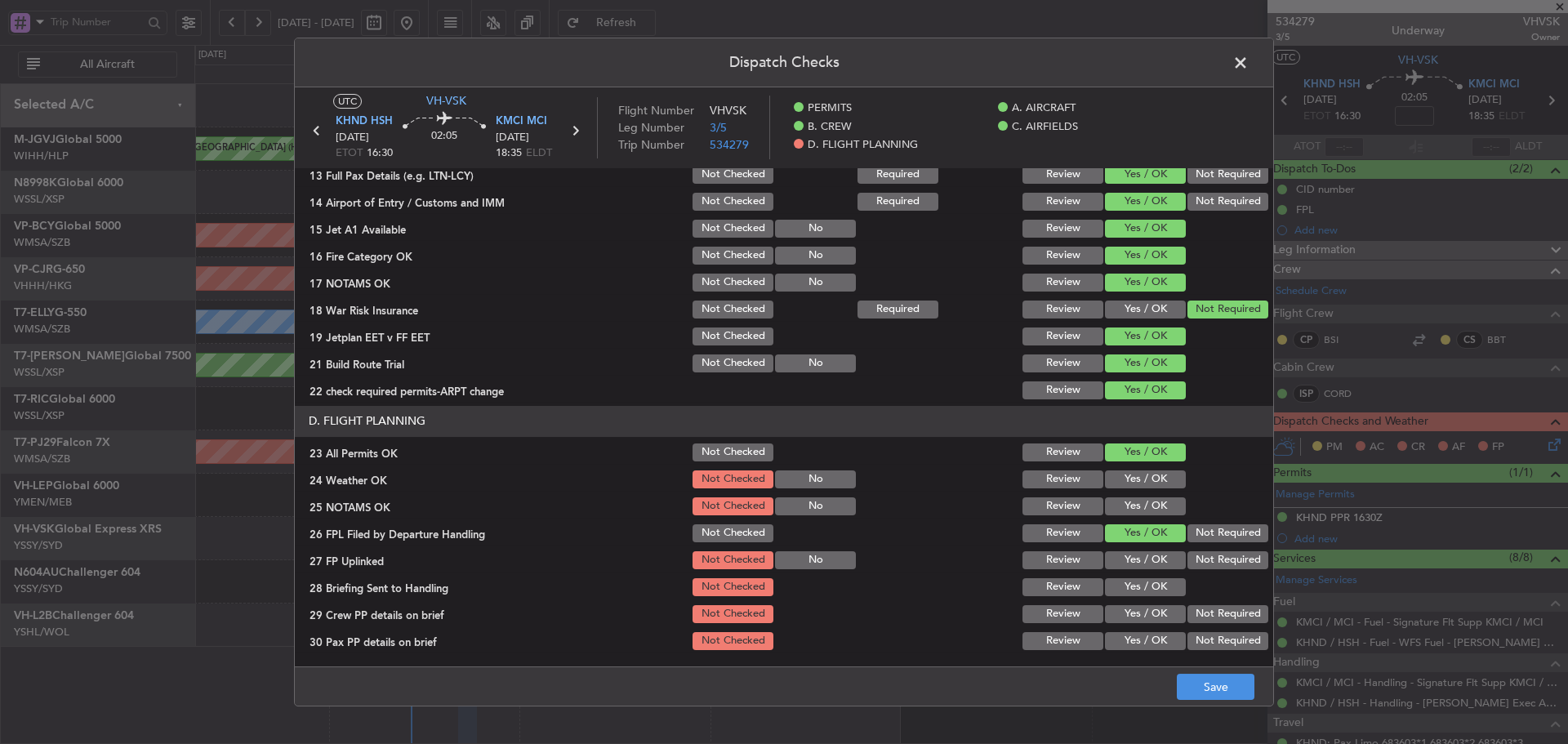
click at [1115, 505] on button "Yes / OK" at bounding box center [1145, 506] width 81 height 18
click at [1115, 494] on section "D. FLIGHT PLANNING 23 All Permits OK Not Checked Review Yes / OK 24 Weather OK …" at bounding box center [784, 529] width 979 height 247
click at [1122, 482] on button "Yes / OK" at bounding box center [1145, 479] width 81 height 18
drag, startPoint x: 1123, startPoint y: 550, endPoint x: 1123, endPoint y: 564, distance: 14.0
click at [1123, 554] on div "Yes / OK" at bounding box center [1144, 560] width 83 height 23
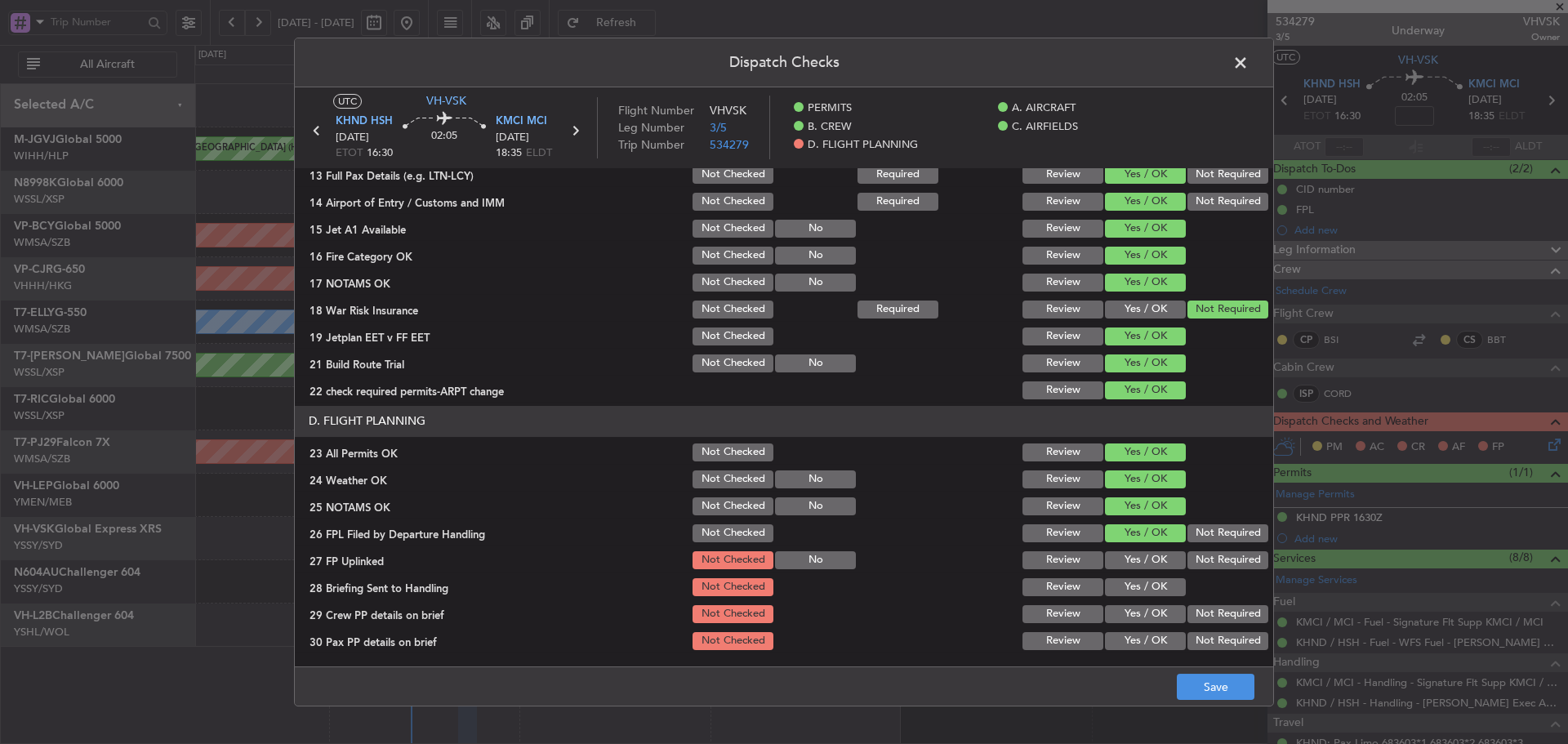
click at [1123, 564] on button "Yes / OK" at bounding box center [1145, 560] width 81 height 18
drag, startPoint x: 1120, startPoint y: 588, endPoint x: 1123, endPoint y: 606, distance: 18.2
click at [1120, 590] on button "Yes / OK" at bounding box center [1145, 587] width 81 height 18
drag, startPoint x: 1123, startPoint y: 612, endPoint x: 1123, endPoint y: 631, distance: 19.0
click at [1124, 618] on button "Yes / OK" at bounding box center [1145, 614] width 81 height 18
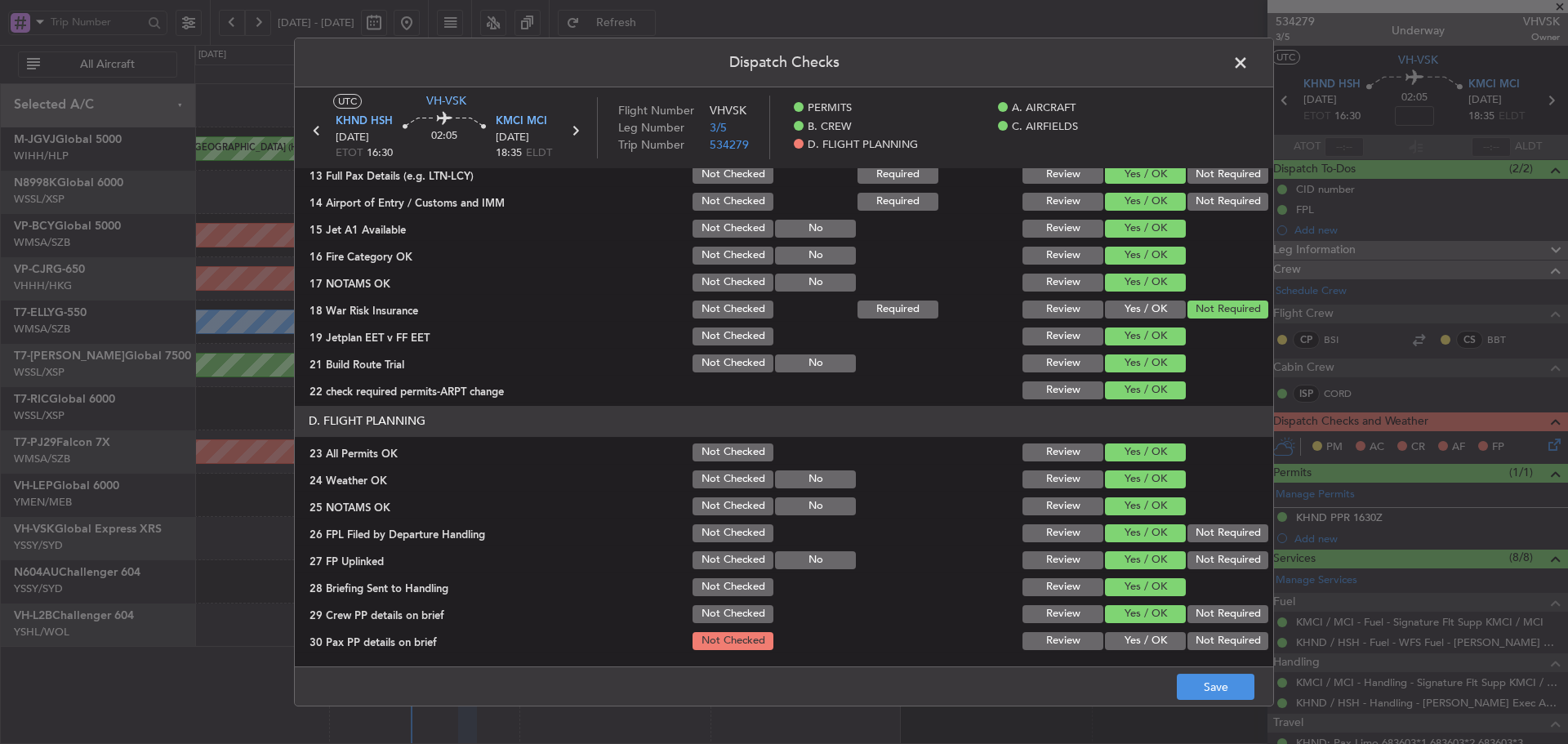
click at [1123, 632] on button "Yes / OK" at bounding box center [1145, 641] width 81 height 18
click at [1204, 681] on button "Save" at bounding box center [1215, 687] width 78 height 26
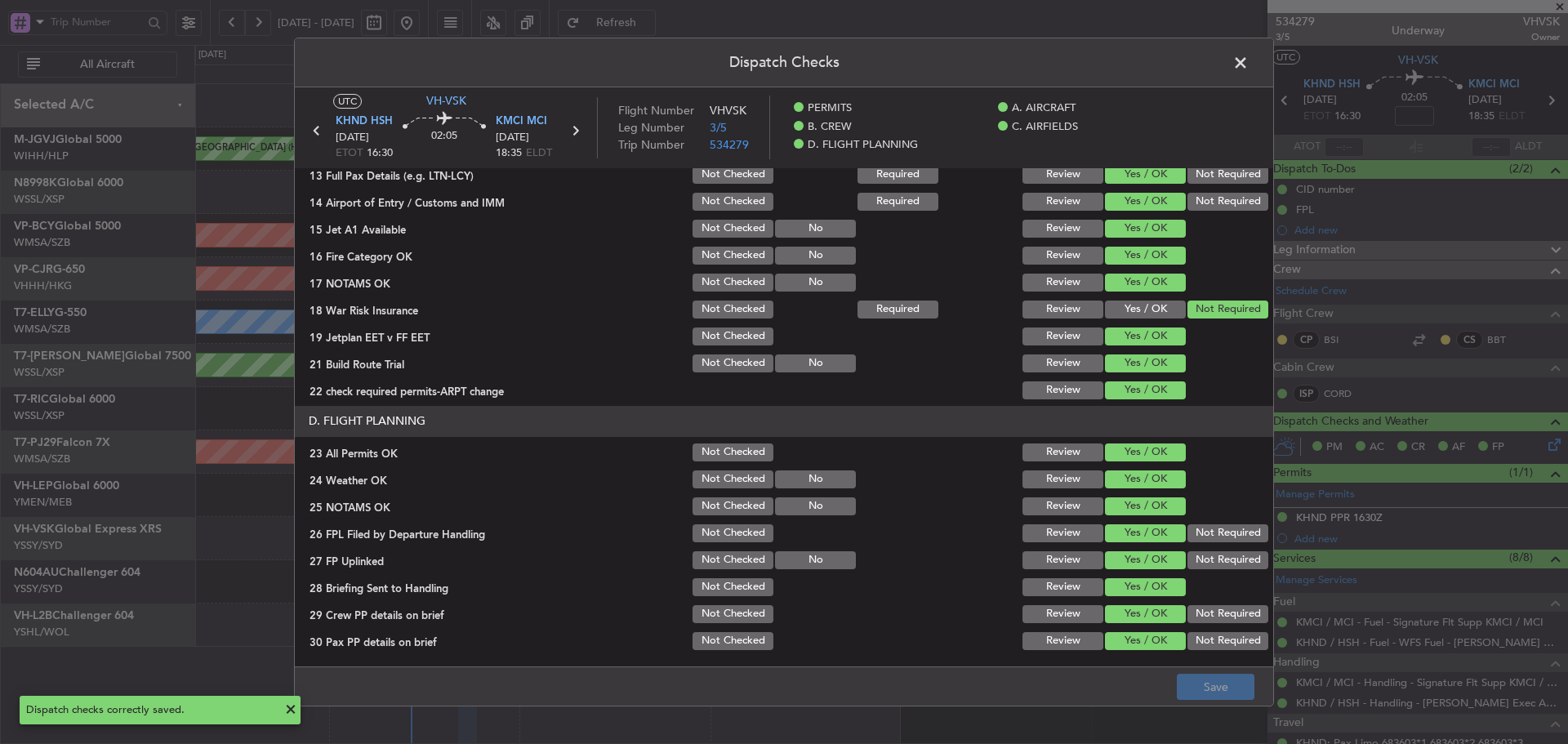
click at [1249, 65] on span at bounding box center [1249, 67] width 0 height 32
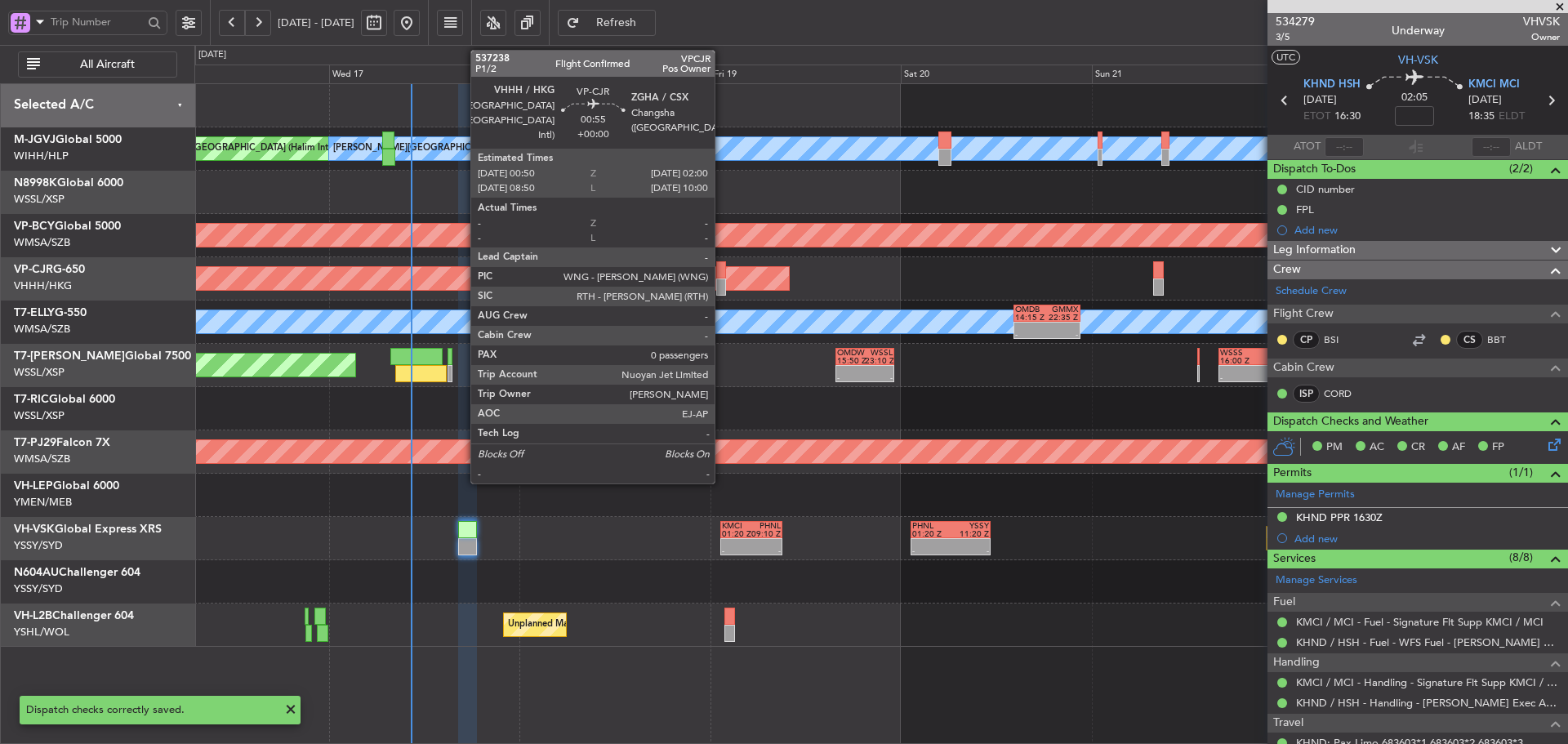
click at [722, 282] on div at bounding box center [721, 287] width 9 height 17
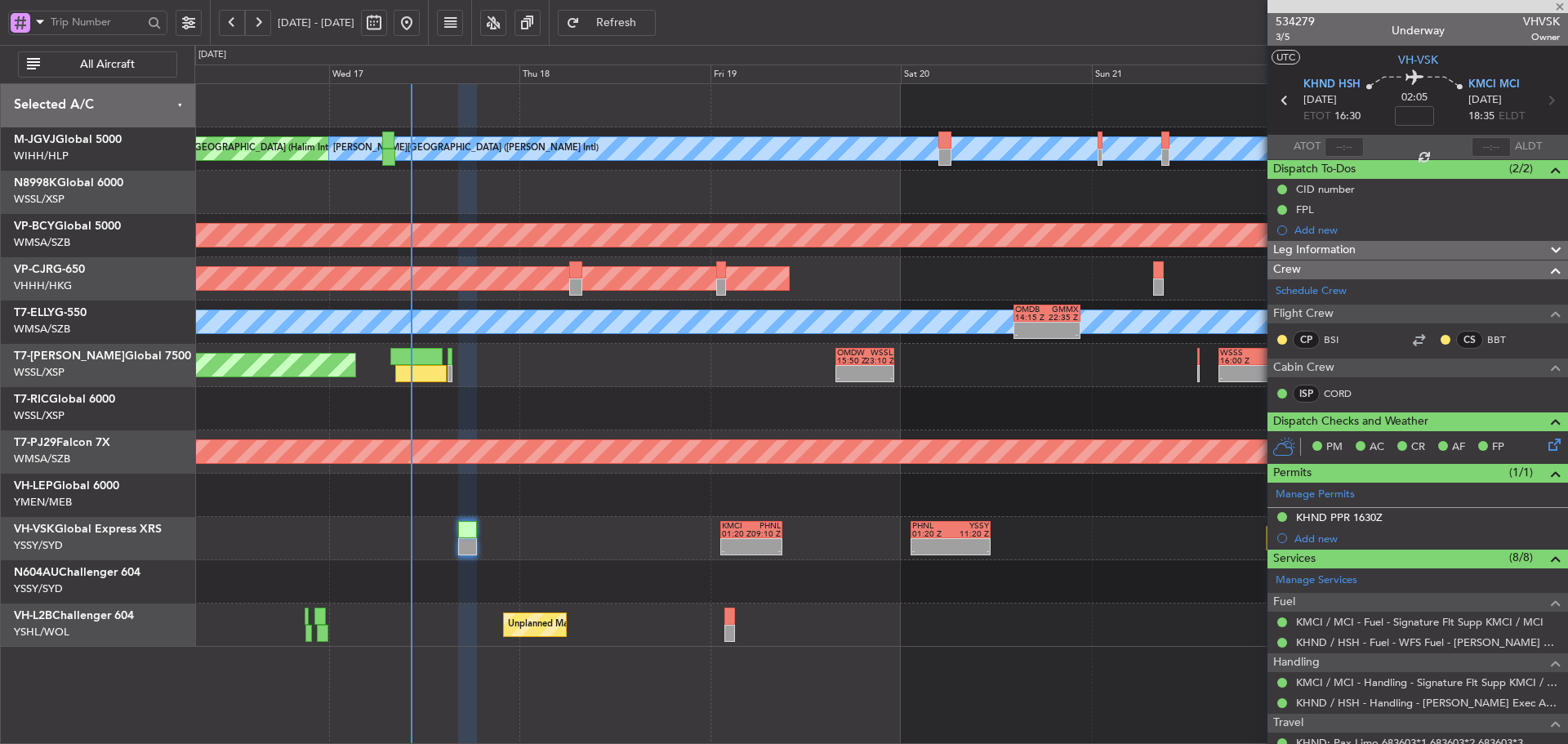
type input "0"
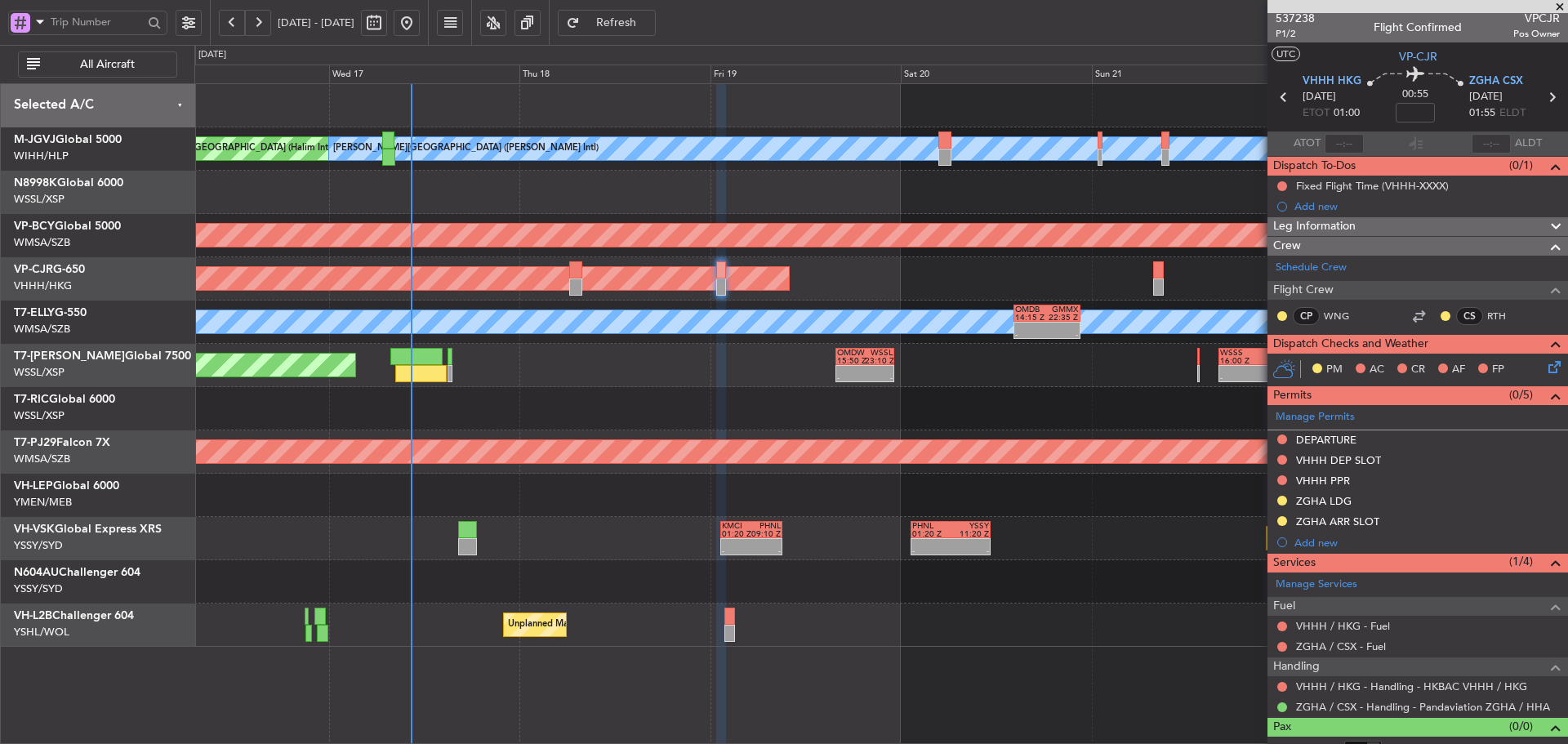
scroll to position [0, 0]
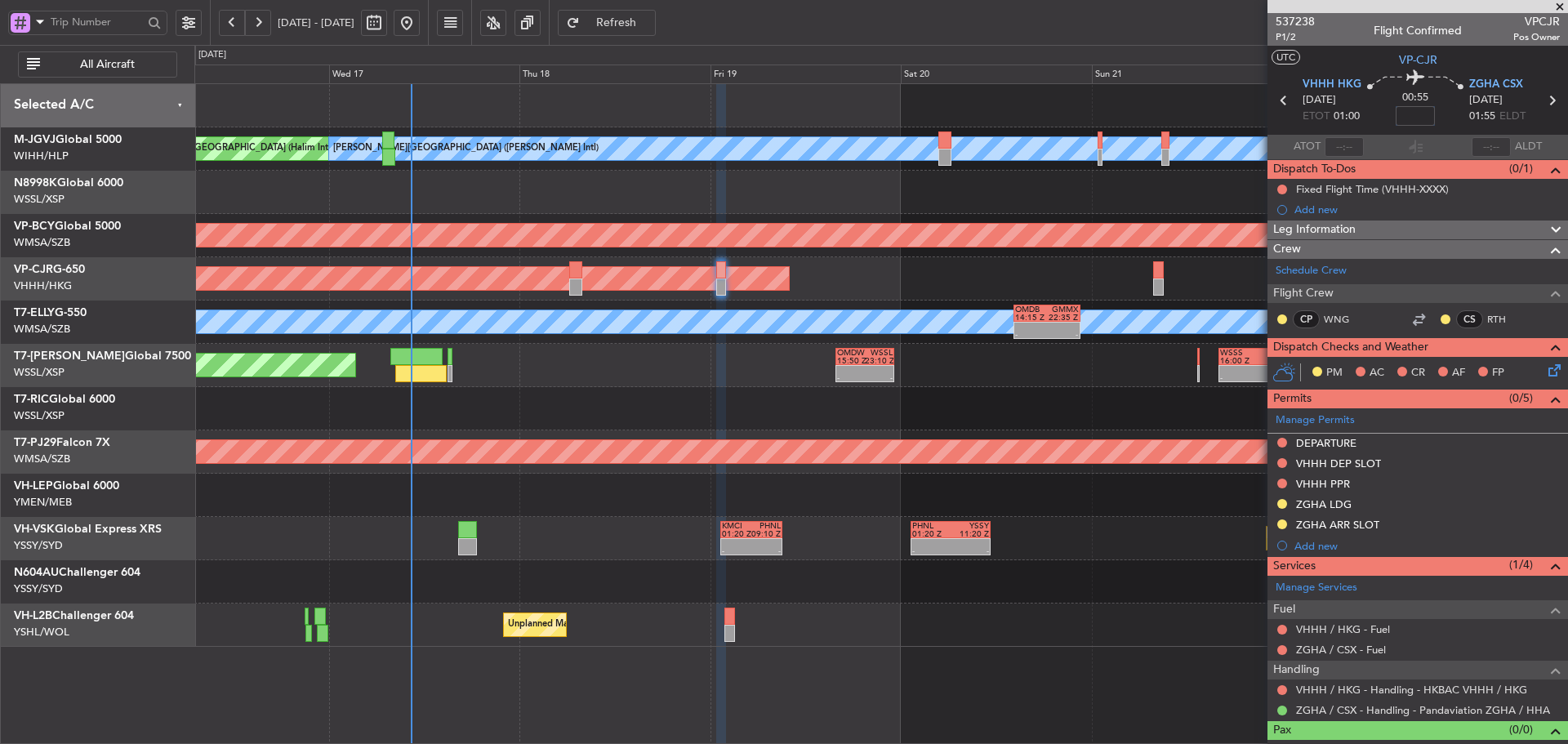
click at [1395, 120] on input at bounding box center [1415, 115] width 39 height 20
click at [1442, 124] on div "00:55 -5" at bounding box center [1415, 100] width 108 height 61
type input "-00:05"
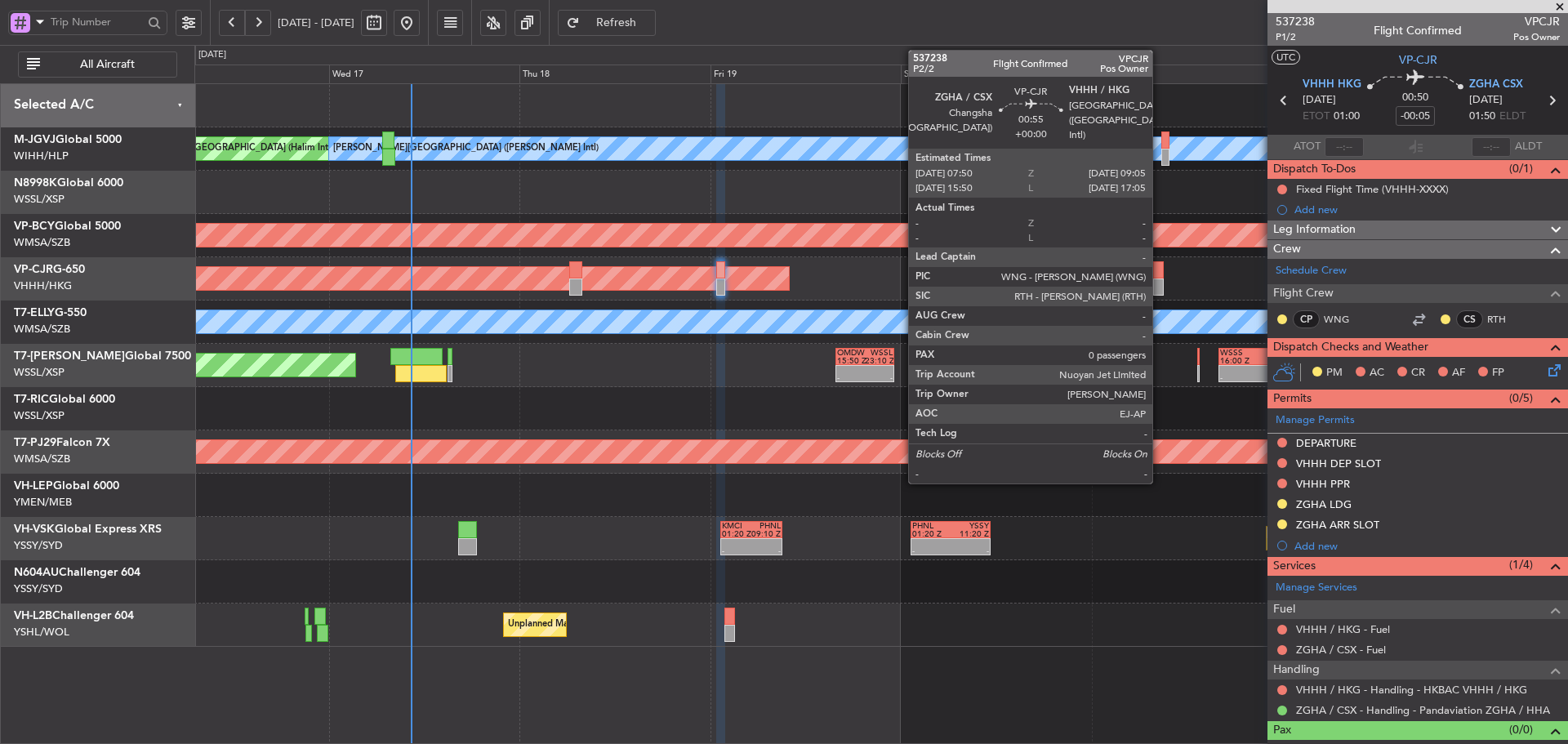
click at [1160, 272] on div at bounding box center [1158, 270] width 10 height 17
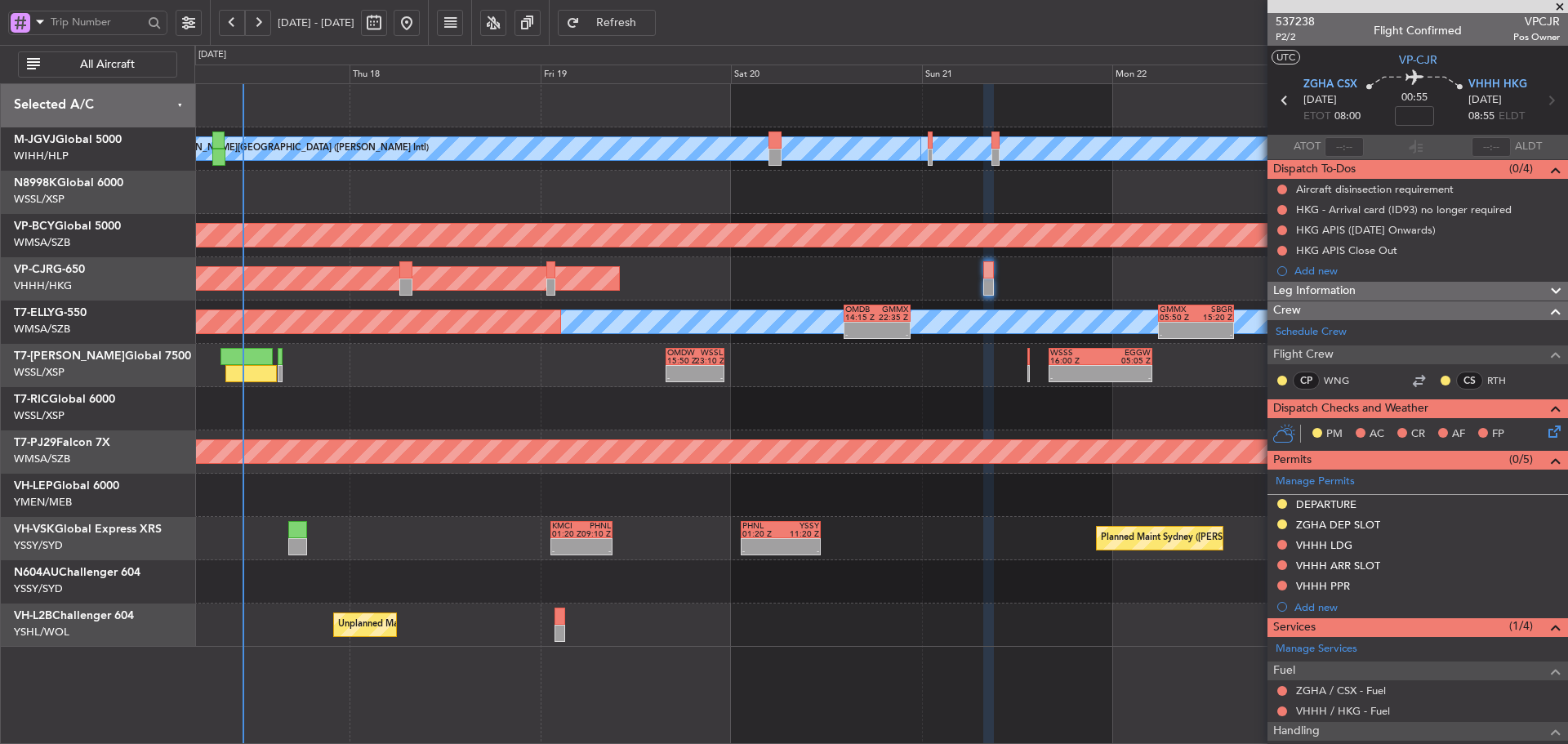
click at [893, 495] on div "MEL Jakarta (Halim Intl) MEL Jakarta (Halim Intl) MEL Jakarta (Halim Intl) AOG …" at bounding box center [881, 366] width 1373 height 563
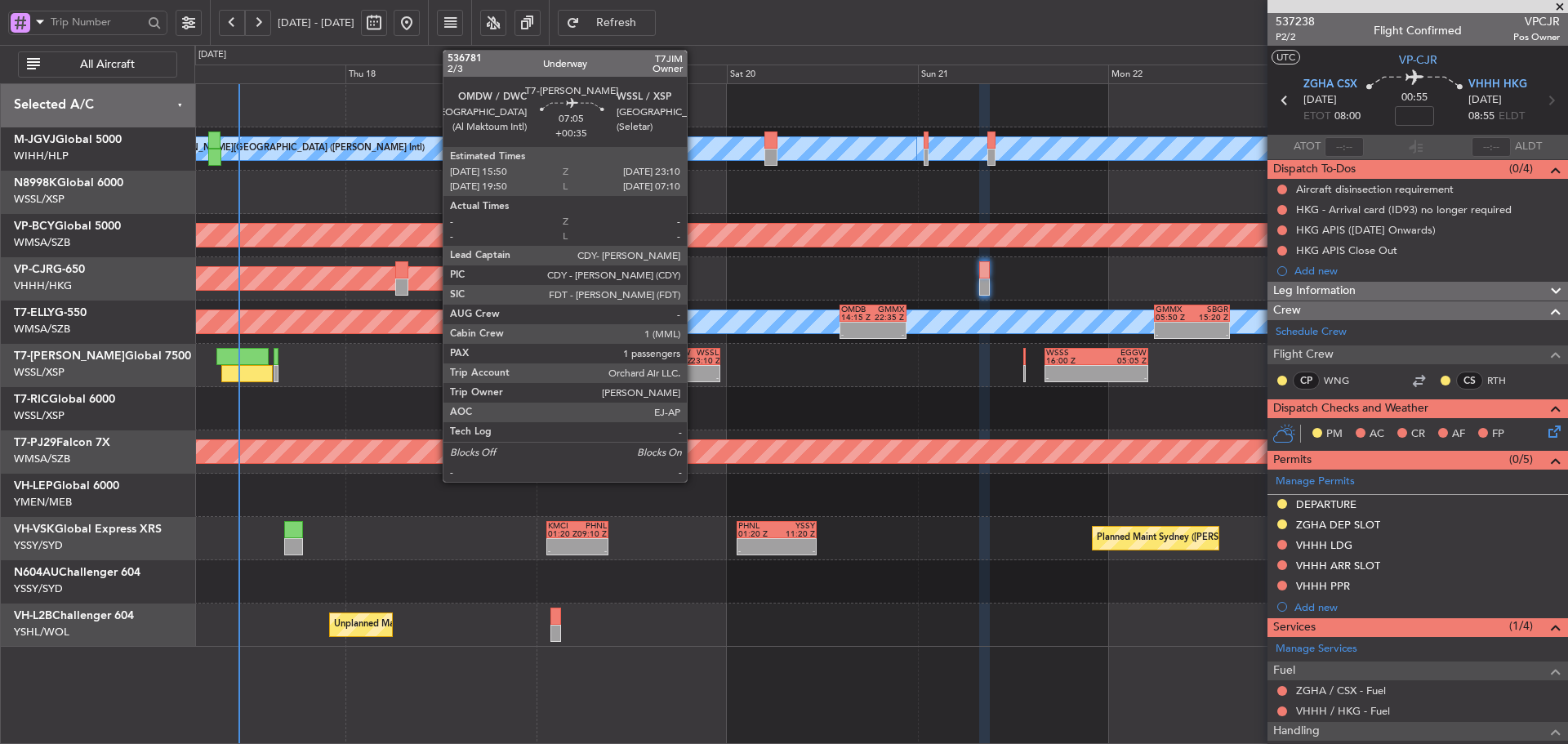
click at [694, 366] on div at bounding box center [705, 370] width 28 height 9
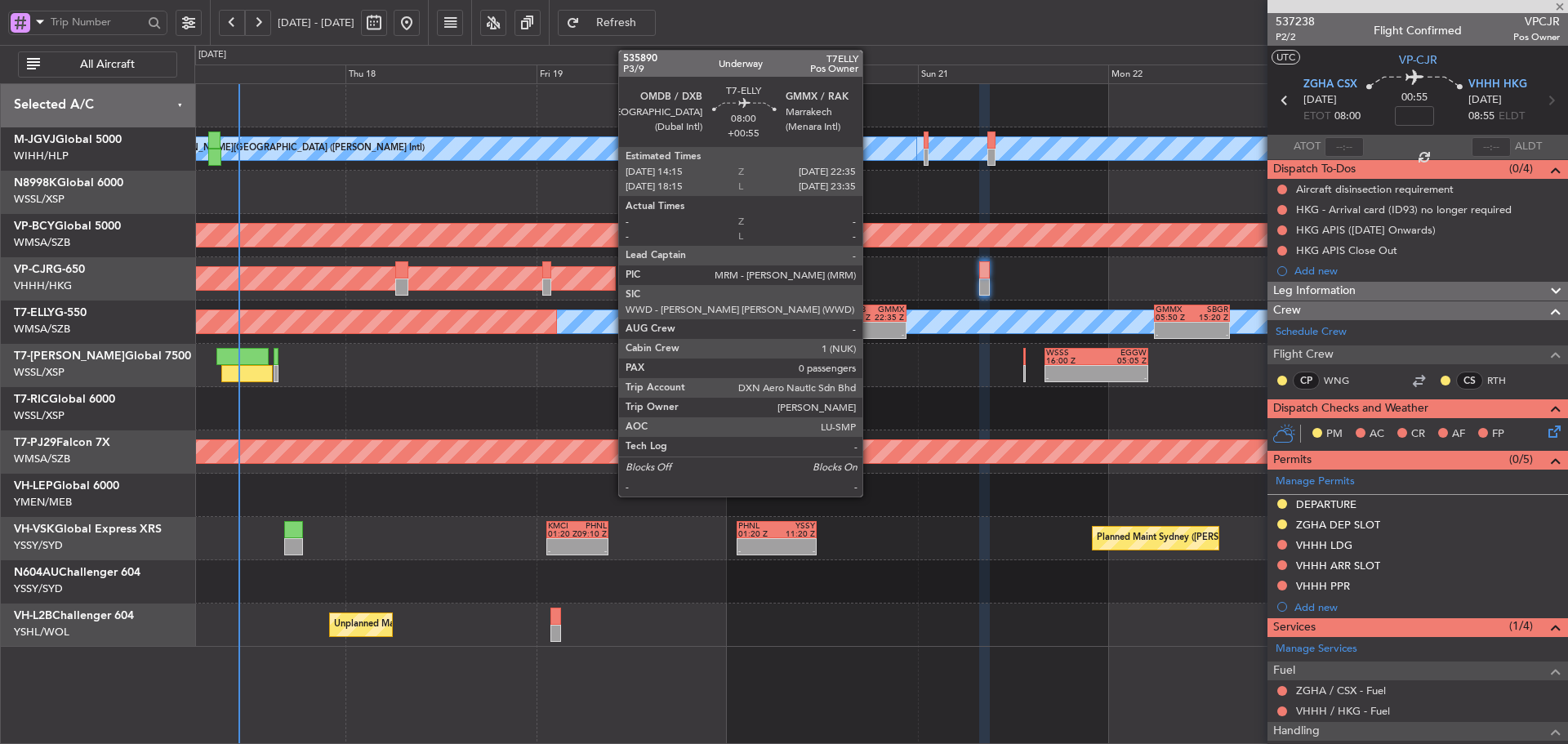
click at [870, 328] on div at bounding box center [857, 327] width 32 height 9
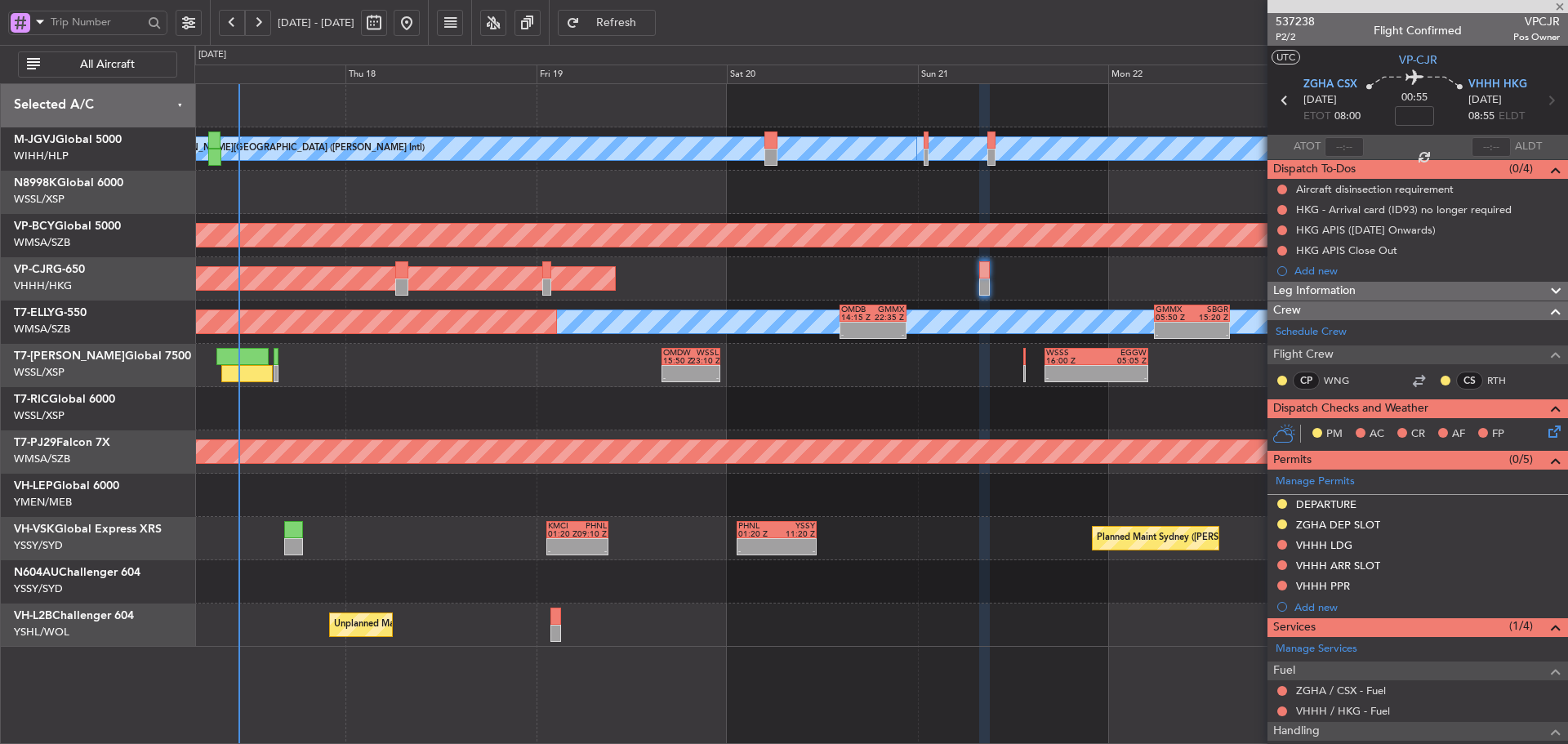
type input "+00:55"
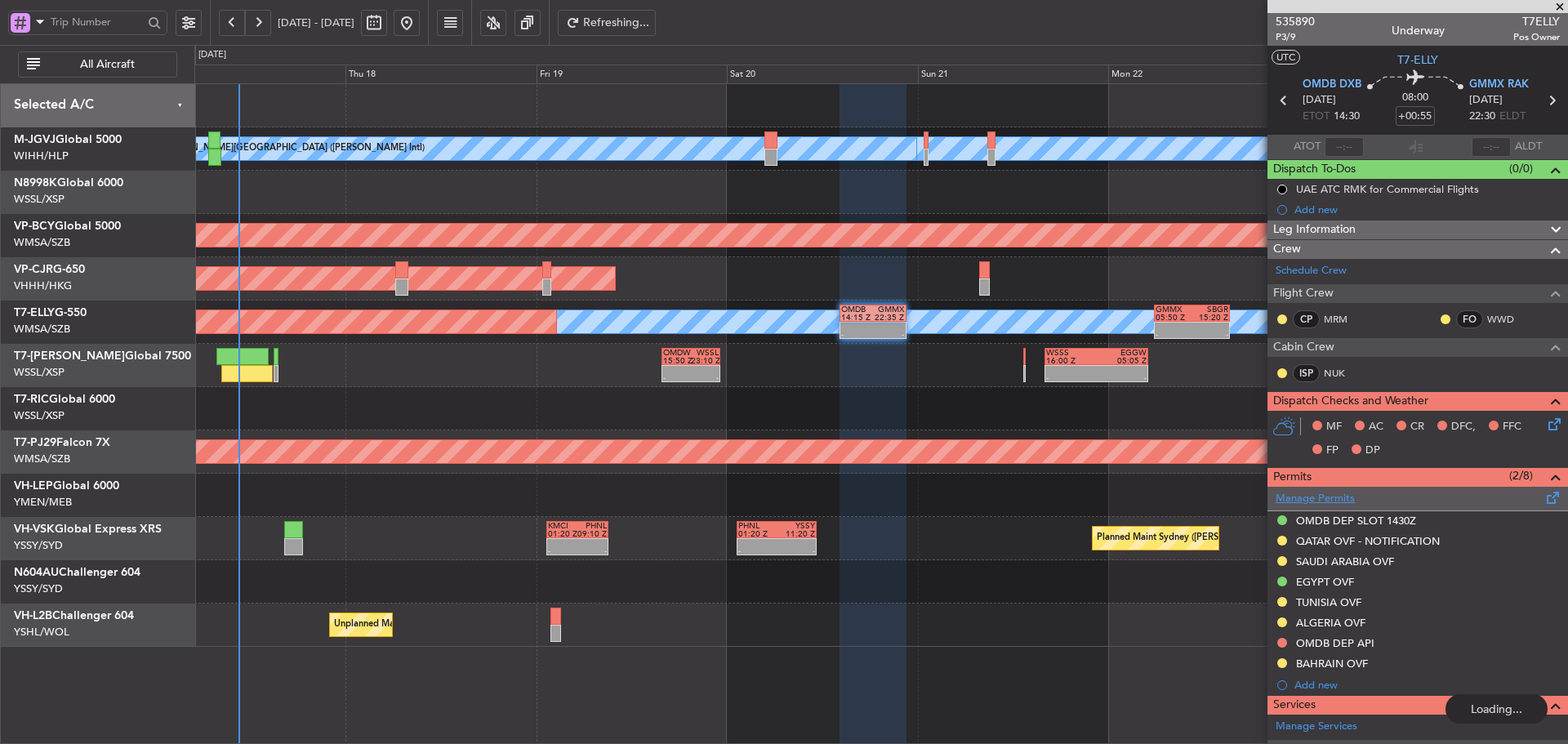
click at [1320, 501] on link "Manage Permits" at bounding box center [1315, 499] width 79 height 16
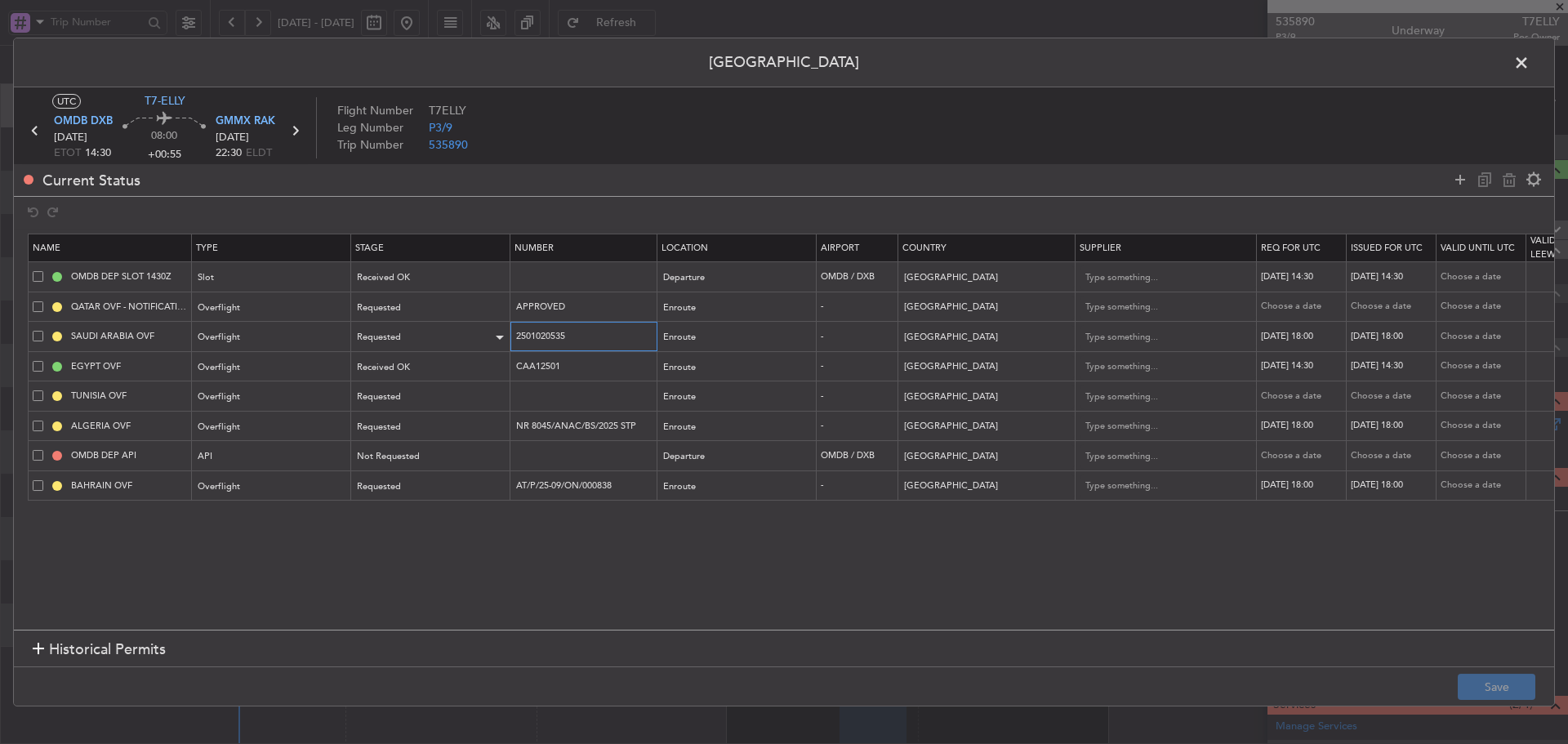
drag, startPoint x: 609, startPoint y: 337, endPoint x: 447, endPoint y: 340, distance: 162.0
click at [447, 340] on tr "SAUDI ARABIA OVF Overflight Requested 2501020535 Enroute - Saudi Arabia 20/09/2…" at bounding box center [1070, 337] width 2084 height 30
click at [437, 338] on div "Requested" at bounding box center [425, 337] width 136 height 25
click at [395, 473] on span "Received OK" at bounding box center [431, 470] width 145 height 25
click at [1290, 337] on div "[DATE] 18:00" at bounding box center [1303, 337] width 85 height 14
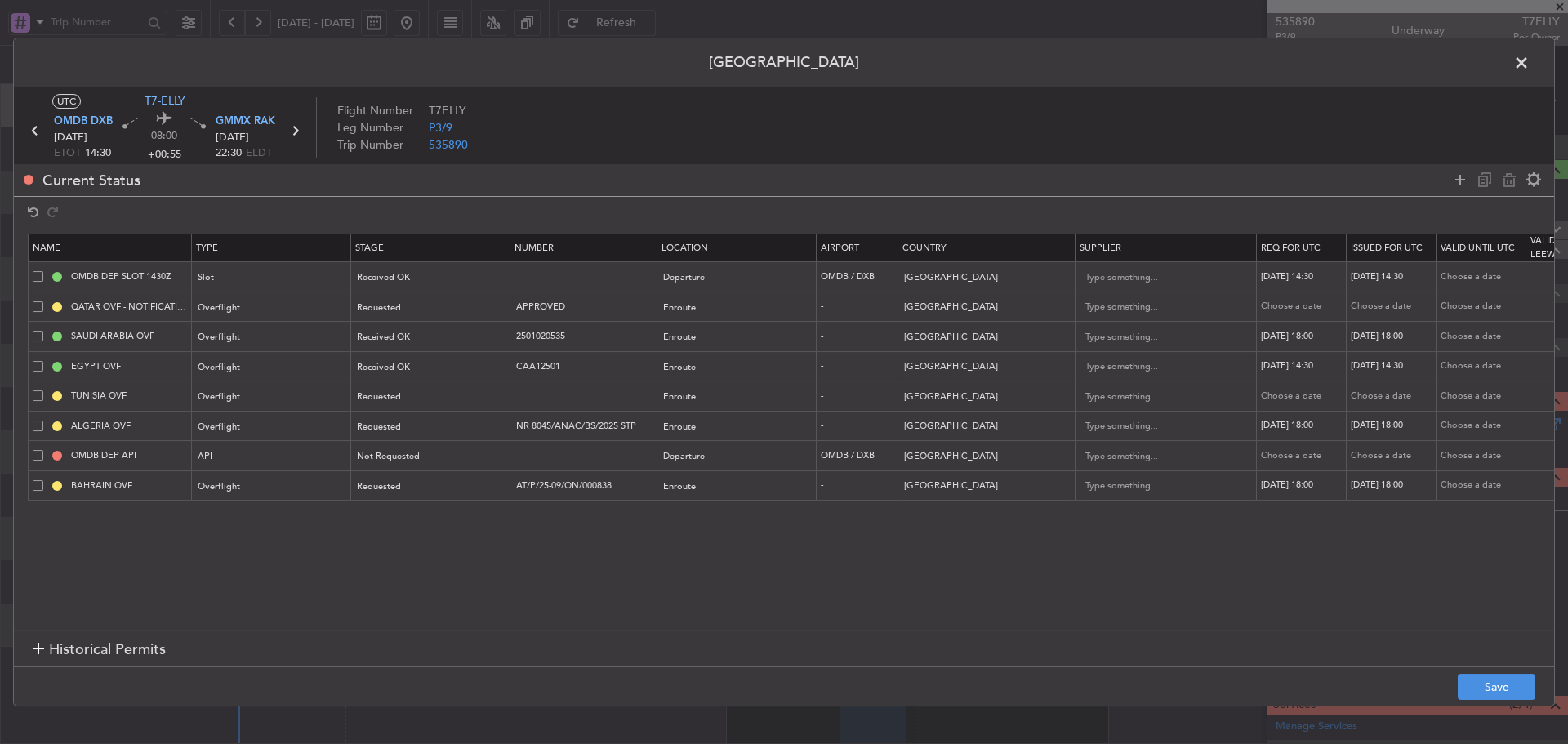
select select "9"
select select "2025"
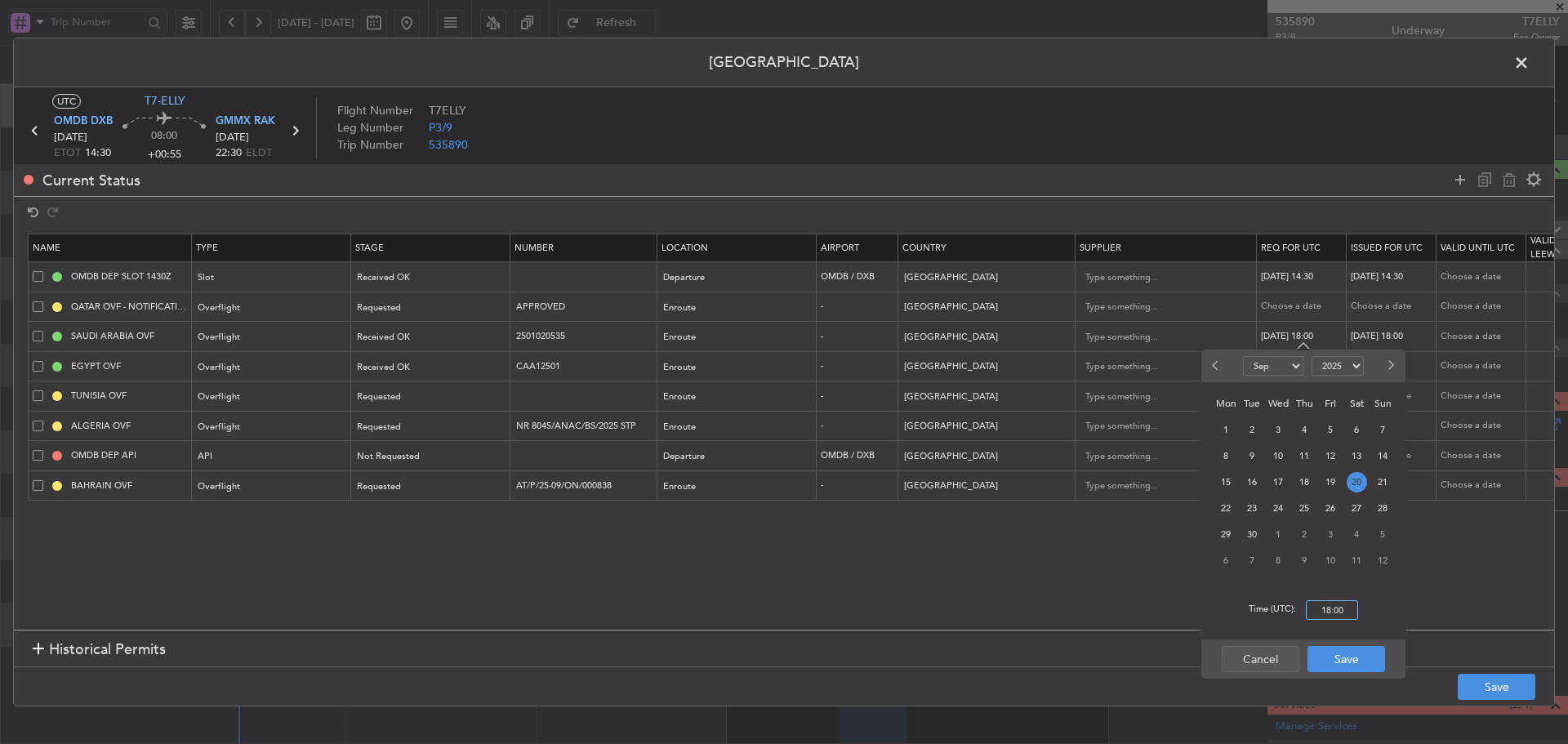
click at [1325, 612] on input "18:00" at bounding box center [1331, 610] width 52 height 20
type input "14:30"
click at [1337, 663] on button "Save" at bounding box center [1346, 659] width 78 height 26
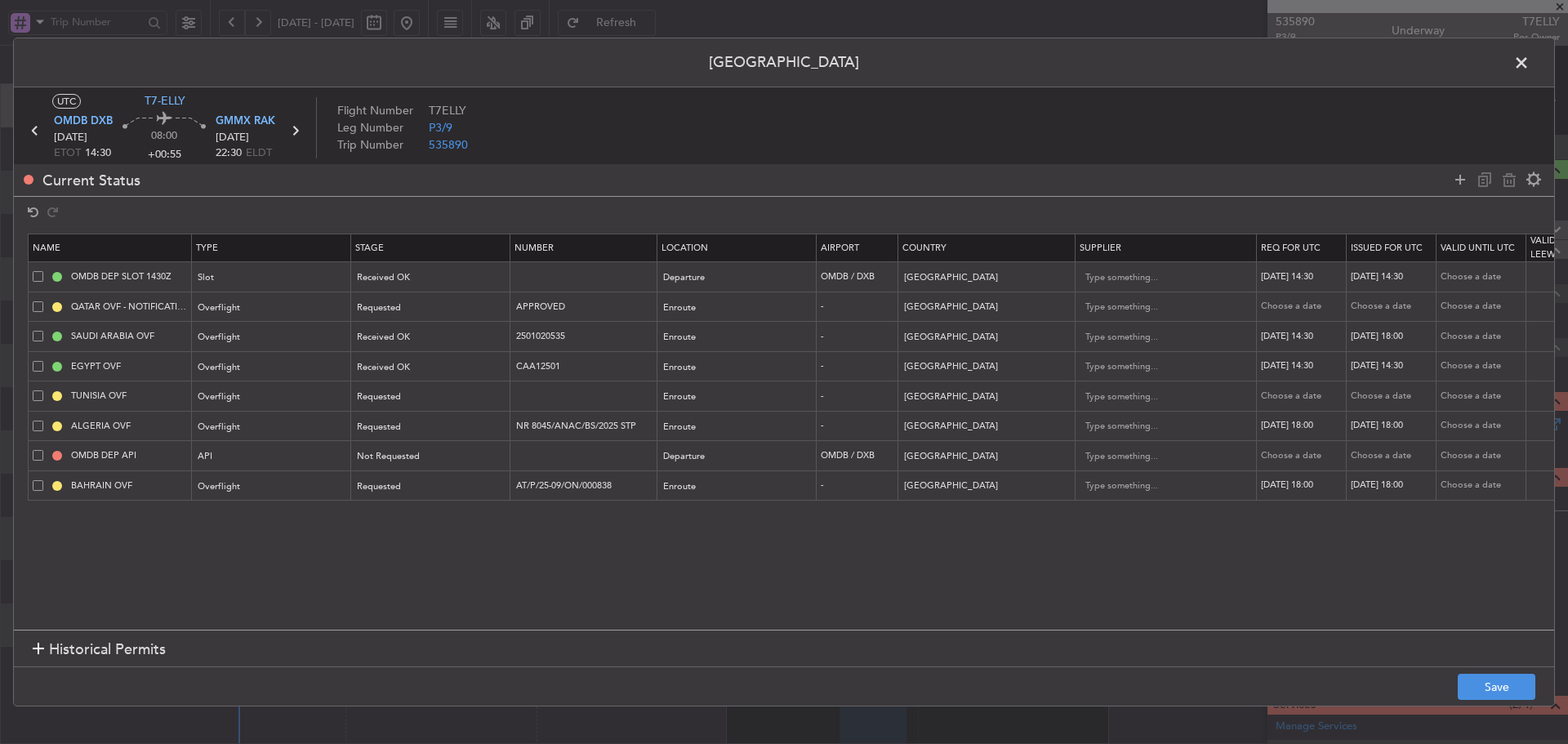
click at [1395, 338] on div "[DATE] 18:00" at bounding box center [1393, 337] width 85 height 14
select select "9"
select select "2025"
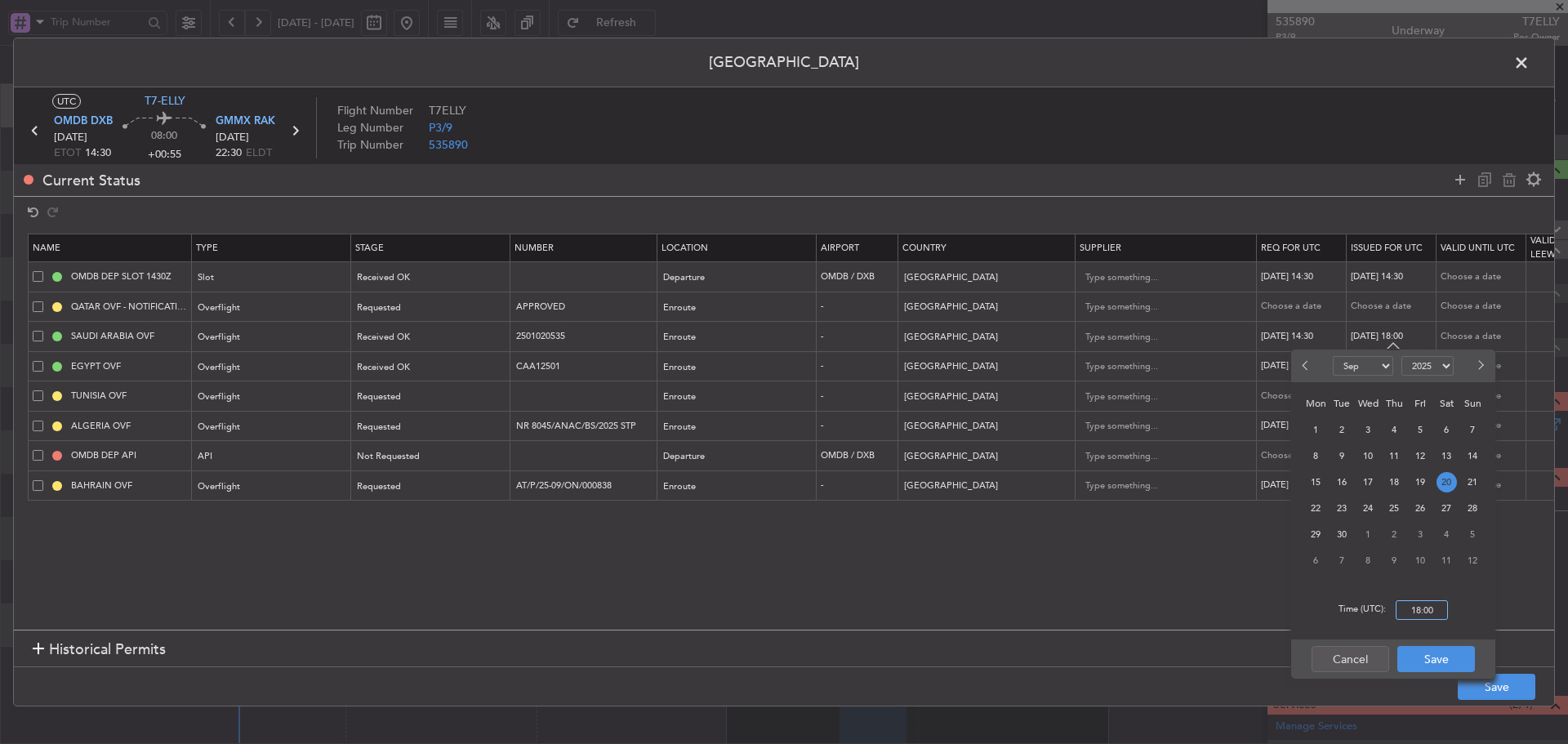
click at [1428, 604] on input "18:00" at bounding box center [1421, 610] width 52 height 20
type input "14:30"
click at [1426, 659] on button "Save" at bounding box center [1436, 659] width 78 height 26
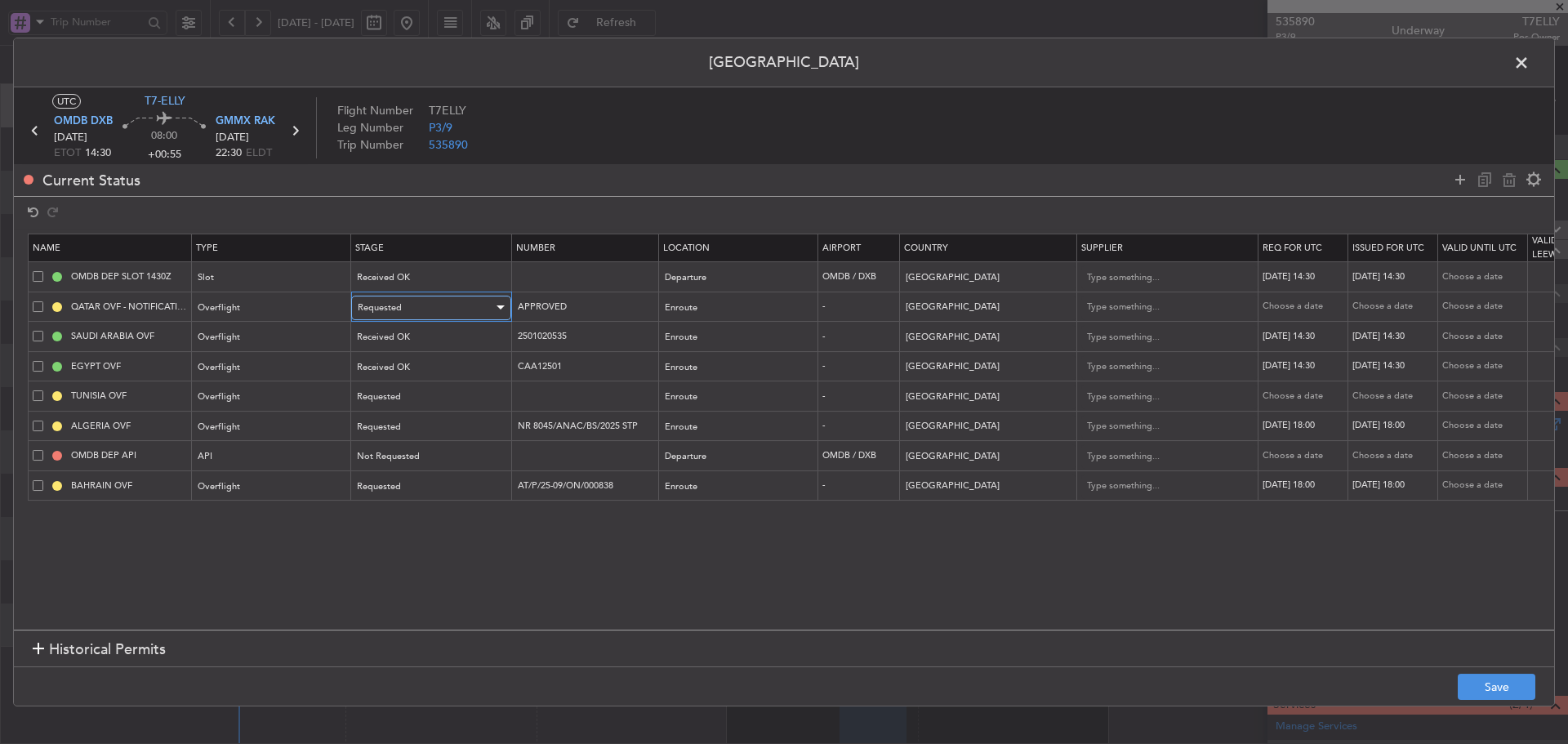
click at [421, 308] on div "Requested" at bounding box center [425, 308] width 136 height 25
click at [414, 436] on span "Received OK" at bounding box center [431, 440] width 145 height 25
click at [557, 390] on input "text" at bounding box center [586, 395] width 142 height 14
paste input "DGAC 25/375OF/09"
type input "DGAC 25/375OF/09"
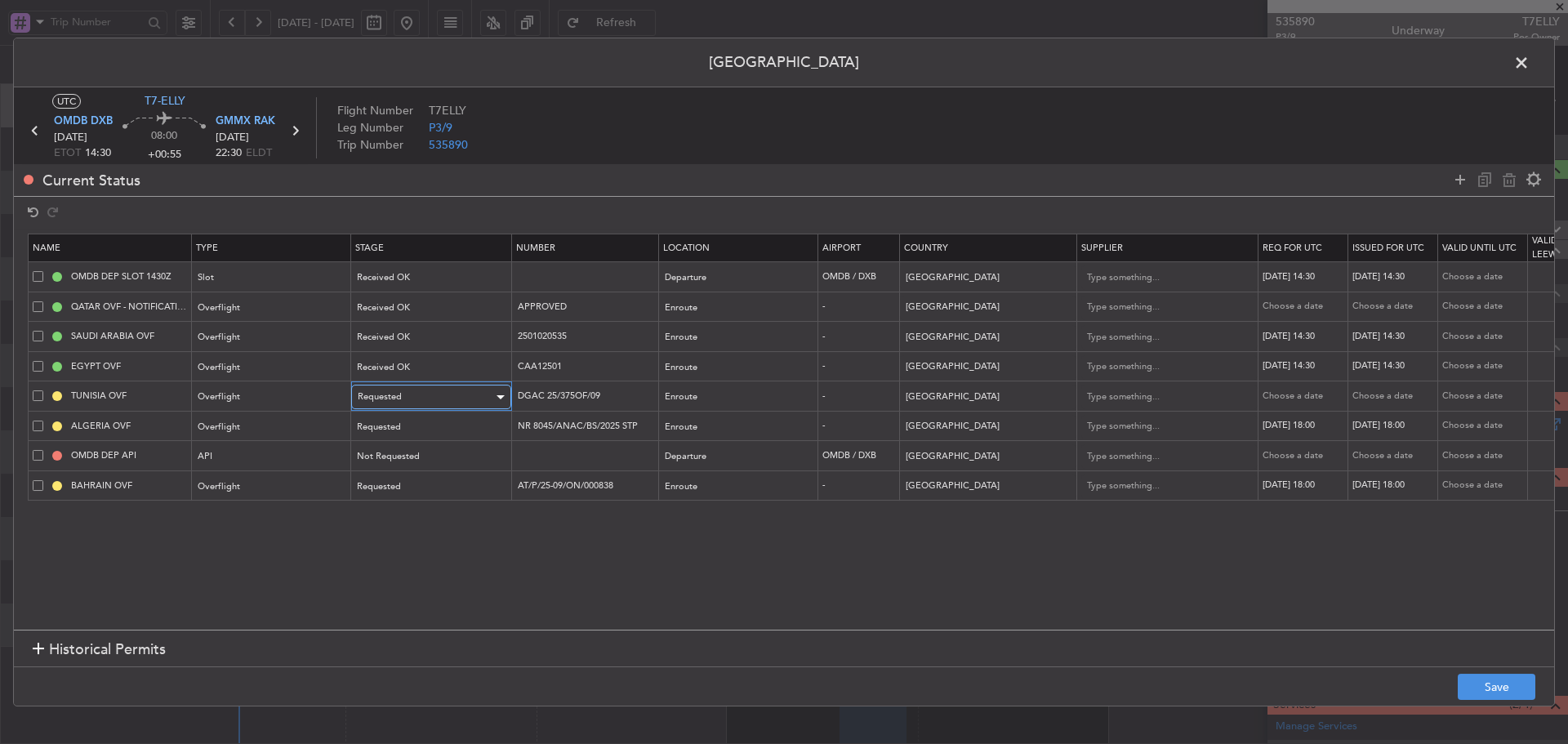
click at [453, 390] on div "Requested" at bounding box center [425, 396] width 136 height 25
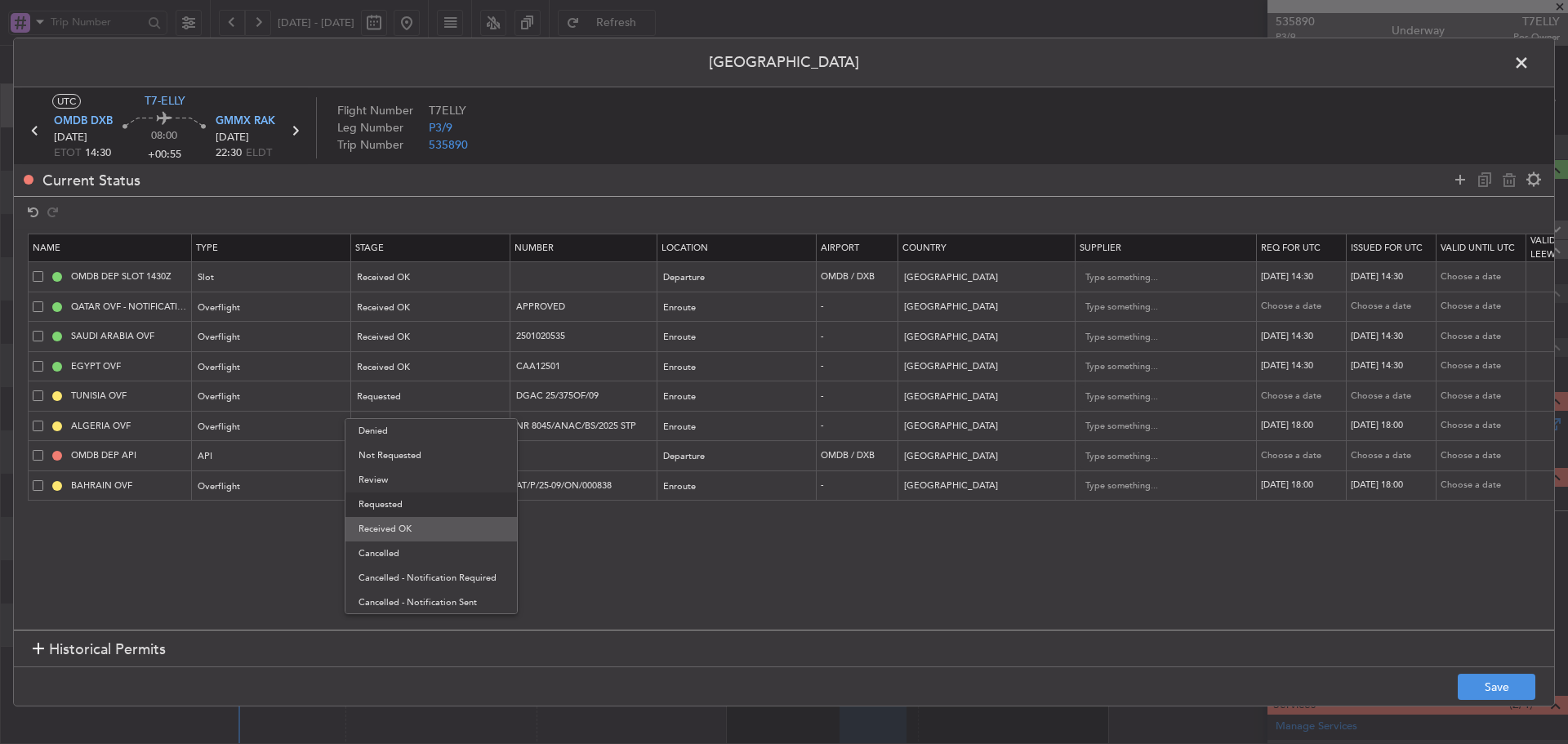
click at [417, 532] on span "Received OK" at bounding box center [431, 529] width 145 height 25
click at [1304, 398] on div "Choose a date" at bounding box center [1303, 396] width 85 height 14
select select "9"
select select "2025"
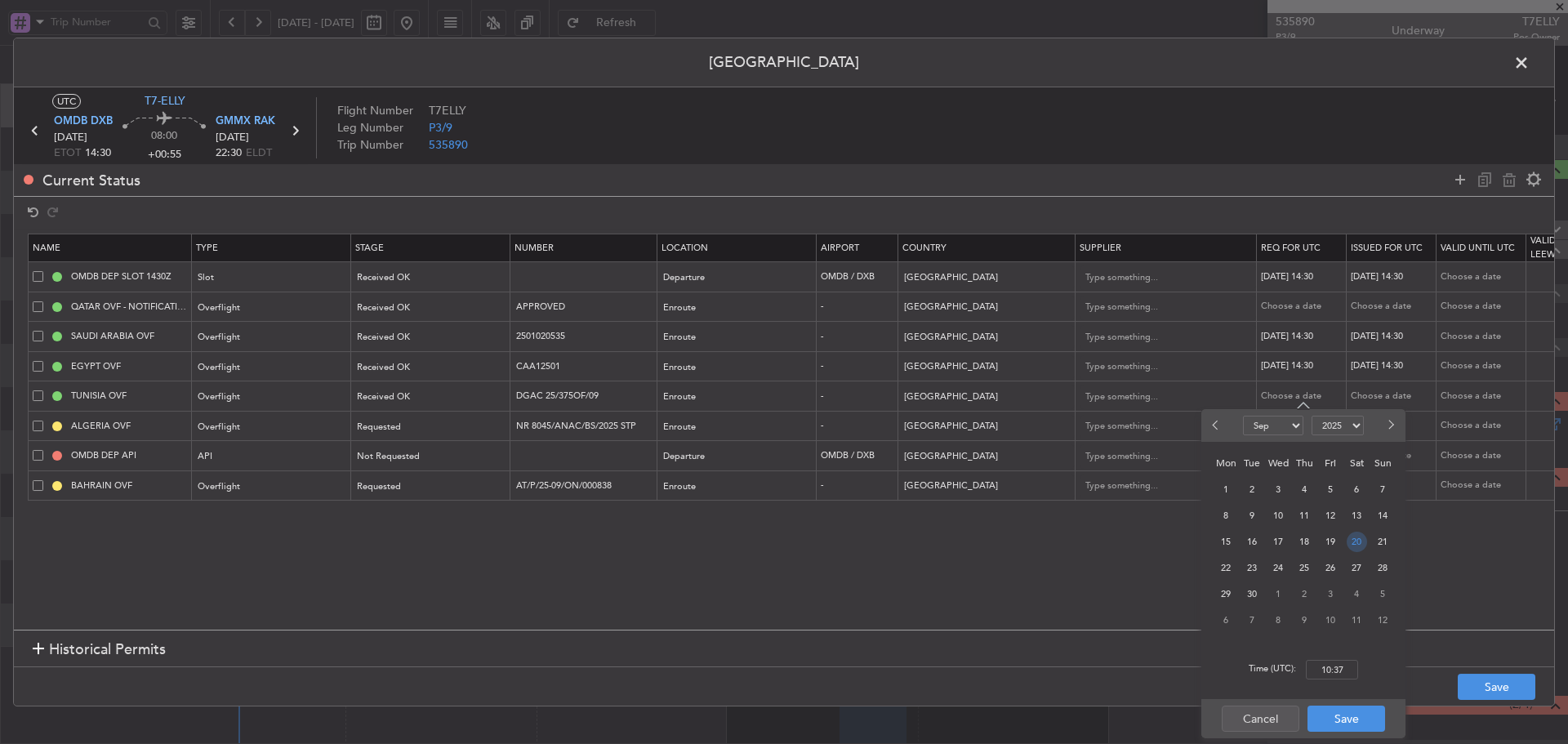
click at [1355, 539] on span "20" at bounding box center [1357, 542] width 20 height 21
click at [1328, 662] on input "00:00" at bounding box center [1331, 670] width 52 height 20
type input "14:30"
click at [1328, 718] on button "Save" at bounding box center [1346, 718] width 78 height 26
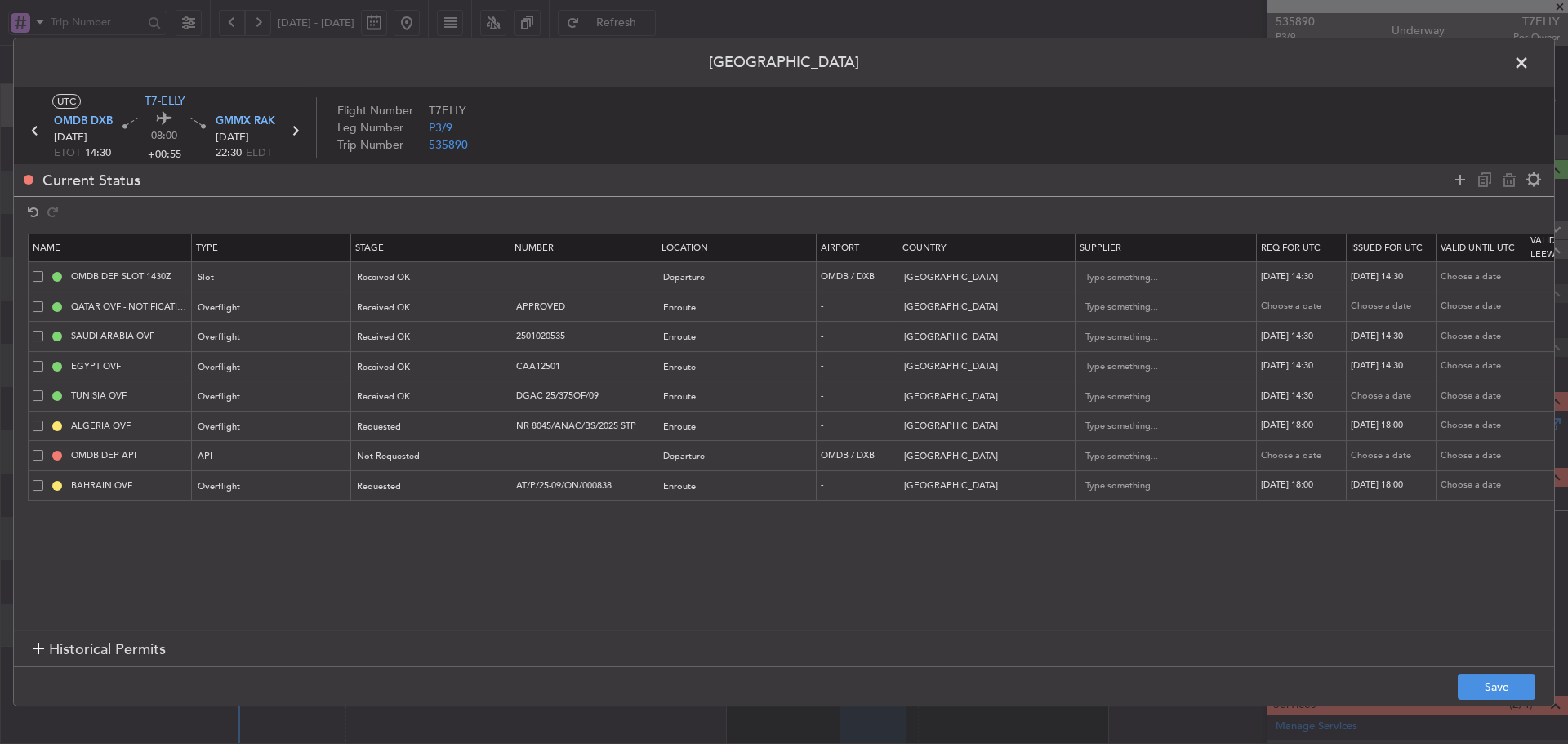
click at [1382, 401] on div "Choose a date" at bounding box center [1393, 396] width 85 height 14
select select "9"
select select "2025"
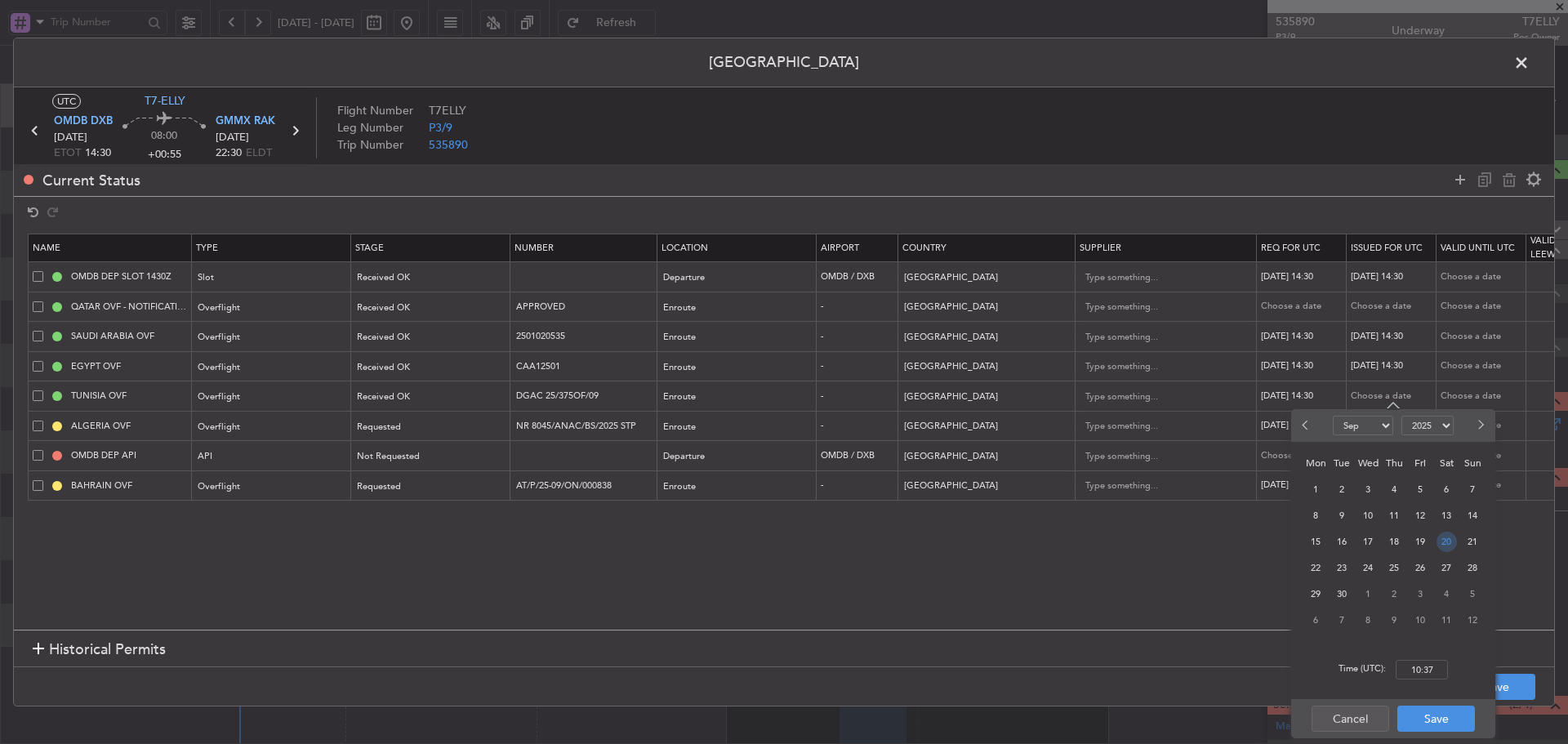
click at [1448, 541] on span "20" at bounding box center [1447, 542] width 20 height 21
click at [1425, 674] on input "00:00" at bounding box center [1421, 670] width 52 height 20
type input "14:30"
click at [1427, 721] on button "Save" at bounding box center [1436, 718] width 78 height 26
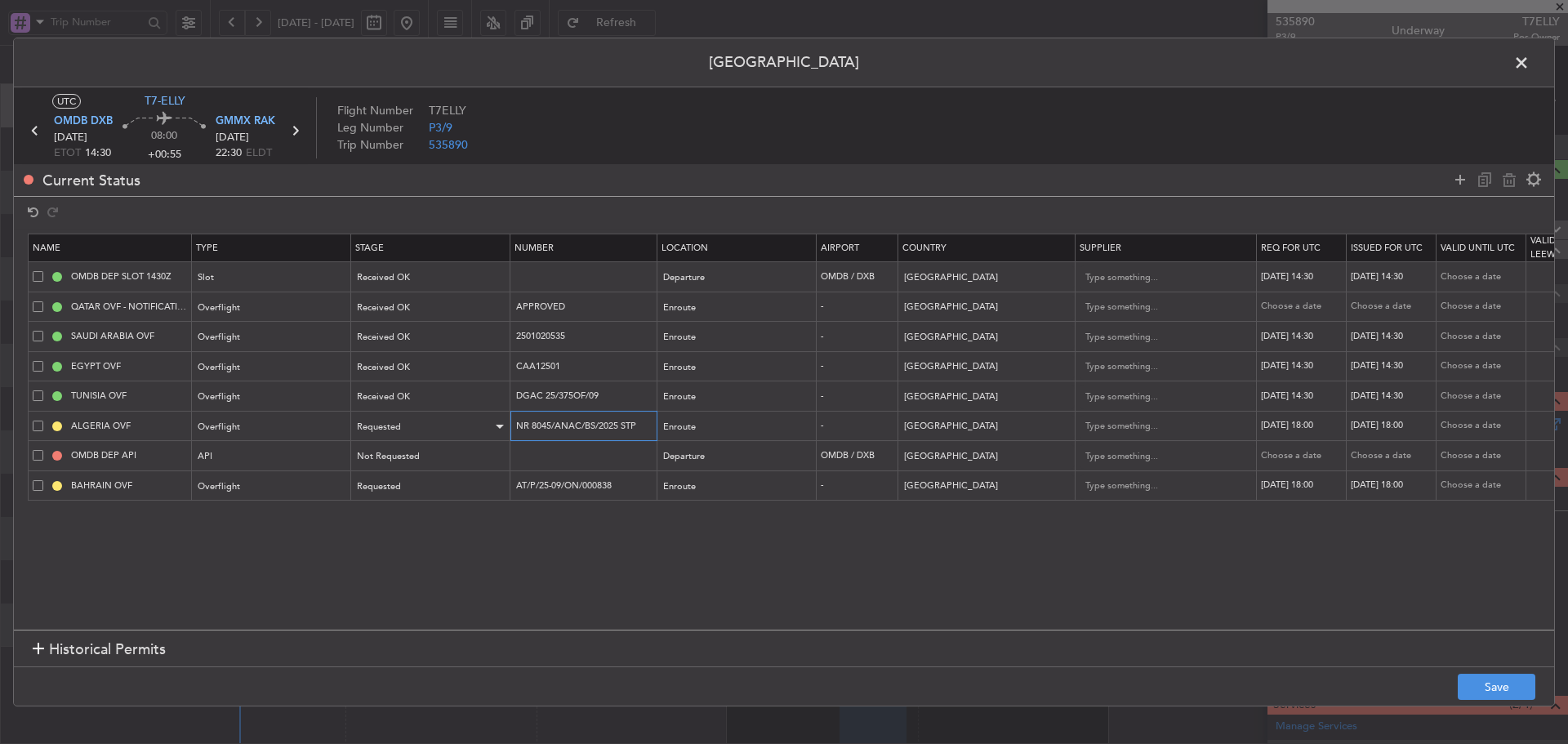
drag, startPoint x: 621, startPoint y: 428, endPoint x: 500, endPoint y: 431, distance: 121.0
click at [500, 431] on tr "ALGERIA OVF Overflight Requested NR 8045/ANAC/BS/2025 STP Enroute - Algeria 20/…" at bounding box center [1070, 425] width 2084 height 30
paste input "R 8071"
type input "R 8071/ANAC/BS/2025 STP"
click at [473, 428] on div "Requested" at bounding box center [425, 427] width 136 height 25
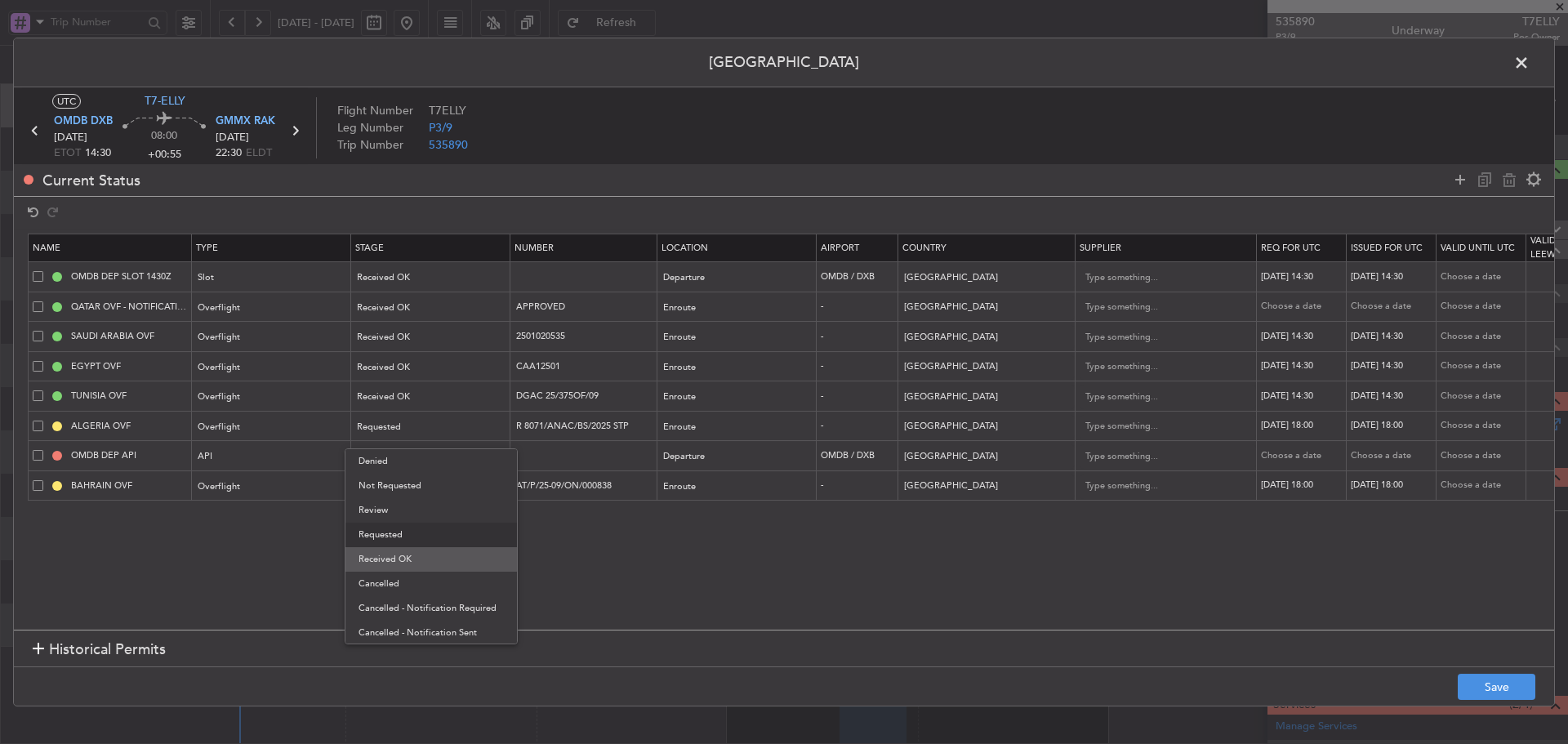
click at [442, 560] on span "Received OK" at bounding box center [431, 559] width 145 height 25
click at [1299, 426] on div "[DATE] 18:00" at bounding box center [1303, 426] width 85 height 14
select select "9"
select select "2025"
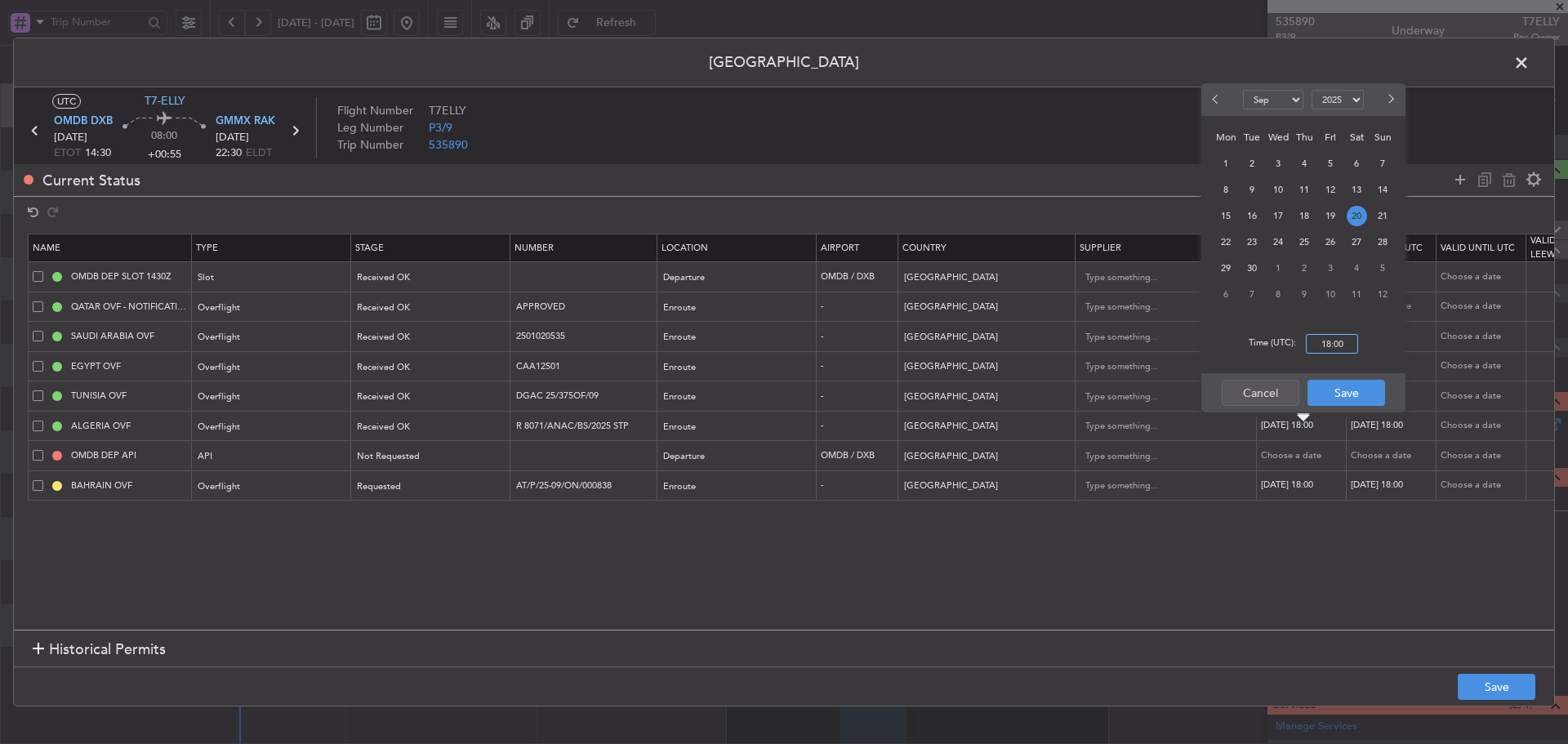
click at [1334, 348] on input "18:00" at bounding box center [1331, 343] width 52 height 20
type input "14:30"
click at [1338, 402] on button "Save" at bounding box center [1346, 393] width 78 height 26
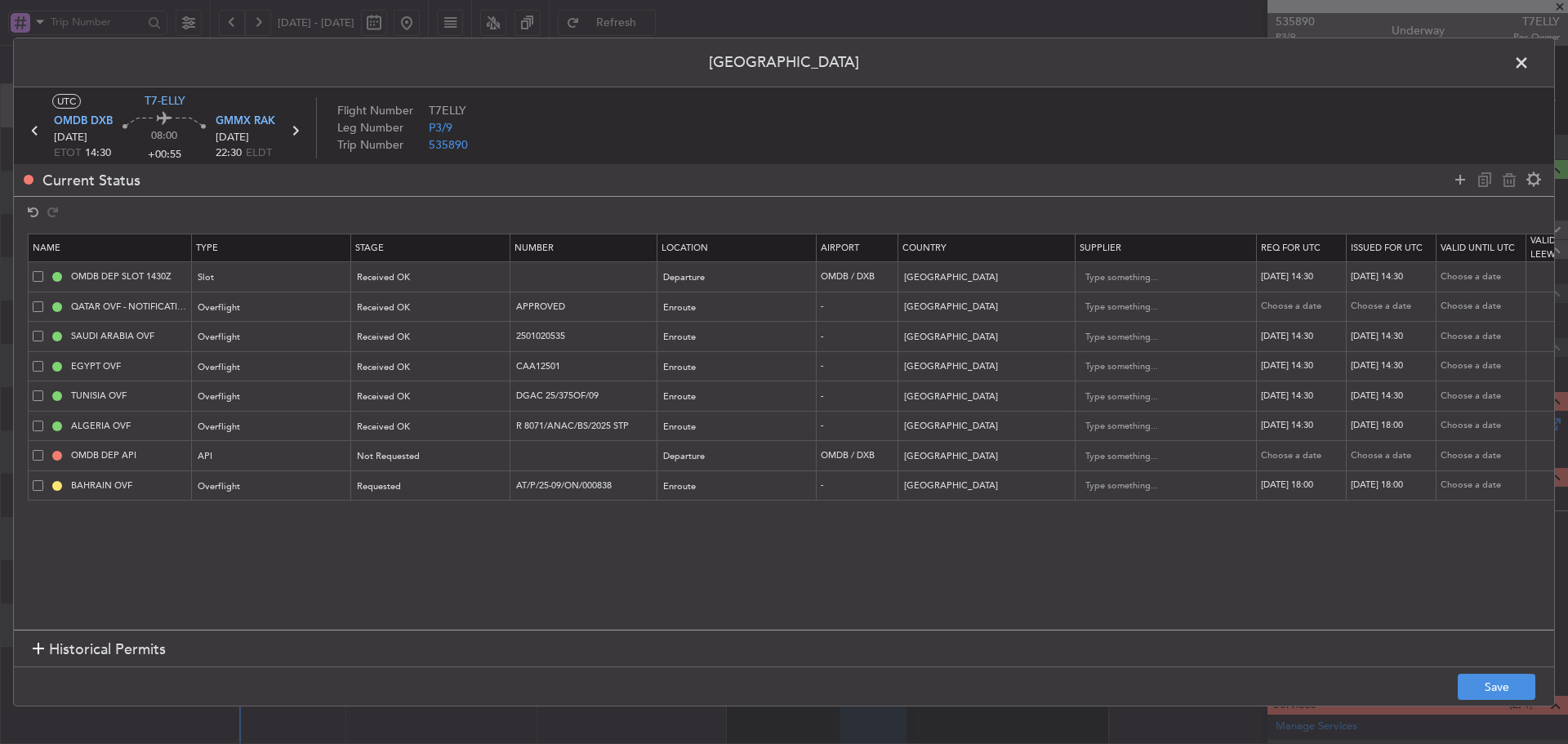
click at [1376, 425] on div "[DATE] 18:00" at bounding box center [1393, 426] width 85 height 14
select select "9"
select select "2025"
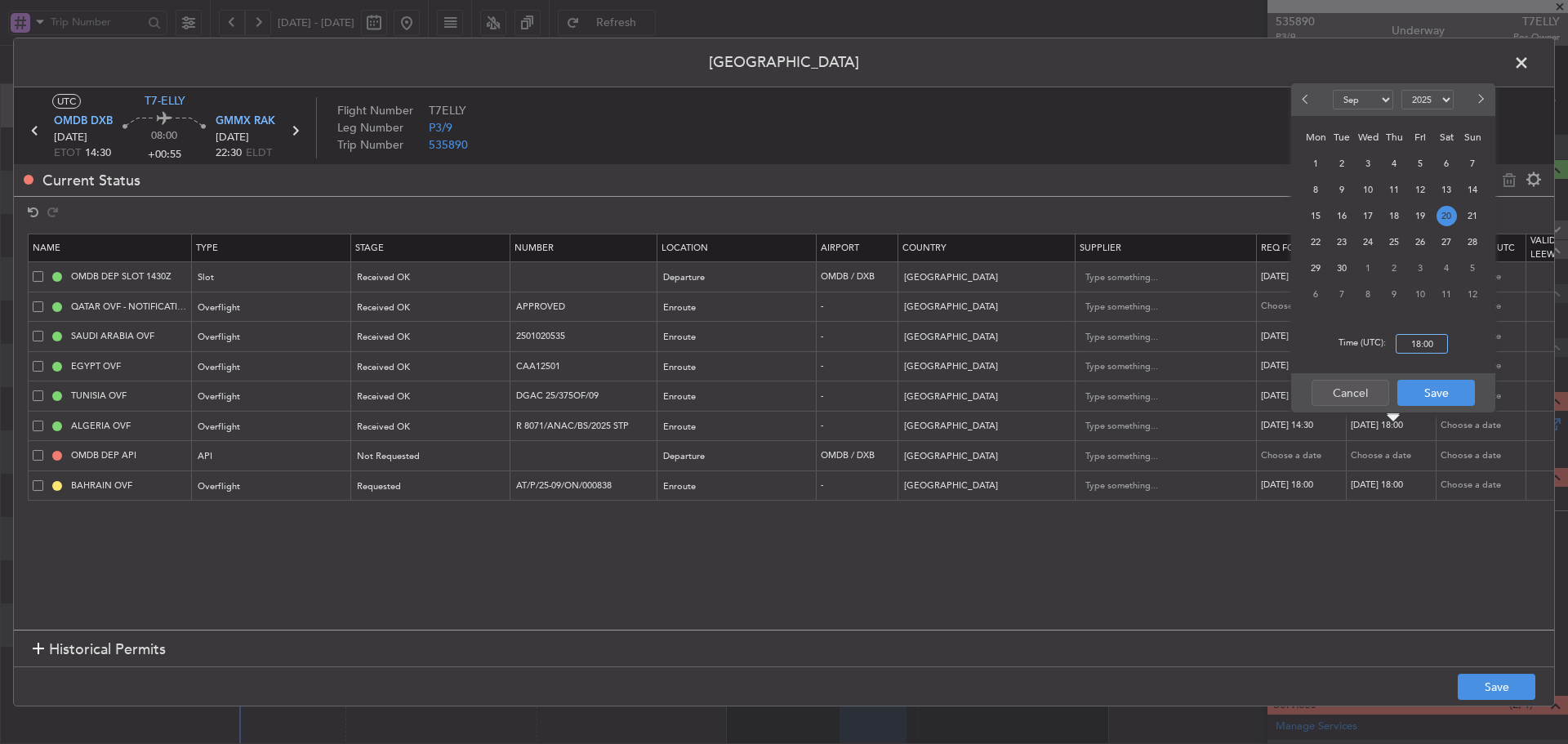
click at [1418, 347] on input "18:00" at bounding box center [1421, 343] width 52 height 20
type input "14:30"
click at [1432, 397] on button "Save" at bounding box center [1436, 393] width 78 height 26
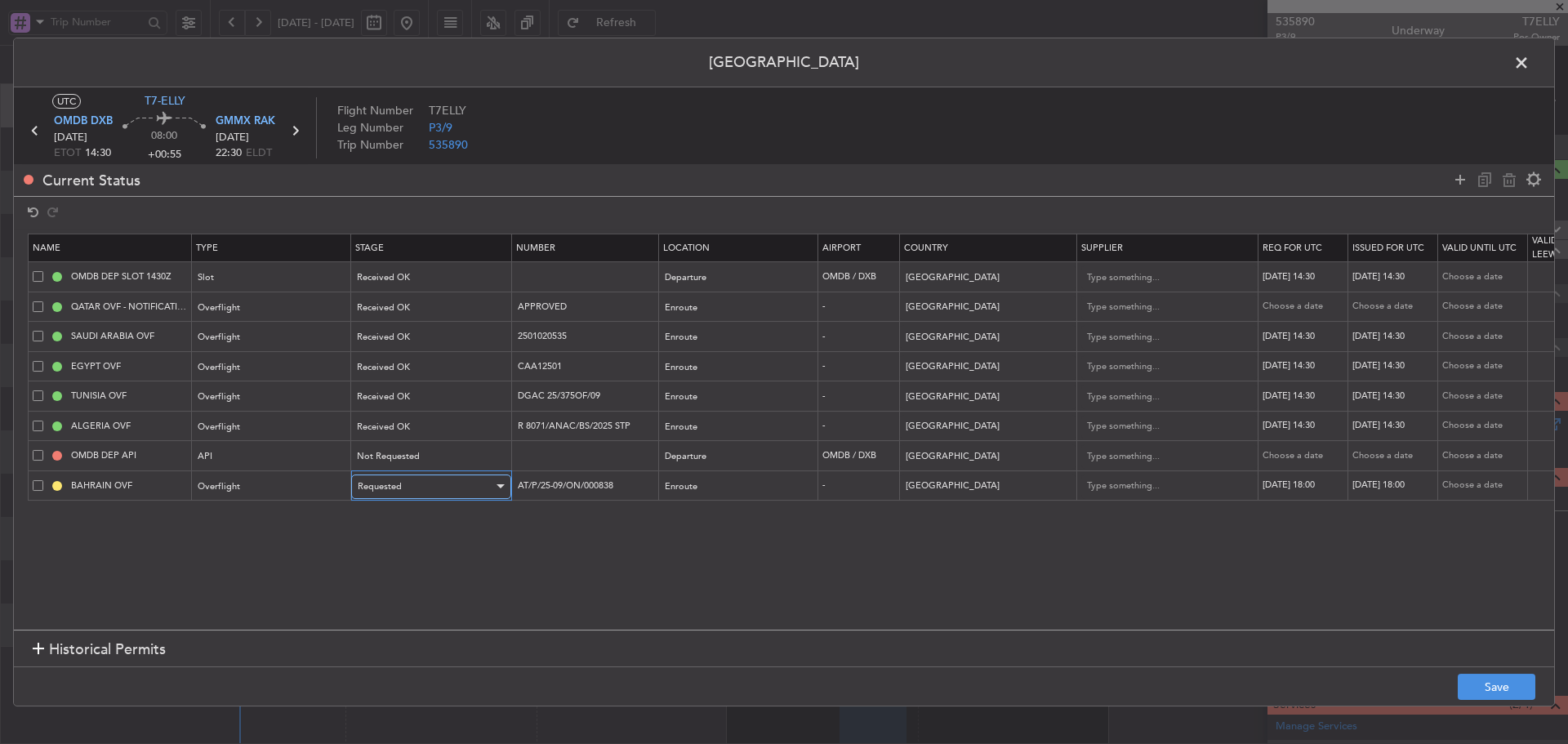
click at [470, 488] on div "Requested" at bounding box center [425, 487] width 136 height 25
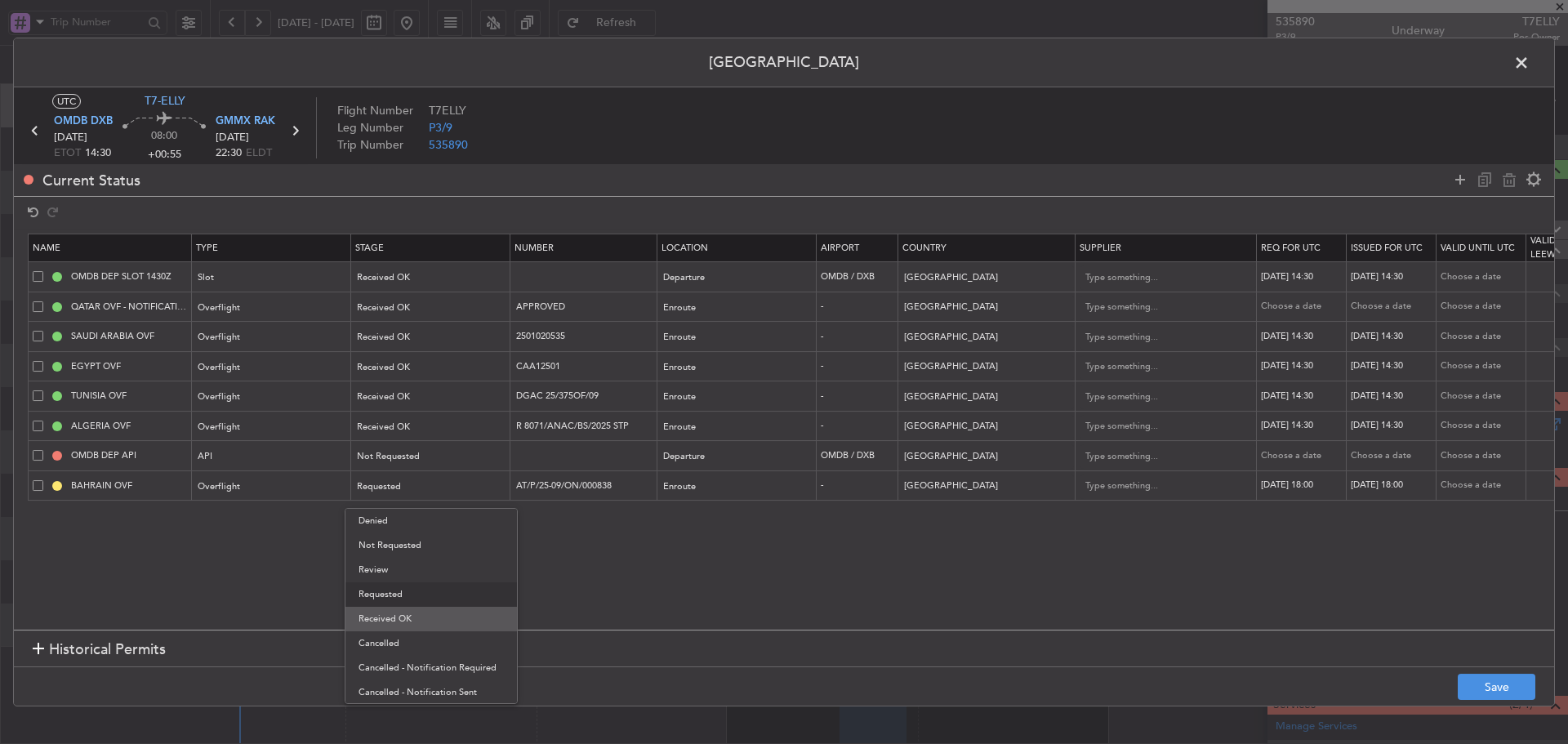
click at [418, 618] on span "Received OK" at bounding box center [431, 619] width 145 height 25
click at [1293, 489] on div "[DATE] 18:00" at bounding box center [1303, 485] width 85 height 14
select select "9"
select select "2025"
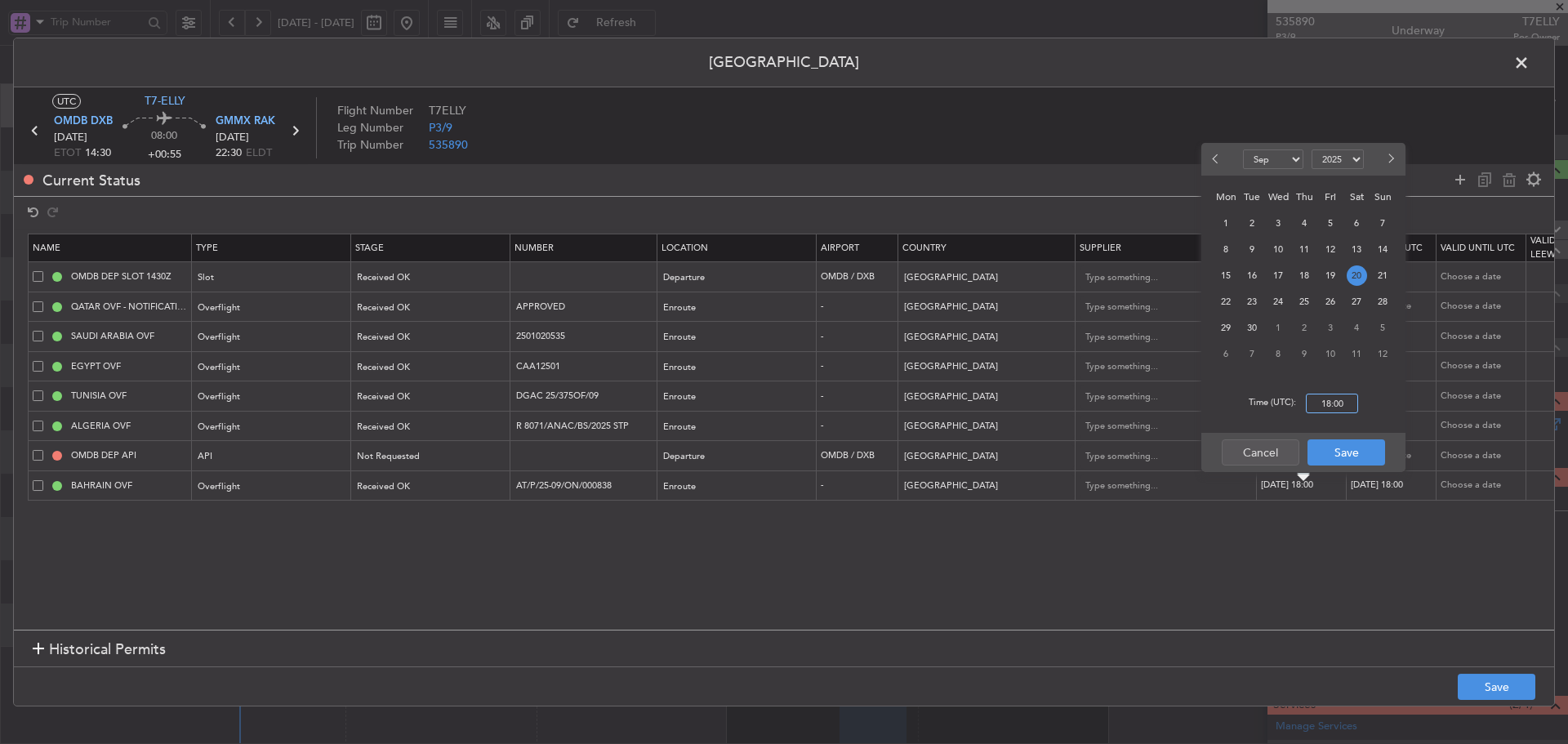
click at [1327, 407] on input "18:00" at bounding box center [1331, 403] width 52 height 20
type input "14:30"
click at [1343, 452] on button "Save" at bounding box center [1346, 453] width 78 height 26
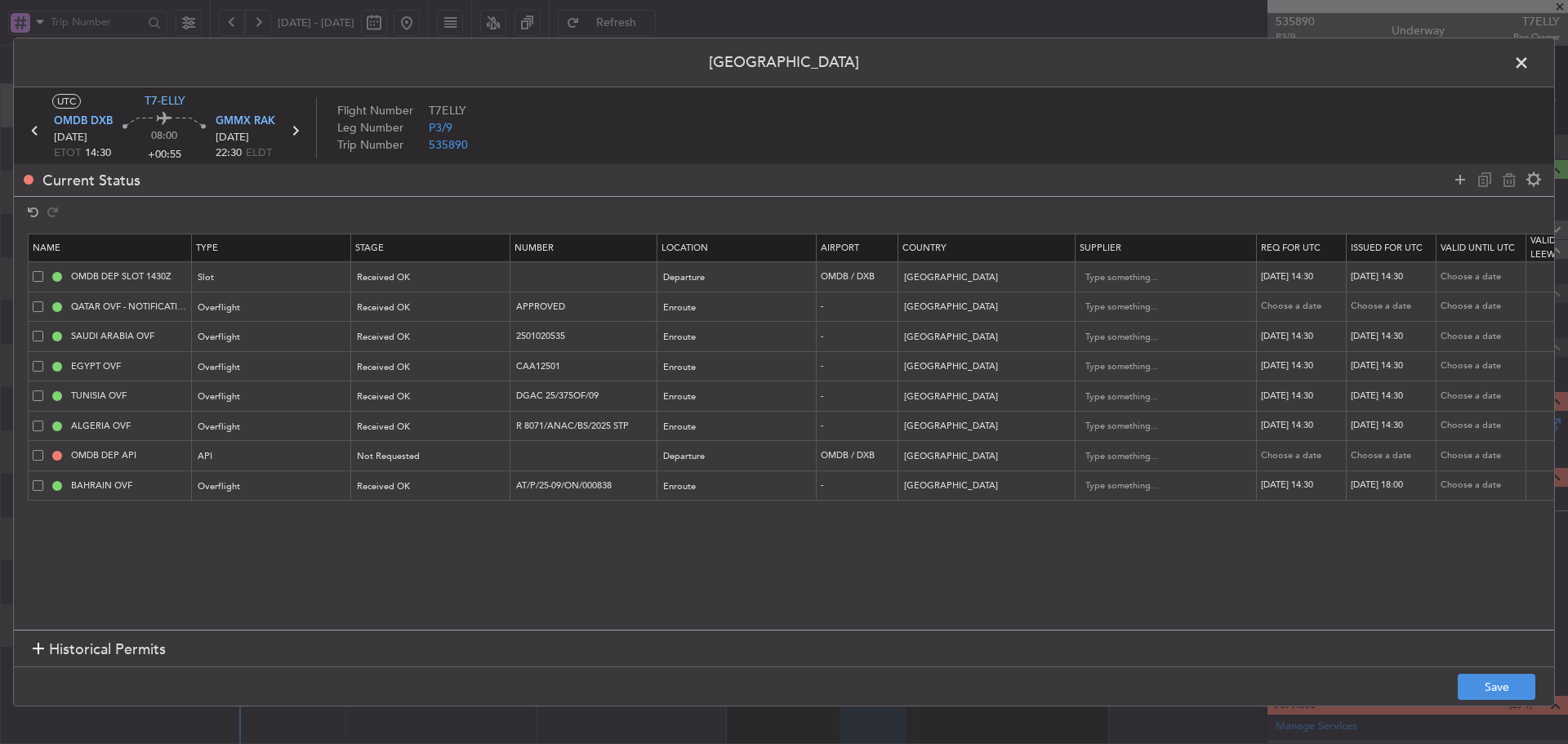
click at [1381, 486] on div "[DATE] 18:00" at bounding box center [1393, 485] width 85 height 14
select select "9"
select select "2025"
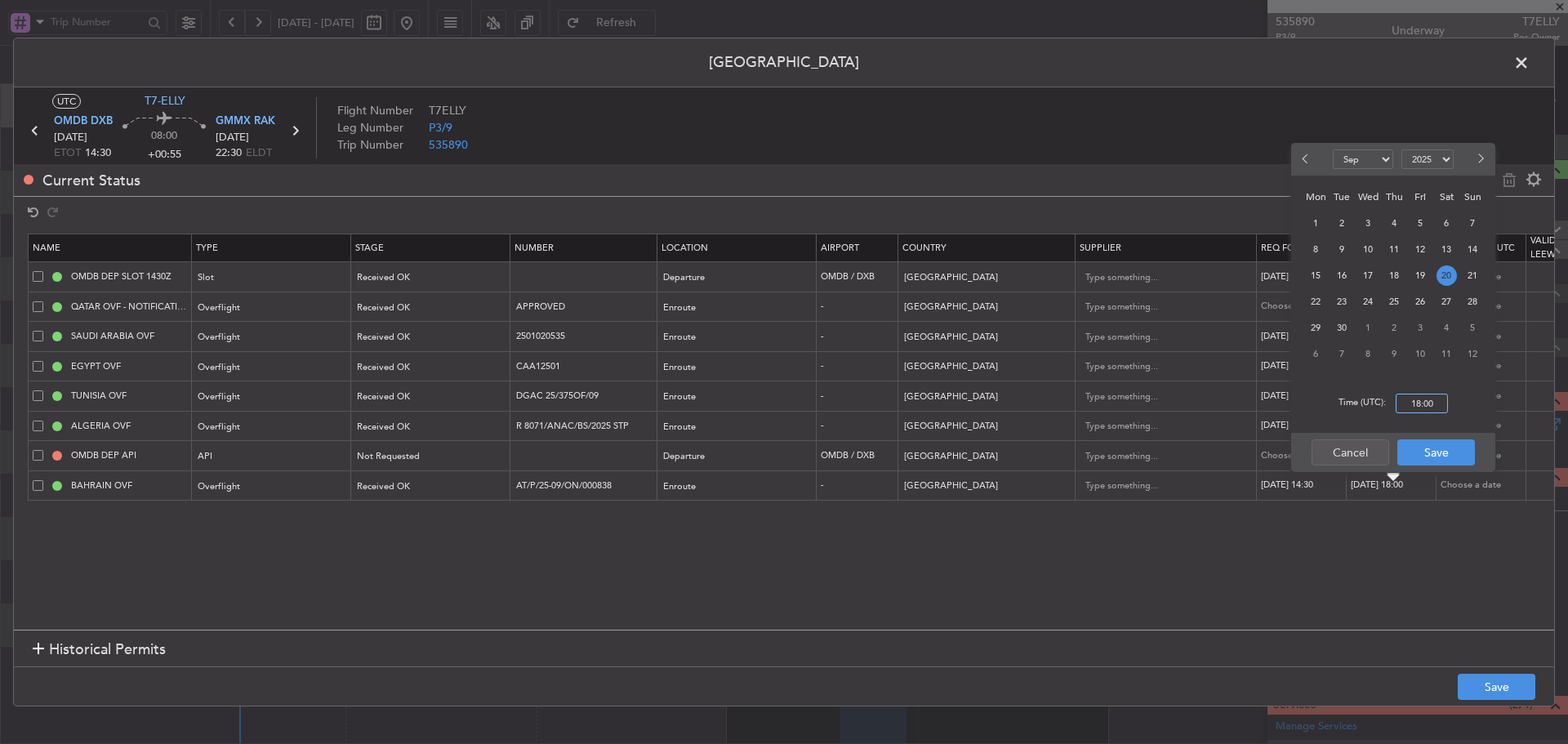
click at [1419, 402] on input "18:00" at bounding box center [1421, 403] width 52 height 20
type input "14:30"
click at [1428, 457] on button "Save" at bounding box center [1436, 453] width 78 height 26
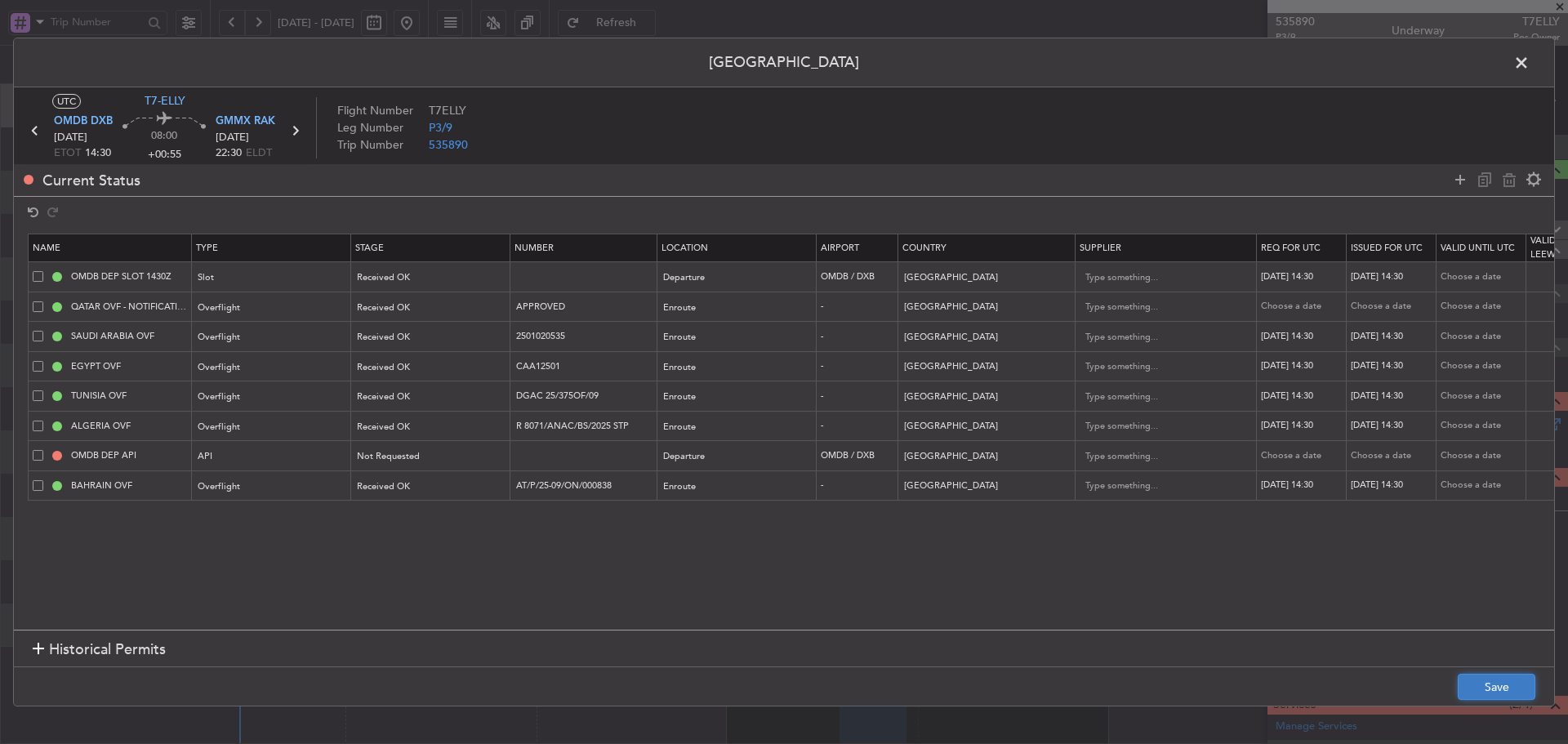
click at [1478, 678] on button "Save" at bounding box center [1496, 687] width 78 height 26
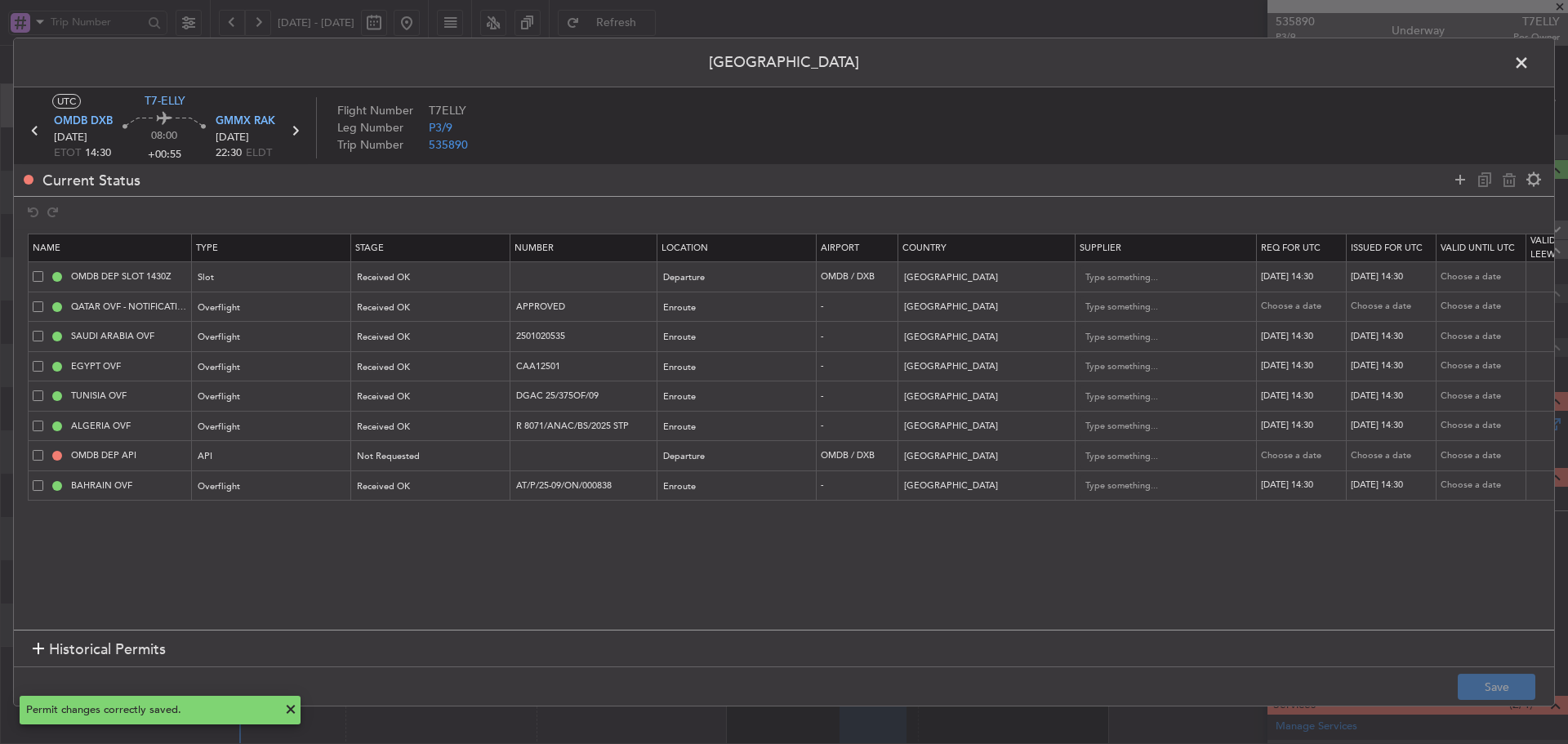
click at [1530, 64] on span at bounding box center [1530, 67] width 0 height 32
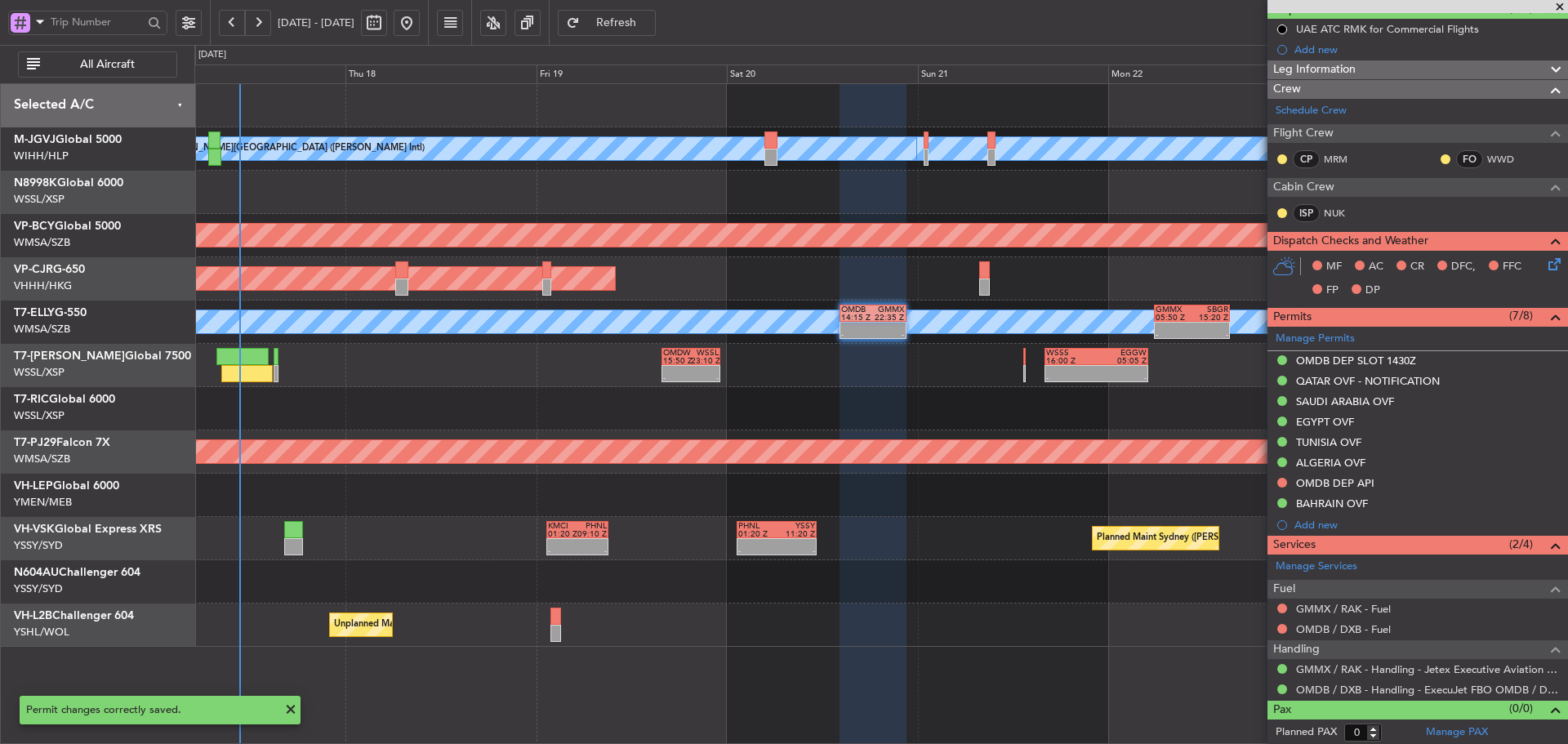
scroll to position [161, 0]
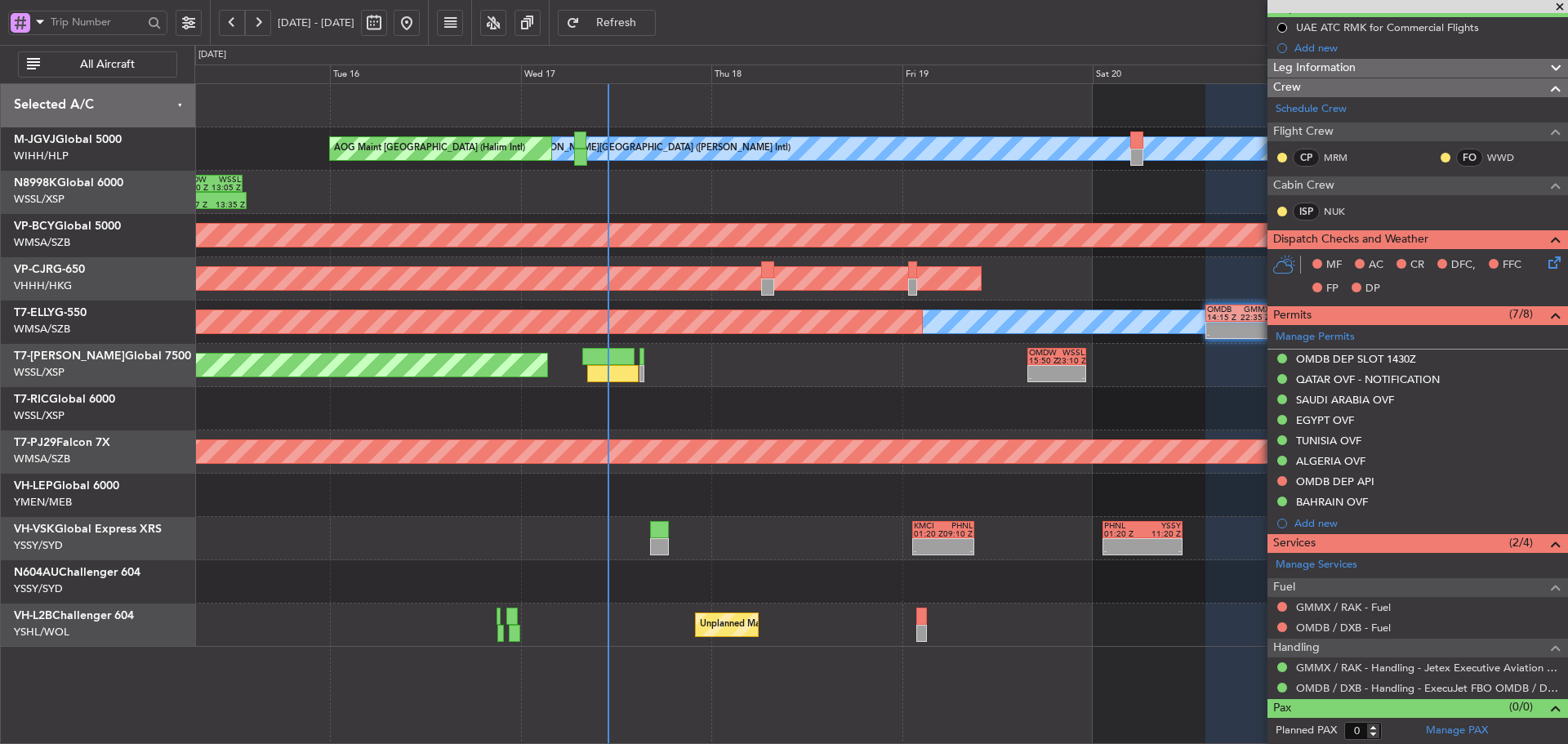
click at [889, 354] on div "MEL Jakarta (Halim Intl) MEL Jakarta (Halim Intl) MEL Jakarta (Halim Intl) AOG …" at bounding box center [881, 366] width 1373 height 563
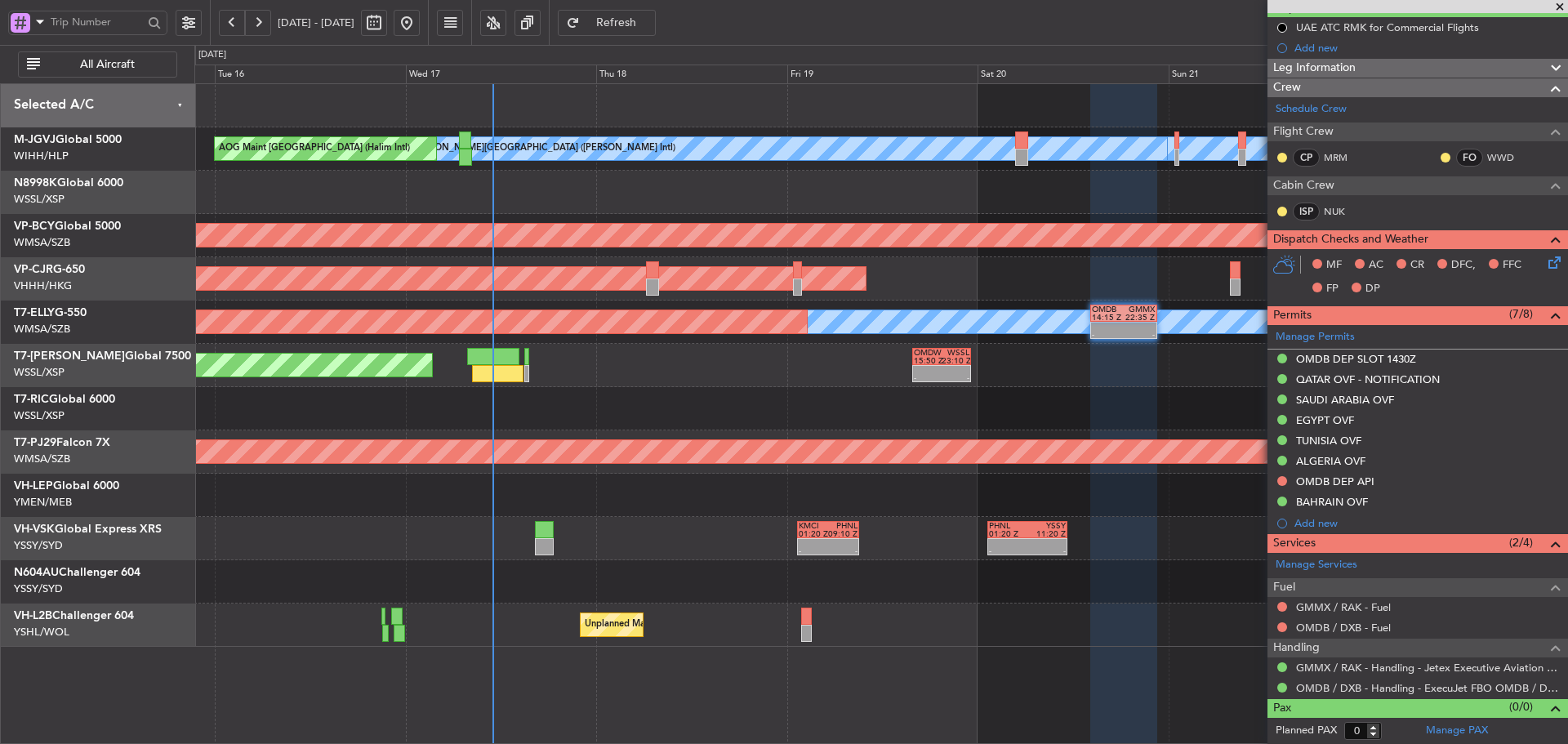
click at [979, 201] on div "05:03 Z 12:15 Z WSSL 04:50 Z OMDW 12:15 Z 04:47 Z 13:35 Z OMDW 04:50 Z WSSL 13:…" at bounding box center [881, 192] width 1373 height 44
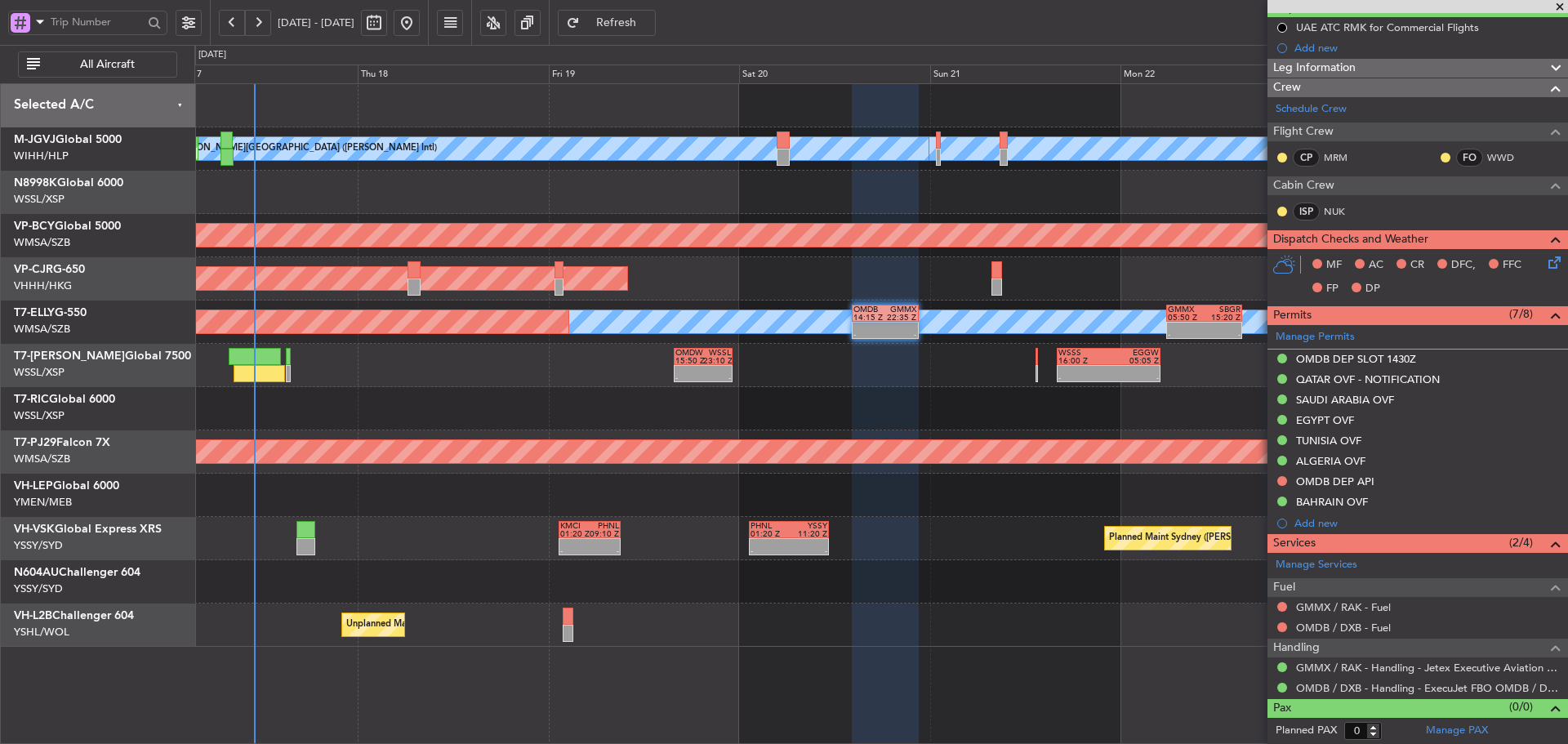
click at [830, 420] on div at bounding box center [881, 408] width 1373 height 44
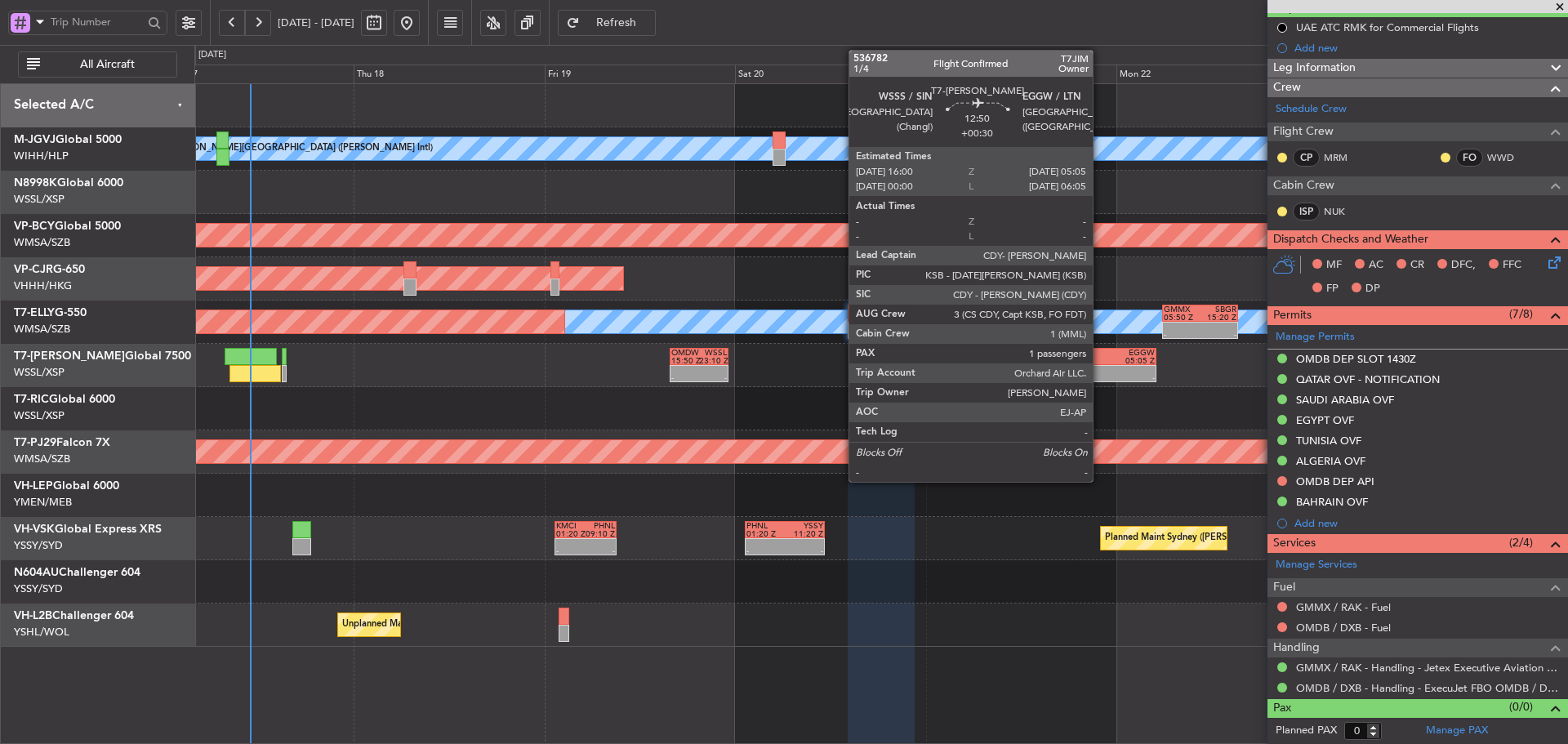
click at [1100, 379] on div "-" at bounding box center [1079, 378] width 50 height 9
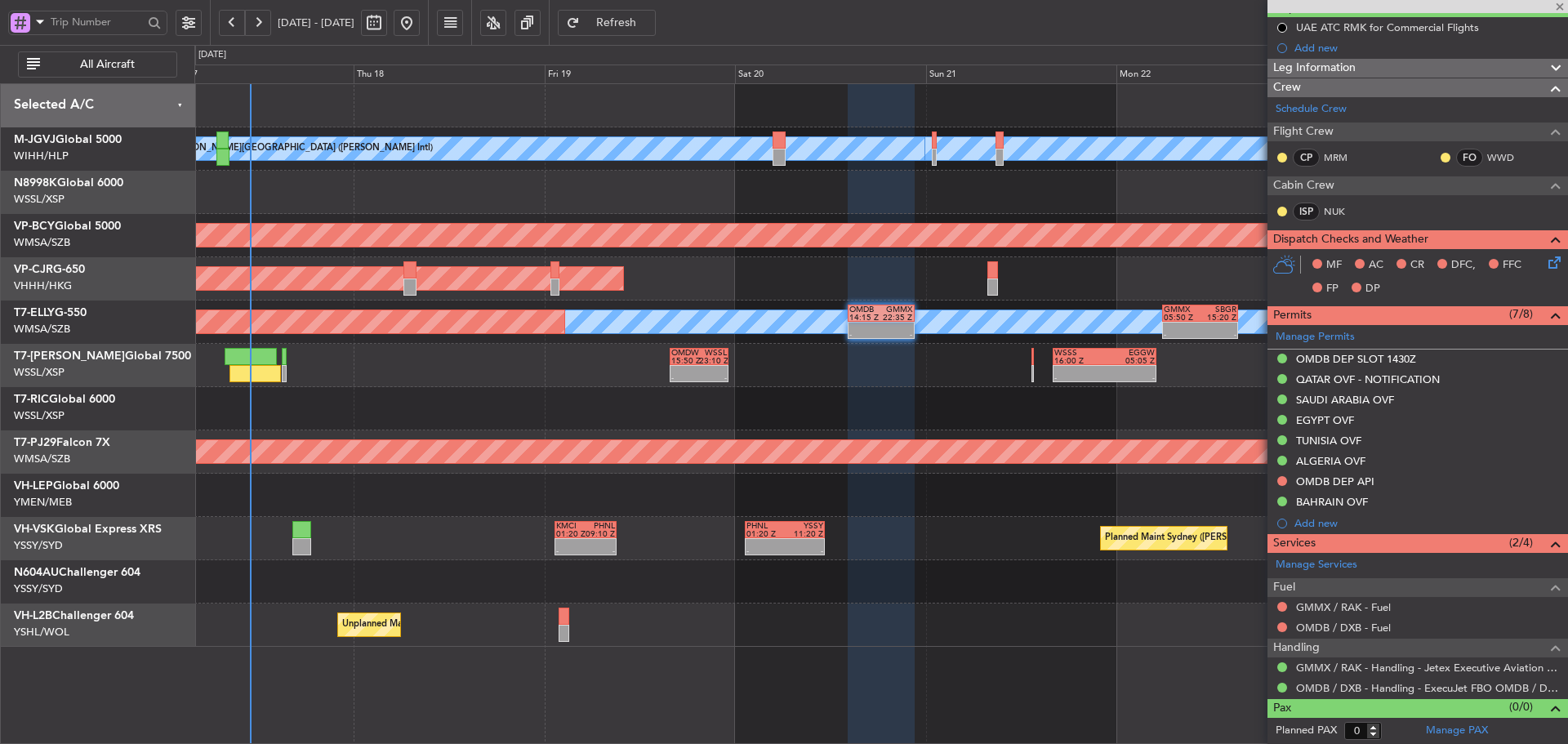
type input "+00:30"
type input "1"
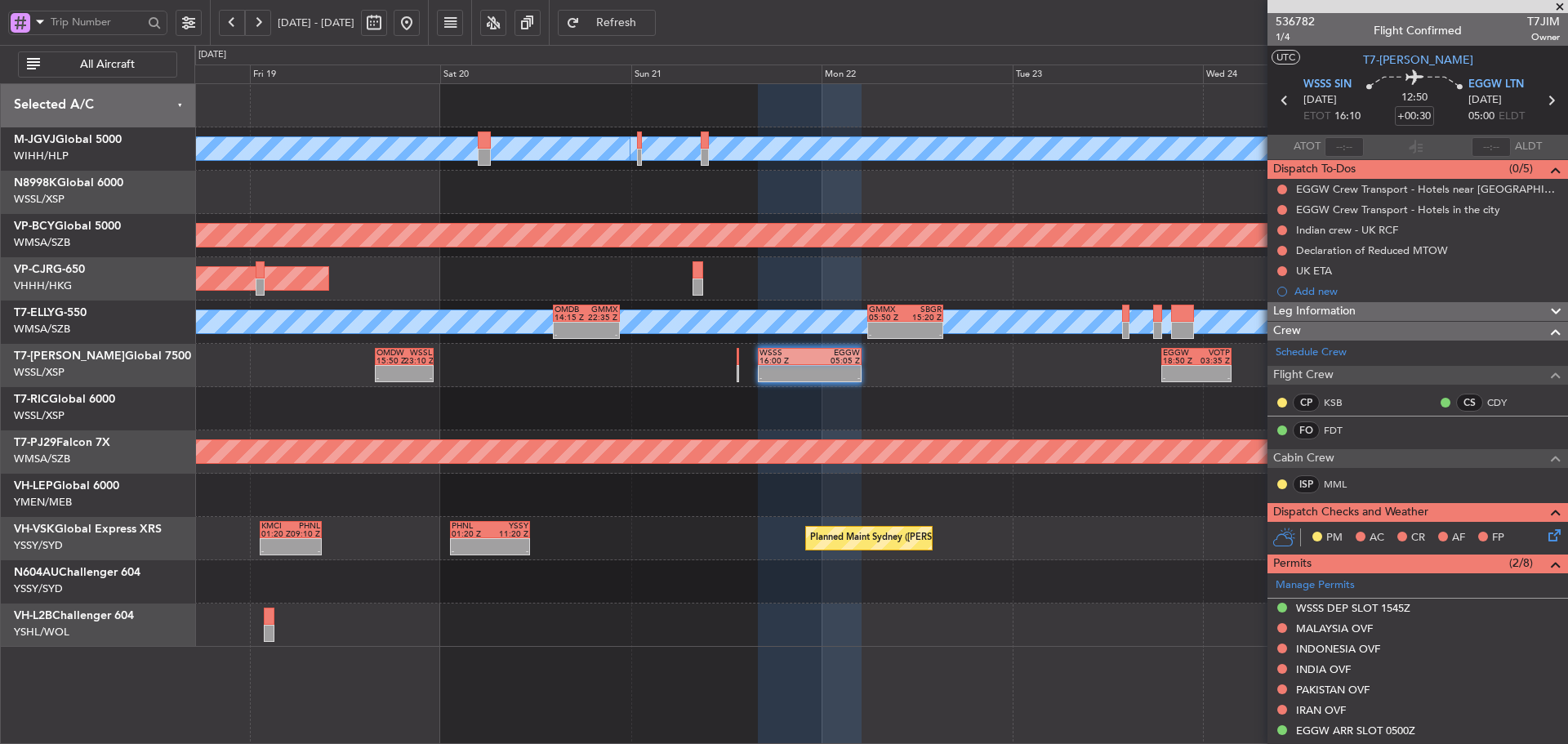
click at [856, 416] on div at bounding box center [881, 408] width 1373 height 44
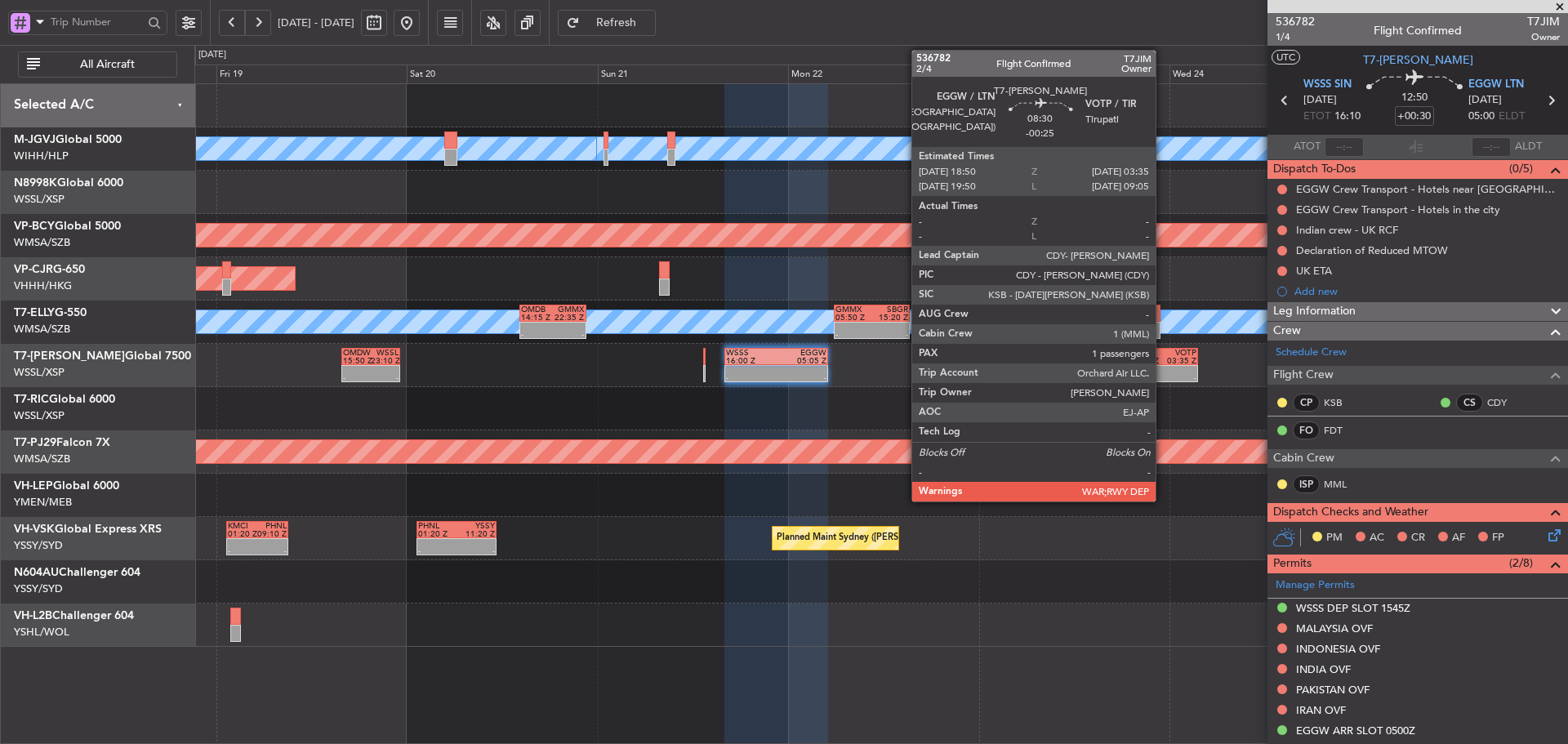
click at [1163, 371] on div at bounding box center [1179, 370] width 33 height 9
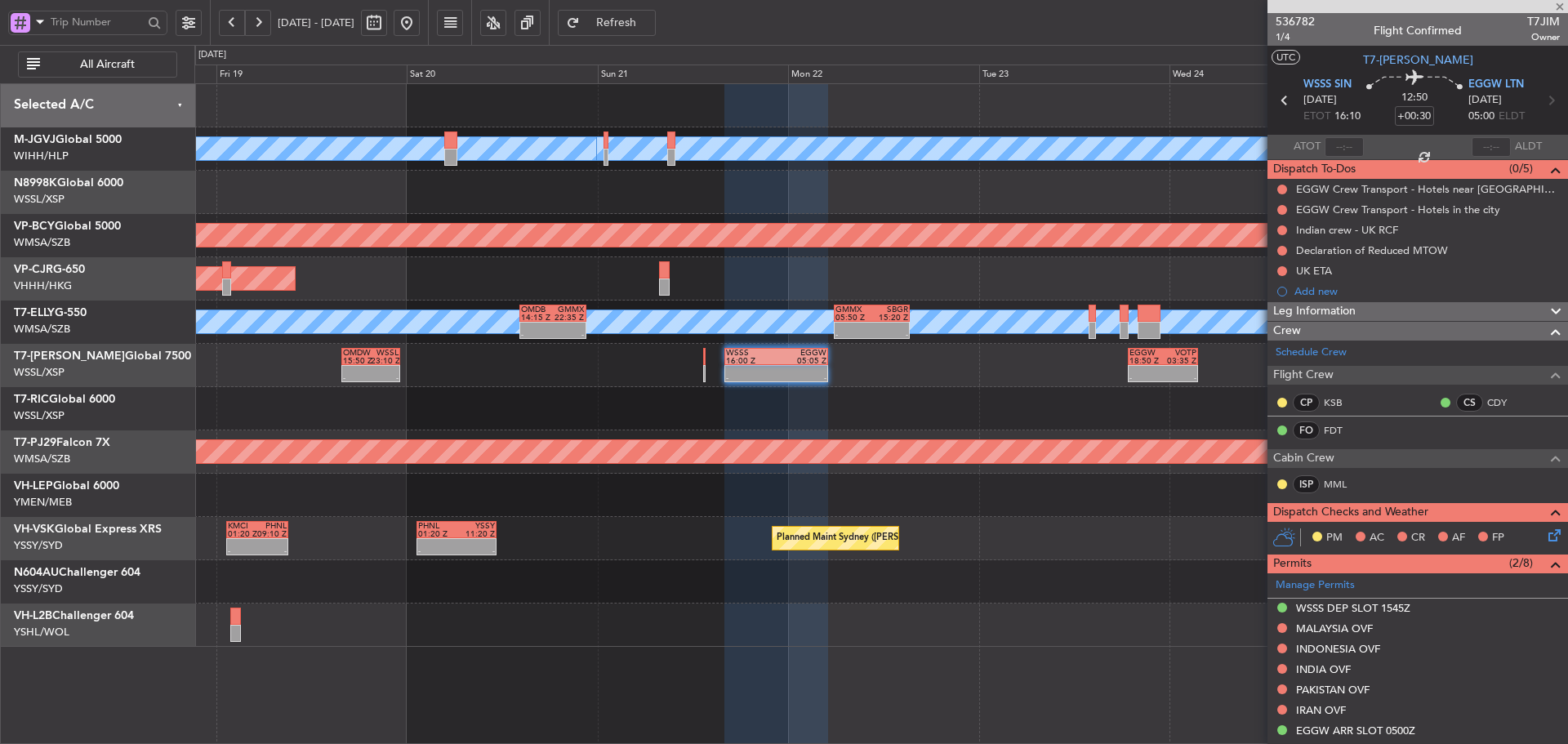
type input "-00:25"
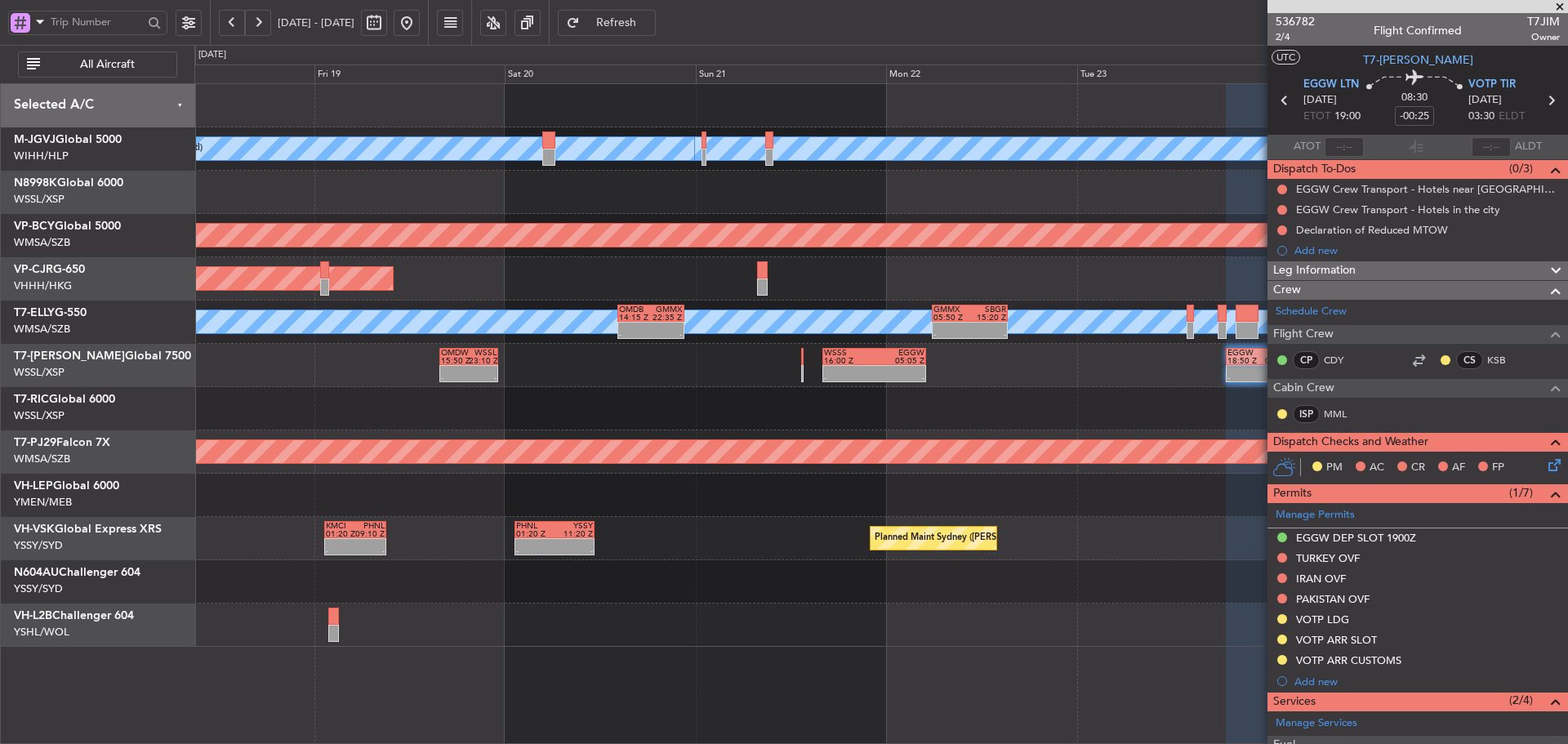
click at [966, 489] on div at bounding box center [881, 495] width 1373 height 44
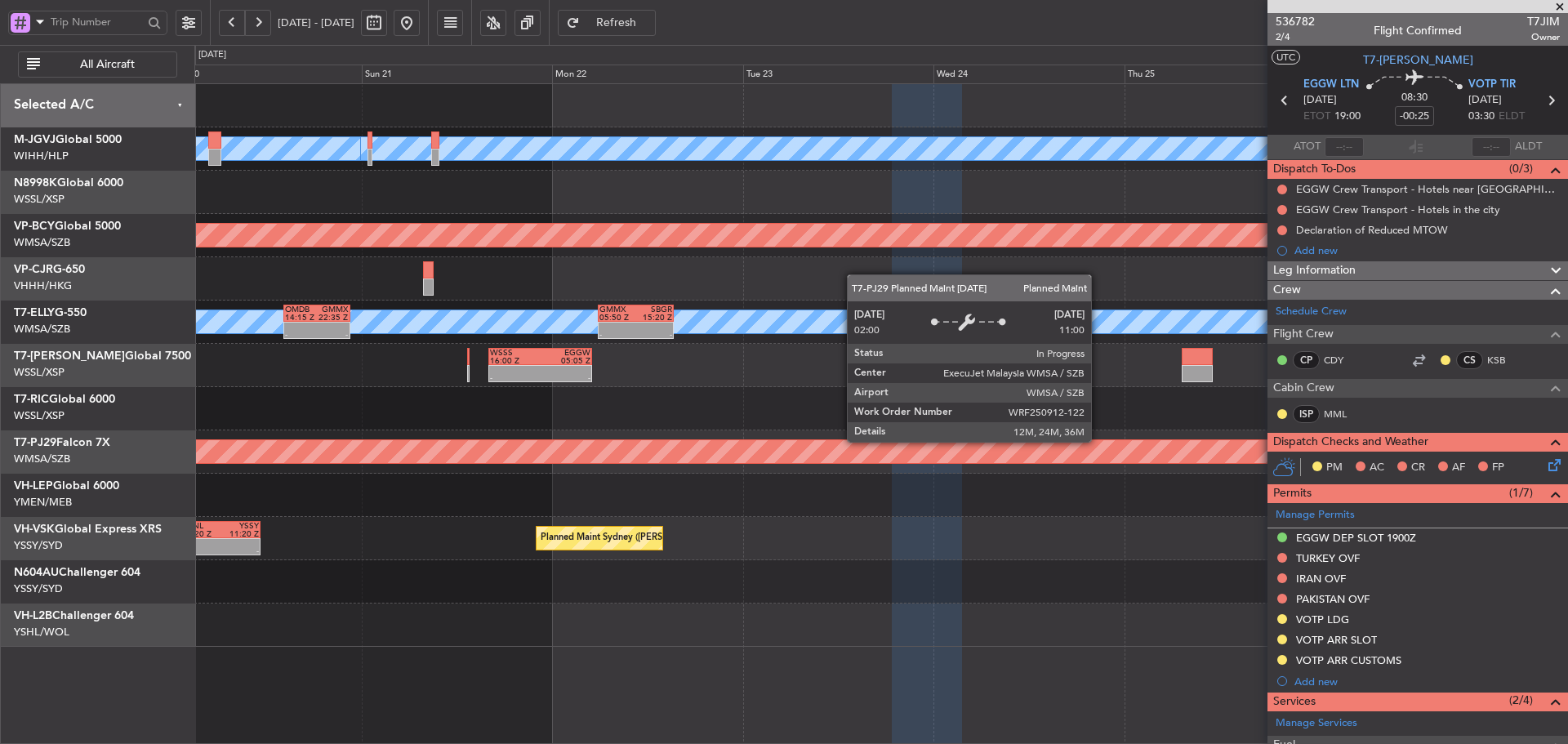
click at [824, 442] on div "Planned Maint [GEOGRAPHIC_DATA] (Sultan [PERSON_NAME] [PERSON_NAME] - Subang)" at bounding box center [881, 451] width 4118 height 23
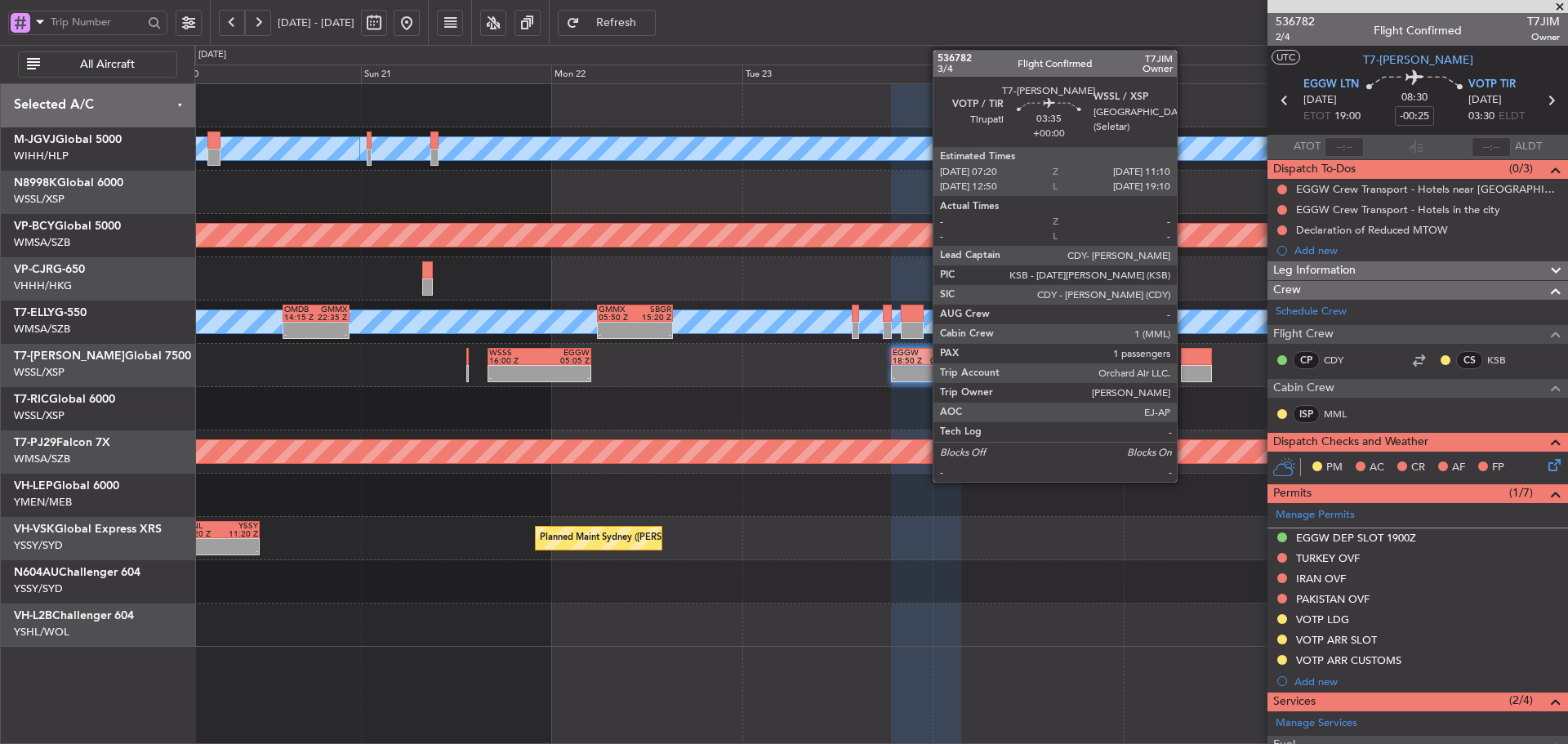
click at [1185, 368] on div at bounding box center [1196, 374] width 31 height 17
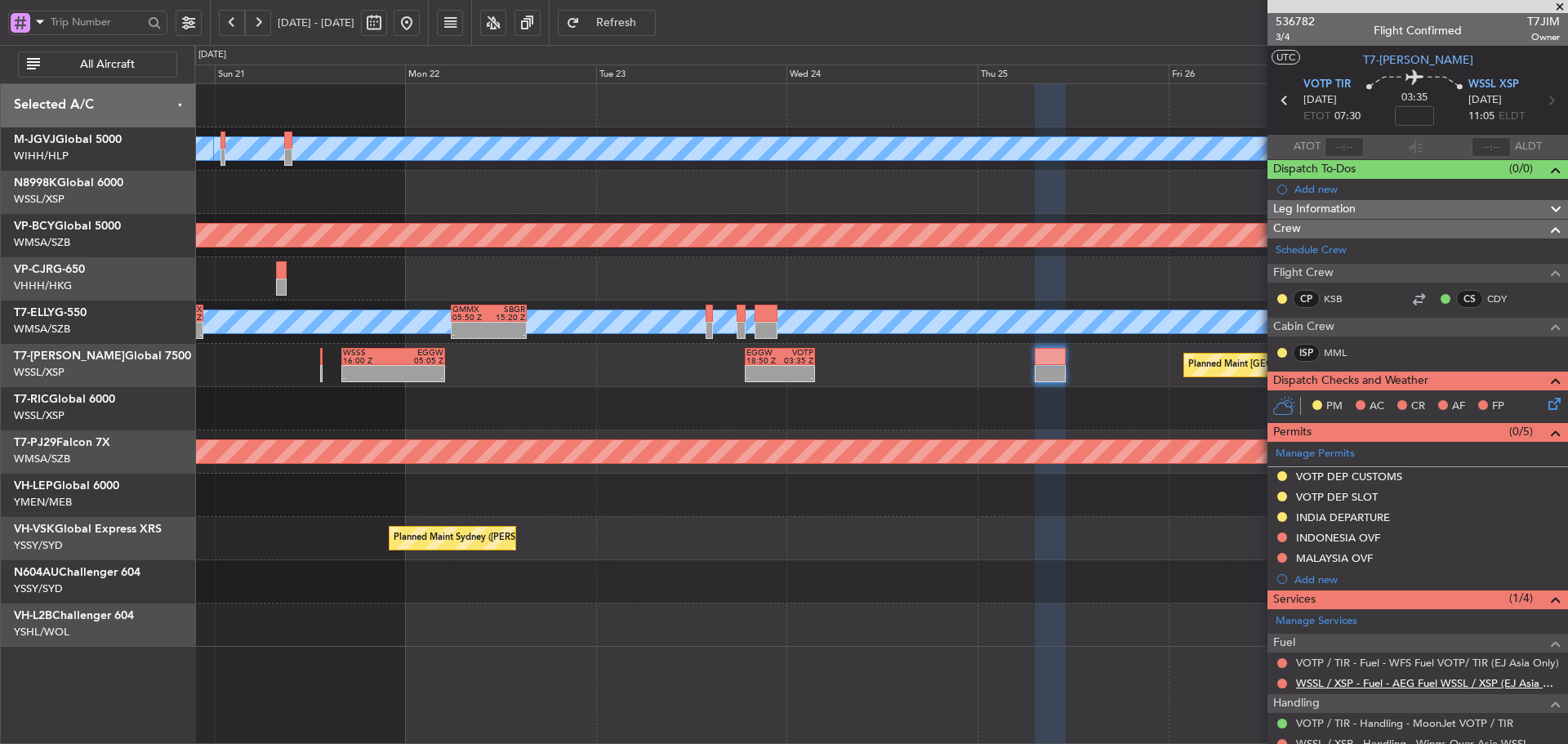
scroll to position [82, 0]
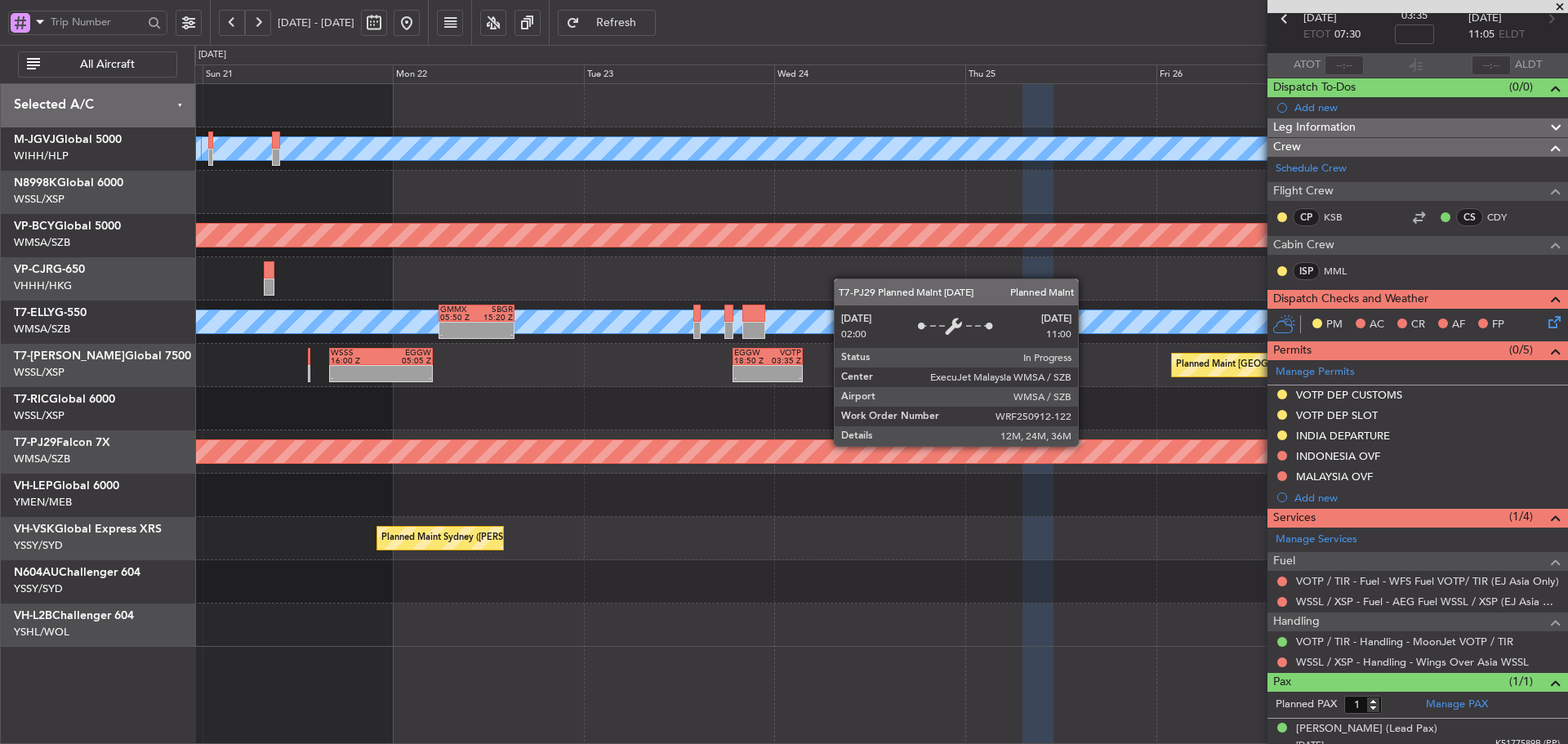
click at [992, 448] on div "Planned Maint [GEOGRAPHIC_DATA] (Sultan [PERSON_NAME] [PERSON_NAME] - Subang)" at bounding box center [881, 451] width 4118 height 23
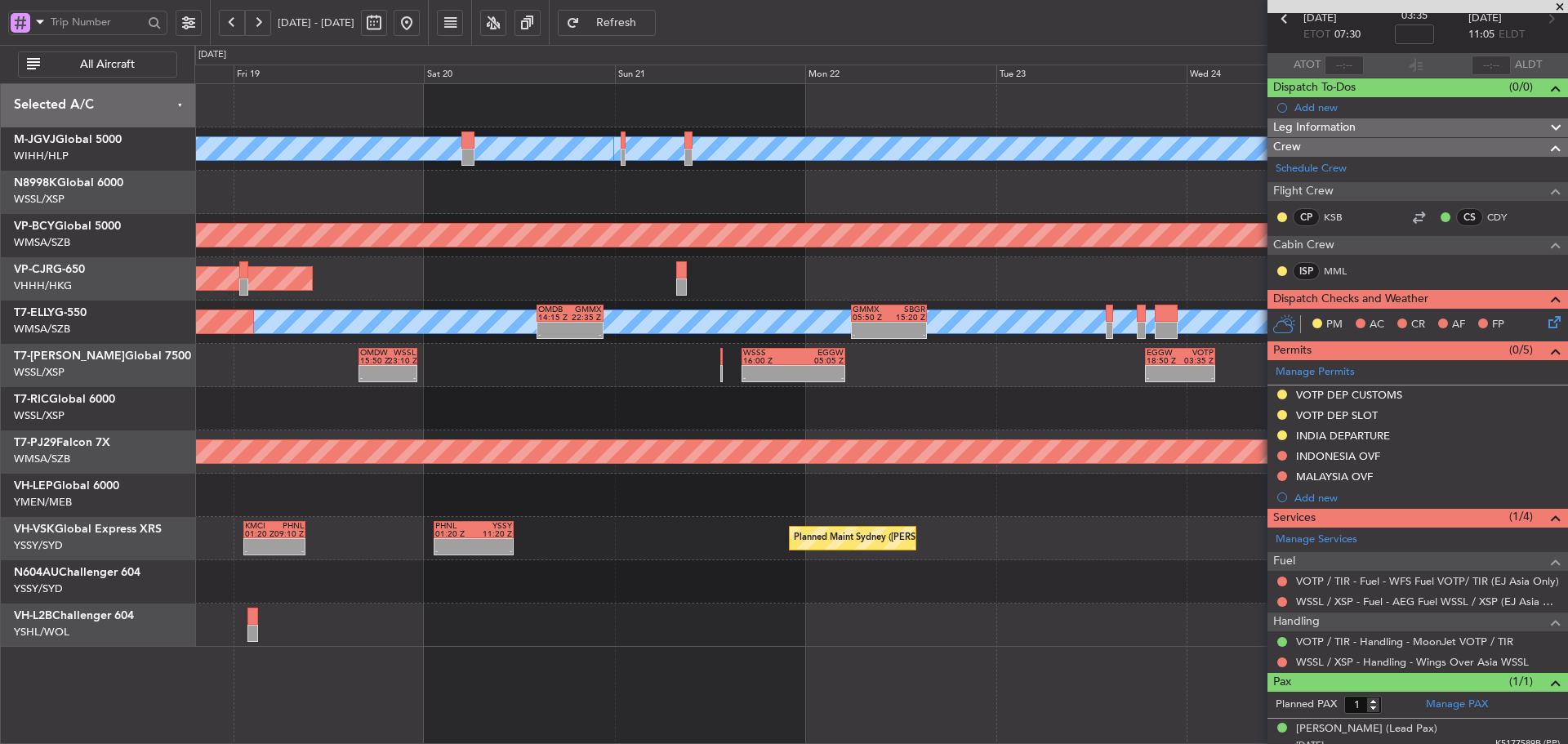
click at [1166, 520] on div "Planned Maint Sydney ([PERSON_NAME] Intl) - - PHNL 01:20 Z YSSY 11:20 Z - - KMC…" at bounding box center [881, 538] width 1373 height 44
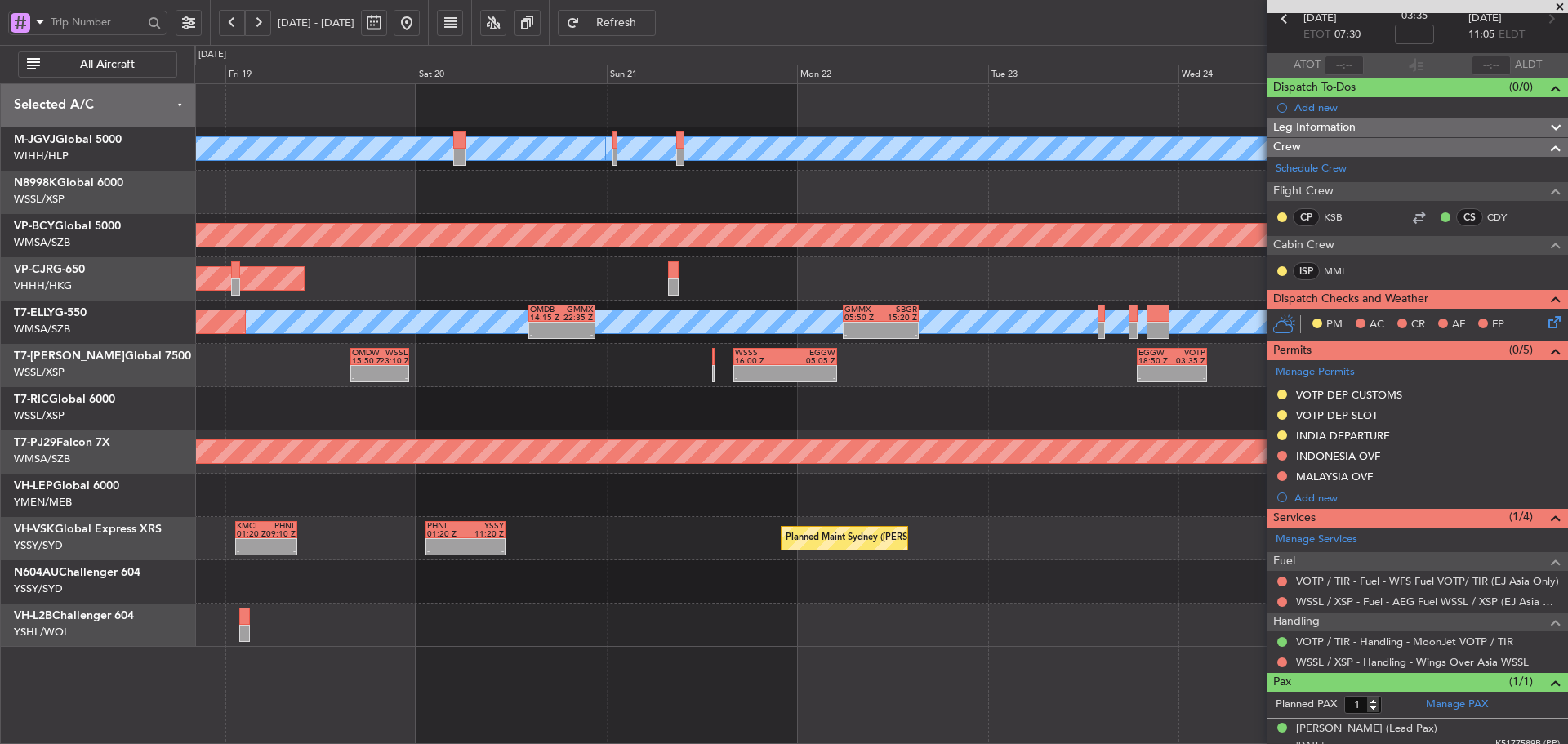
click at [1068, 503] on div at bounding box center [881, 495] width 1373 height 44
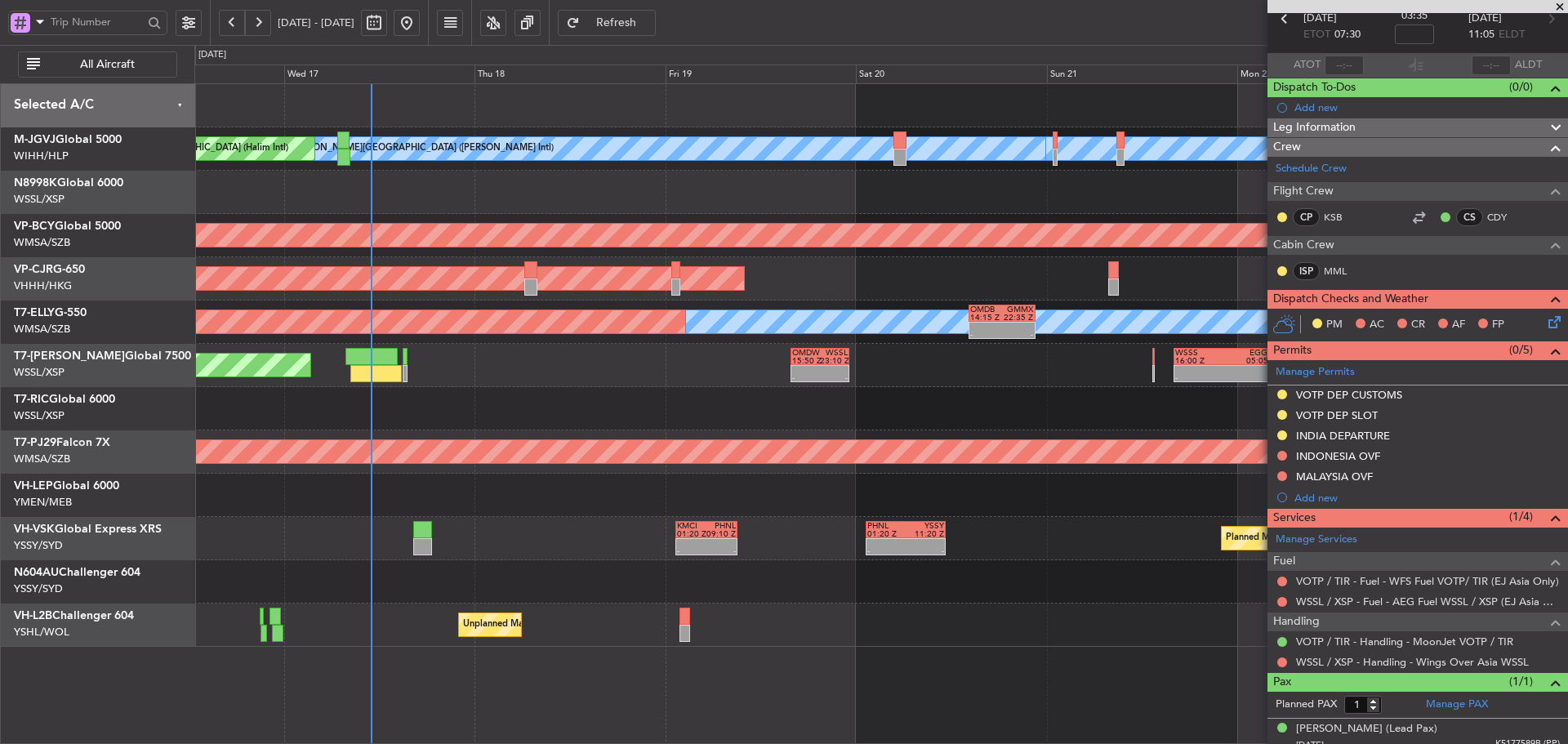
click at [632, 426] on div at bounding box center [881, 408] width 1373 height 44
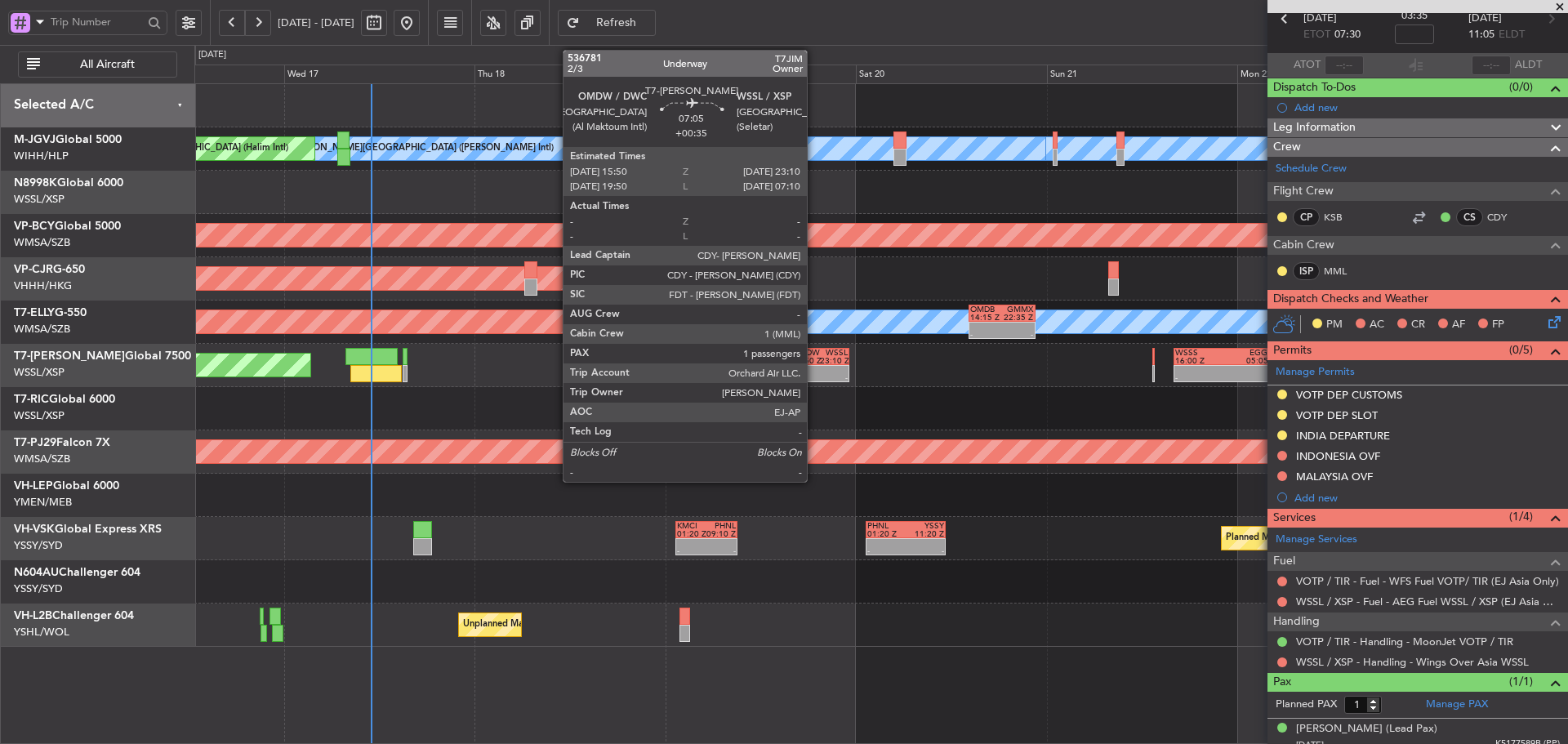
click at [815, 366] on div at bounding box center [806, 370] width 28 height 9
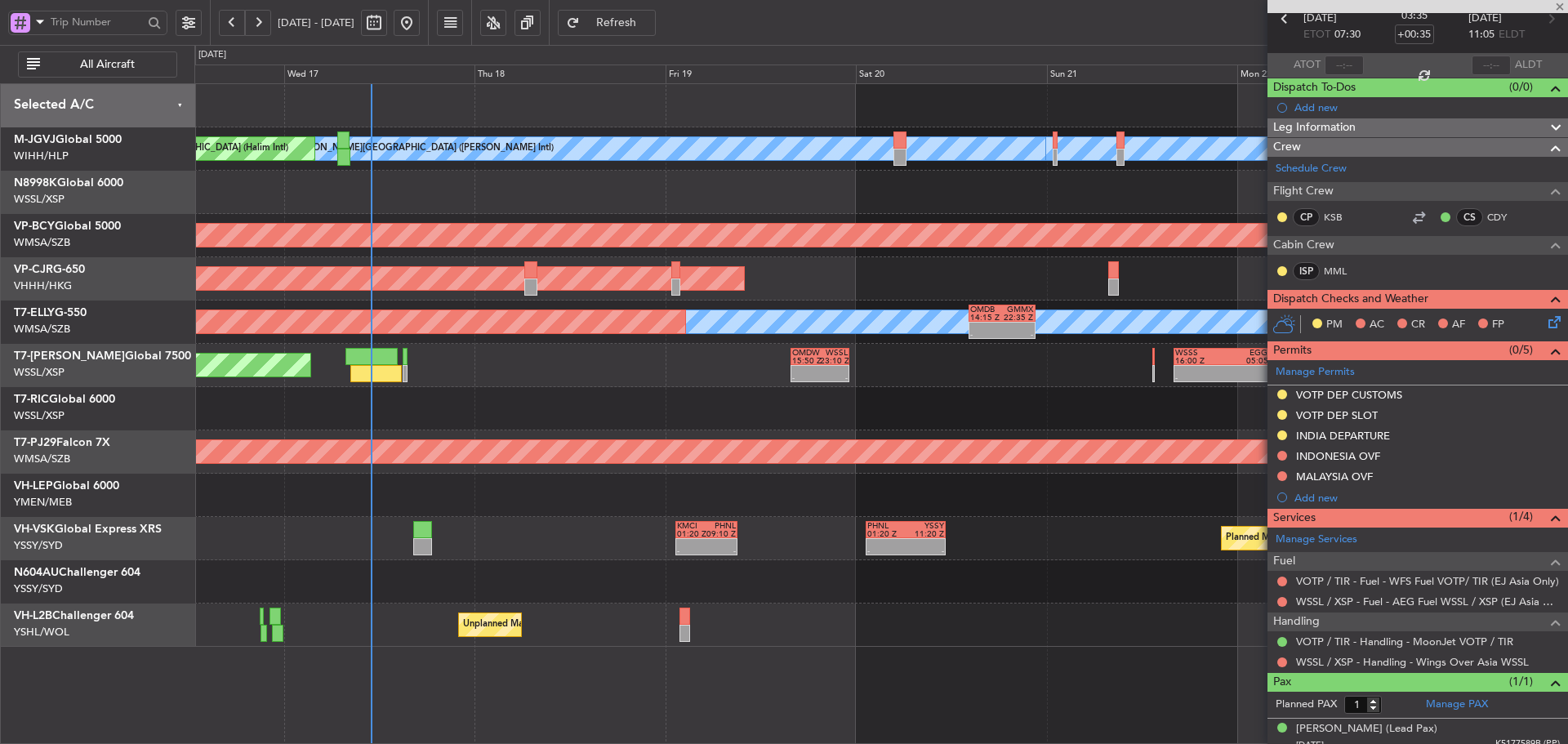
scroll to position [0, 0]
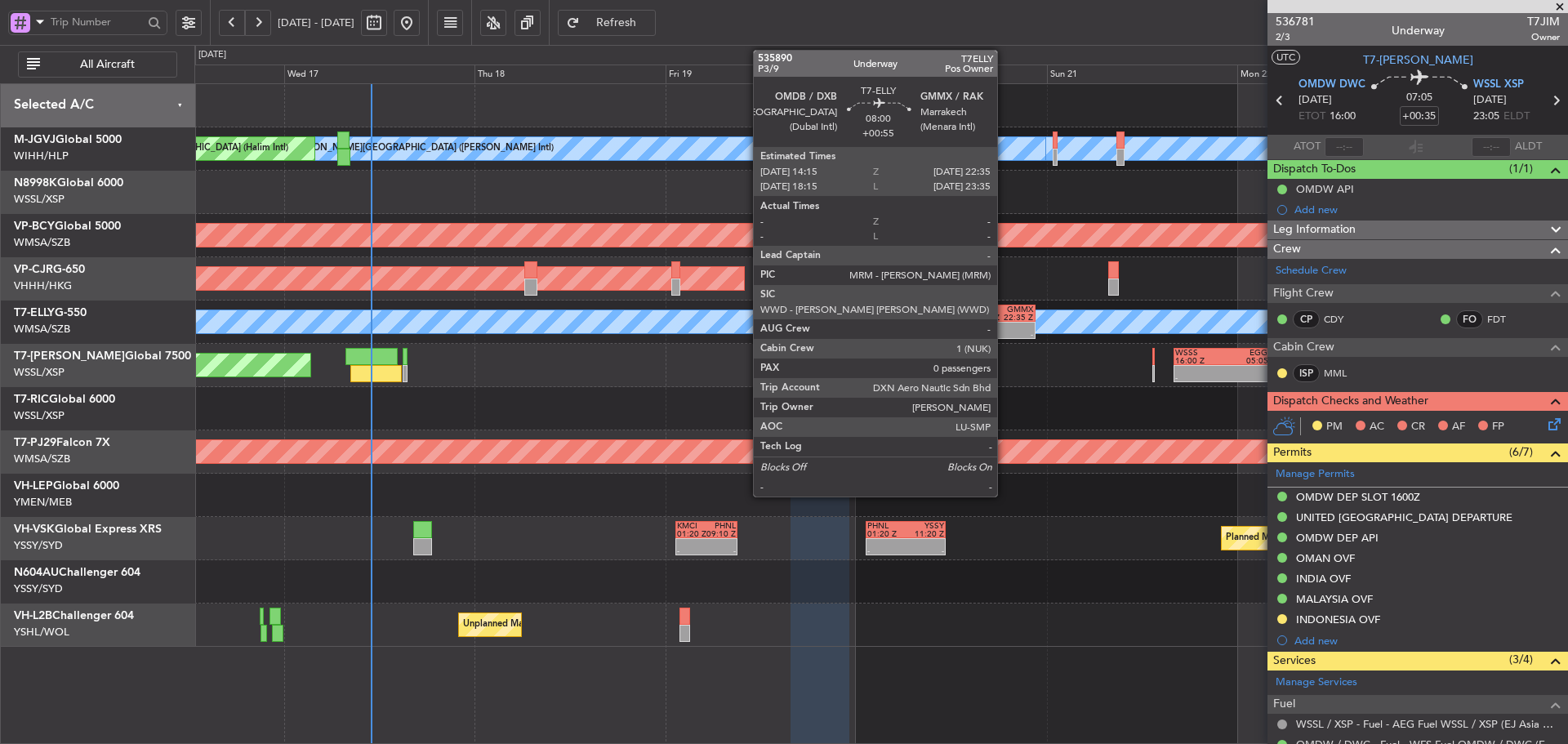
click at [1006, 316] on div "22:35 Z" at bounding box center [1017, 318] width 32 height 9
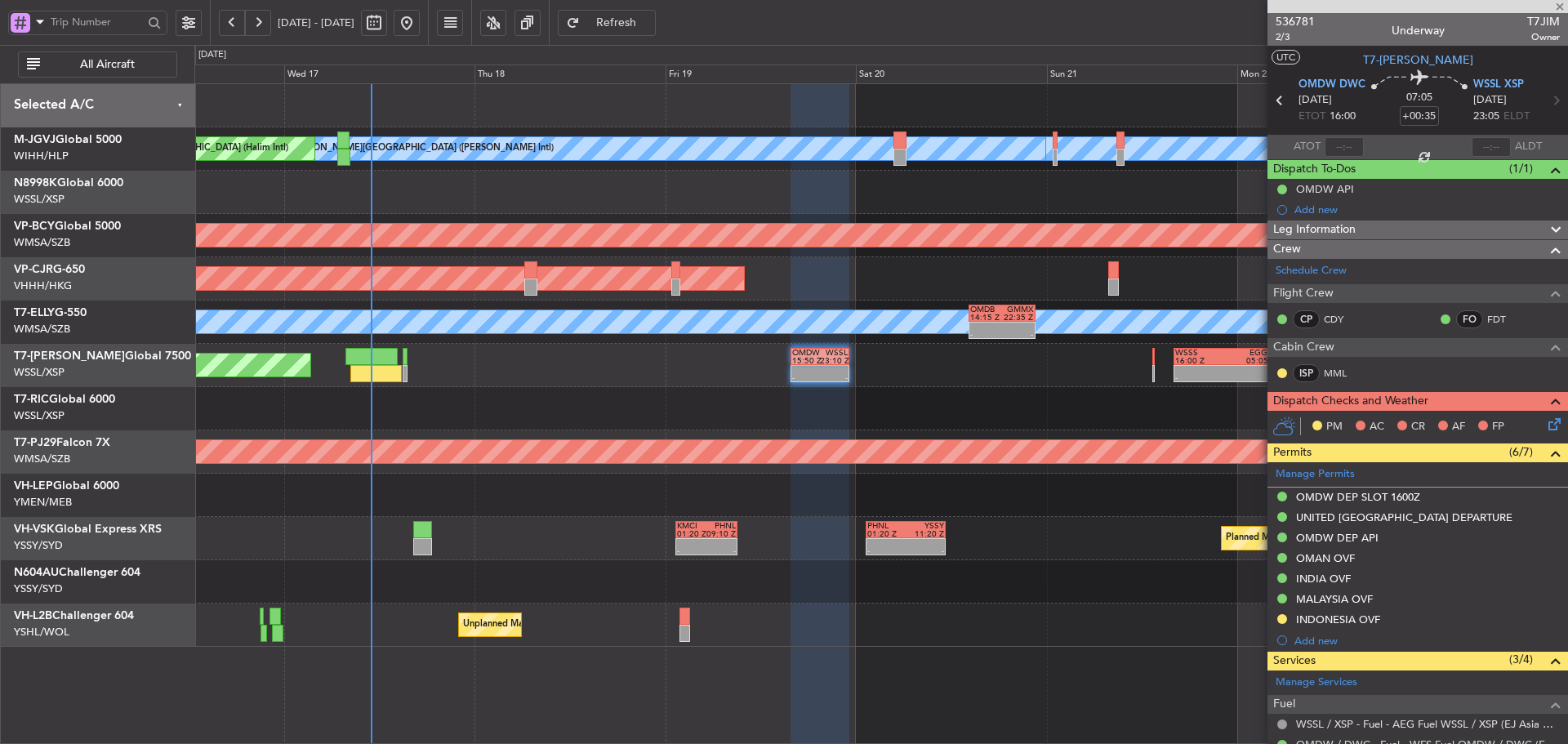
type input "+00:55"
type input "0"
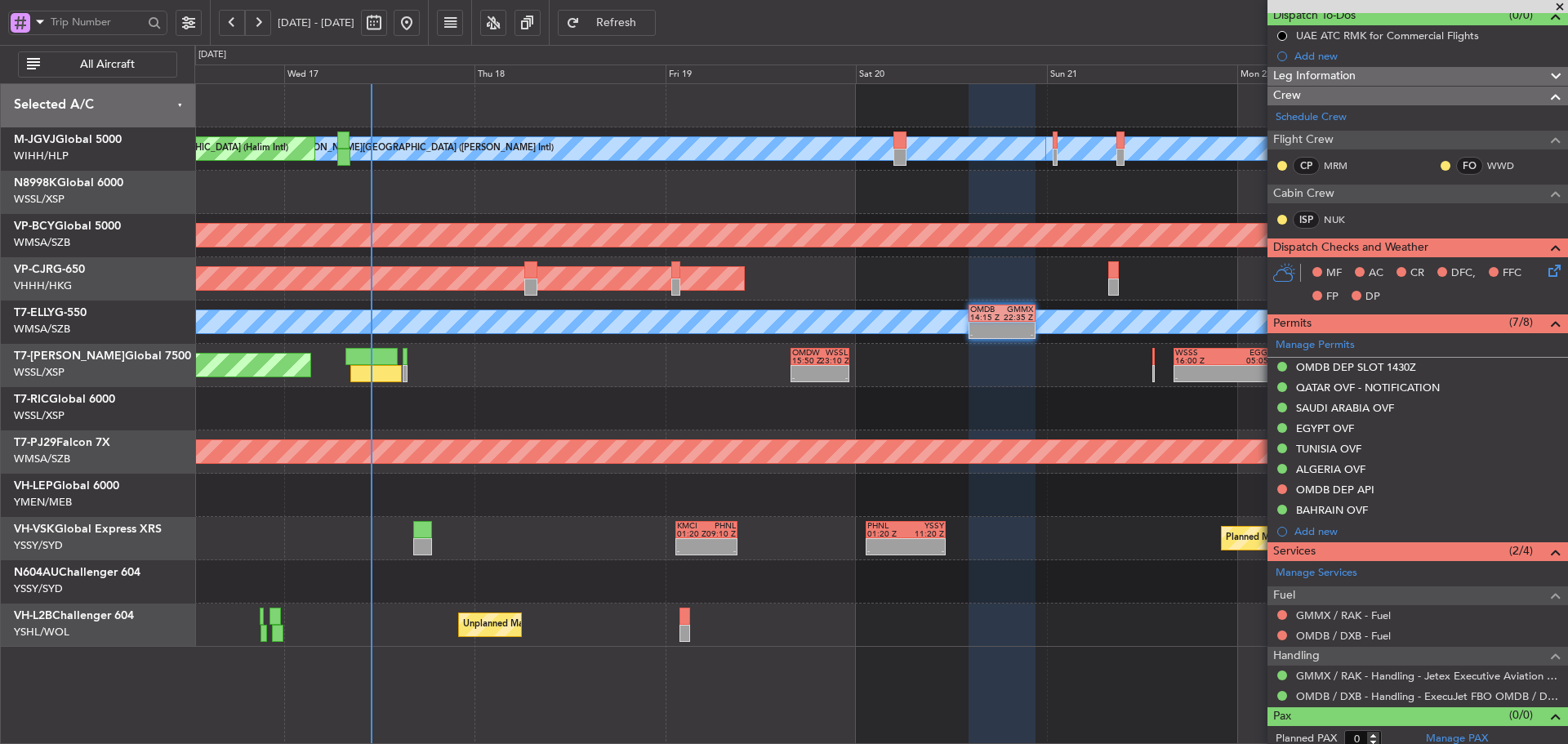
scroll to position [161, 0]
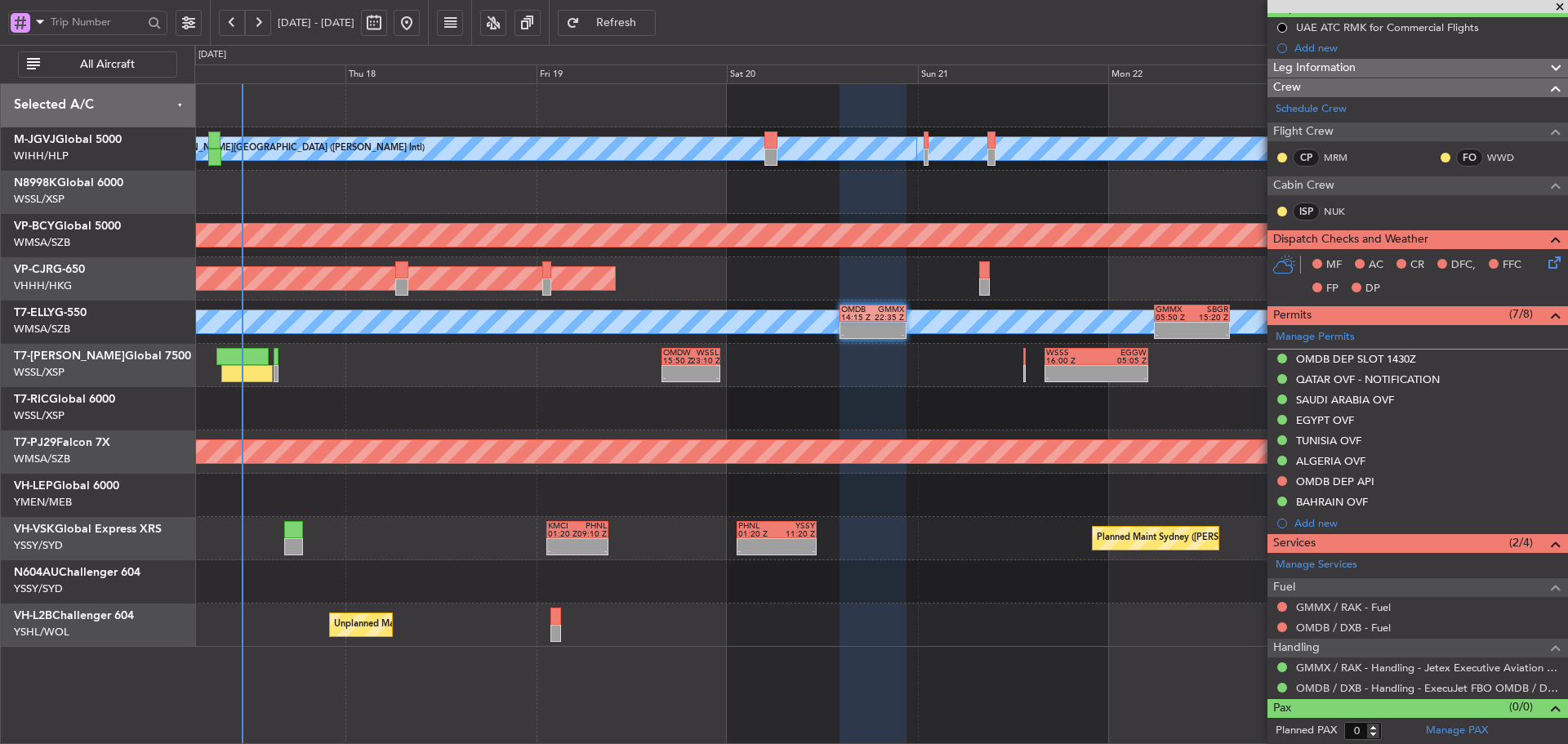
click at [962, 405] on div at bounding box center [881, 408] width 1373 height 44
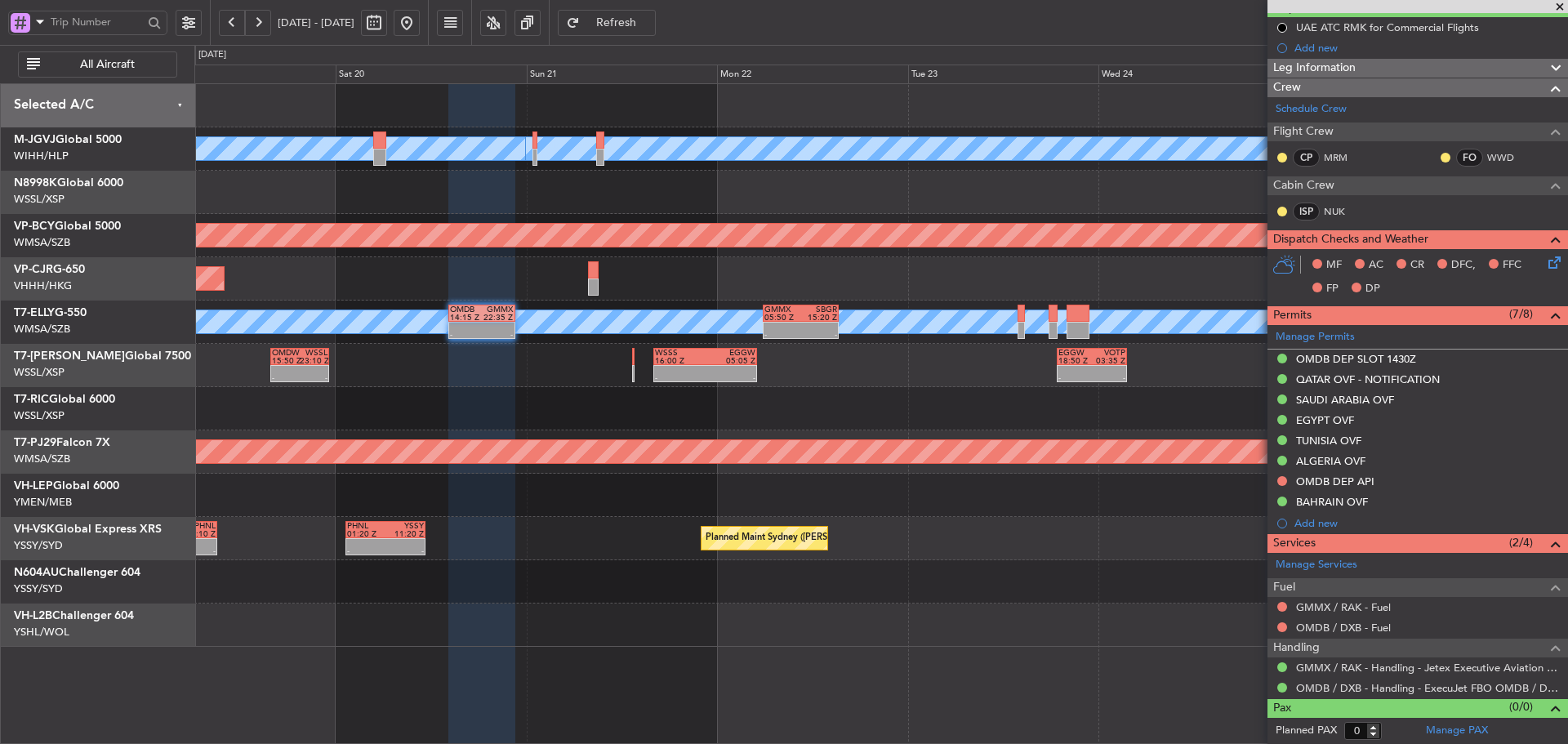
click at [791, 379] on div "- - OMDW 15:50 Z WSSL 23:10 Z - - WSSS 16:00 Z EGGW 05:05 Z - - EGGW 18:50 Z VO…" at bounding box center [881, 366] width 1373 height 44
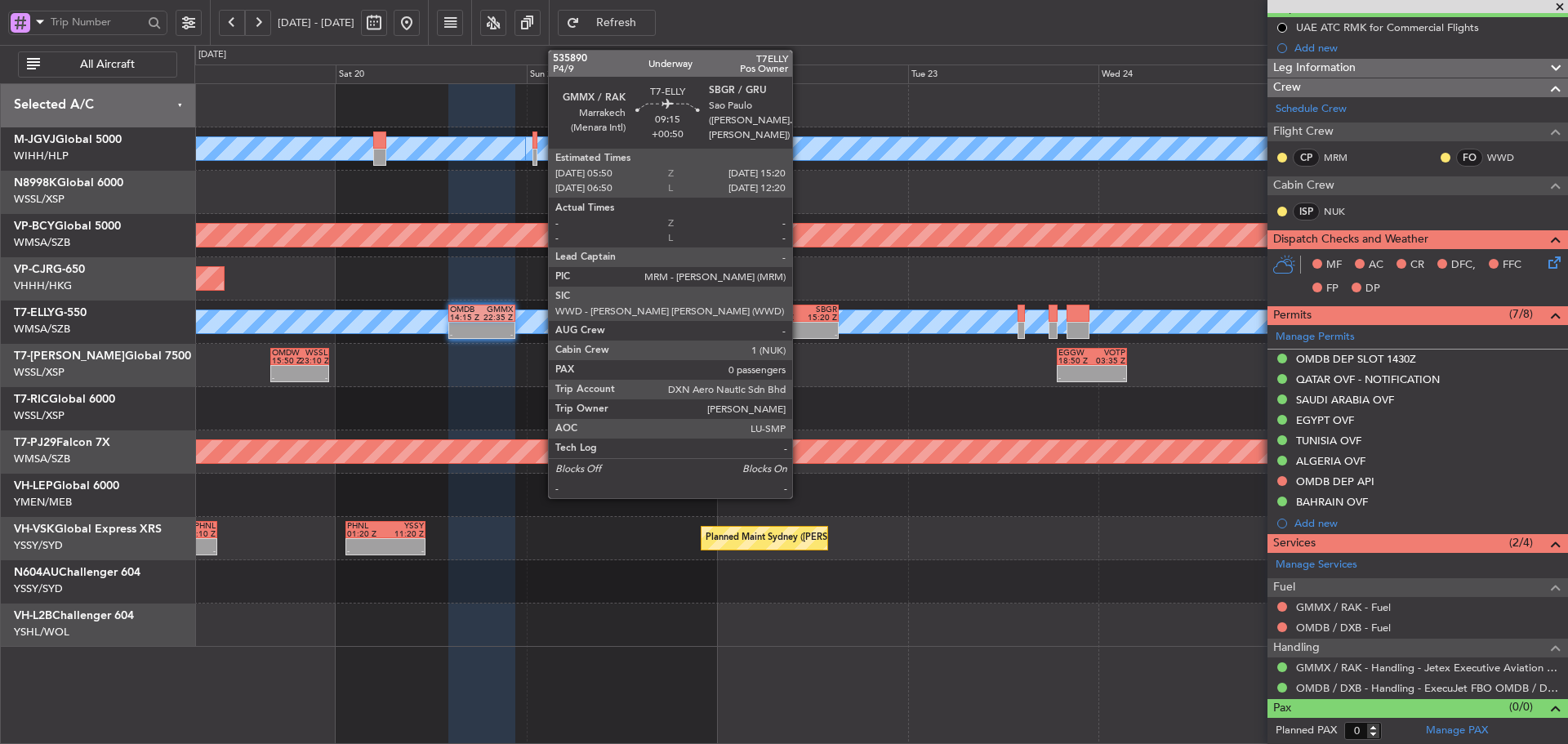
click at [799, 327] on div at bounding box center [782, 327] width 36 height 9
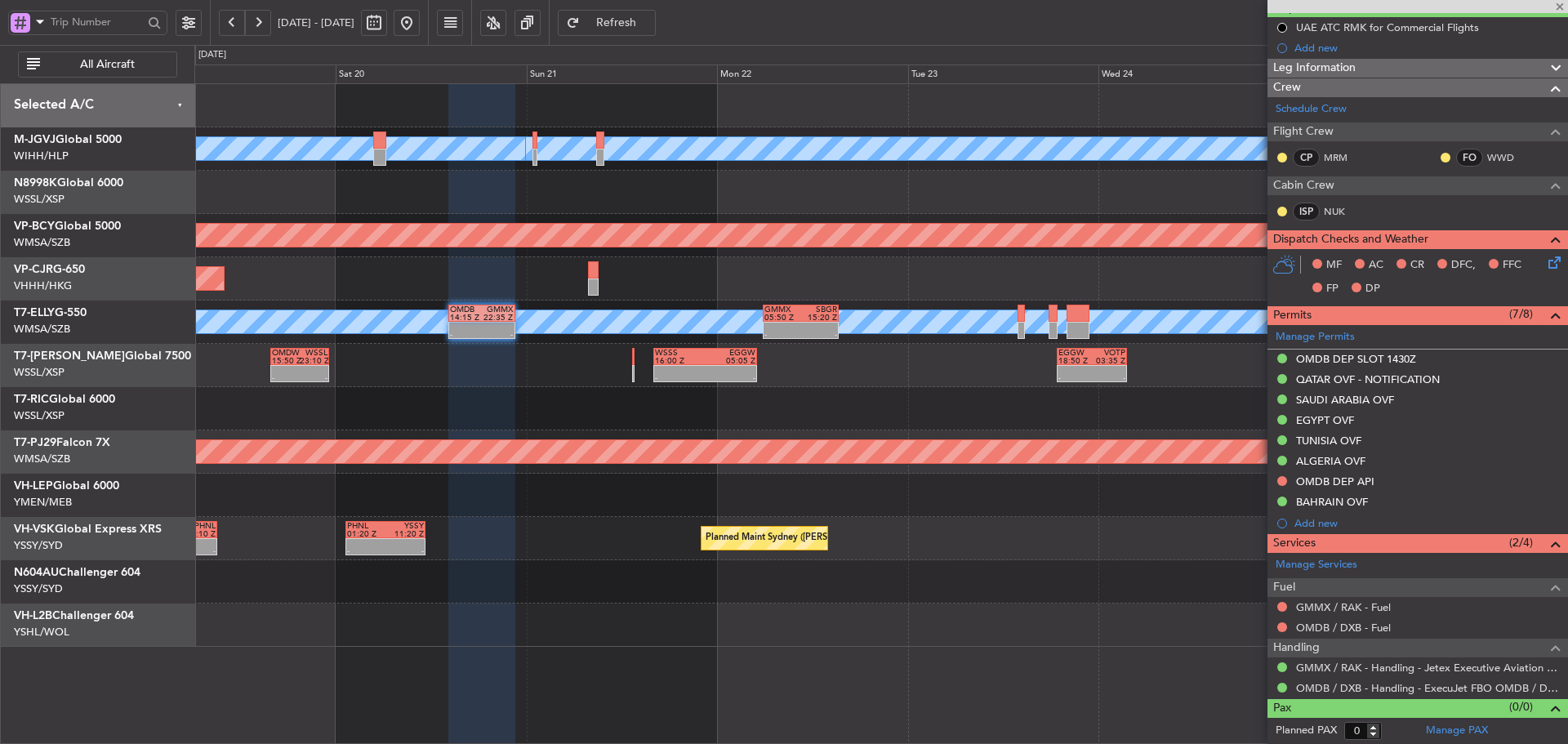
scroll to position [0, 0]
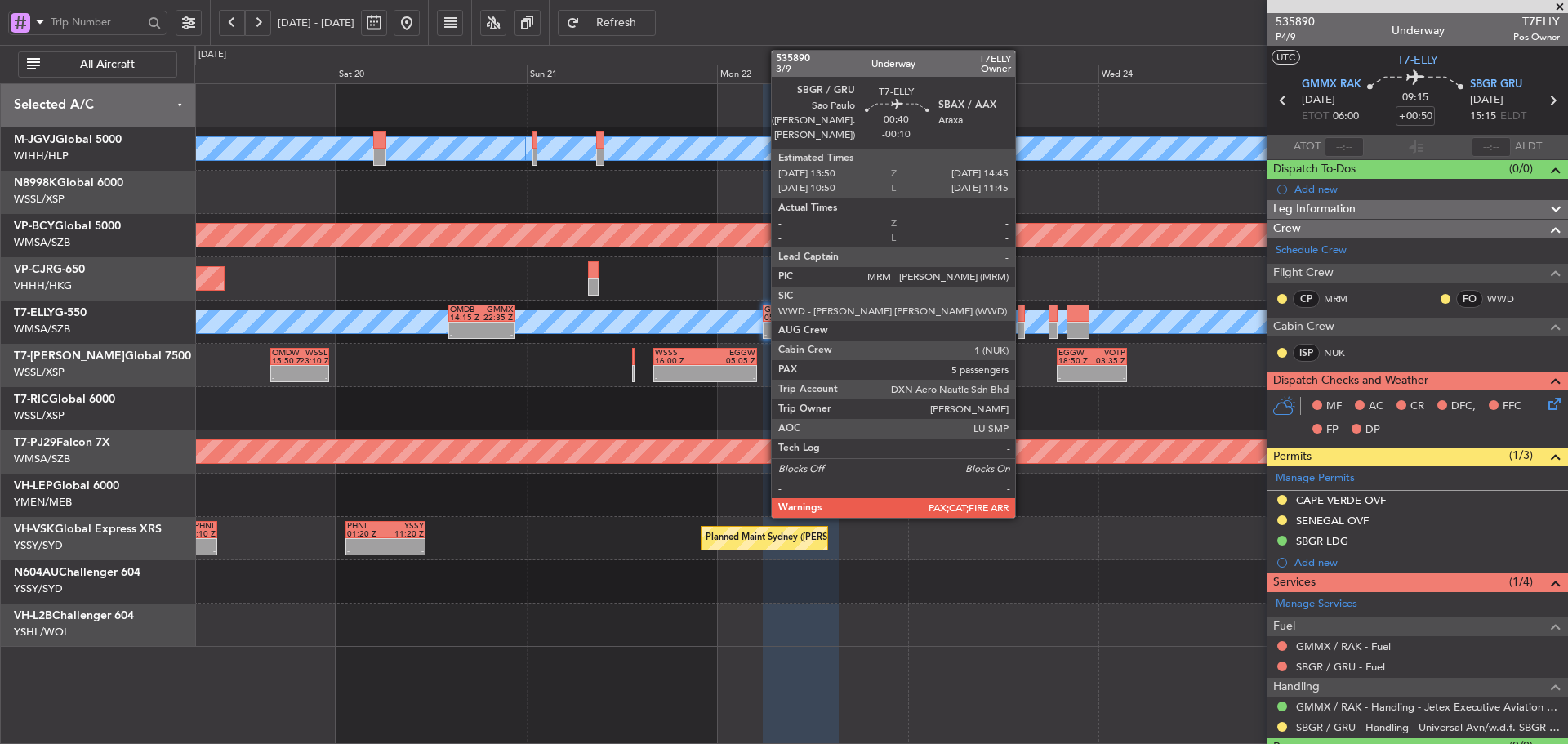
click at [1022, 332] on div at bounding box center [1021, 331] width 8 height 17
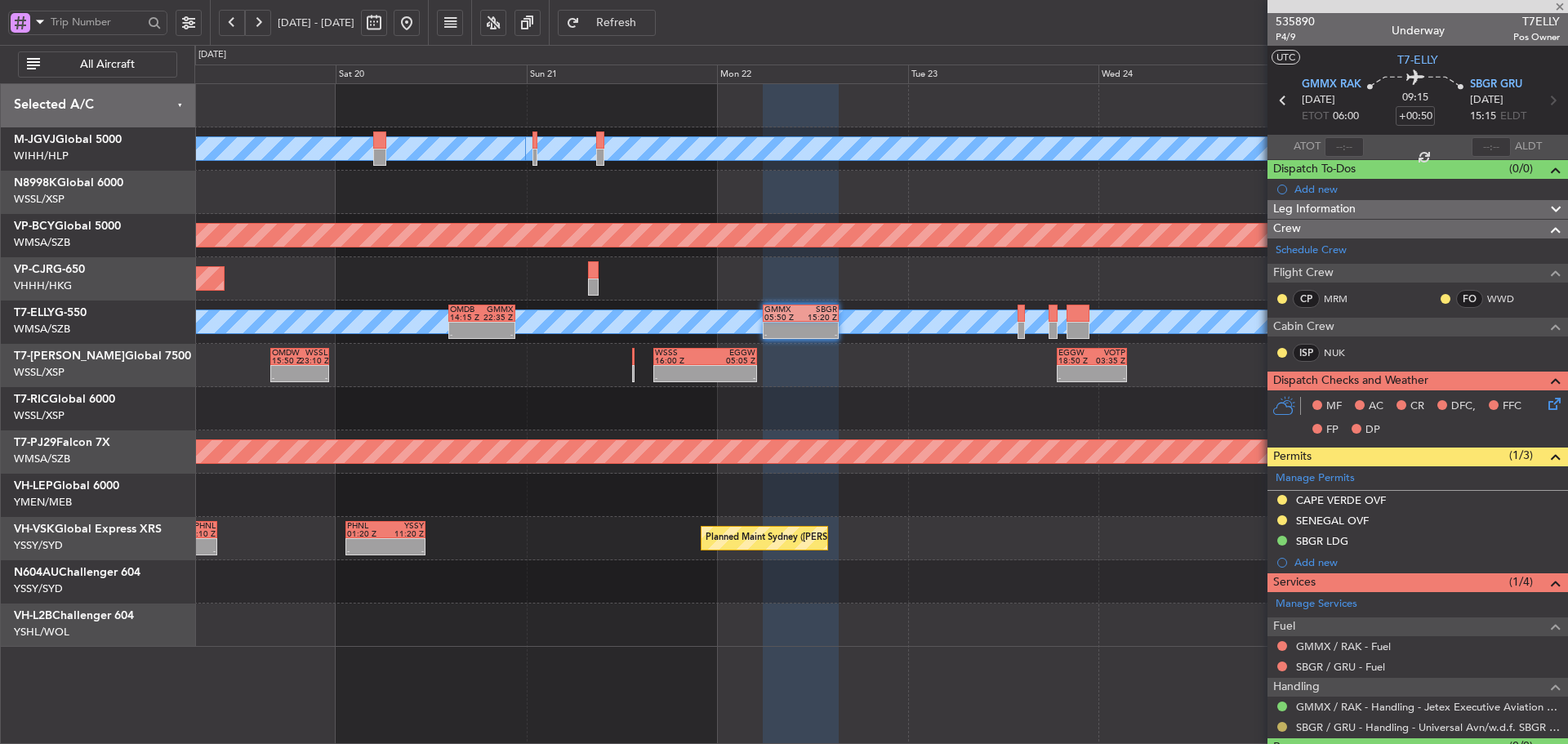
type input "-00:10"
type input "5"
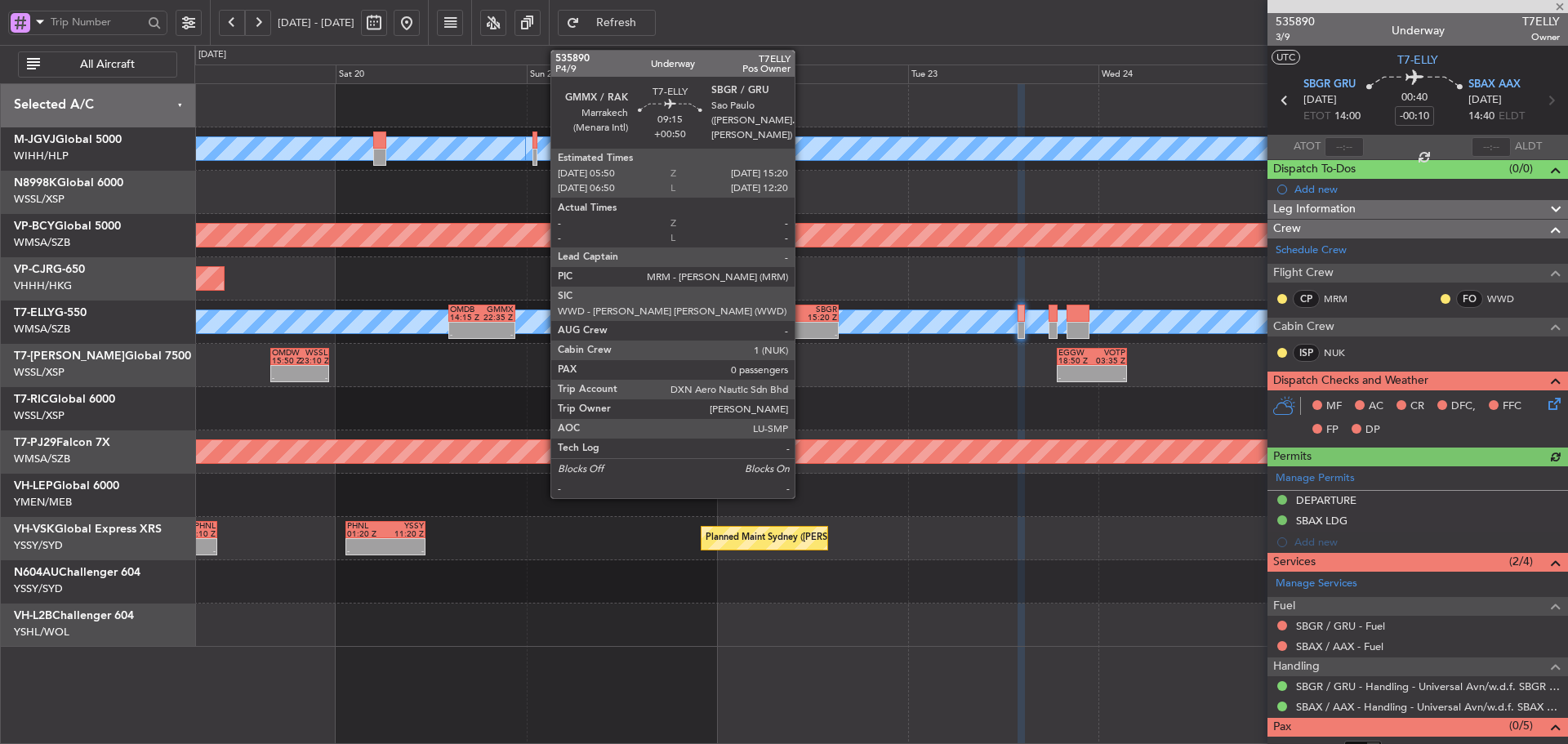
click at [806, 332] on div "-" at bounding box center [819, 335] width 36 height 9
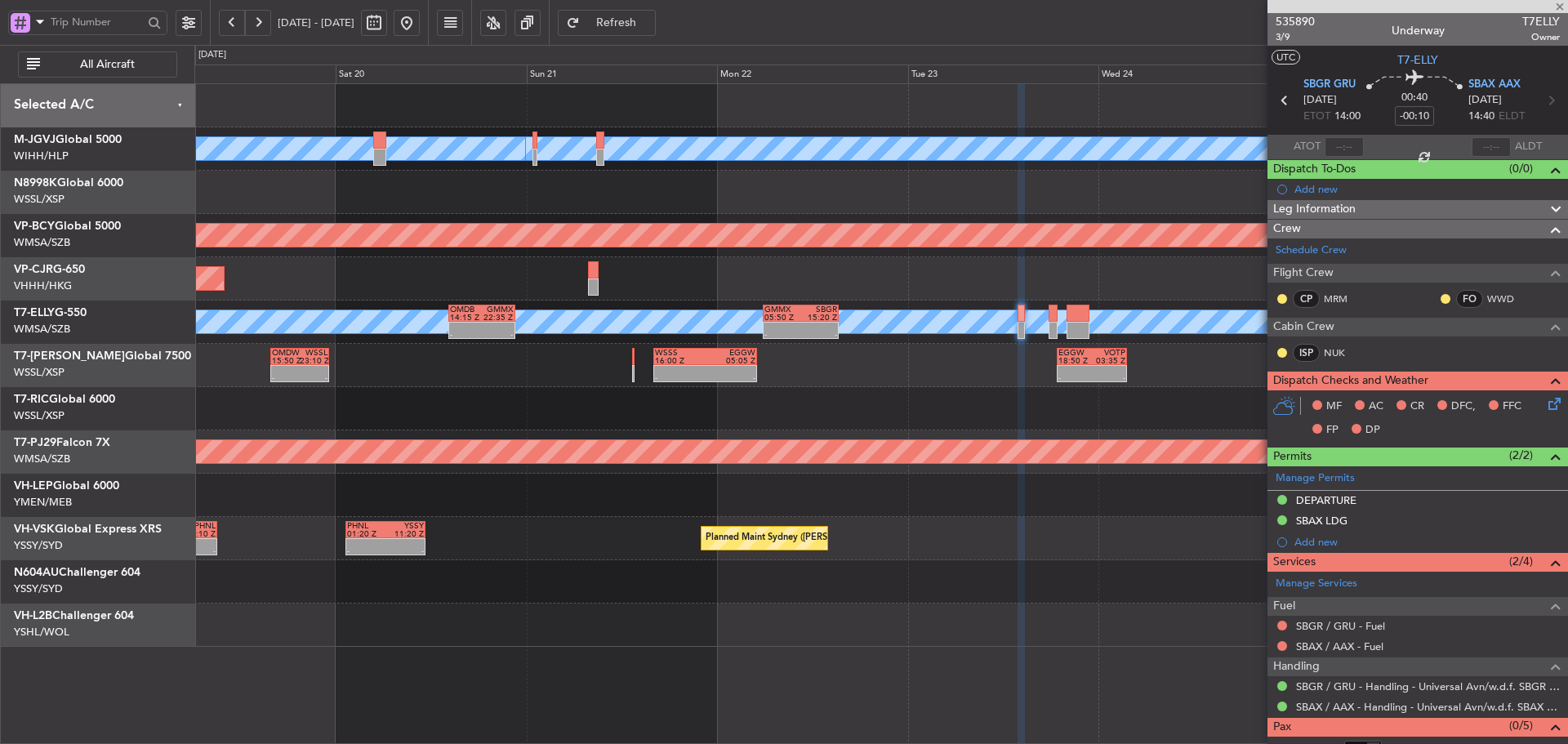
type input "+00:50"
type input "0"
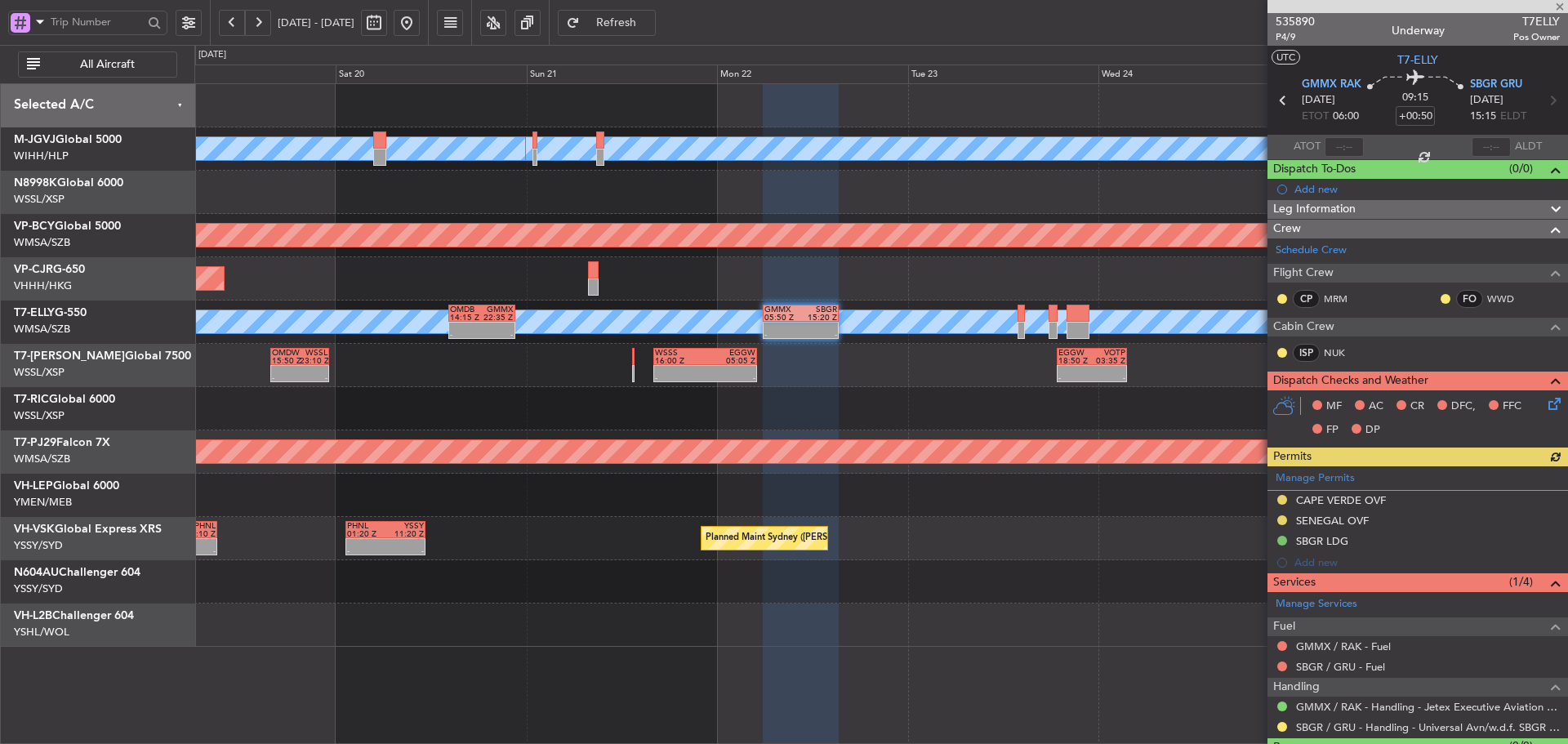
scroll to position [39, 0]
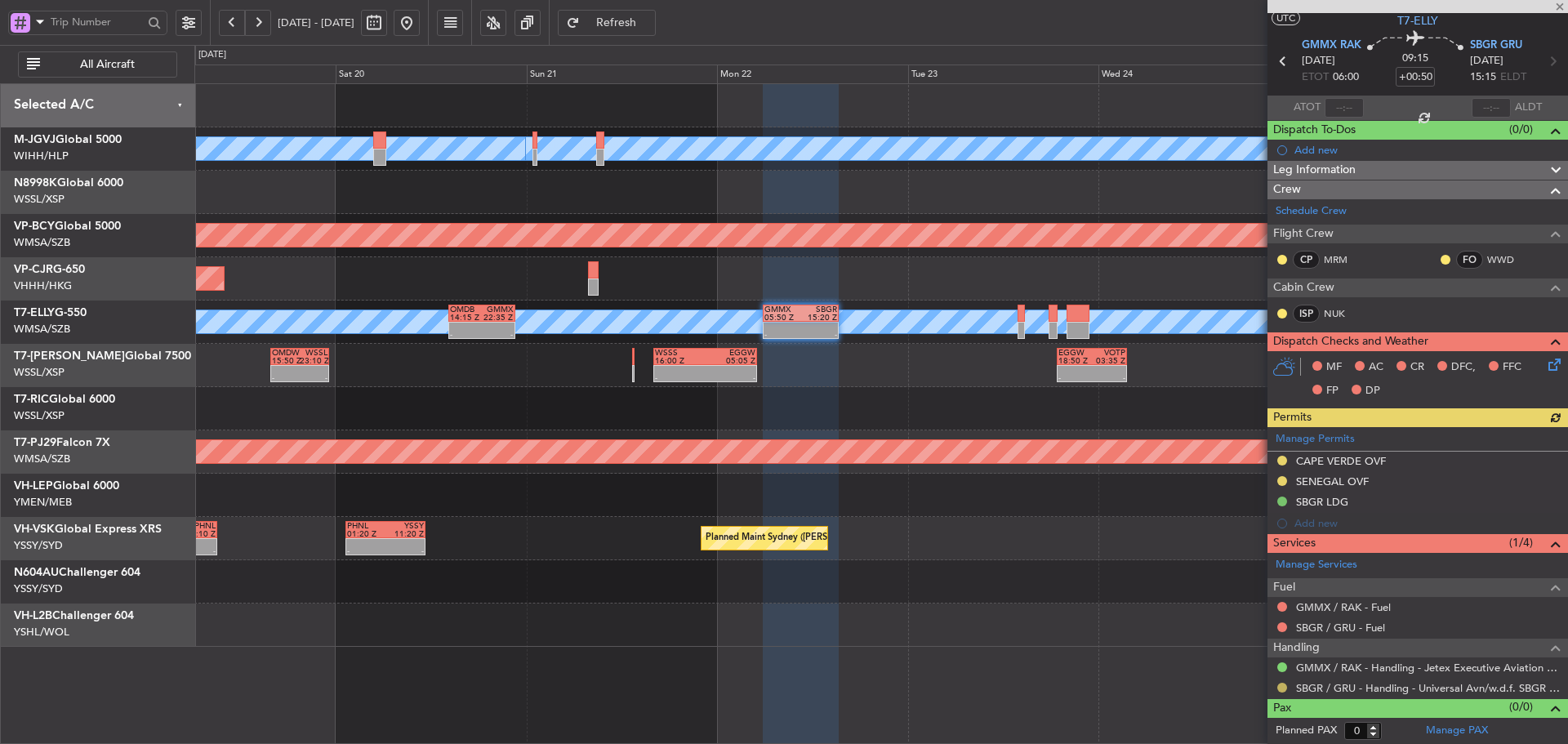
click at [1284, 685] on button at bounding box center [1282, 688] width 9 height 9
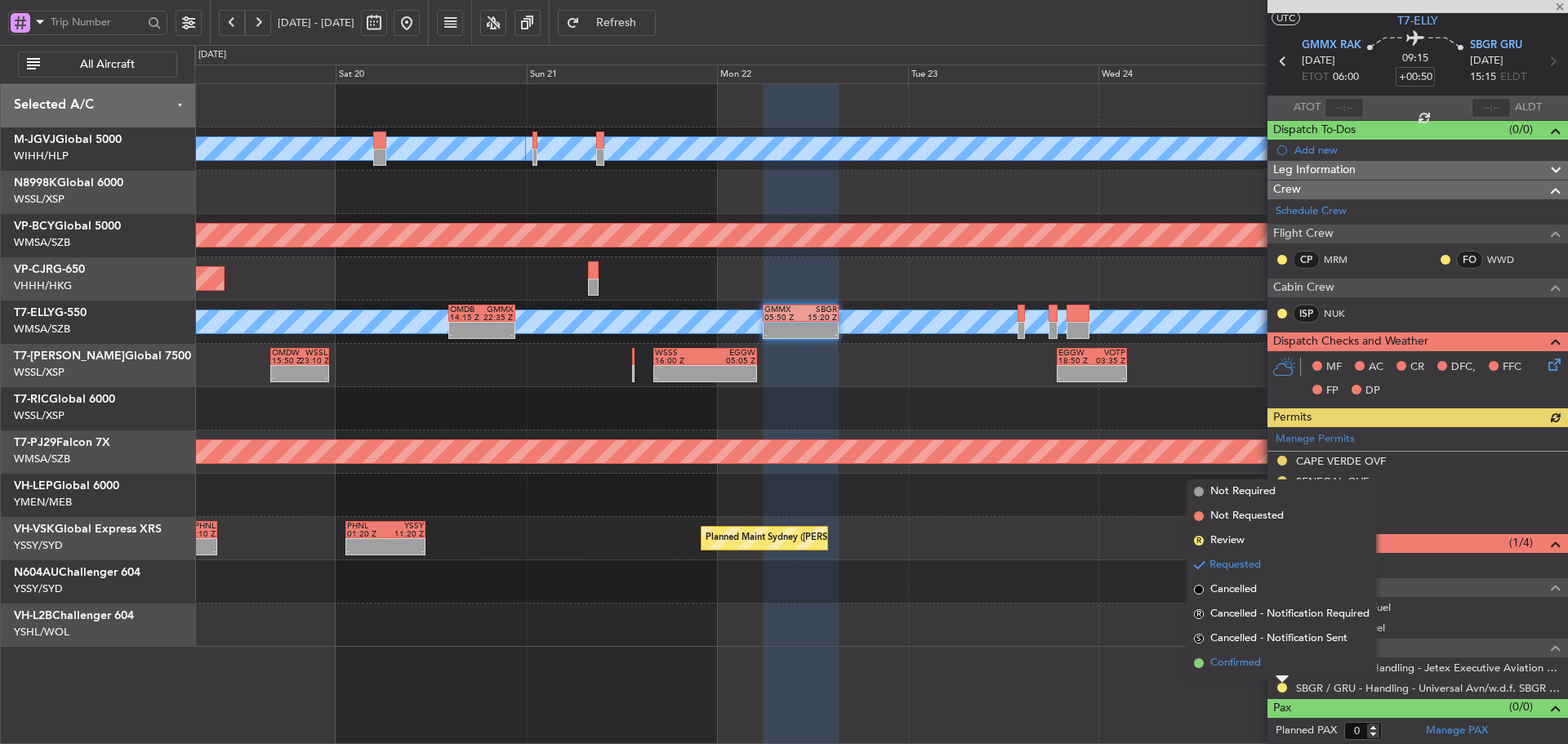
click at [1200, 662] on span at bounding box center [1198, 663] width 9 height 9
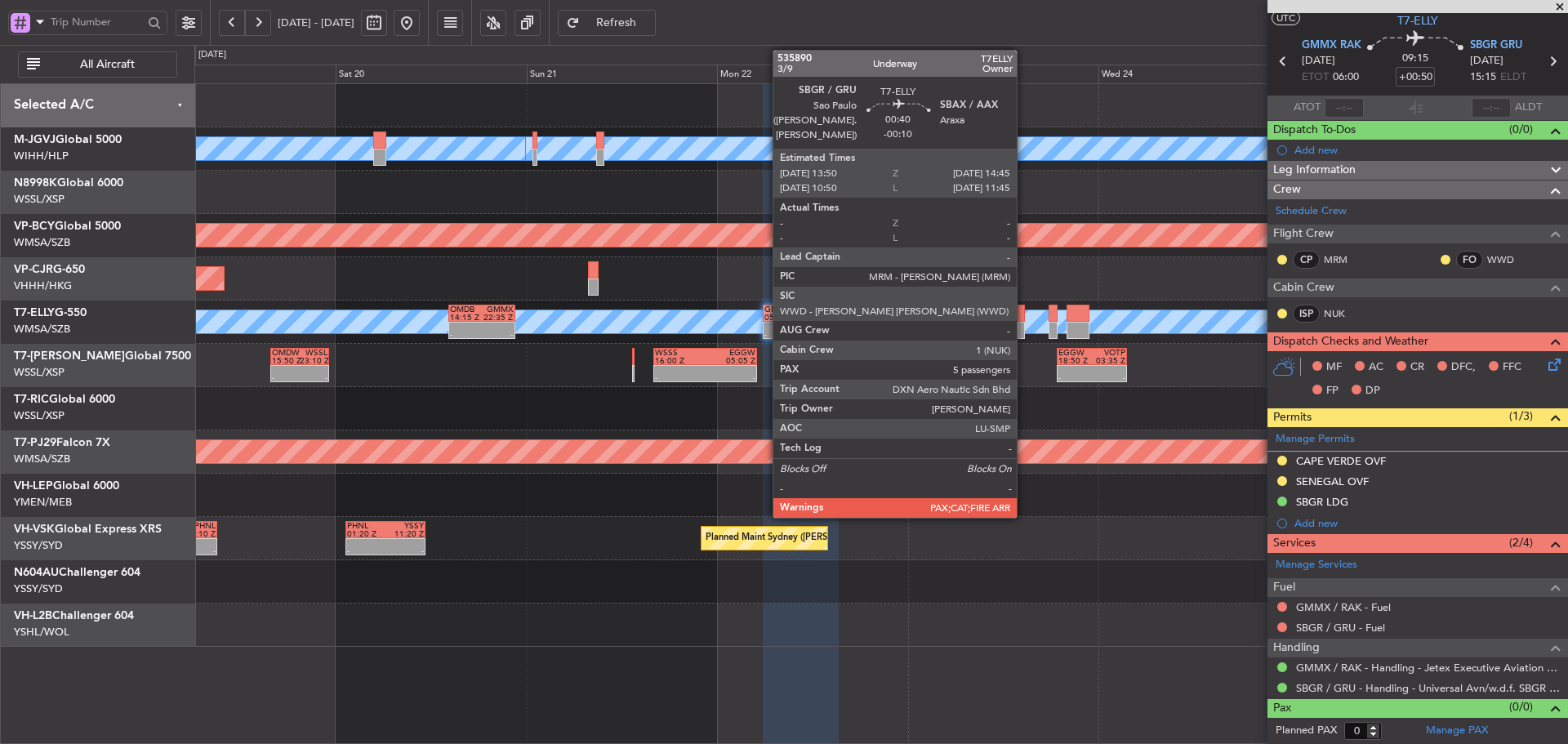
click at [1023, 322] on div at bounding box center [1021, 331] width 8 height 17
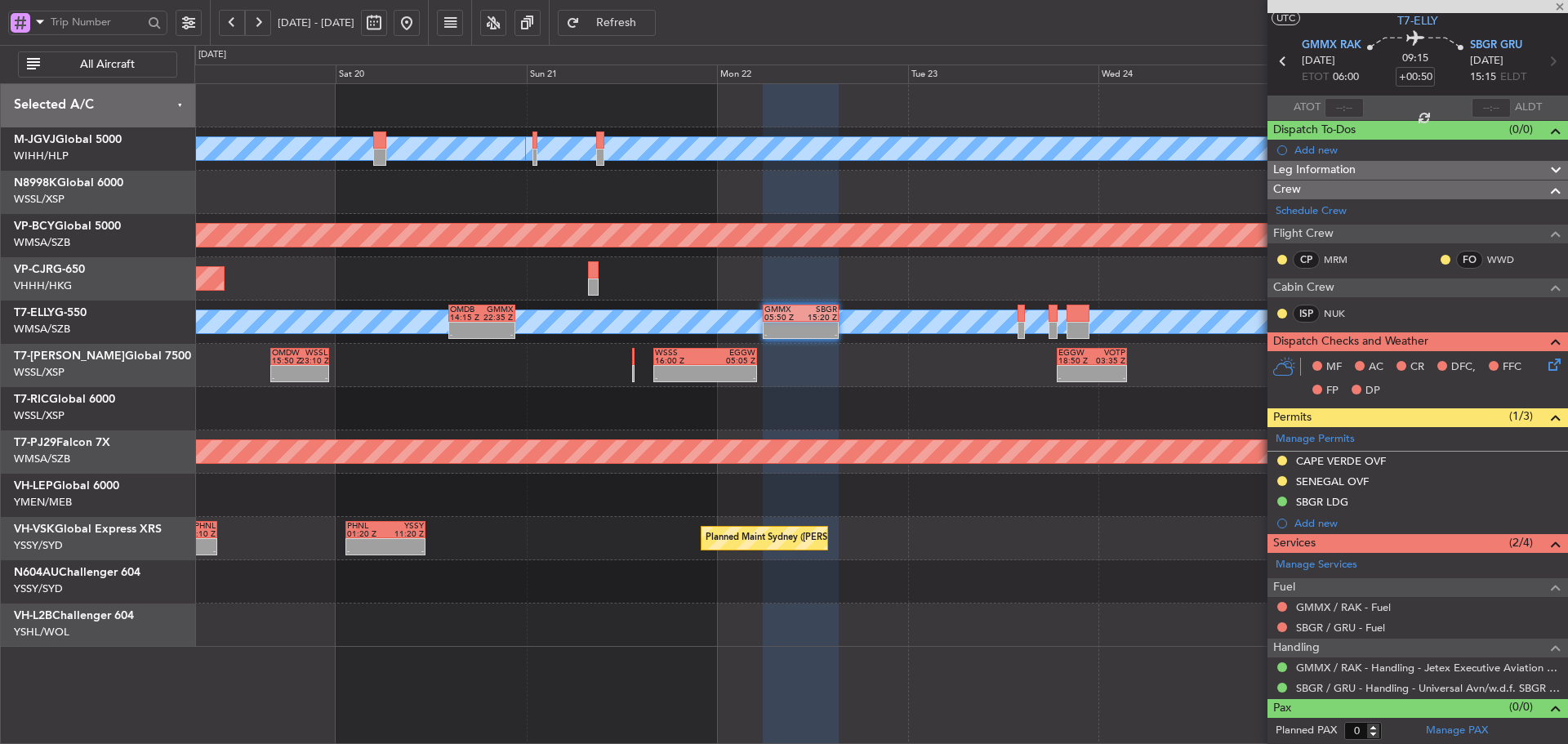
type input "-00:10"
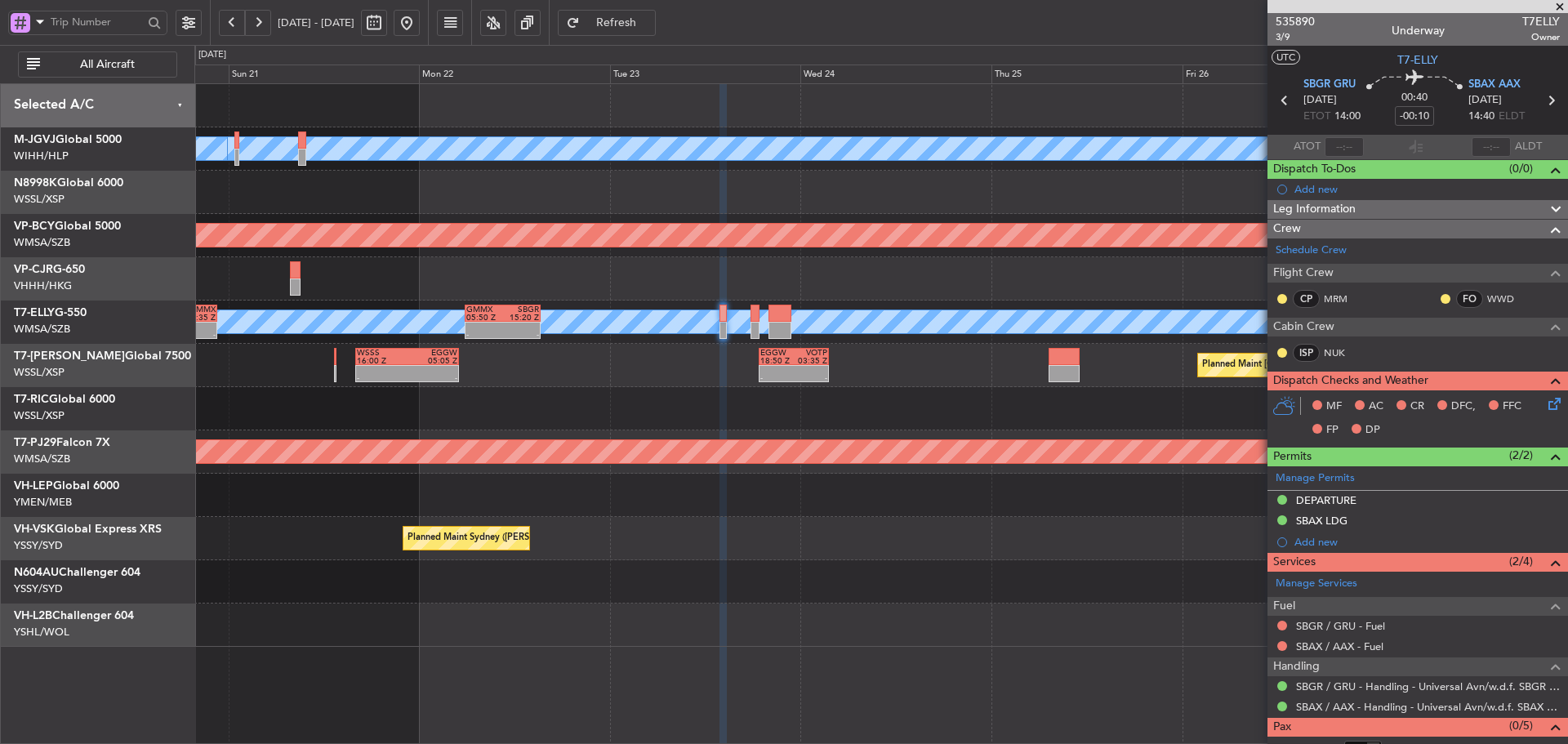
click at [891, 292] on div "Planned Maint [GEOGRAPHIC_DATA] ([GEOGRAPHIC_DATA] Intl)" at bounding box center [881, 278] width 1373 height 44
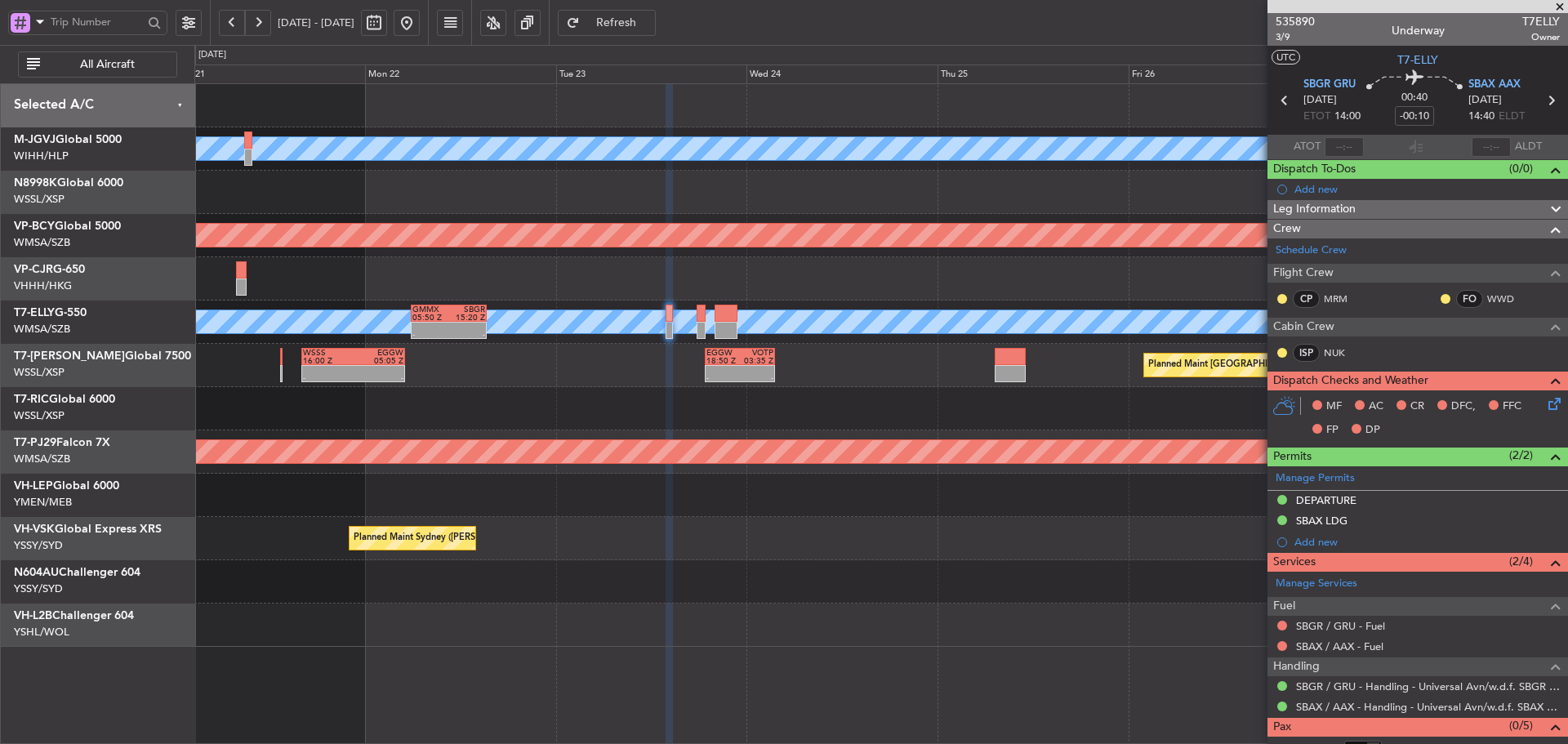
click at [914, 308] on div "MEL Jakarta (Halim Intl) MEL Jakarta (Halim Intl) MEL Jakarta (Halim Intl) Unpl…" at bounding box center [881, 366] width 1373 height 563
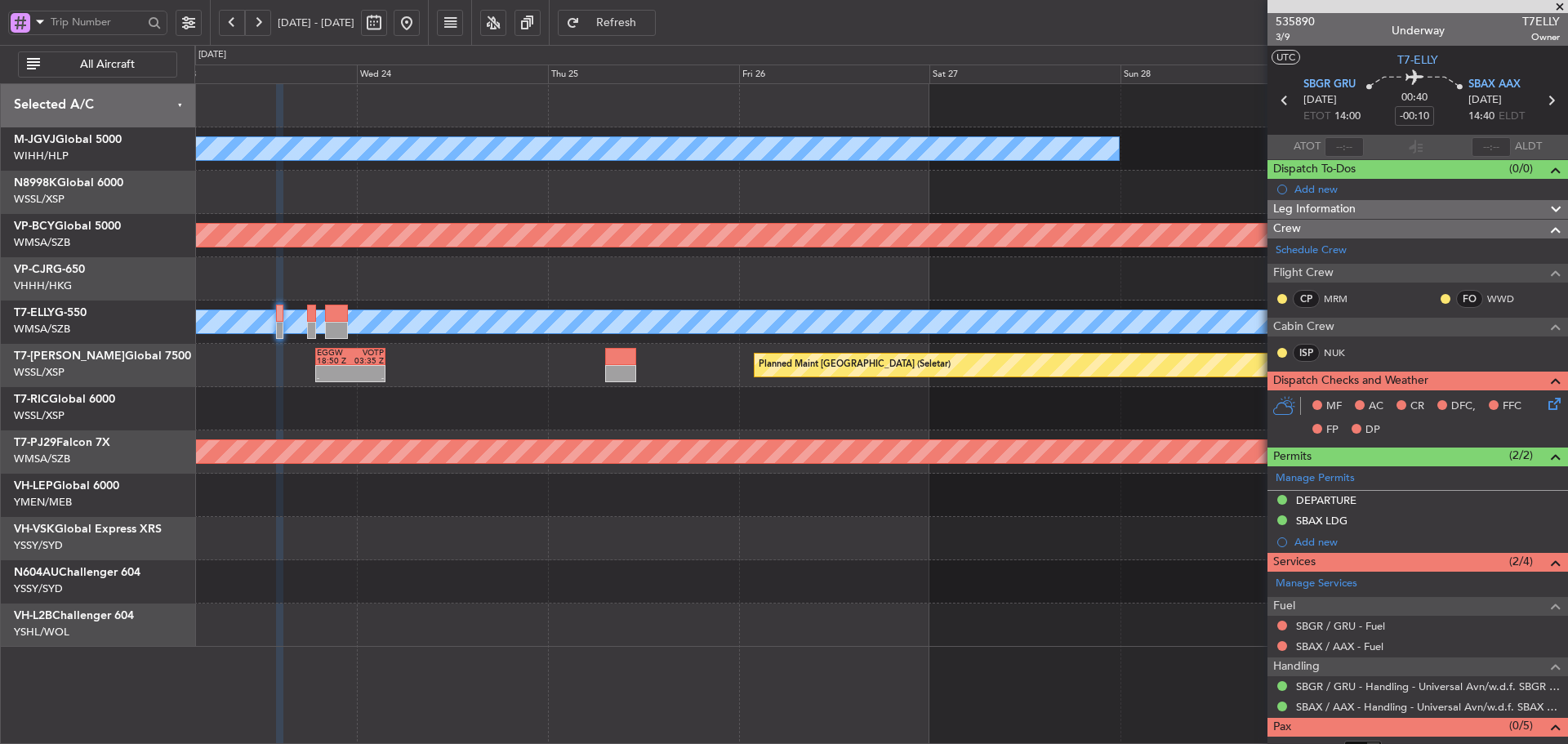
click at [805, 430] on div at bounding box center [881, 408] width 1373 height 44
click at [1561, 9] on span at bounding box center [1559, 7] width 16 height 15
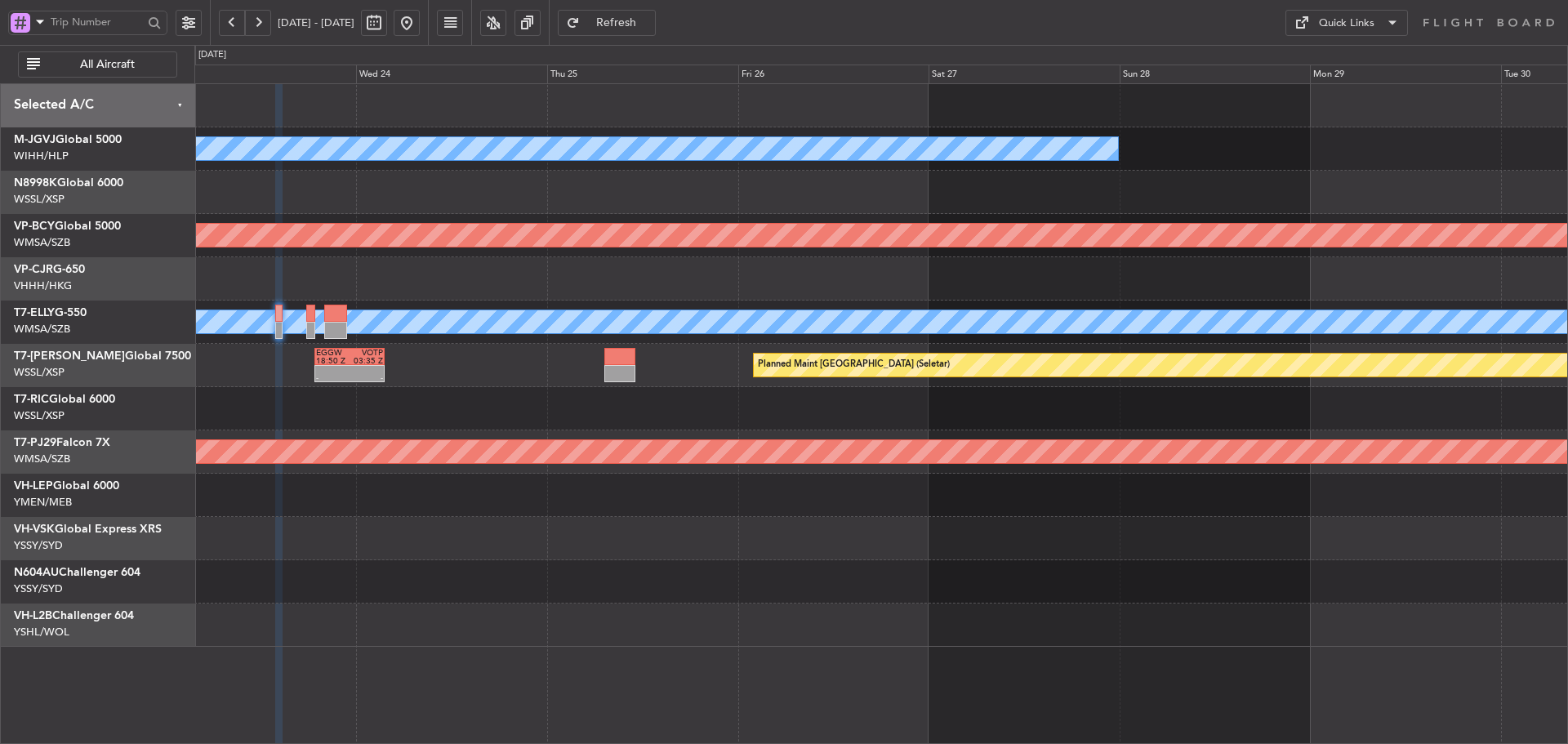
type input "0"
click at [1371, 28] on div "Quick Links" at bounding box center [1347, 23] width 56 height 16
click at [1350, 70] on button "Trip Builder" at bounding box center [1346, 62] width 122 height 39
click at [188, 25] on button at bounding box center [189, 22] width 26 height 26
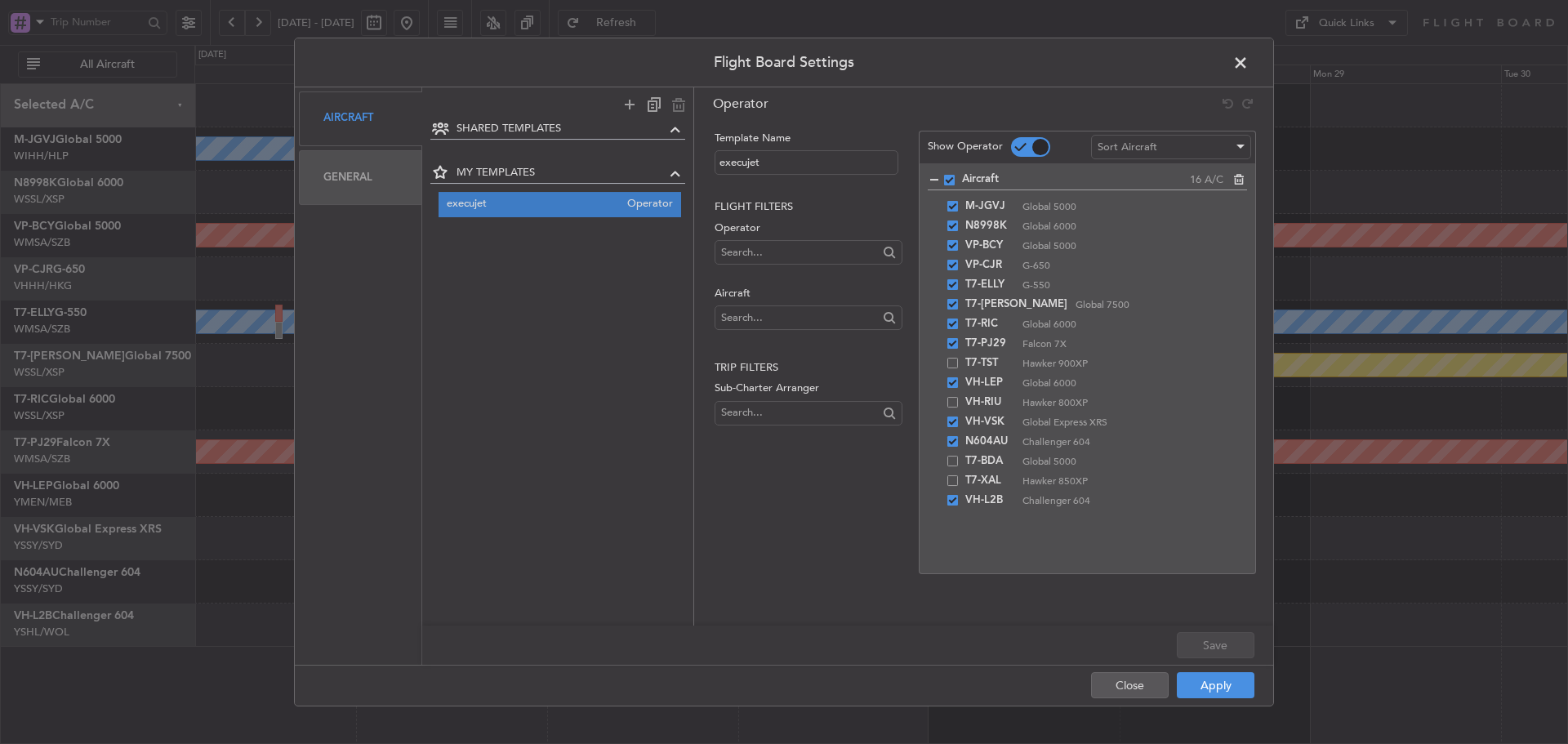
click at [327, 125] on div "Aircraft" at bounding box center [360, 119] width 123 height 55
click at [369, 186] on div "General" at bounding box center [360, 178] width 123 height 55
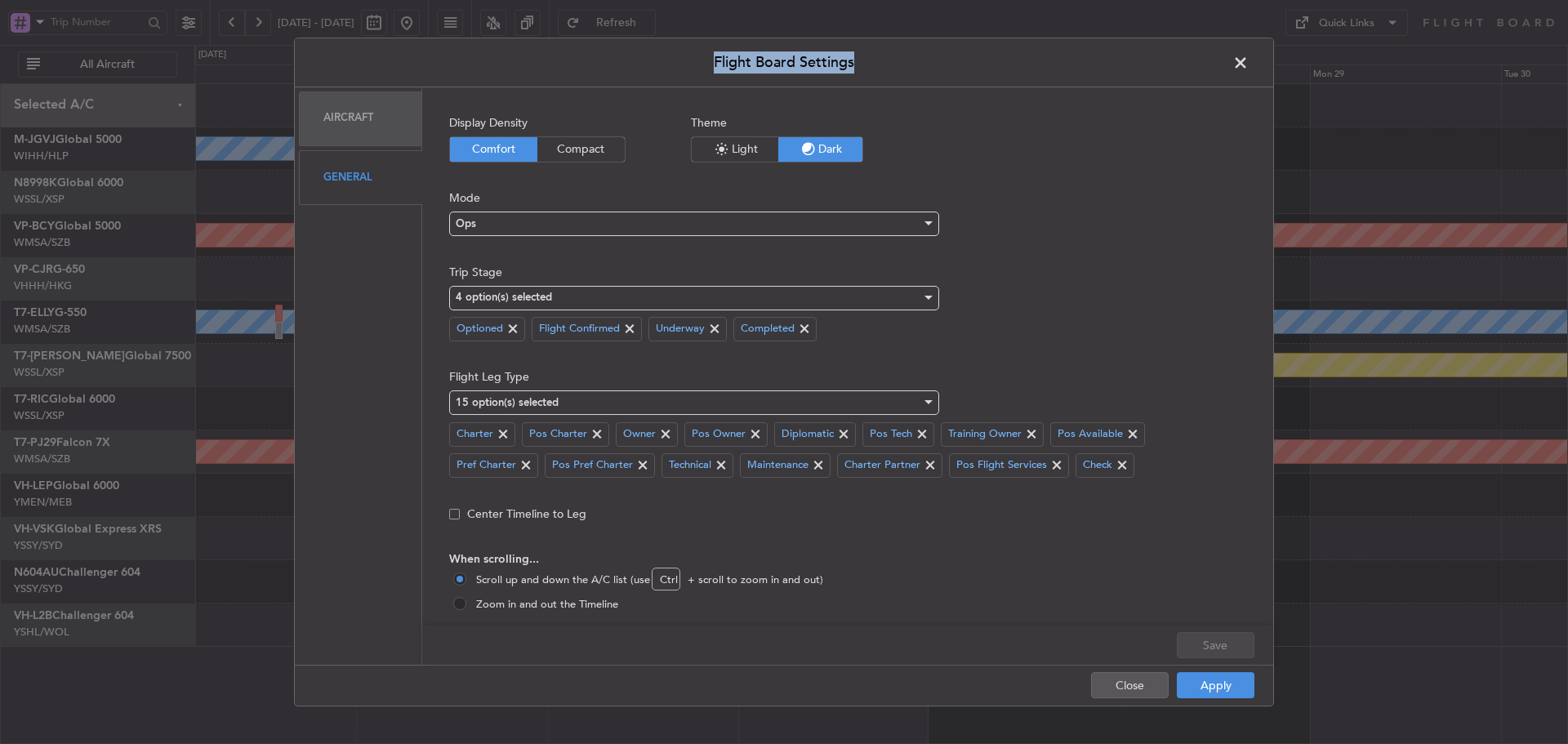
drag, startPoint x: 1240, startPoint y: 70, endPoint x: 1222, endPoint y: 71, distance: 18.0
click at [1222, 71] on div "Flight Board Settings Aircraft General Display Density Comfort Compact Theme Li…" at bounding box center [784, 372] width 980 height 670
click at [1222, 71] on header "Flight Board Settings" at bounding box center [784, 62] width 979 height 49
click at [1249, 68] on span at bounding box center [1249, 67] width 0 height 32
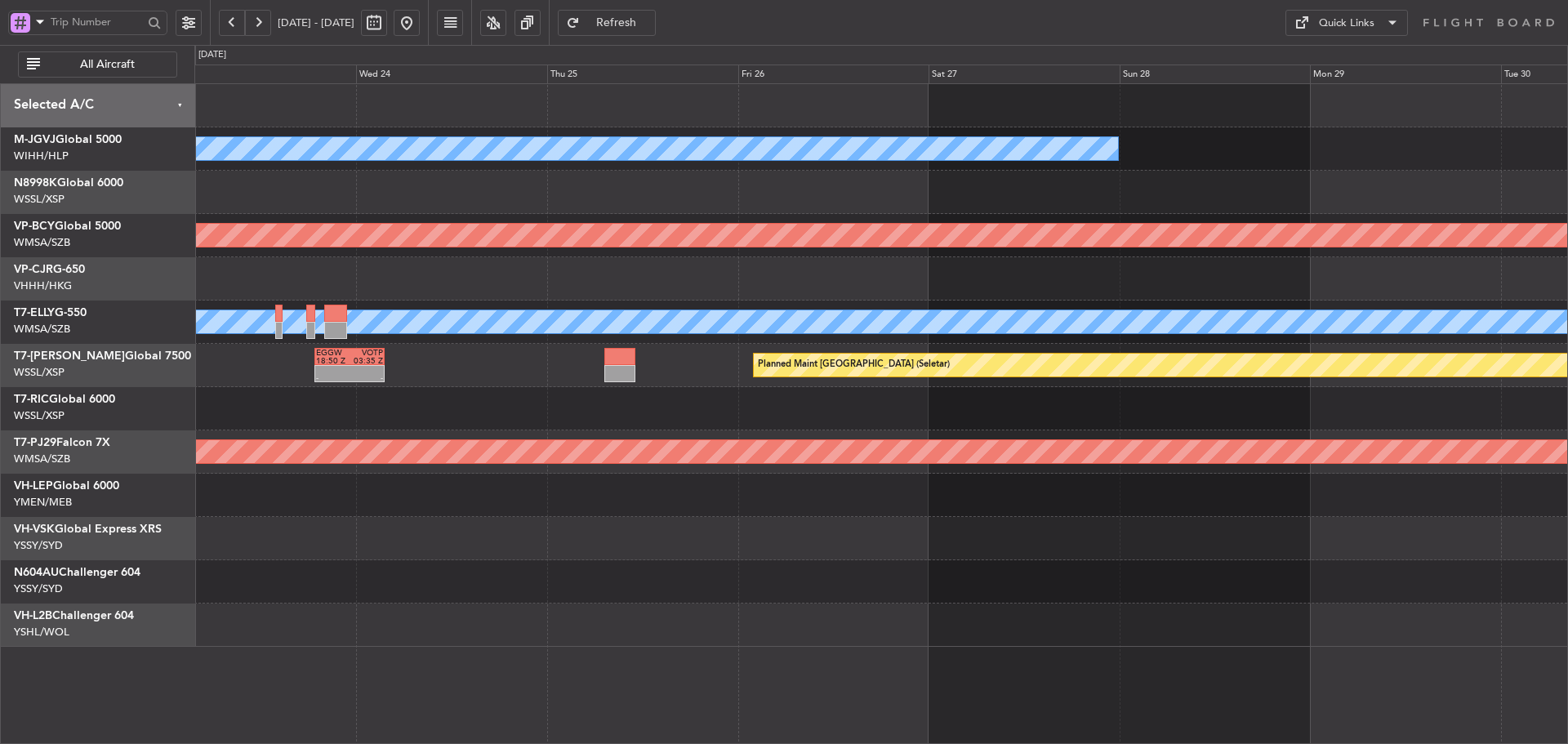
click at [1341, 27] on div "Quick Links" at bounding box center [1347, 23] width 56 height 16
click at [1341, 73] on button "Trip Builder" at bounding box center [1346, 62] width 122 height 39
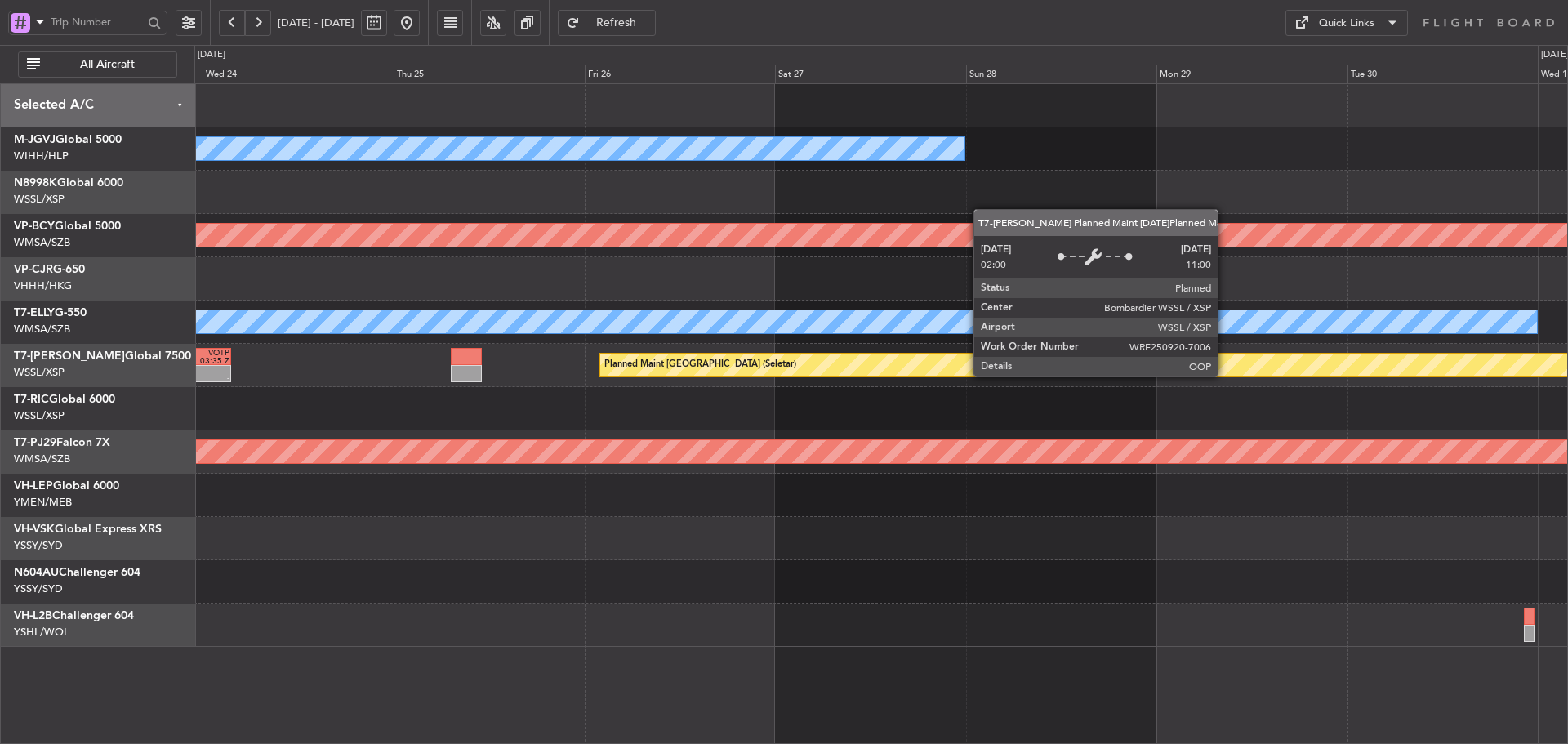
click at [625, 384] on div "Planned Maint Singapore (Seletar) - - EGGW 18:50 Z VOTP 03:35 Z WSSS 16:00 Z EG…" at bounding box center [881, 366] width 1373 height 44
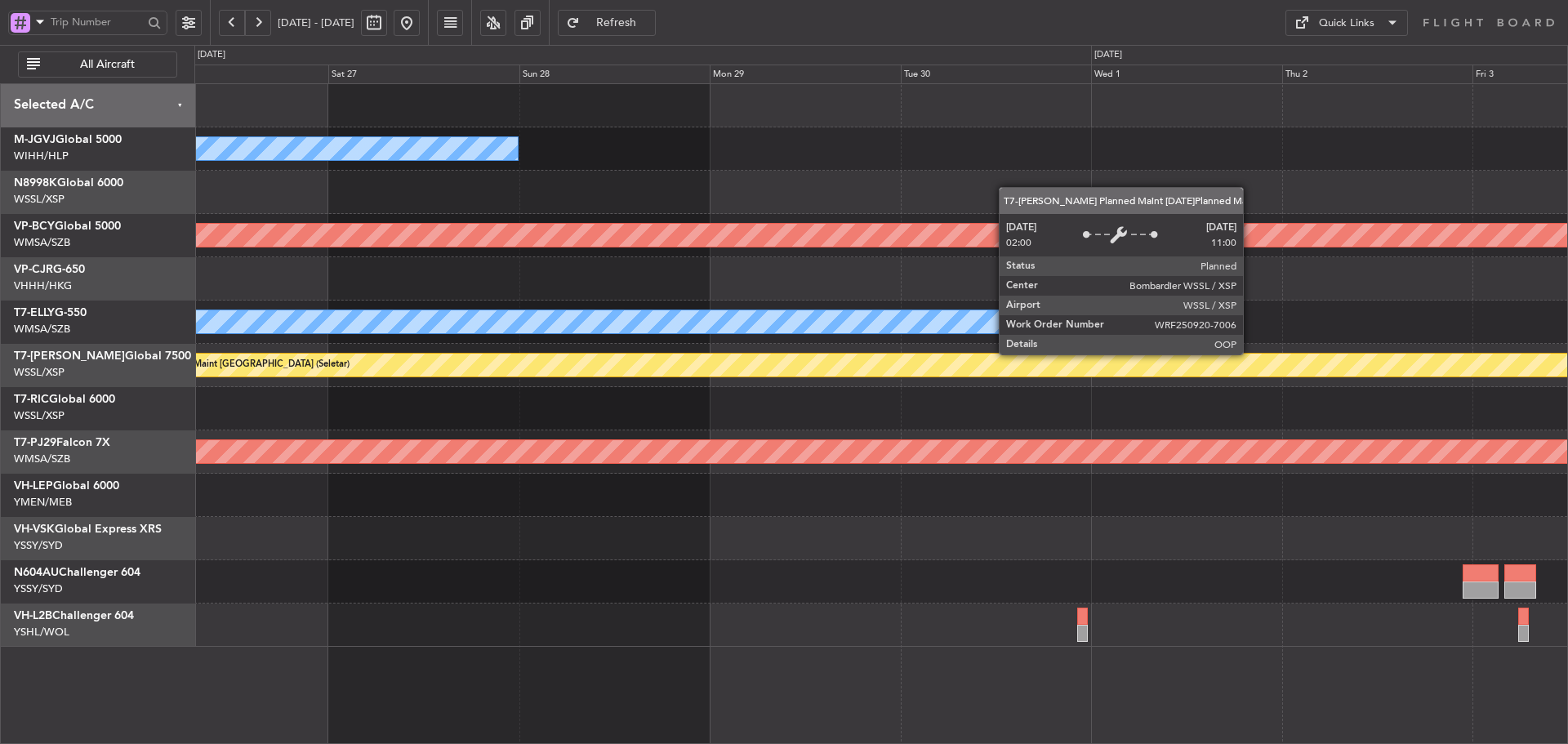
click at [562, 378] on div "Planned Maint [GEOGRAPHIC_DATA] (Seletar)" at bounding box center [1047, 366] width 1788 height 26
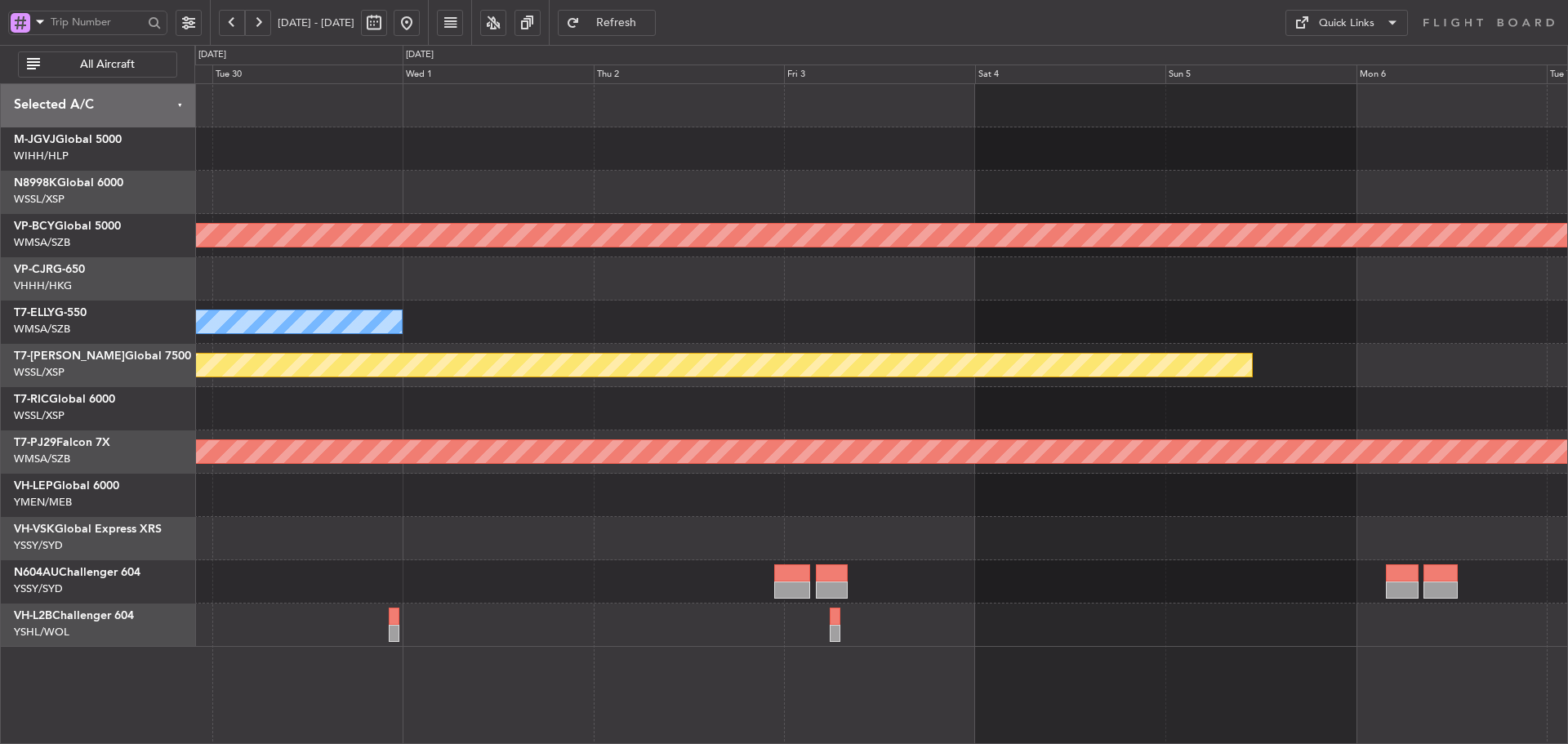
click at [584, 352] on div "Unplanned Maint [GEOGRAPHIC_DATA] (Sultan [PERSON_NAME] [PERSON_NAME] - Subang)…" at bounding box center [881, 366] width 1373 height 563
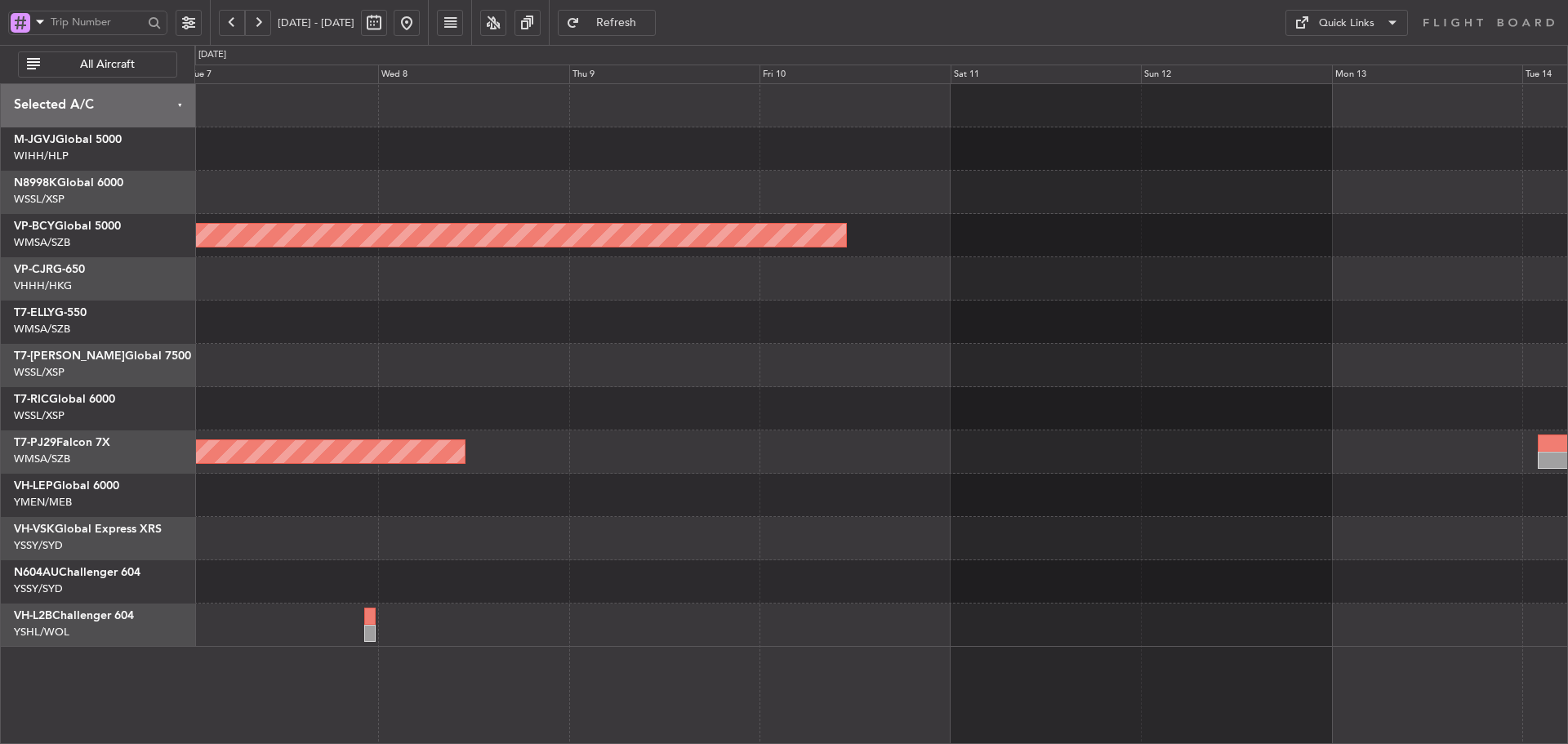
click at [552, 338] on div at bounding box center [881, 322] width 1373 height 44
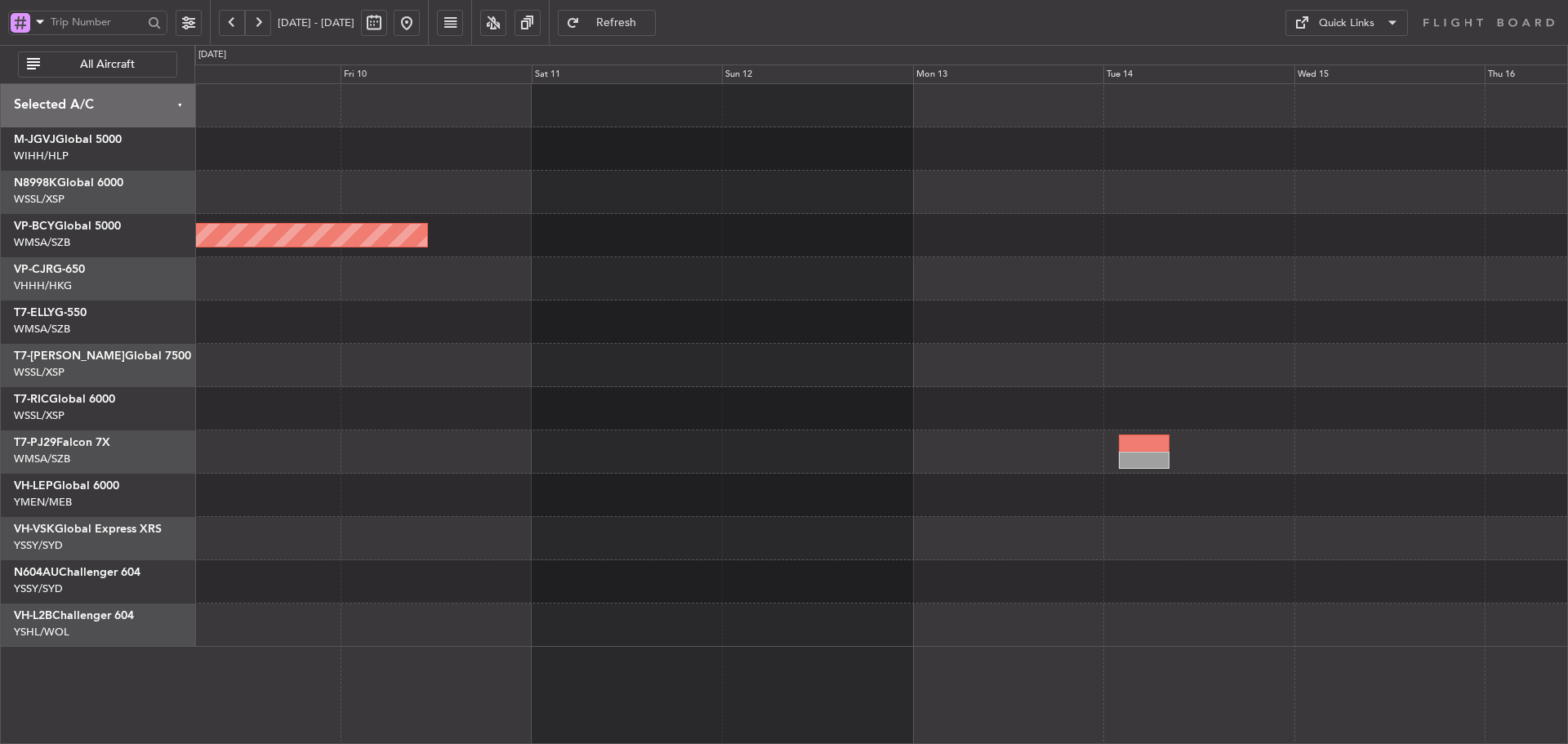
click at [740, 355] on div "Unplanned Maint [GEOGRAPHIC_DATA] (Sultan [PERSON_NAME] [PERSON_NAME] - Subang)…" at bounding box center [881, 366] width 1373 height 563
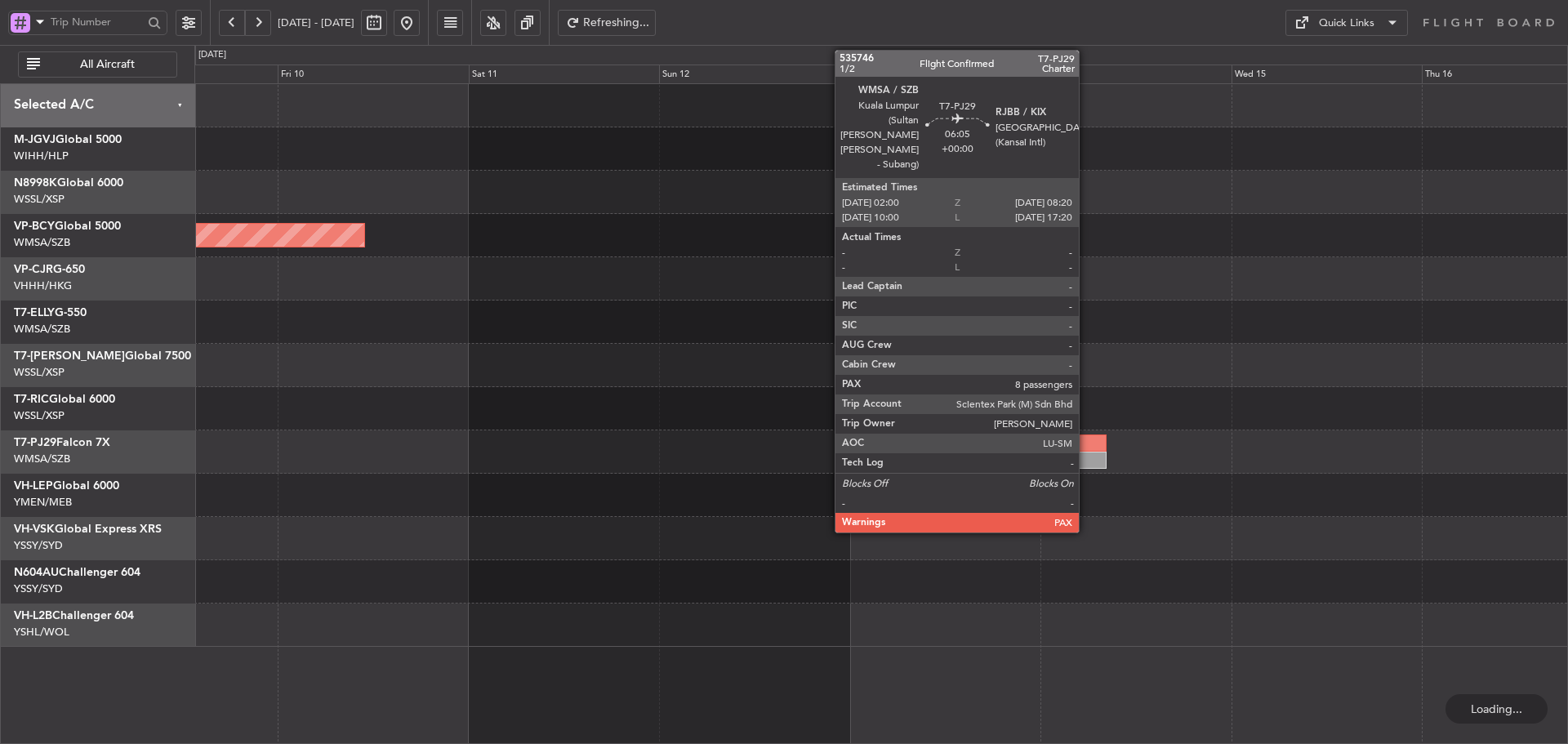
click at [1086, 454] on div at bounding box center [1081, 460] width 50 height 17
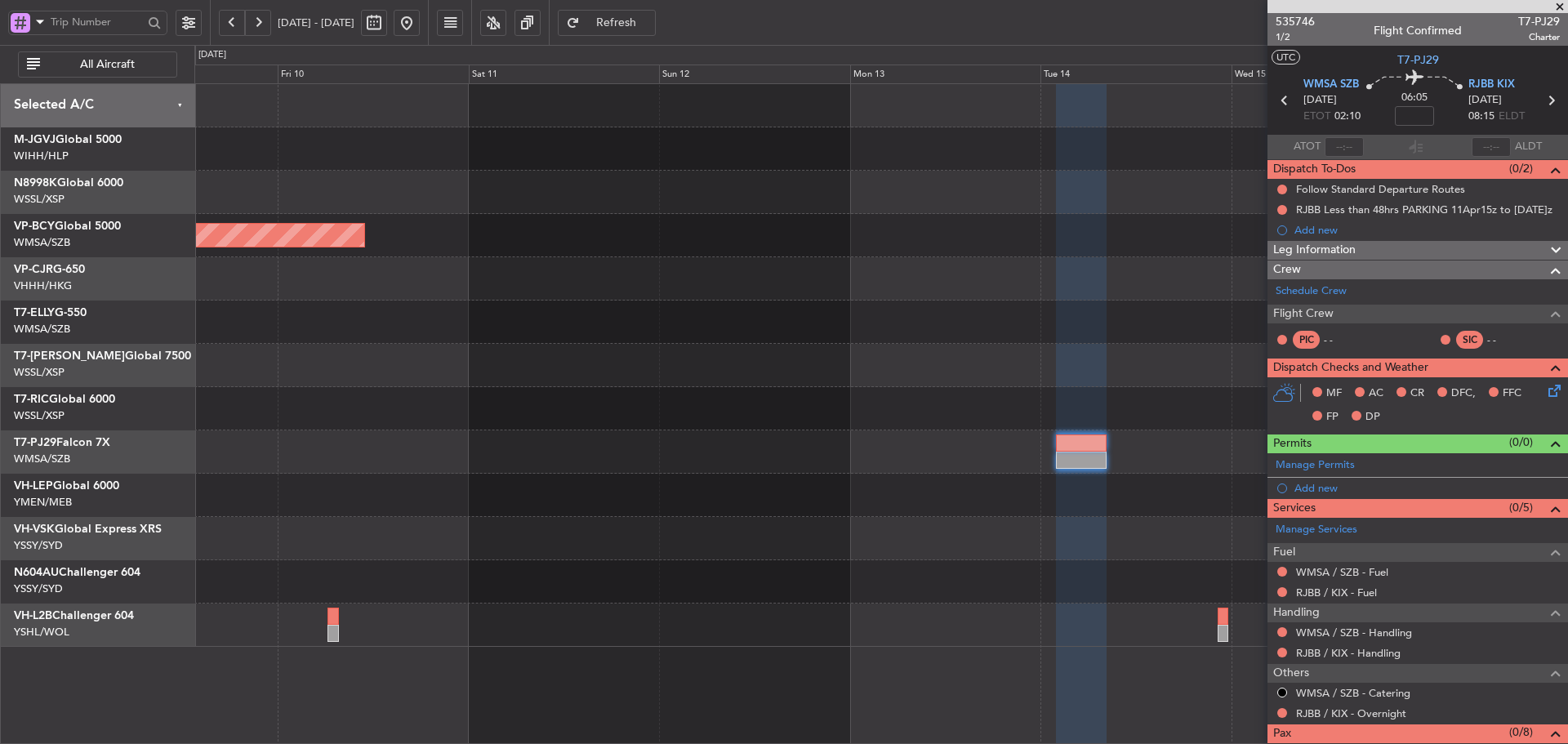
click at [475, 425] on div at bounding box center [881, 408] width 1373 height 44
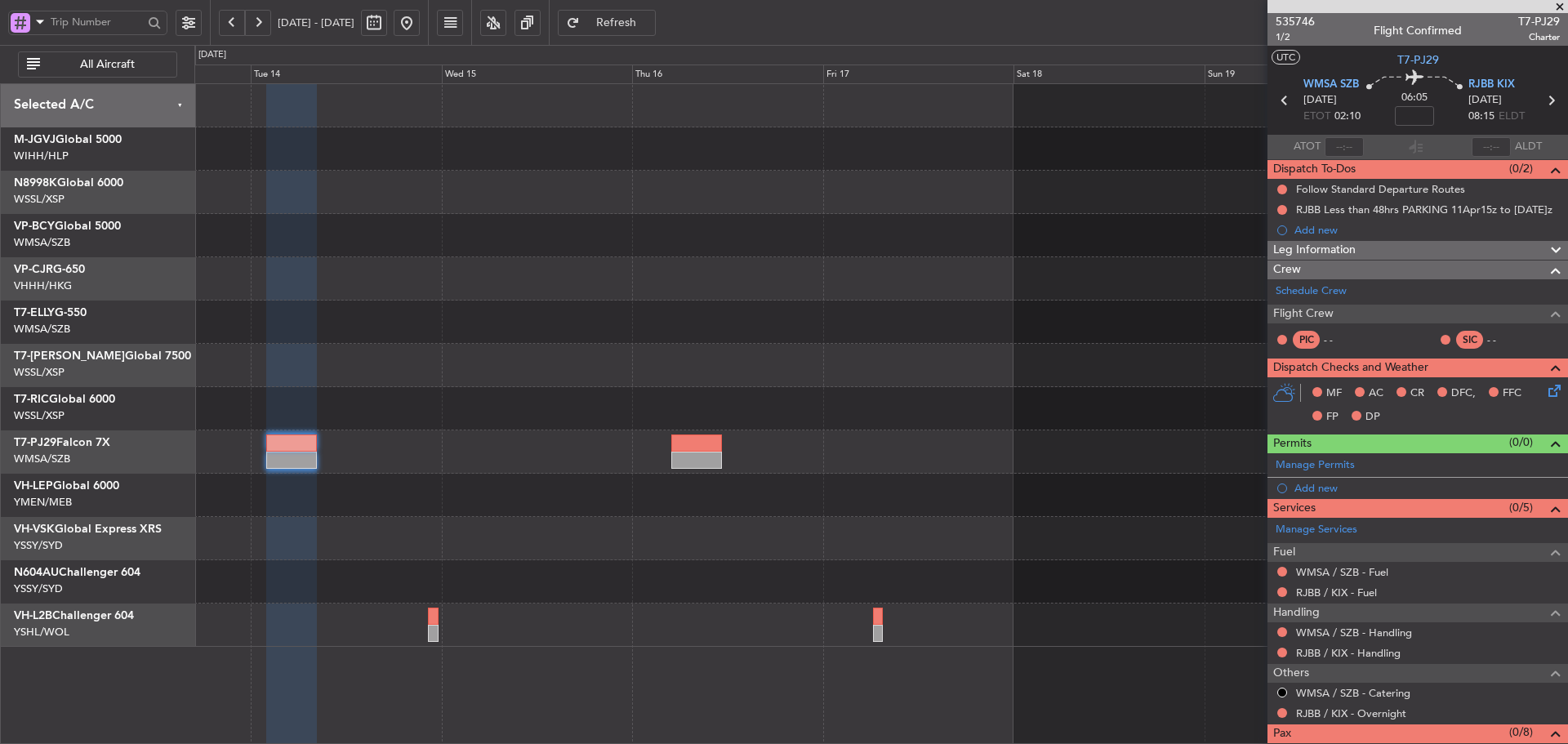
click at [402, 390] on div at bounding box center [881, 366] width 1373 height 563
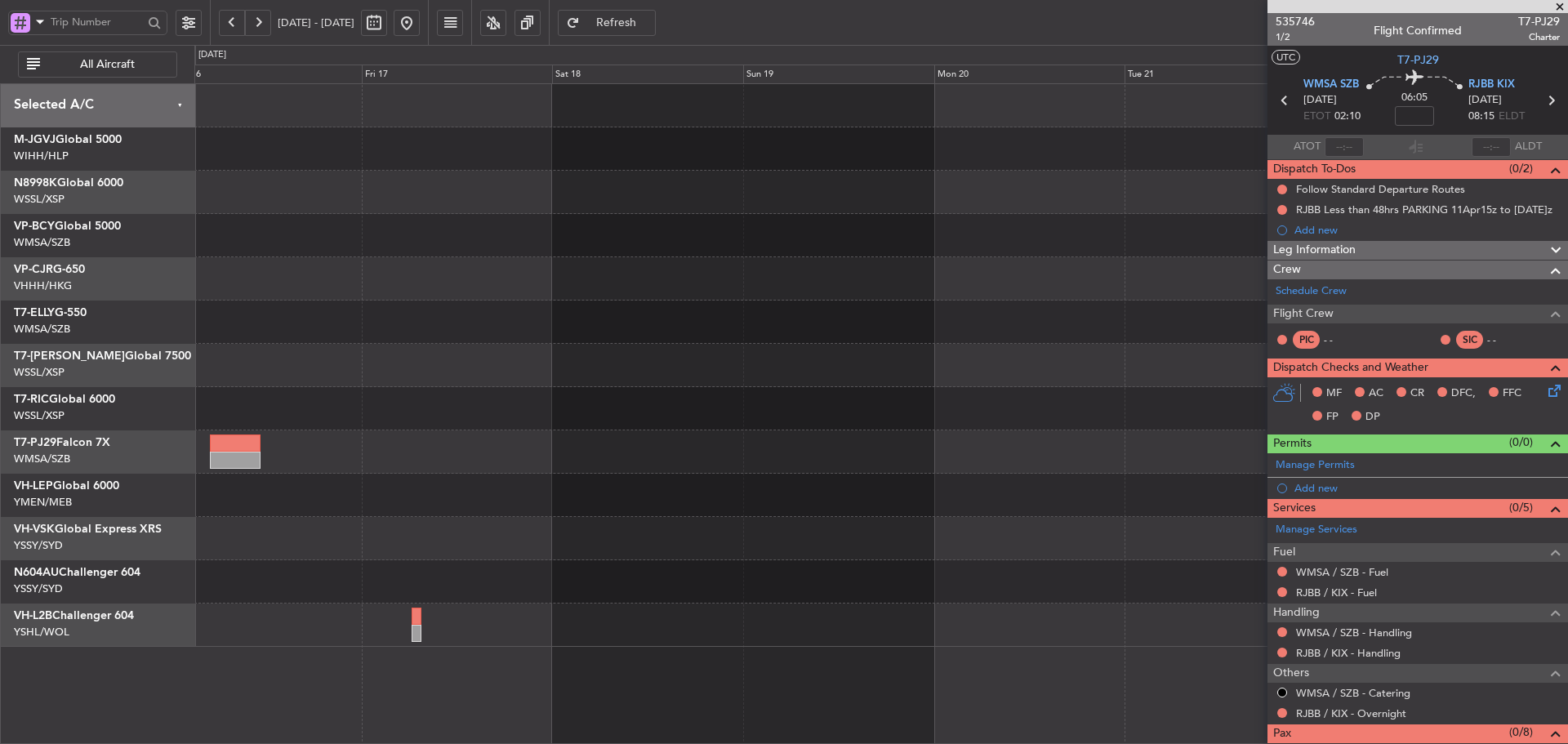
click at [464, 384] on div at bounding box center [881, 366] width 1373 height 44
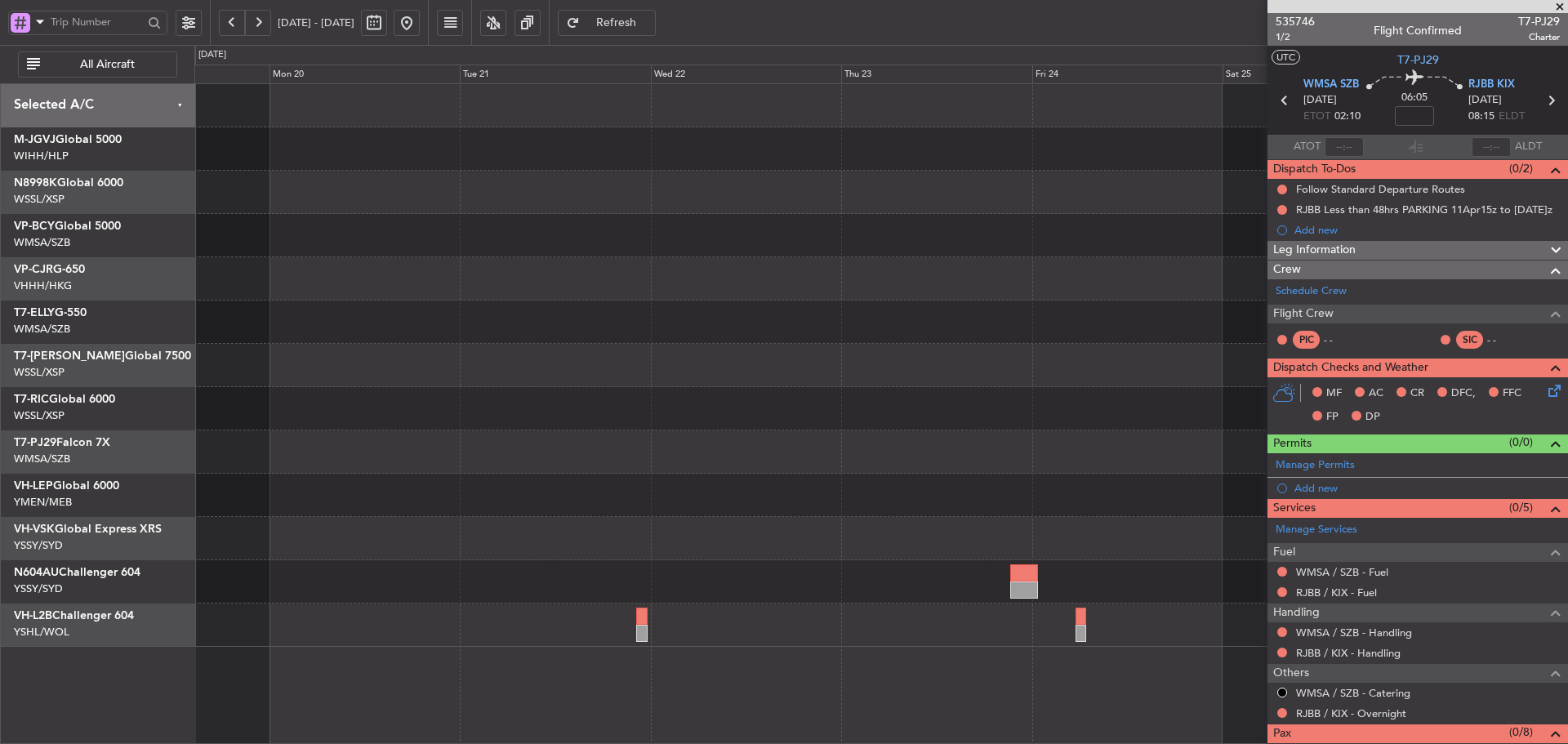
click at [296, 393] on div at bounding box center [881, 366] width 1373 height 563
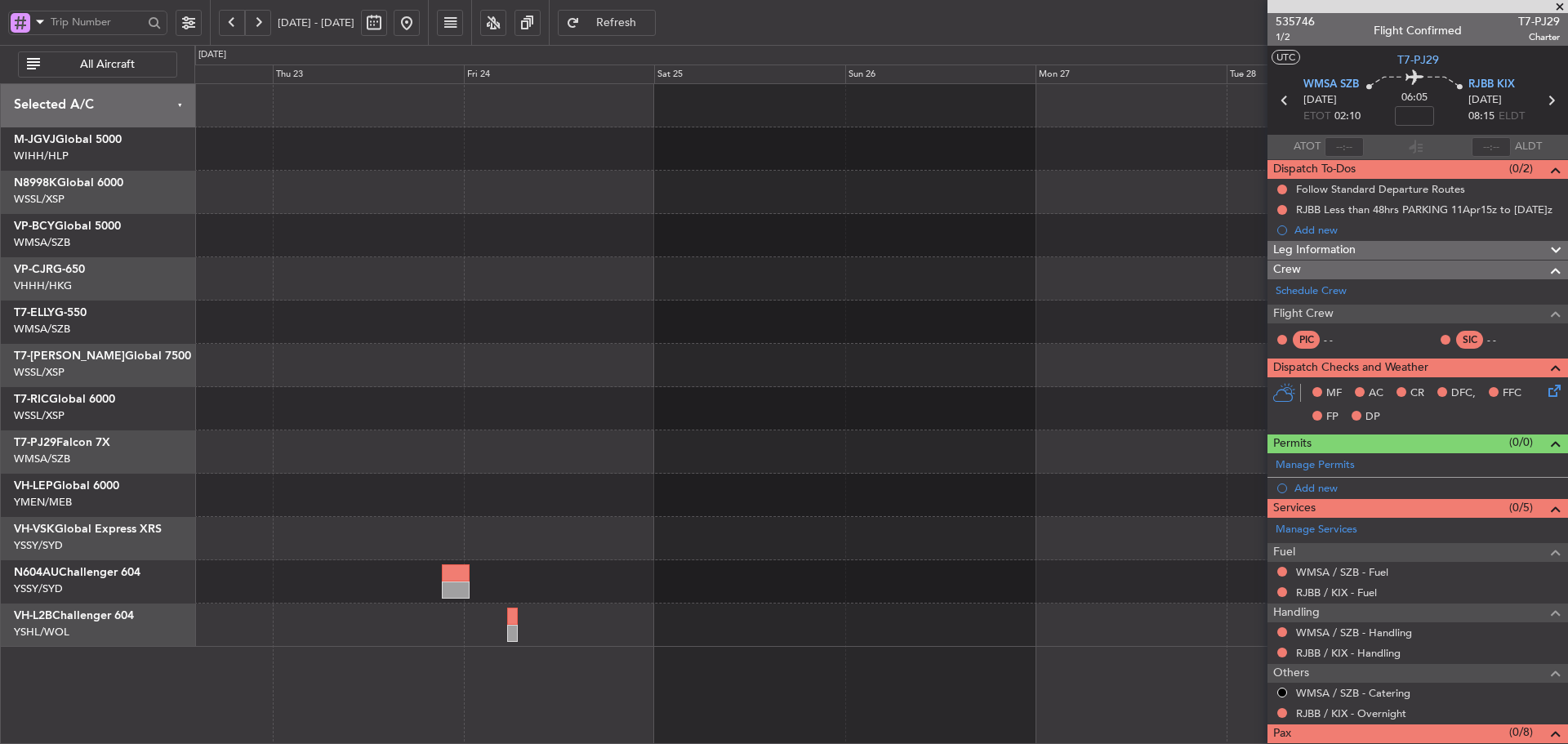
click at [473, 399] on div at bounding box center [881, 366] width 1373 height 563
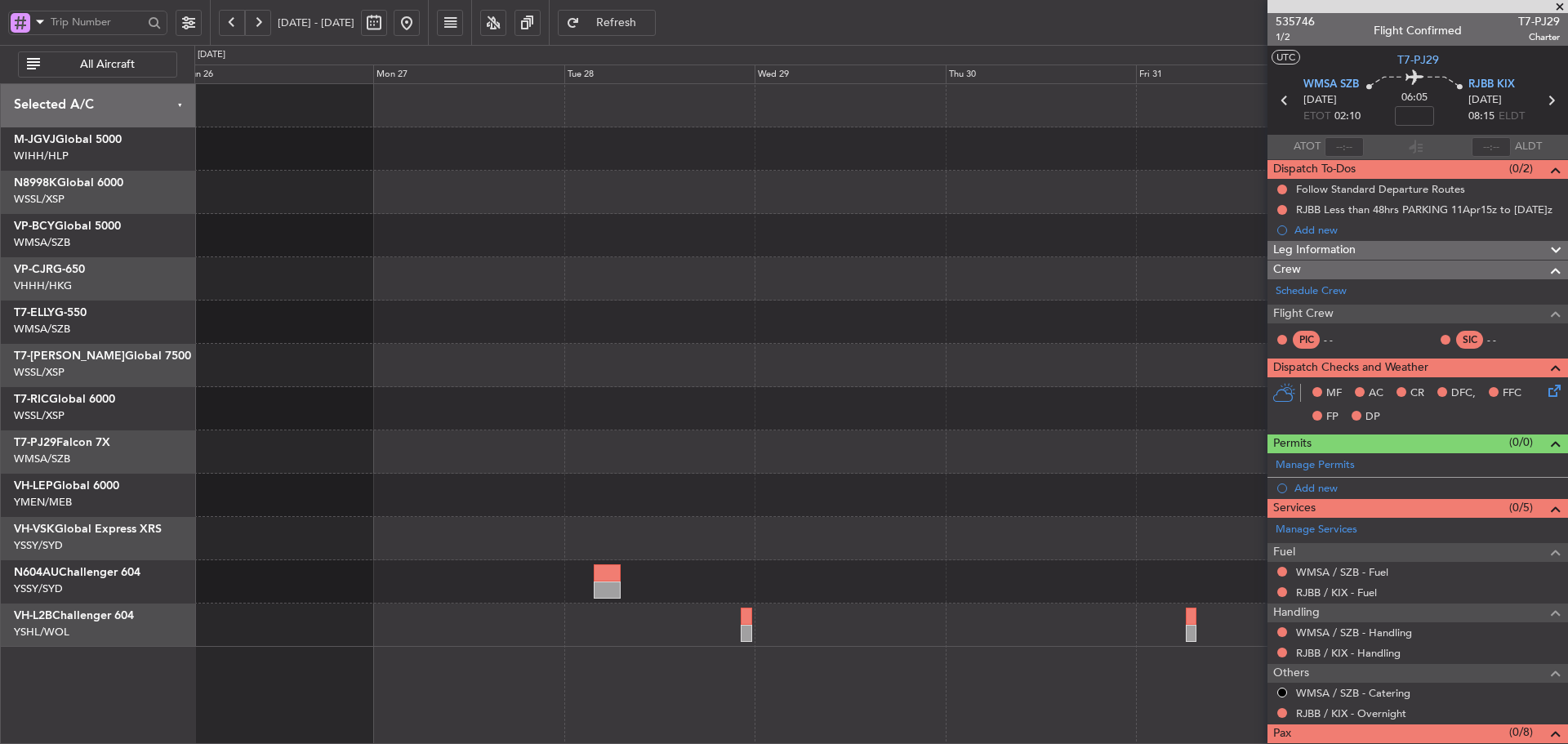
click at [630, 443] on div "Planned Maint Sydney ([PERSON_NAME] Intl)" at bounding box center [881, 366] width 1373 height 563
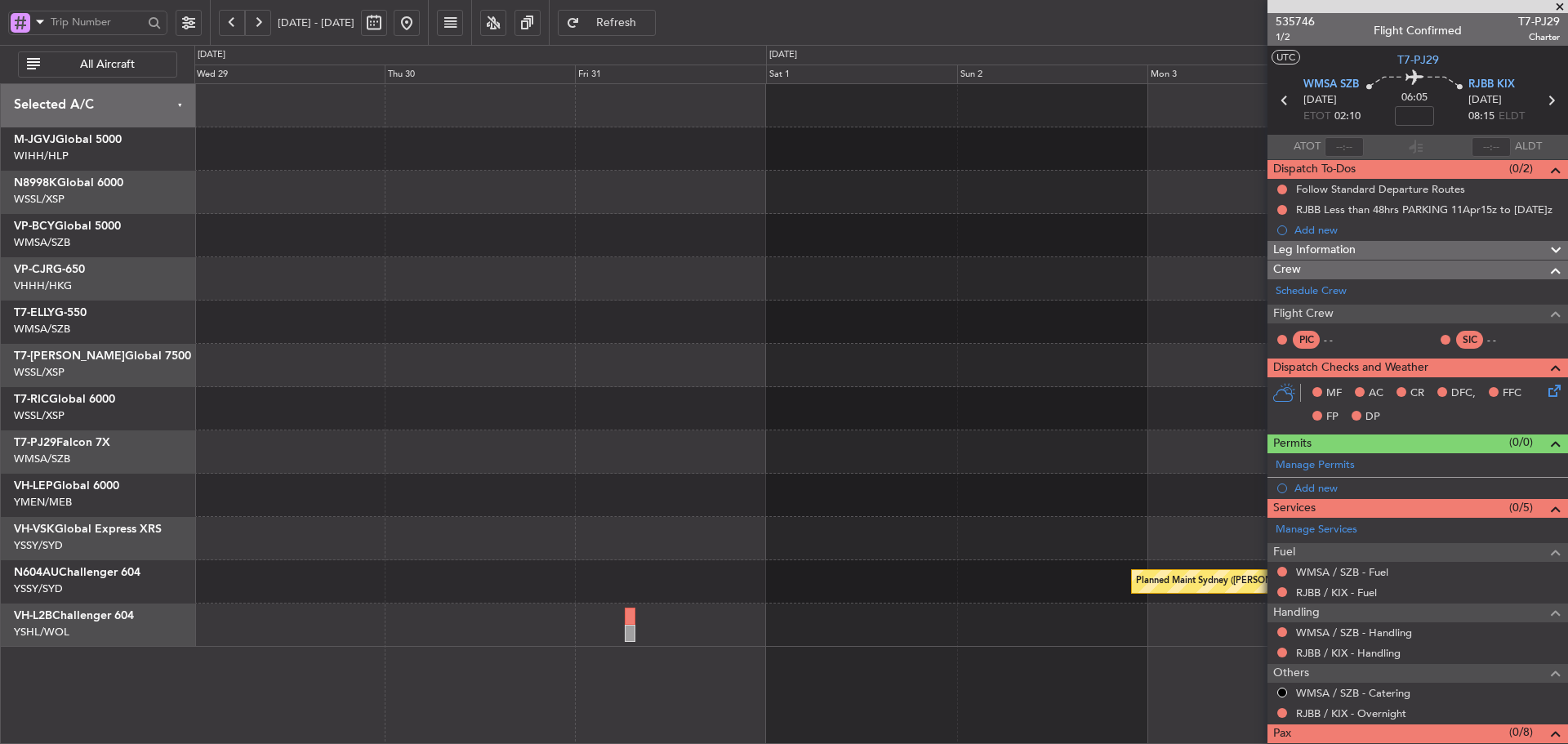
click at [752, 394] on div at bounding box center [881, 408] width 1373 height 44
click at [1563, 9] on span at bounding box center [1559, 7] width 16 height 15
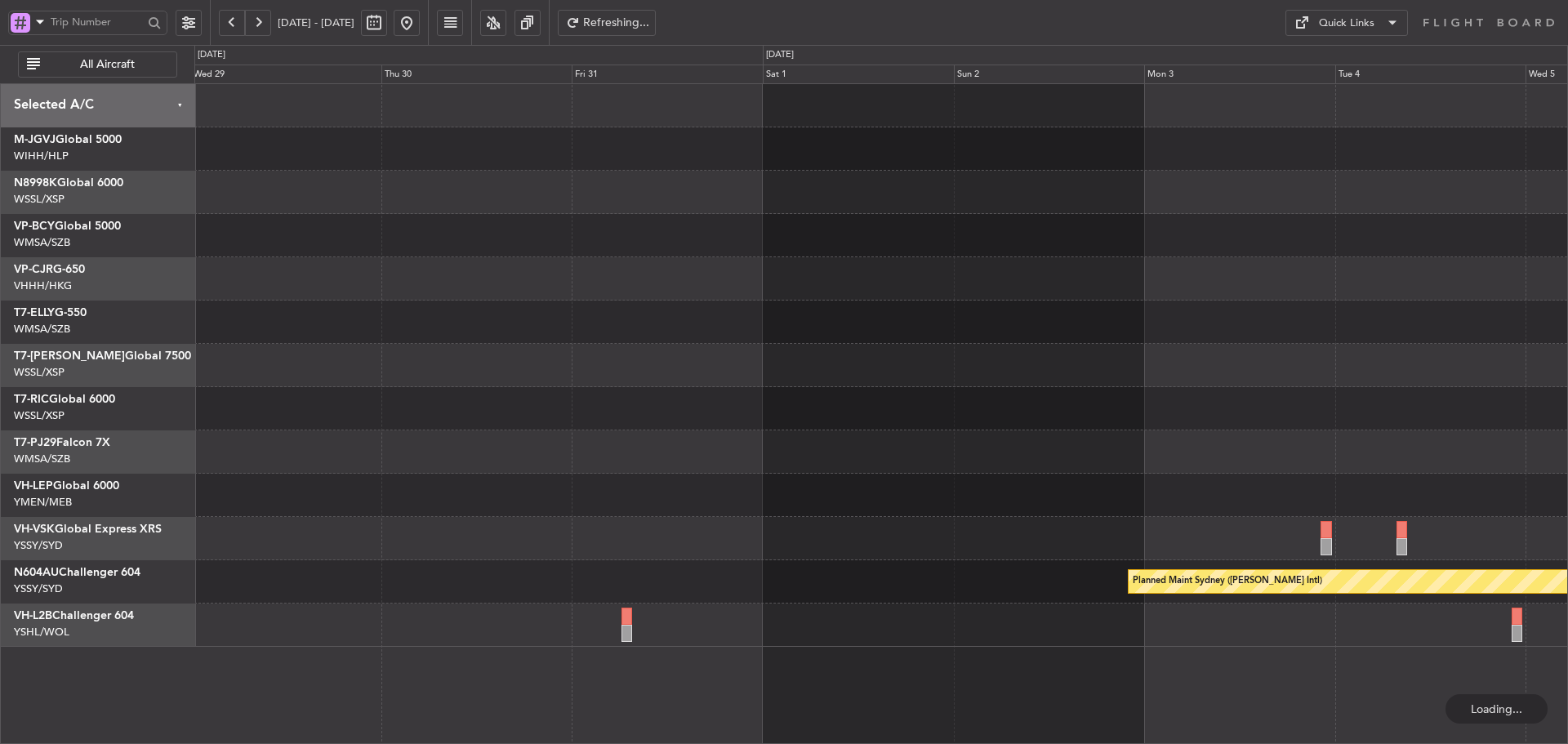
type input "0"
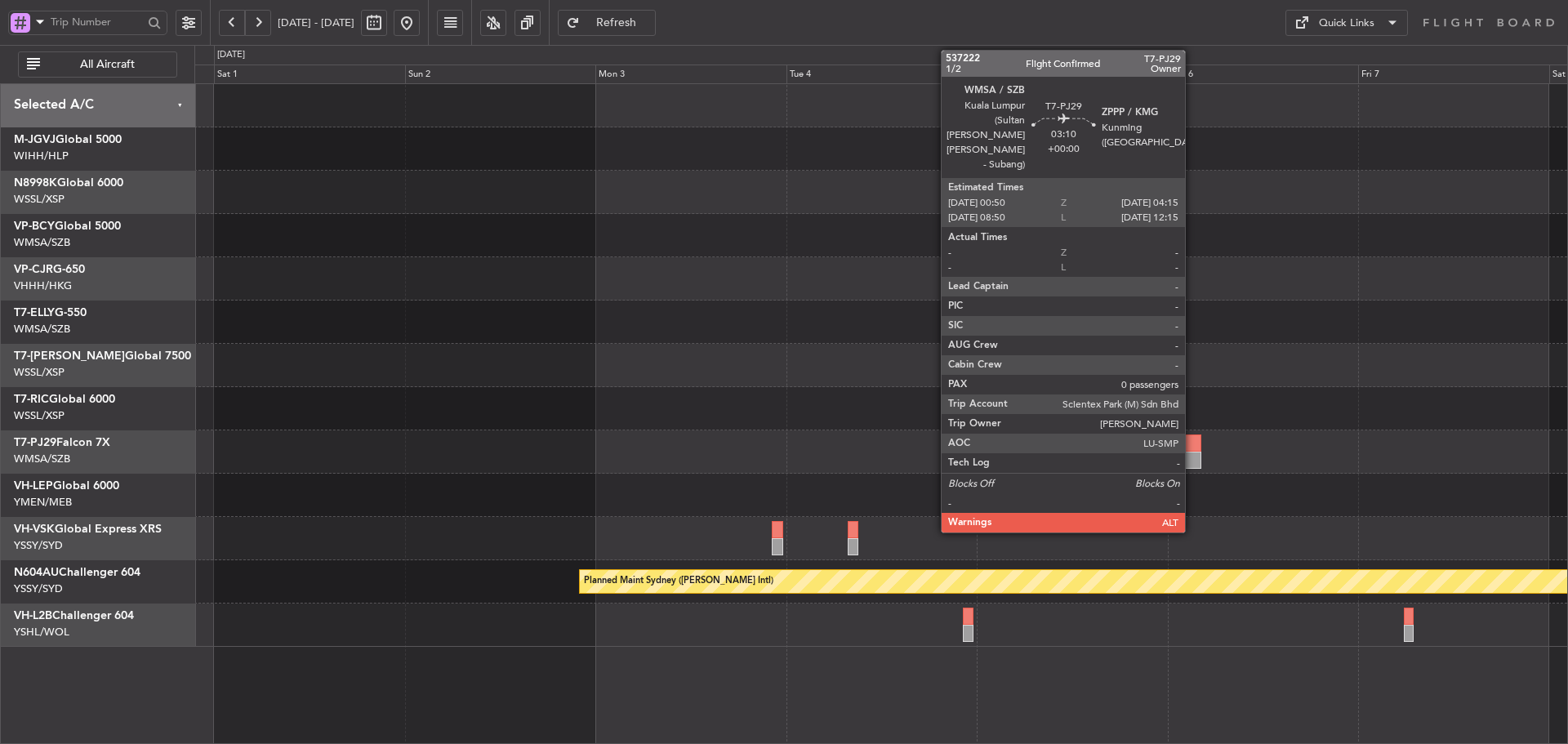
click at [1192, 452] on div at bounding box center [1187, 460] width 28 height 17
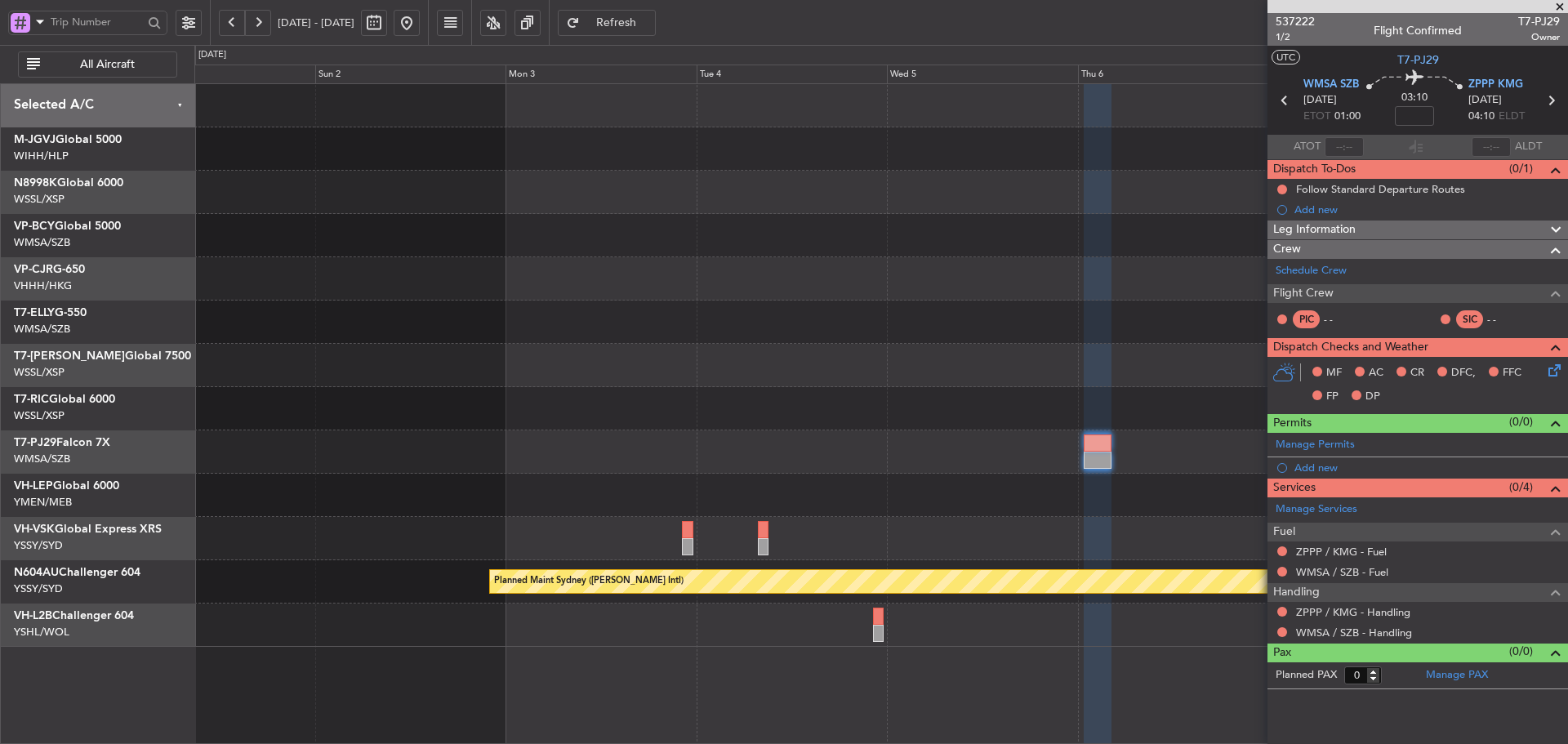
click at [1024, 323] on div at bounding box center [881, 322] width 1373 height 44
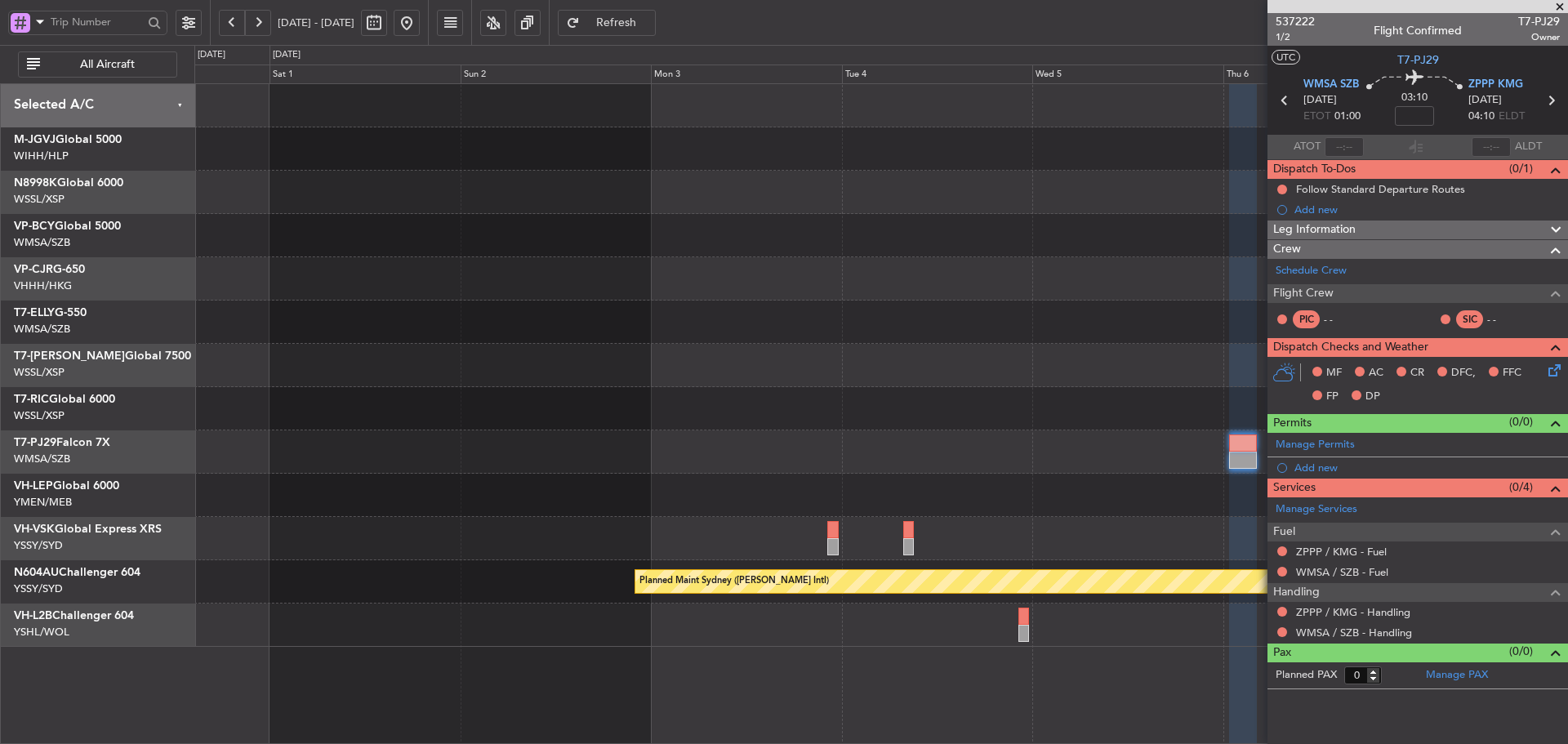
click at [923, 381] on div "Planned Maint Sydney ([PERSON_NAME] Intl)" at bounding box center [881, 366] width 1373 height 563
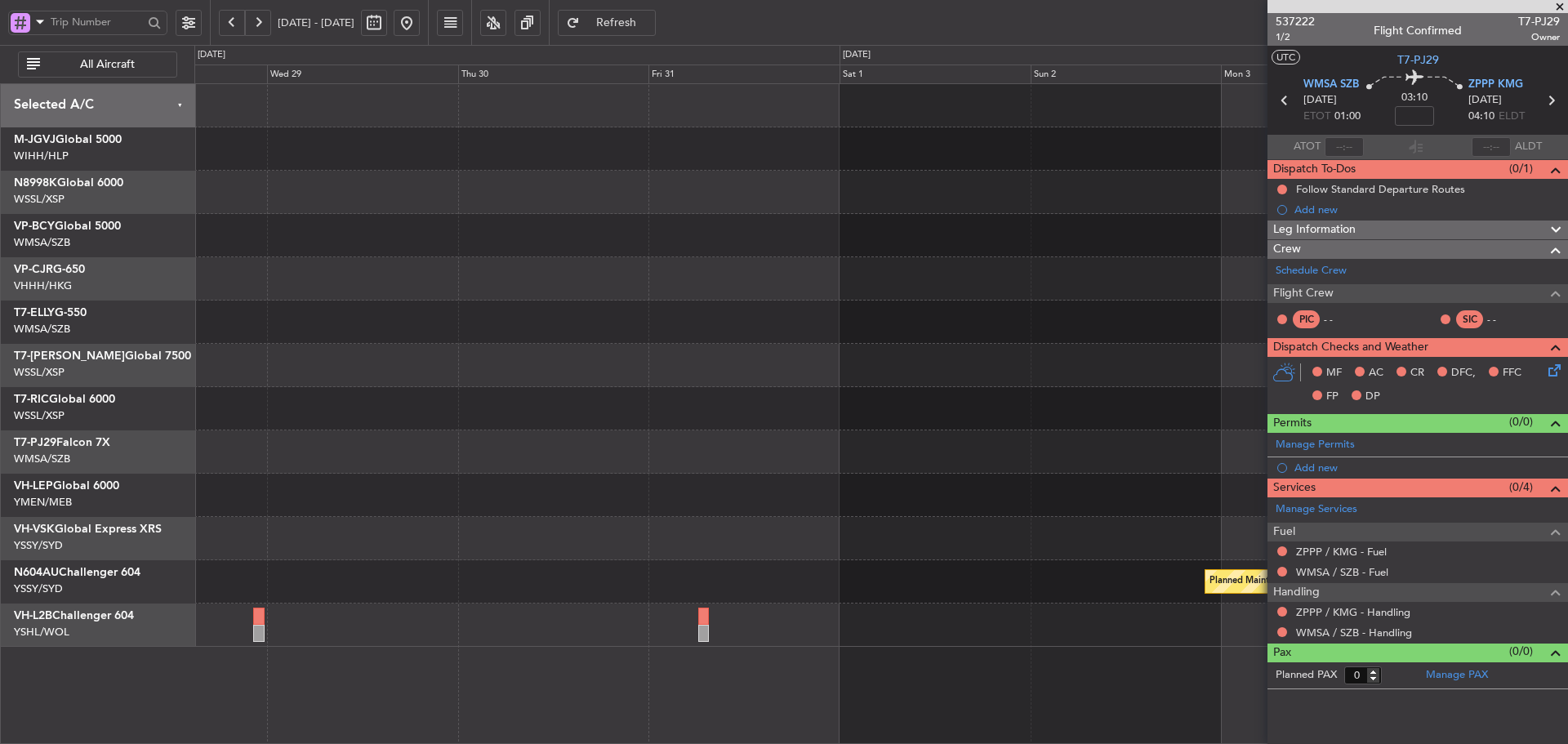
click at [896, 426] on div at bounding box center [881, 408] width 1373 height 44
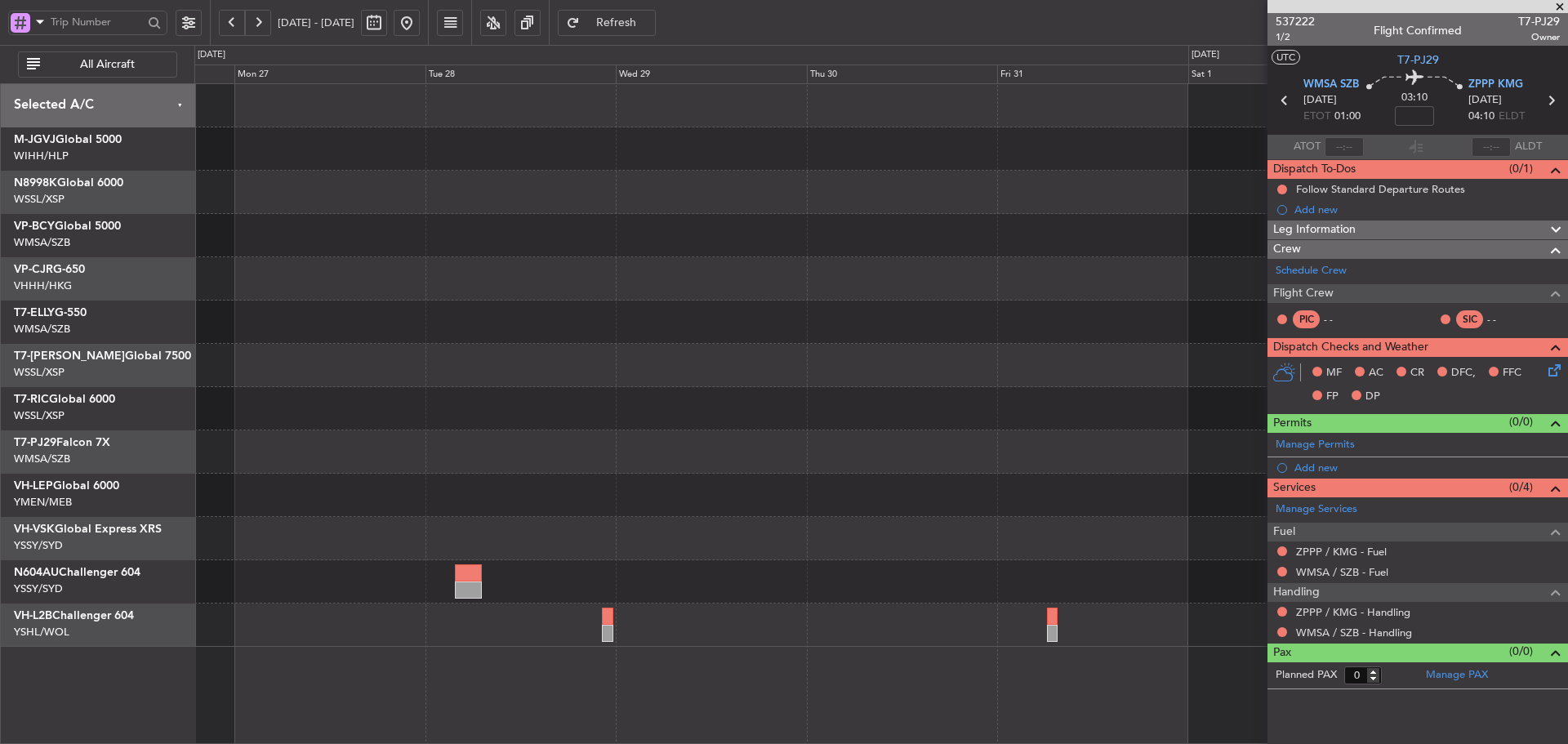
click at [922, 433] on div "Planned Maint Sydney ([PERSON_NAME] Intl)" at bounding box center [881, 366] width 1373 height 563
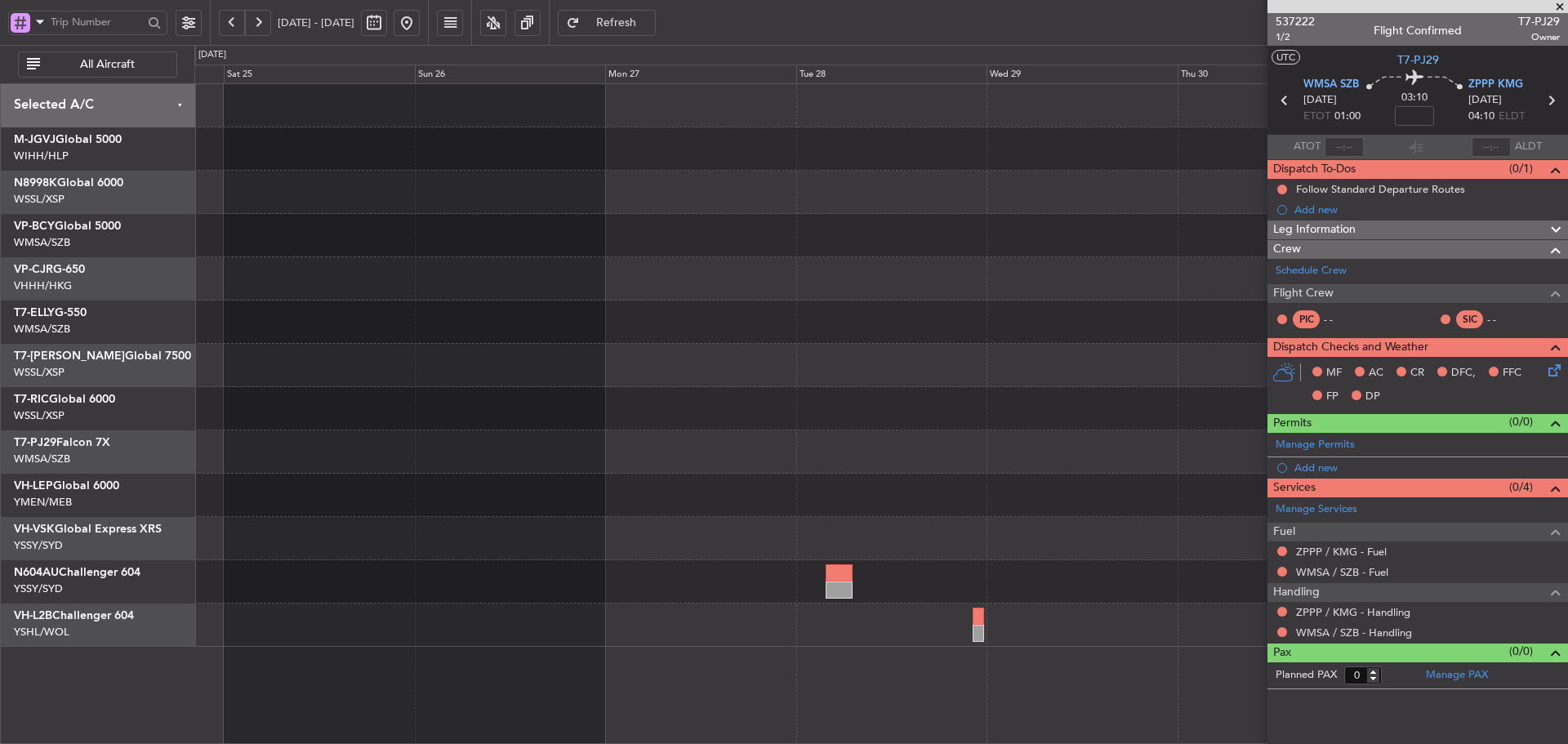
click at [903, 449] on div at bounding box center [881, 366] width 1373 height 563
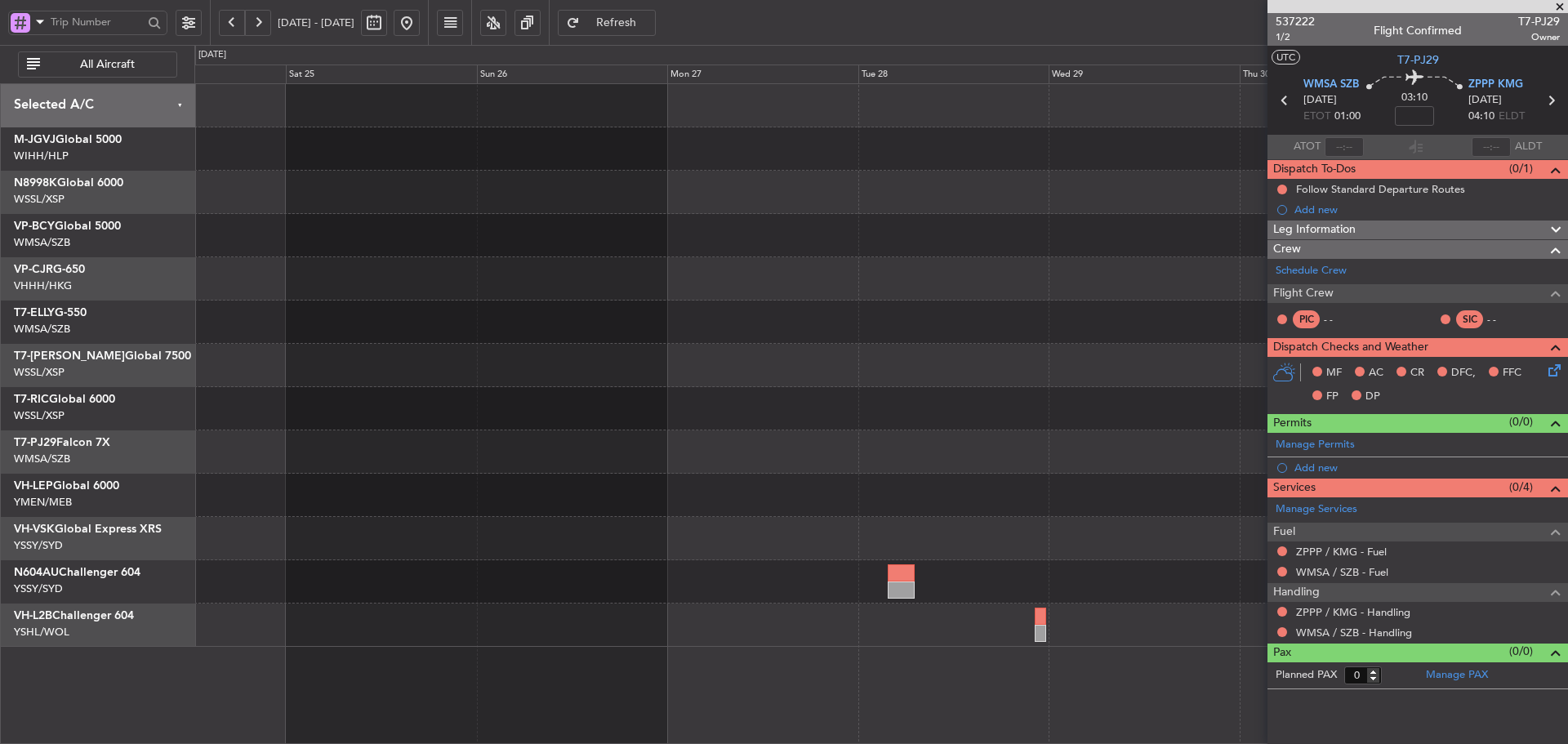
click at [804, 457] on div at bounding box center [881, 452] width 1373 height 44
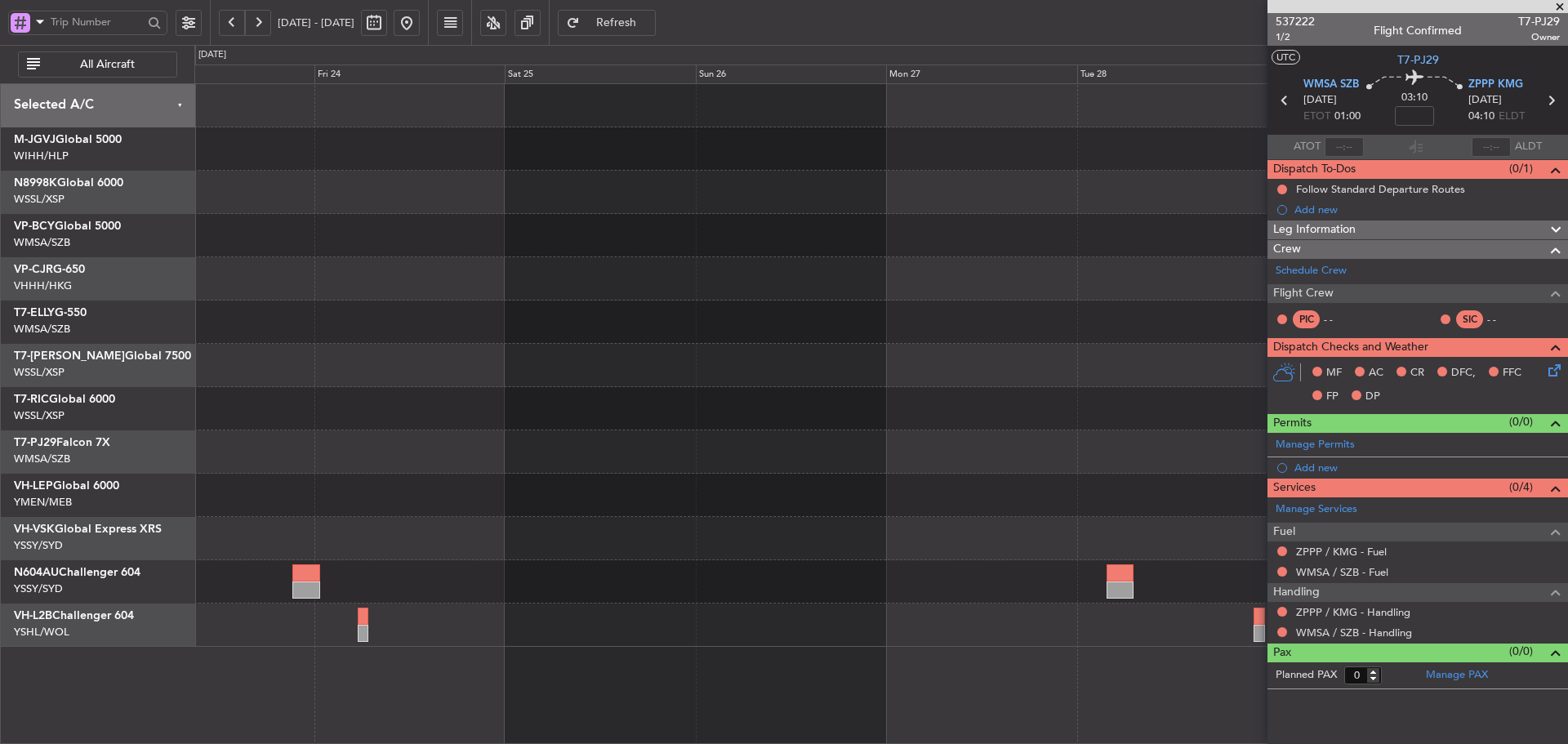
click at [773, 482] on div at bounding box center [881, 366] width 1373 height 563
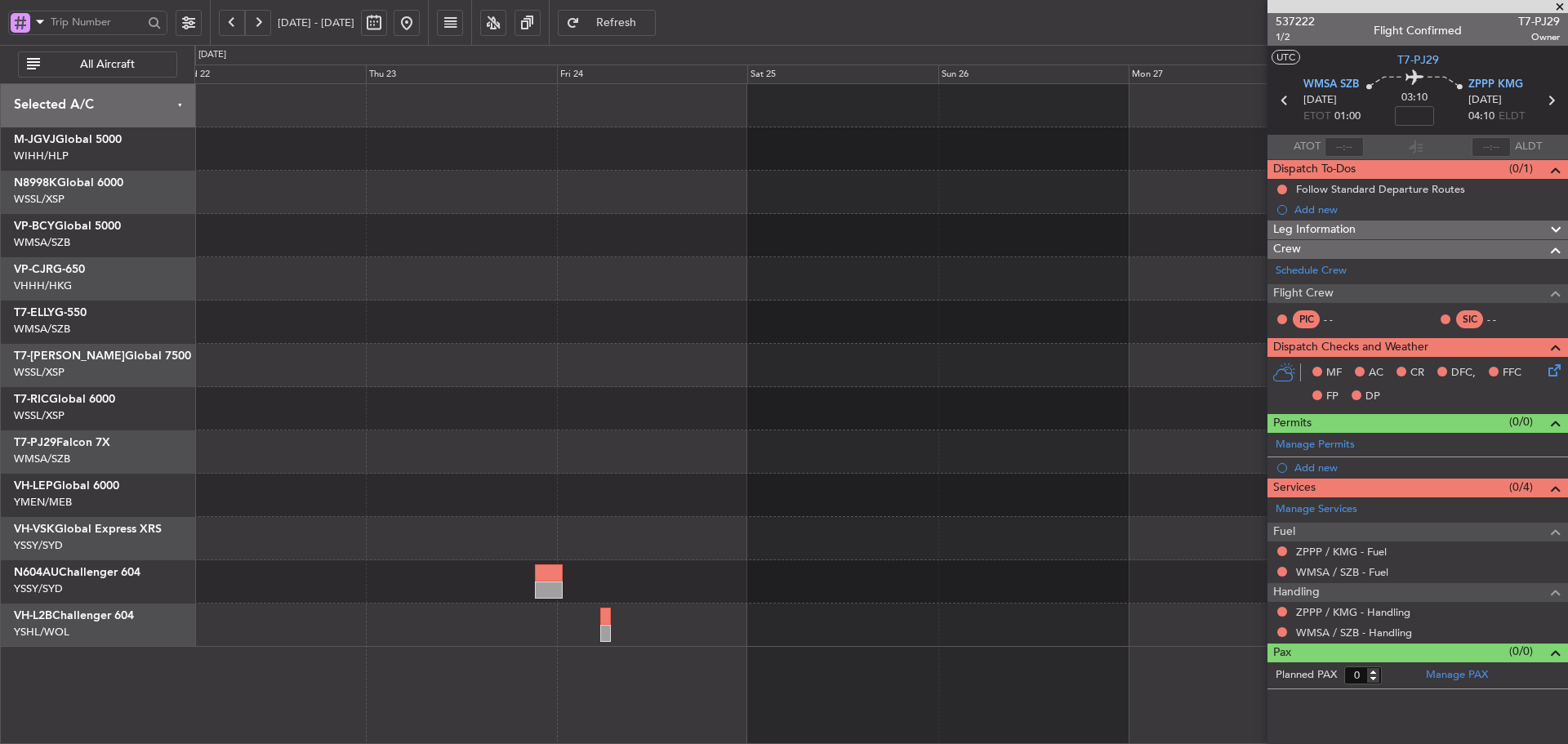
click at [885, 483] on div at bounding box center [881, 366] width 1373 height 563
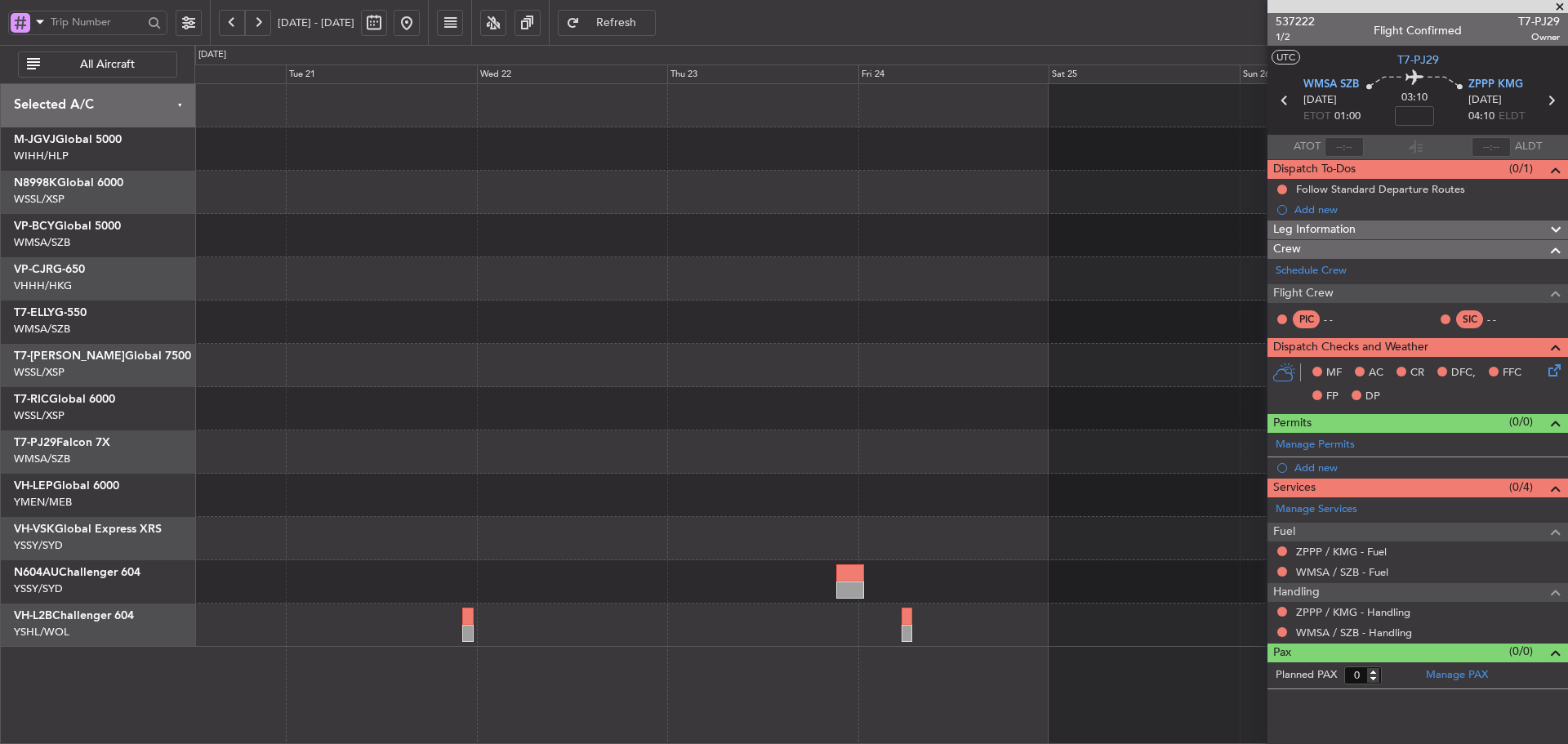
click at [863, 485] on div at bounding box center [881, 366] width 1373 height 563
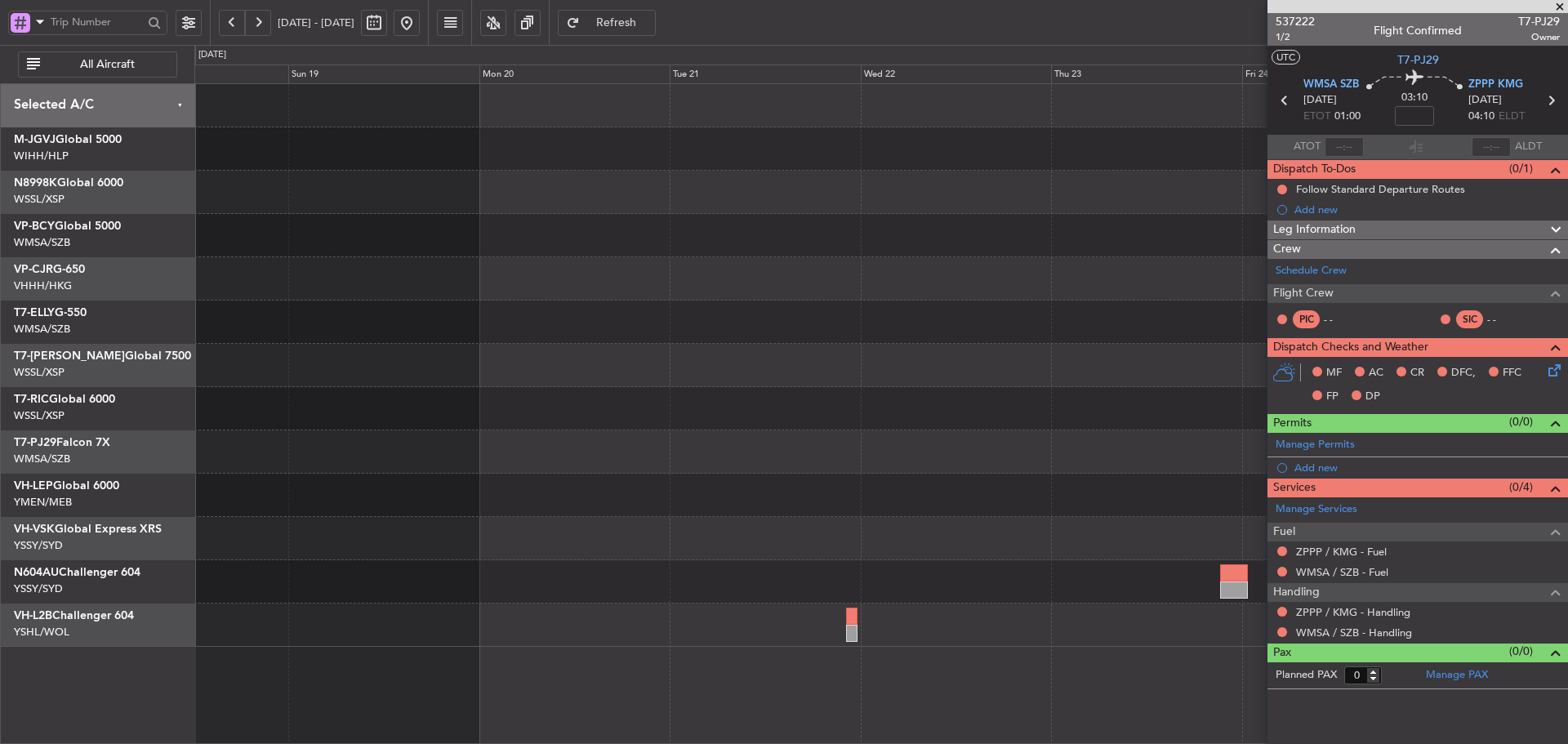
click at [839, 486] on div at bounding box center [881, 495] width 1373 height 44
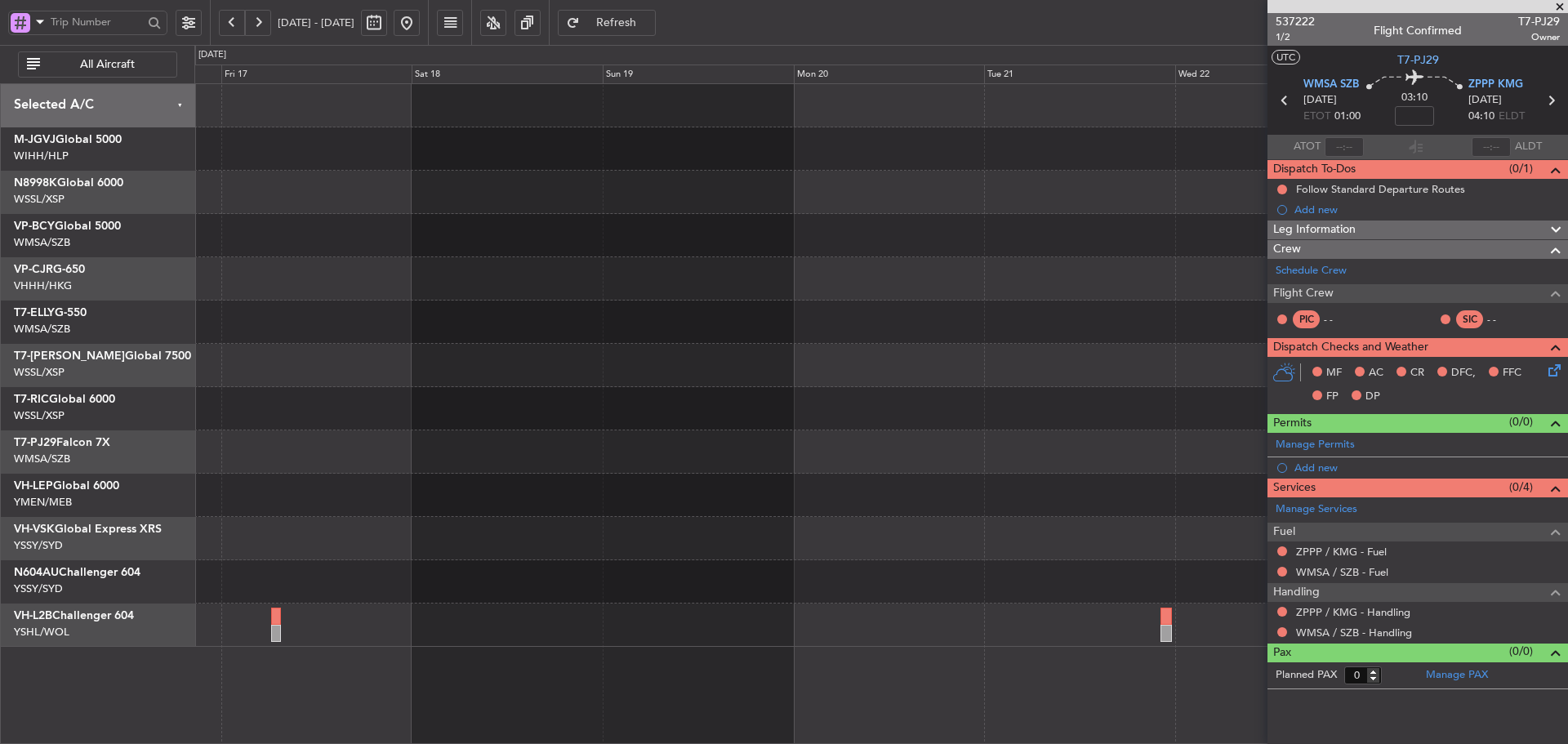
click at [832, 472] on div at bounding box center [881, 452] width 1373 height 44
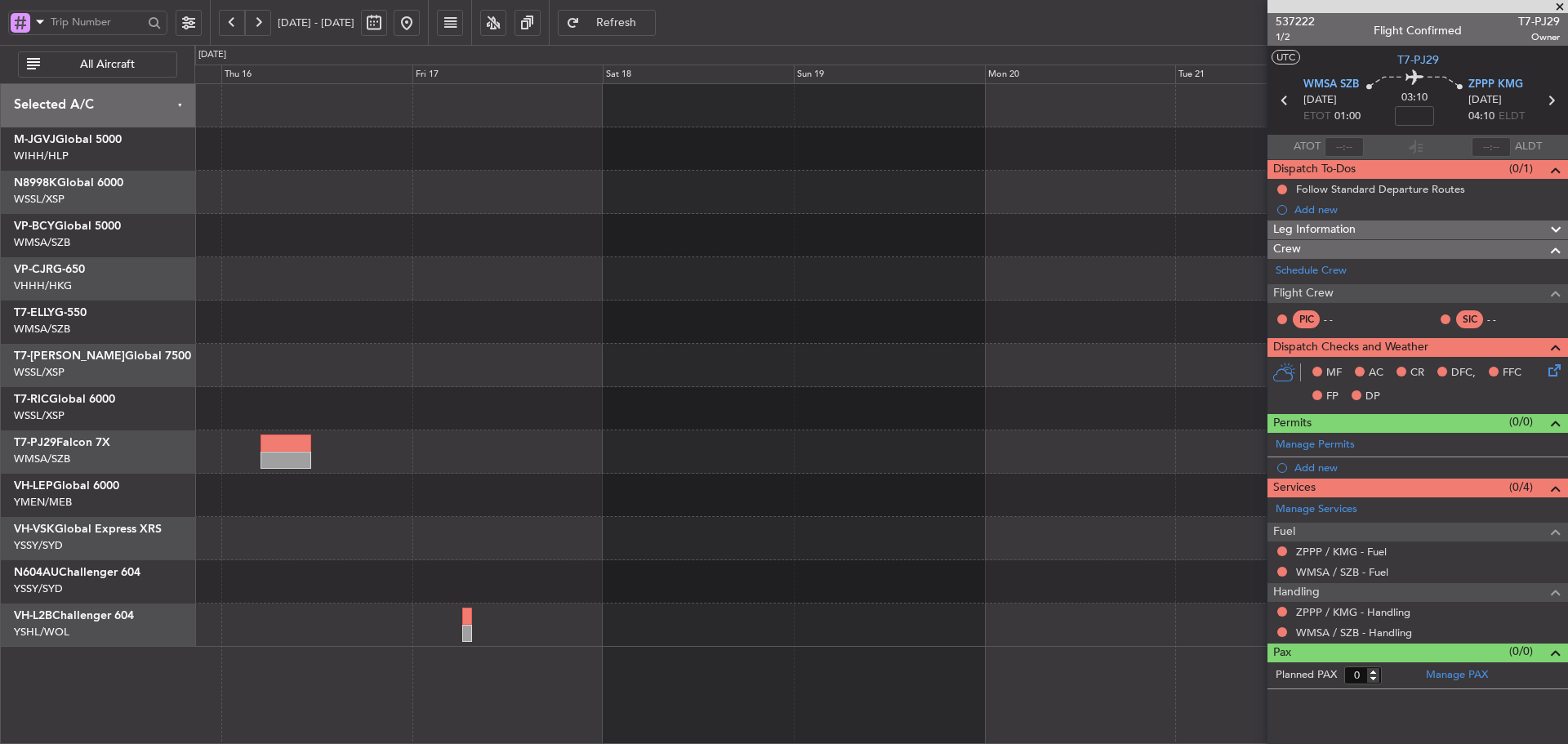
click at [741, 484] on div at bounding box center [881, 495] width 1373 height 44
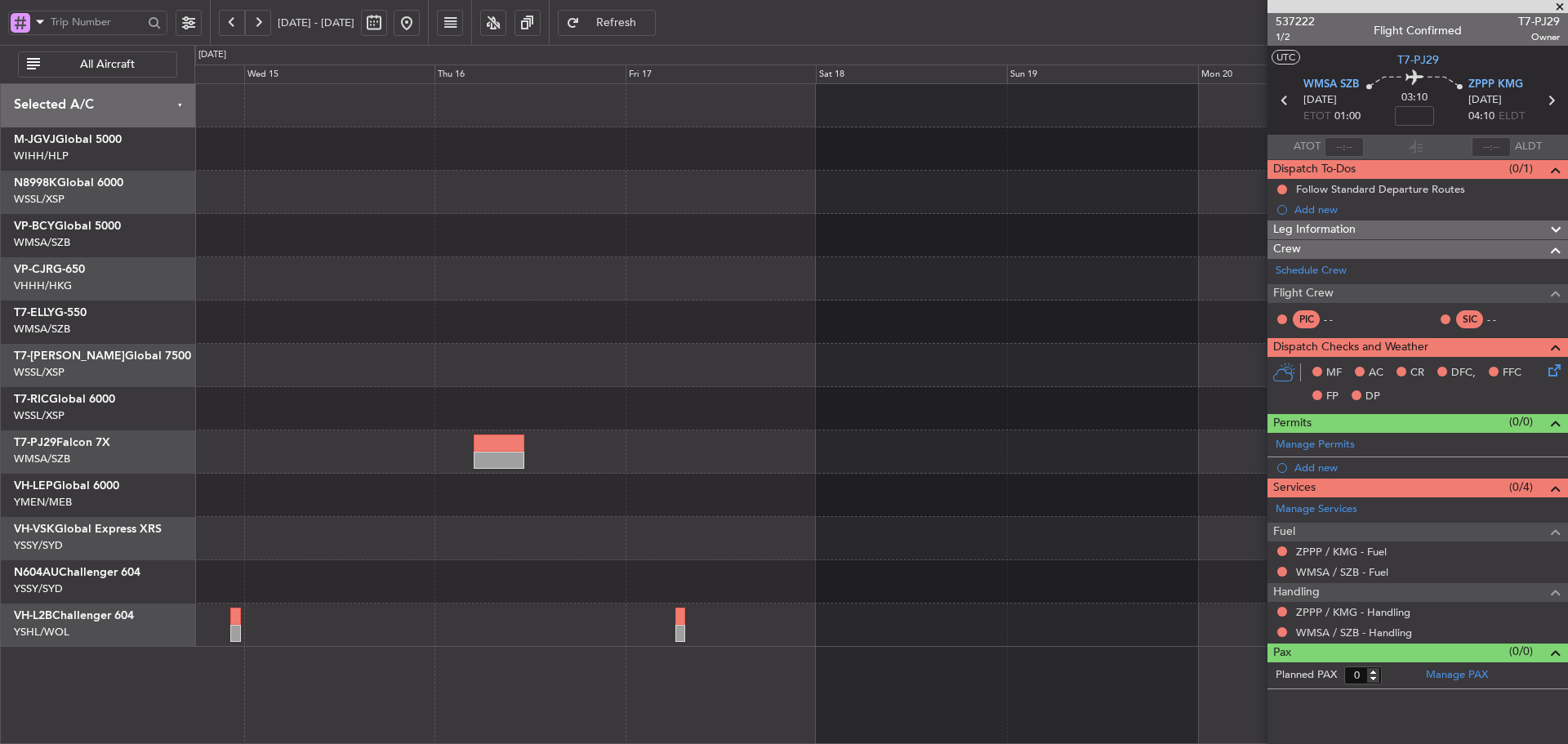
click at [774, 496] on div at bounding box center [881, 495] width 1373 height 44
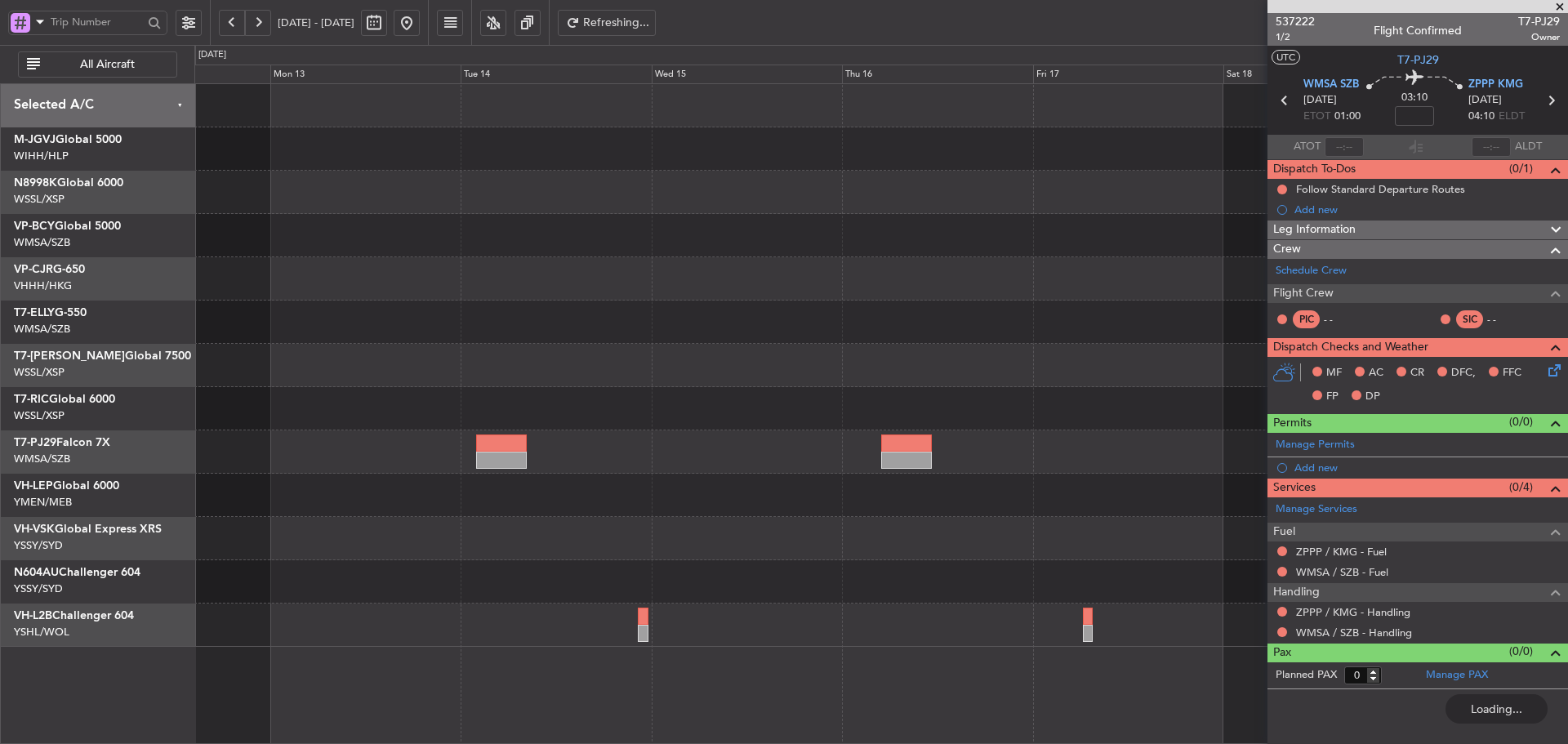
click at [534, 501] on div at bounding box center [881, 495] width 1373 height 44
click at [1559, 3] on span at bounding box center [1559, 7] width 16 height 15
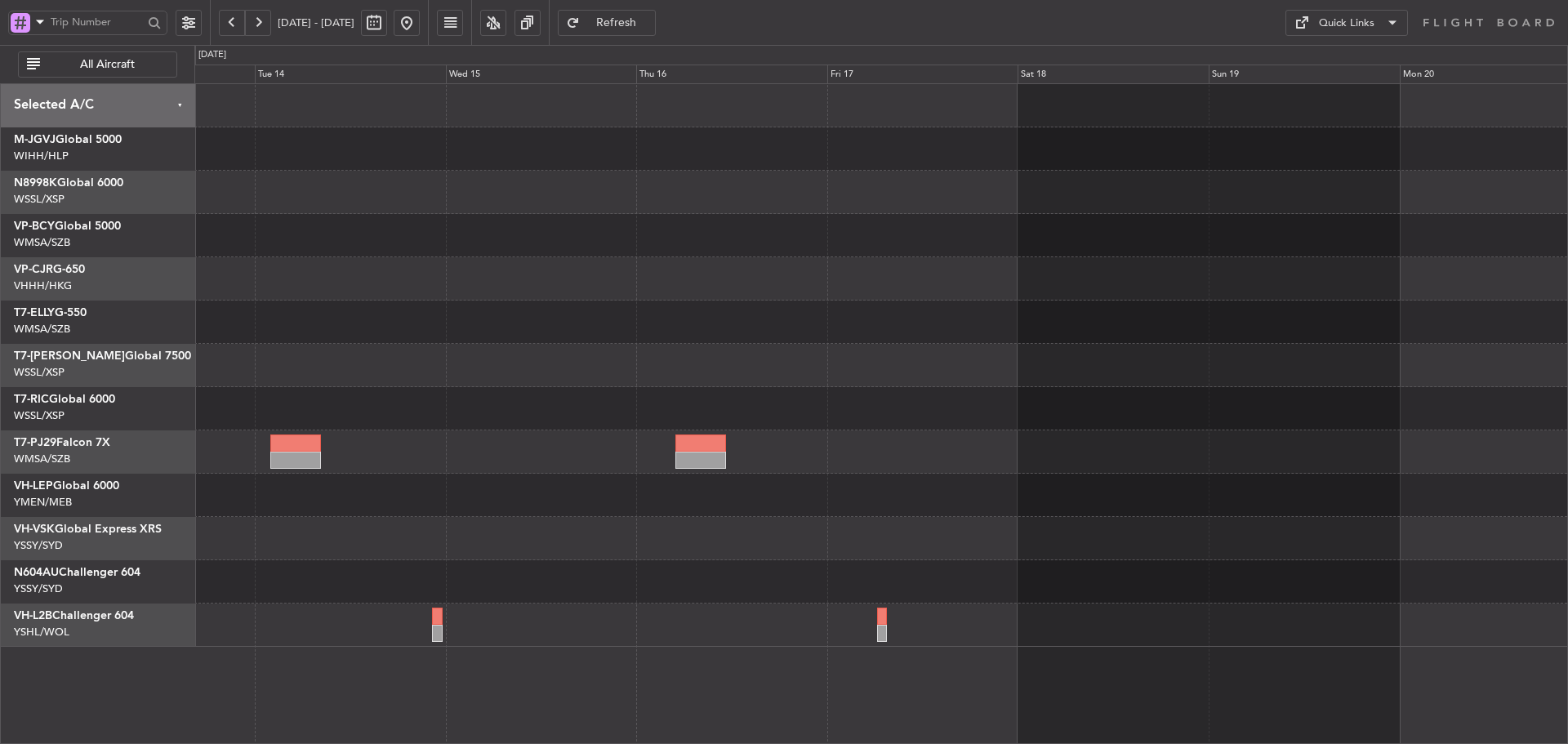
click at [1040, 490] on div at bounding box center [881, 495] width 1373 height 44
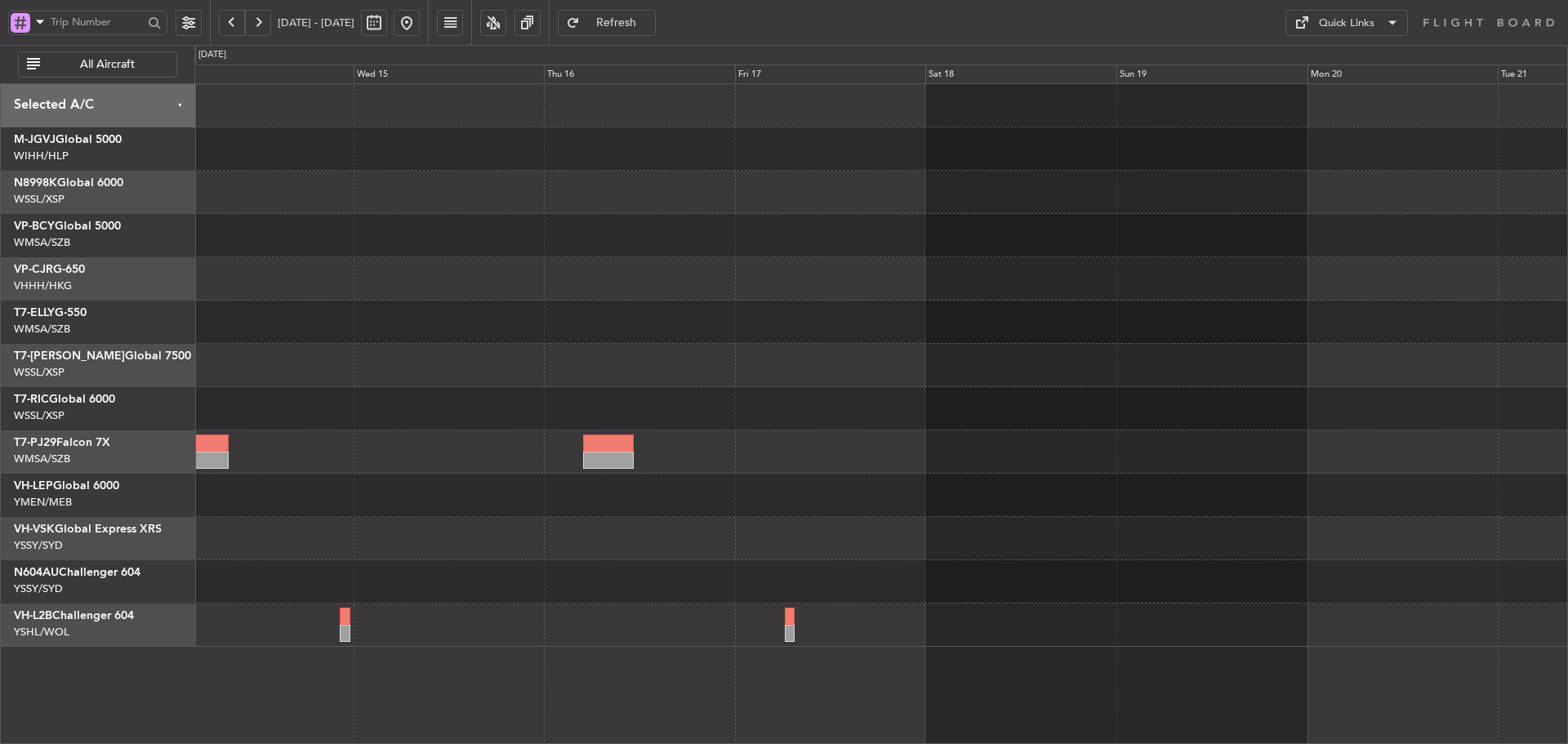
click at [1183, 487] on div at bounding box center [881, 495] width 1373 height 44
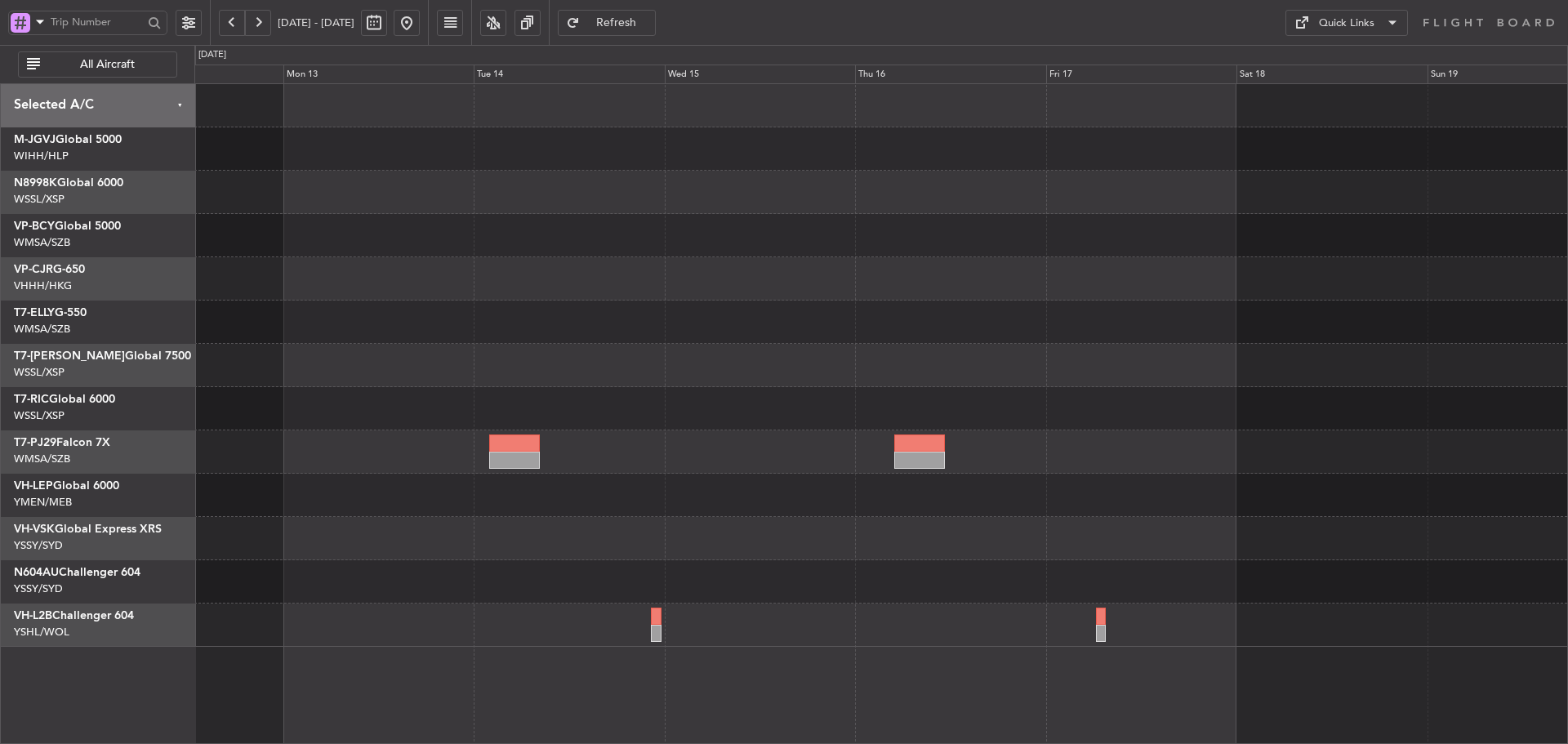
click at [1293, 426] on div at bounding box center [881, 366] width 1373 height 563
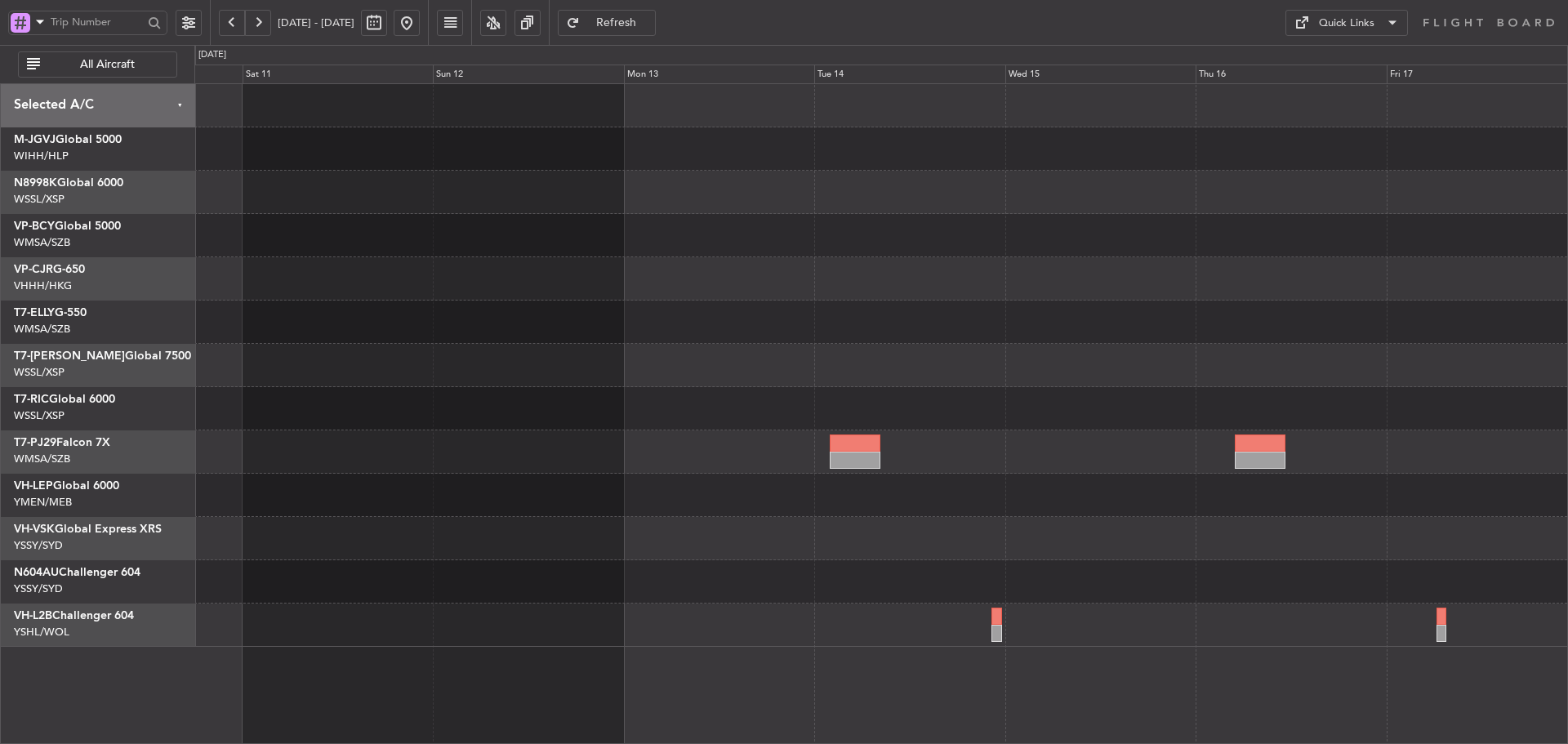
click at [765, 500] on div at bounding box center [881, 495] width 1373 height 44
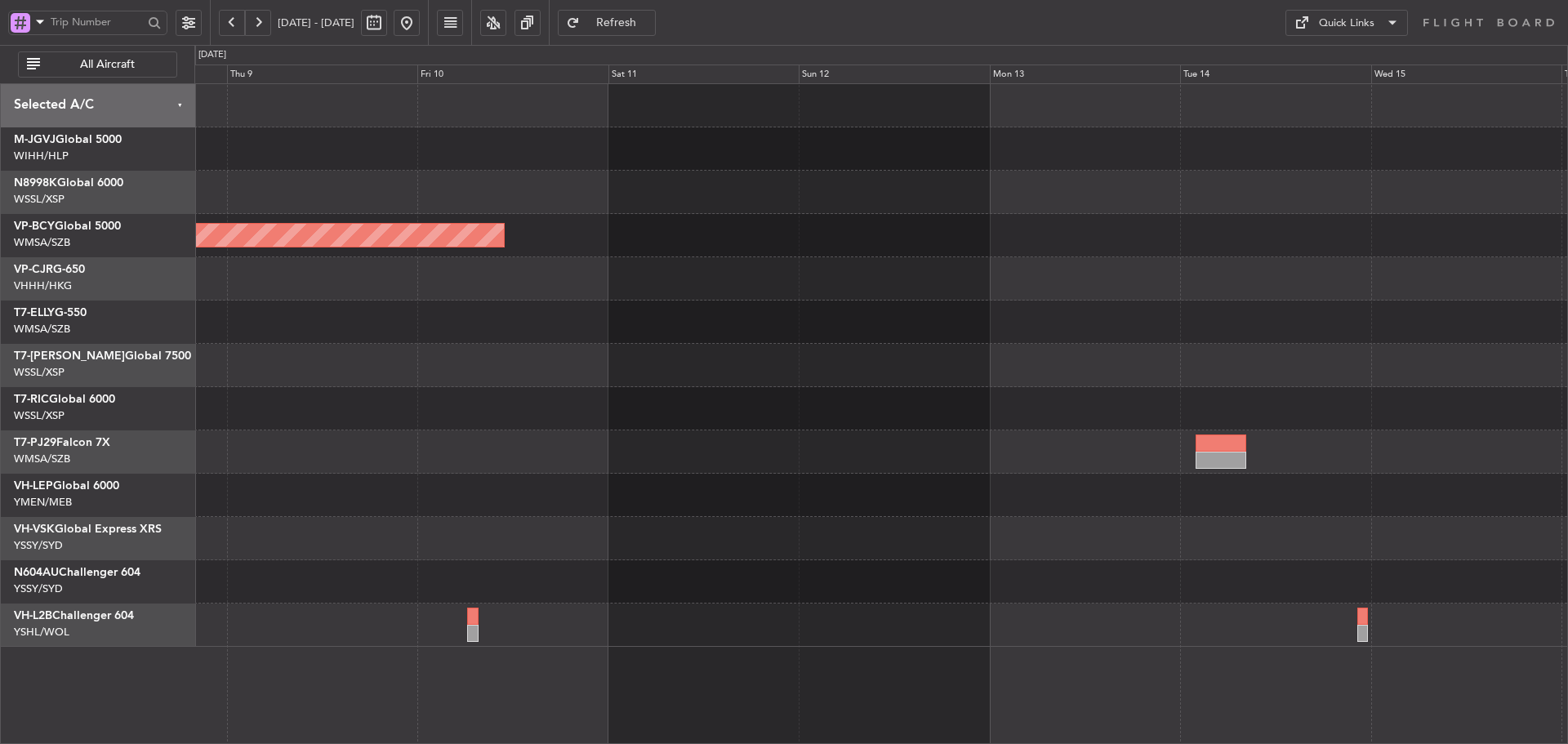
click at [1106, 421] on div at bounding box center [881, 408] width 1373 height 44
click at [1039, 422] on div at bounding box center [881, 408] width 1373 height 44
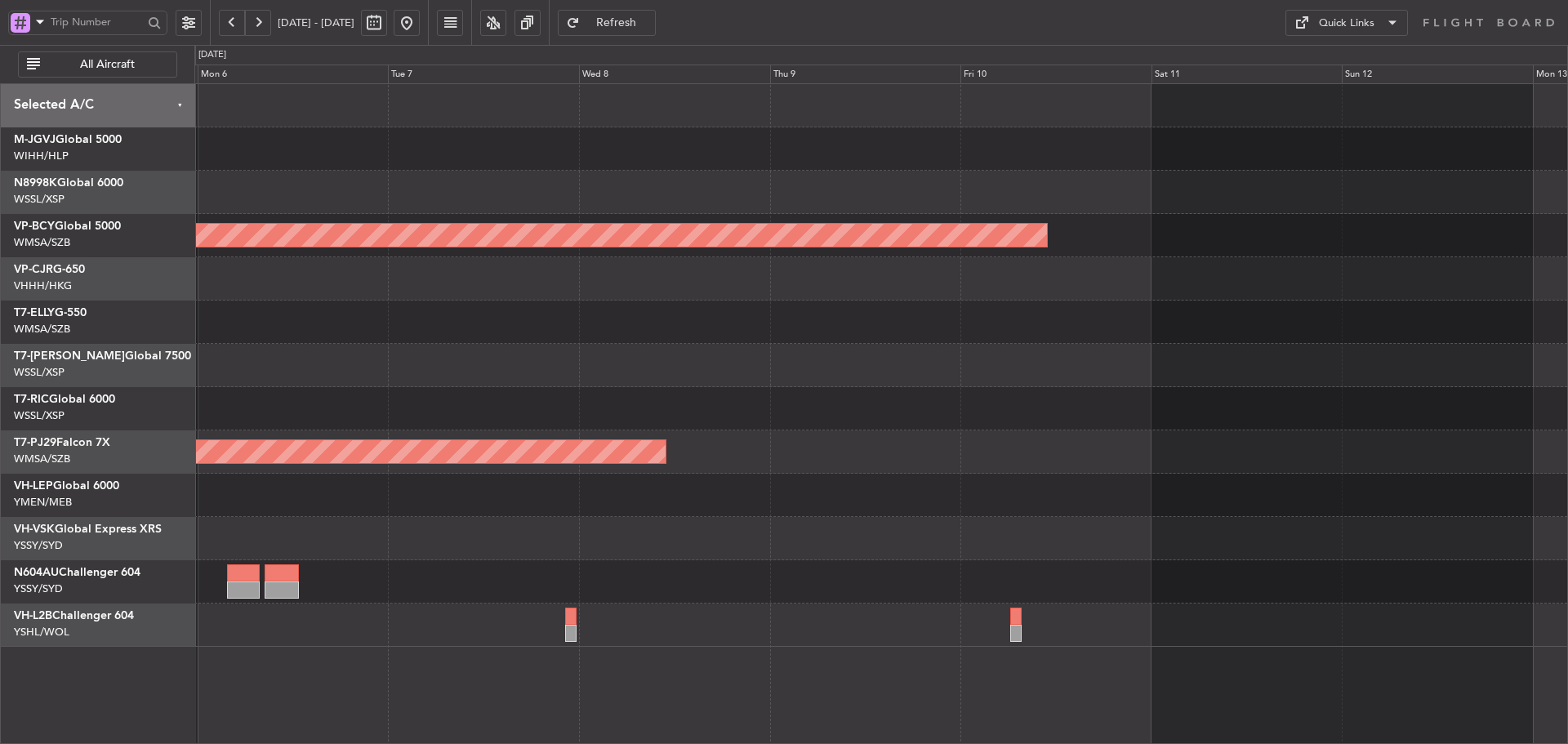
click at [1056, 454] on div "Planned Maint [GEOGRAPHIC_DATA] (Sultan [PERSON_NAME] [PERSON_NAME] - Subang)" at bounding box center [881, 452] width 1373 height 44
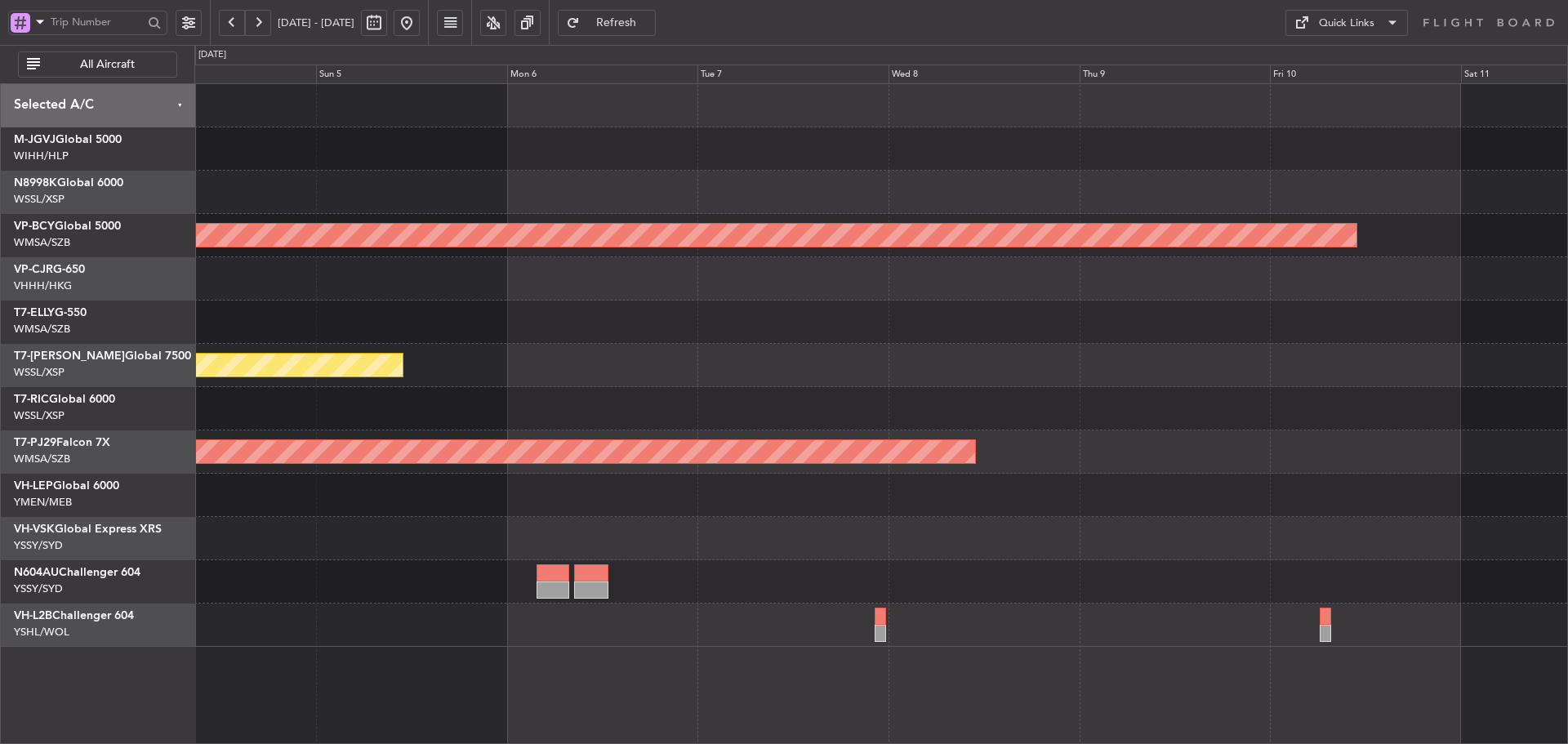
click at [1079, 513] on div at bounding box center [881, 495] width 1373 height 44
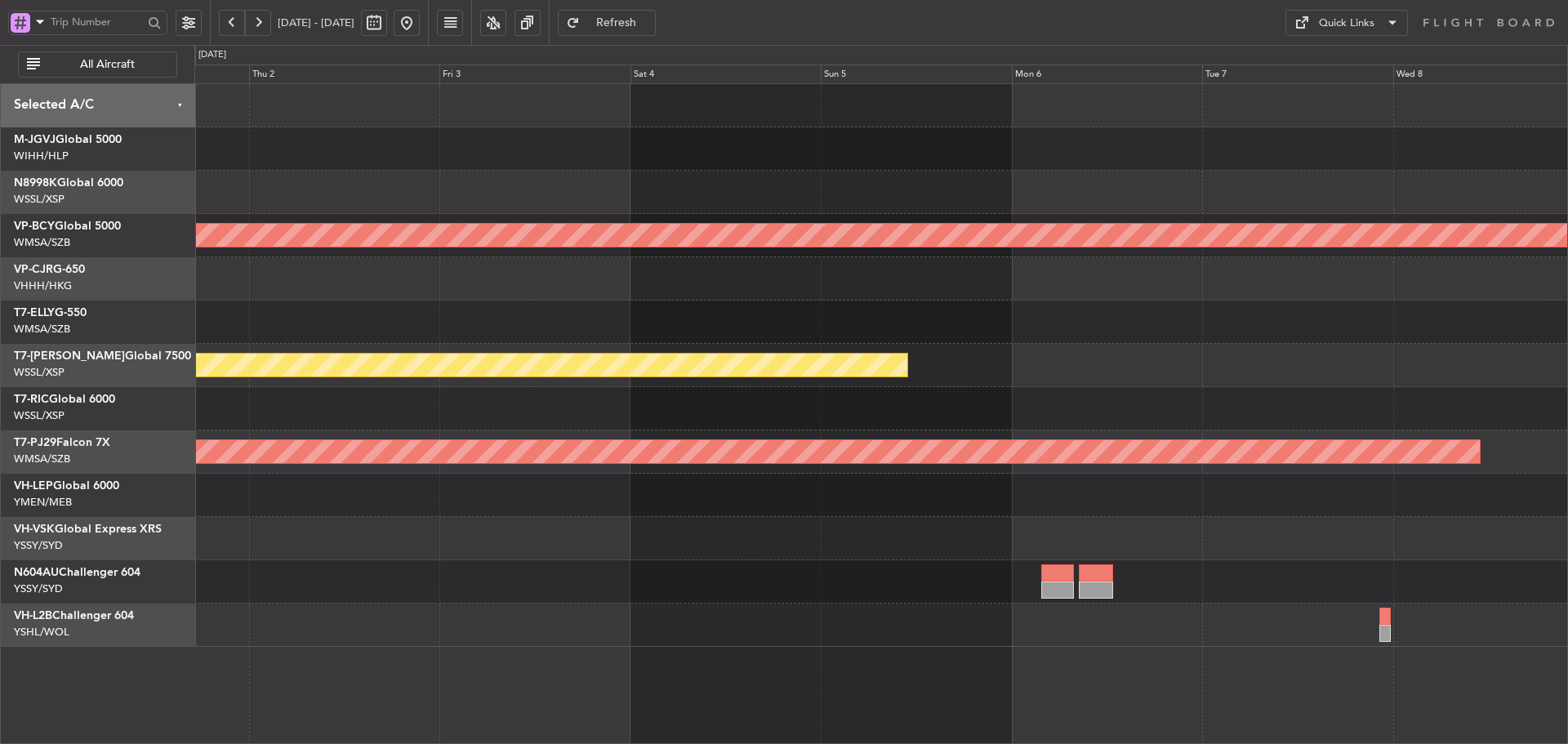
click at [1052, 517] on div "Unplanned Maint [GEOGRAPHIC_DATA] (Sultan [PERSON_NAME] [PERSON_NAME] - Subang)…" at bounding box center [881, 366] width 1373 height 563
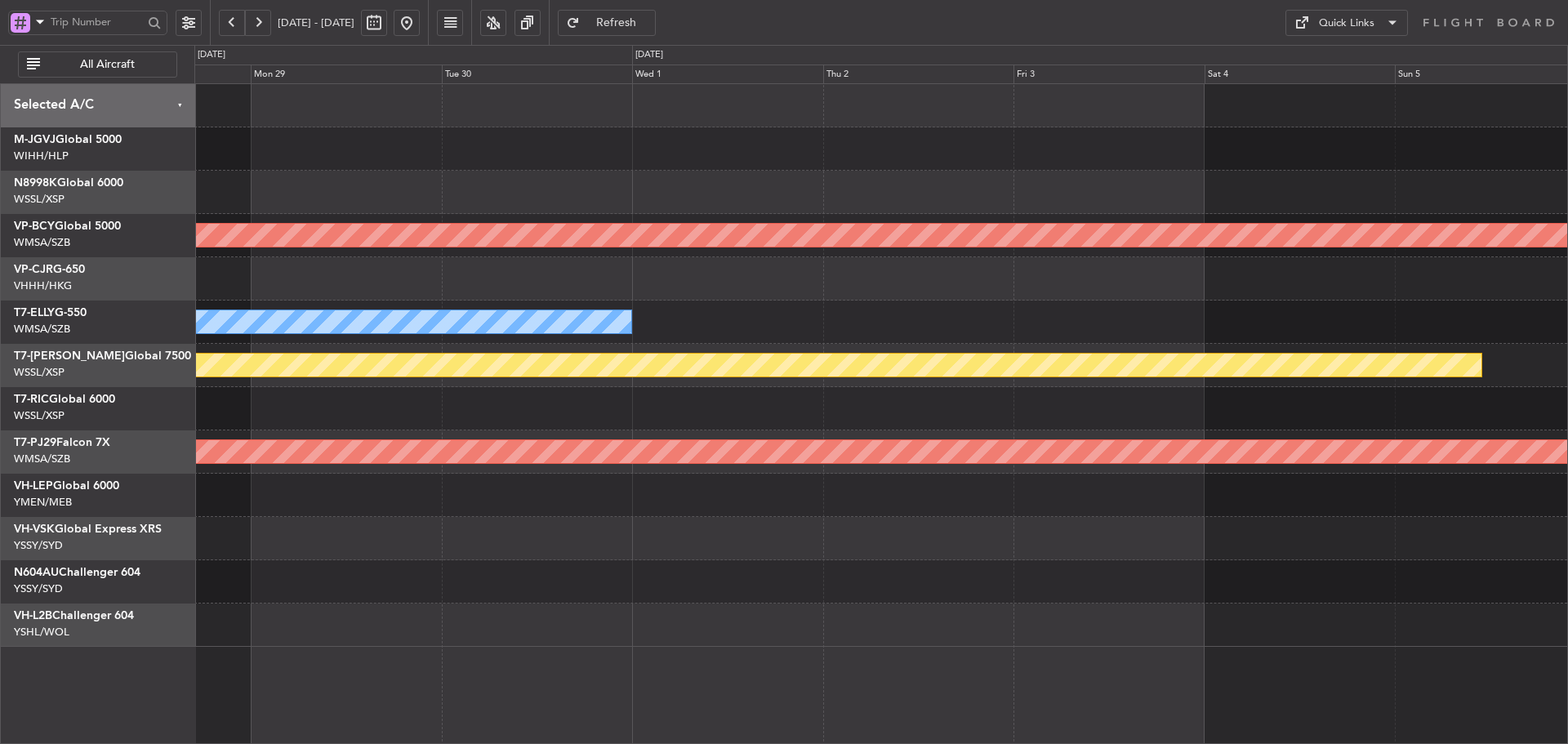
click at [1055, 556] on div at bounding box center [881, 538] width 1373 height 44
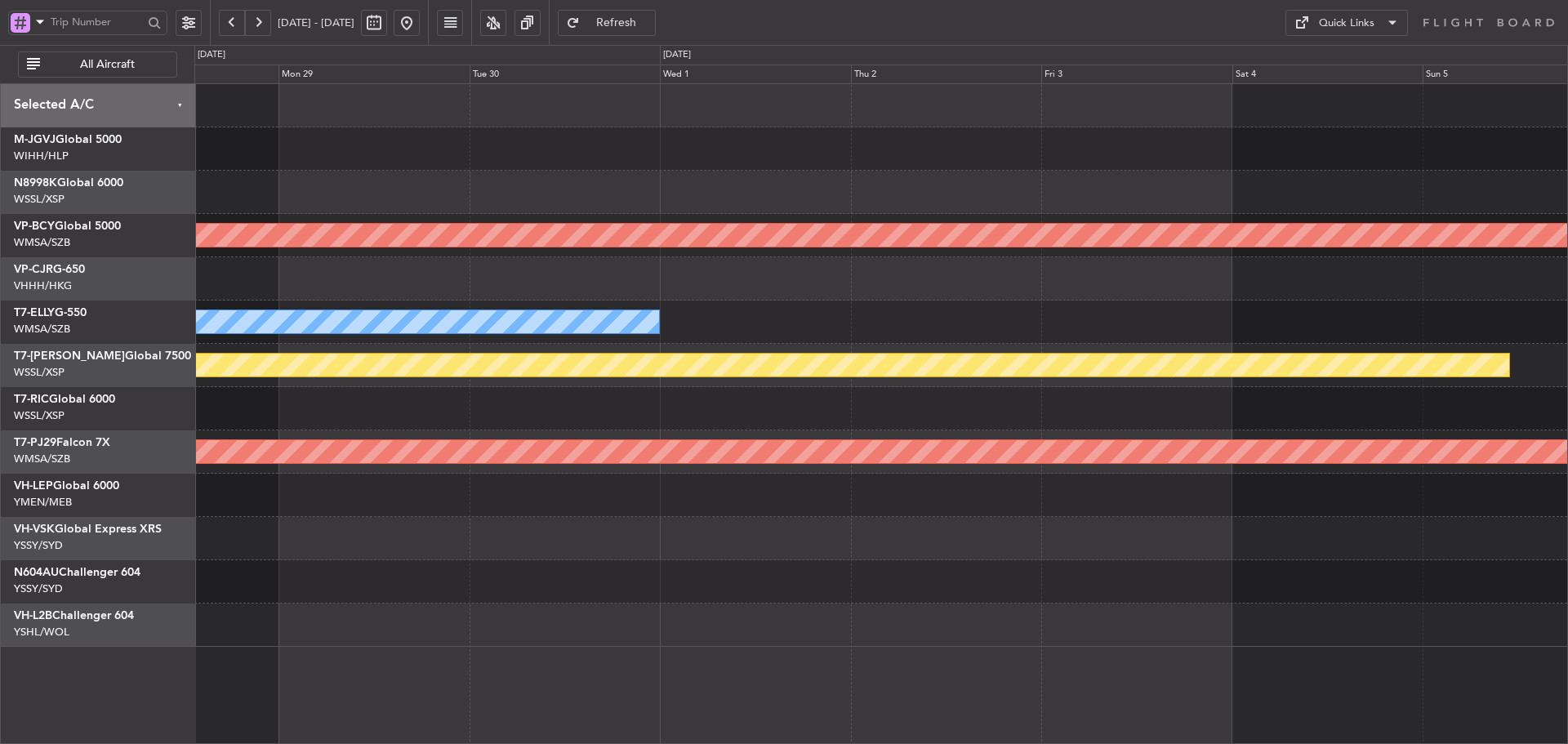
click at [1033, 542] on div at bounding box center [881, 538] width 1373 height 44
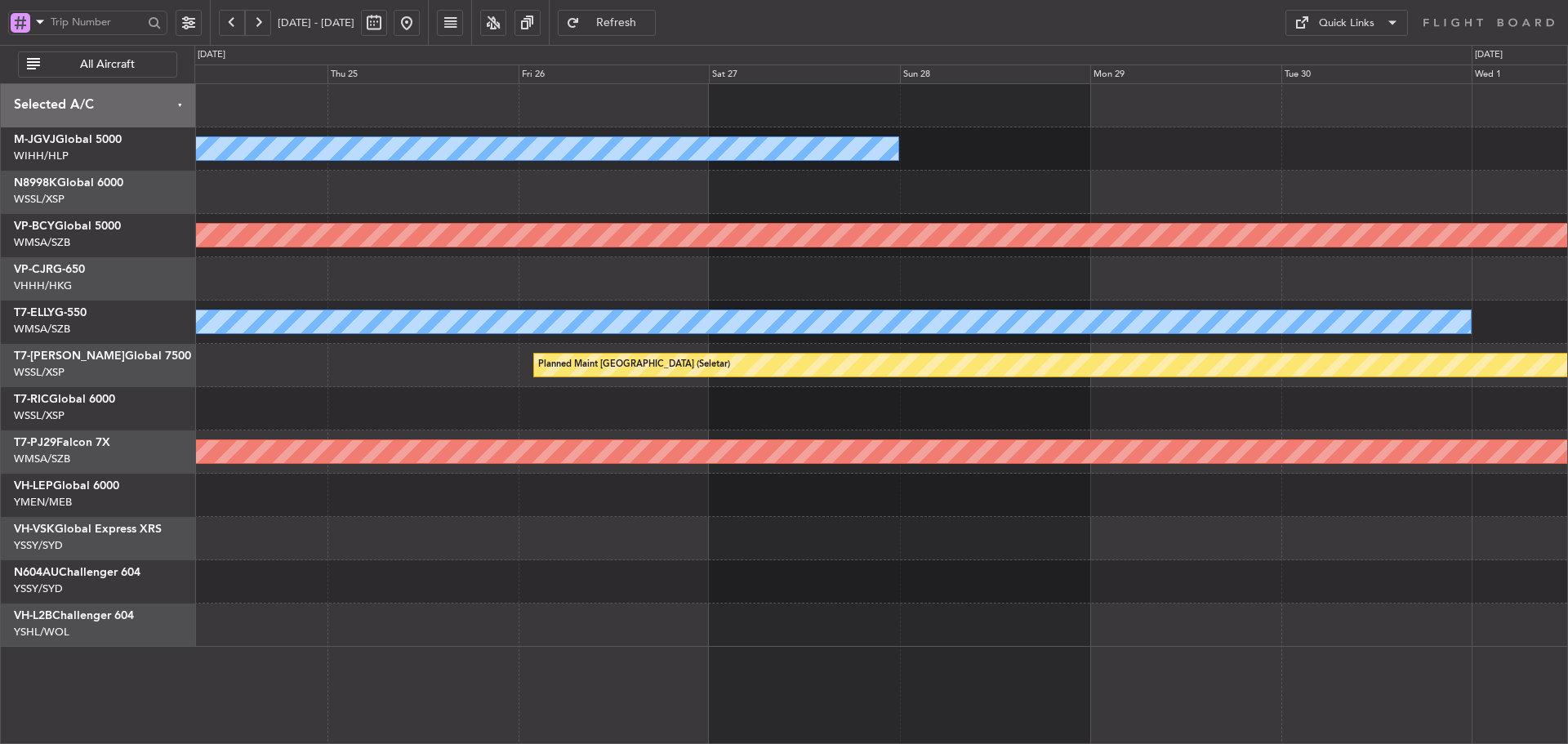
click at [1063, 479] on div at bounding box center [881, 495] width 1373 height 44
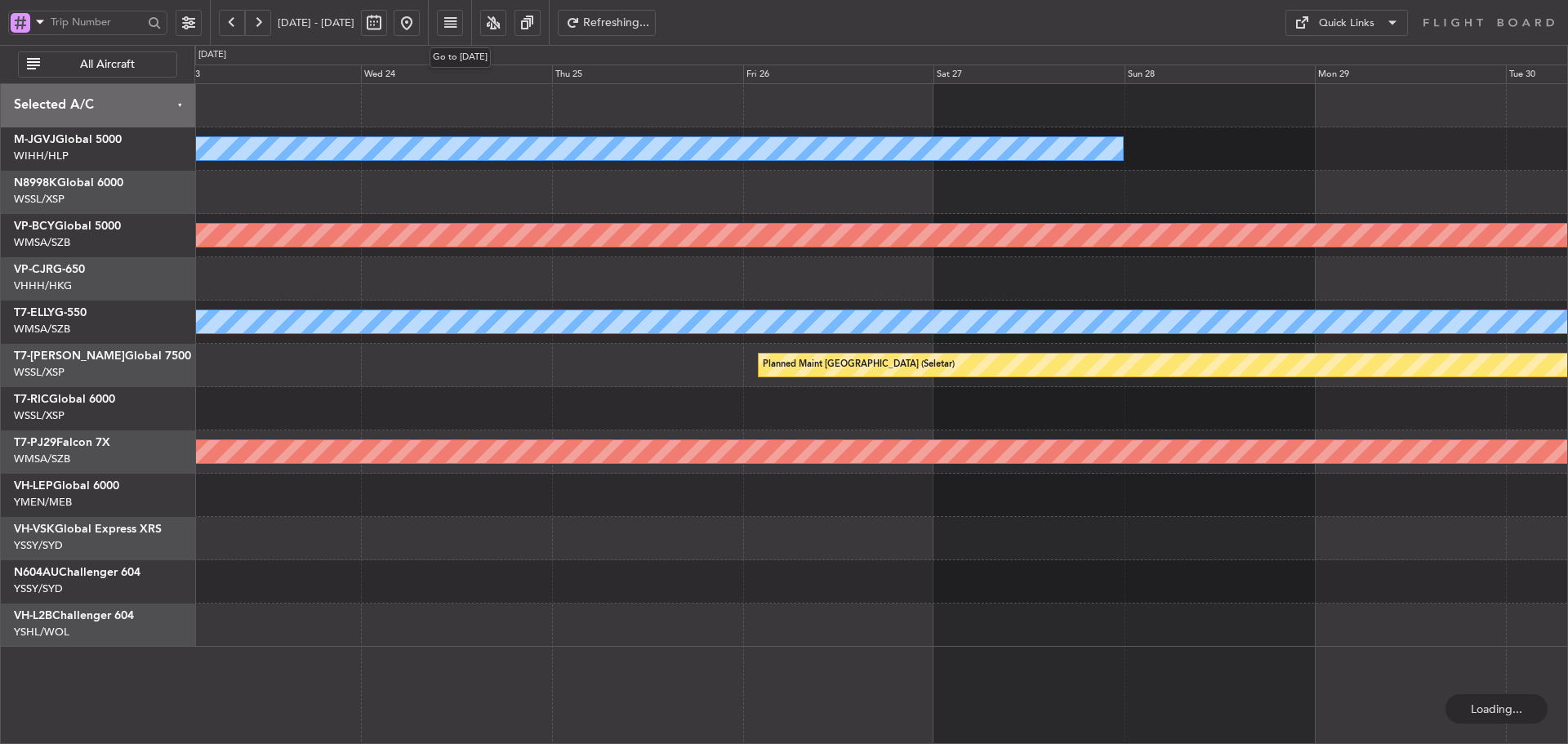
click at [420, 28] on button at bounding box center [407, 22] width 26 height 26
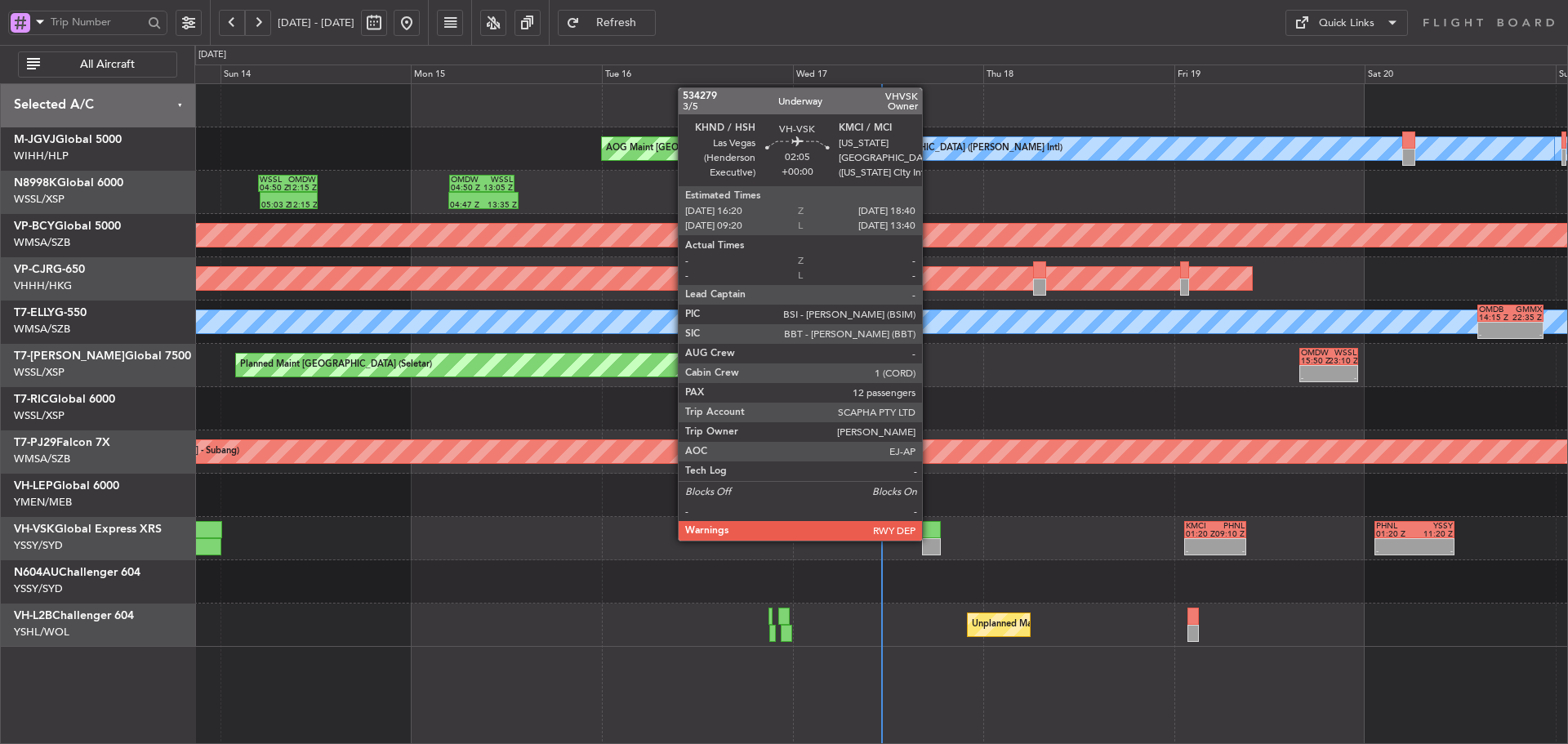
click at [929, 539] on div at bounding box center [932, 547] width 19 height 17
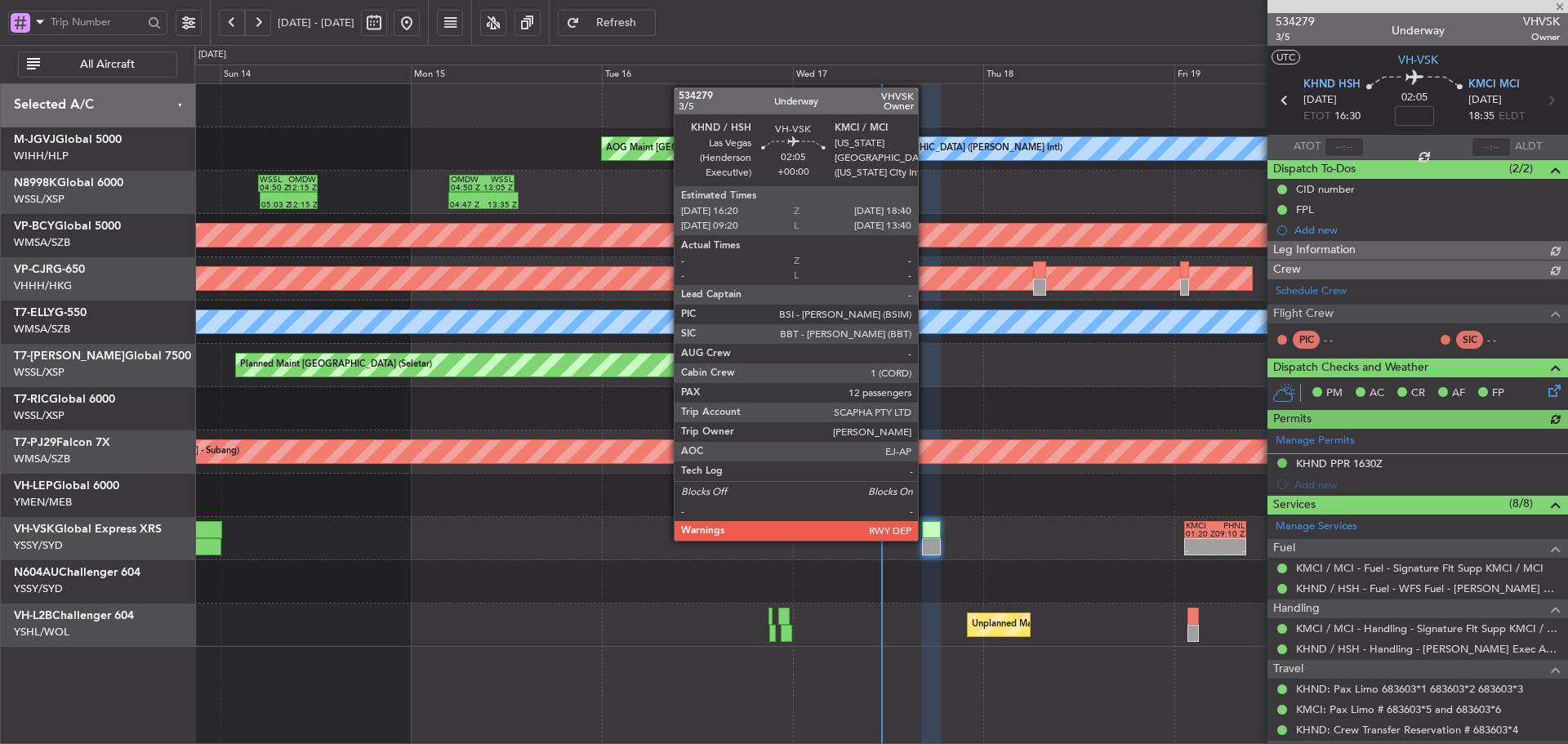
type input "[PERSON_NAME] (LEU)"
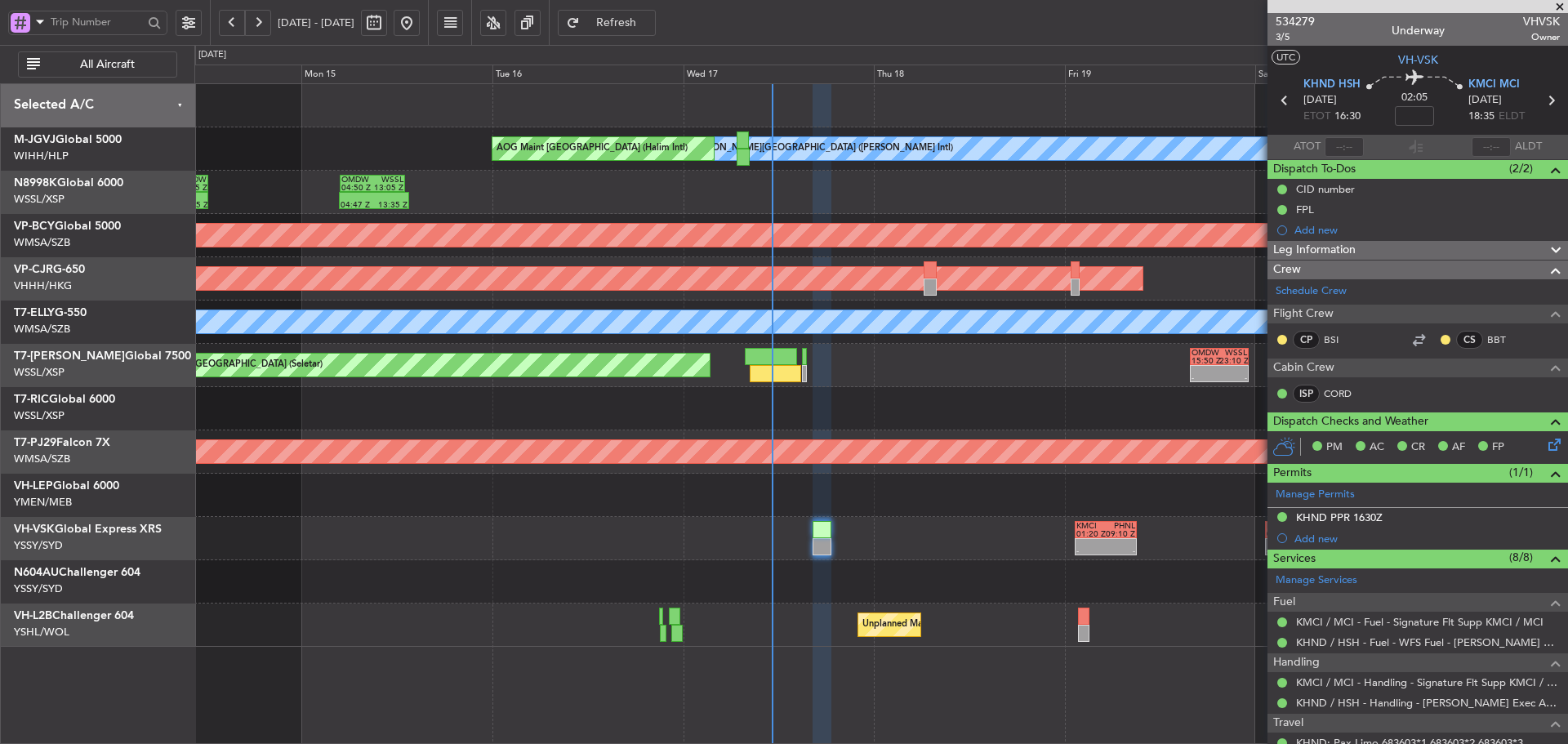
click at [1013, 536] on div "- - KMCI 01:20 Z PHNL 09:10 Z - - PHNL 01:20 Z YSSY 11:20 Z YSSY 20:50 Z PHNL 0…" at bounding box center [881, 538] width 1373 height 44
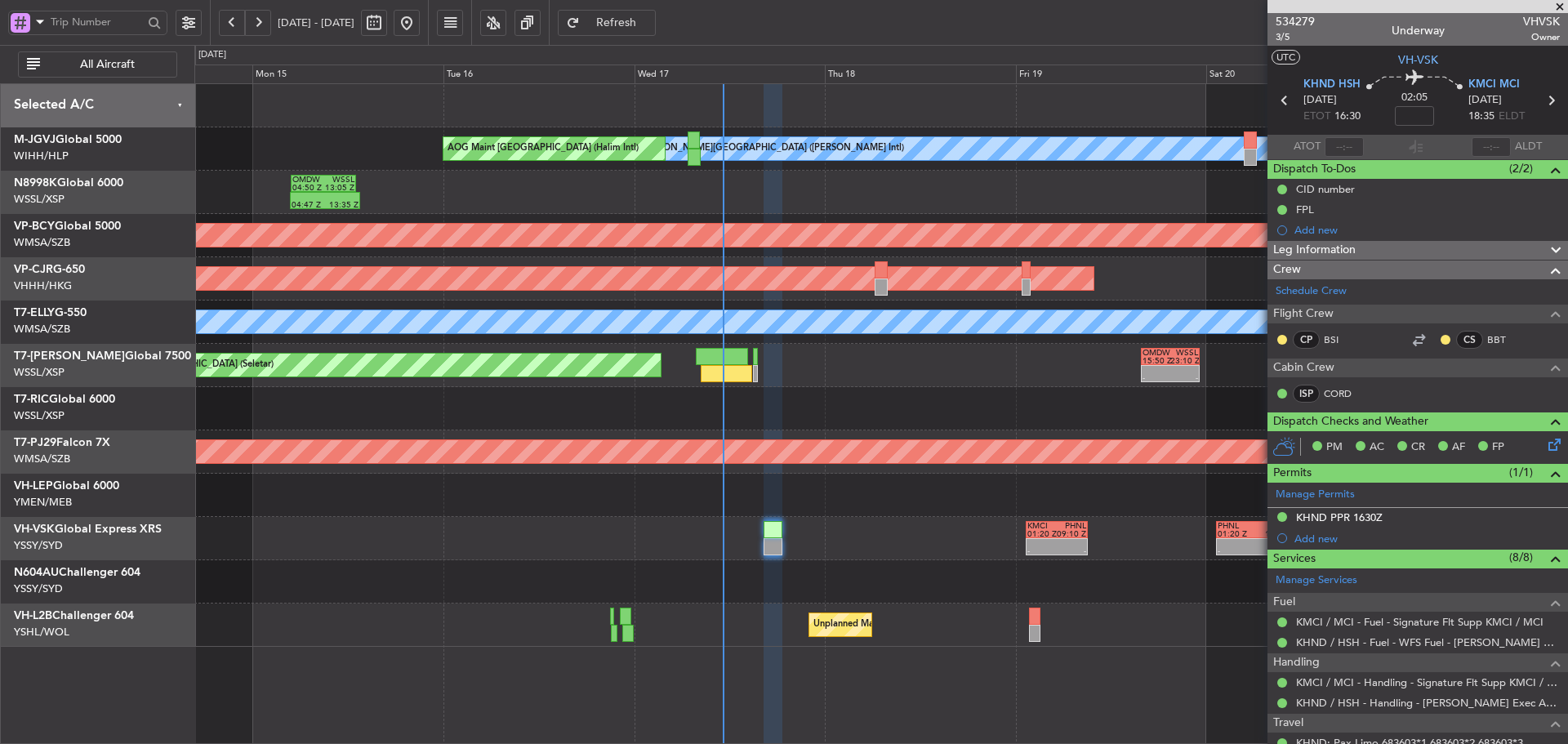
click at [958, 500] on div "MEL Jakarta (Halim Intl) MEL Jakarta (Halim Intl) MEL Jakarta (Halim Intl) AOG …" at bounding box center [881, 366] width 1373 height 563
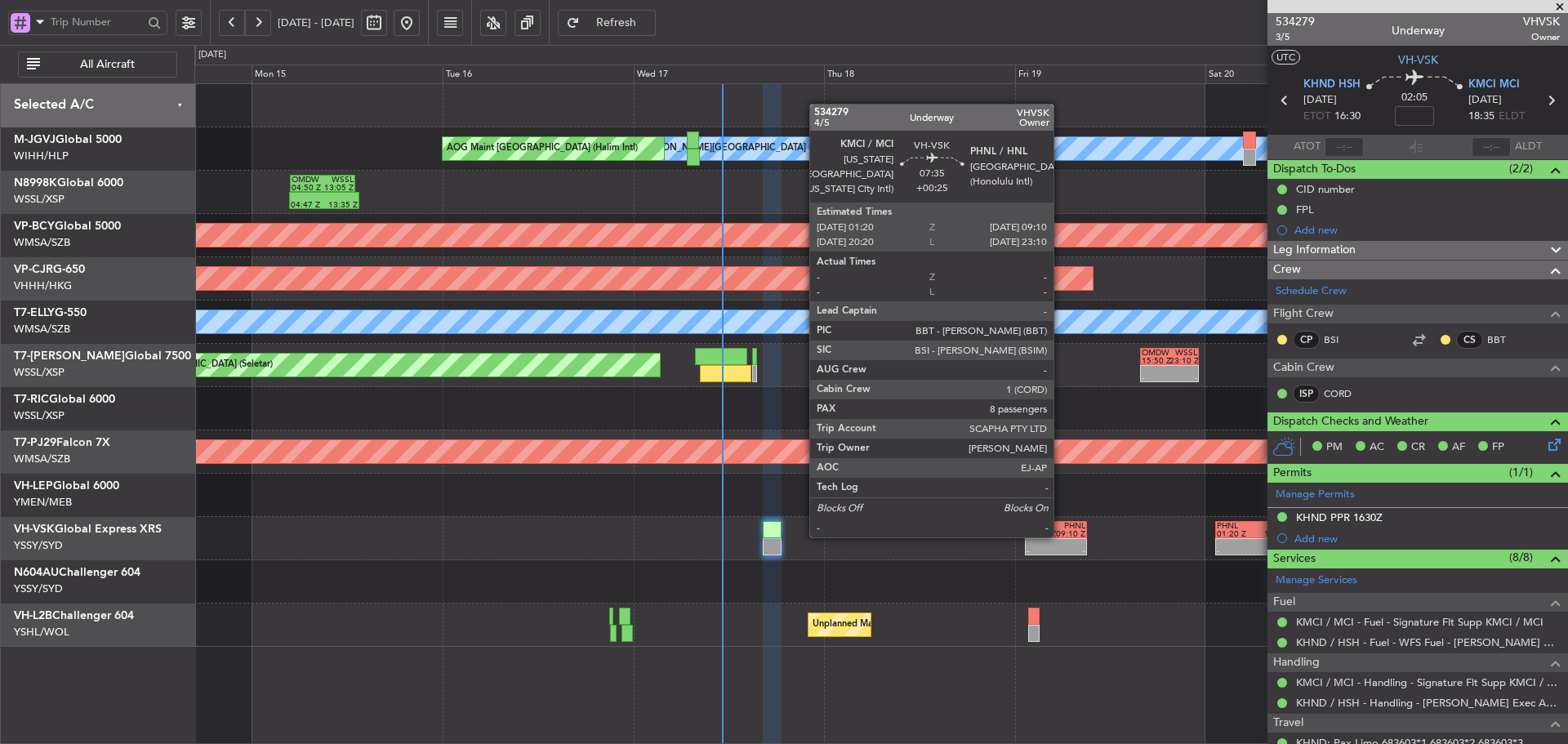
click at [1060, 536] on div "09:10 Z" at bounding box center [1071, 535] width 29 height 9
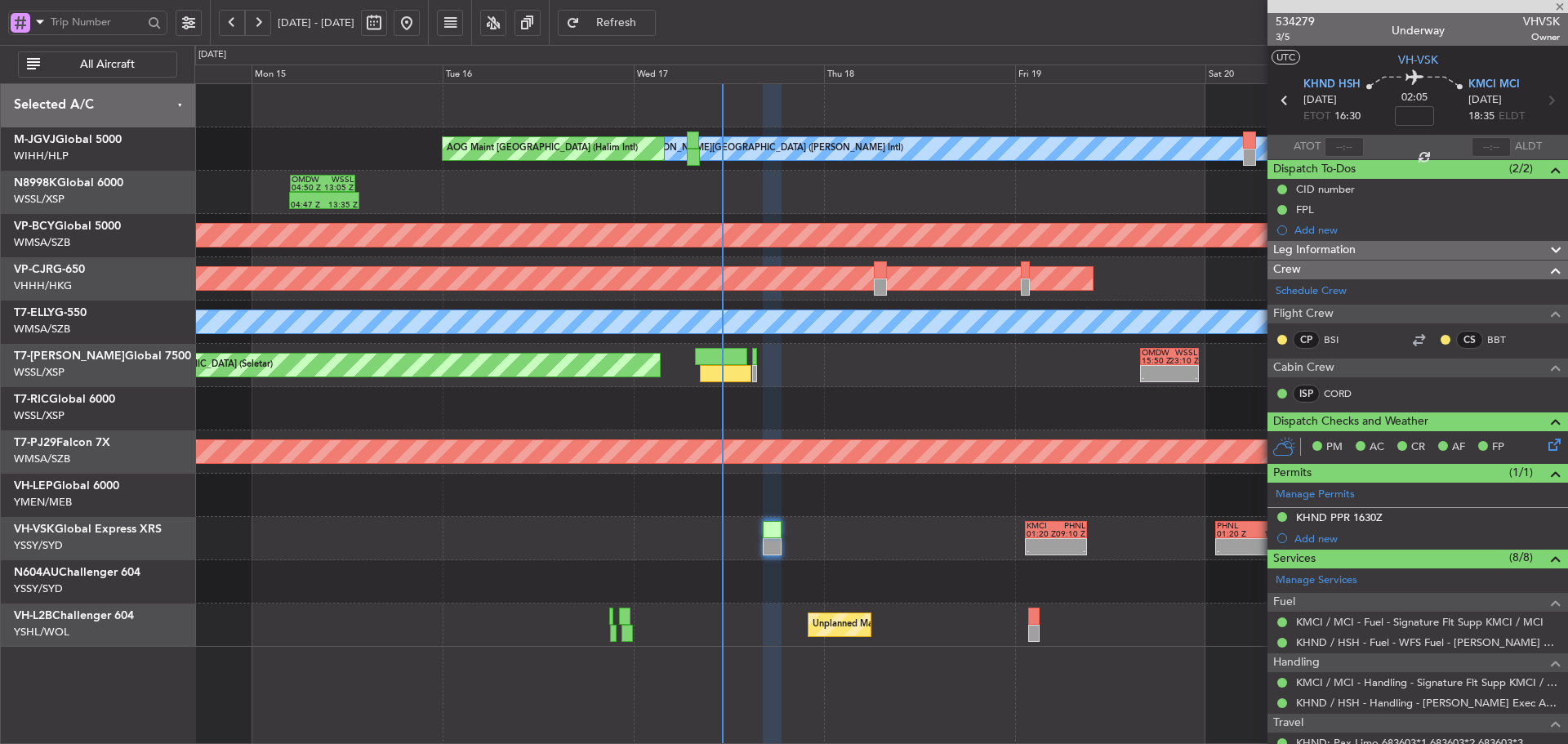
type input "+00:25"
type input "8"
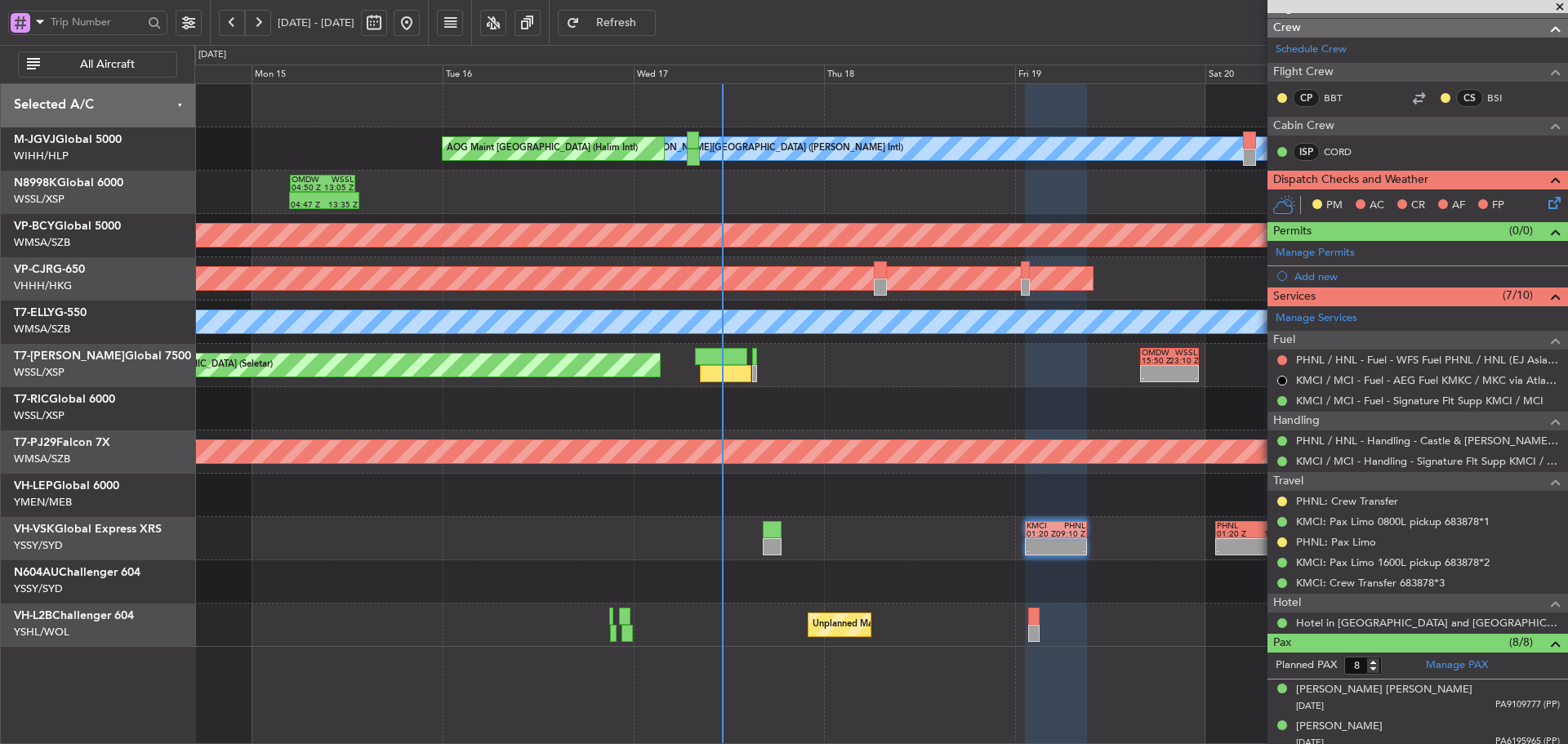
scroll to position [245, 0]
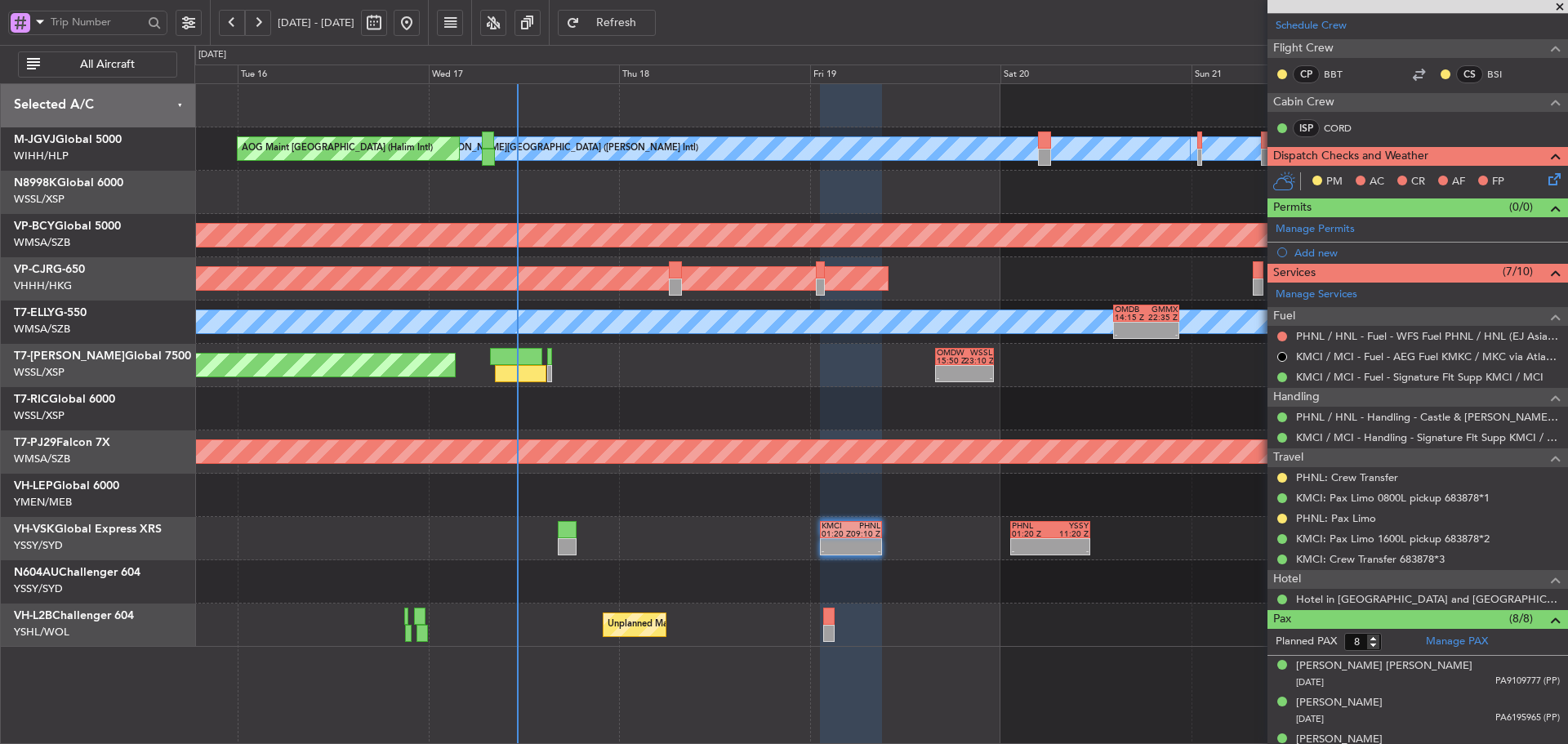
click at [934, 540] on div "- - KMCI 01:20 Z PHNL 09:10 Z - - PHNL 01:20 Z YSSY 11:20 Z Planned Maint Sydne…" at bounding box center [881, 538] width 1373 height 44
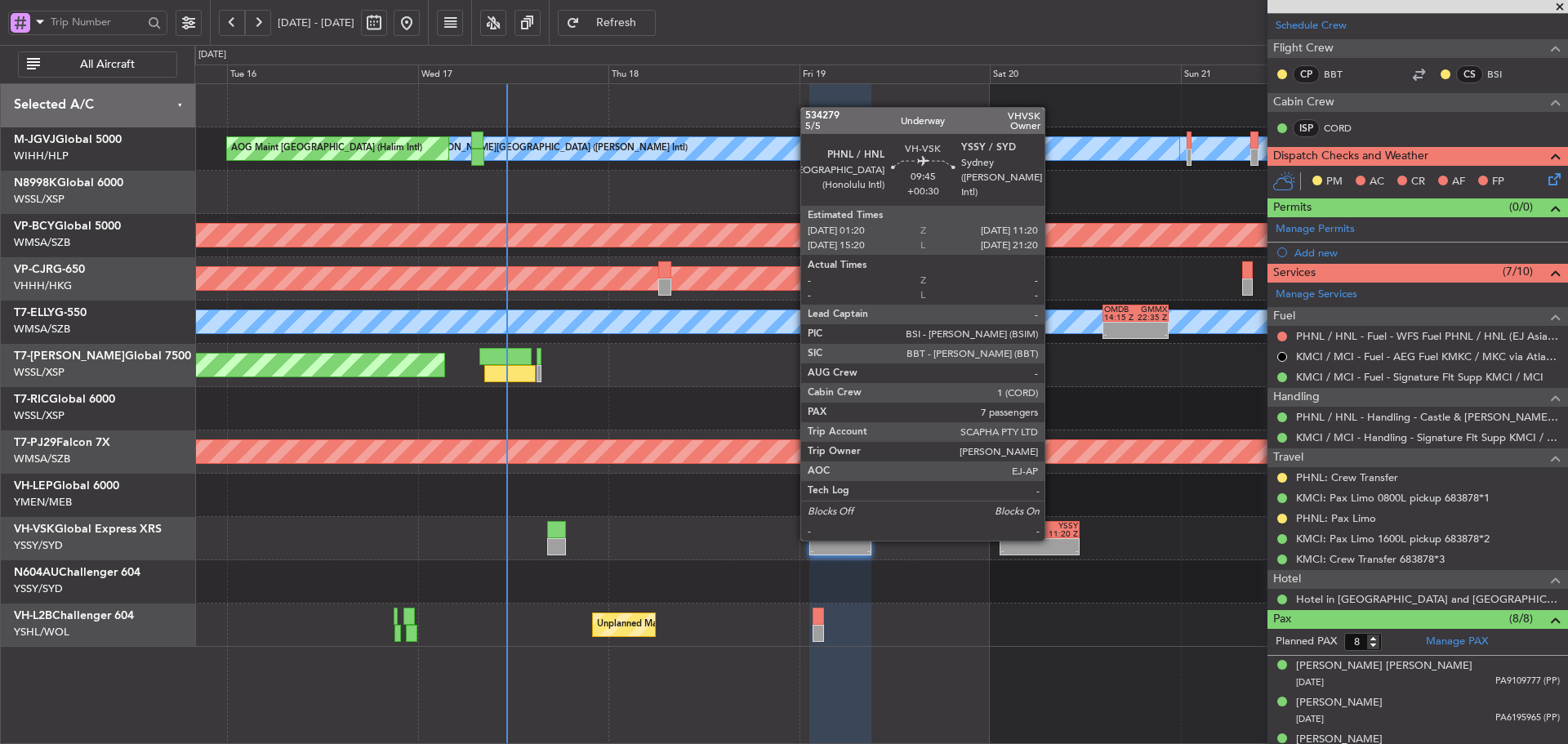
click at [1052, 539] on div at bounding box center [1058, 543] width 38 height 9
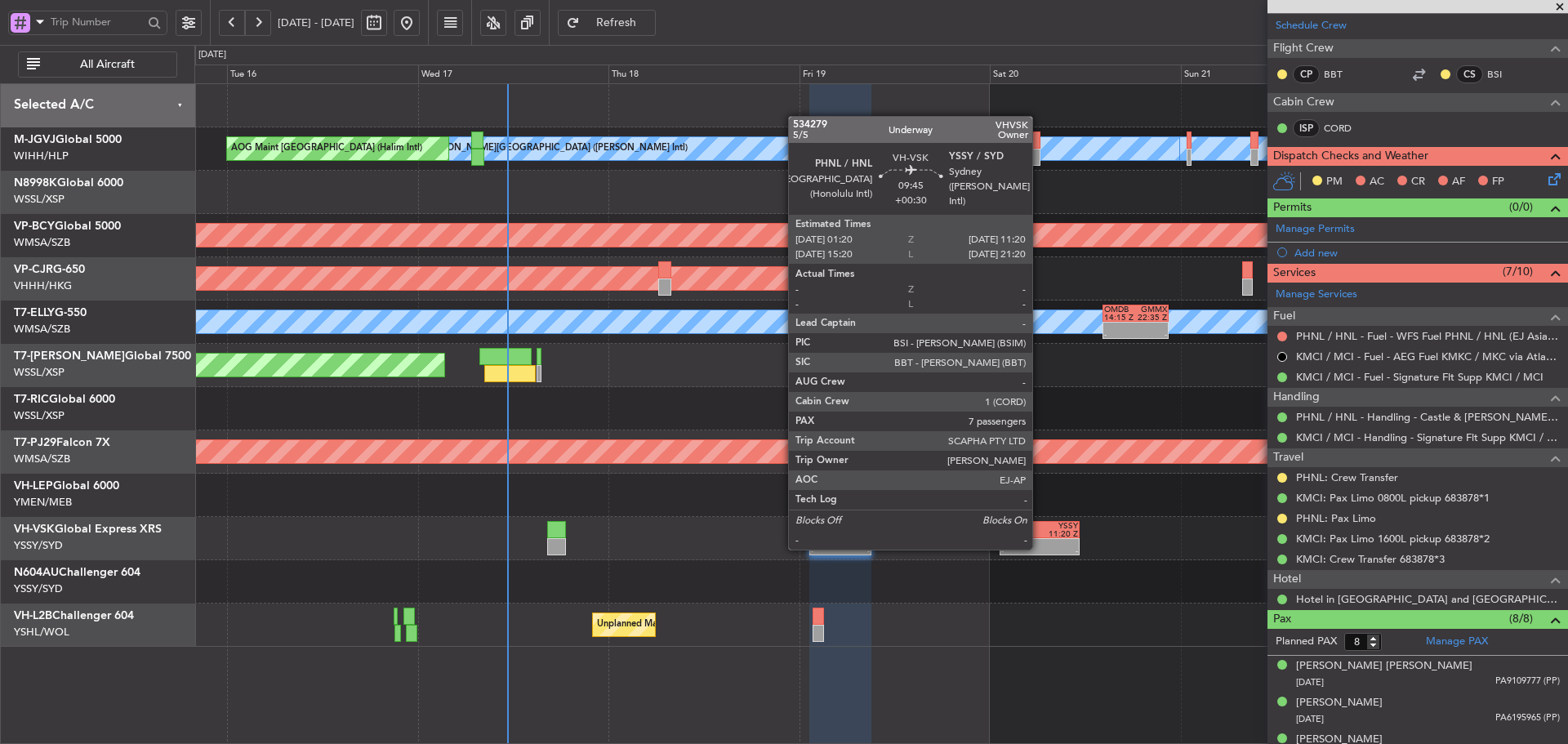
click at [1039, 548] on div "-" at bounding box center [1058, 552] width 38 height 9
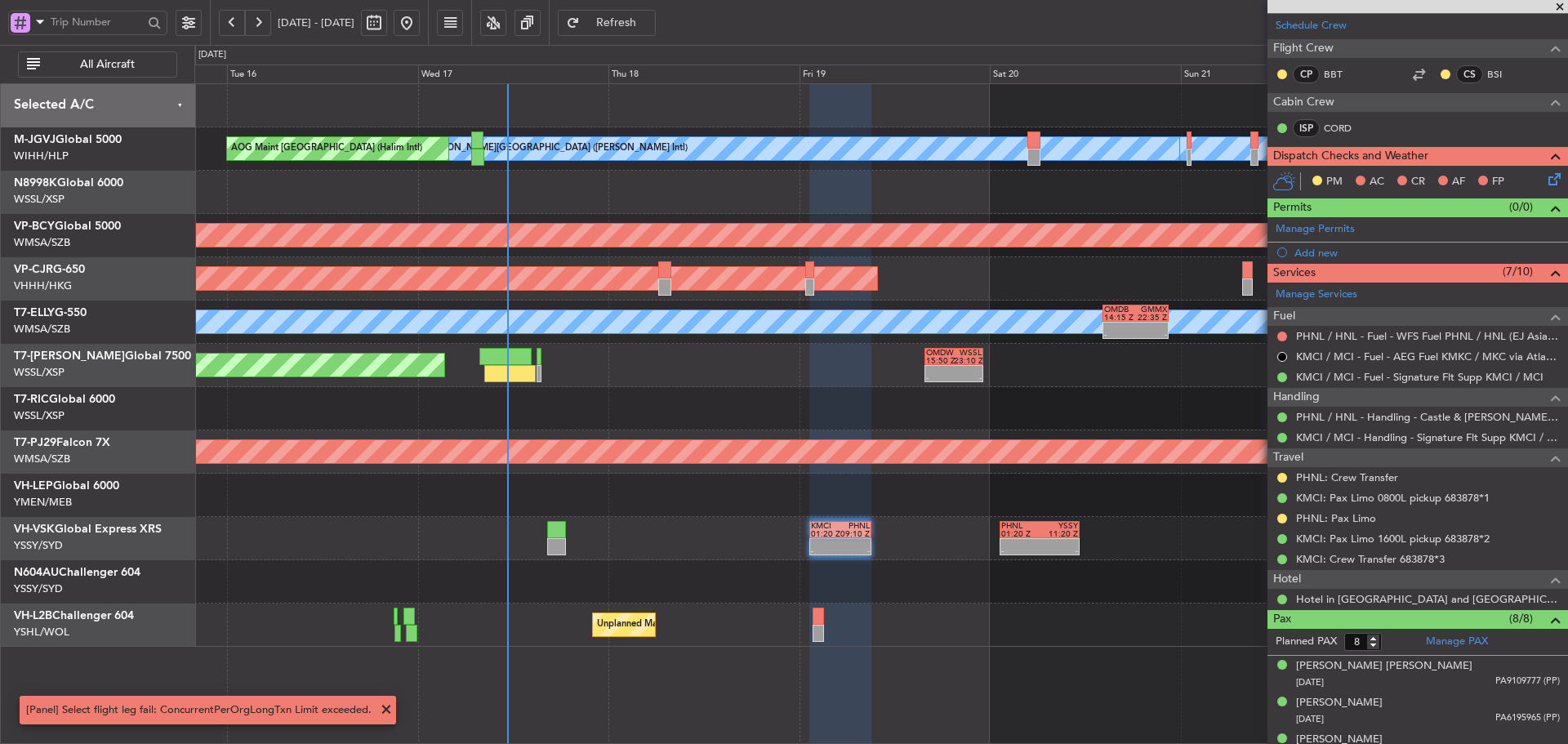
click at [1044, 544] on div at bounding box center [1058, 543] width 38 height 9
type input "+00:30"
type input "7"
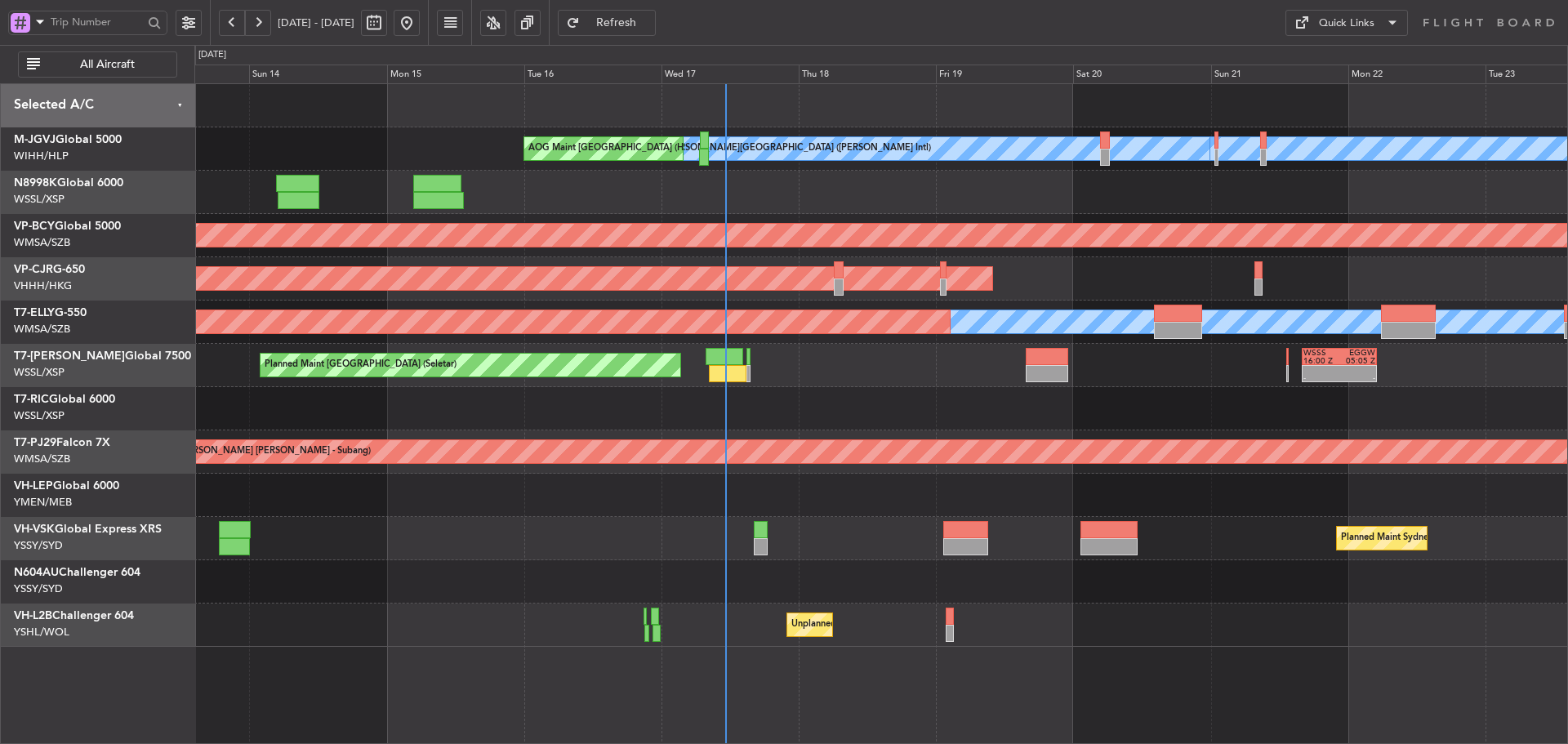
click at [1010, 636] on div "Unplanned Maint [GEOGRAPHIC_DATA] ([GEOGRAPHIC_DATA])" at bounding box center [881, 625] width 1373 height 44
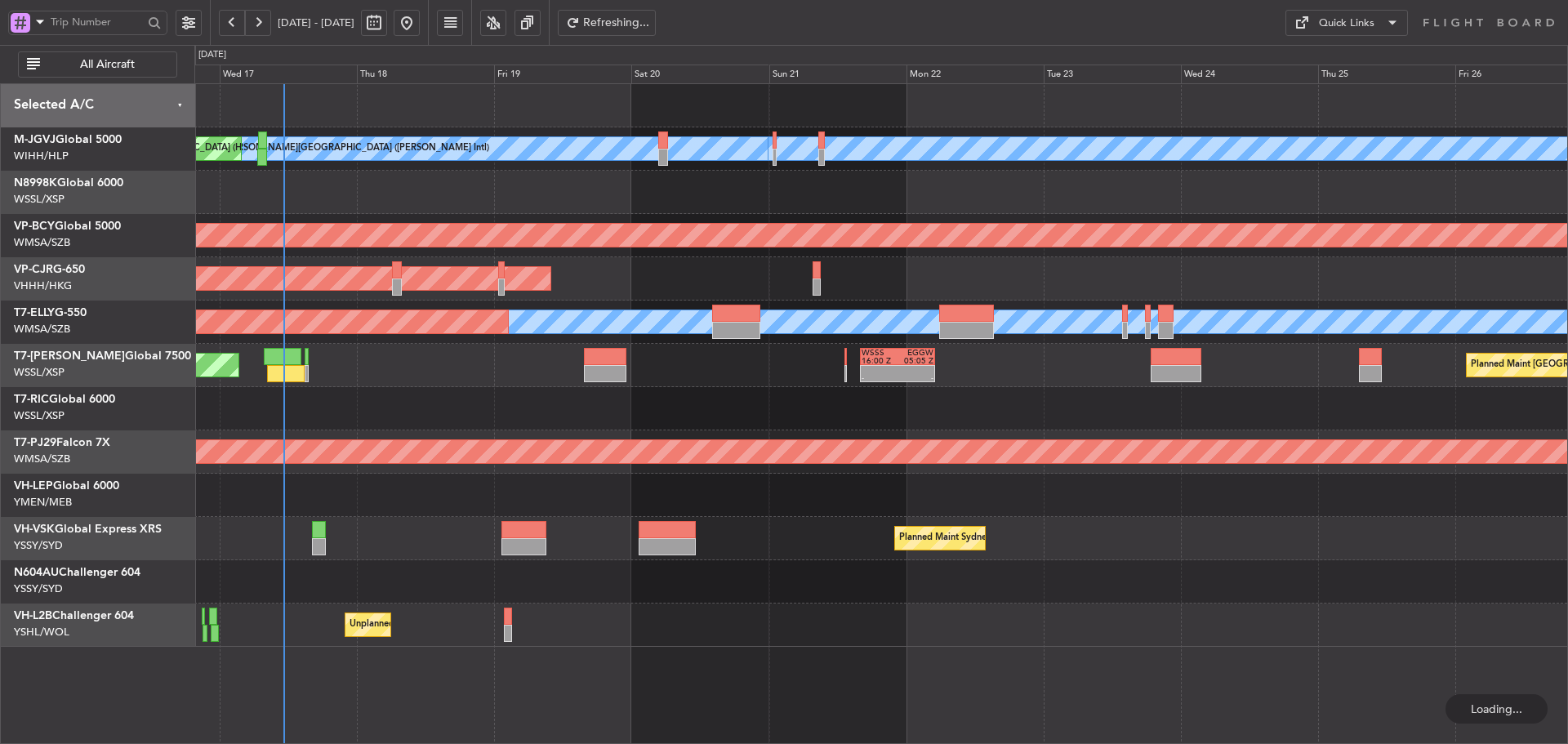
click at [1226, 587] on div at bounding box center [881, 582] width 1373 height 44
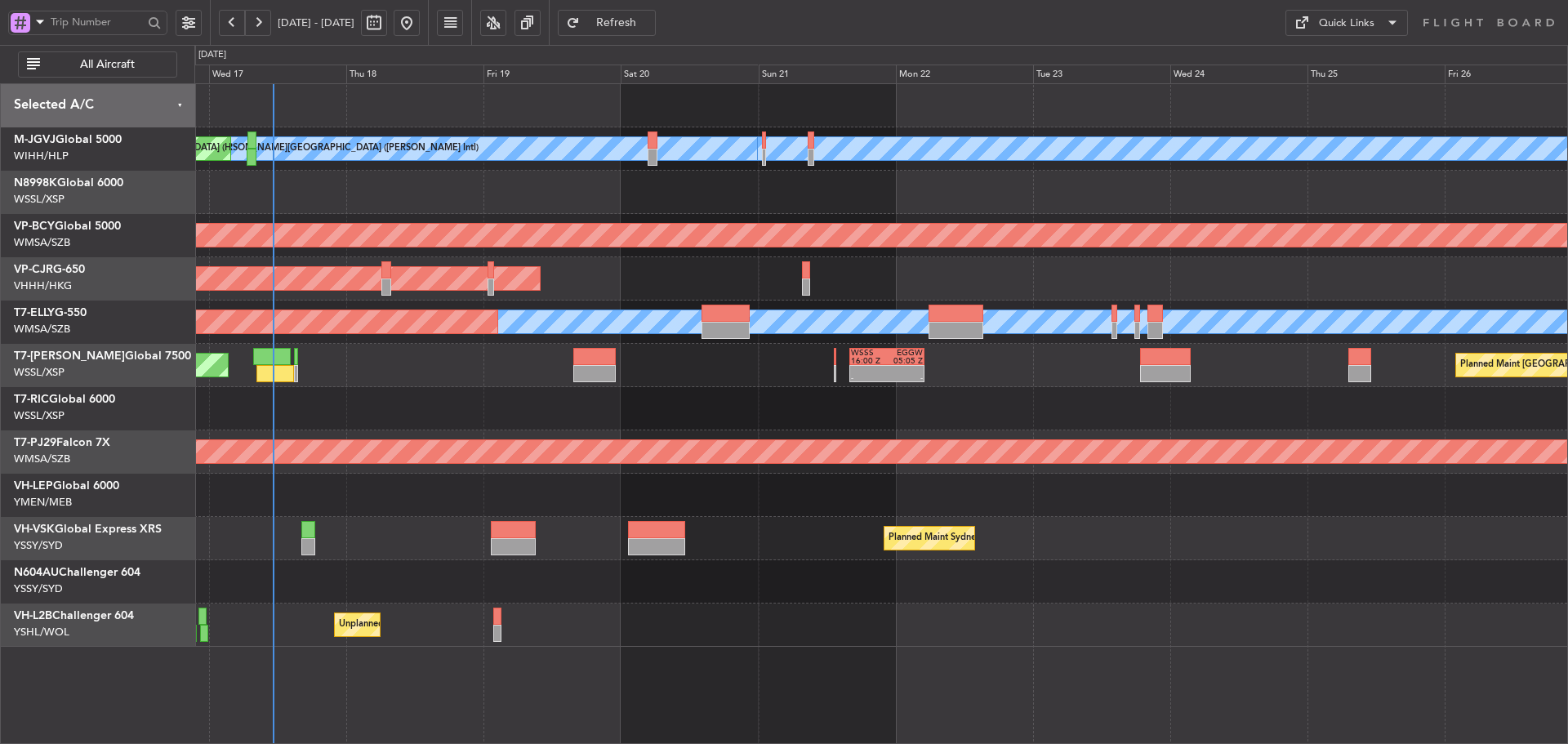
click at [1276, 590] on div at bounding box center [881, 582] width 1373 height 44
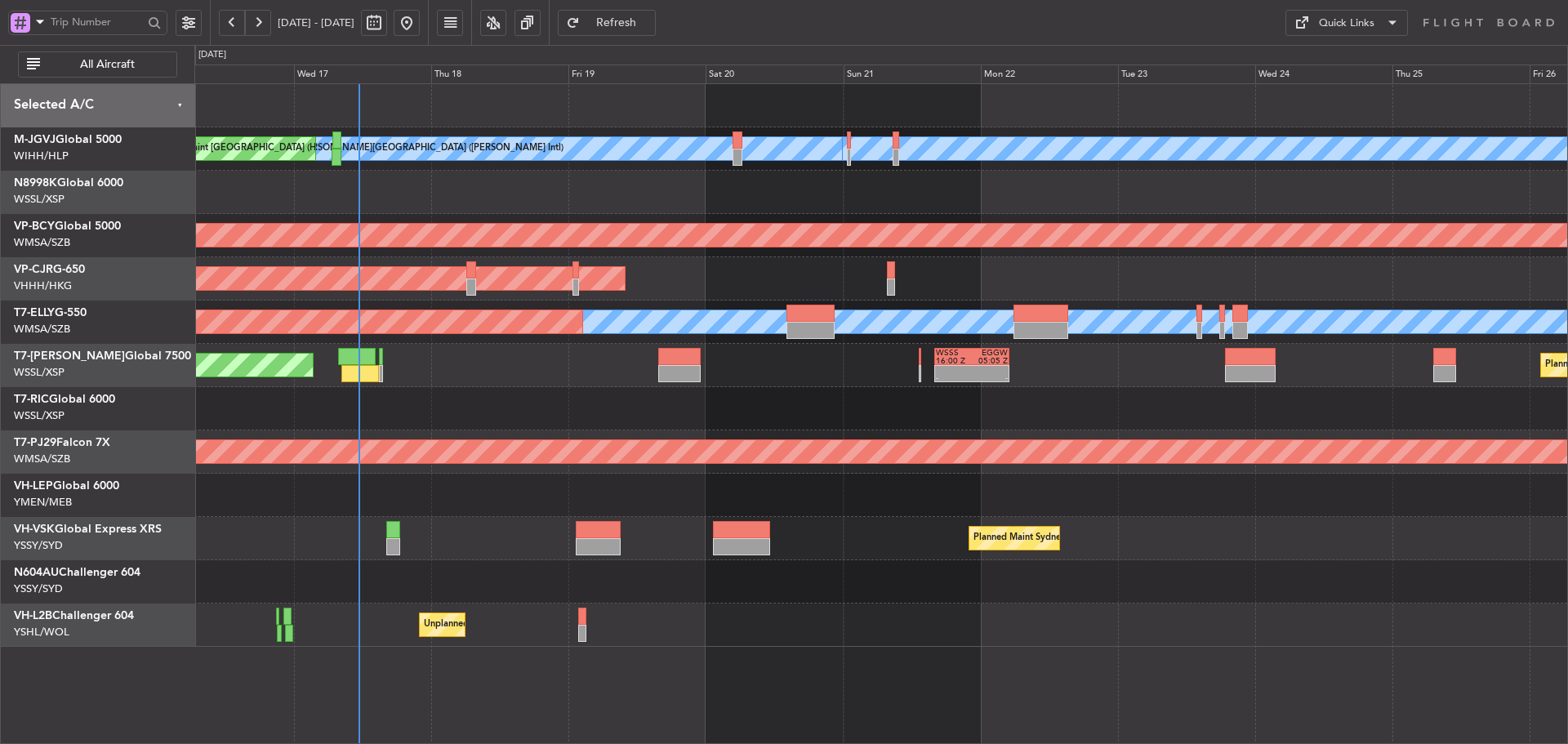
click at [315, 372] on div "[PERSON_NAME][GEOGRAPHIC_DATA] ([PERSON_NAME] Intl) [PERSON_NAME] Jakarta (Hali…" at bounding box center [881, 366] width 1373 height 563
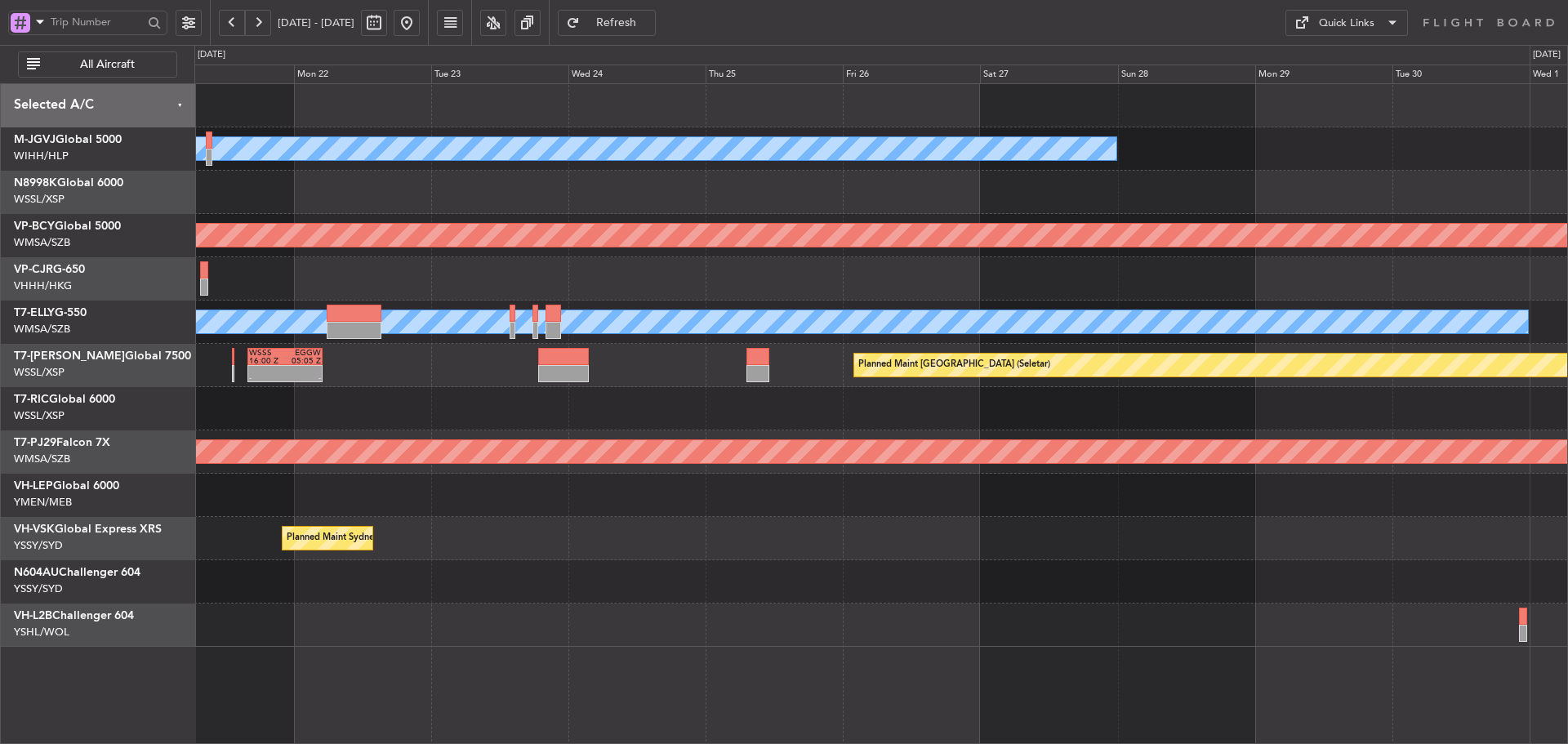
click at [314, 447] on div "[PERSON_NAME][GEOGRAPHIC_DATA] ([PERSON_NAME] Intl) [PERSON_NAME] Jakarta (Hali…" at bounding box center [881, 366] width 1373 height 563
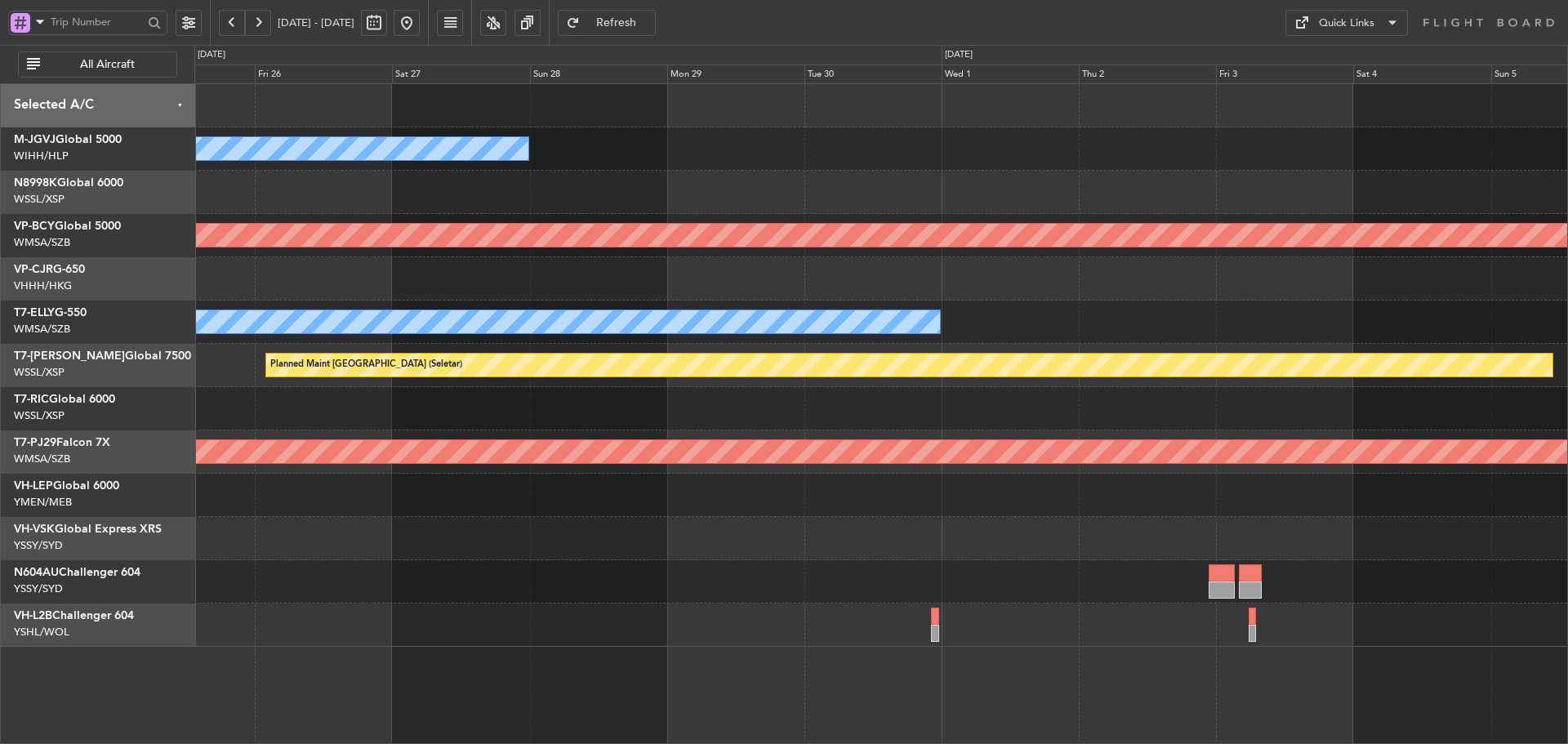
click at [309, 466] on div "[PERSON_NAME][GEOGRAPHIC_DATA] ([PERSON_NAME] Intl) [PERSON_NAME] Jakarta (Hali…" at bounding box center [881, 366] width 1373 height 563
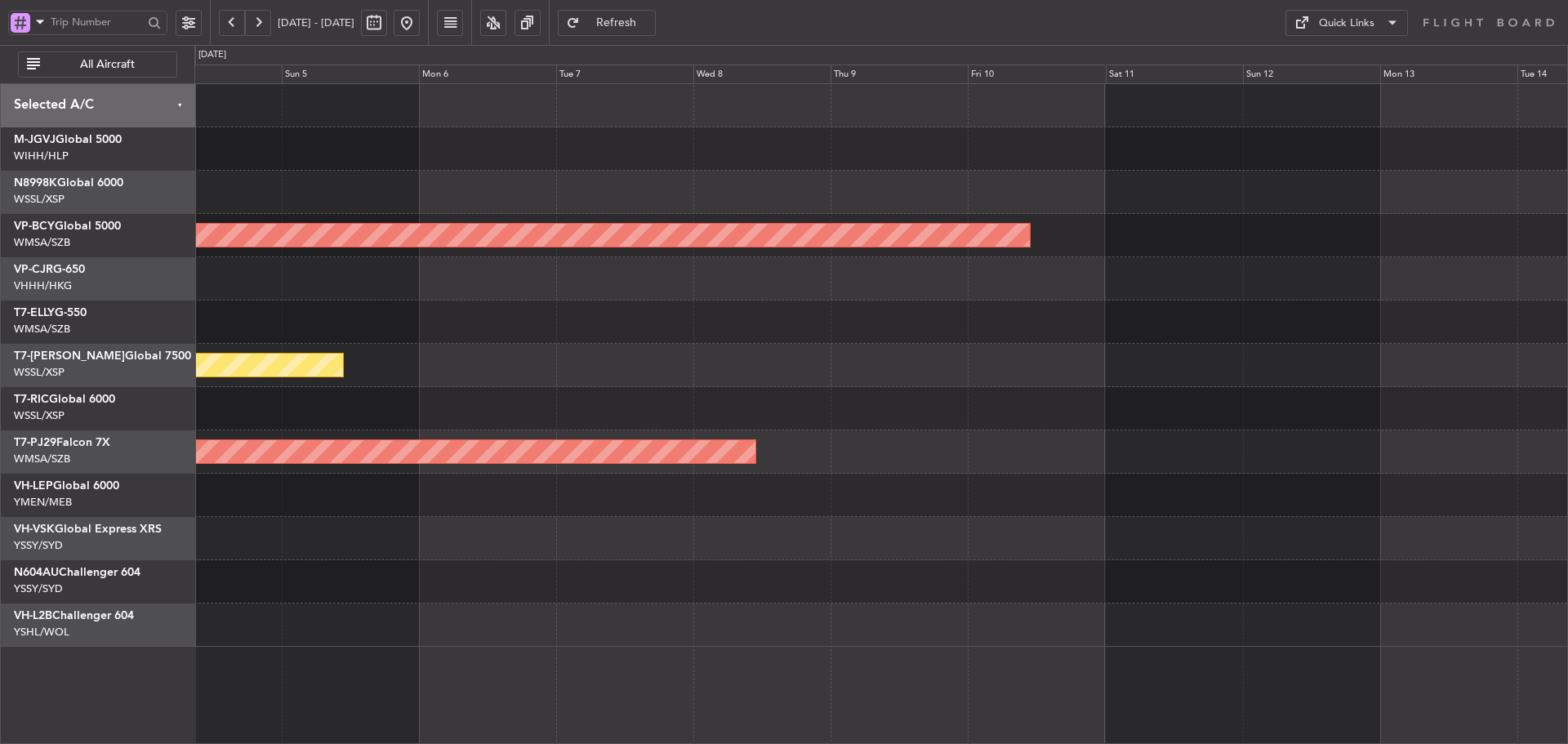
click at [518, 467] on div "Unplanned Maint [GEOGRAPHIC_DATA] (Sultan [PERSON_NAME] [PERSON_NAME] - Subang)…" at bounding box center [881, 366] width 1373 height 563
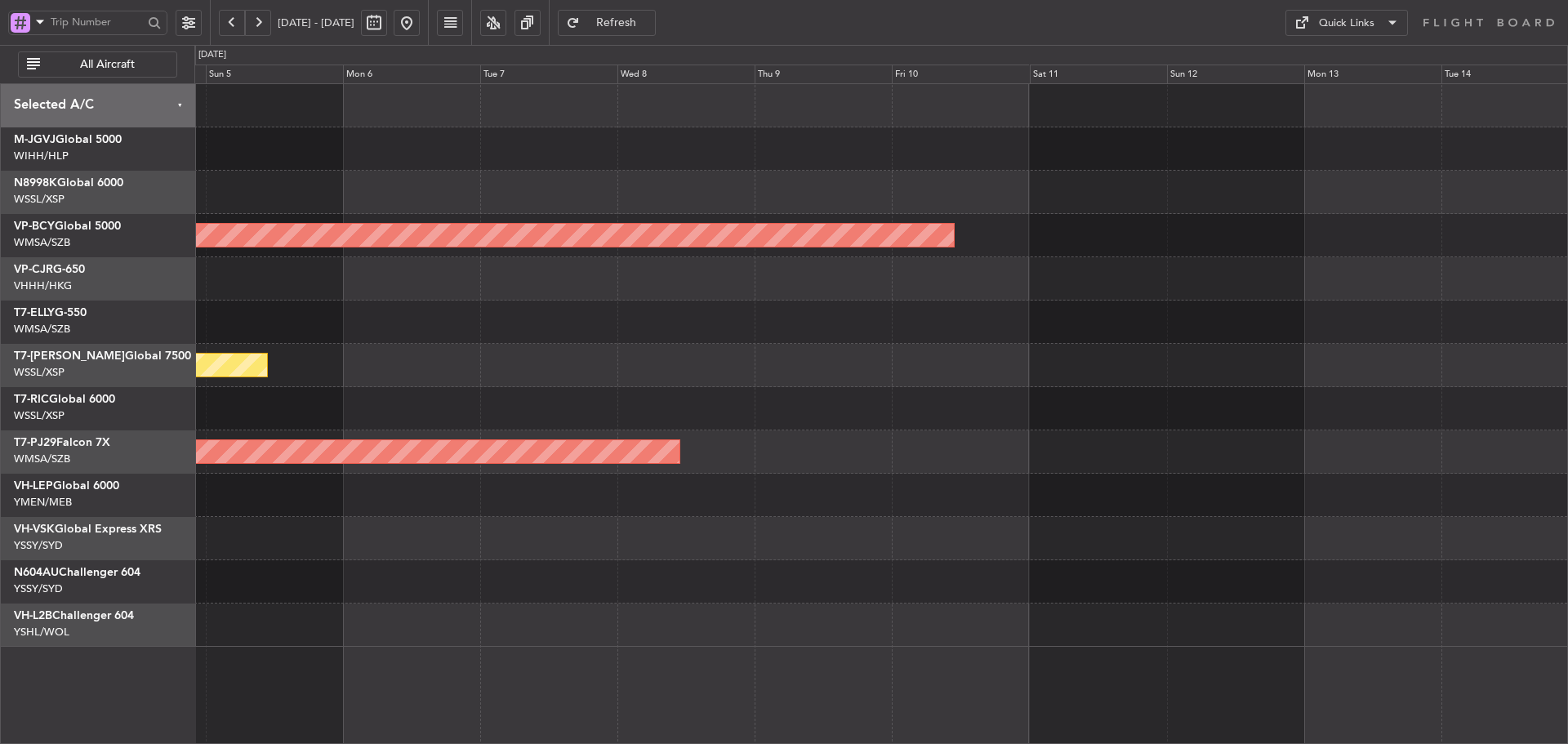
click at [255, 22] on button at bounding box center [258, 22] width 26 height 26
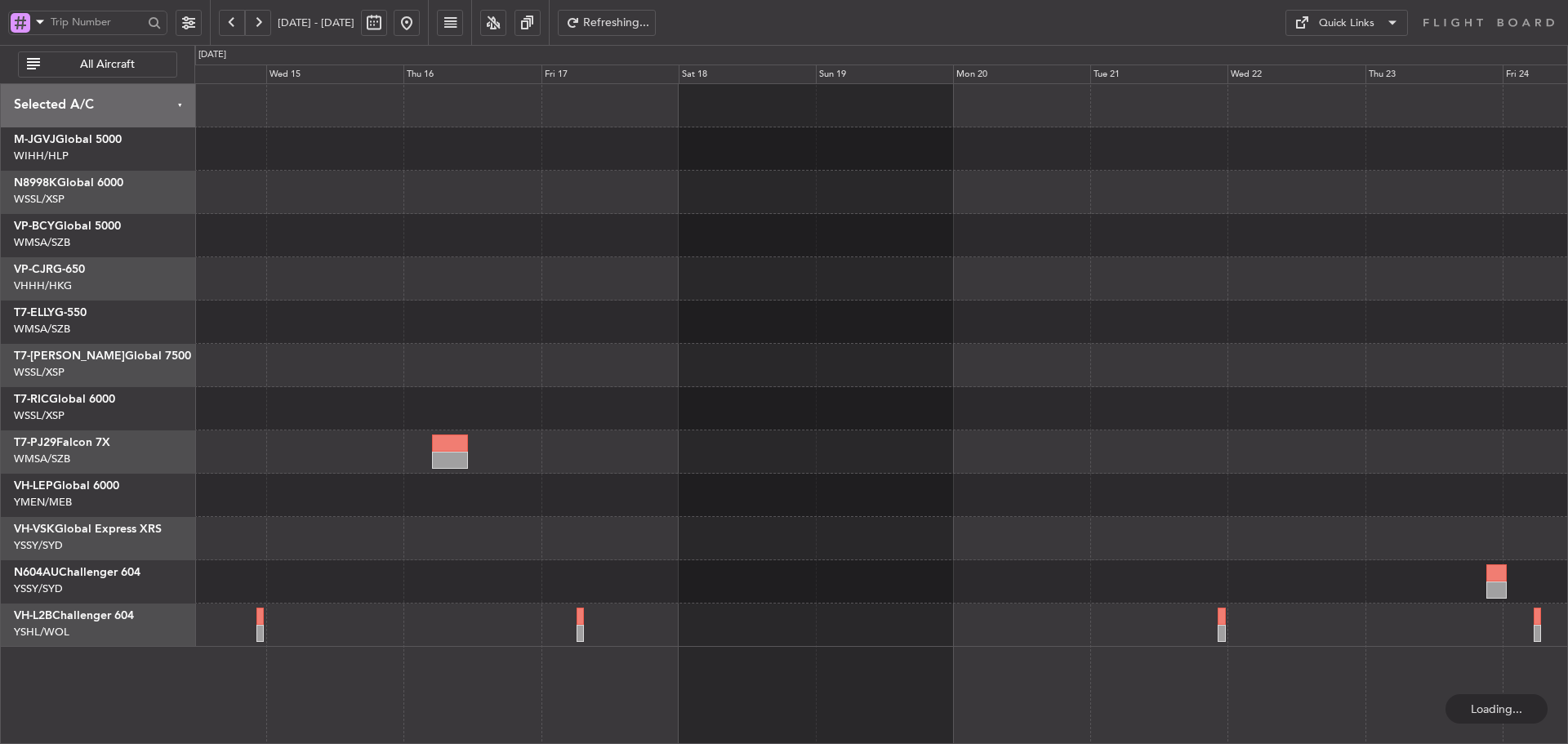
click at [255, 22] on button at bounding box center [258, 22] width 26 height 26
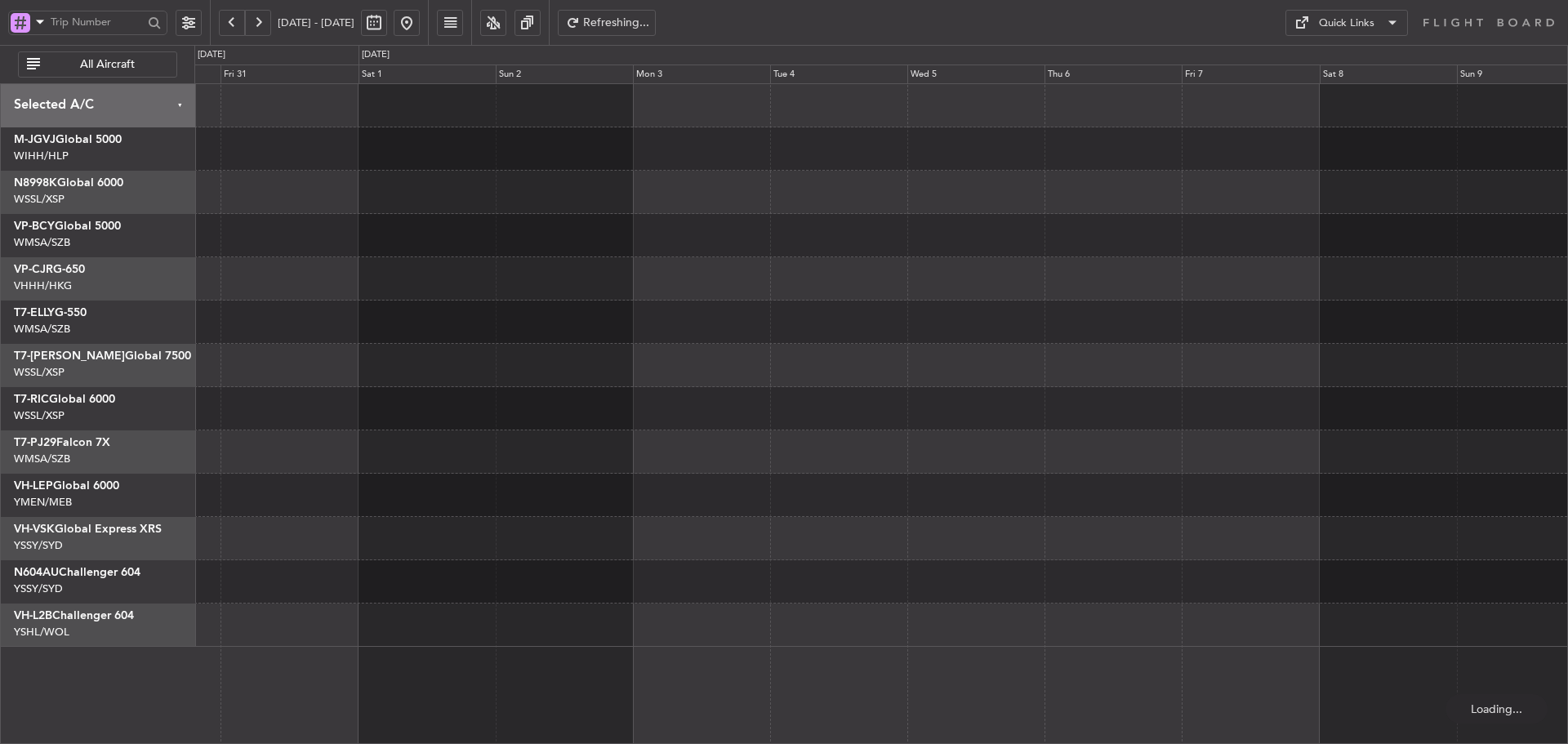
click at [255, 22] on button at bounding box center [258, 22] width 26 height 26
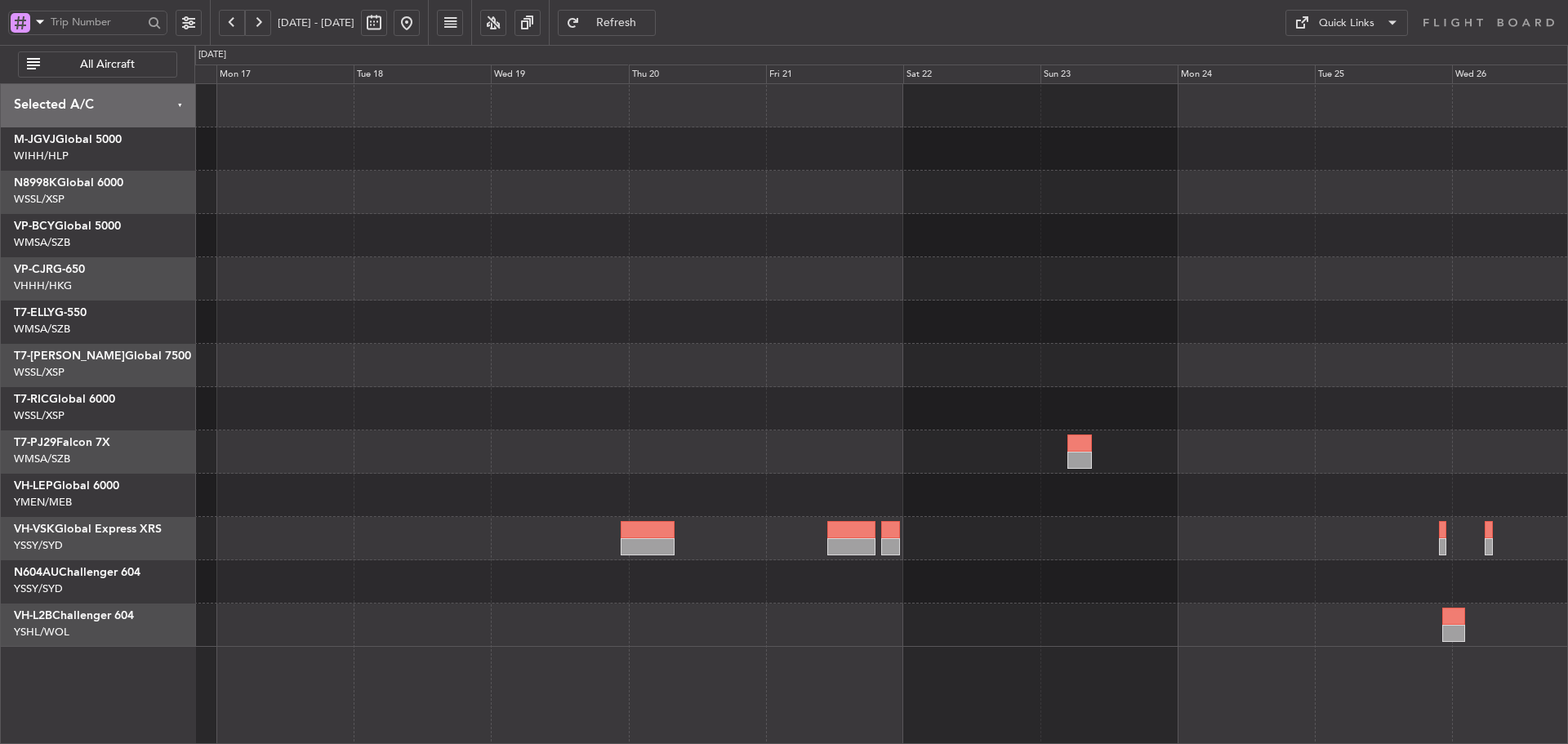
click at [563, 401] on div at bounding box center [881, 366] width 1373 height 563
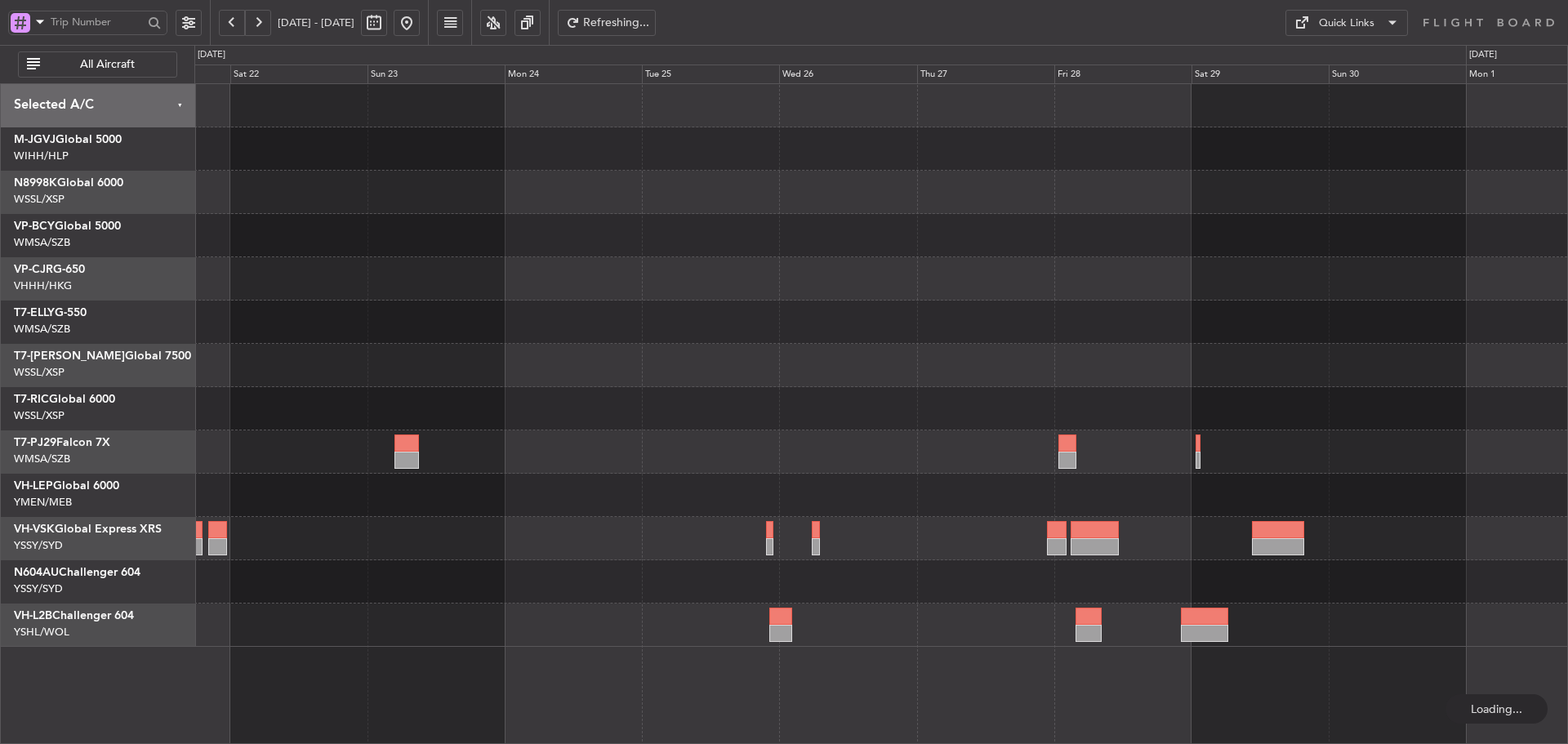
click at [717, 407] on div at bounding box center [881, 366] width 1373 height 563
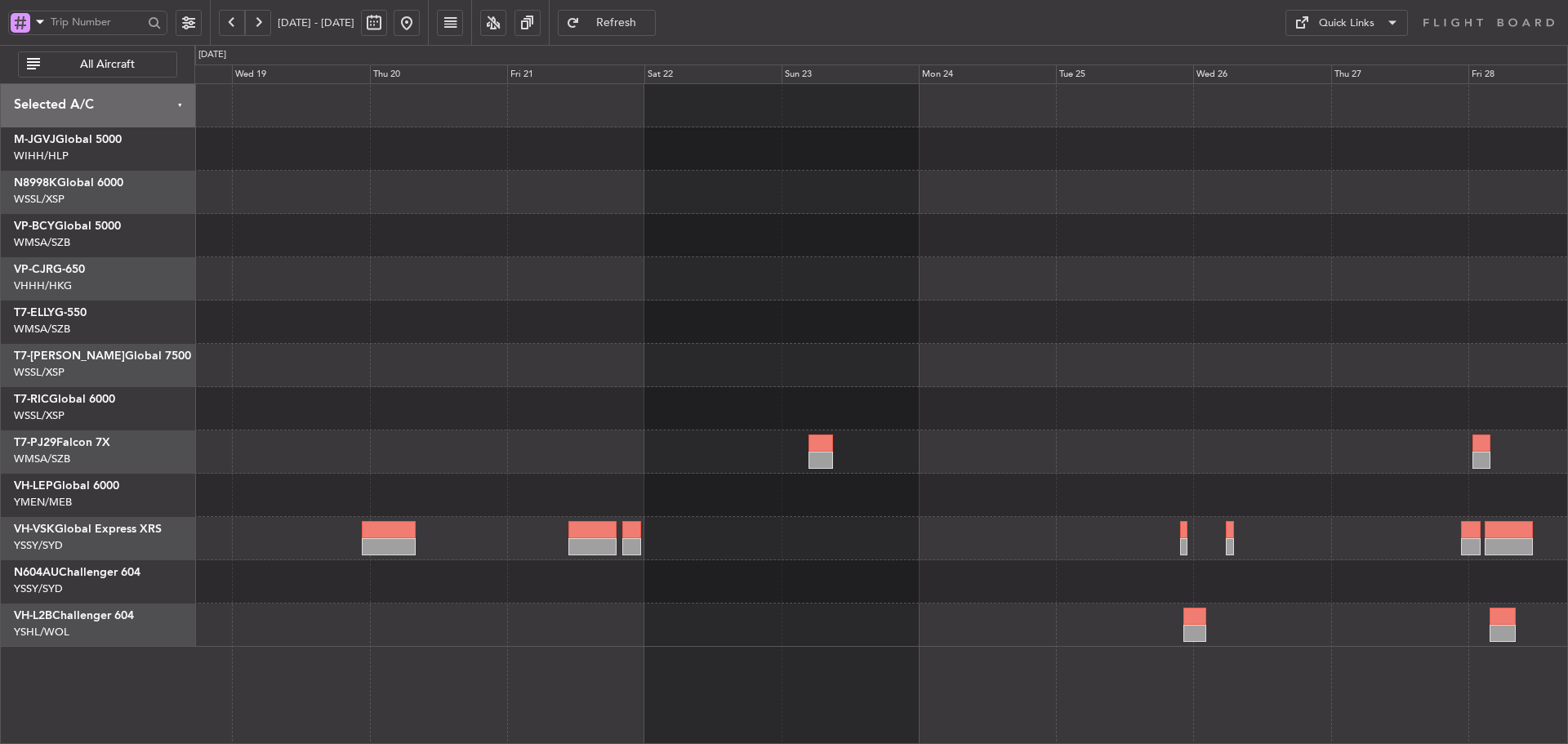
click at [1206, 404] on div at bounding box center [881, 408] width 1373 height 44
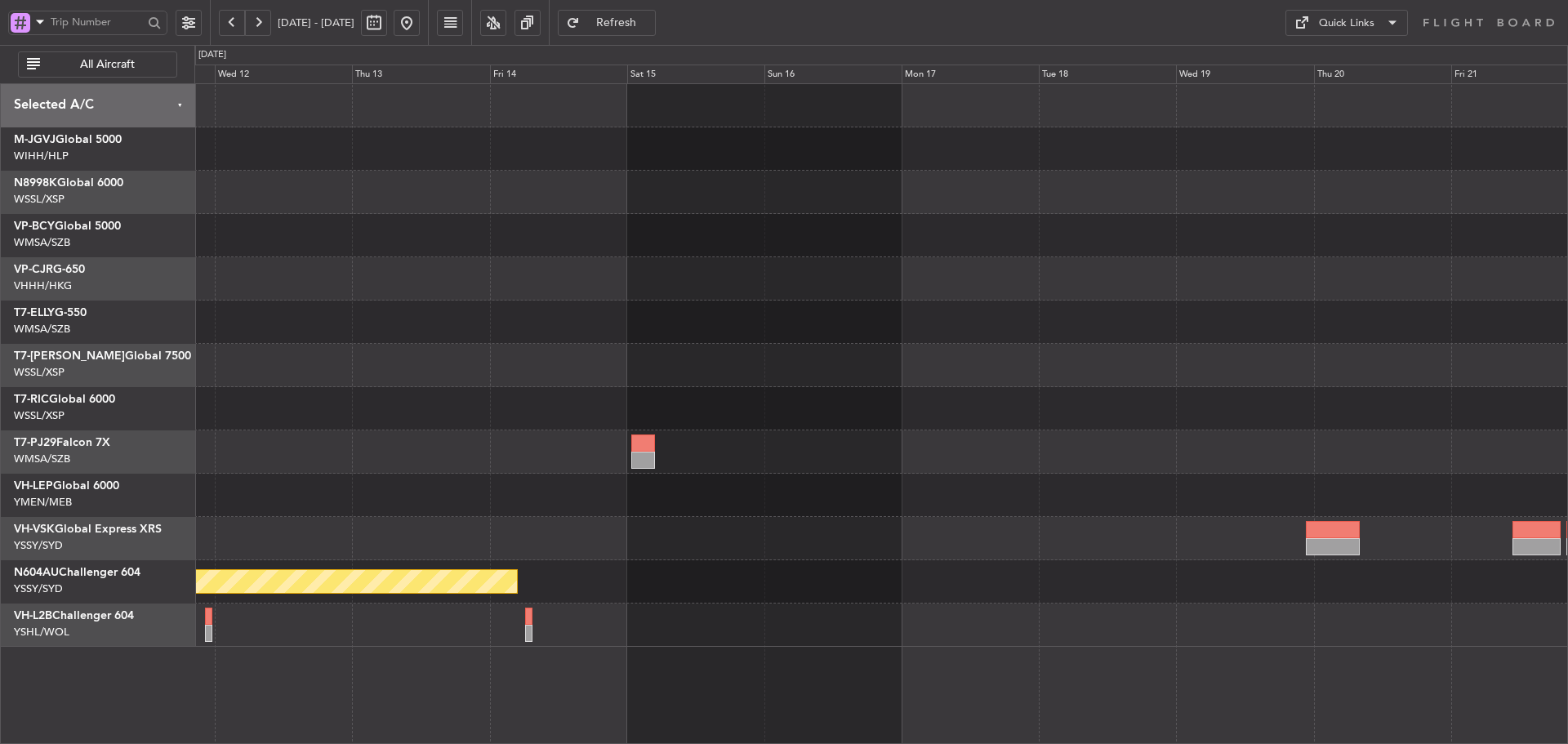
click at [1027, 474] on div "Planned Maint Sydney ([PERSON_NAME] Intl)" at bounding box center [881, 366] width 1373 height 563
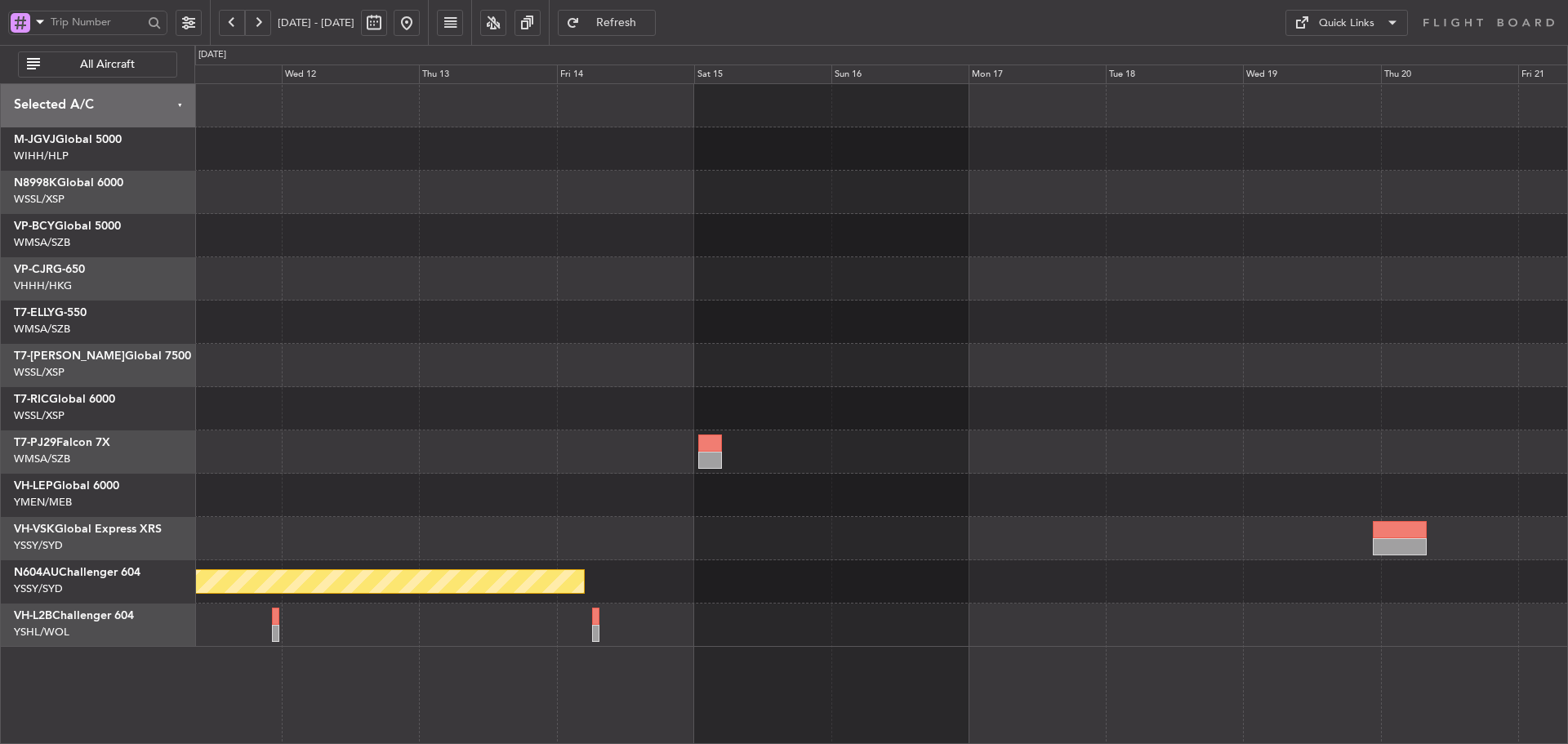
click at [1081, 453] on div at bounding box center [881, 452] width 1373 height 44
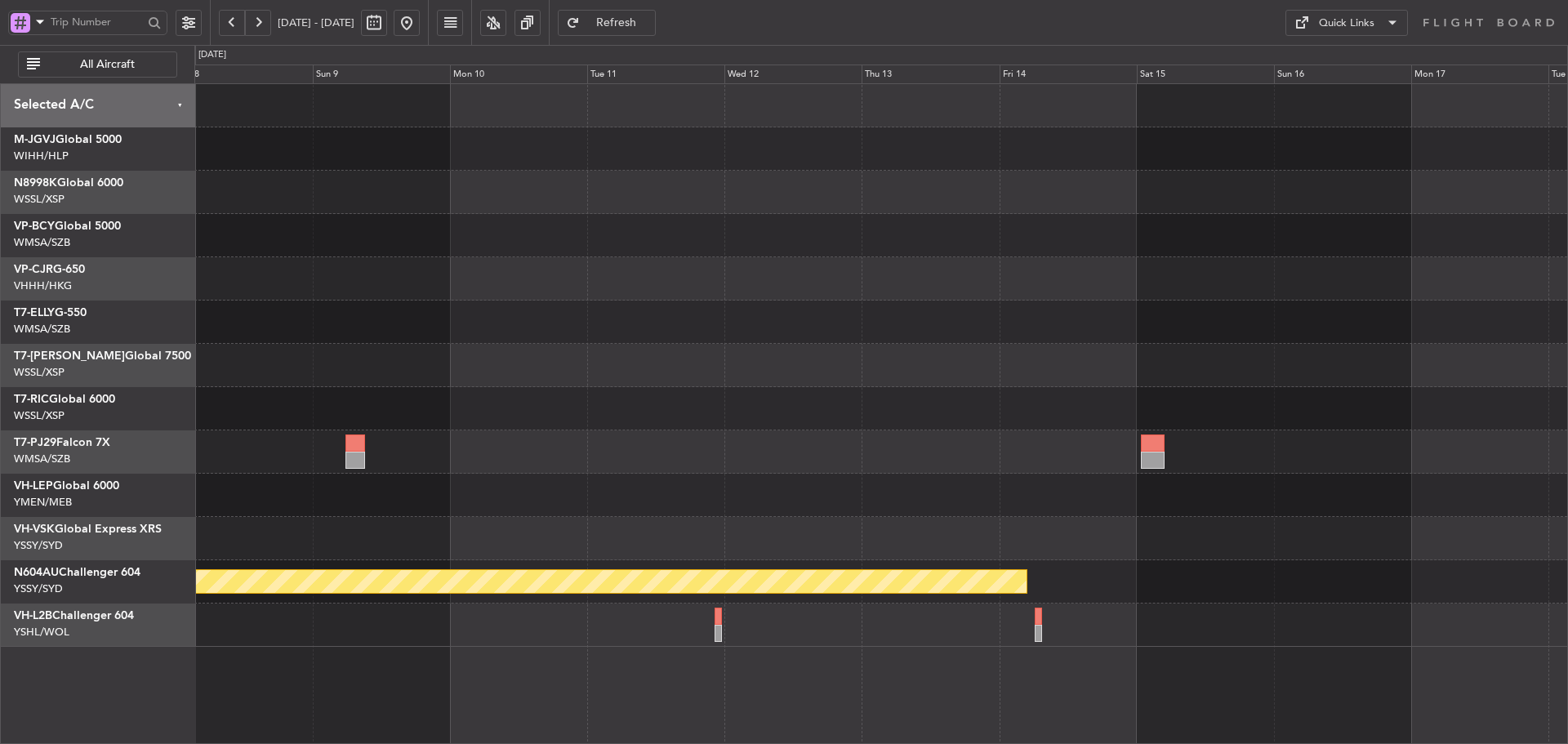
click at [420, 29] on button at bounding box center [407, 22] width 26 height 26
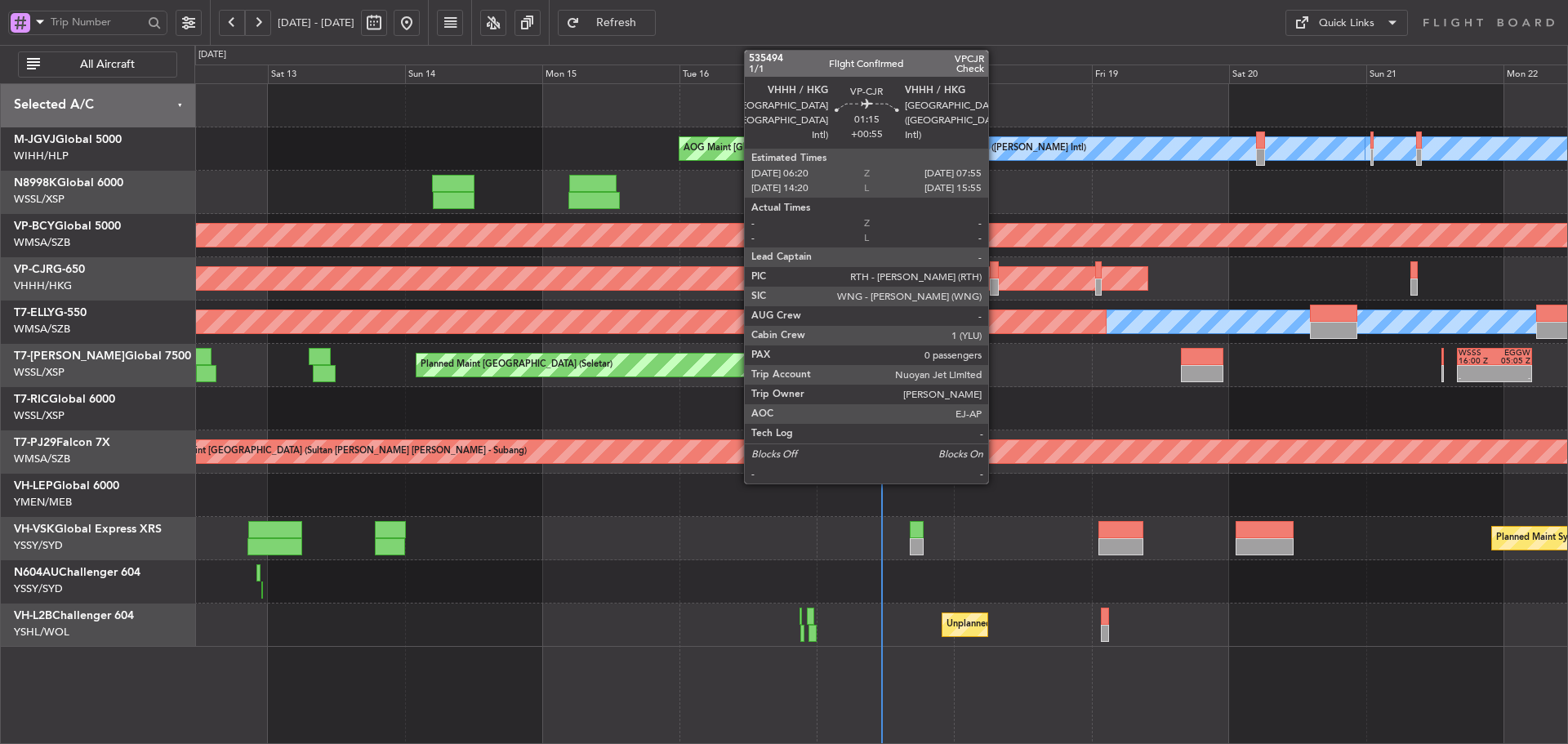
click at [996, 280] on div at bounding box center [994, 287] width 9 height 17
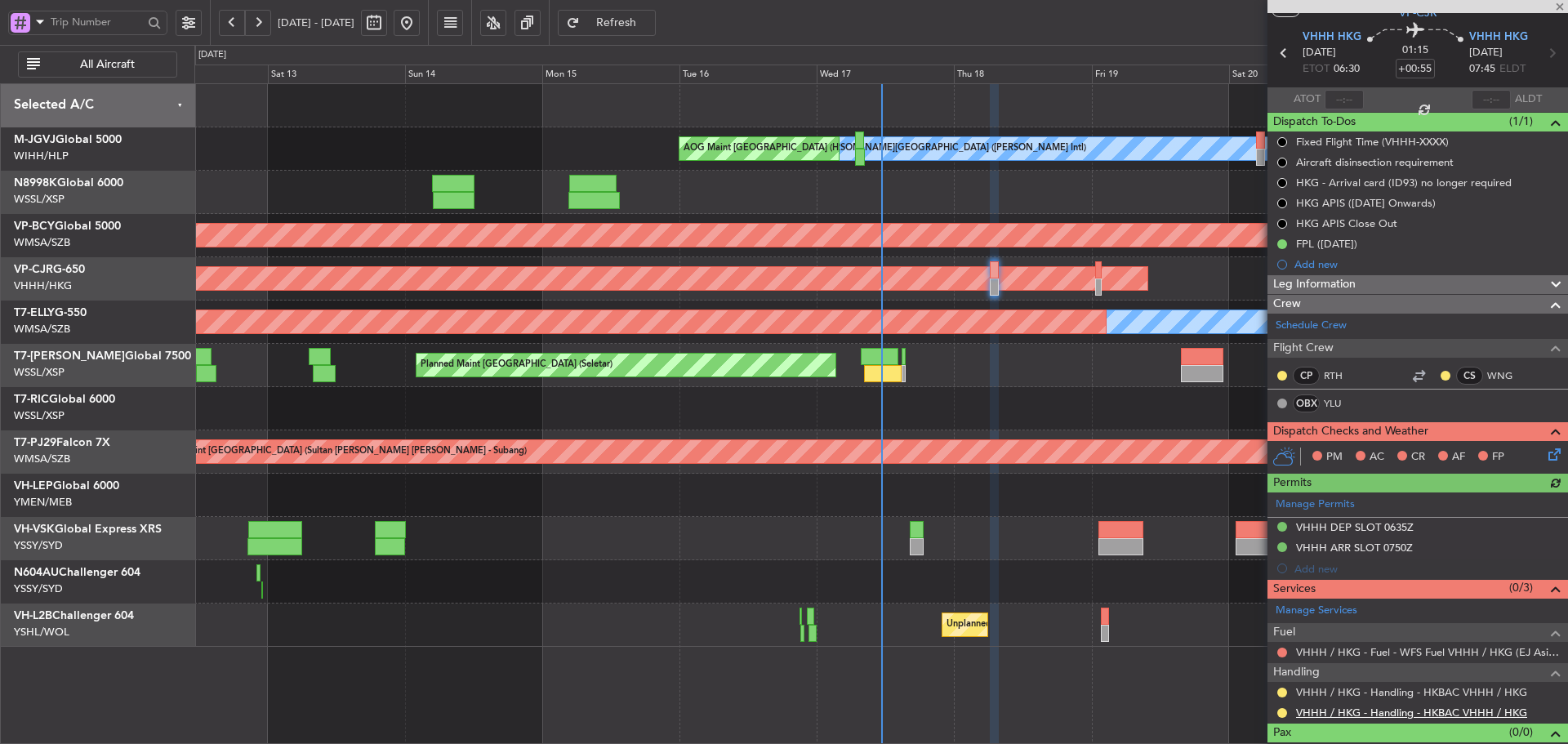
scroll to position [72, 0]
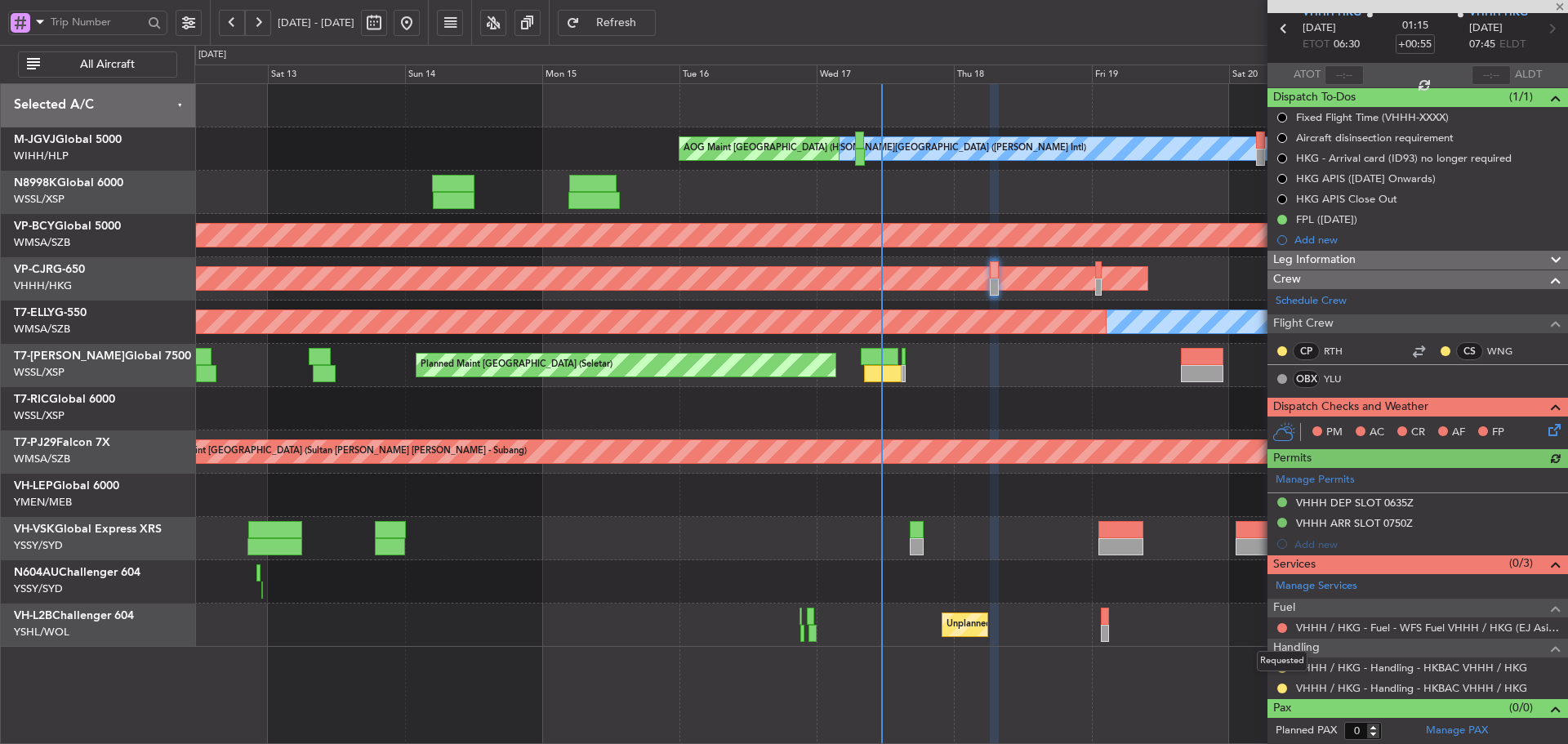
click at [1278, 668] on mat-tooltip-component "Requested" at bounding box center [1282, 661] width 73 height 44
click at [1283, 666] on button at bounding box center [1282, 668] width 9 height 9
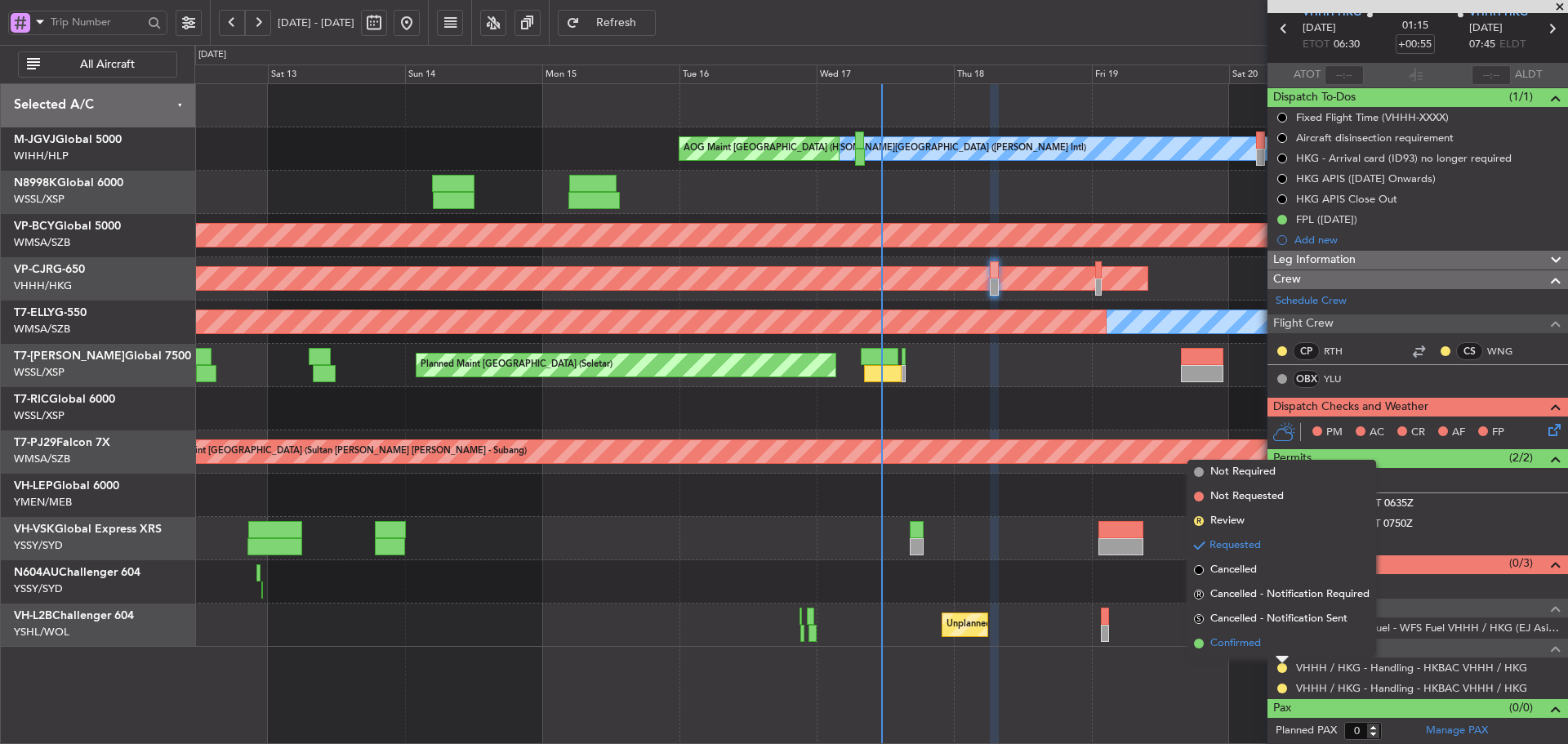
click at [1202, 644] on span at bounding box center [1198, 643] width 9 height 9
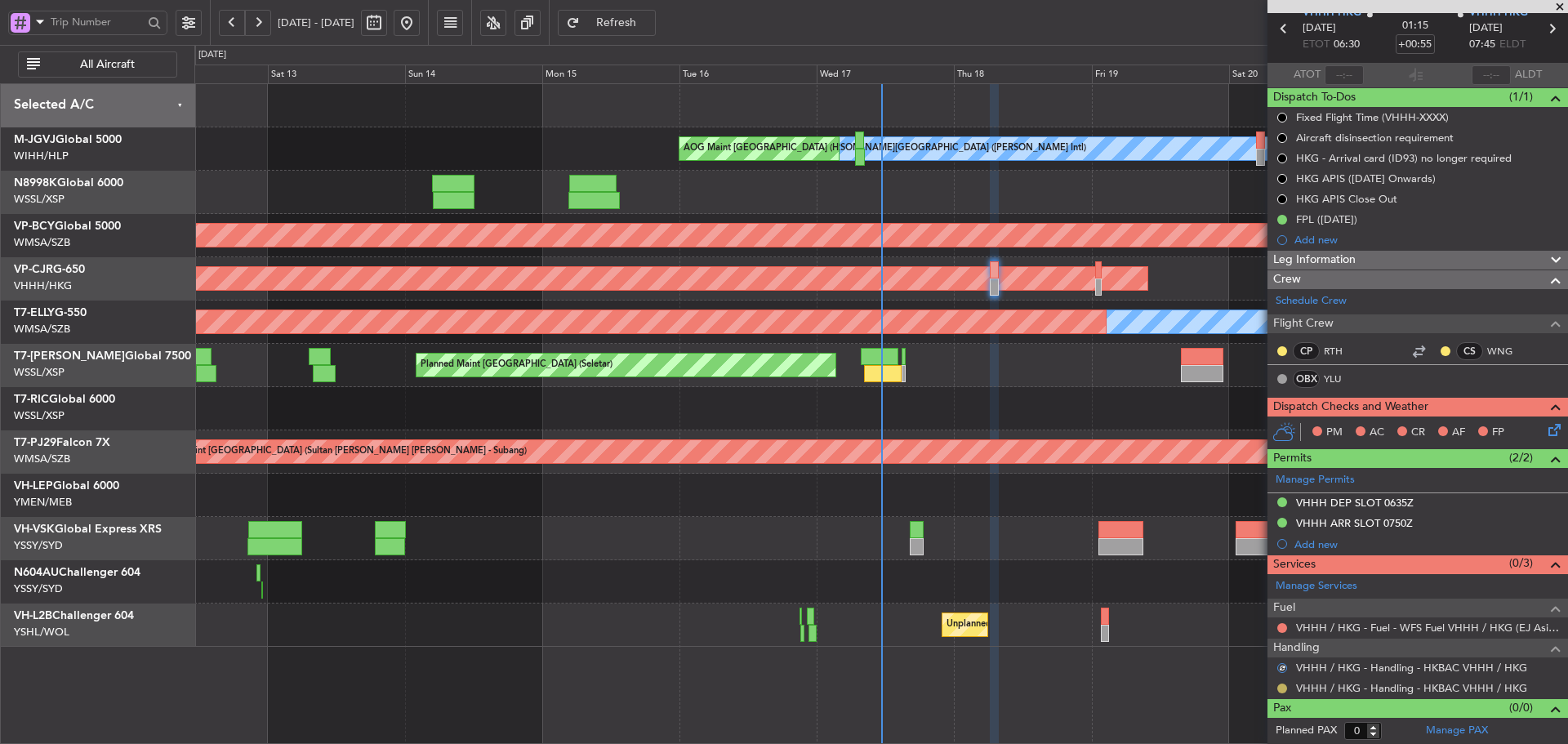
click at [1283, 690] on button at bounding box center [1282, 688] width 9 height 9
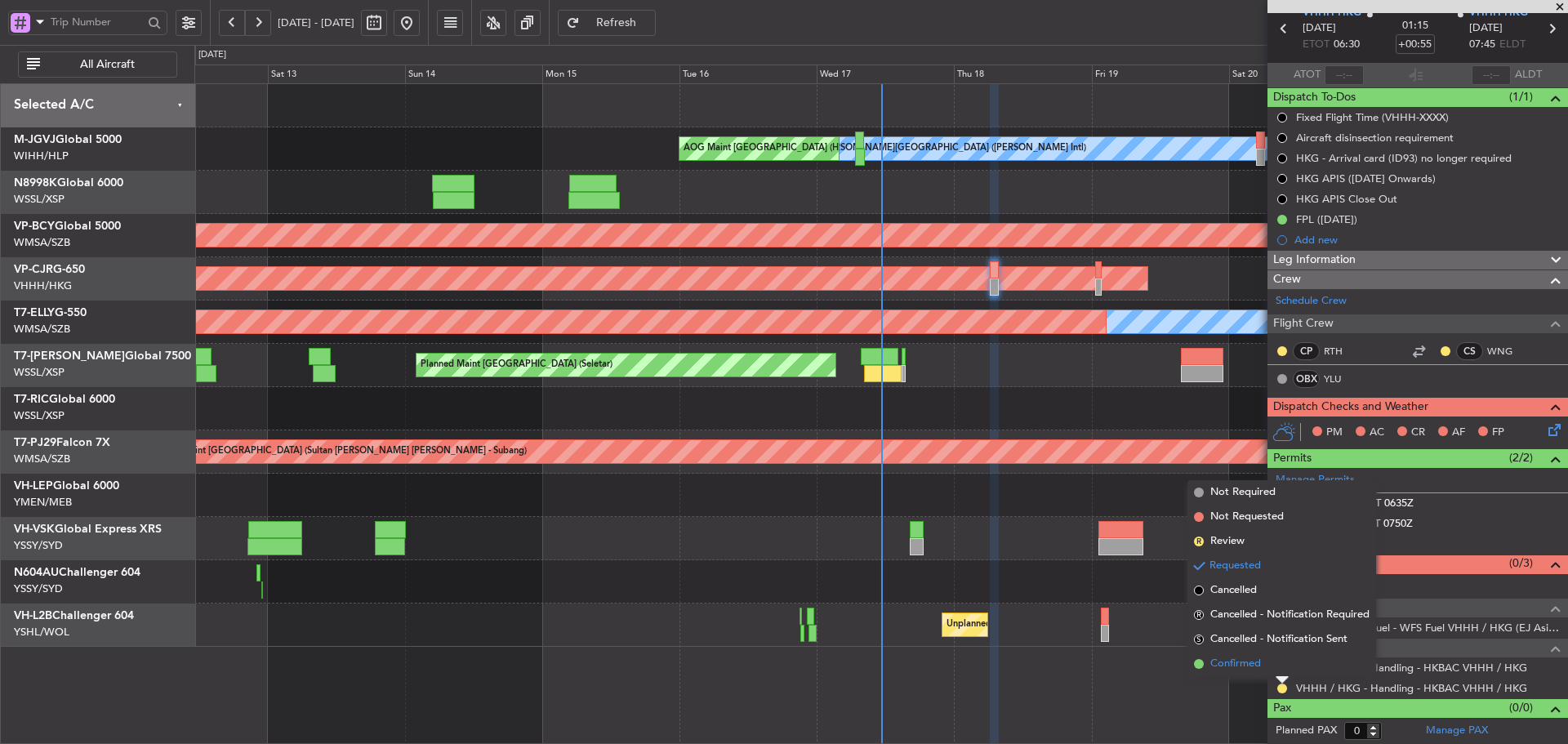
click at [1197, 662] on span at bounding box center [1198, 664] width 9 height 9
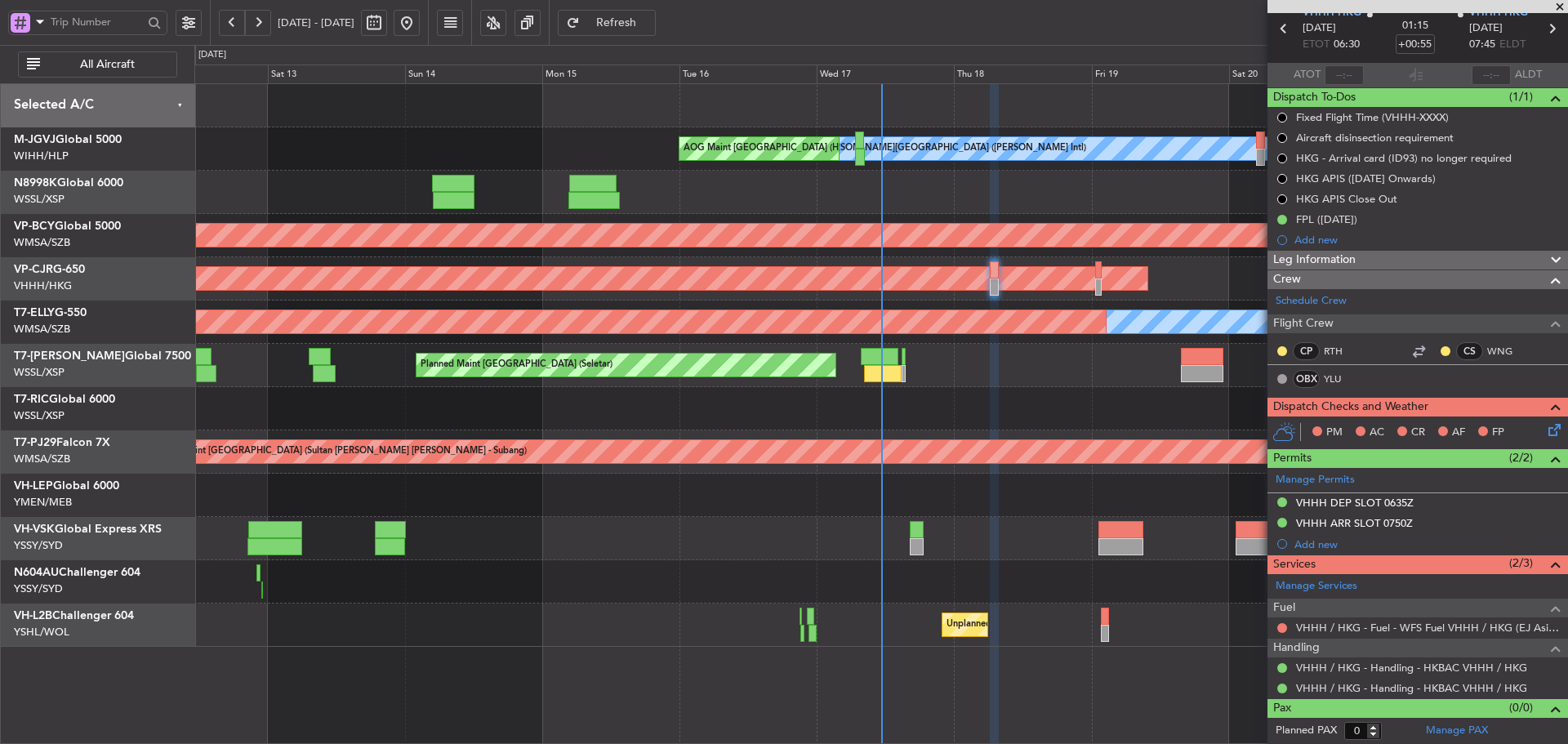
click at [1277, 630] on div at bounding box center [1282, 628] width 13 height 13
click at [1283, 624] on button at bounding box center [1282, 628] width 9 height 9
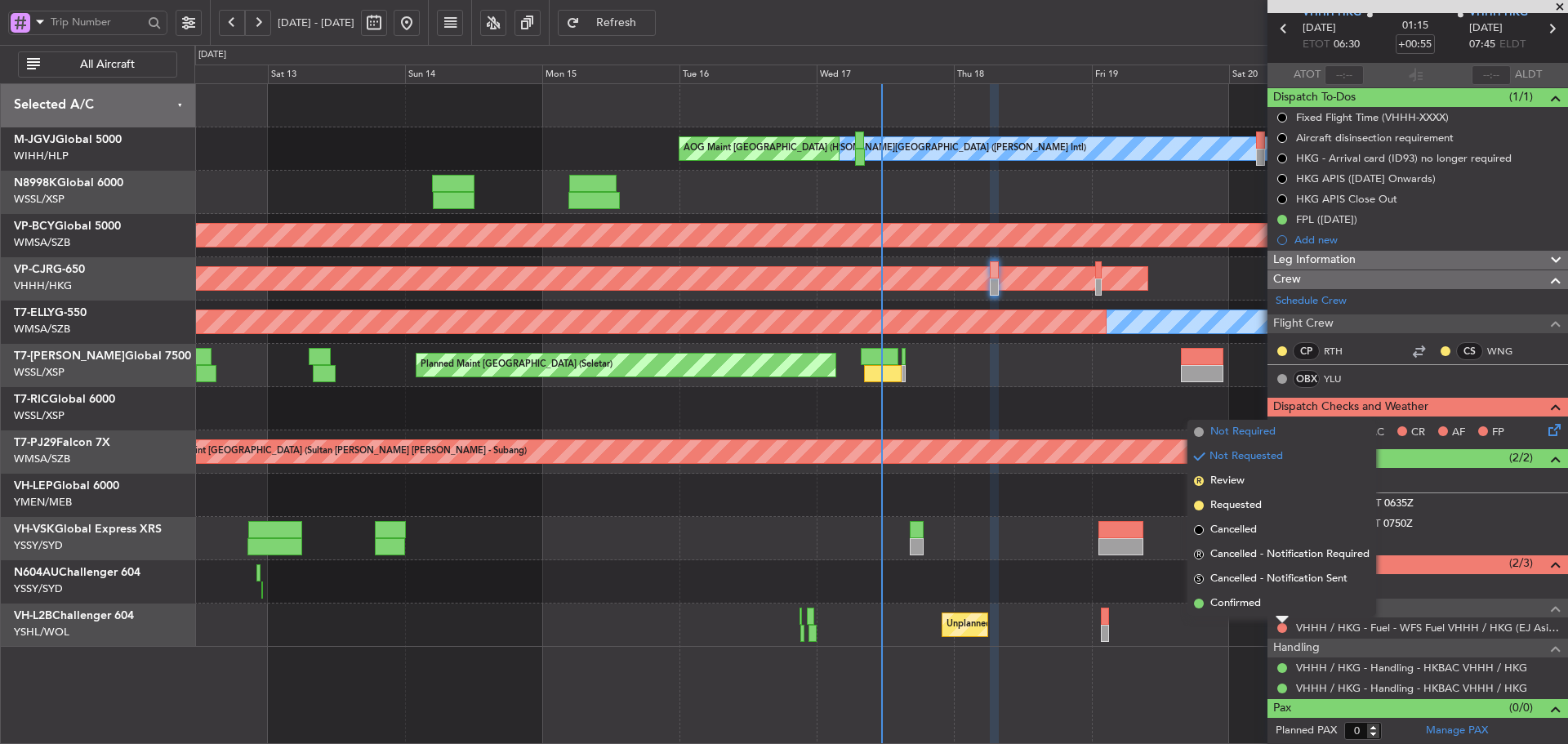
click at [1198, 429] on span at bounding box center [1198, 431] width 9 height 9
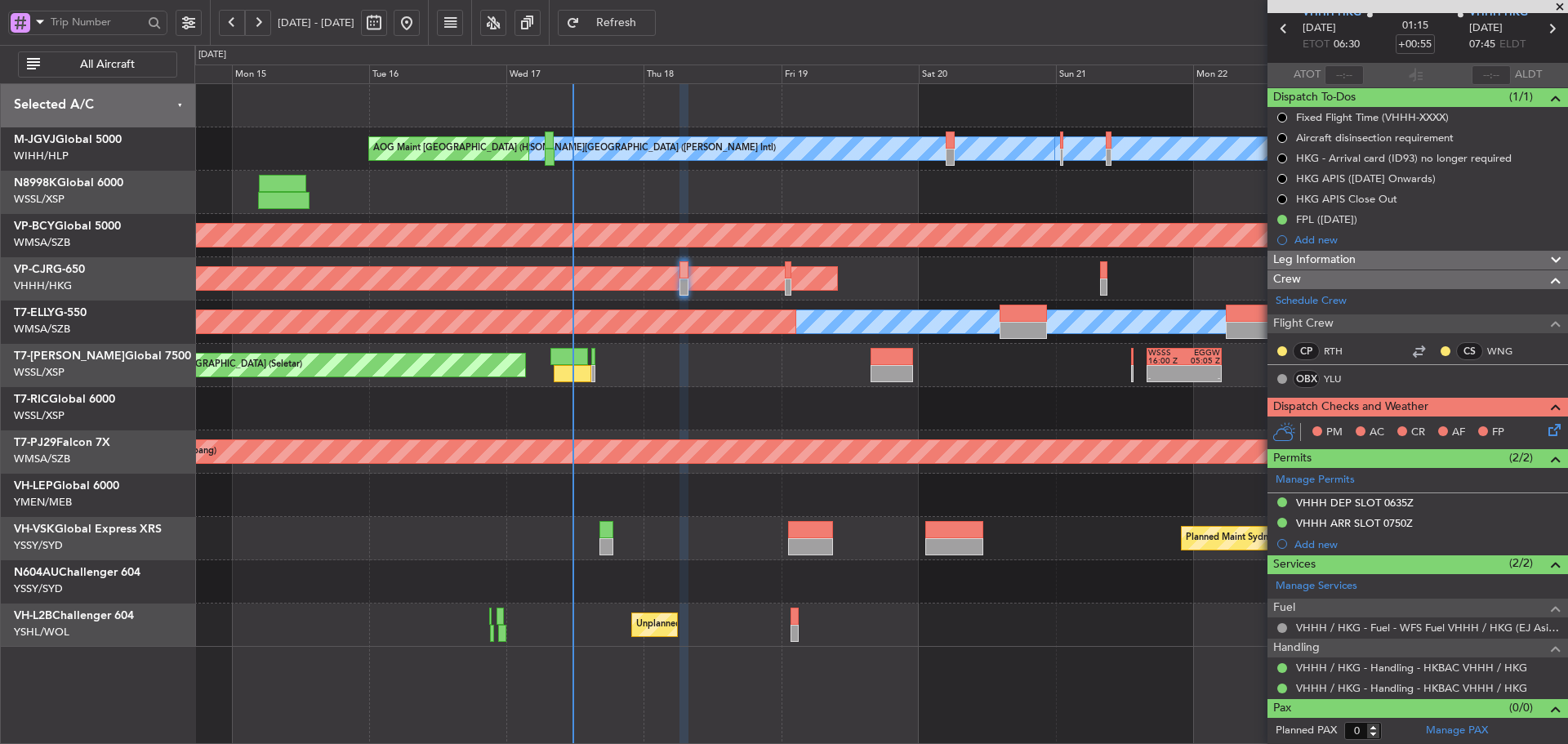
click at [777, 366] on div "MEL Jakarta (Halim Intl) MEL Jakarta (Halim Intl) MEL Jakarta (Halim Intl) AOG …" at bounding box center [881, 366] width 1373 height 563
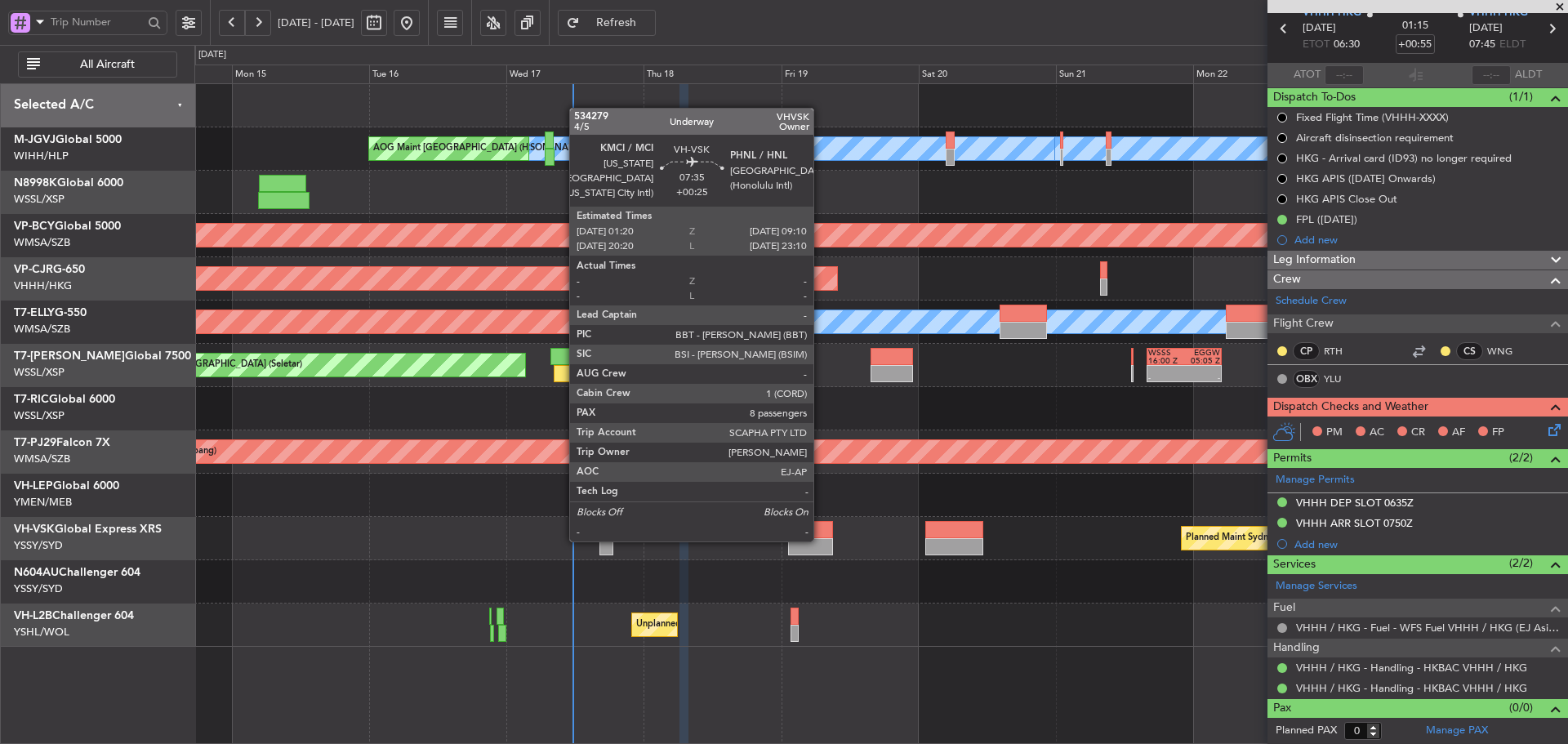
click at [821, 540] on div at bounding box center [810, 547] width 45 height 17
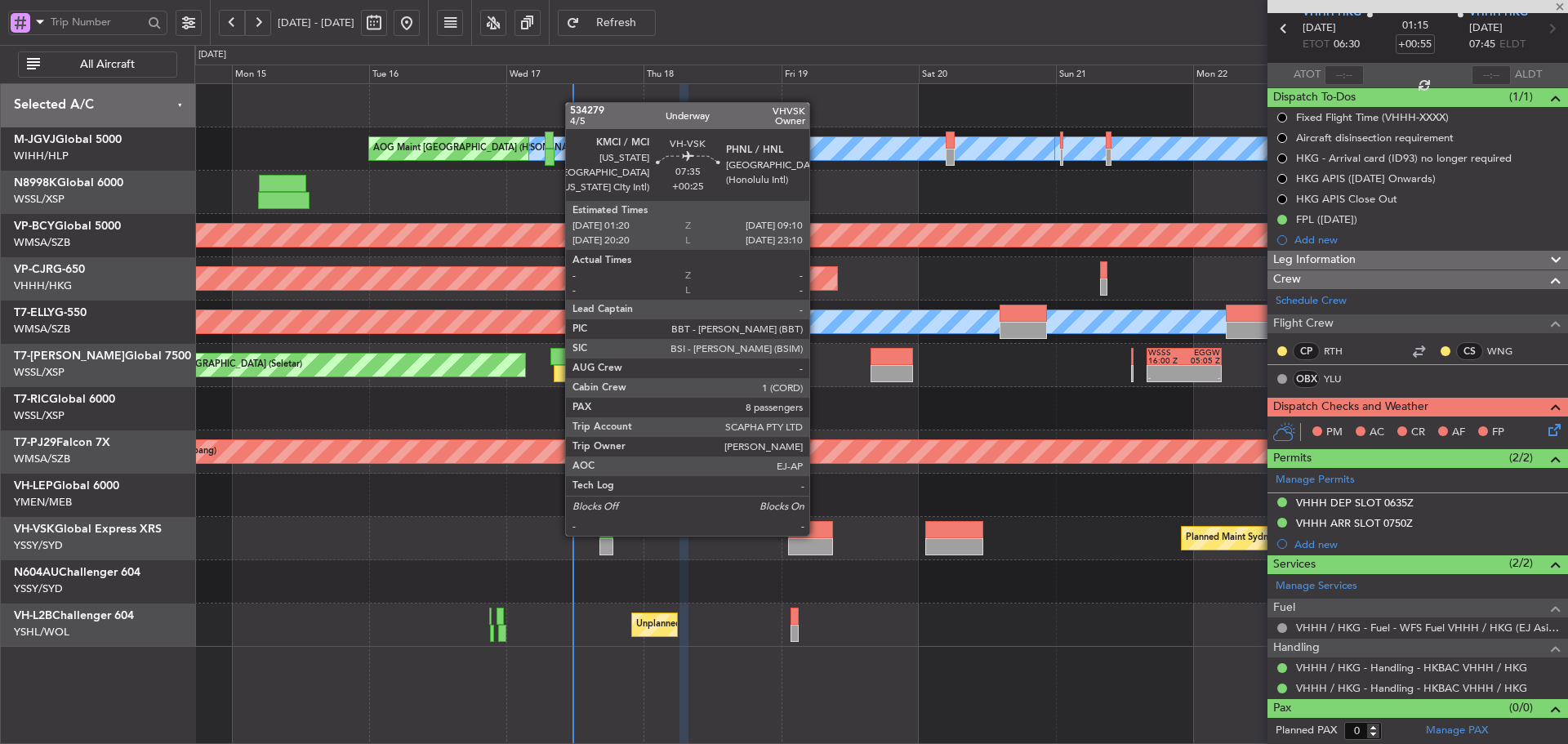
type input "+00:25"
type input "8"
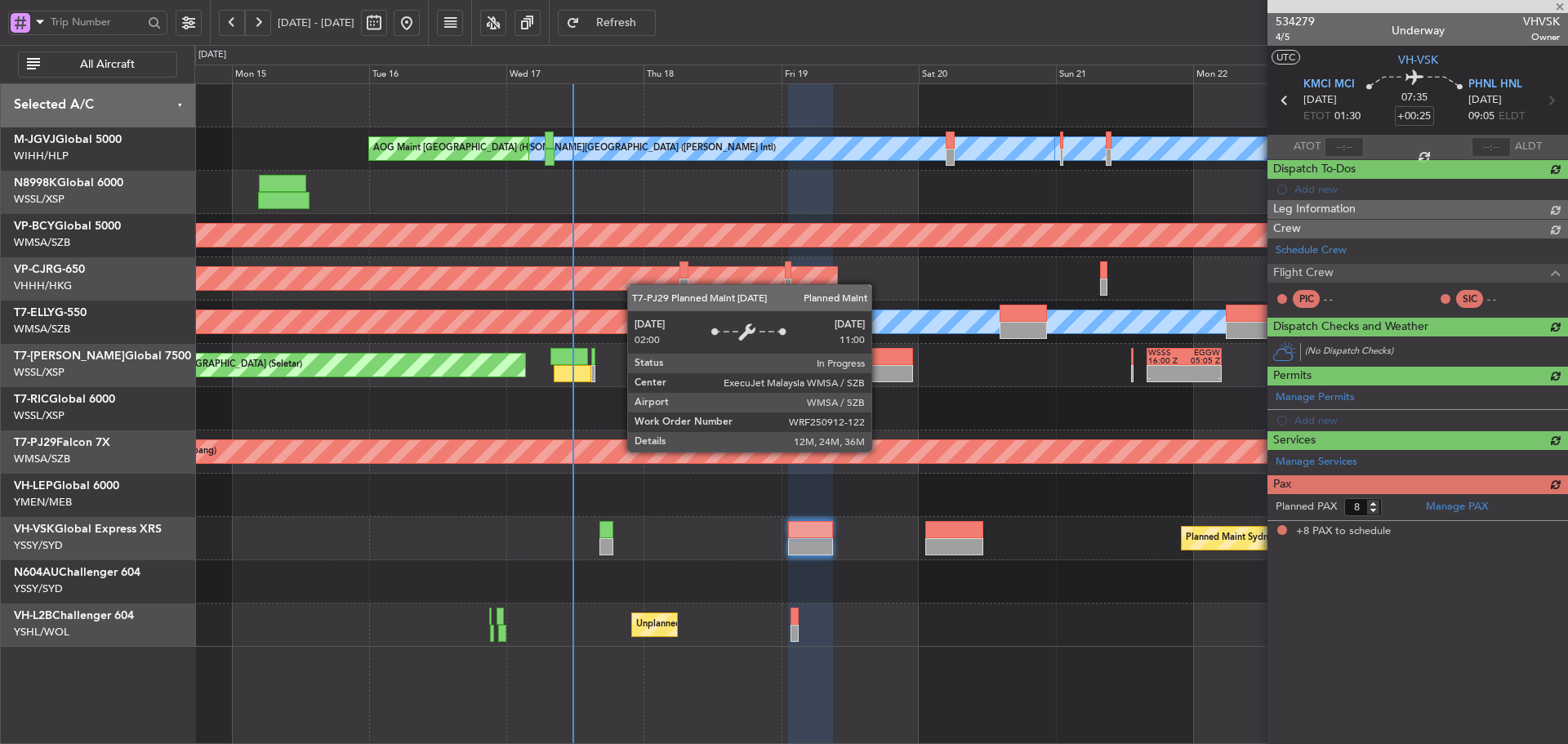
scroll to position [0, 0]
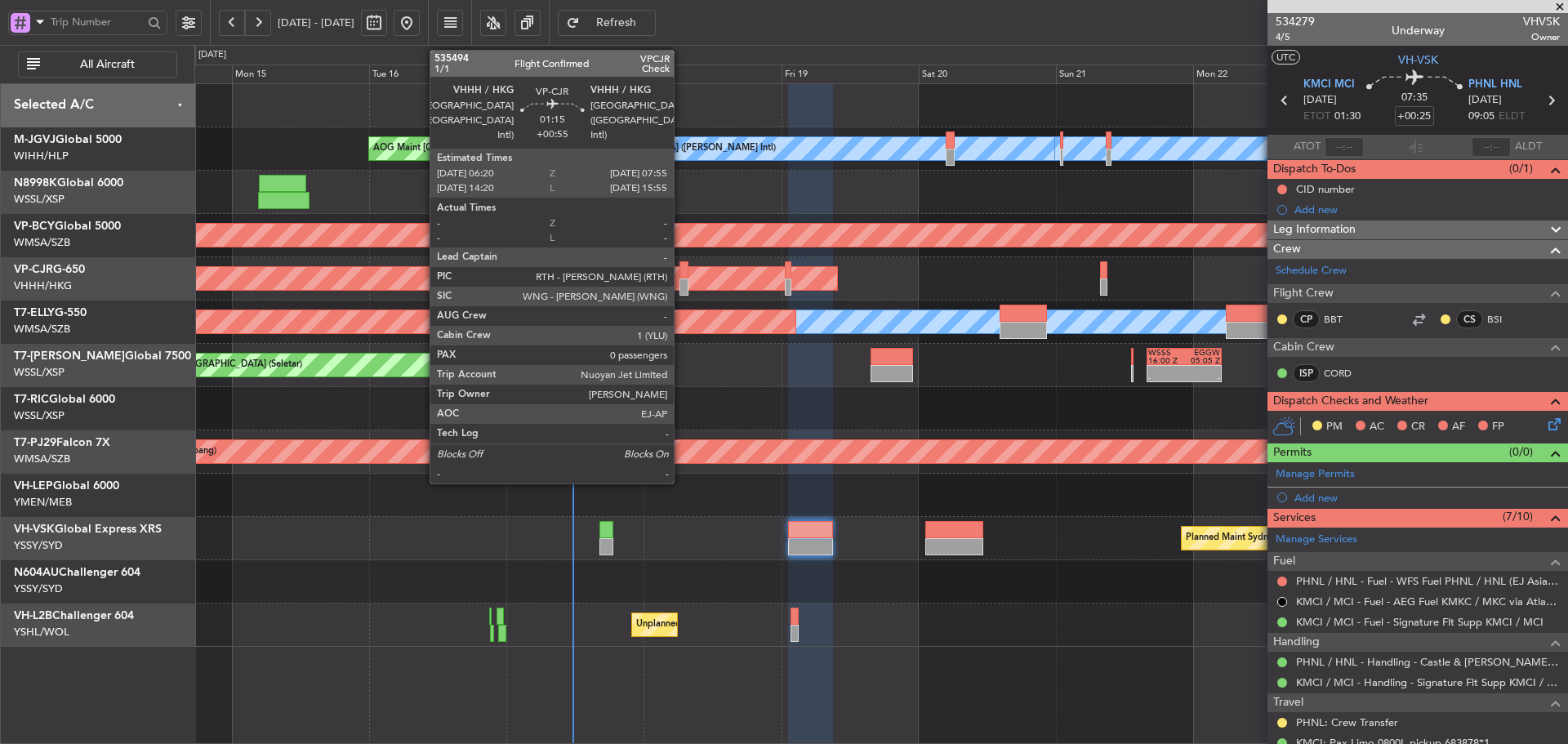
click at [682, 281] on div at bounding box center [684, 287] width 9 height 17
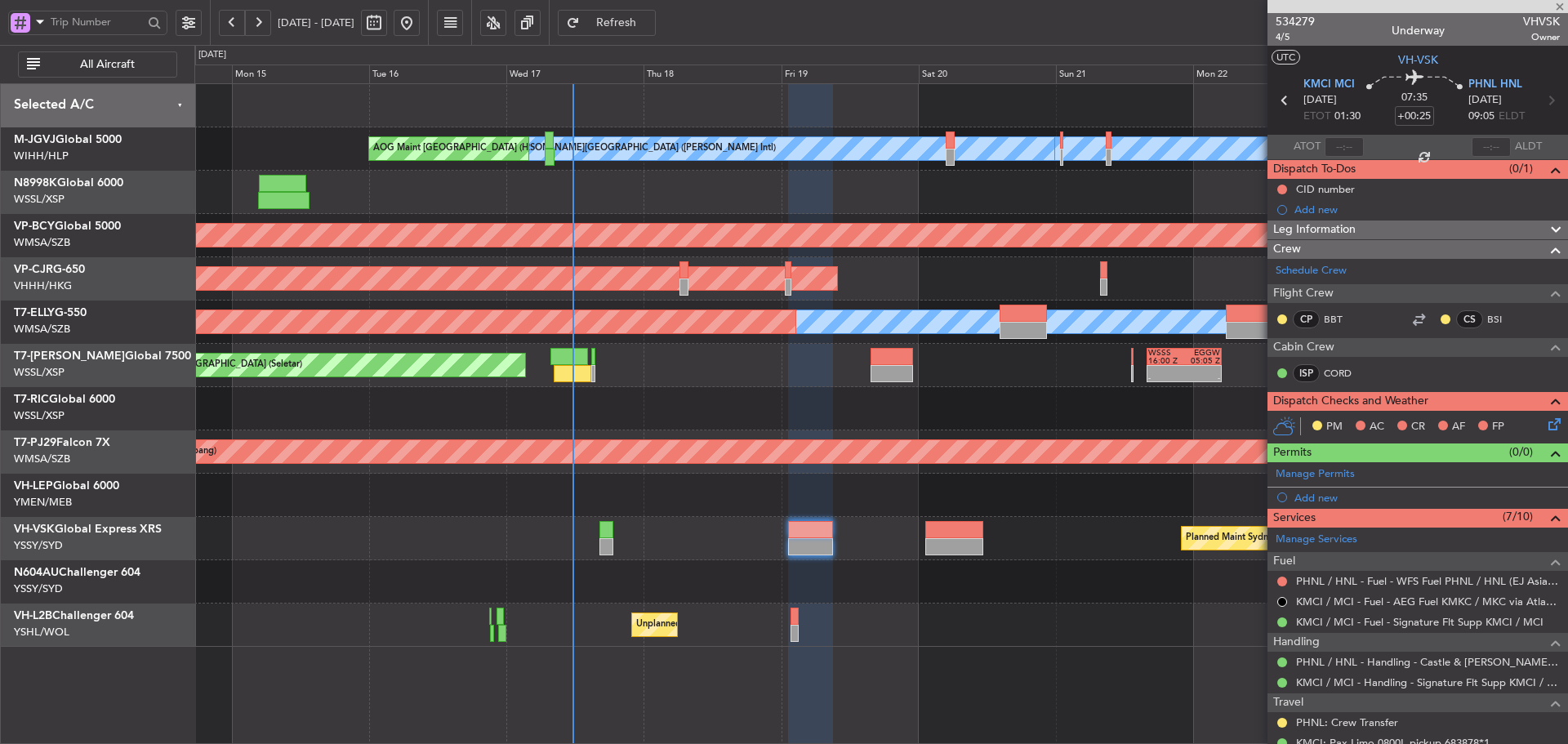
type input "+00:55"
type input "0"
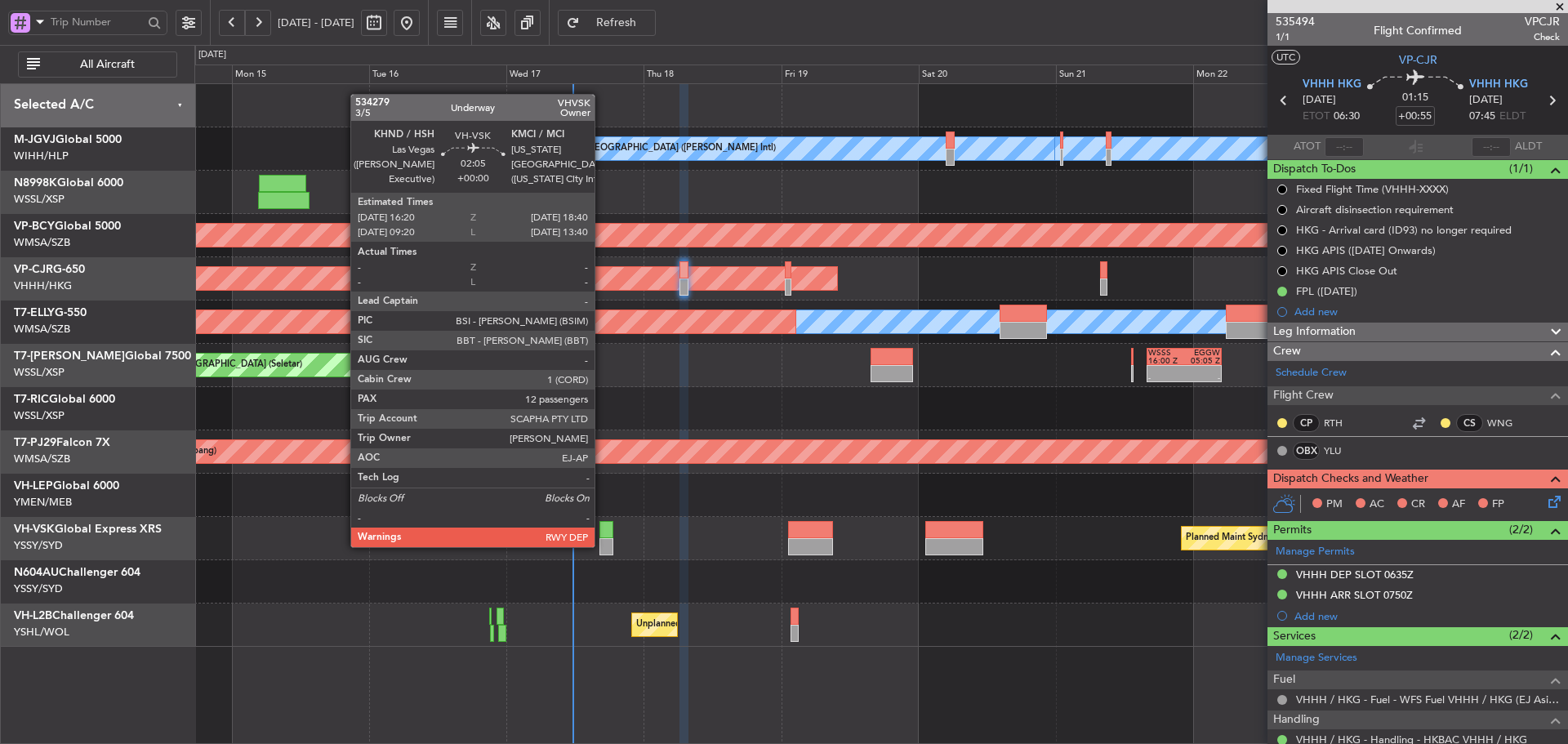
click at [602, 546] on div at bounding box center [606, 547] width 14 height 17
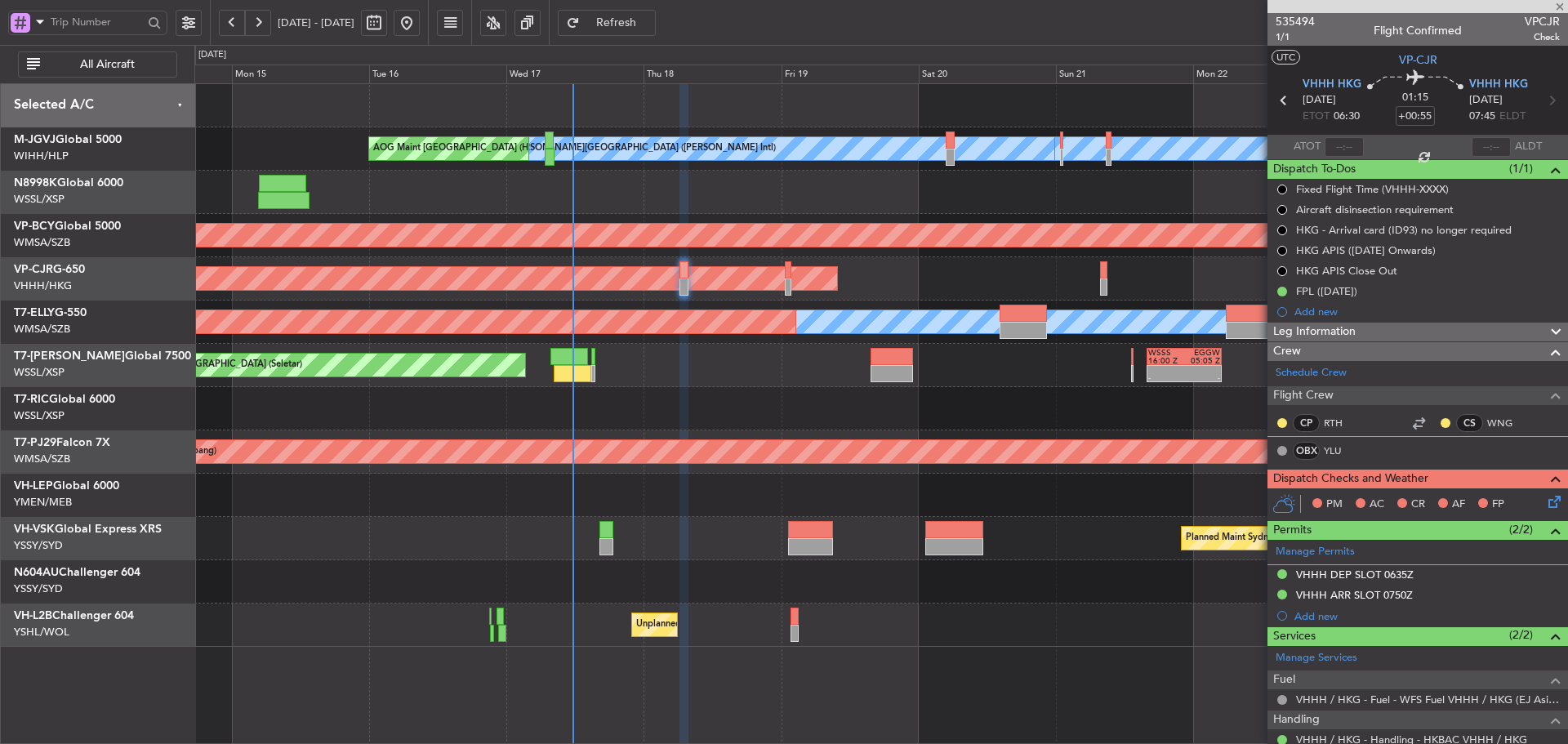
type input "12"
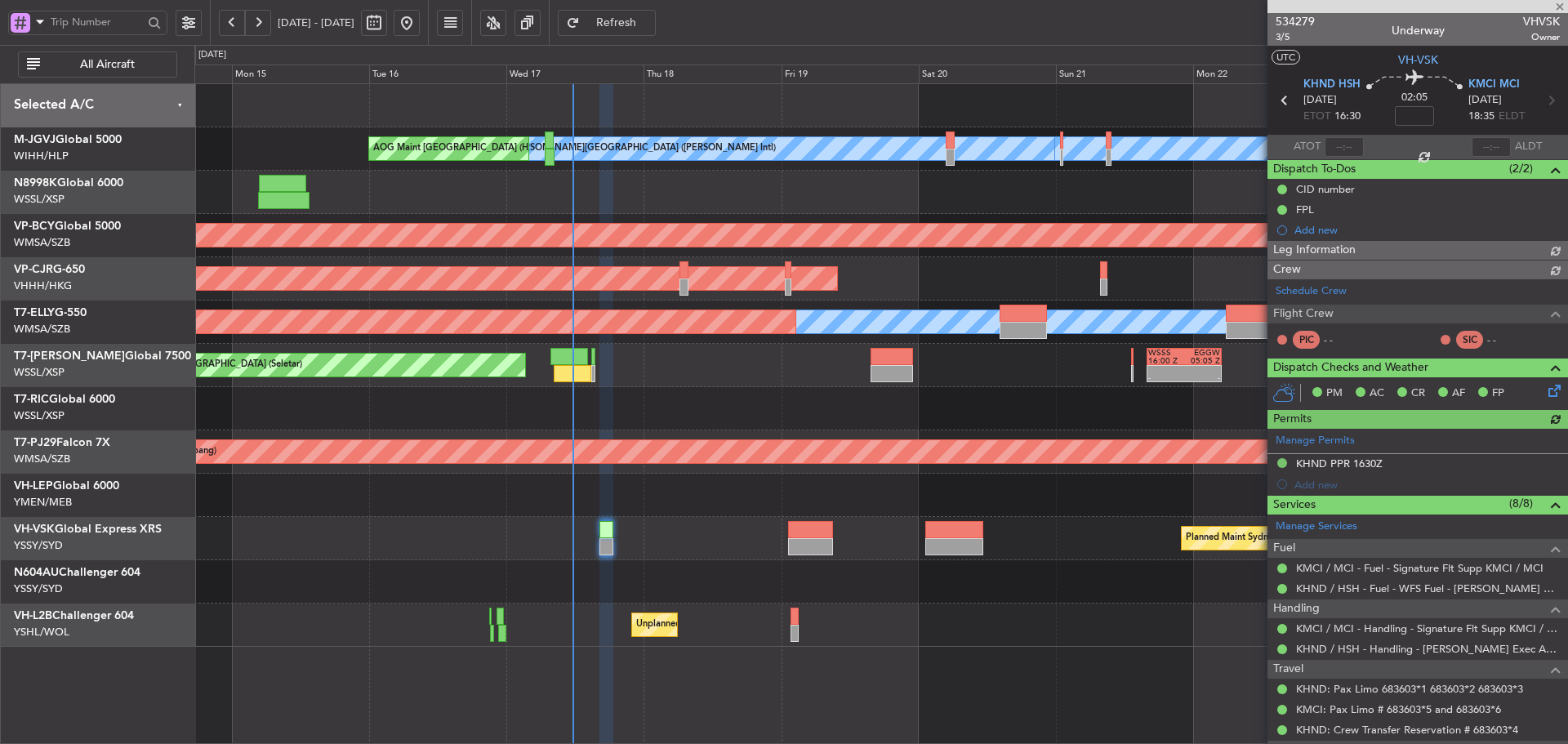
type input "[PERSON_NAME] (LEU)"
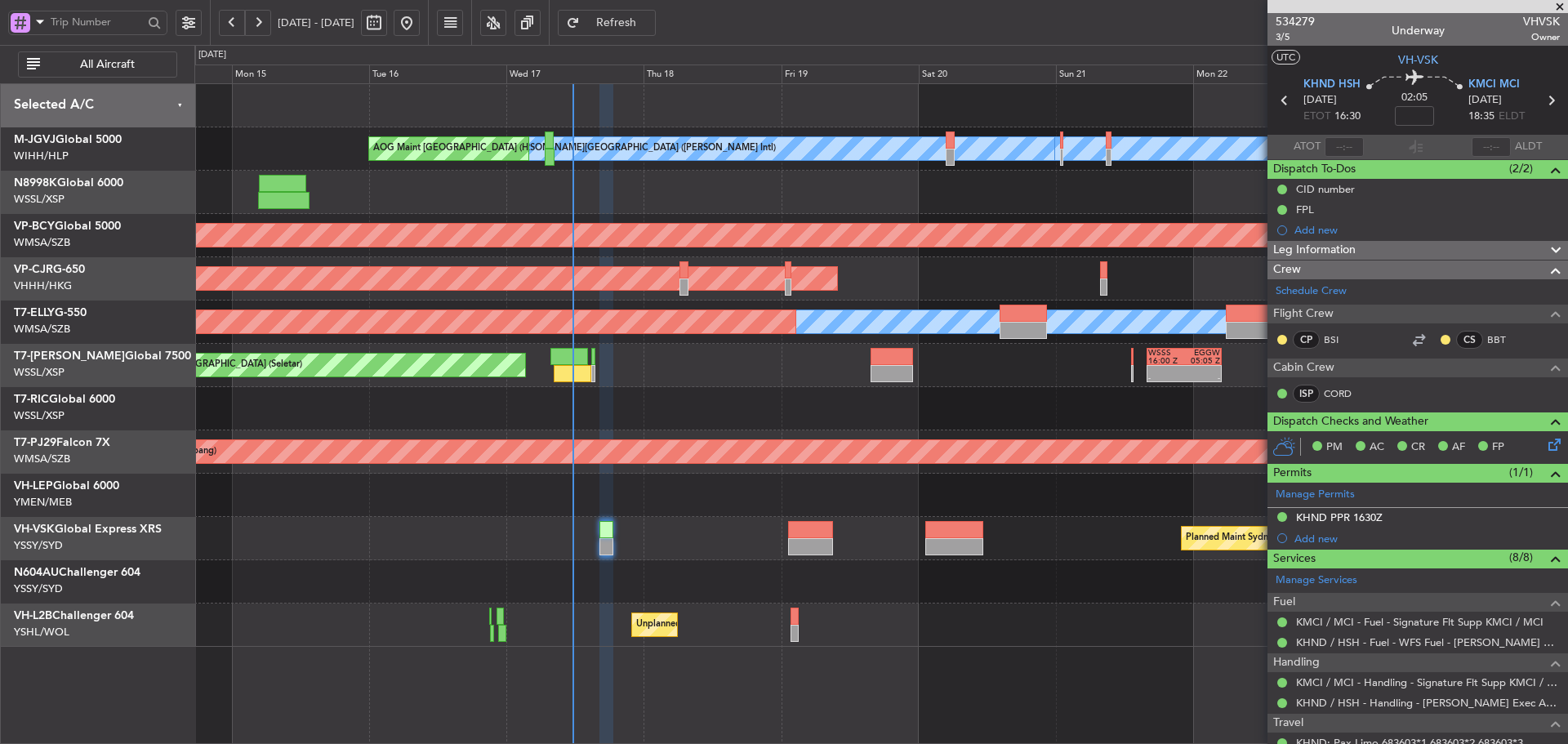
click at [1562, 9] on span at bounding box center [1559, 7] width 16 height 15
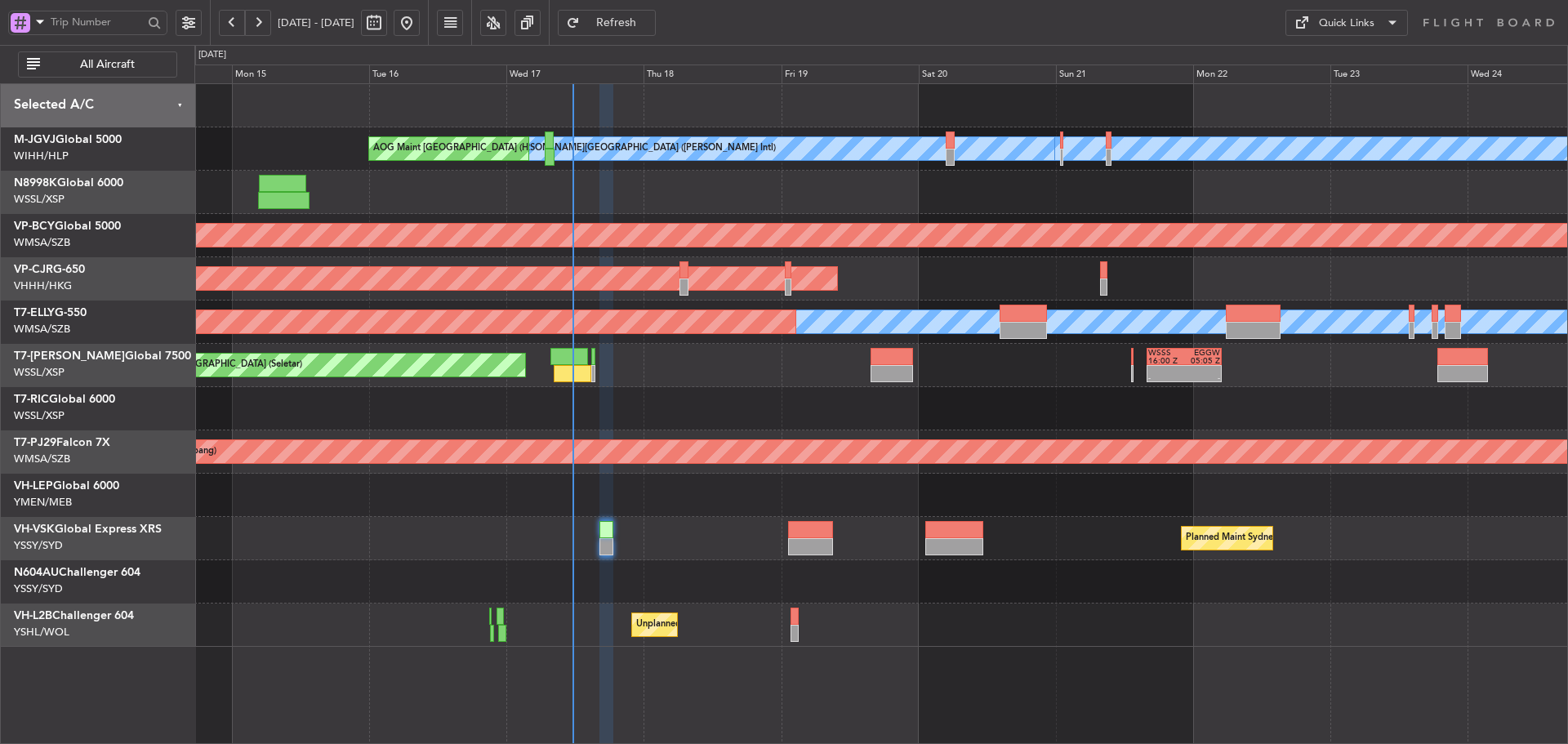
type input "0"
